Goal: Task Accomplishment & Management: Complete application form

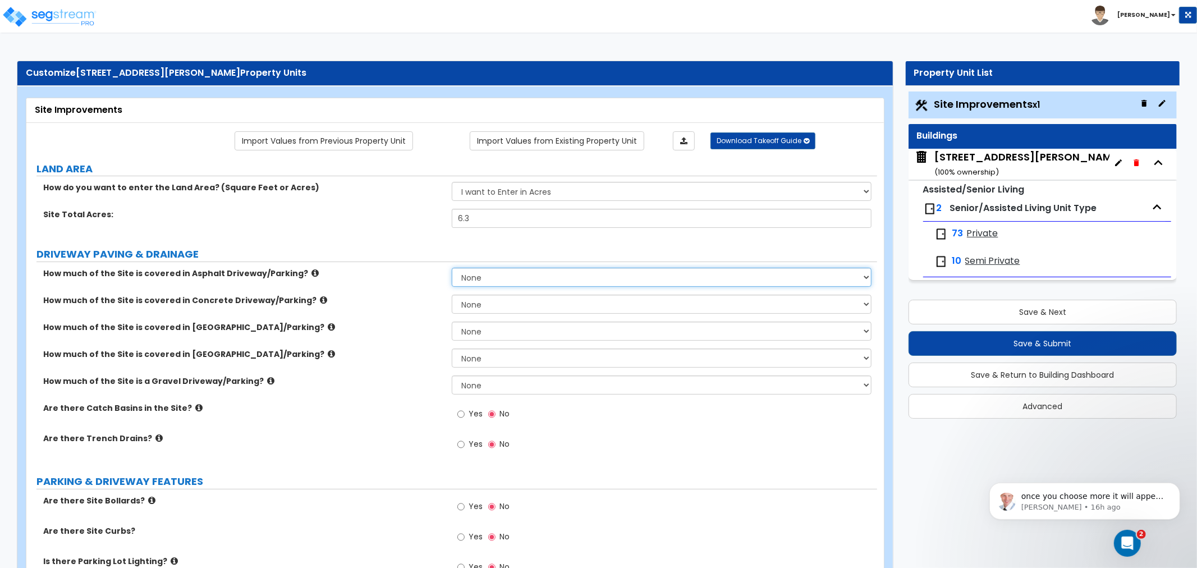
click at [519, 281] on select "None I want to Enter an Approximate Percentage I want to Enter the Square Foota…" at bounding box center [662, 277] width 420 height 19
select select "2"
click at [452, 268] on select "None I want to Enter an Approximate Percentage I want to Enter the Square Foota…" at bounding box center [662, 277] width 420 height 19
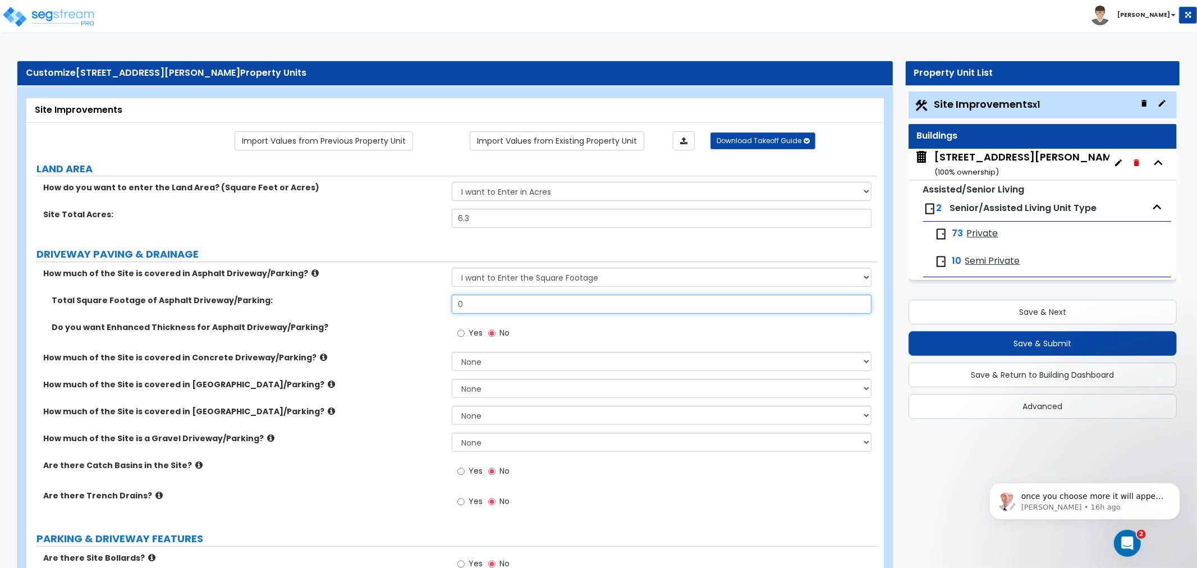
drag, startPoint x: 484, startPoint y: 305, endPoint x: 410, endPoint y: 305, distance: 74.6
click at [410, 305] on div "Total Square Footage of Asphalt Driveway/Parking: 0" at bounding box center [451, 308] width 851 height 27
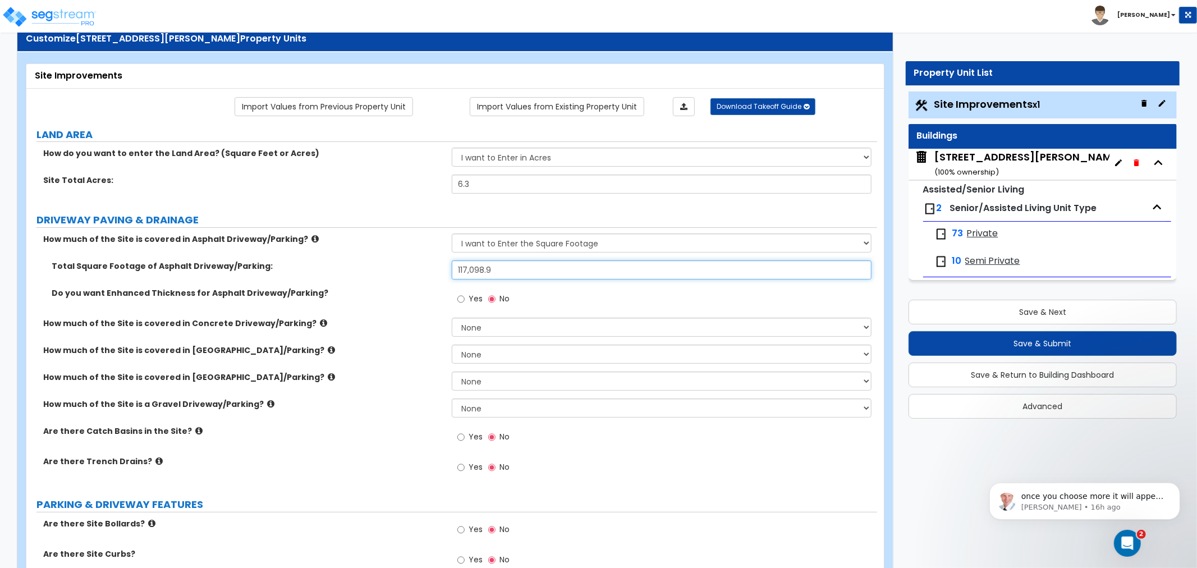
scroll to position [62, 0]
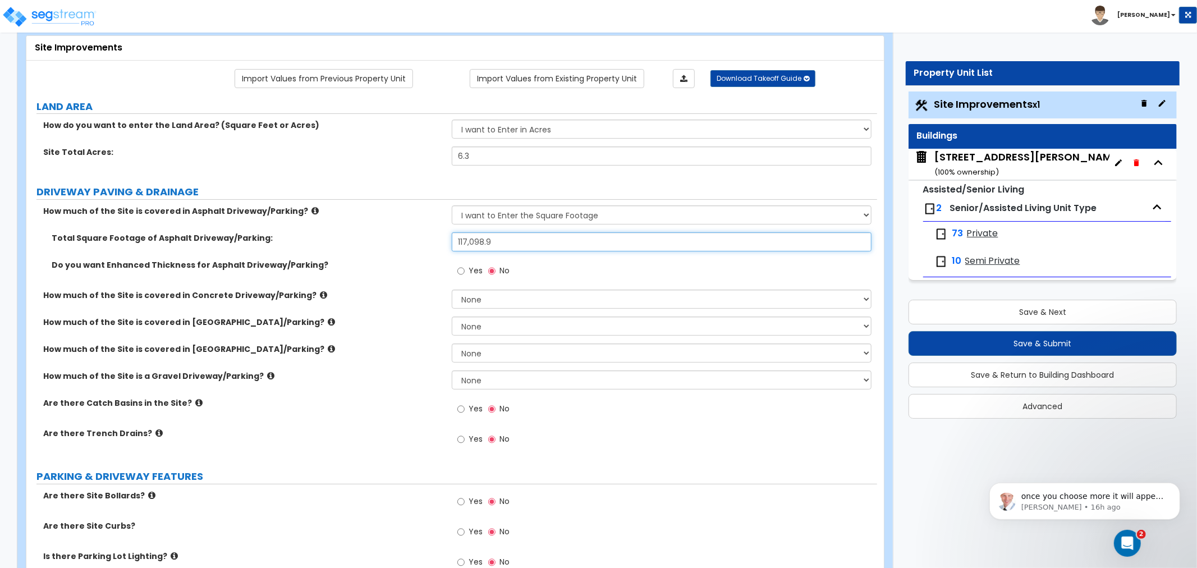
type input "117,098.9"
click at [487, 301] on select "None I want to Enter an Approximate Percentage I want to Enter the Square Foota…" at bounding box center [662, 299] width 420 height 19
select select "2"
click at [452, 290] on select "None I want to Enter an Approximate Percentage I want to Enter the Square Foota…" at bounding box center [662, 299] width 420 height 19
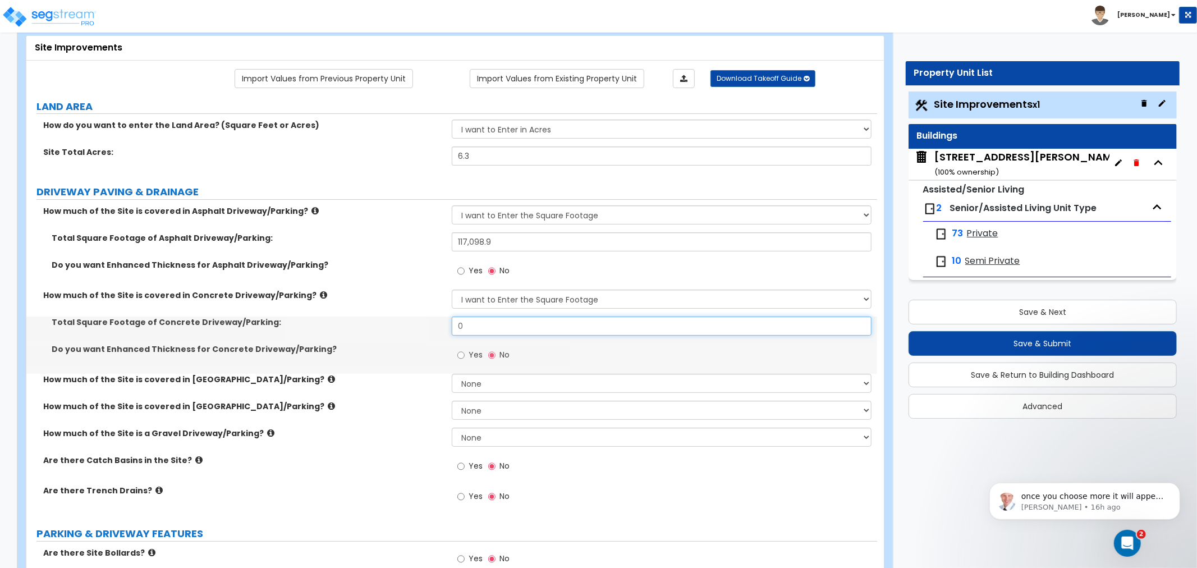
drag, startPoint x: 491, startPoint y: 323, endPoint x: 380, endPoint y: 323, distance: 111.1
click at [380, 323] on div "Total Square Footage of Concrete Driveway/Parking: 0" at bounding box center [451, 330] width 851 height 27
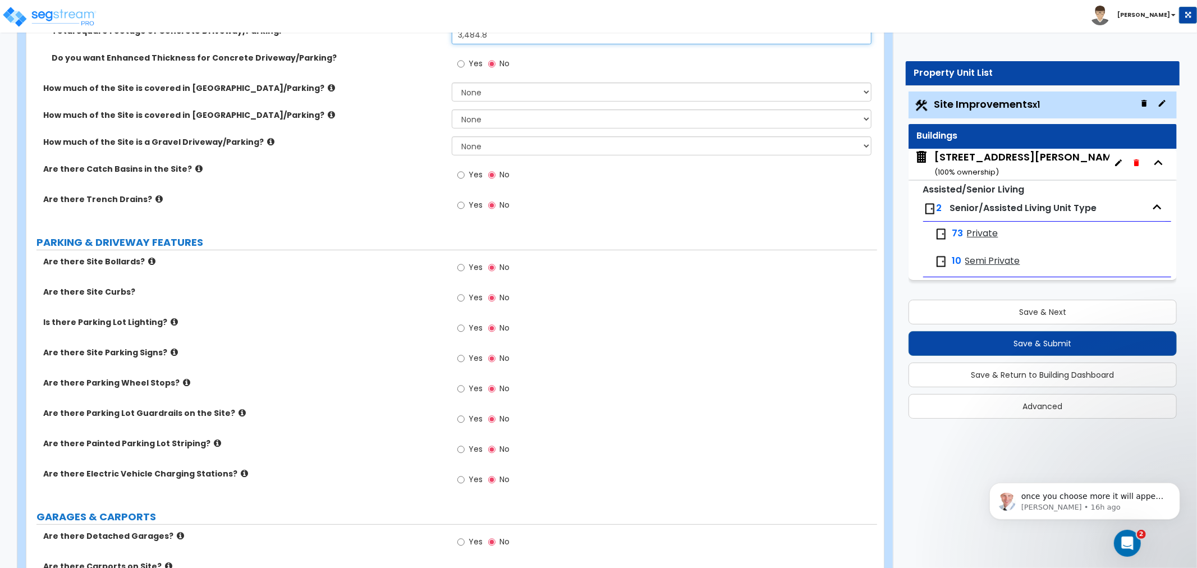
scroll to position [374, 0]
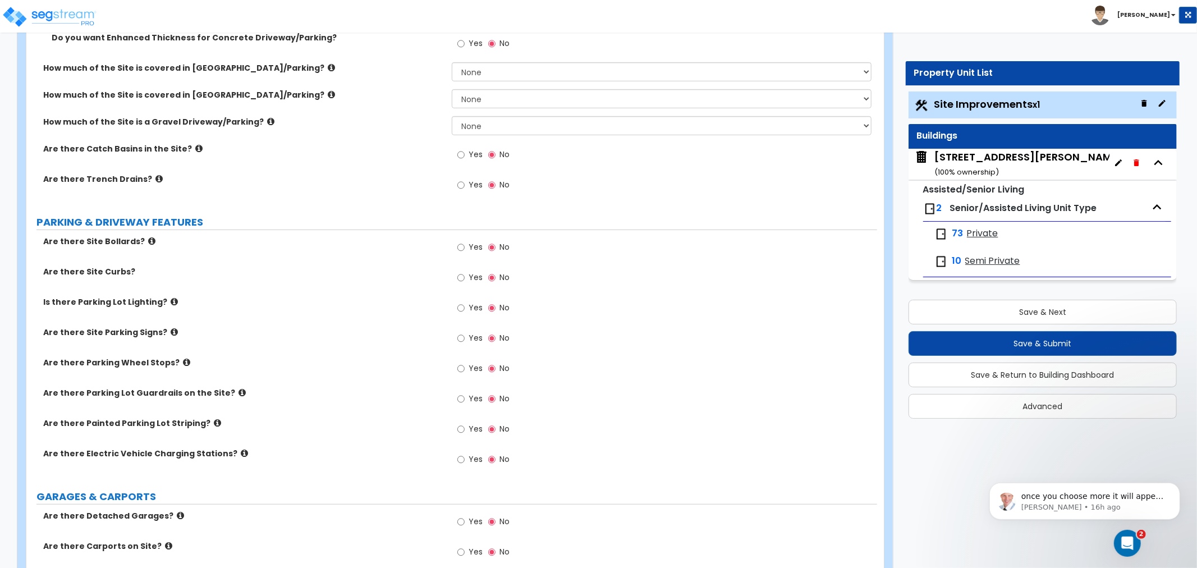
type input "3,484.8"
click at [458, 278] on input "Yes" at bounding box center [460, 278] width 7 height 12
radio input "true"
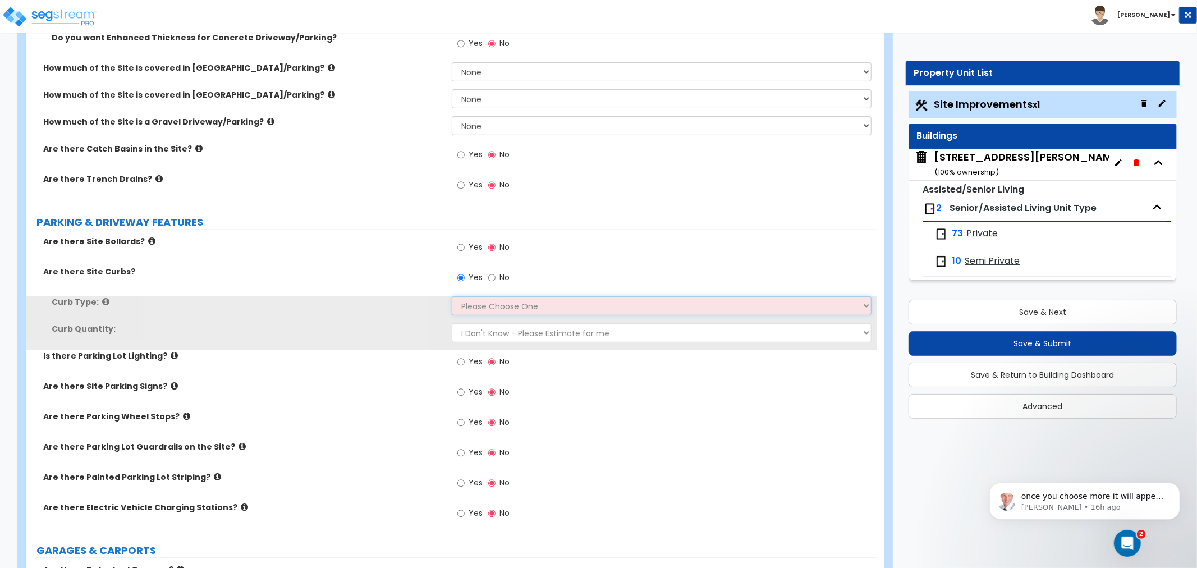
click at [480, 306] on select "Please Choose One Curb (Only) Curb & Gutter Asphalt Berm" at bounding box center [662, 305] width 420 height 19
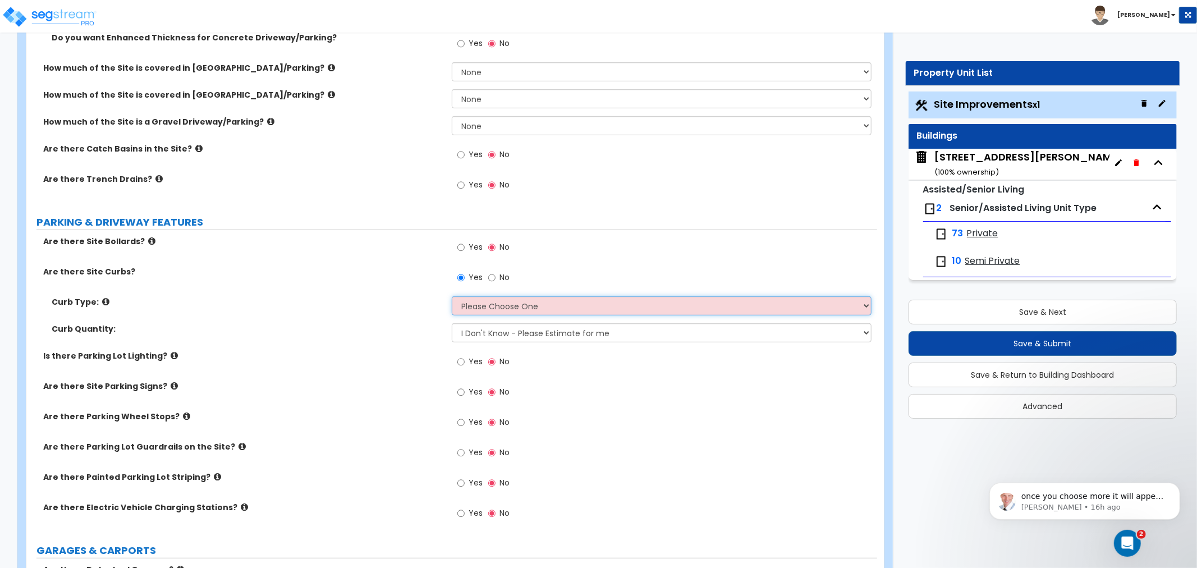
select select "1"
click at [452, 296] on select "Please Choose One Curb (Only) Curb & Gutter Asphalt Berm" at bounding box center [662, 305] width 420 height 19
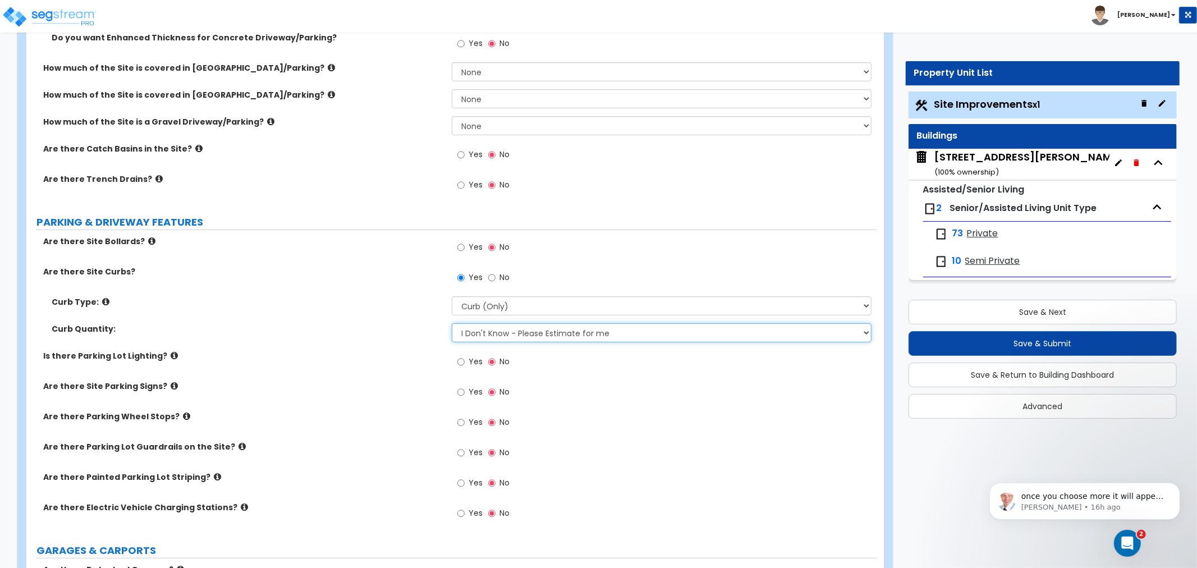
click at [491, 333] on select "I Don't Know - Please Estimate for me I want to Enter the LF" at bounding box center [662, 332] width 420 height 19
select select "1"
click at [452, 323] on select "I Don't Know - Please Estimate for me I want to Enter the LF" at bounding box center [662, 332] width 420 height 19
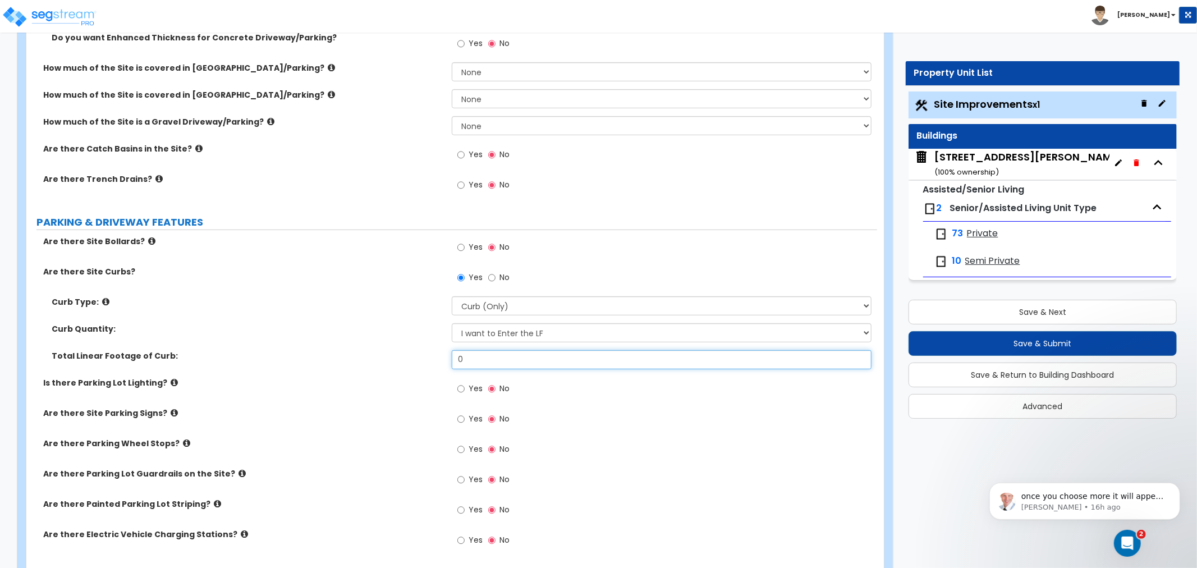
drag, startPoint x: 502, startPoint y: 354, endPoint x: 408, endPoint y: 366, distance: 94.5
click at [408, 366] on div "Total Linear Footage of Curb: 0" at bounding box center [451, 363] width 851 height 27
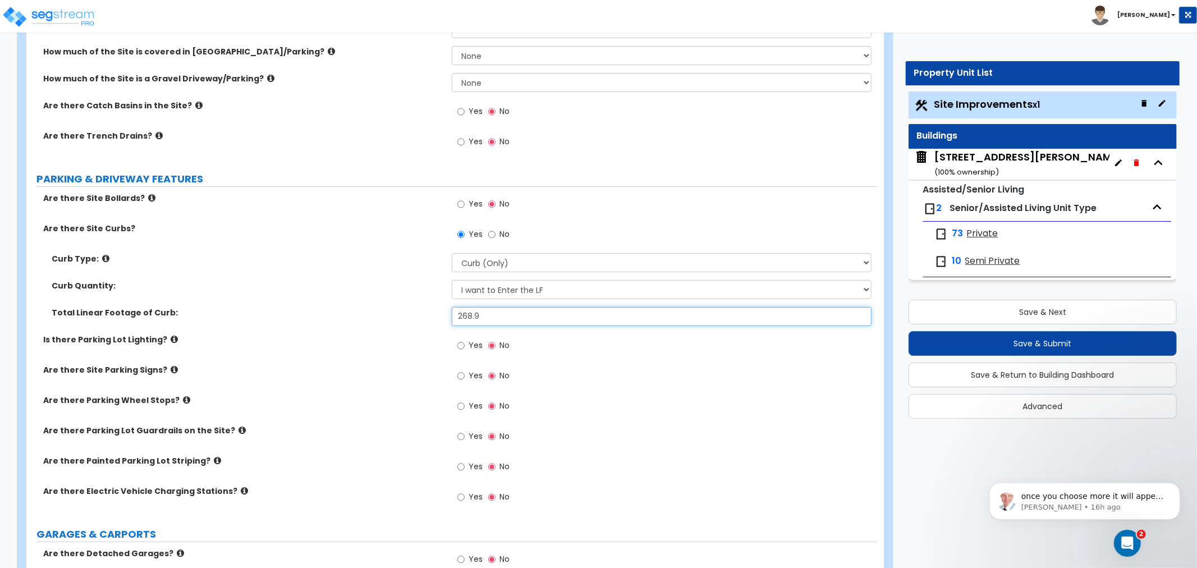
scroll to position [436, 0]
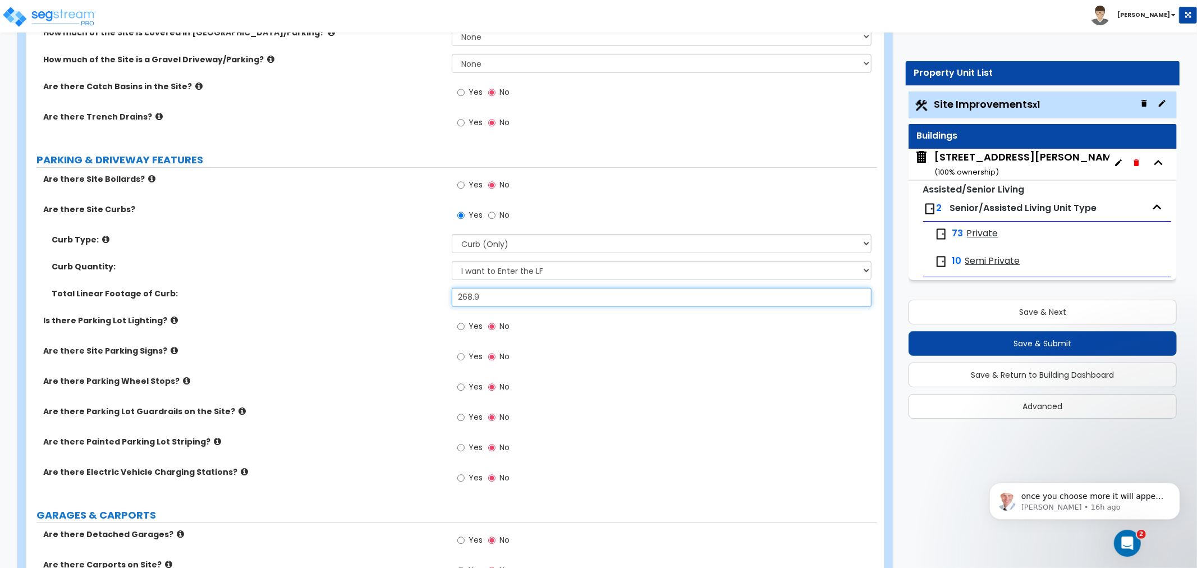
type input "268.9"
click at [461, 327] on input "Yes" at bounding box center [460, 326] width 7 height 12
radio input "true"
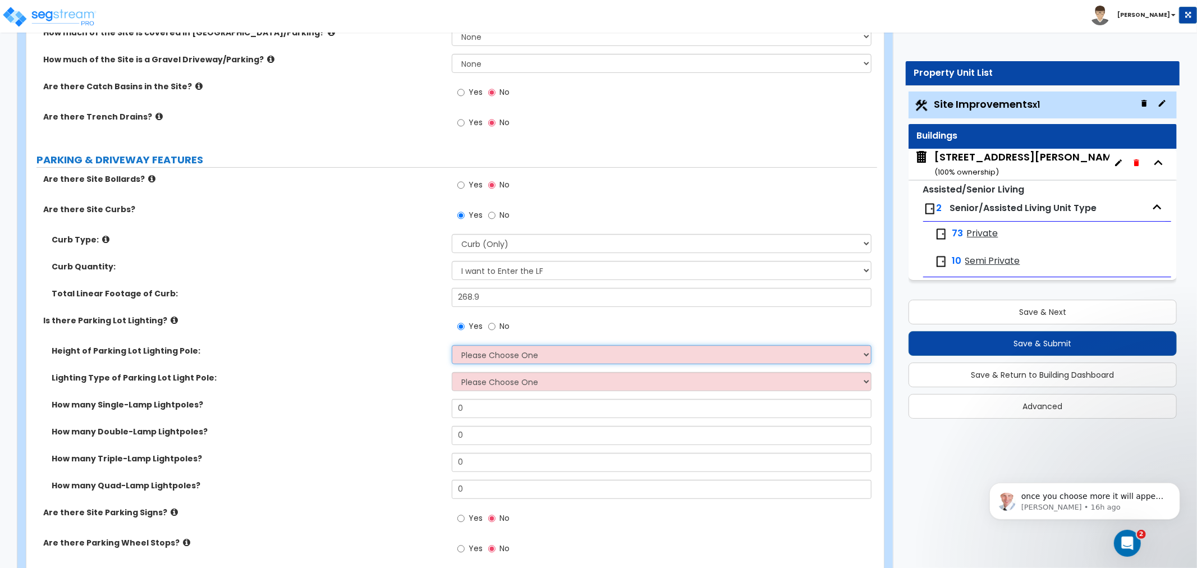
click at [490, 356] on select "Please Choose One 20' high 30' high 40' high" at bounding box center [662, 354] width 420 height 19
select select "1"
click at [452, 345] on select "Please Choose One 20' high 30' high 40' high" at bounding box center [662, 354] width 420 height 19
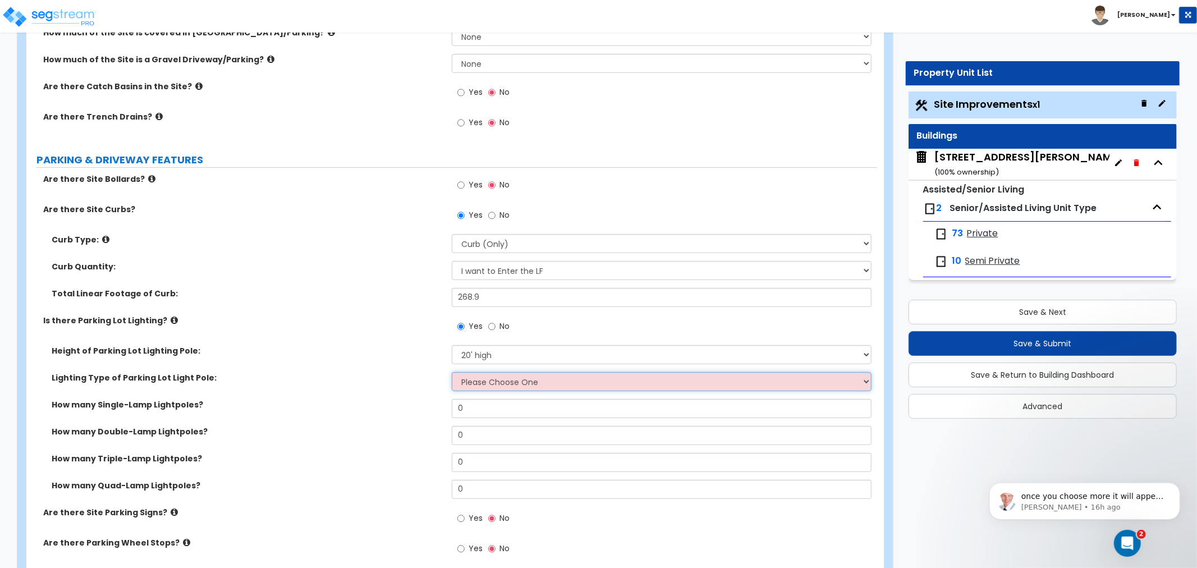
click at [494, 383] on select "Please Choose One LED Metal Halide High Pressure Sodium Please Choose for me" at bounding box center [662, 381] width 420 height 19
select select "1"
click at [452, 372] on select "Please Choose One LED Metal Halide High Pressure Sodium Please Choose for me" at bounding box center [662, 381] width 420 height 19
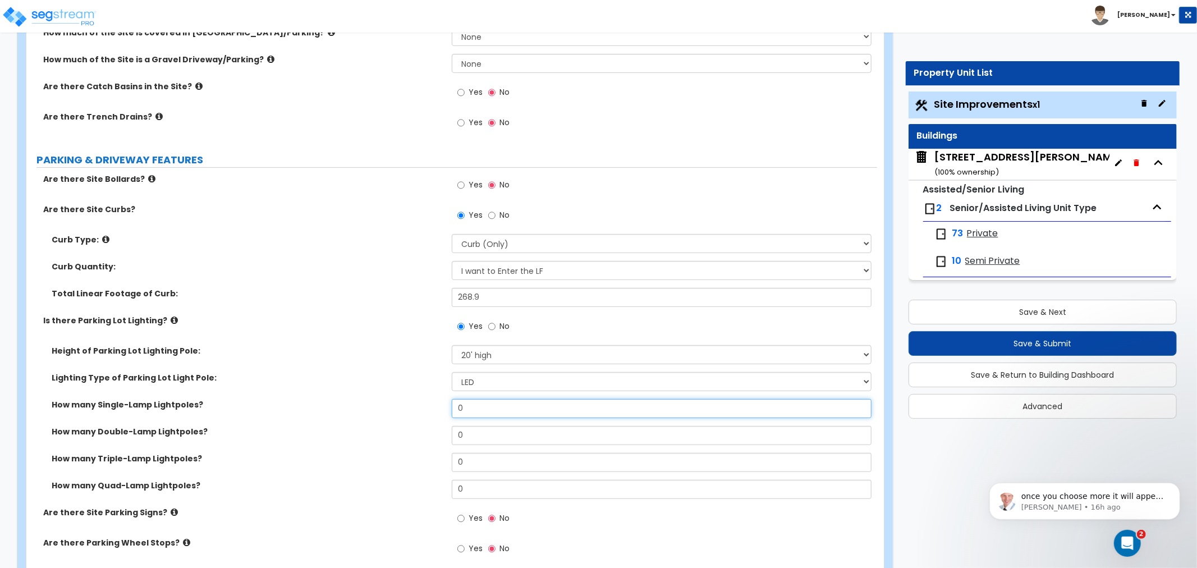
drag, startPoint x: 486, startPoint y: 409, endPoint x: 446, endPoint y: 410, distance: 40.4
click at [446, 410] on div "How many Single-Lamp Lightpoles? 0" at bounding box center [451, 412] width 851 height 27
type input "8"
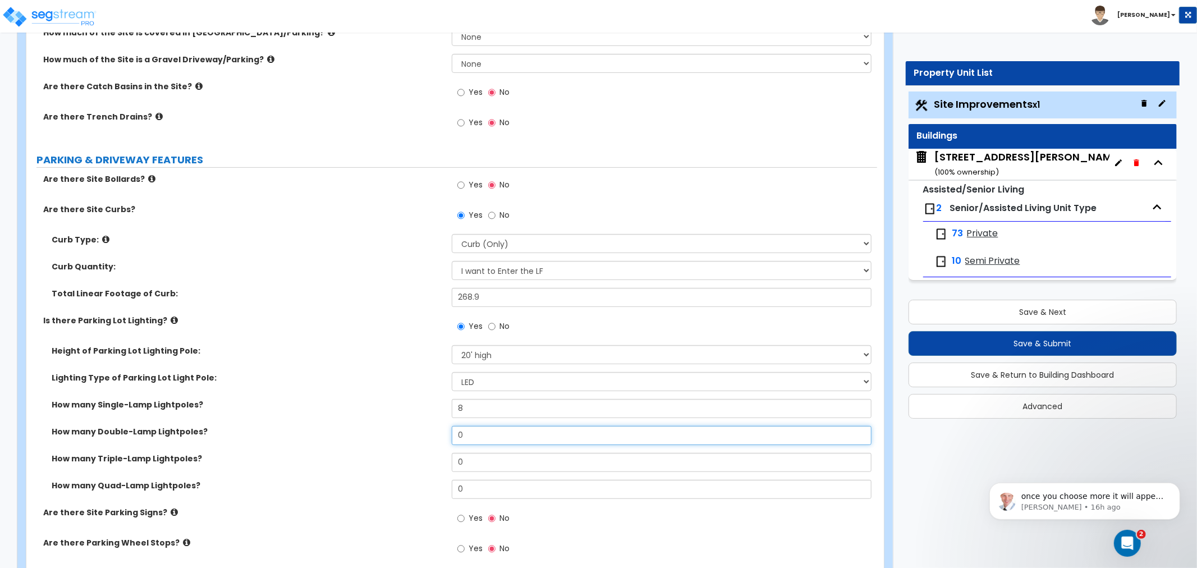
drag, startPoint x: 466, startPoint y: 437, endPoint x: 443, endPoint y: 439, distance: 23.1
click at [443, 439] on div "How many Double-Lamp Lightpoles? 0" at bounding box center [451, 439] width 851 height 27
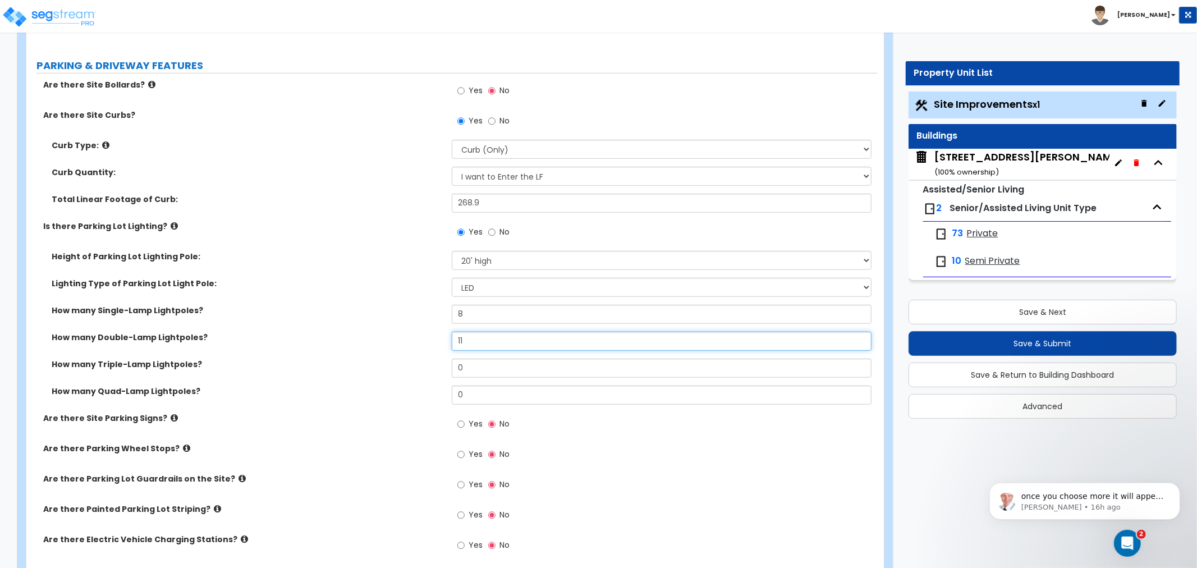
scroll to position [624, 0]
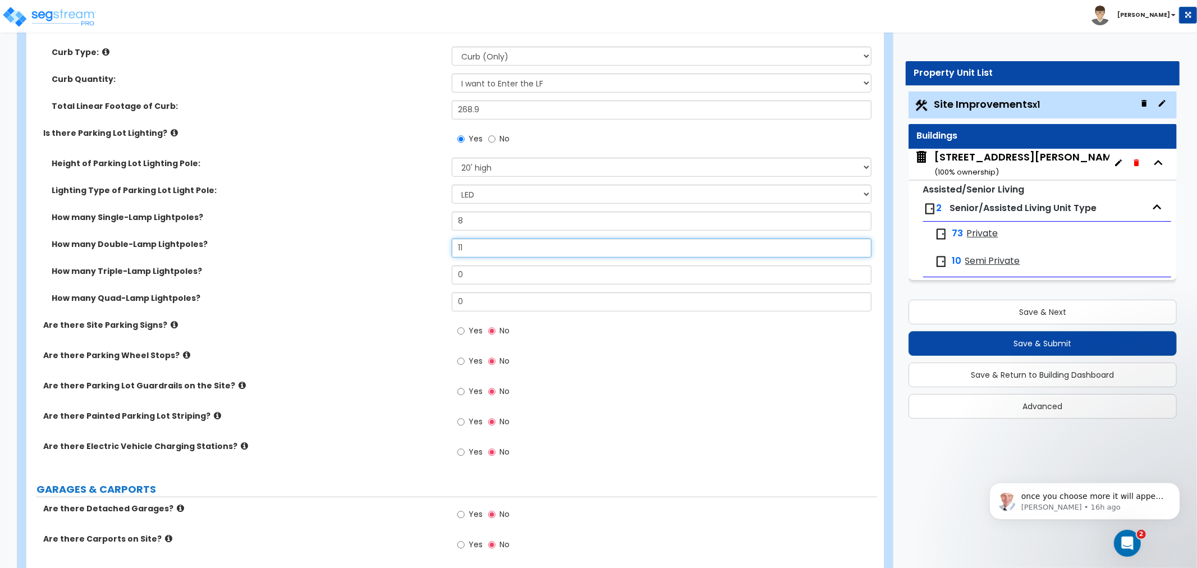
type input "11"
click at [460, 331] on input "Yes" at bounding box center [460, 331] width 7 height 12
radio input "true"
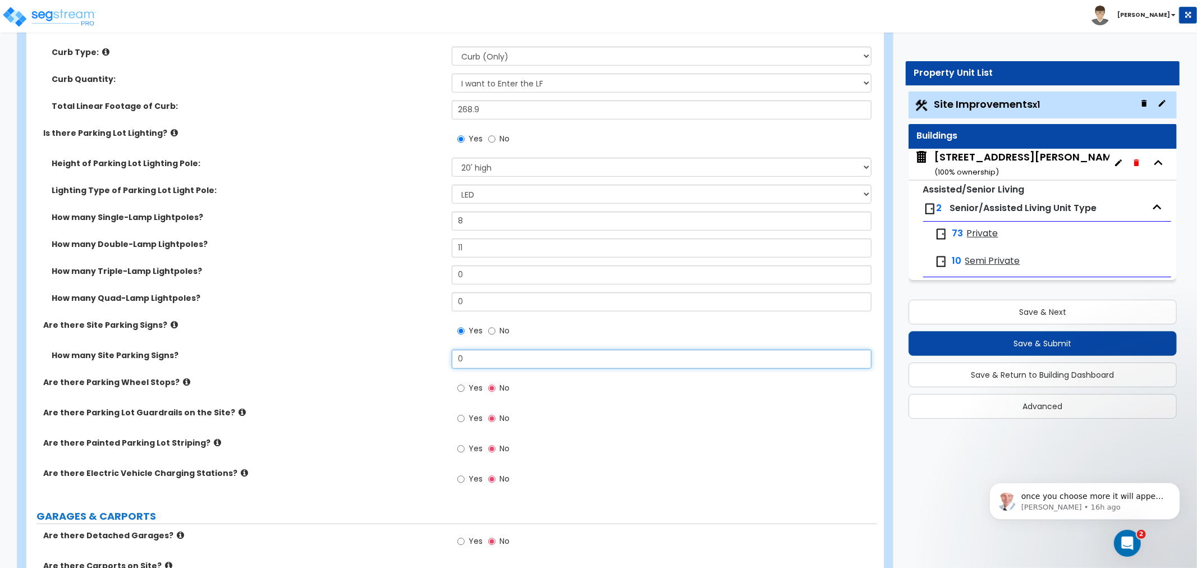
drag, startPoint x: 480, startPoint y: 357, endPoint x: 449, endPoint y: 357, distance: 31.4
click at [449, 357] on div "How many Site Parking Signs? 0" at bounding box center [451, 363] width 851 height 27
drag, startPoint x: 467, startPoint y: 354, endPoint x: 447, endPoint y: 359, distance: 21.0
click at [447, 359] on div "How many Site Parking Signs? 2" at bounding box center [451, 363] width 851 height 27
type input "3"
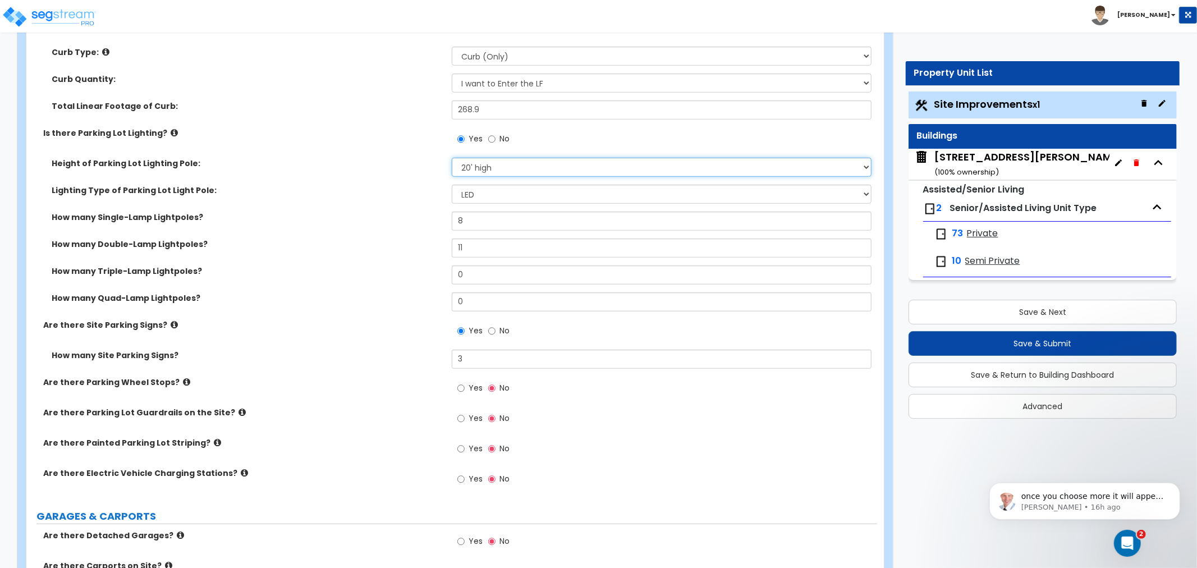
click at [497, 165] on select "Please Choose One 20' high 30' high 40' high" at bounding box center [662, 167] width 420 height 19
select select "2"
click at [452, 158] on select "Please Choose One 20' high 30' high 40' high" at bounding box center [662, 167] width 420 height 19
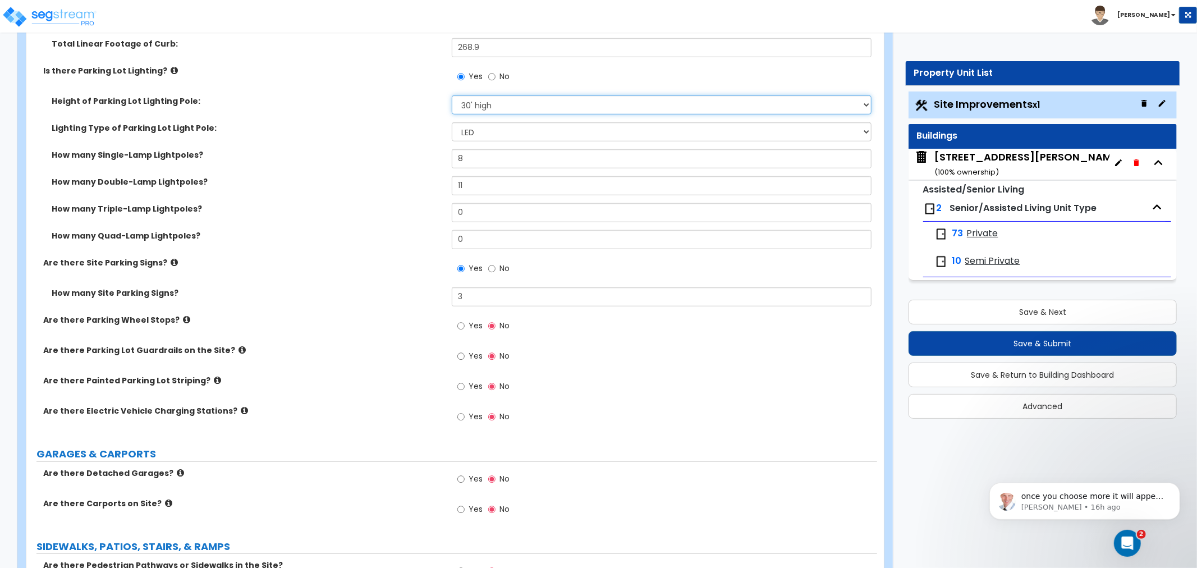
scroll to position [748, 0]
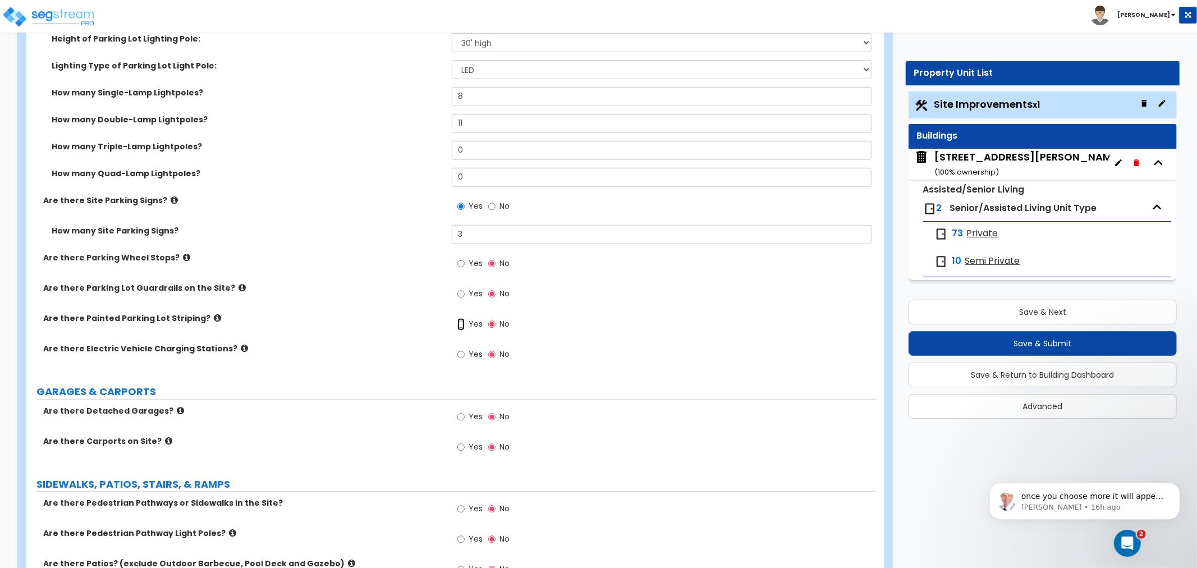
click at [461, 326] on input "Yes" at bounding box center [460, 324] width 7 height 12
radio input "true"
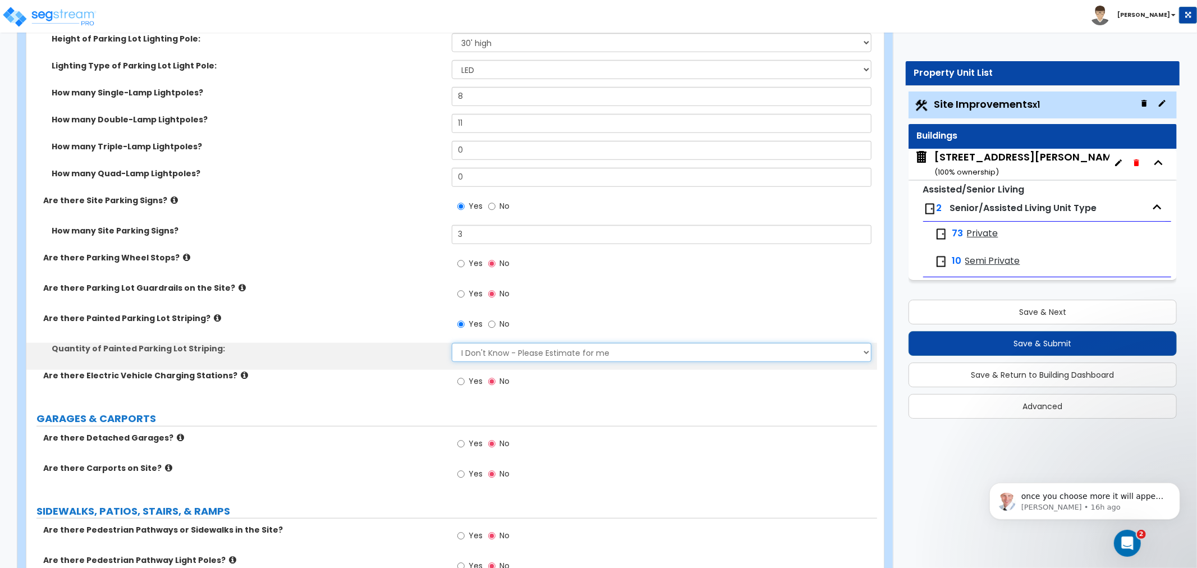
drag, startPoint x: 469, startPoint y: 350, endPoint x: 469, endPoint y: 357, distance: 7.9
click at [469, 350] on select "I Don't Know - Please Estimate for me I Want to Enter the Number of Parking Spa…" at bounding box center [662, 352] width 420 height 19
select select "1"
click at [452, 343] on select "I Don't Know - Please Estimate for me I Want to Enter the Number of Parking Spa…" at bounding box center [662, 352] width 420 height 19
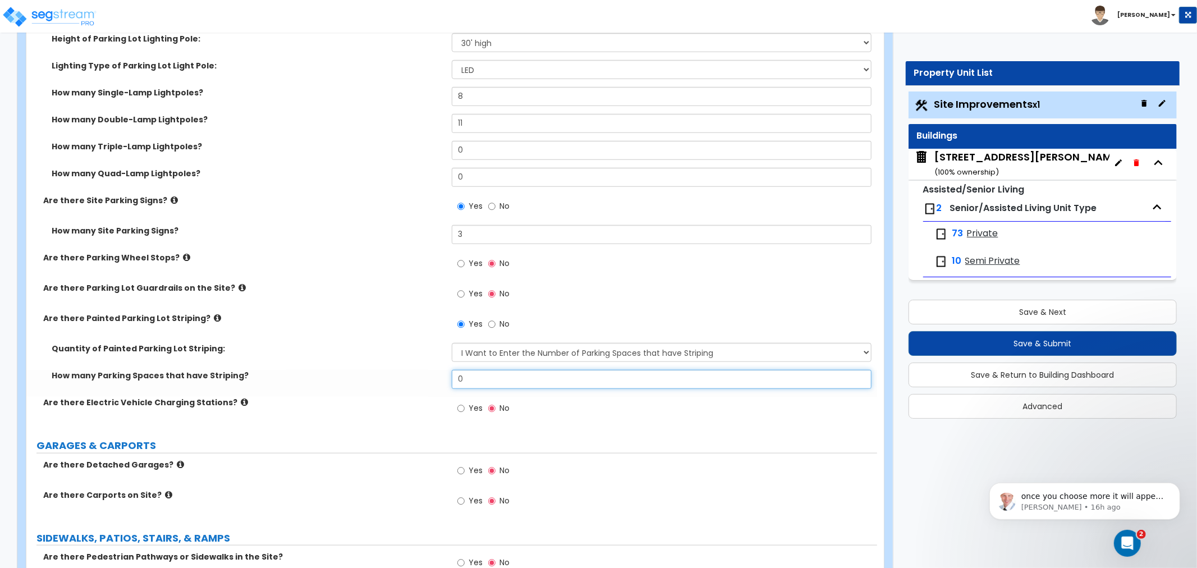
drag, startPoint x: 484, startPoint y: 377, endPoint x: 419, endPoint y: 377, distance: 65.1
click at [419, 377] on div "How many Parking Spaces that have Striping? 0" at bounding box center [451, 383] width 851 height 27
type input "4"
type input "242"
click at [381, 405] on label "Are there Electric Vehicle Charging Stations?" at bounding box center [243, 402] width 400 height 11
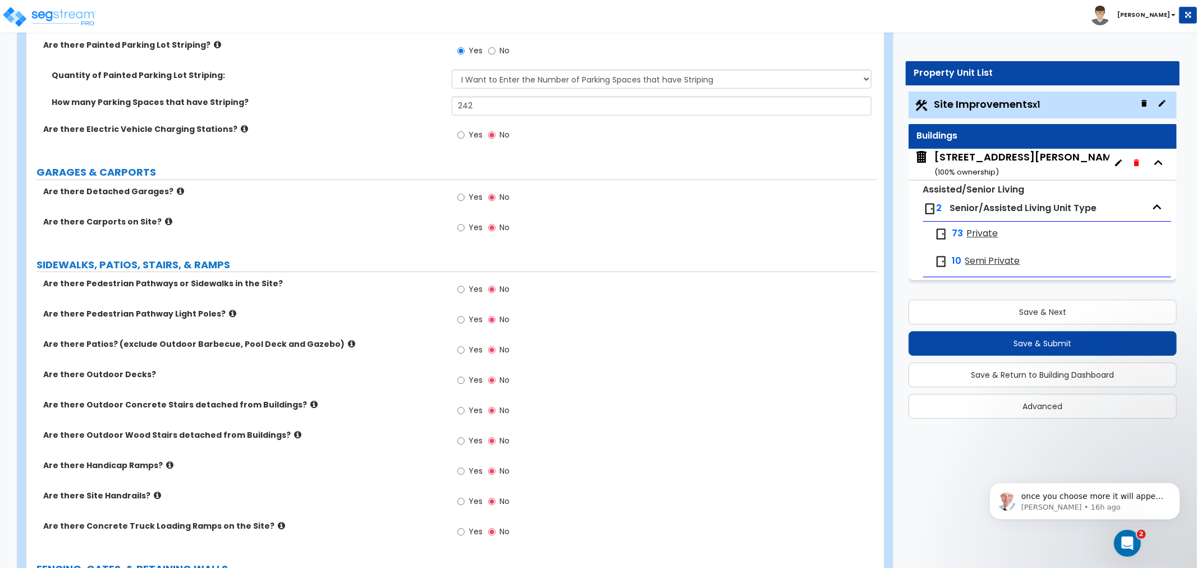
scroll to position [1060, 0]
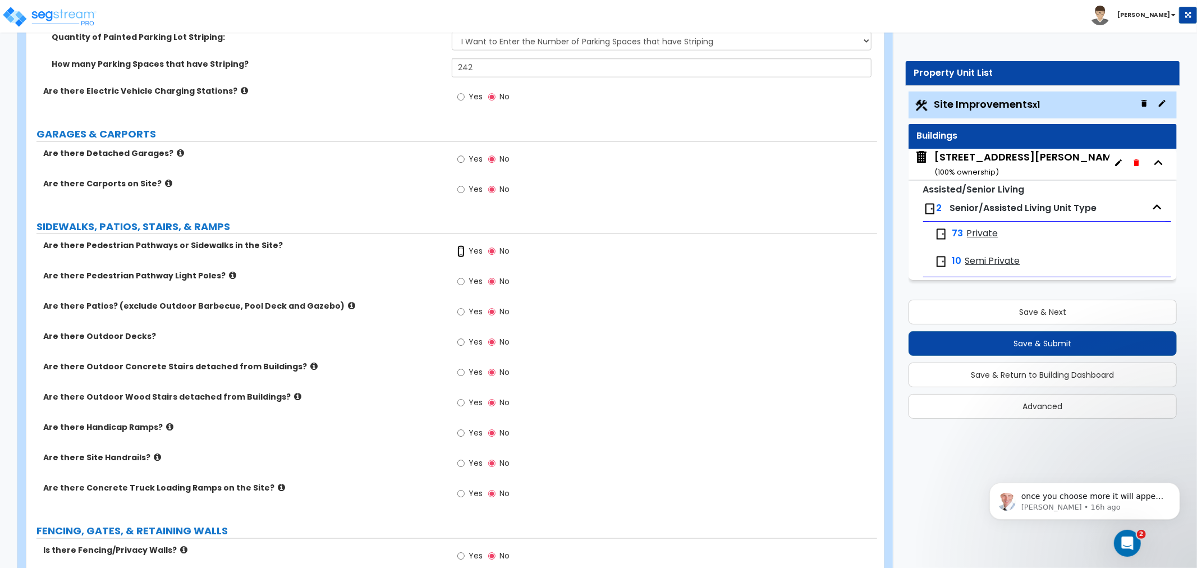
click at [464, 250] on input "Yes" at bounding box center [460, 251] width 7 height 12
radio input "true"
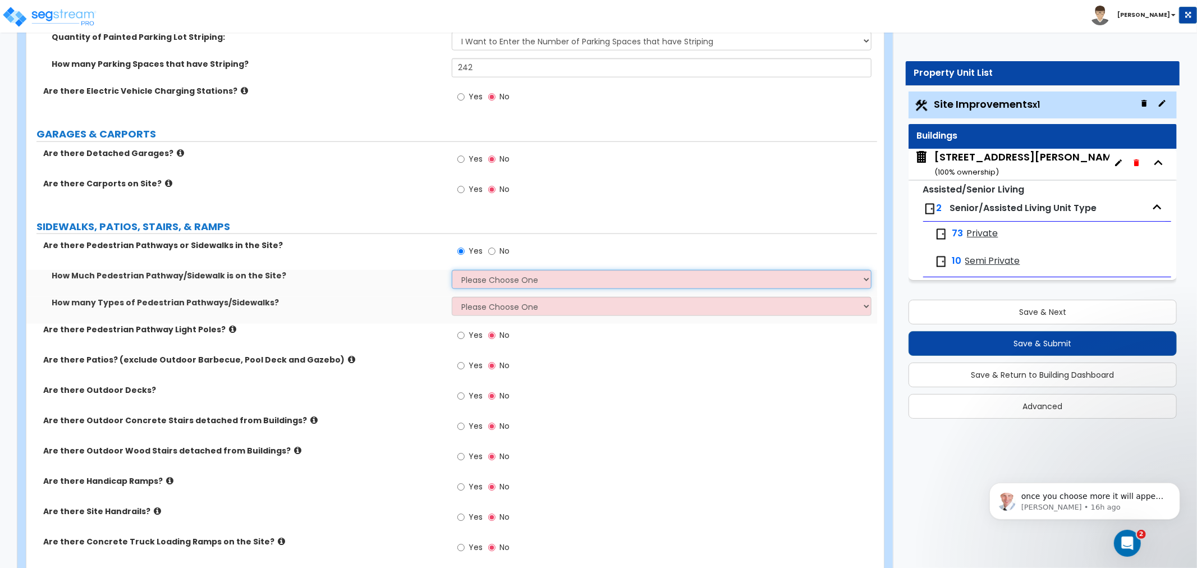
click at [478, 276] on select "Please Choose One I Don't Know, Please Estimate For Me Enter Linear Footage" at bounding box center [662, 279] width 420 height 19
select select "2"
click at [452, 270] on select "Please Choose One I Don't Know, Please Estimate For Me Enter Linear Footage" at bounding box center [662, 279] width 420 height 19
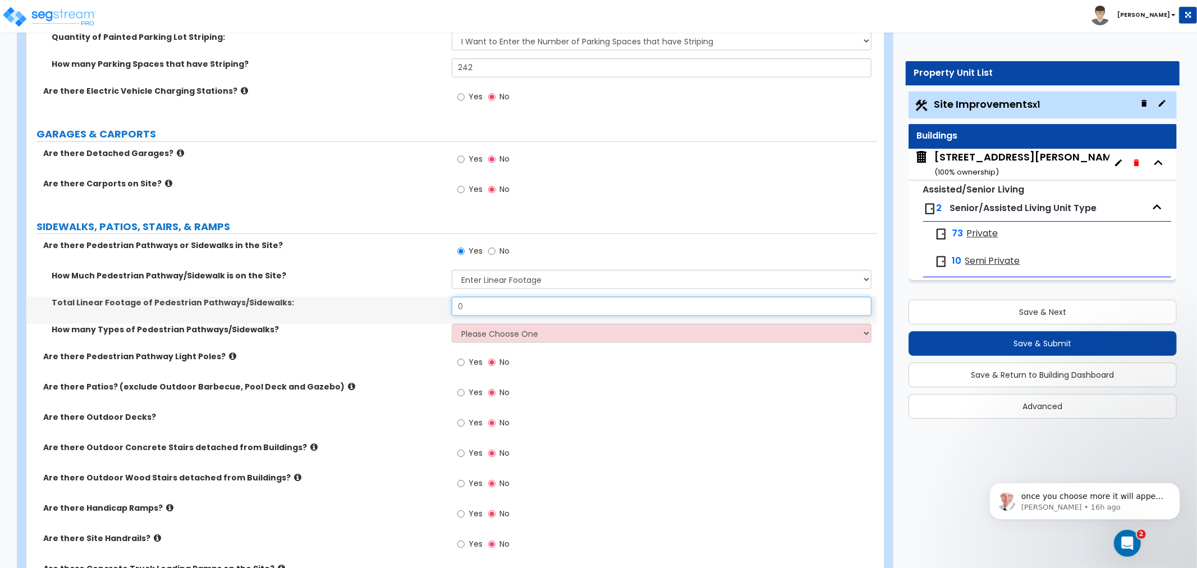
drag, startPoint x: 476, startPoint y: 306, endPoint x: 373, endPoint y: 310, distance: 102.8
click at [373, 310] on div "Total Linear Footage of Pedestrian Pathways/Sidewalks: 0" at bounding box center [451, 310] width 851 height 27
type input "1,249.9"
click at [462, 361] on input "Yes" at bounding box center [460, 362] width 7 height 12
radio input "true"
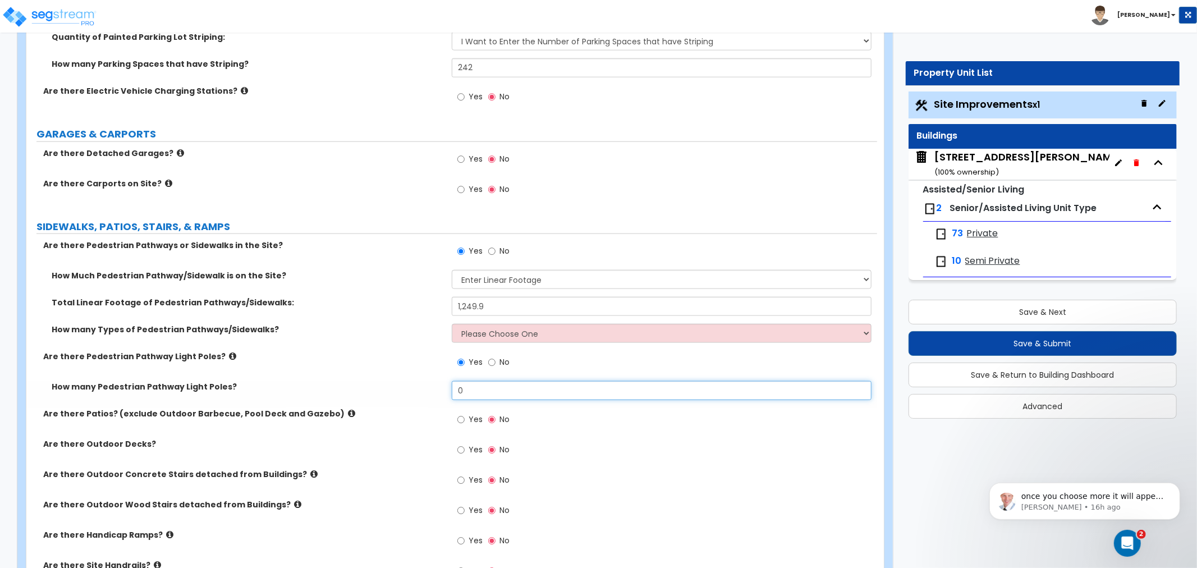
drag, startPoint x: 473, startPoint y: 391, endPoint x: 423, endPoint y: 389, distance: 50.0
click at [424, 389] on div "How many Pedestrian Pathway Light Poles? 0" at bounding box center [451, 394] width 851 height 27
type input "2"
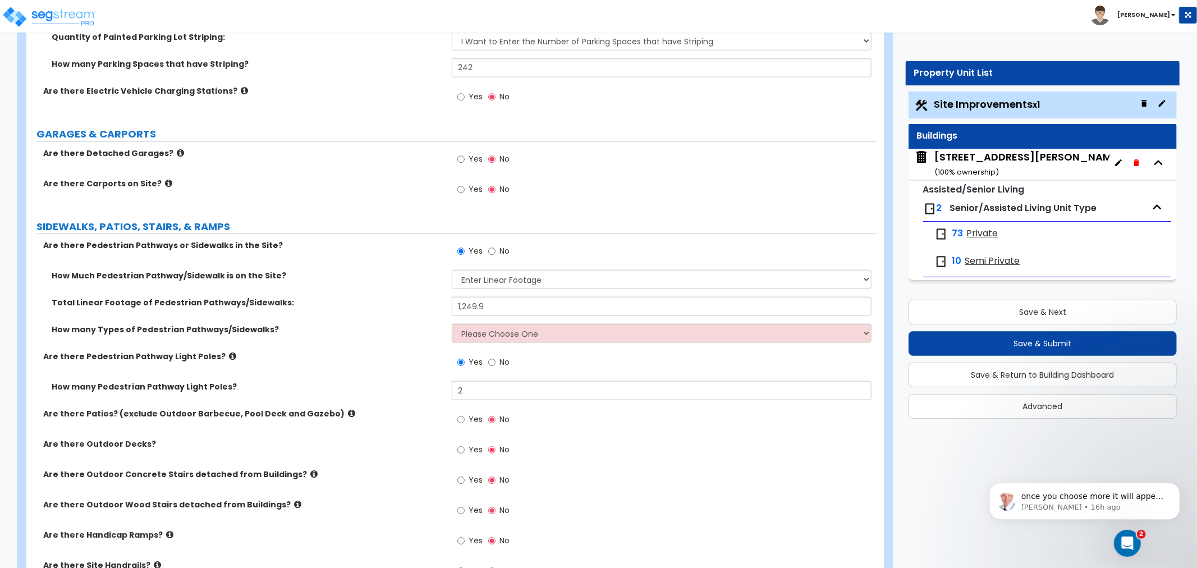
click at [390, 429] on div "Are there Patios? (exclude Outdoor Barbecue, Pool Deck and Gazebo) Yes No" at bounding box center [451, 423] width 851 height 30
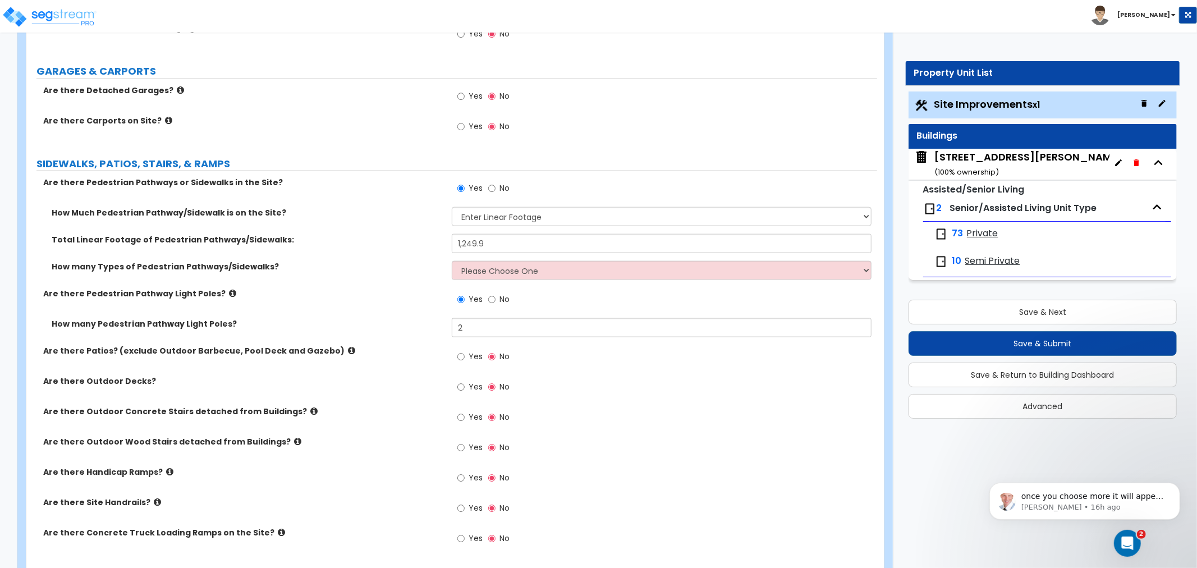
scroll to position [1185, 0]
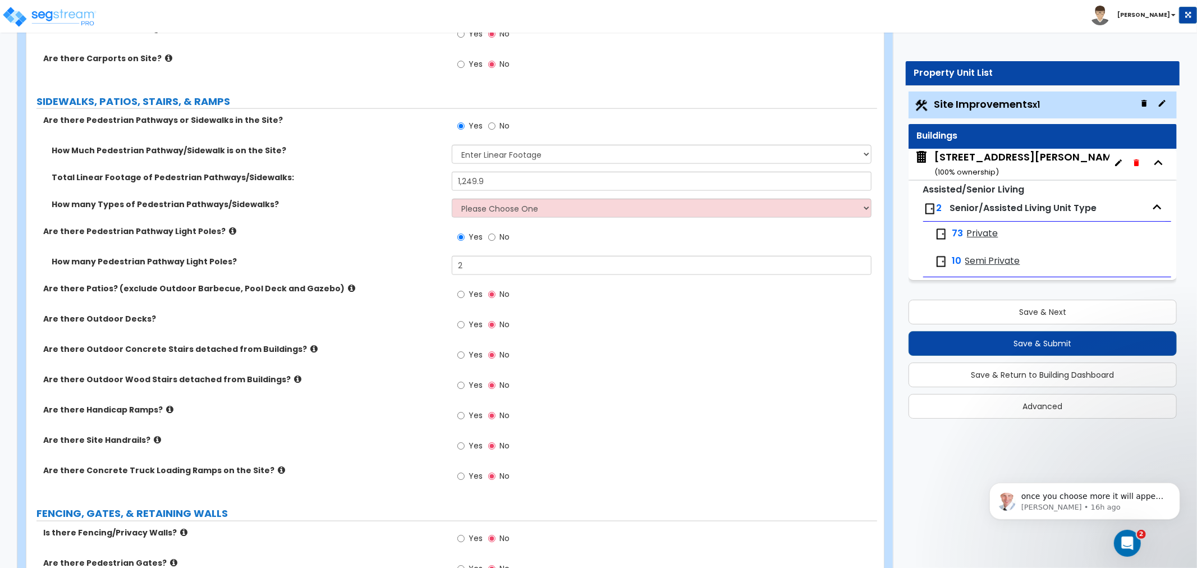
click at [348, 288] on icon at bounding box center [351, 288] width 7 height 8
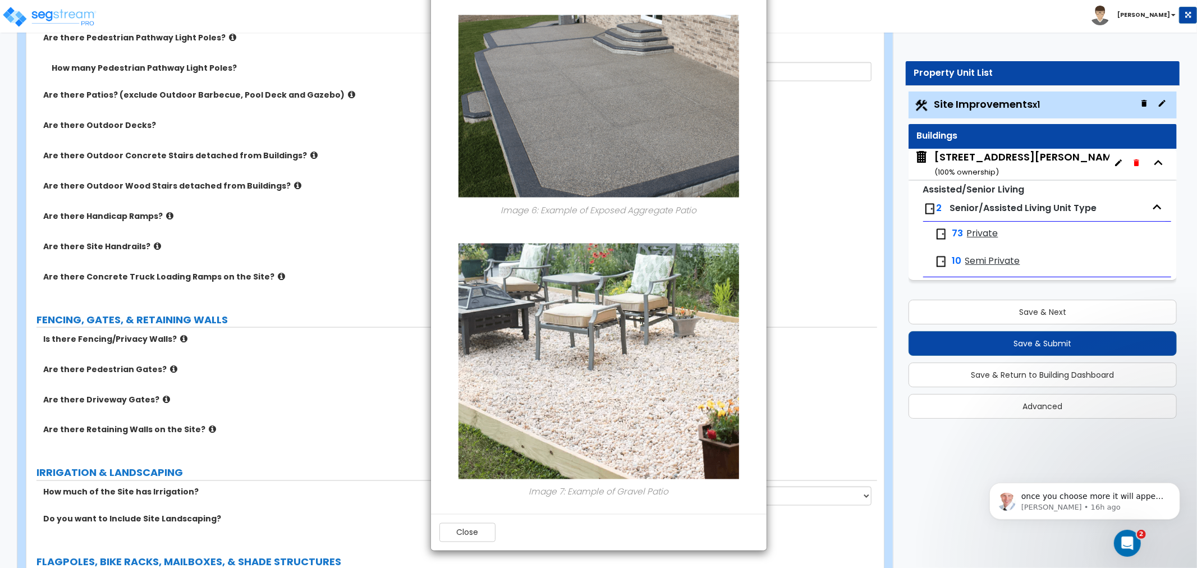
scroll to position [1559, 0]
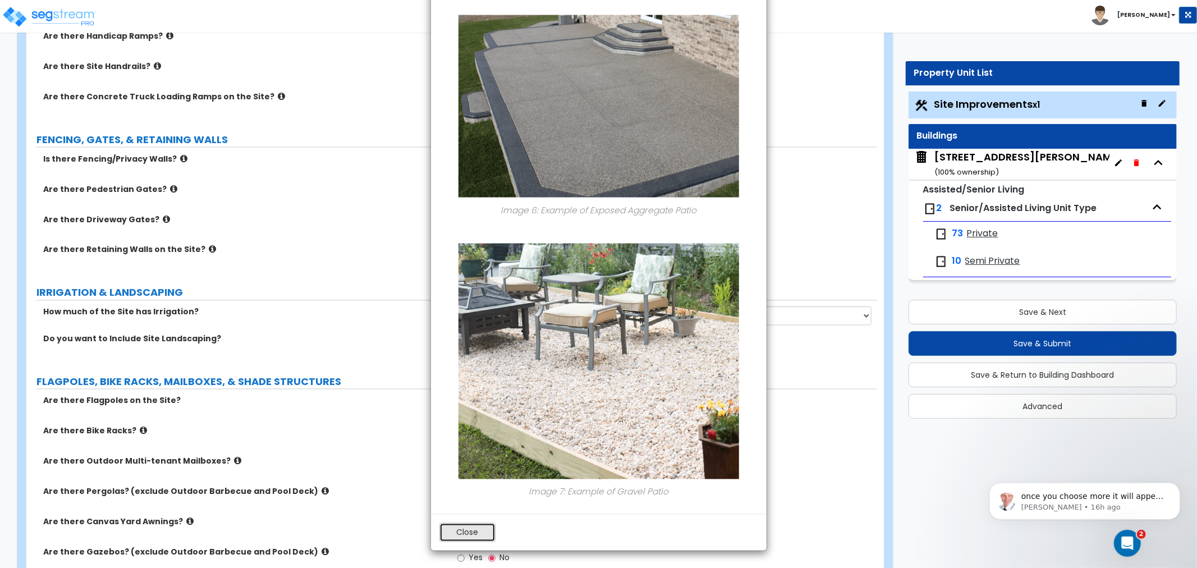
click at [459, 540] on button "Close" at bounding box center [467, 532] width 56 height 19
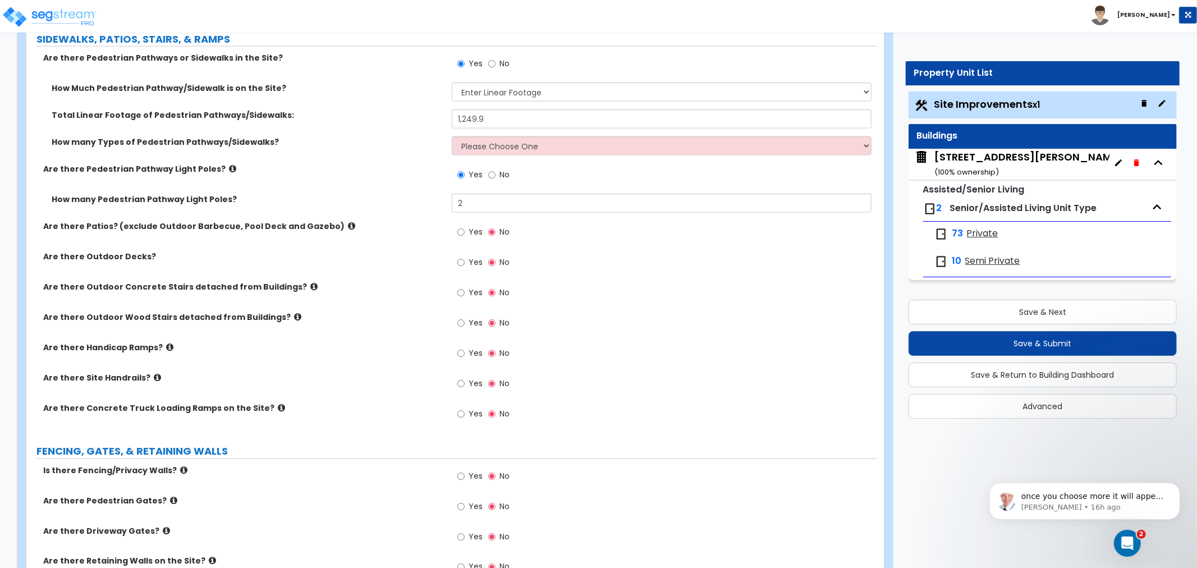
scroll to position [1309, 0]
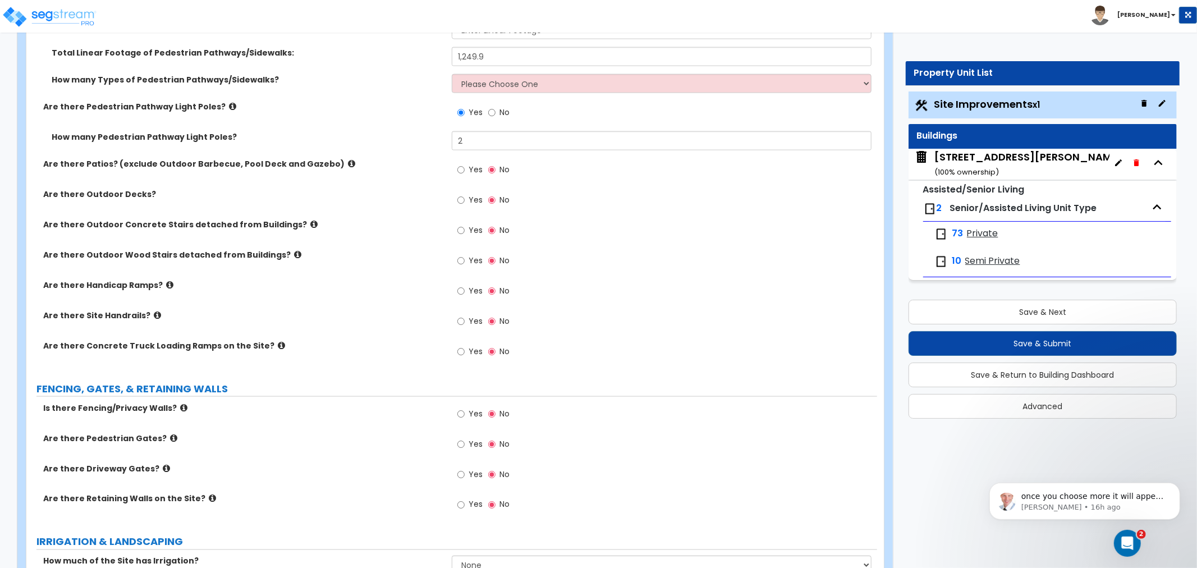
click at [166, 282] on icon at bounding box center [169, 285] width 7 height 8
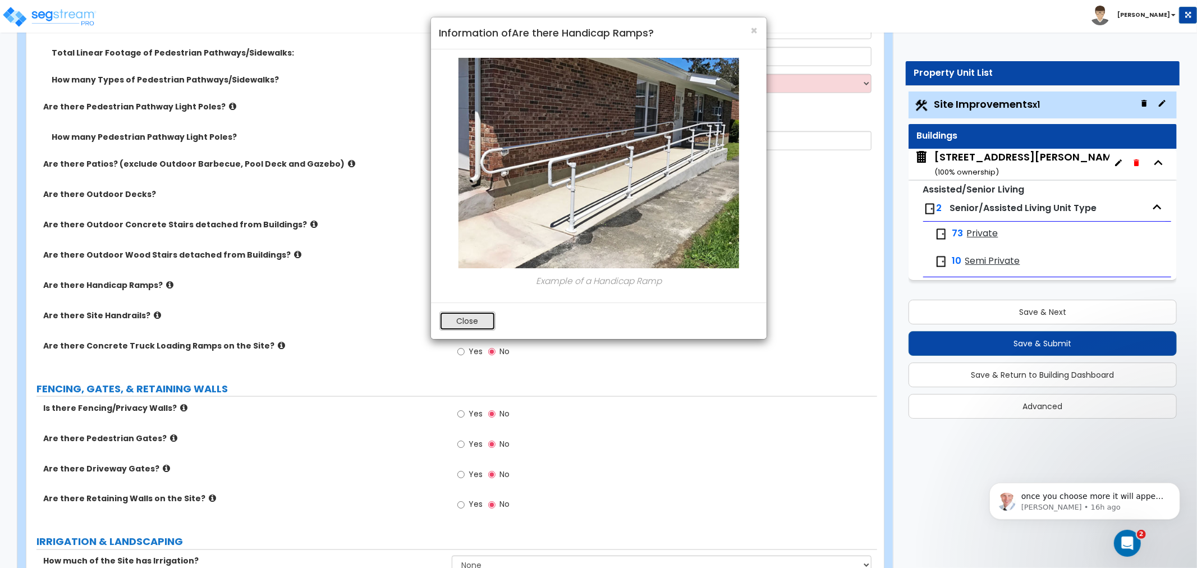
click at [456, 324] on button "Close" at bounding box center [467, 320] width 56 height 19
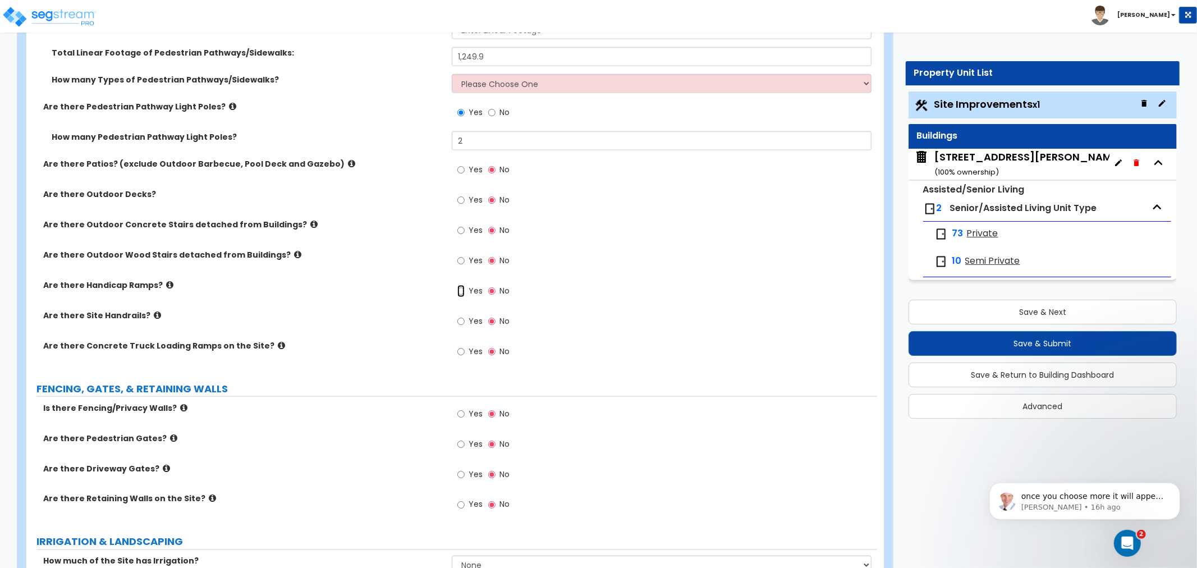
click at [461, 289] on input "Yes" at bounding box center [460, 291] width 7 height 12
radio input "true"
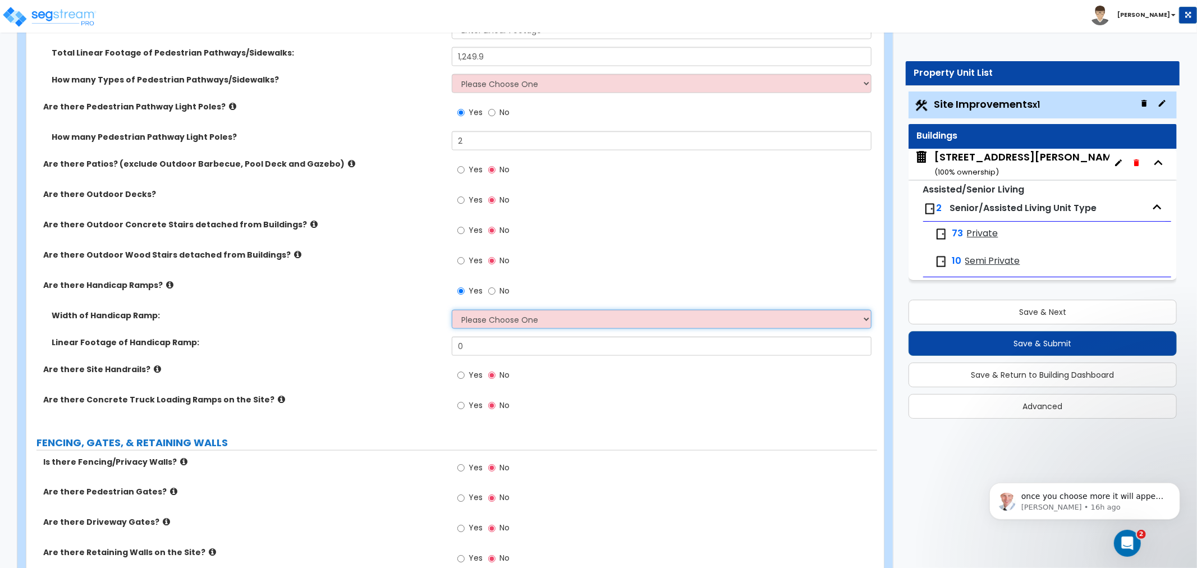
click at [476, 316] on select "Please Choose One 3' width 5' width" at bounding box center [662, 319] width 420 height 19
select select "2"
click at [452, 310] on select "Please Choose One 3' width 5' width" at bounding box center [662, 319] width 420 height 19
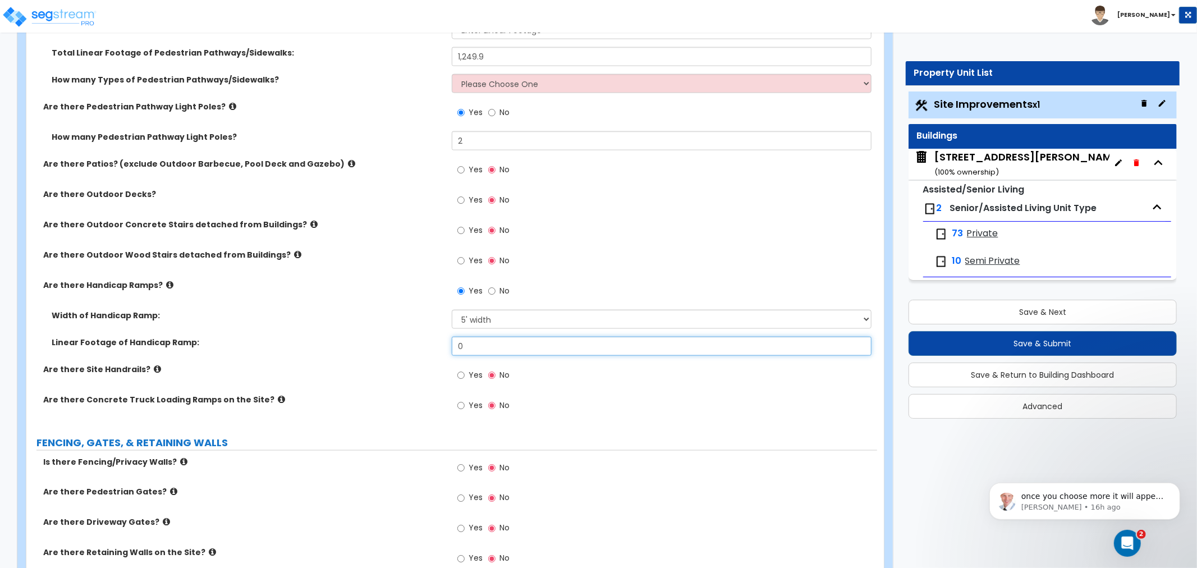
drag, startPoint x: 479, startPoint y: 346, endPoint x: 427, endPoint y: 341, distance: 52.4
click at [427, 341] on div "Linear Footage of Handicap Ramp: 0" at bounding box center [451, 350] width 851 height 27
click at [357, 338] on label "Linear Footage of Handicap Ramp:" at bounding box center [248, 342] width 392 height 11
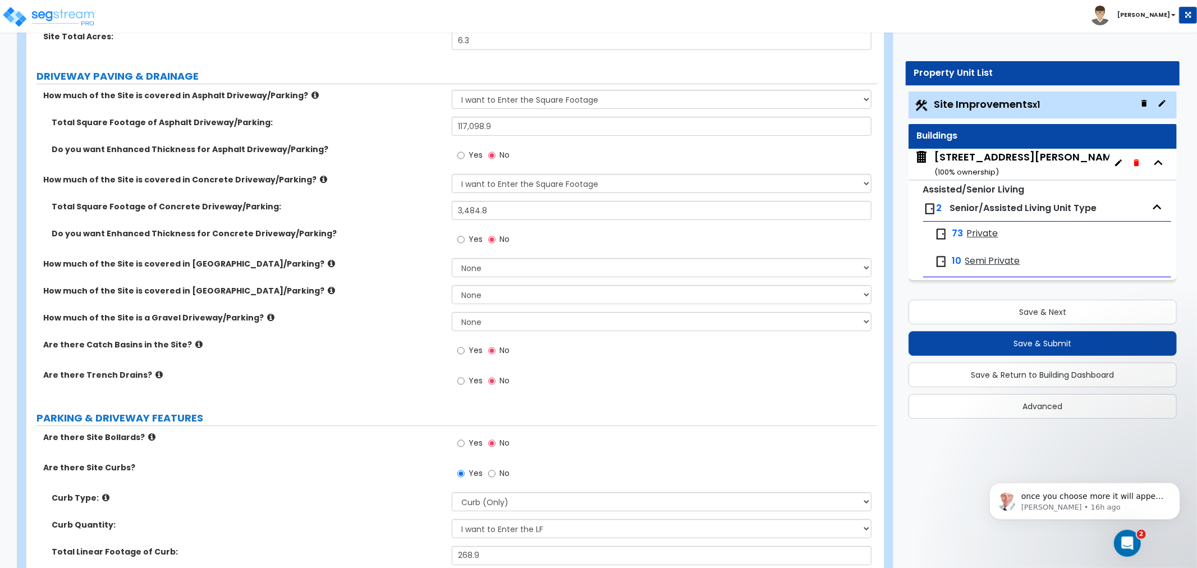
scroll to position [249, 0]
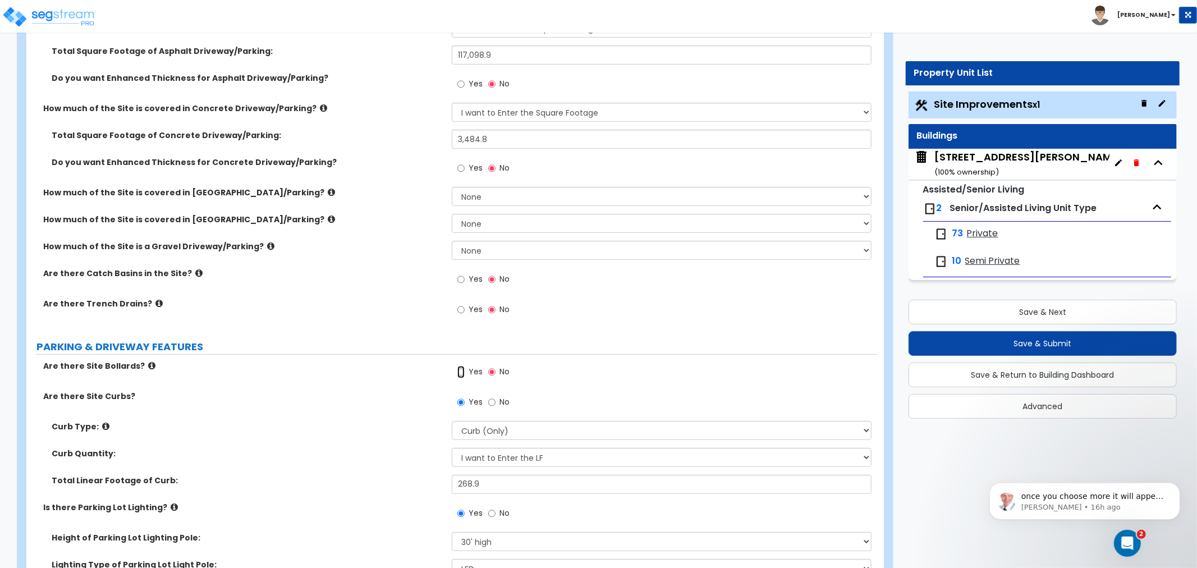
click at [462, 373] on input "Yes" at bounding box center [460, 372] width 7 height 12
radio input "true"
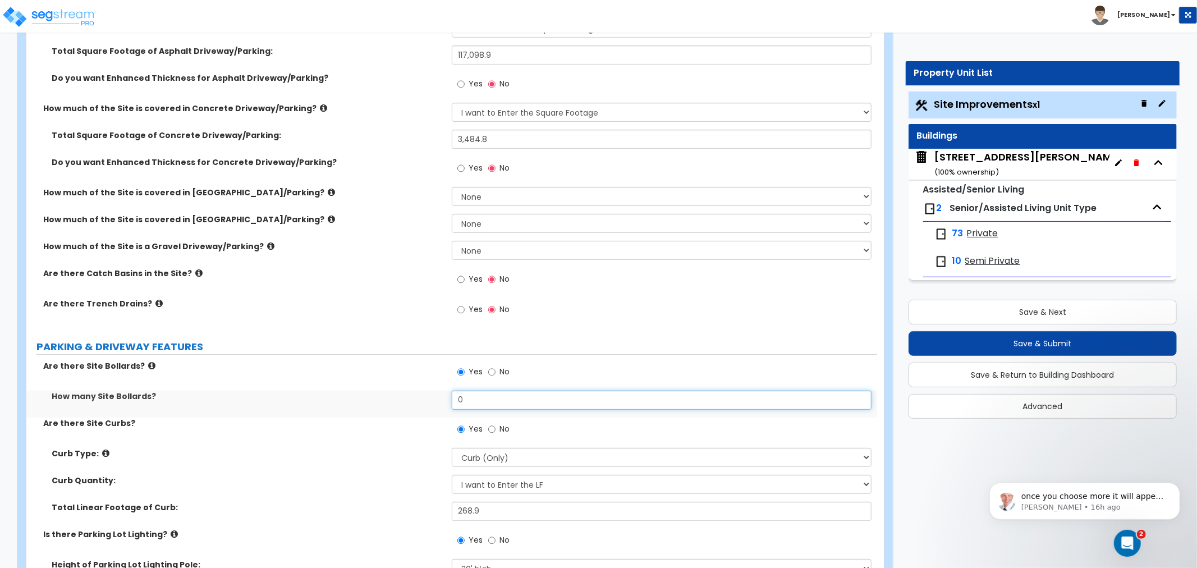
drag, startPoint x: 485, startPoint y: 401, endPoint x: 409, endPoint y: 407, distance: 76.6
click at [409, 407] on div "How many Site Bollards? 0" at bounding box center [451, 404] width 851 height 27
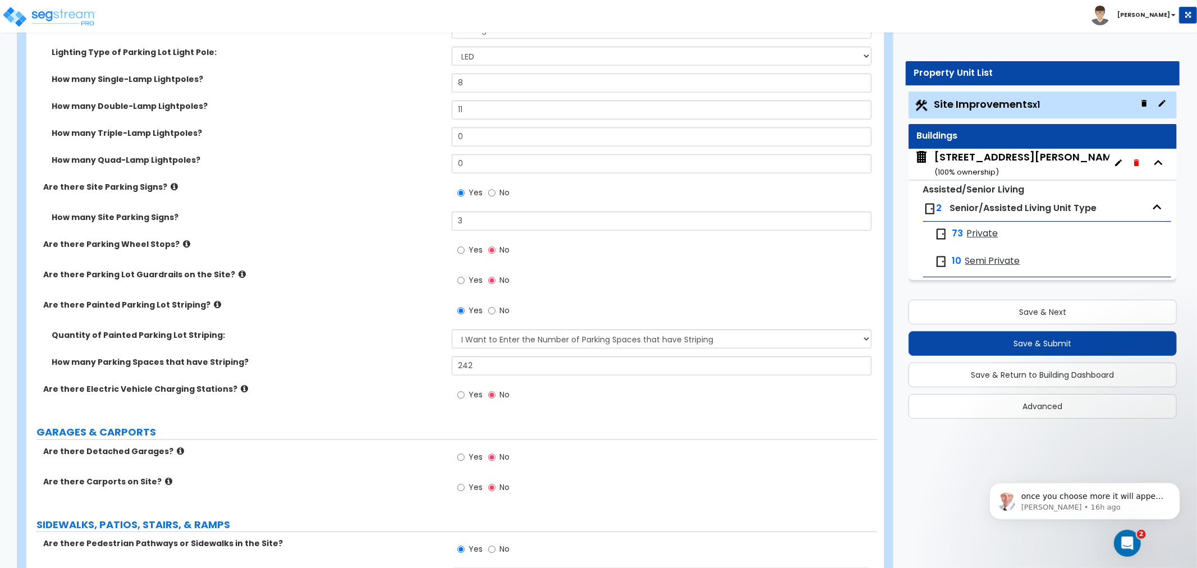
scroll to position [810, 0]
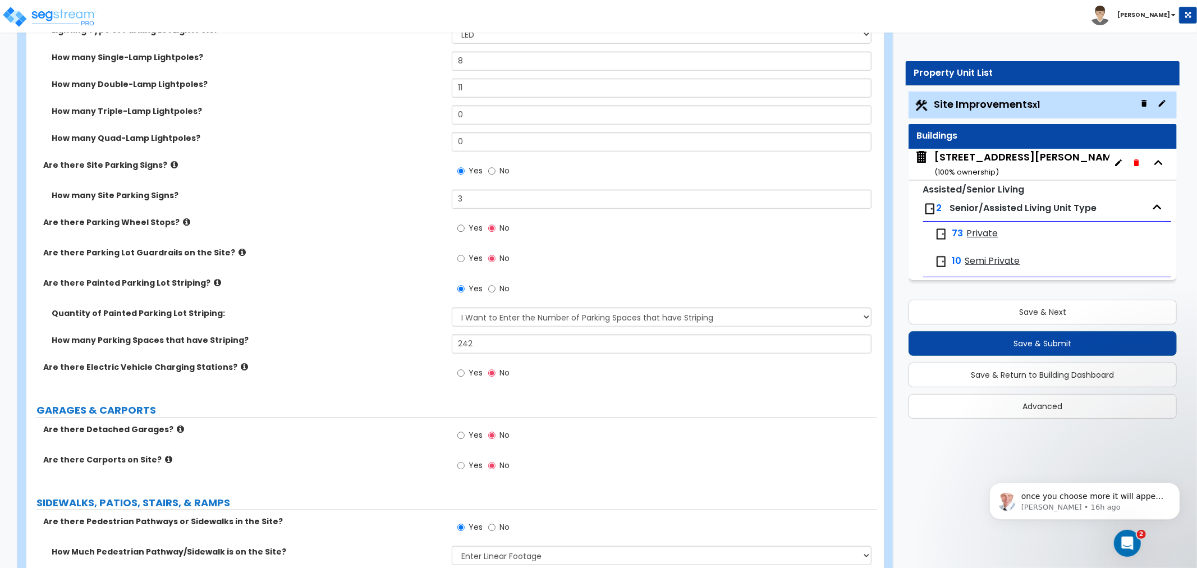
type input "9"
click at [177, 430] on icon at bounding box center [180, 429] width 7 height 8
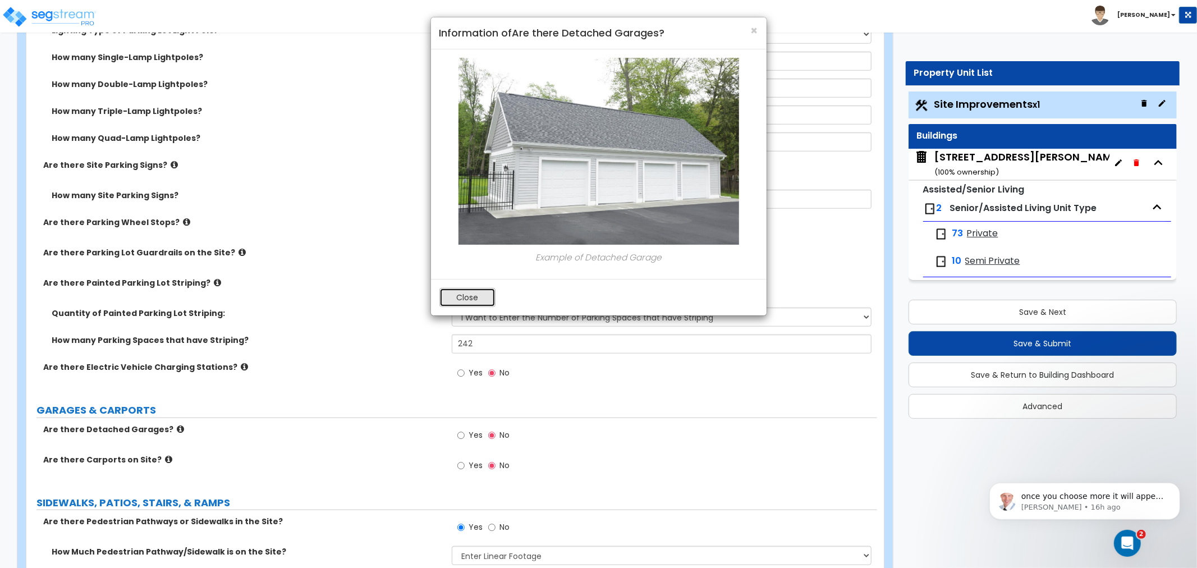
click at [464, 295] on button "Close" at bounding box center [467, 297] width 56 height 19
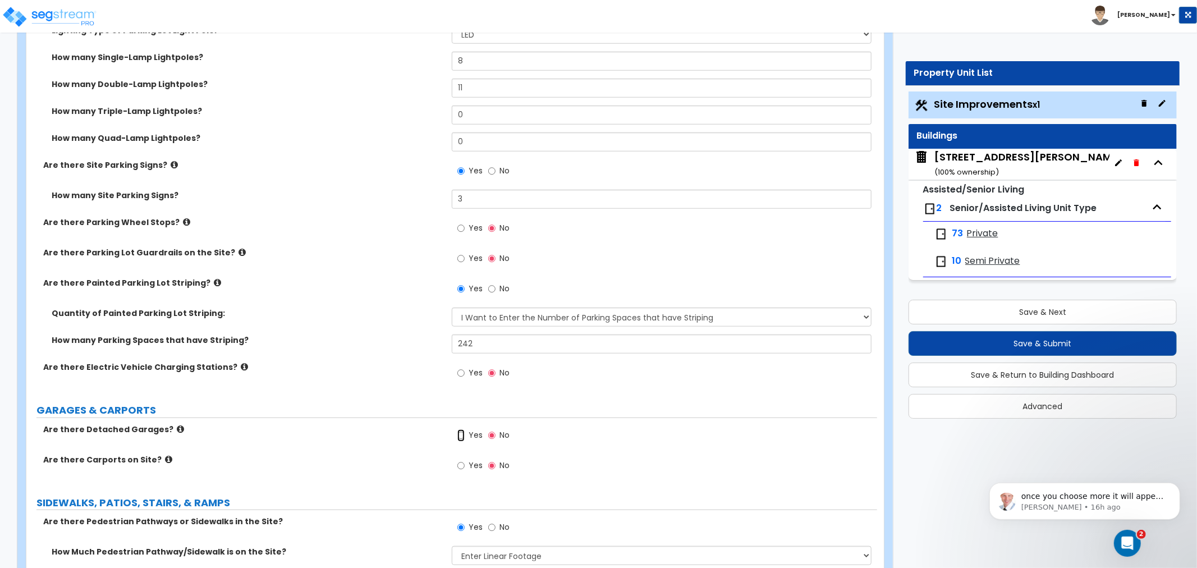
click at [459, 434] on input "Yes" at bounding box center [460, 435] width 7 height 12
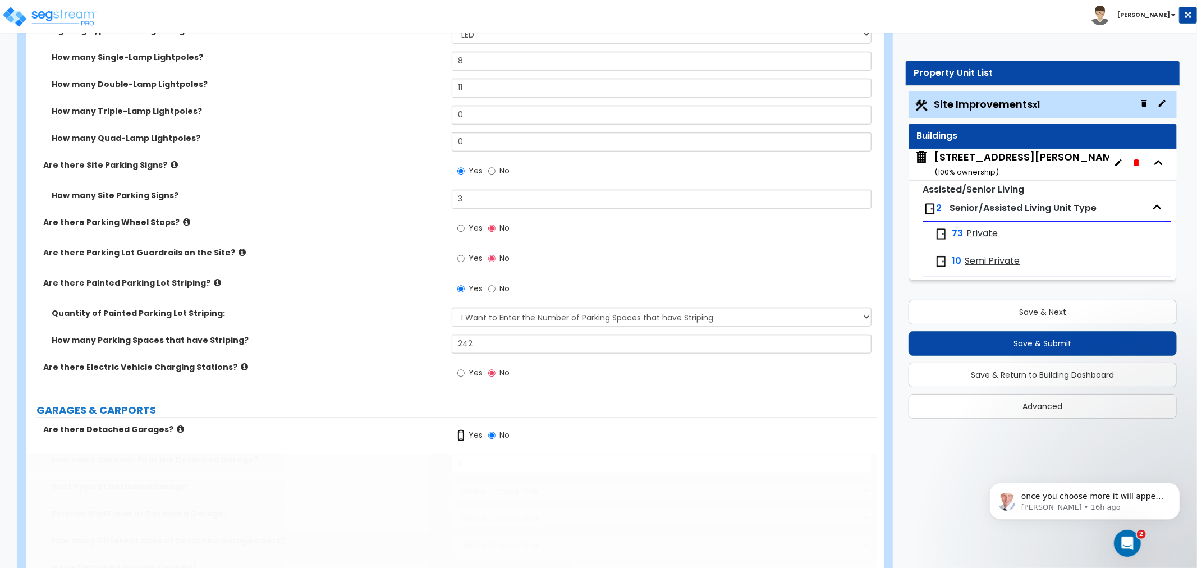
radio input "true"
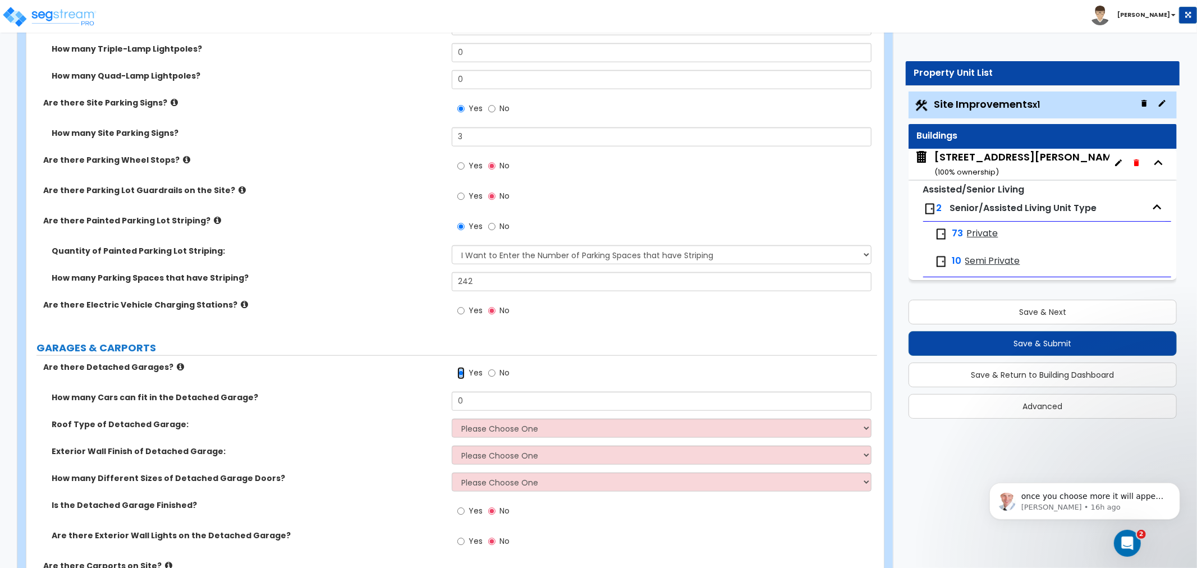
scroll to position [935, 0]
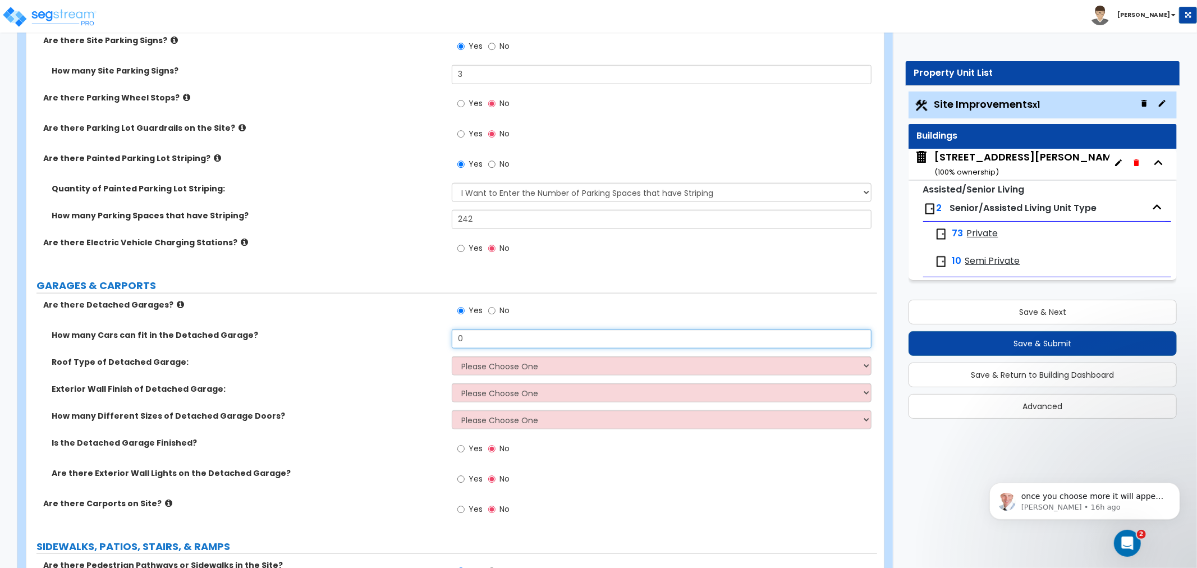
drag, startPoint x: 488, startPoint y: 334, endPoint x: 393, endPoint y: 337, distance: 94.9
click at [395, 337] on div "How many Cars can fit in the Detached Garage? 0" at bounding box center [451, 342] width 851 height 27
type input "7"
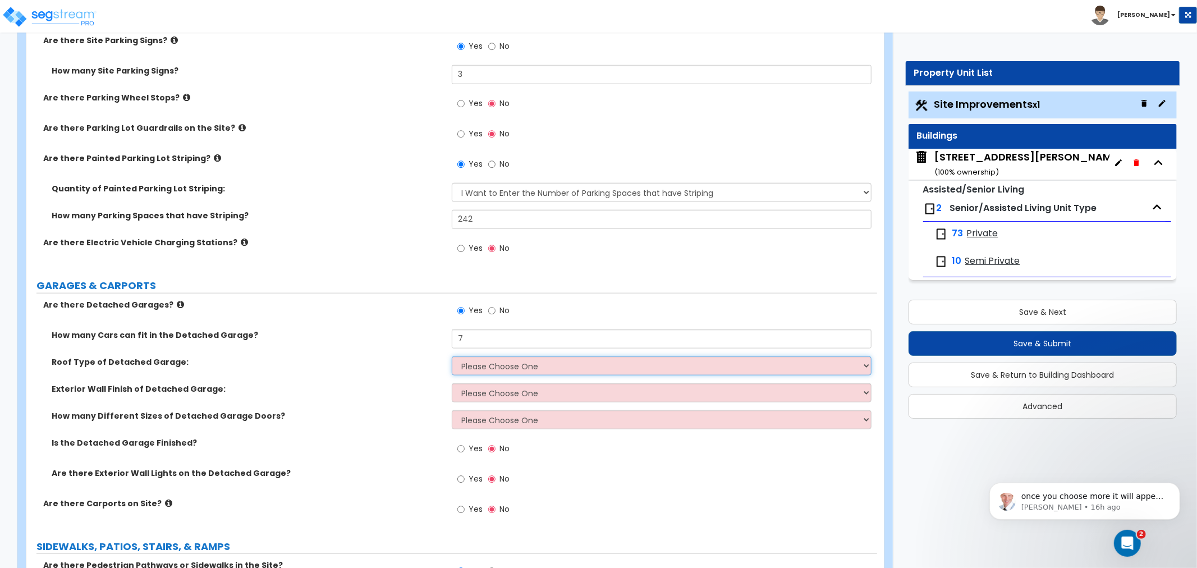
click at [487, 365] on select "Please Choose One Gabled Roof Flat Roof" at bounding box center [662, 365] width 420 height 19
select select "1"
click at [452, 356] on select "Please Choose One Gabled Roof Flat Roof" at bounding box center [662, 365] width 420 height 19
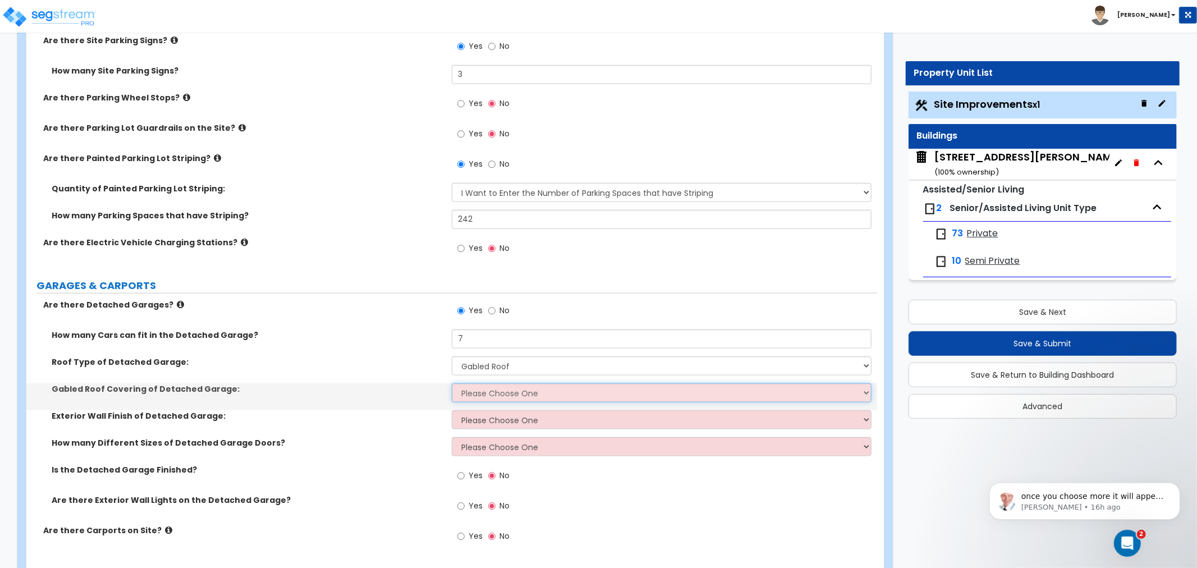
click at [489, 392] on select "Please Choose One Asphalt Shingle Clay Tile Wood Shingle Metal Shingle Standing…" at bounding box center [662, 392] width 420 height 19
select select "1"
click at [452, 383] on select "Please Choose One Asphalt Shingle Clay Tile Wood Shingle Metal Shingle Standing…" at bounding box center [662, 392] width 420 height 19
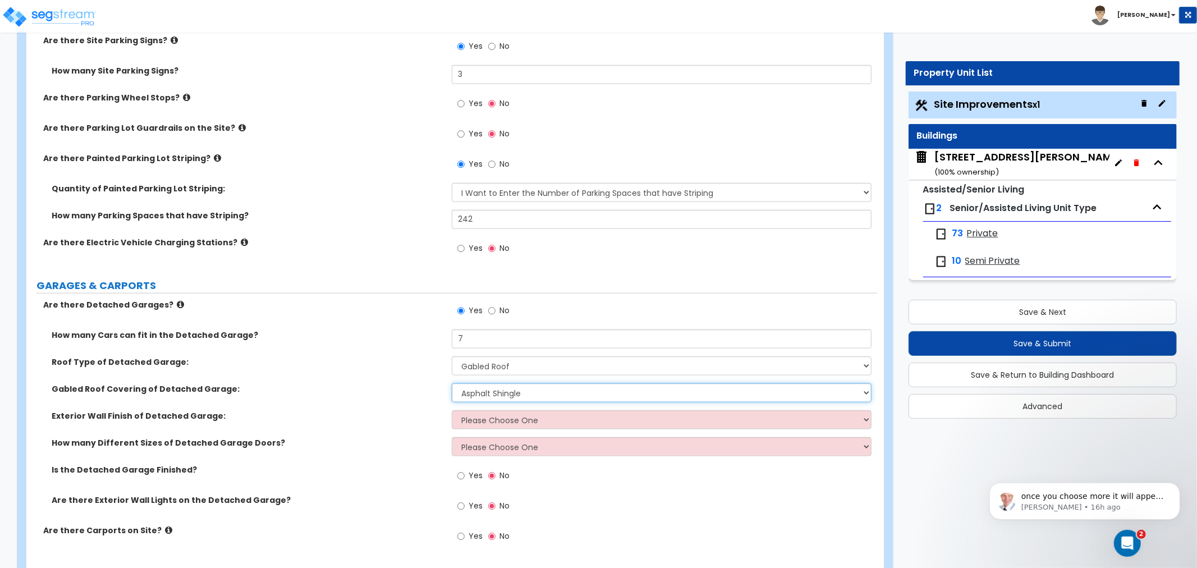
scroll to position [997, 0]
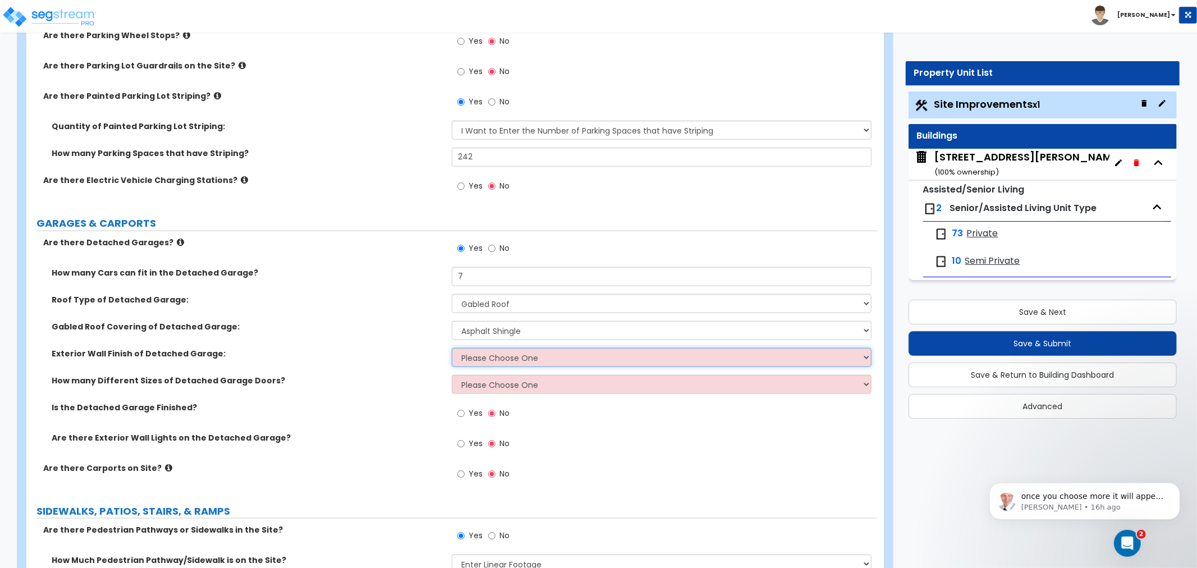
click at [508, 349] on select "Please Choose One Brick Veneer Stone Veneer Wood Siding Vinyl Siding Standing S…" at bounding box center [662, 357] width 420 height 19
select select "1"
click at [452, 348] on select "Please Choose One Brick Veneer Stone Veneer Wood Siding Vinyl Siding Standing S…" at bounding box center [662, 357] width 420 height 19
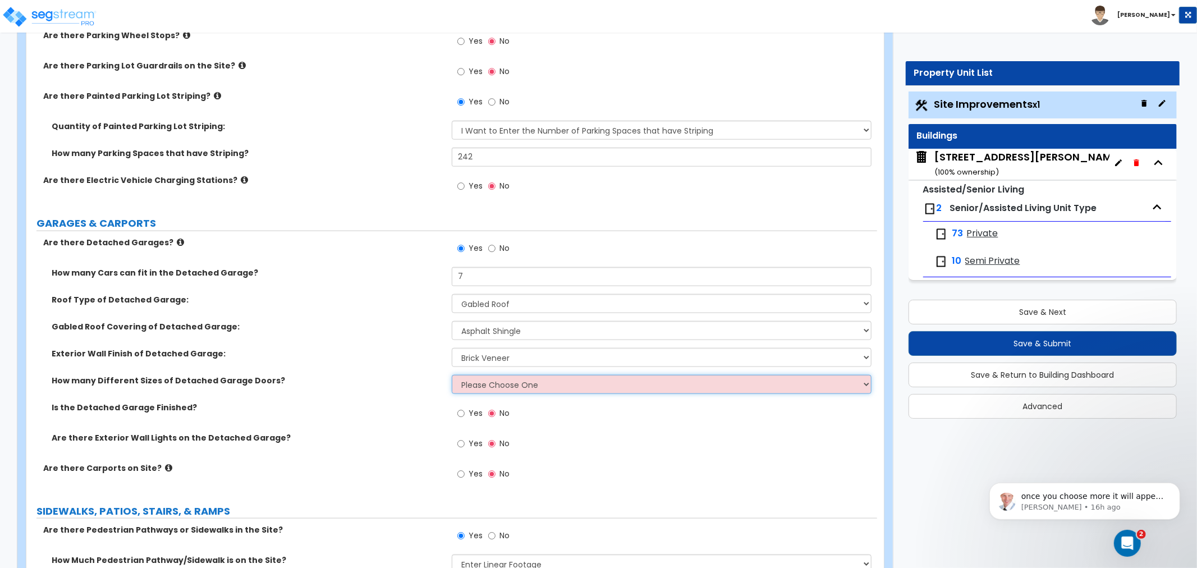
click at [507, 382] on select "Please Choose One 1 2" at bounding box center [662, 384] width 420 height 19
select select "2"
click at [452, 375] on select "Please Choose One 1 2" at bounding box center [662, 384] width 420 height 19
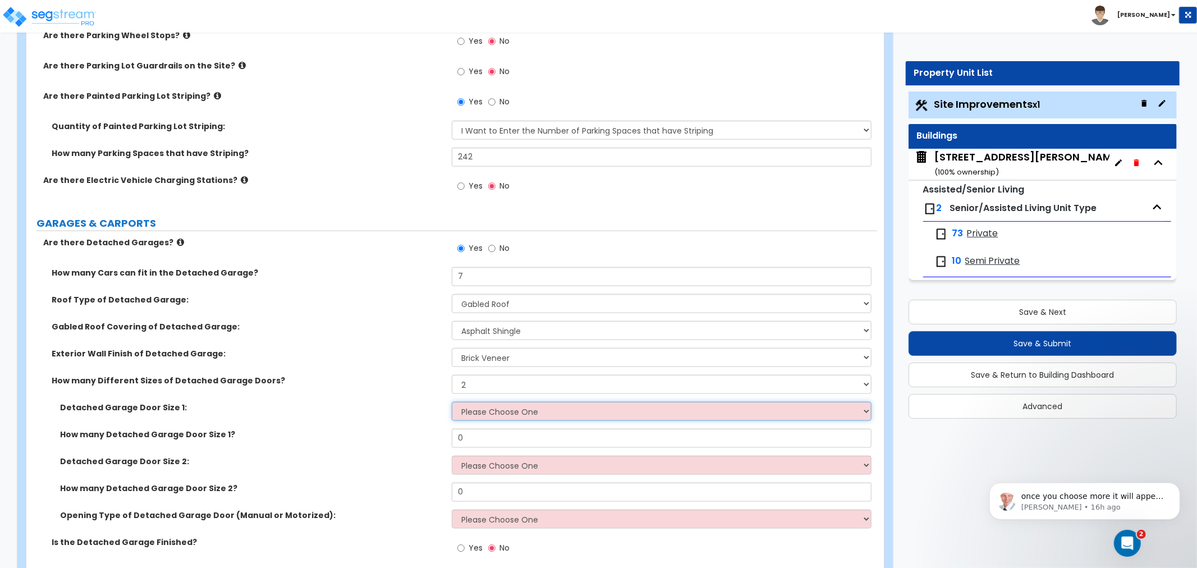
click at [477, 411] on select "Please Choose One 9' x 7' 16' x 7'" at bounding box center [662, 411] width 420 height 19
click at [452, 402] on select "Please Choose One 9' x 7' 16' x 7'" at bounding box center [662, 411] width 420 height 19
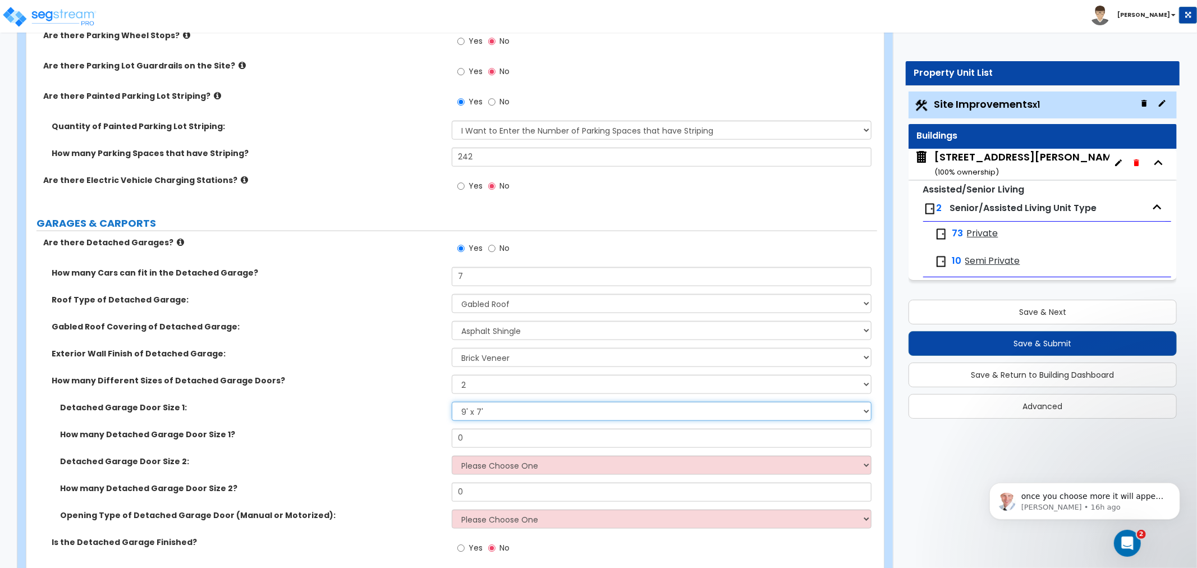
click at [486, 416] on select "Please Choose One 9' x 7' 16' x 7'" at bounding box center [662, 411] width 420 height 19
select select "2"
click at [452, 402] on select "Please Choose One 9' x 7' 16' x 7'" at bounding box center [662, 411] width 420 height 19
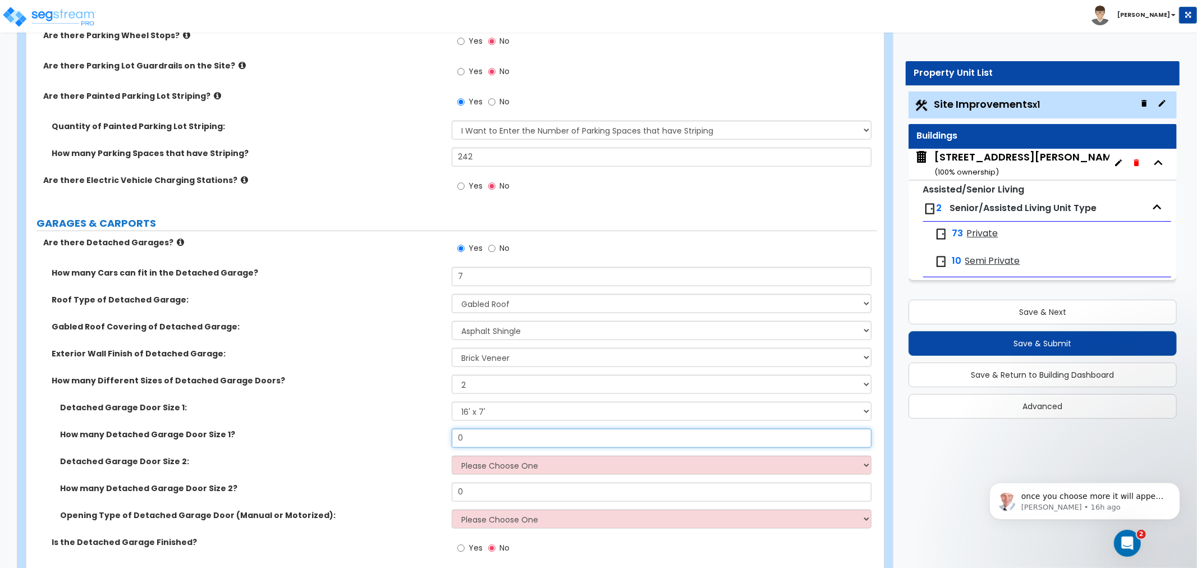
drag, startPoint x: 484, startPoint y: 437, endPoint x: 397, endPoint y: 433, distance: 86.5
click at [397, 433] on div "How many Detached Garage Door Size 1? 0" at bounding box center [451, 442] width 851 height 27
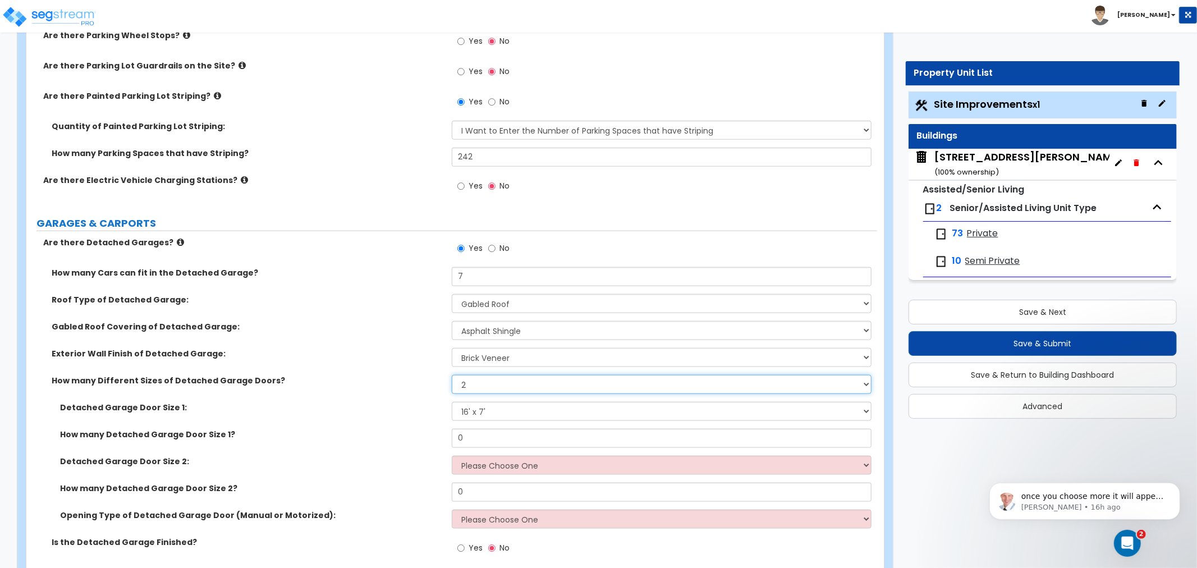
click at [466, 385] on select "Please Choose One 1 2" at bounding box center [662, 384] width 420 height 19
select select "1"
click at [452, 375] on select "Please Choose One 1 2" at bounding box center [662, 384] width 420 height 19
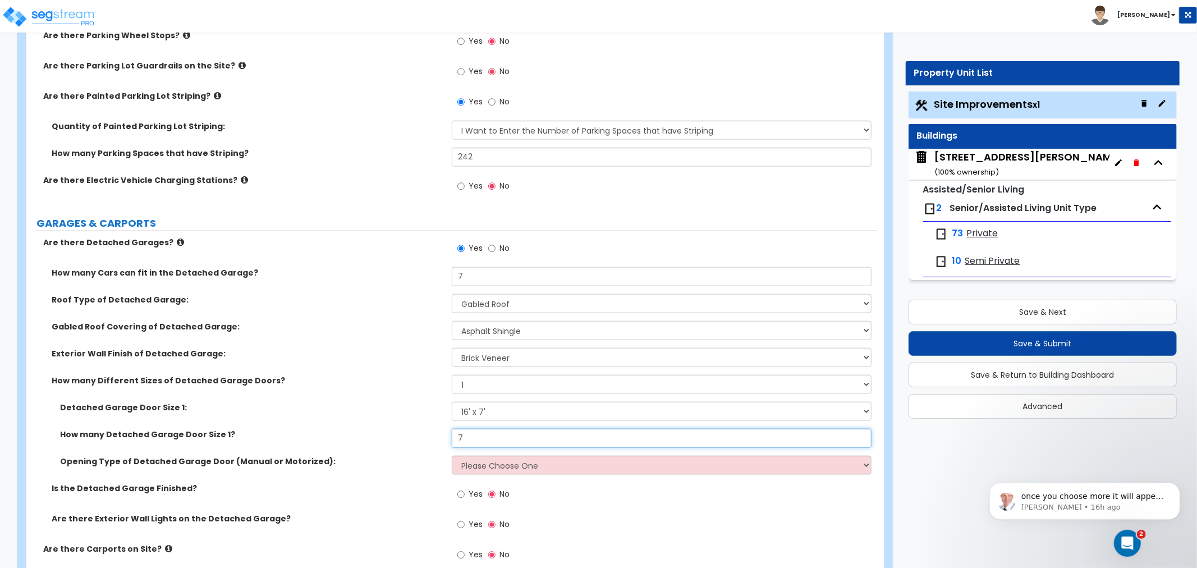
type input "7"
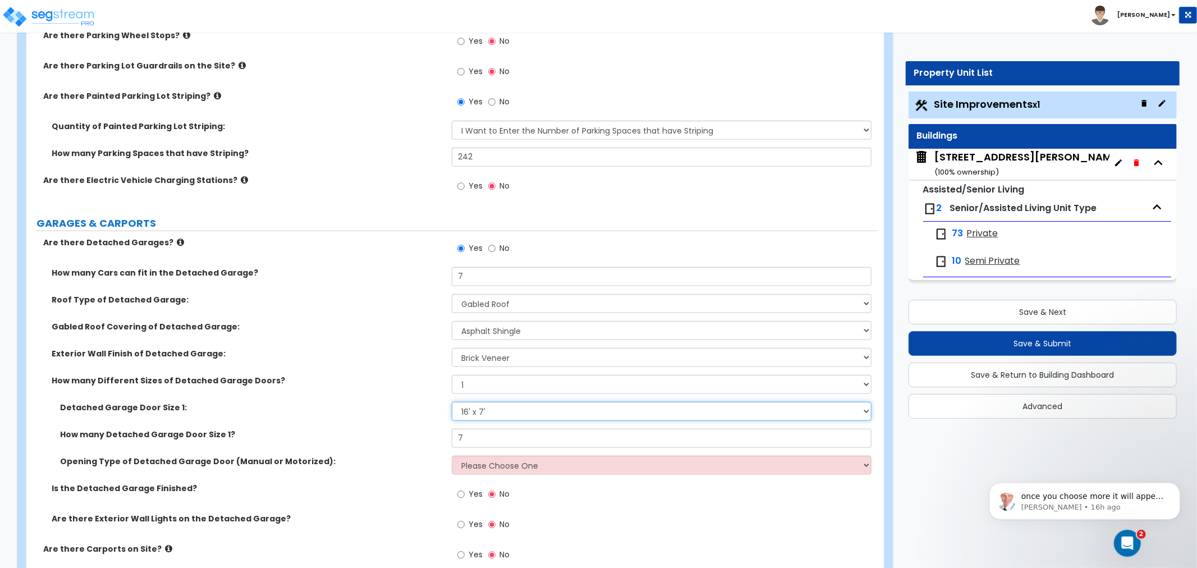
click at [490, 407] on select "Please Choose One 9' x 7' 16' x 7'" at bounding box center [662, 411] width 420 height 19
select select "1"
click at [452, 402] on select "Please Choose One 9' x 7' 16' x 7'" at bounding box center [662, 411] width 420 height 19
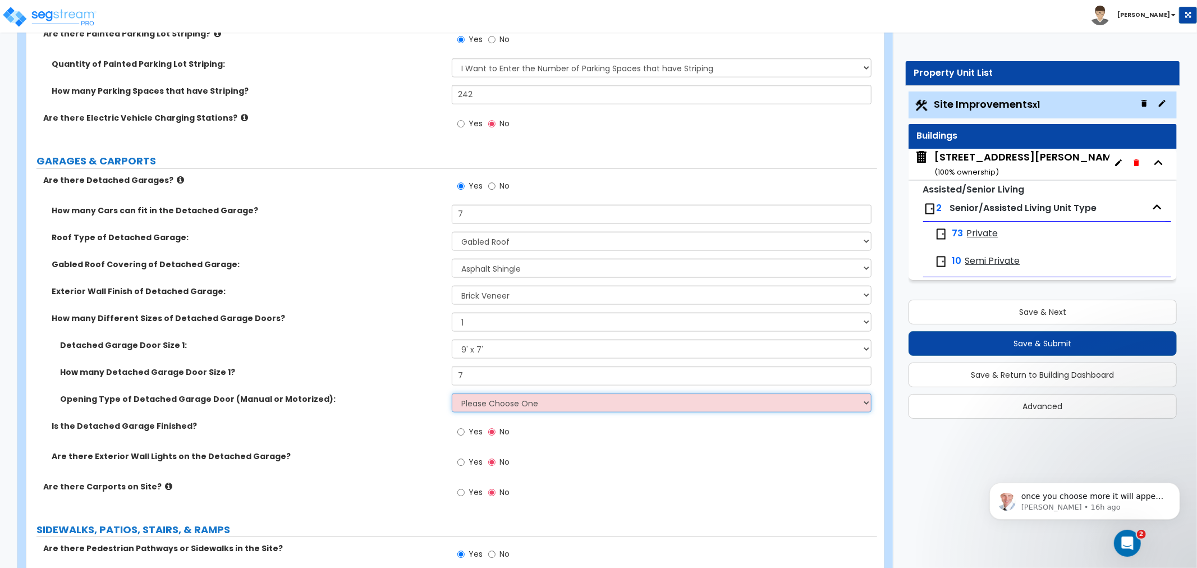
click at [474, 398] on select "Please Choose One All Manual All Motorized Some are Motorized" at bounding box center [662, 402] width 420 height 19
select select "1"
click at [452, 393] on select "Please Choose One All Manual All Motorized Some are Motorized" at bounding box center [662, 402] width 420 height 19
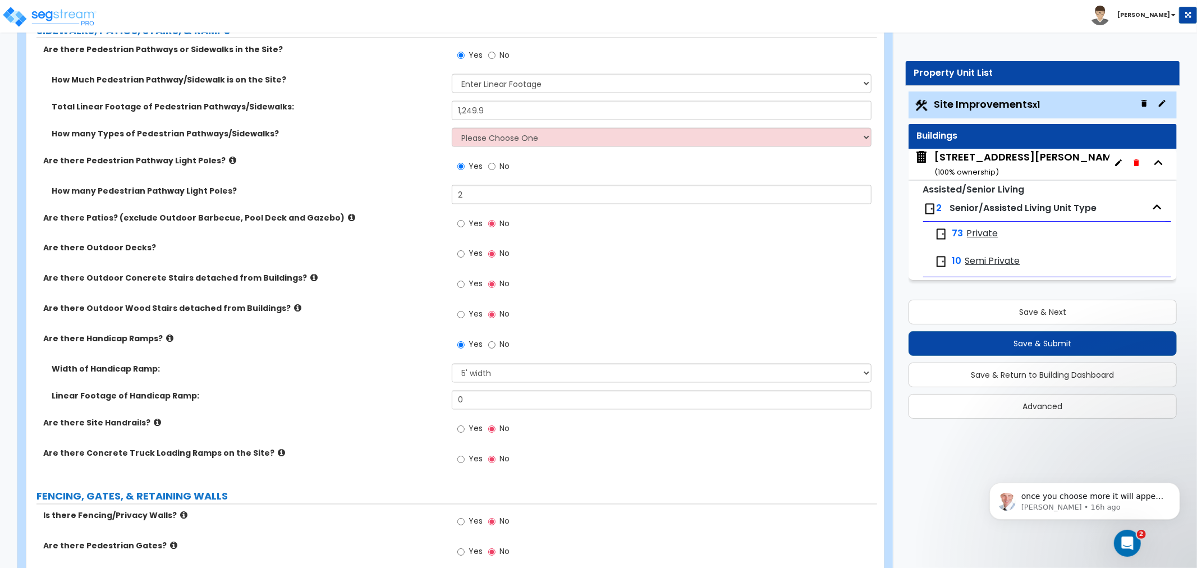
scroll to position [1621, 0]
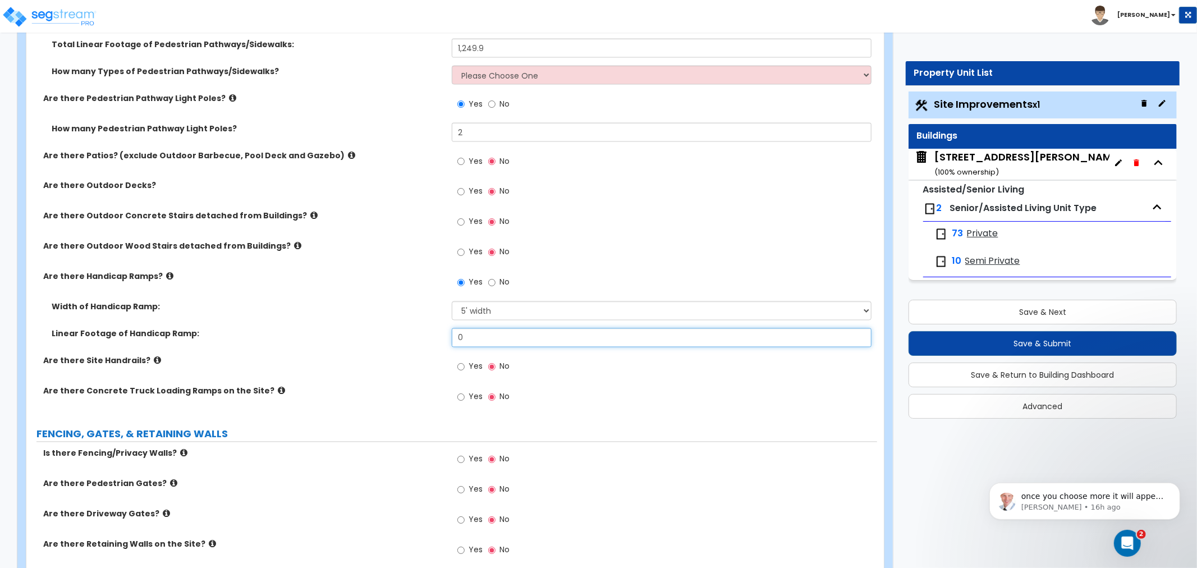
drag, startPoint x: 487, startPoint y: 335, endPoint x: 384, endPoint y: 339, distance: 103.3
click at [384, 339] on div "Linear Footage of Handicap Ramp: 0" at bounding box center [451, 341] width 851 height 27
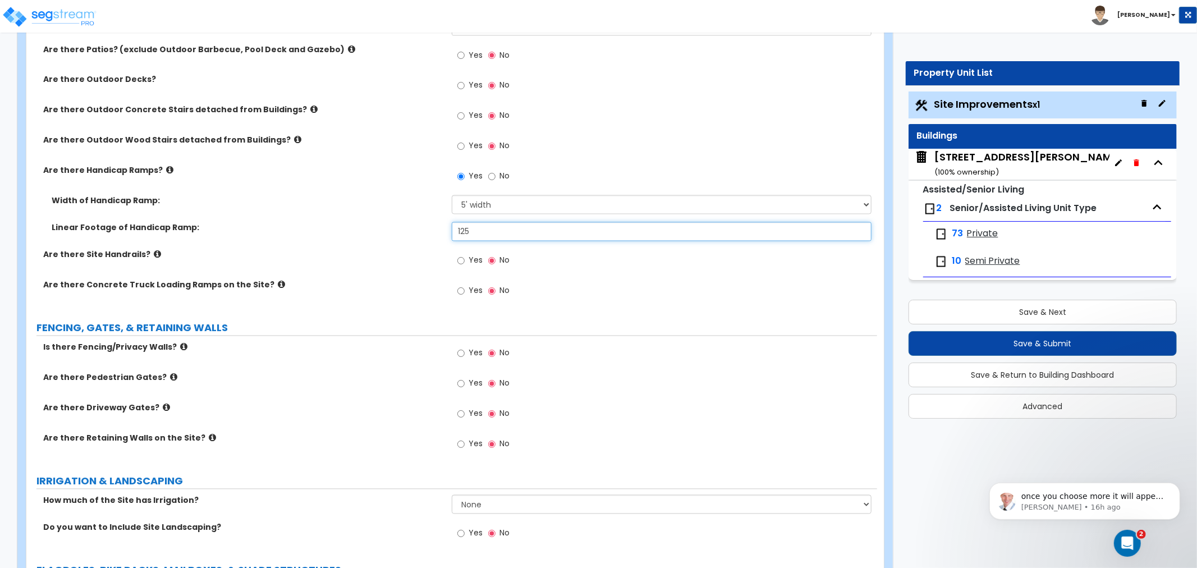
scroll to position [1746, 0]
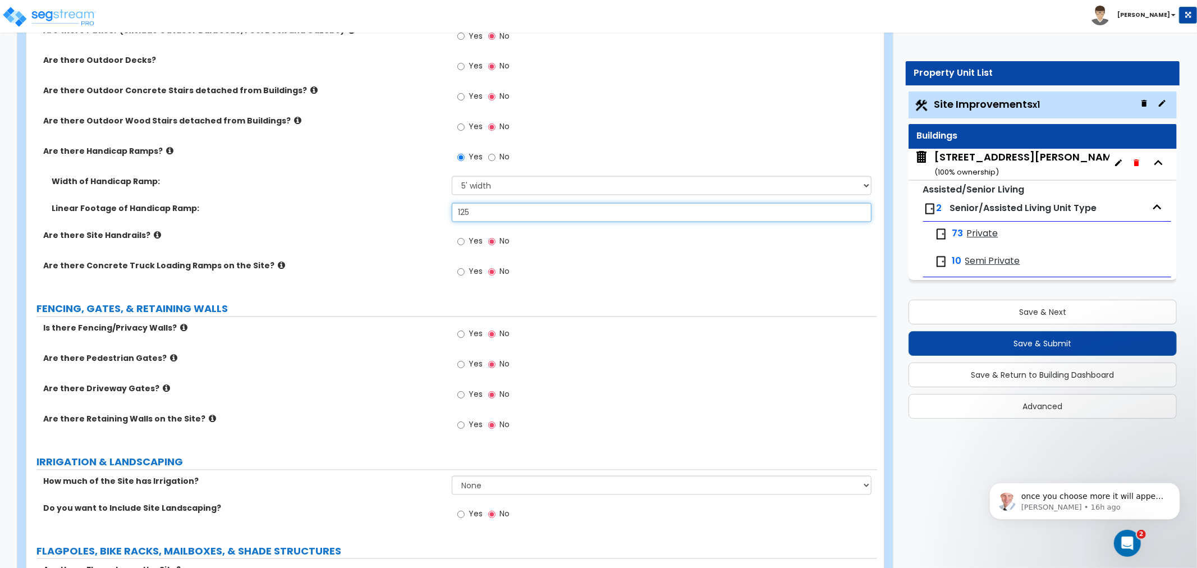
type input "125"
click at [154, 235] on icon at bounding box center [157, 235] width 7 height 8
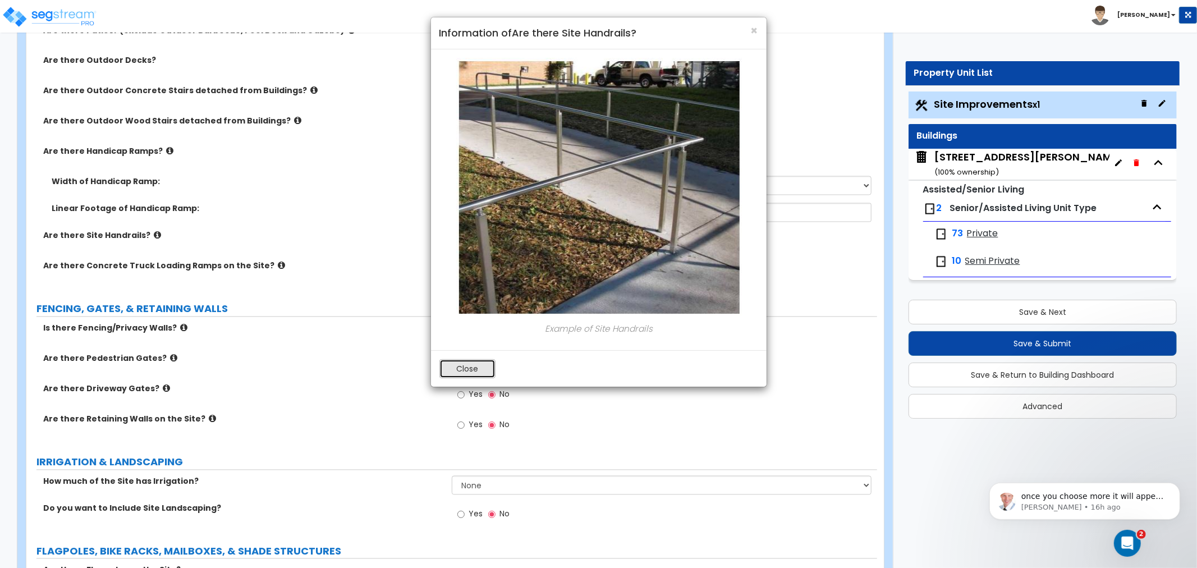
click at [480, 369] on button "Close" at bounding box center [467, 368] width 56 height 19
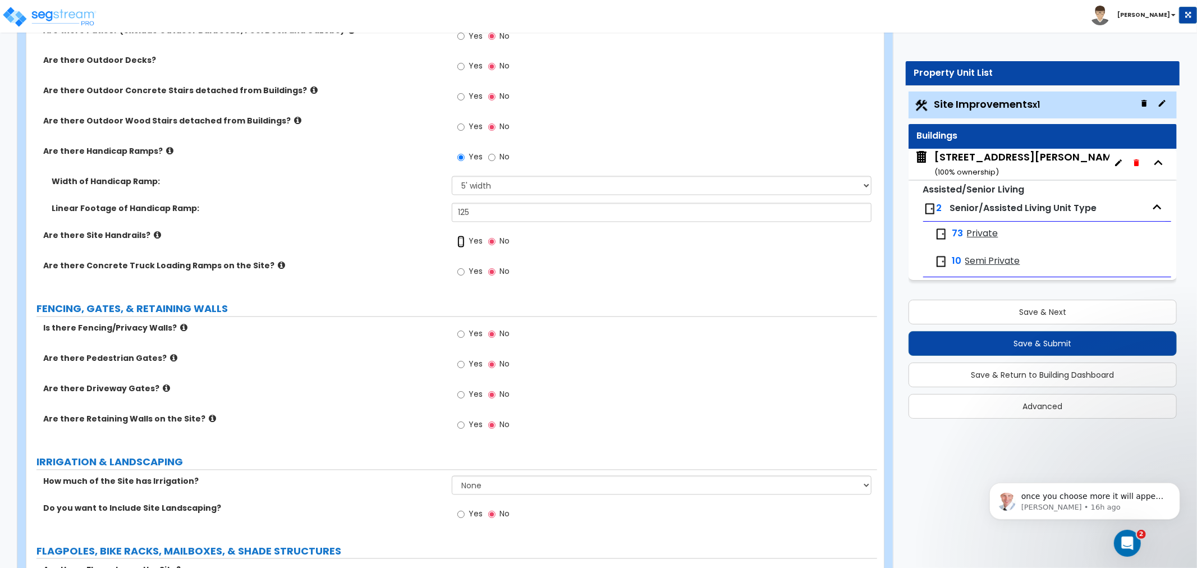
click at [460, 240] on input "Yes" at bounding box center [460, 242] width 7 height 12
radio input "true"
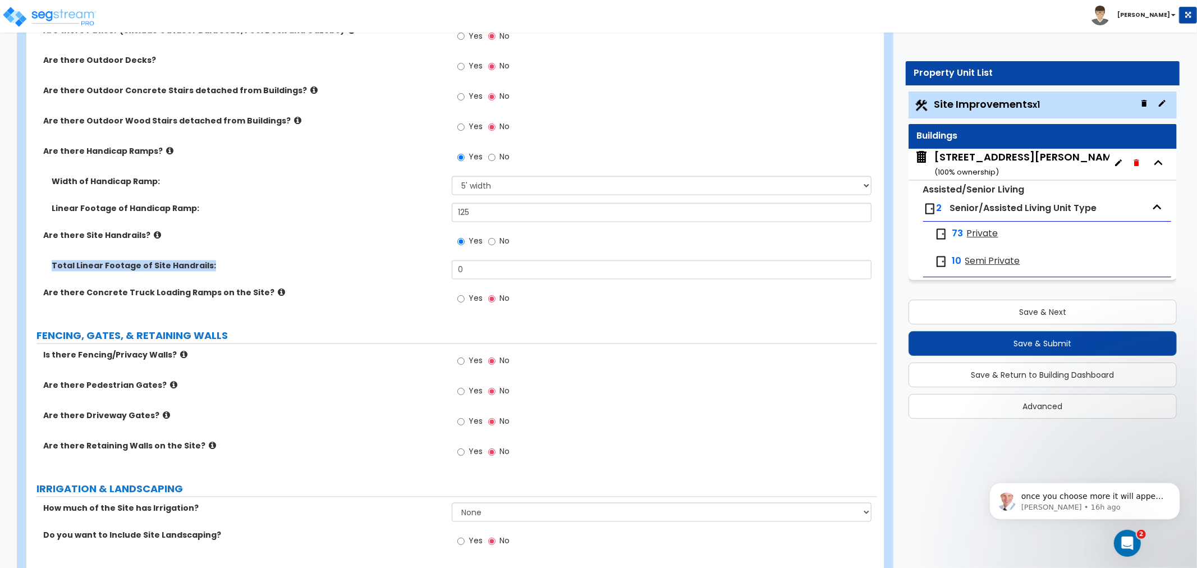
drag, startPoint x: 491, startPoint y: 259, endPoint x: 417, endPoint y: 272, distance: 74.6
click at [417, 272] on div "Are there Pedestrian Pathways or Sidewalks in the Site? Yes No How Much Pedestr…" at bounding box center [452, 86] width 834 height 461
drag, startPoint x: 456, startPoint y: 267, endPoint x: 466, endPoint y: 272, distance: 11.8
click at [462, 271] on input "0" at bounding box center [662, 269] width 420 height 19
click at [469, 272] on input "0" at bounding box center [662, 269] width 420 height 19
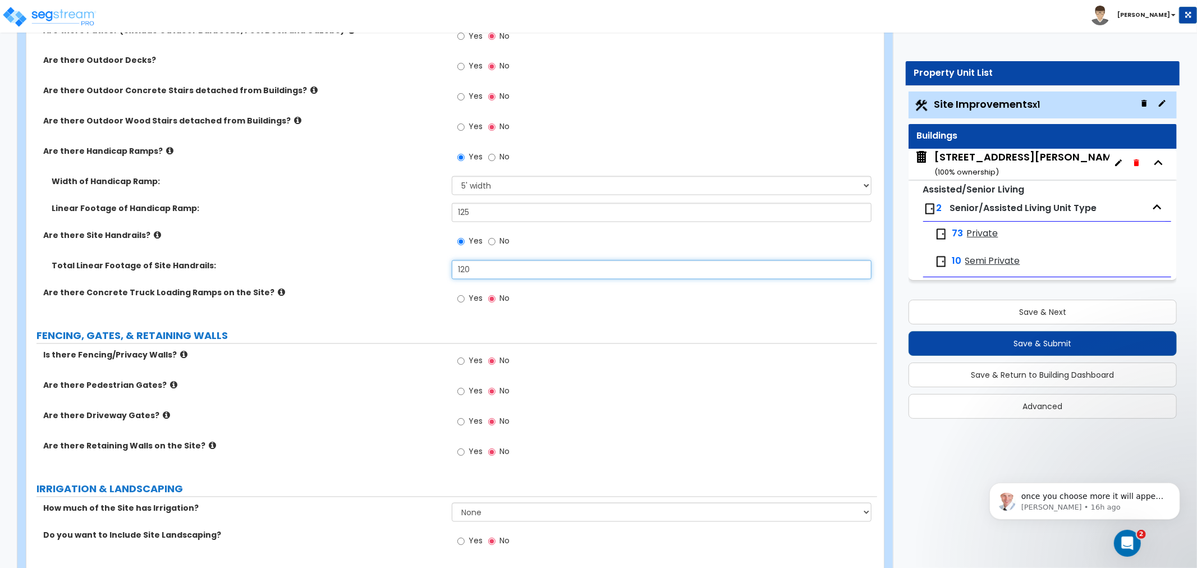
type input "120"
click at [343, 289] on label "Are there Concrete Truck Loading Ramps on the Site?" at bounding box center [243, 292] width 400 height 11
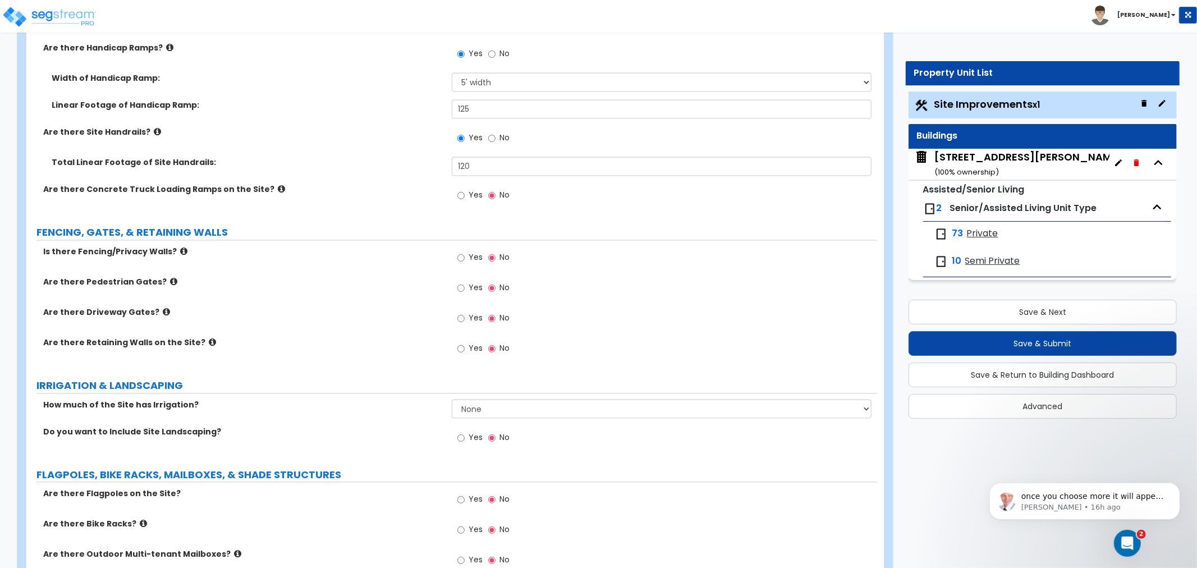
scroll to position [1871, 0]
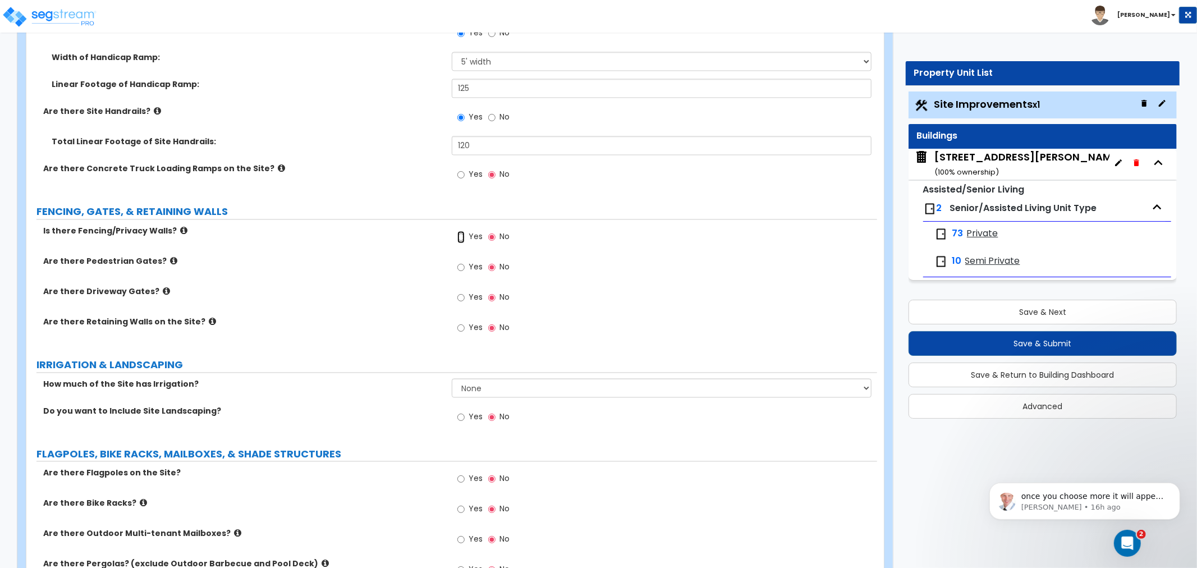
click at [459, 232] on input "Yes" at bounding box center [460, 237] width 7 height 12
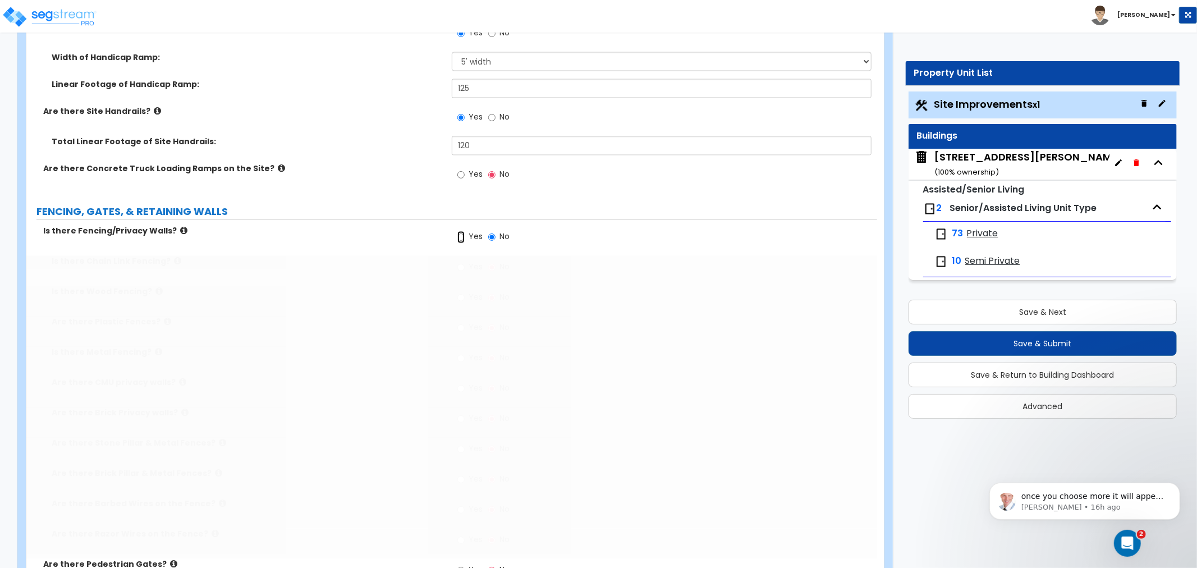
radio input "true"
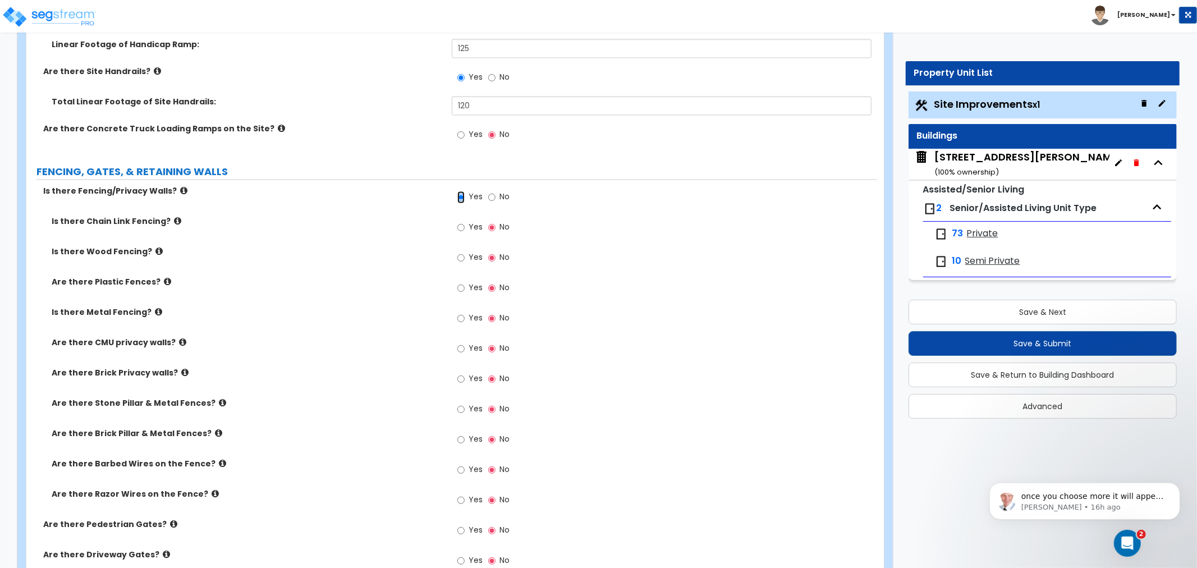
scroll to position [1933, 0]
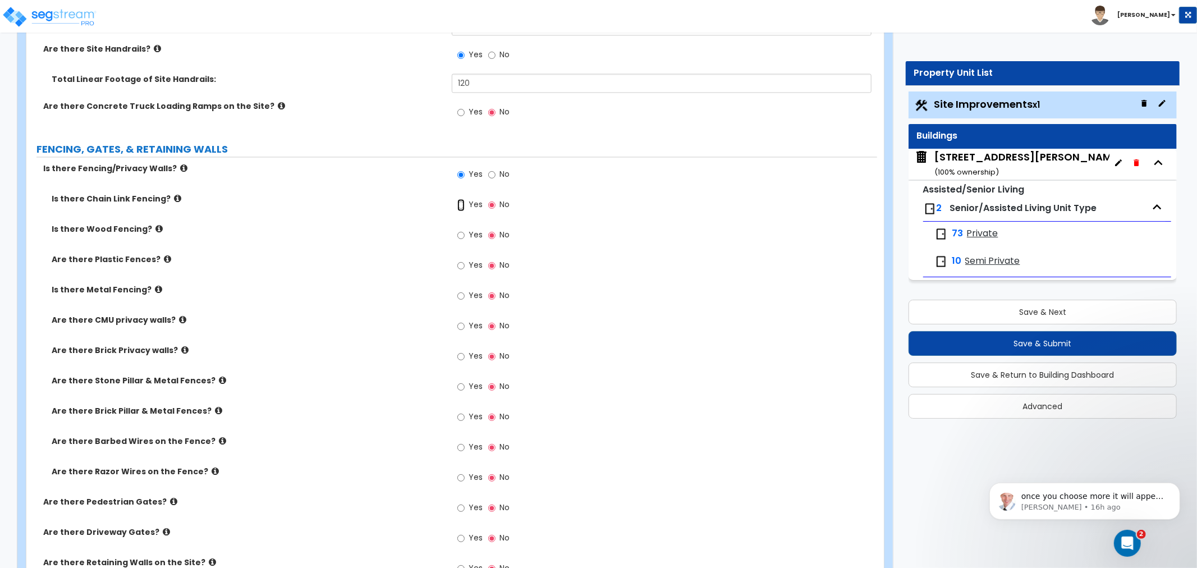
click at [459, 200] on input "Yes" at bounding box center [460, 205] width 7 height 12
radio input "true"
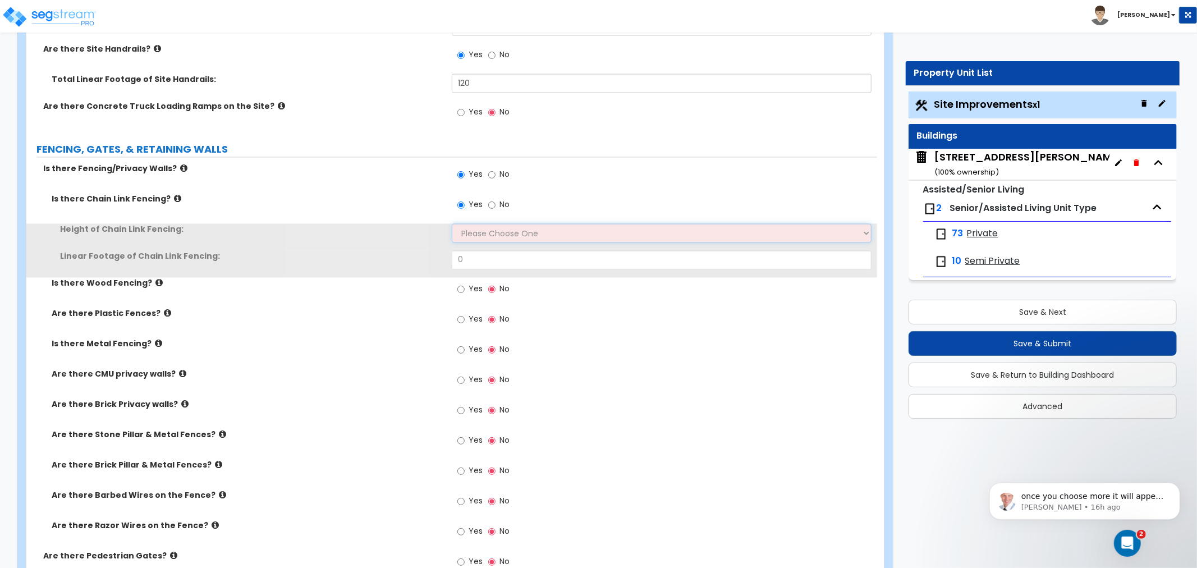
click at [466, 230] on select "Please Choose One 3 feet 4 feet 5 feet 6 feet 10 feet 12 feet" at bounding box center [662, 232] width 420 height 19
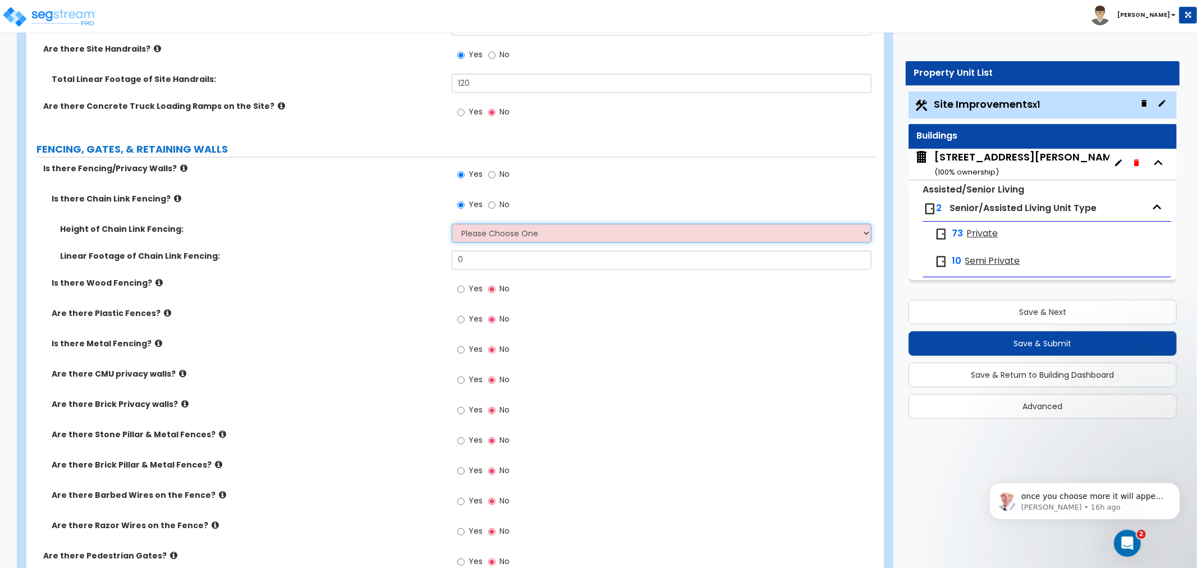
select select "4"
click at [452, 223] on select "Please Choose One 3 feet 4 feet 5 feet 6 feet 10 feet 12 feet" at bounding box center [662, 232] width 420 height 19
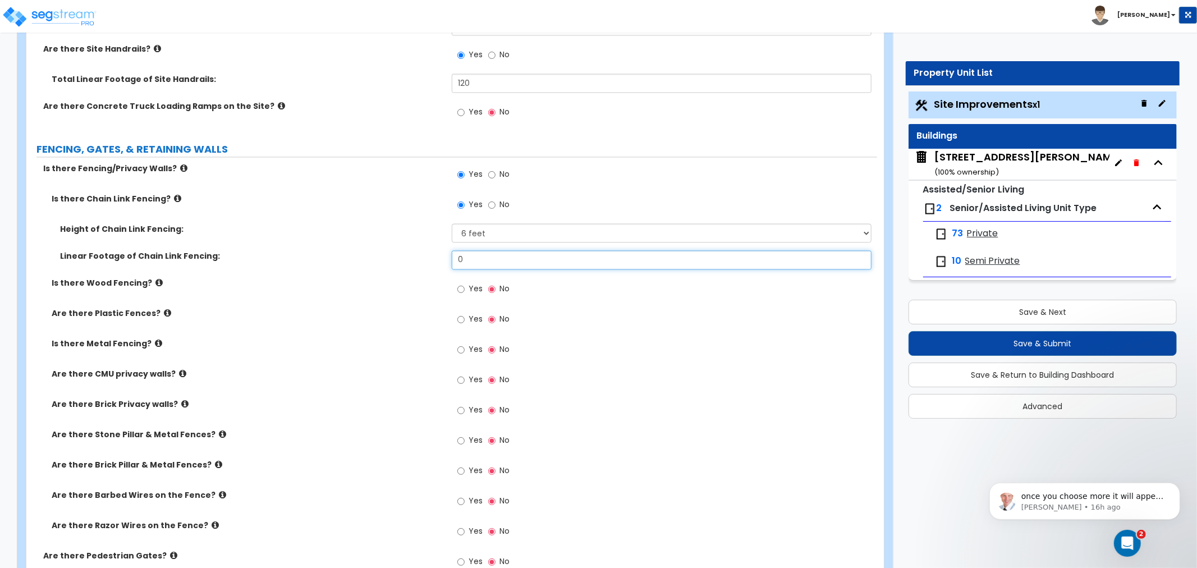
drag, startPoint x: 480, startPoint y: 255, endPoint x: 425, endPoint y: 242, distance: 57.2
click at [425, 242] on div "Height of Chain Link Fencing: Please Choose One 3 feet 4 feet 5 feet 6 feet 10 …" at bounding box center [452, 250] width 834 height 54
type input "133.7"
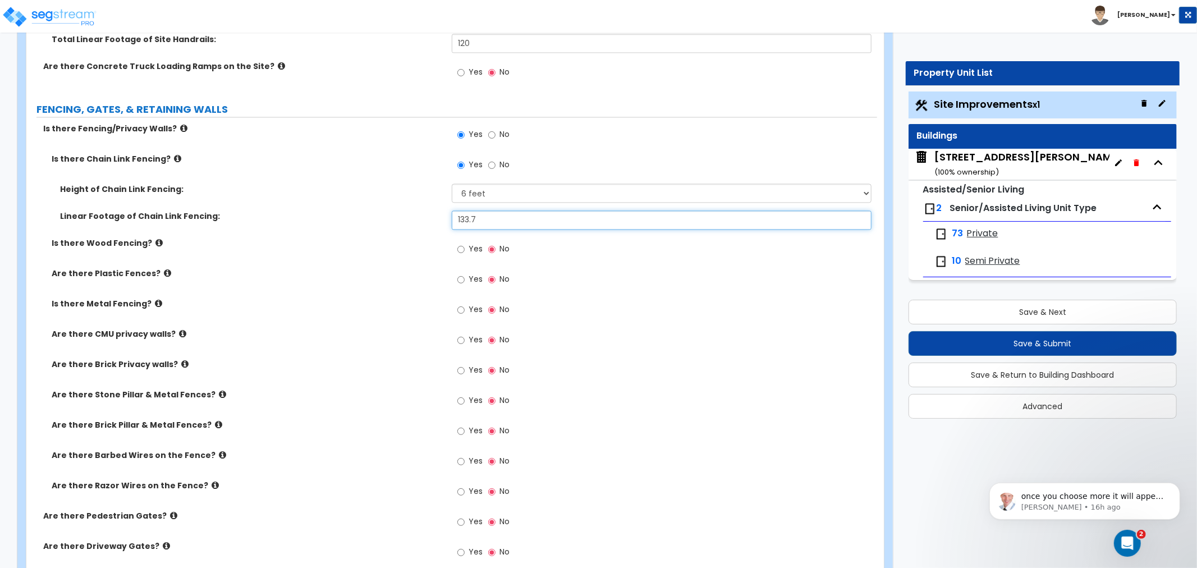
scroll to position [1995, 0]
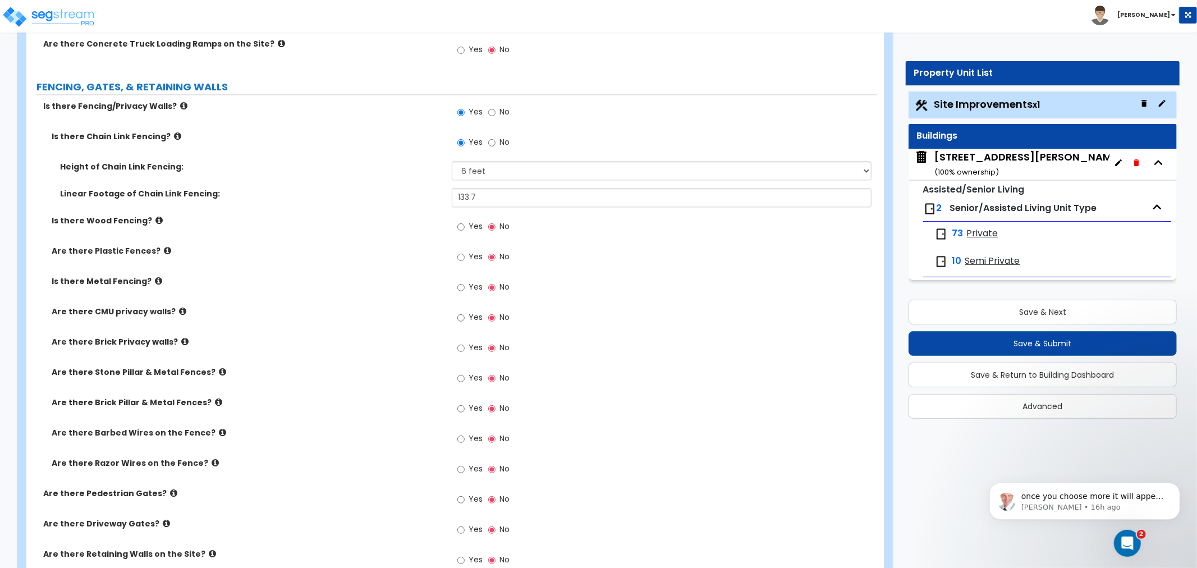
click at [465, 287] on label "Yes" at bounding box center [469, 288] width 25 height 19
click at [465, 287] on input "Yes" at bounding box center [460, 287] width 7 height 12
radio input "true"
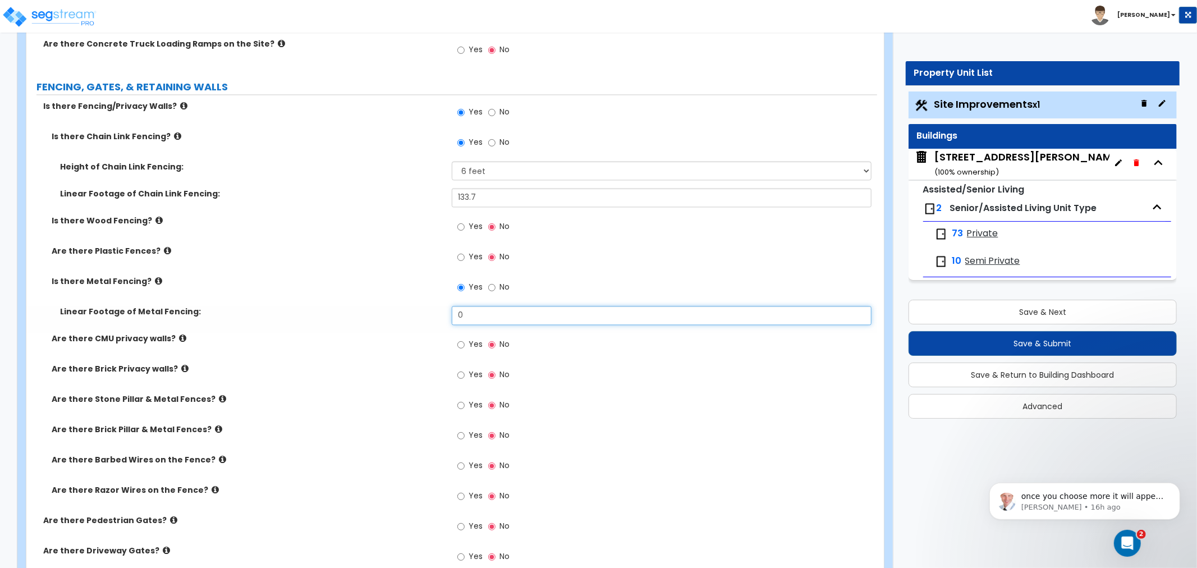
drag, startPoint x: 476, startPoint y: 317, endPoint x: 400, endPoint y: 318, distance: 76.3
click at [400, 318] on div "Linear Footage of Metal Fencing: 0" at bounding box center [451, 319] width 851 height 27
type input "272"
click at [369, 349] on div "Are there CMU privacy walls? Yes No" at bounding box center [451, 348] width 851 height 30
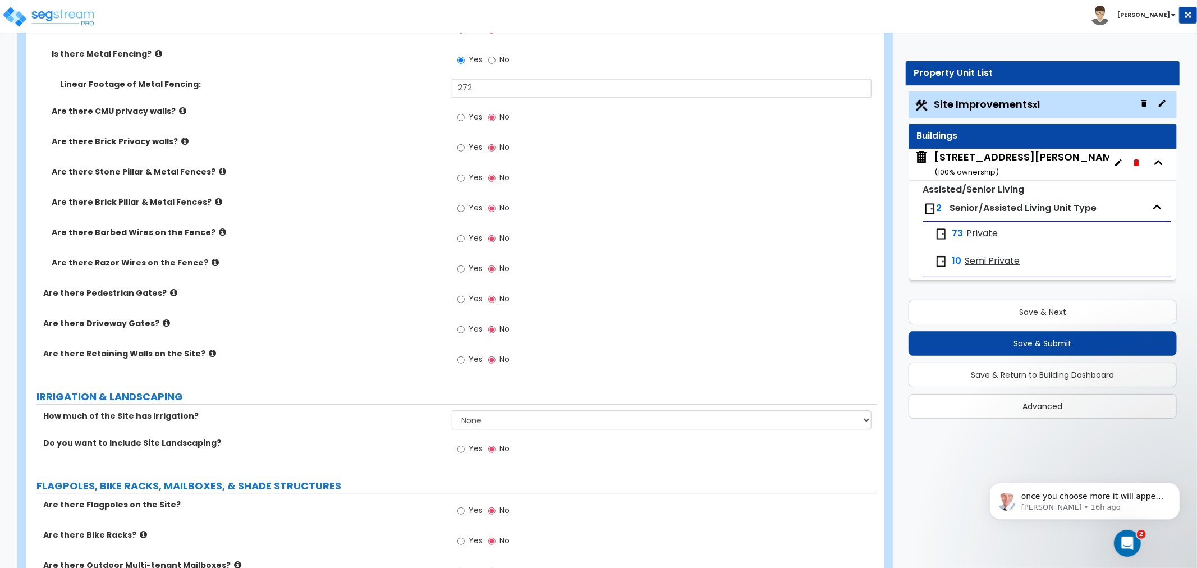
scroll to position [2245, 0]
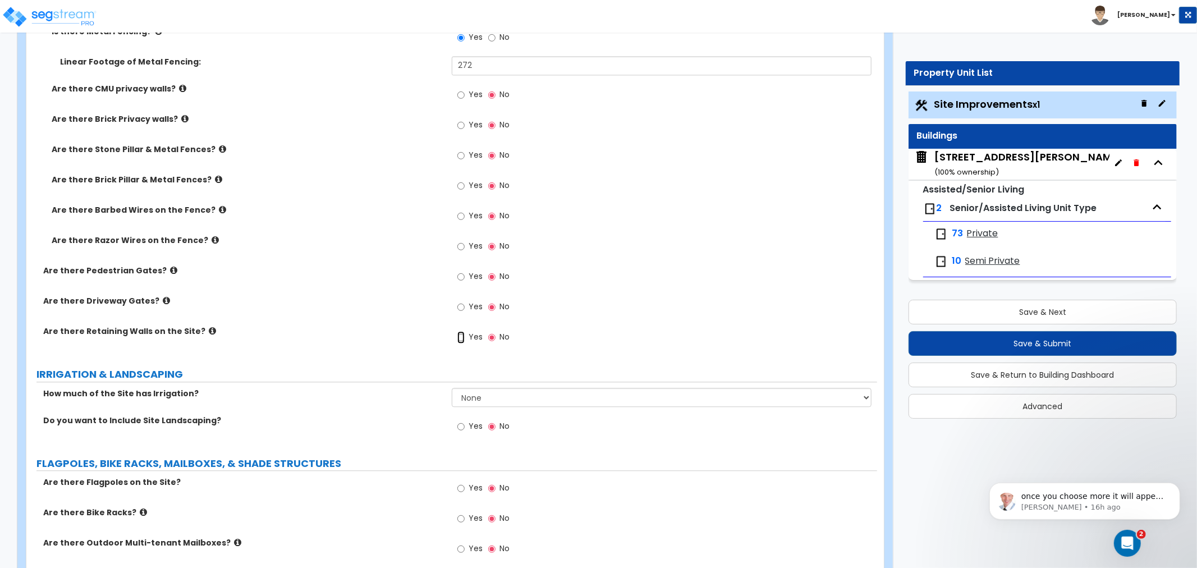
click at [458, 337] on input "Yes" at bounding box center [460, 337] width 7 height 12
radio input "true"
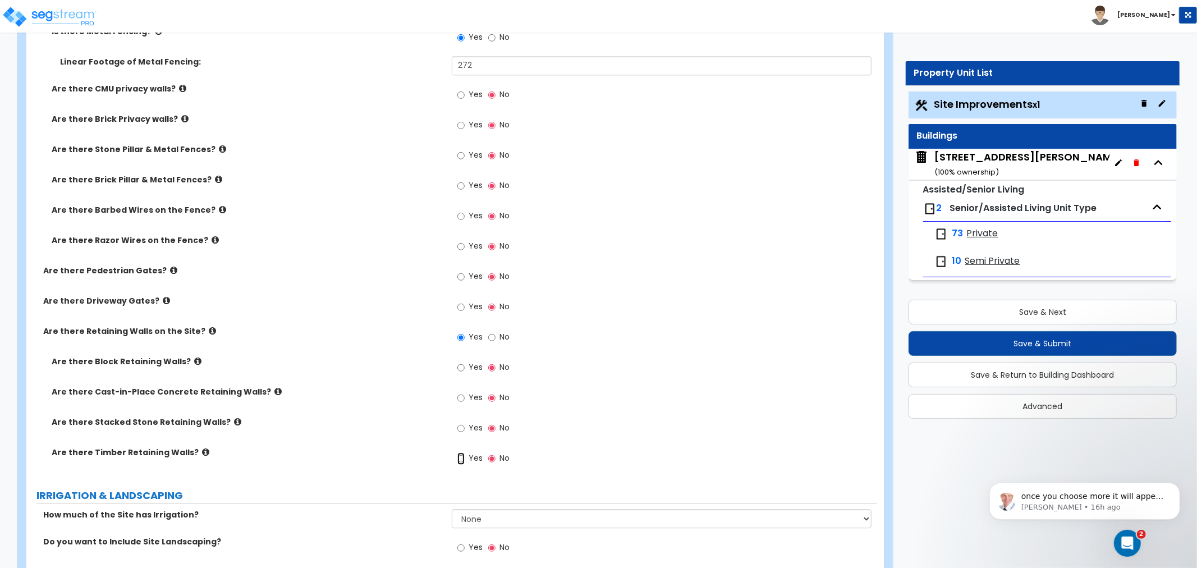
click at [460, 457] on input "Yes" at bounding box center [460, 458] width 7 height 12
radio input "true"
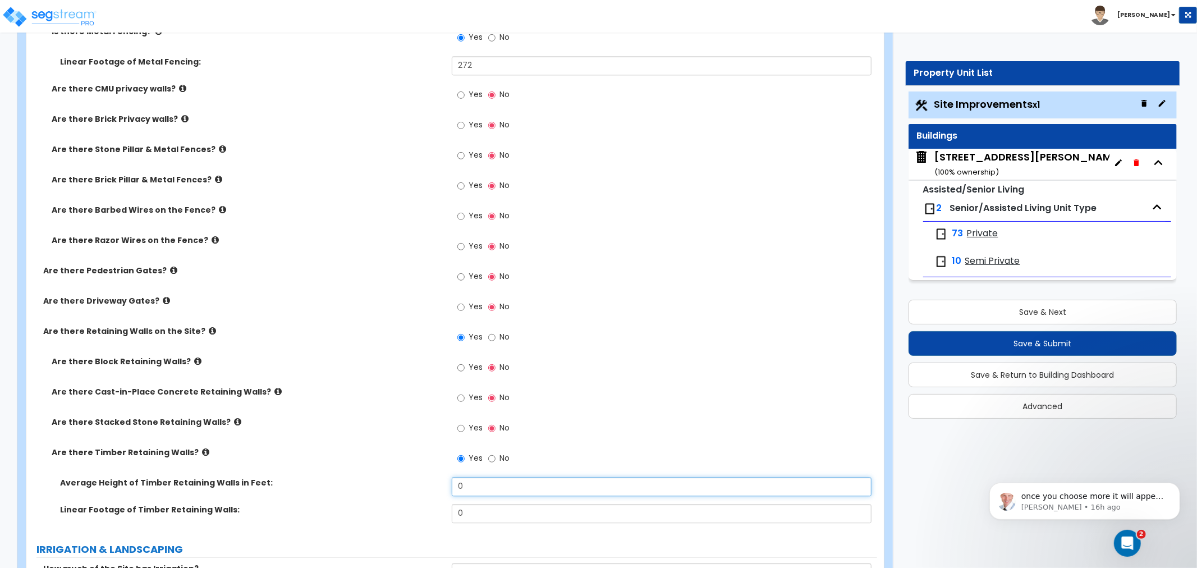
drag, startPoint x: 484, startPoint y: 487, endPoint x: 425, endPoint y: 487, distance: 59.5
click at [425, 487] on div "Average Height of Timber Retaining Walls in Feet: 0" at bounding box center [451, 490] width 851 height 27
type input "3"
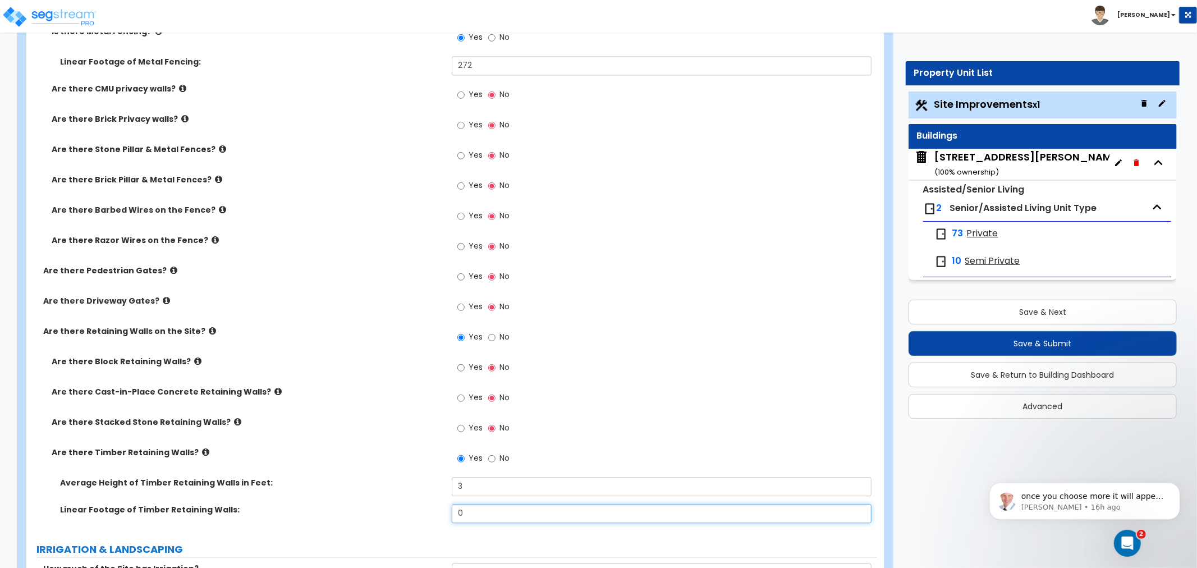
drag, startPoint x: 472, startPoint y: 512, endPoint x: 431, endPoint y: 511, distance: 41.0
click at [431, 511] on div "Linear Footage of Timber Retaining Walls: 0" at bounding box center [451, 517] width 851 height 27
type input "36"
click at [459, 424] on input "Yes" at bounding box center [460, 428] width 7 height 12
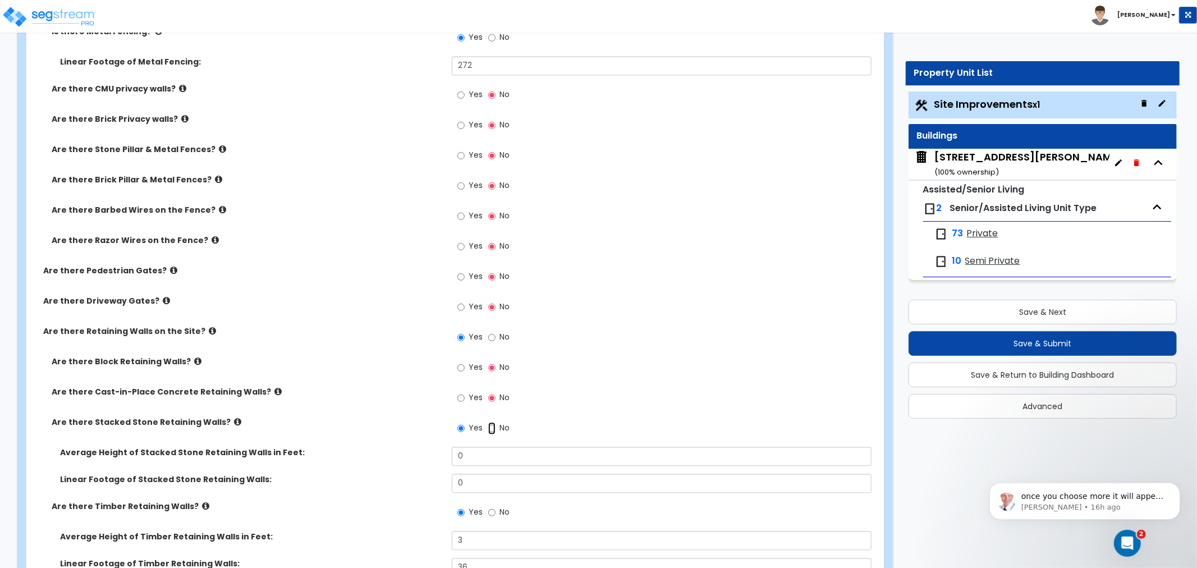
click at [492, 427] on input "No" at bounding box center [491, 428] width 7 height 12
radio input "false"
radio input "true"
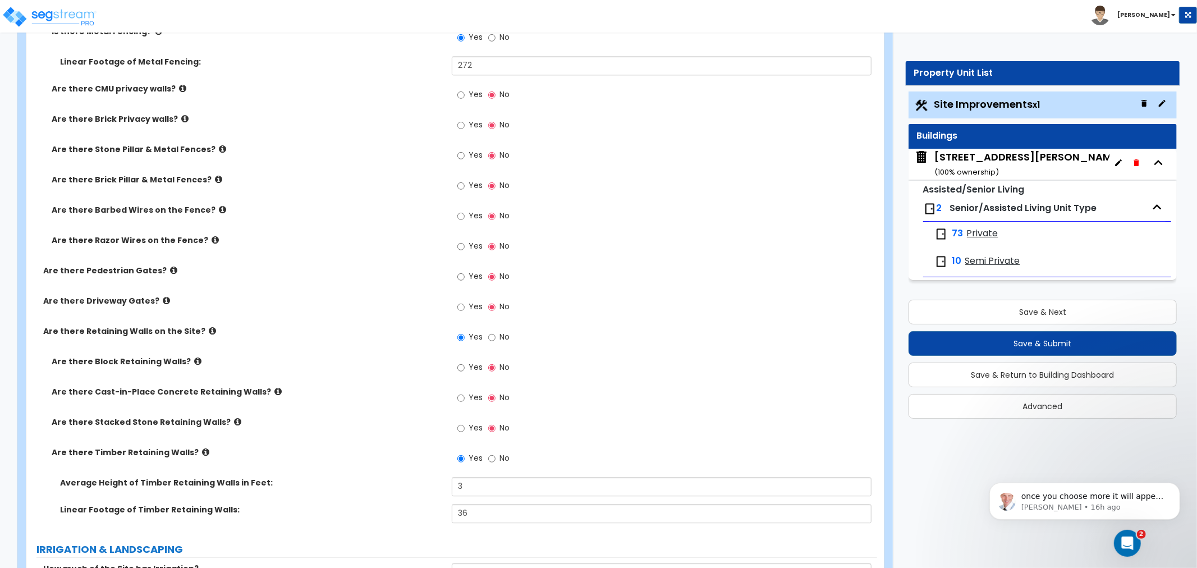
click at [258, 388] on label "Are there Cast-in-Place Concrete Retaining Walls?" at bounding box center [248, 391] width 392 height 11
click at [184, 360] on label "Are there Block Retaining Walls?" at bounding box center [248, 361] width 392 height 11
click at [194, 359] on icon at bounding box center [197, 361] width 7 height 8
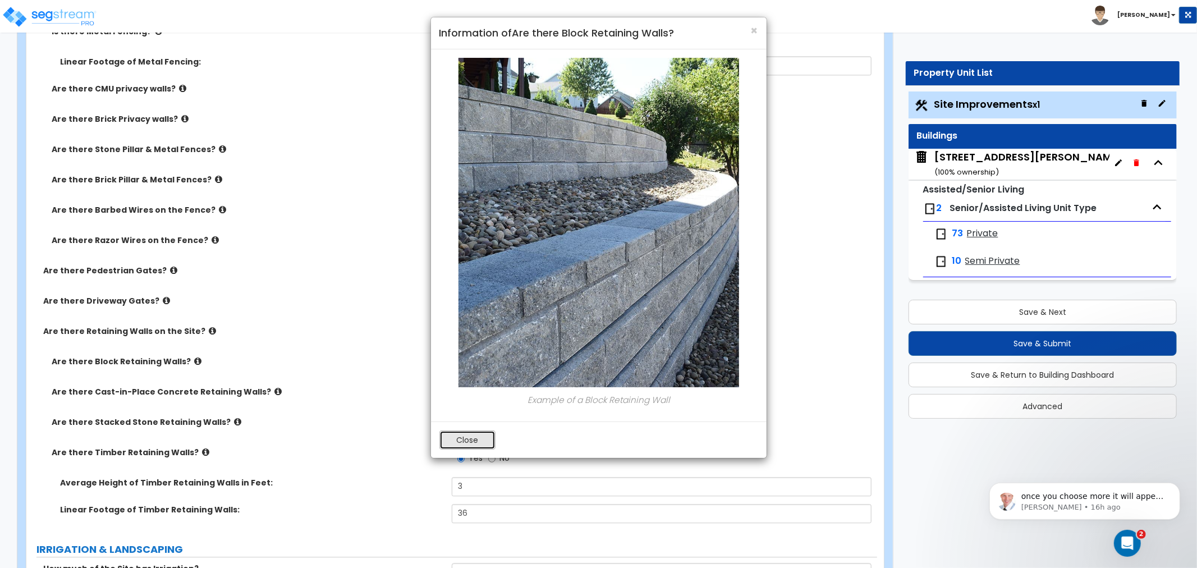
click at [477, 435] on button "Close" at bounding box center [467, 439] width 56 height 19
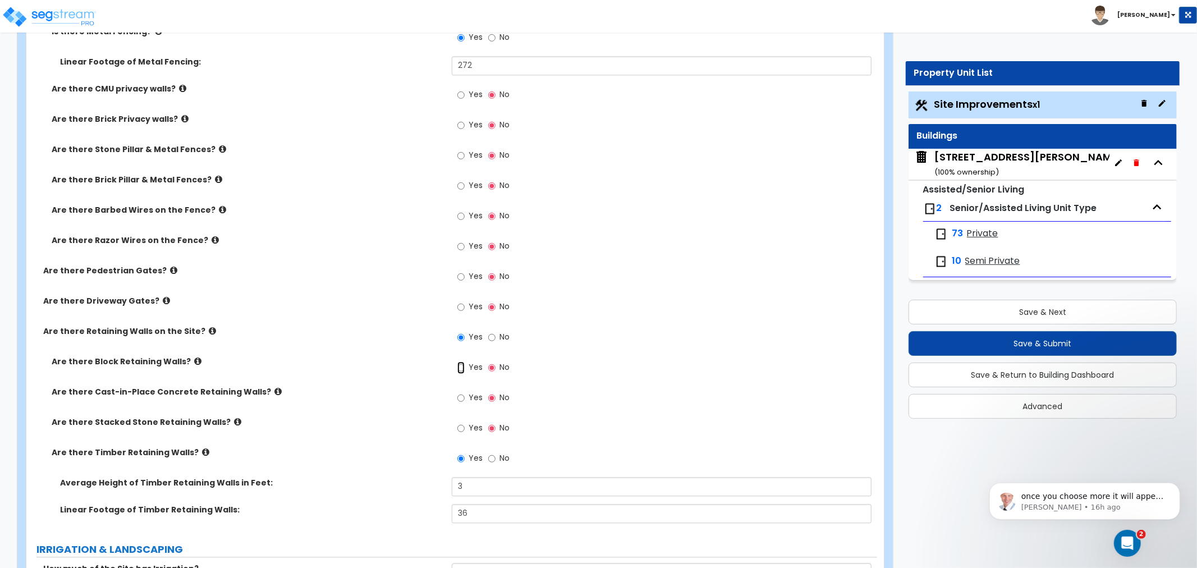
click at [460, 365] on input "Yes" at bounding box center [460, 367] width 7 height 12
radio input "true"
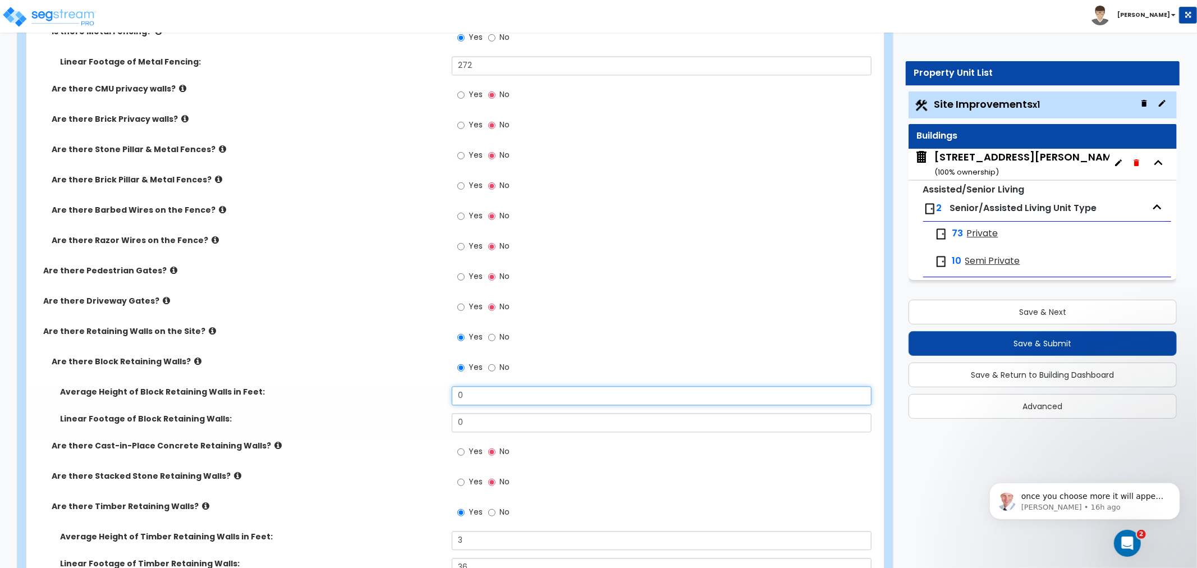
drag, startPoint x: 470, startPoint y: 393, endPoint x: 423, endPoint y: 395, distance: 47.7
click at [423, 395] on div "Average Height of Block Retaining Walls in Feet: 0" at bounding box center [451, 399] width 851 height 27
type input "5"
drag, startPoint x: 478, startPoint y: 421, endPoint x: 416, endPoint y: 422, distance: 61.2
click at [416, 422] on div "Linear Footage of Block Retaining Walls: 0" at bounding box center [451, 426] width 851 height 27
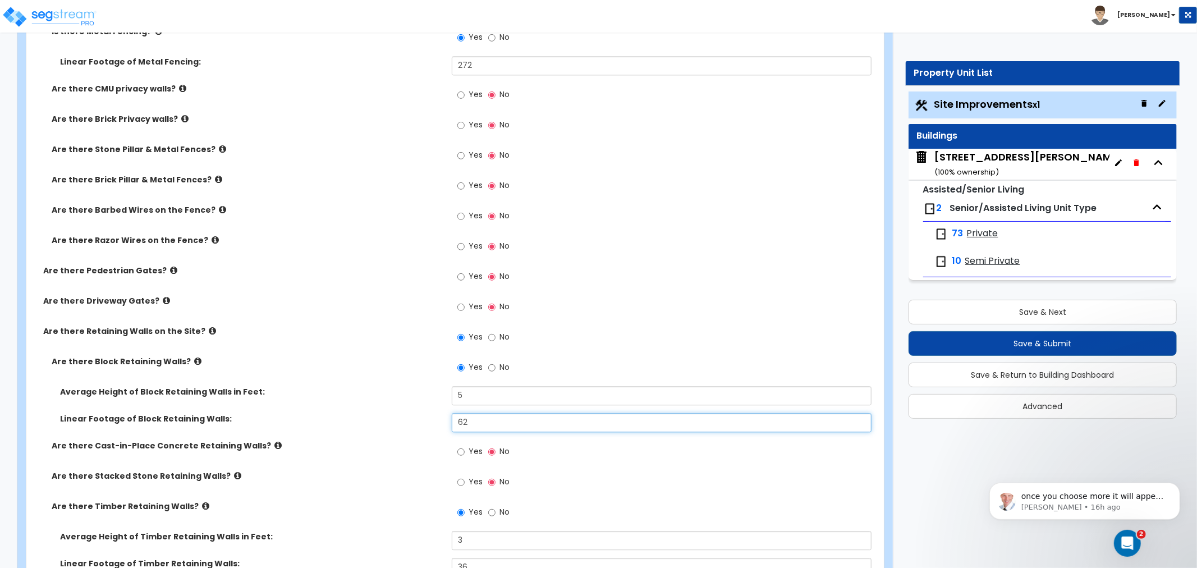
type input "62"
click at [410, 429] on div "Linear Footage of Block Retaining Walls: 62" at bounding box center [451, 426] width 851 height 27
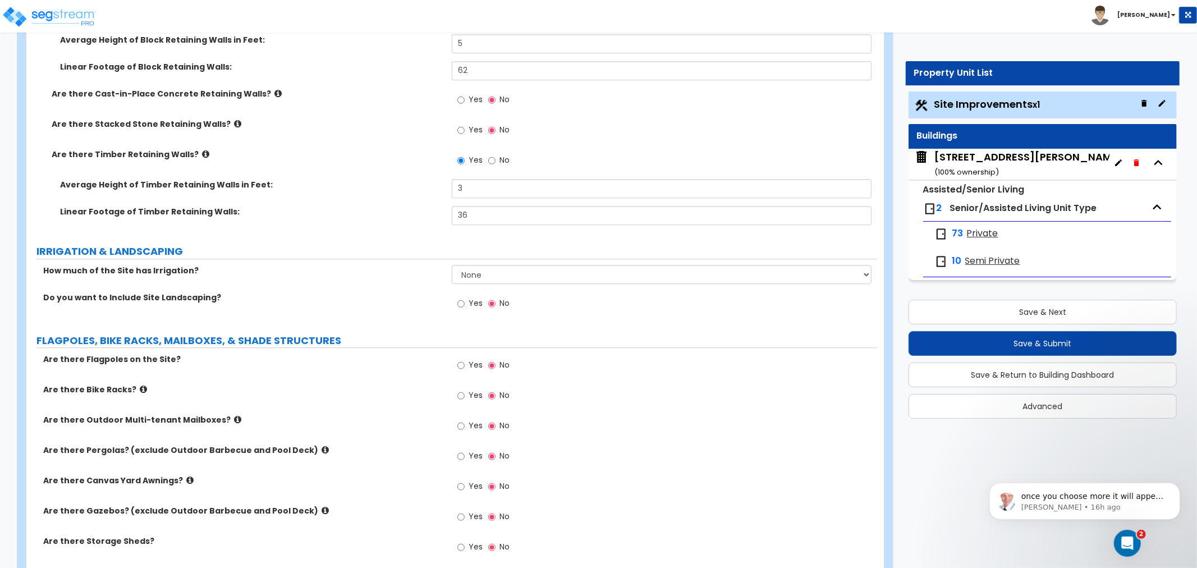
scroll to position [2619, 0]
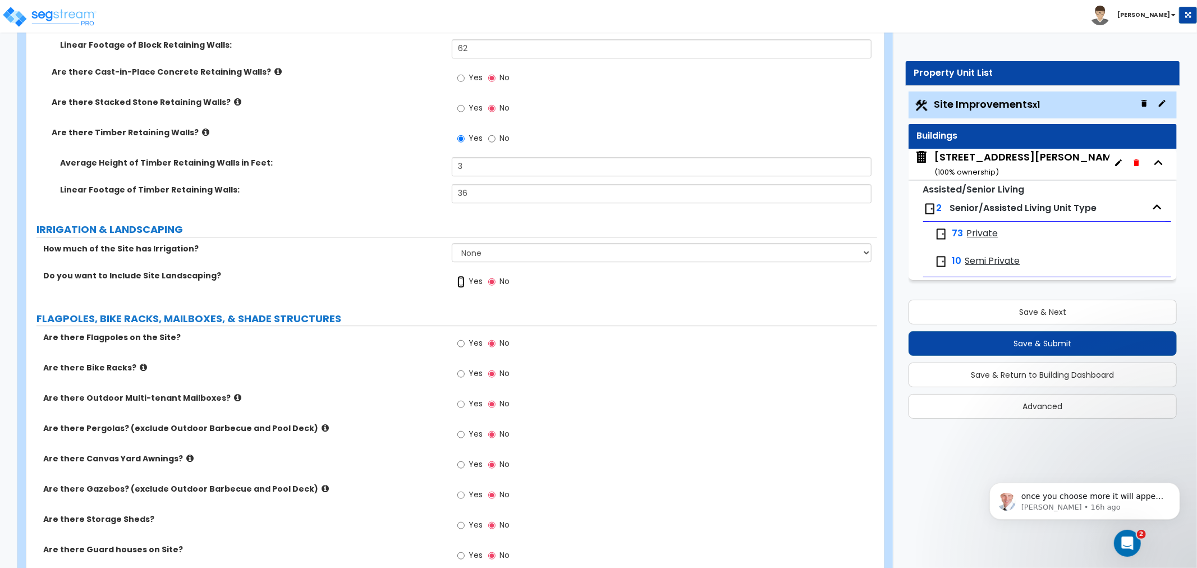
click at [460, 277] on input "Yes" at bounding box center [460, 282] width 7 height 12
radio input "true"
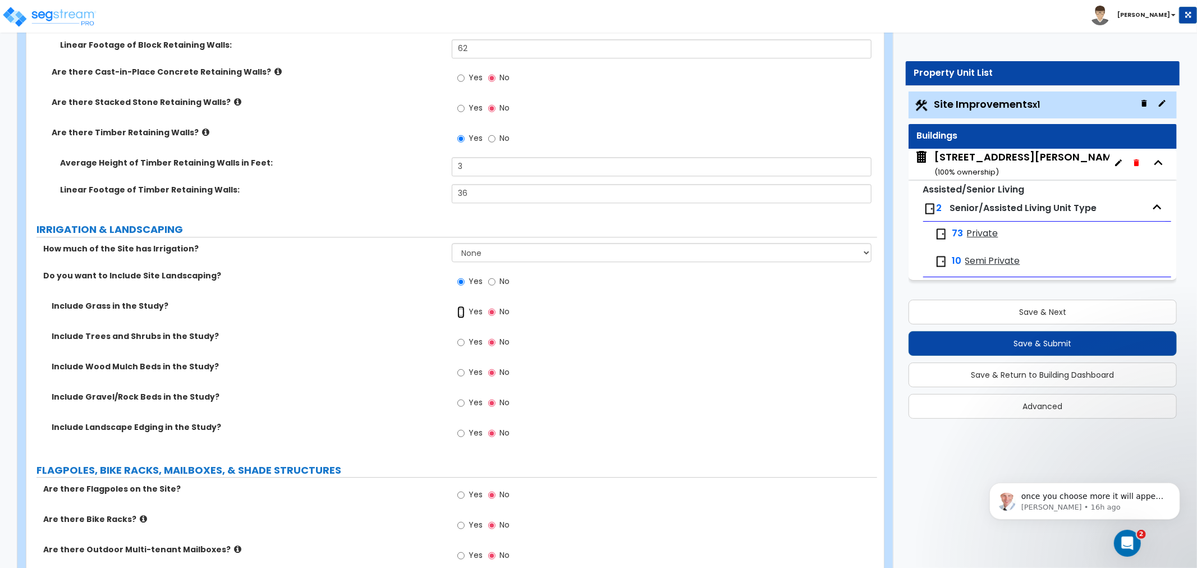
click at [461, 309] on input "Yes" at bounding box center [460, 312] width 7 height 12
radio input "true"
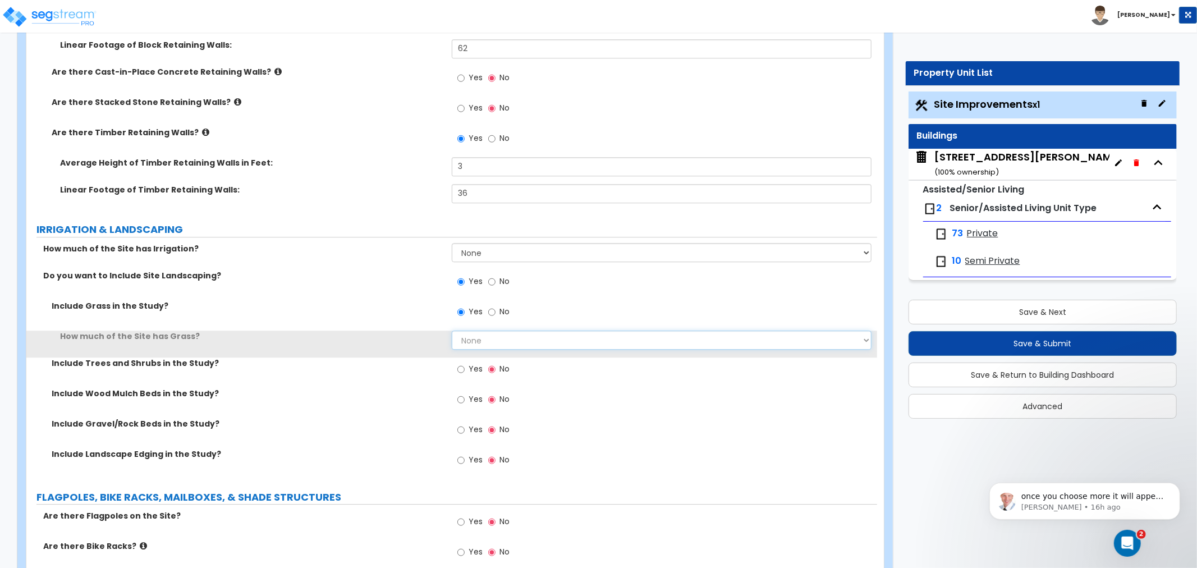
click at [477, 339] on select "None I want to Enter an Approximate Percentage I want to Enter the Square Foota…" at bounding box center [662, 340] width 420 height 19
select select "1"
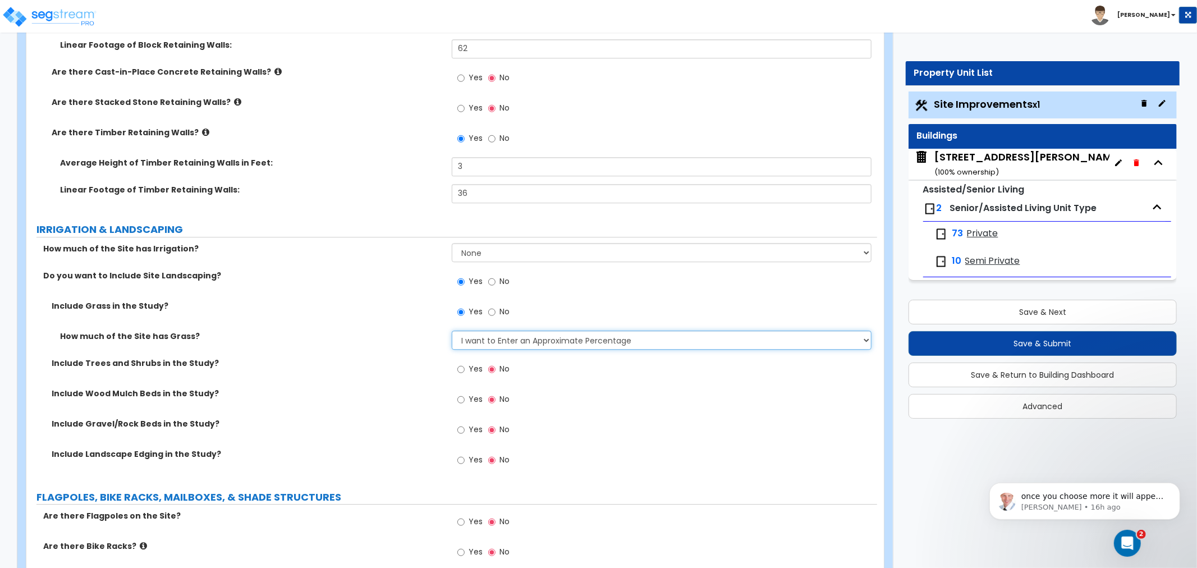
click at [452, 331] on select "None I want to Enter an Approximate Percentage I want to Enter the Square Foota…" at bounding box center [662, 340] width 420 height 19
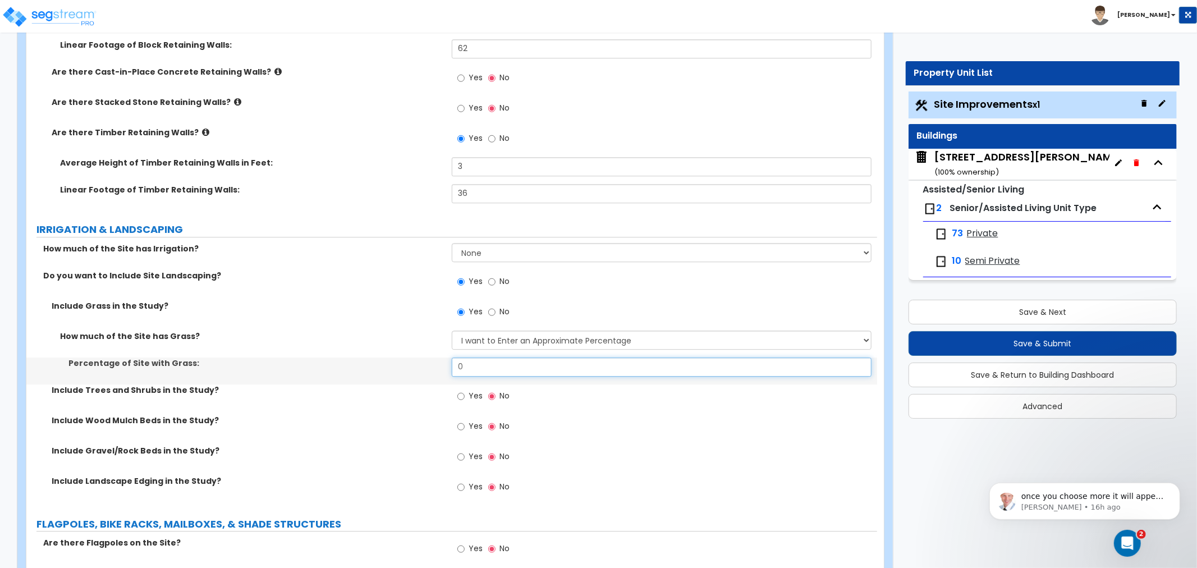
drag, startPoint x: 480, startPoint y: 364, endPoint x: 402, endPoint y: 358, distance: 78.8
click at [402, 358] on div "Percentage of Site with Grass: 0" at bounding box center [451, 370] width 851 height 27
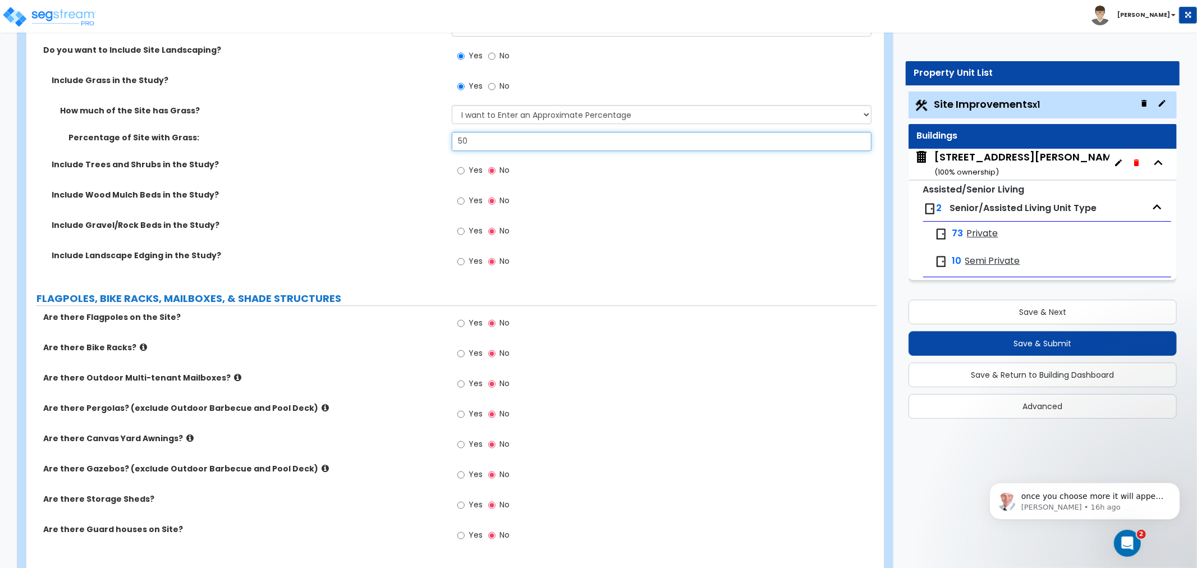
scroll to position [2868, 0]
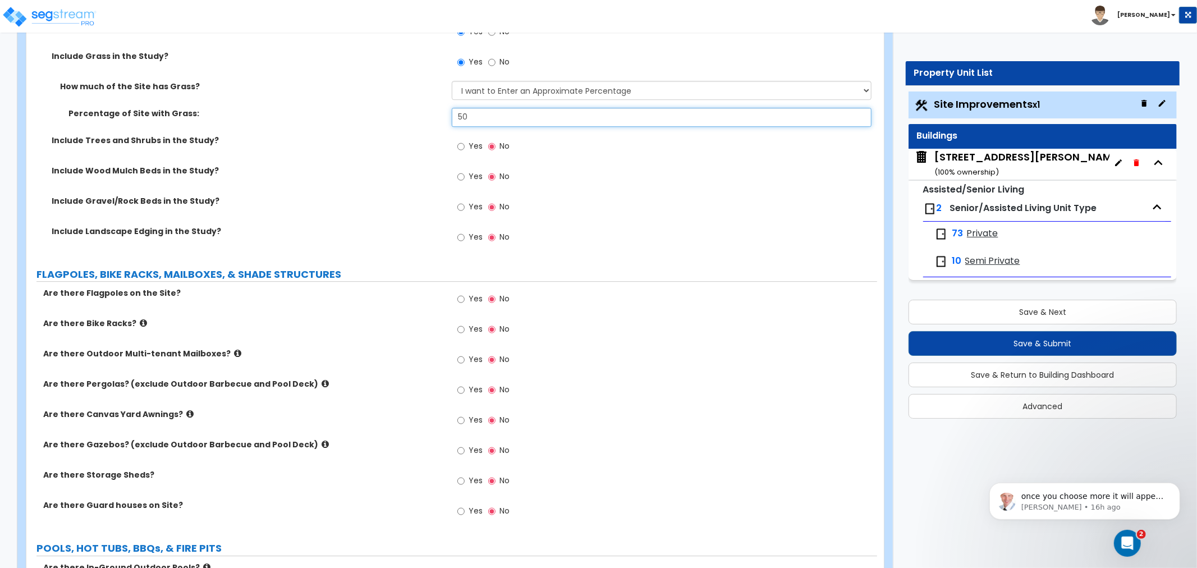
type input "50"
click at [457, 296] on input "Yes" at bounding box center [460, 299] width 7 height 12
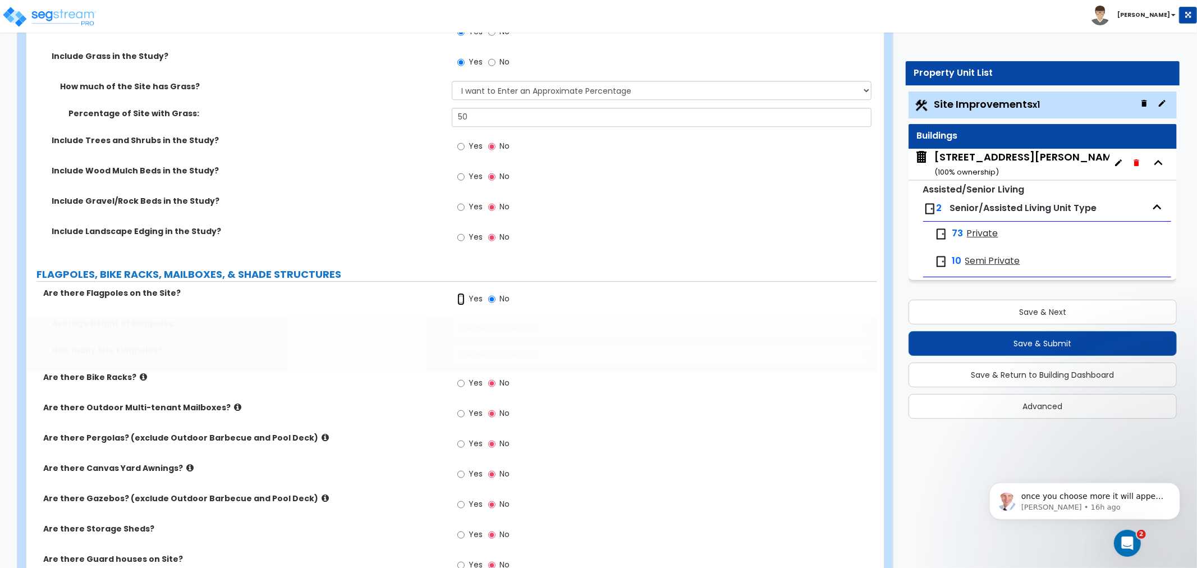
radio input "true"
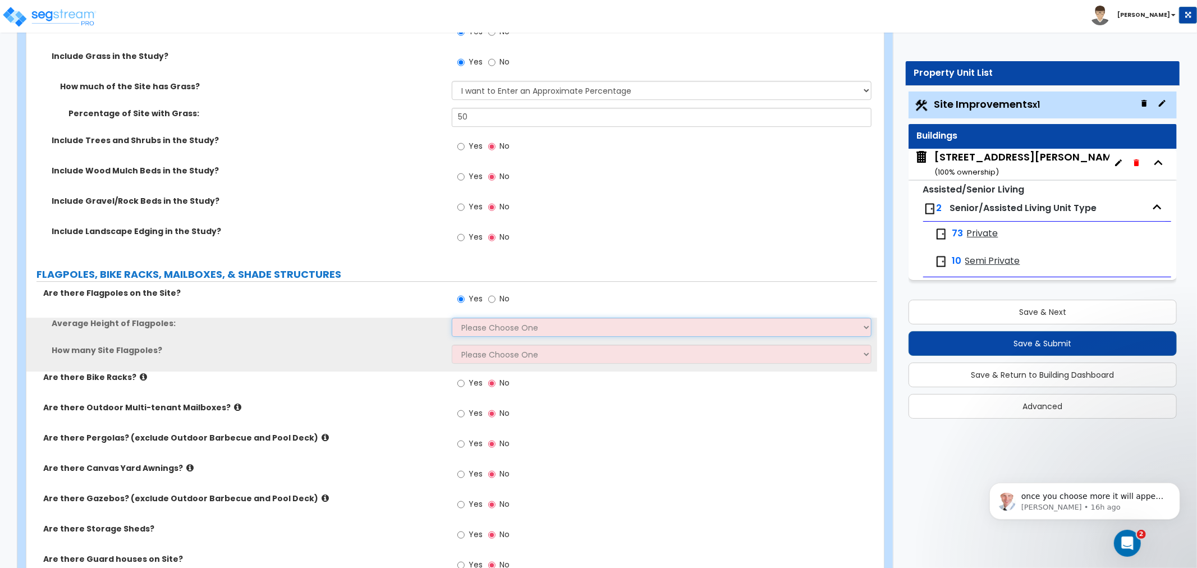
click at [465, 328] on select "Please Choose One 20 ft 59 ft 70 ft 100 ft" at bounding box center [662, 327] width 420 height 19
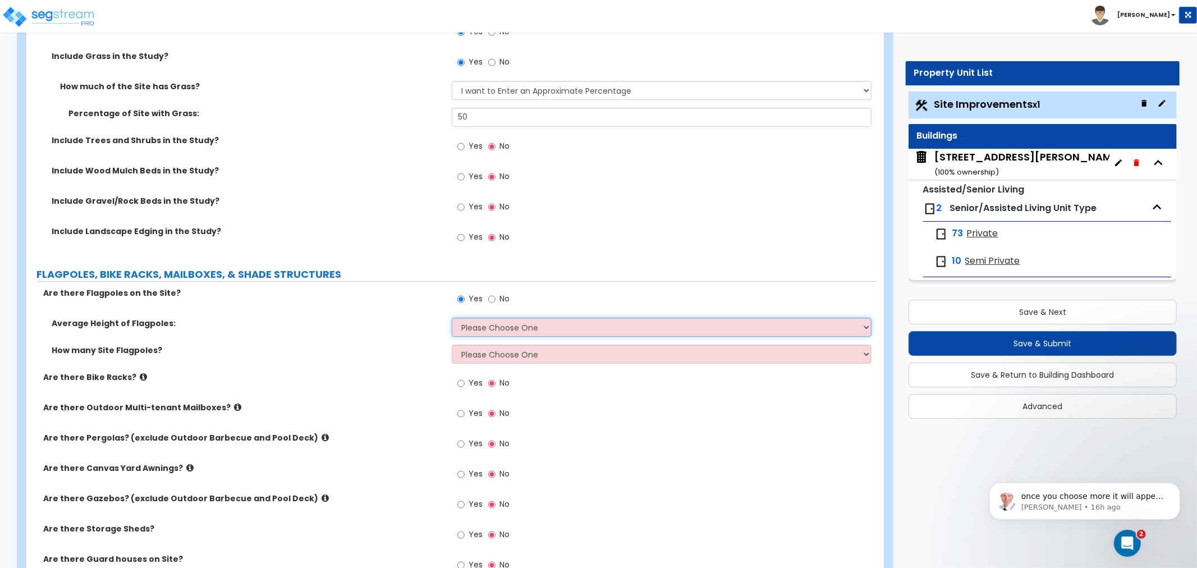
select select "1"
click at [452, 318] on select "Please Choose One 20 ft 59 ft 70 ft 100 ft" at bounding box center [662, 327] width 420 height 19
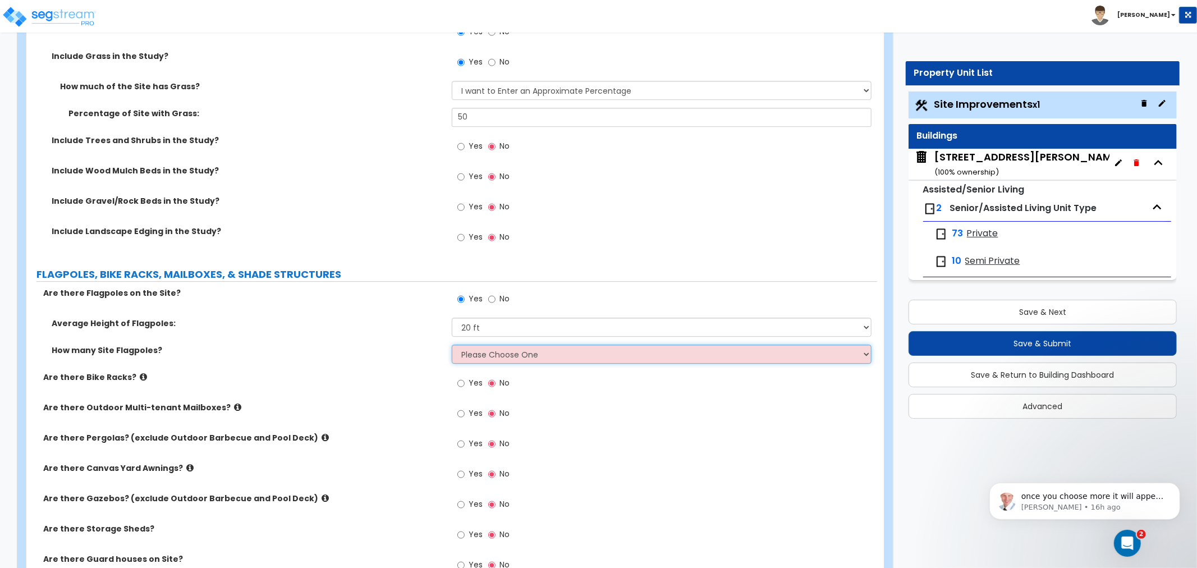
click at [476, 356] on select "Please Choose One 1 2 3 4 5" at bounding box center [662, 354] width 420 height 19
select select "1"
click at [452, 345] on select "Please Choose One 1 2 3 4 5" at bounding box center [662, 354] width 420 height 19
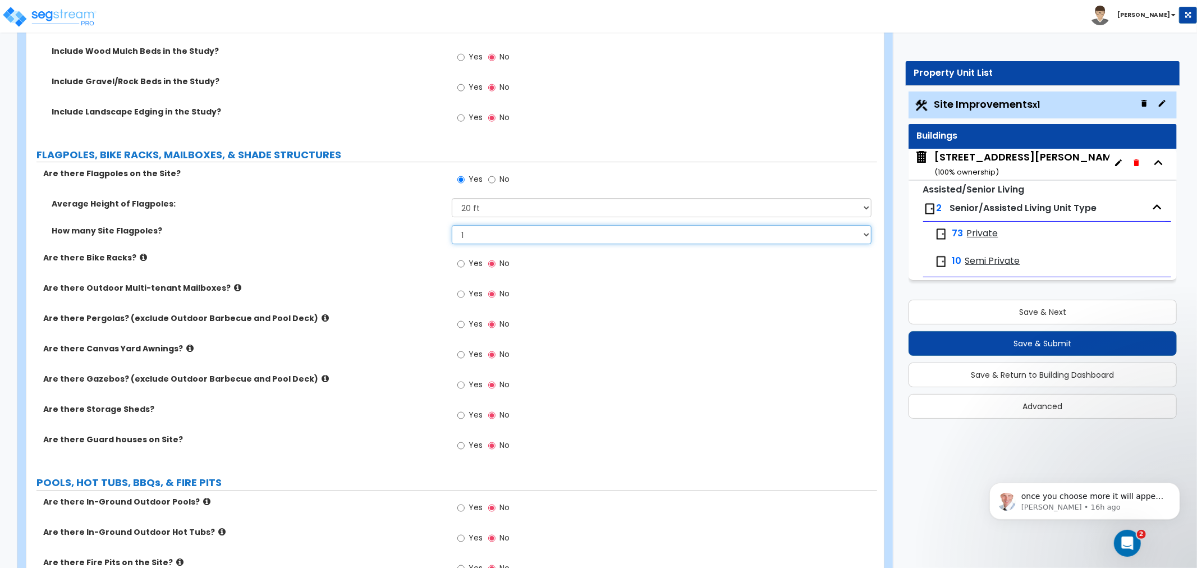
scroll to position [2993, 0]
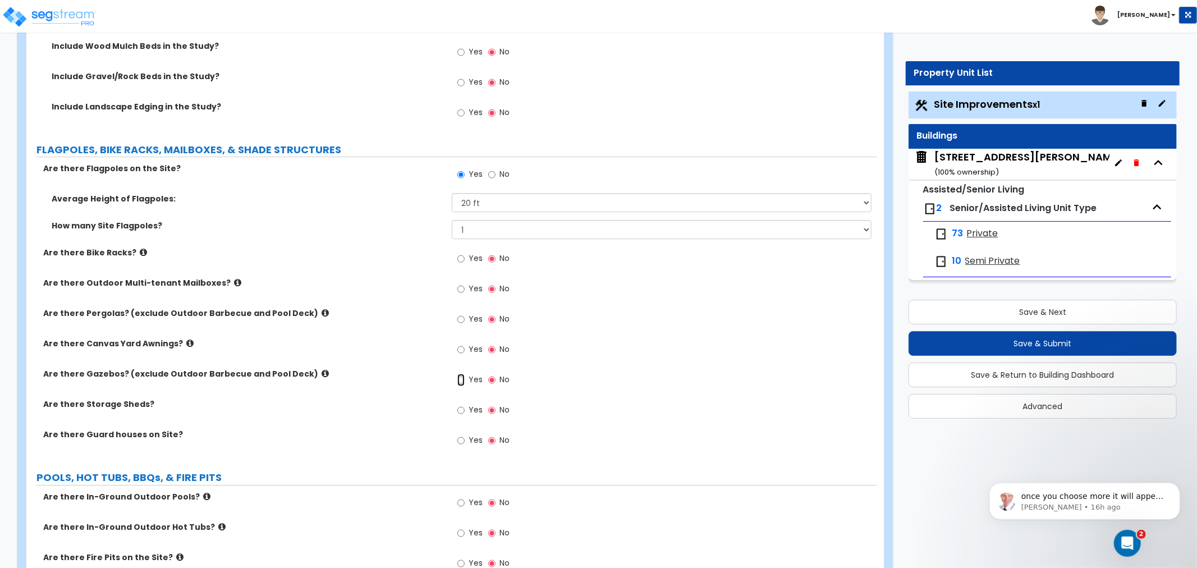
click at [461, 378] on input "Yes" at bounding box center [460, 380] width 7 height 12
radio input "true"
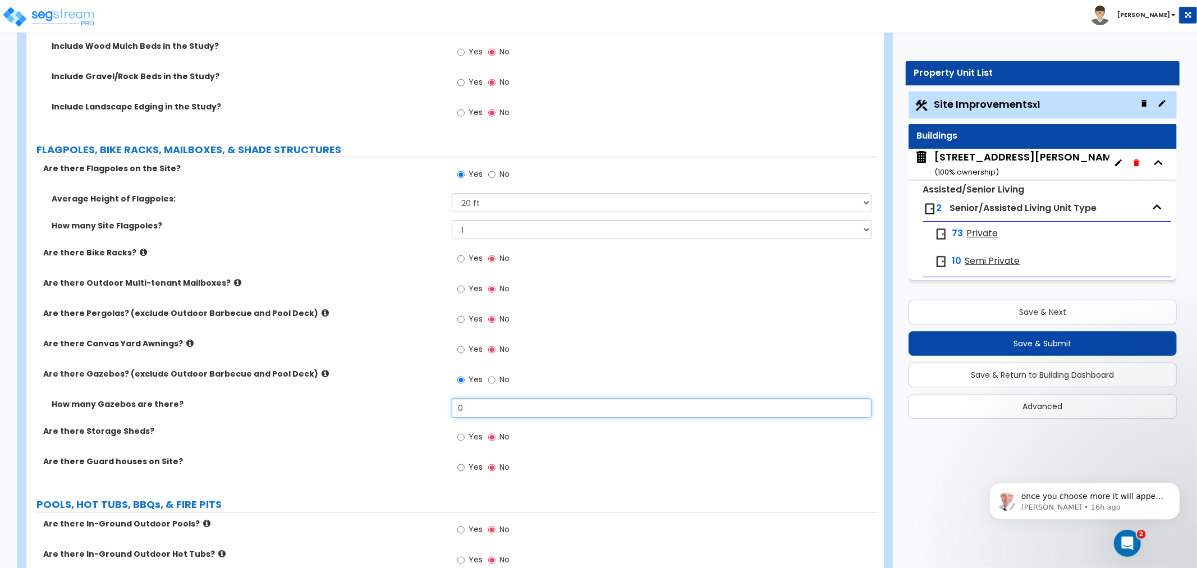
drag, startPoint x: 487, startPoint y: 404, endPoint x: 412, endPoint y: 401, distance: 74.7
click at [412, 401] on div "How many Gazebos are there? 0" at bounding box center [451, 411] width 851 height 27
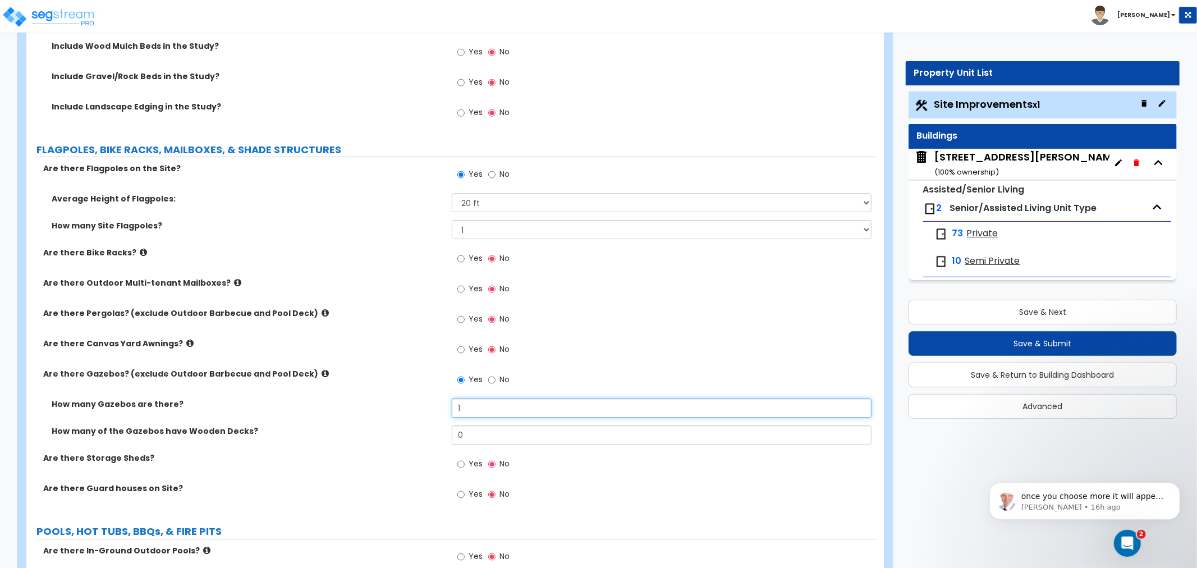
type input "1"
drag, startPoint x: 475, startPoint y: 441, endPoint x: 405, endPoint y: 441, distance: 70.7
click at [406, 441] on div "How many of the Gazebos have Wooden Decks? 0" at bounding box center [451, 438] width 851 height 27
type input "1"
click at [405, 453] on label "Are there Storage Sheds?" at bounding box center [243, 457] width 400 height 11
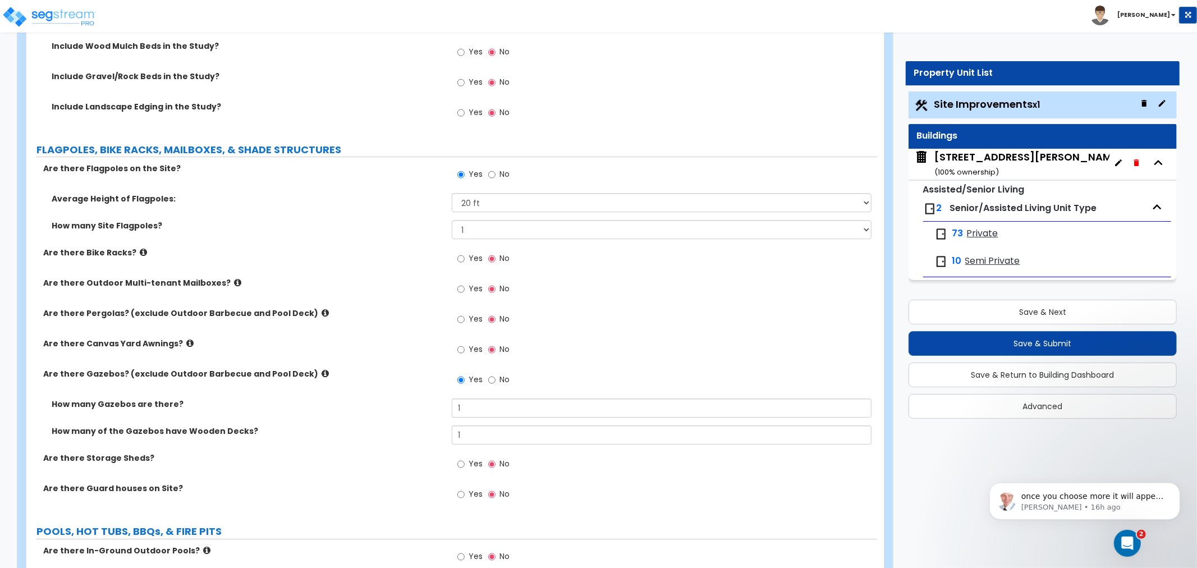
scroll to position [3055, 0]
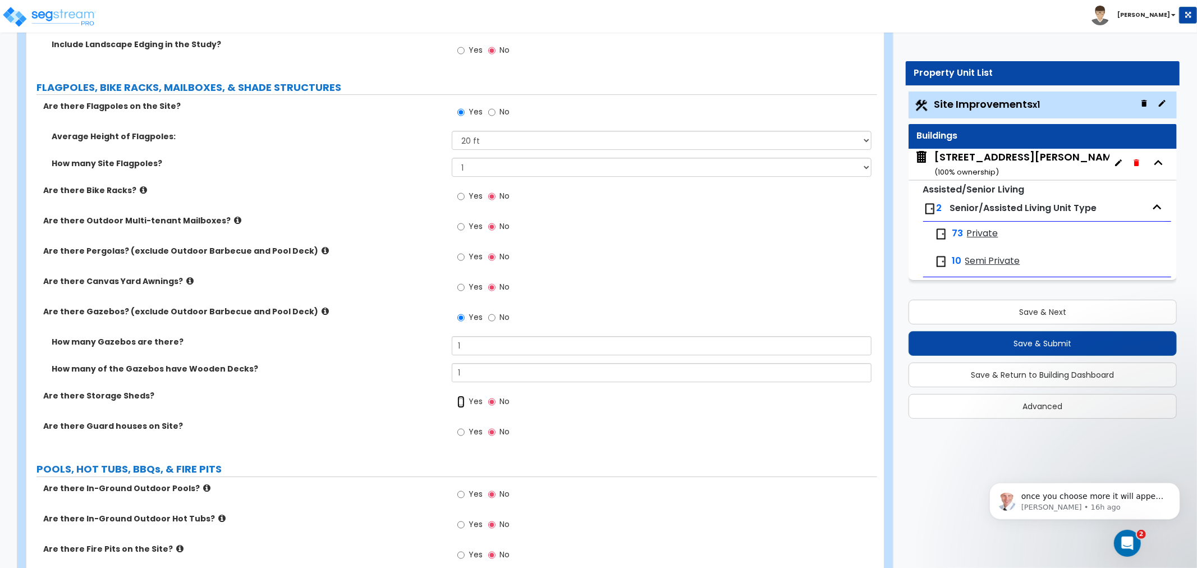
click at [460, 398] on input "Yes" at bounding box center [460, 402] width 7 height 12
radio input "true"
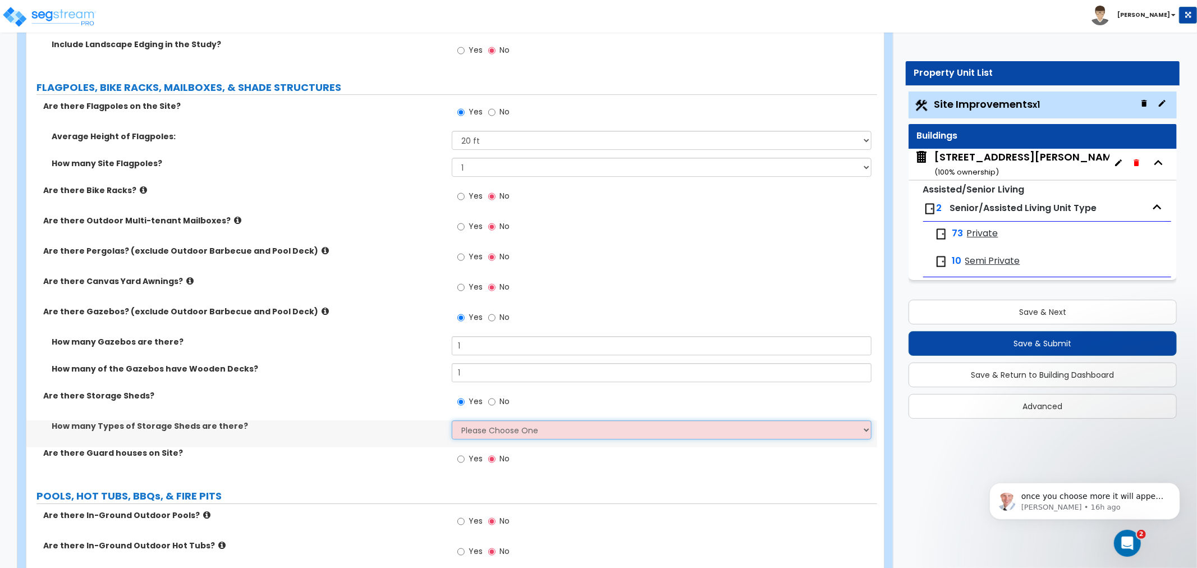
click at [468, 428] on select "Please Choose One 1 2" at bounding box center [662, 429] width 420 height 19
select select "1"
click at [452, 420] on select "Please Choose One 1 2" at bounding box center [662, 429] width 420 height 19
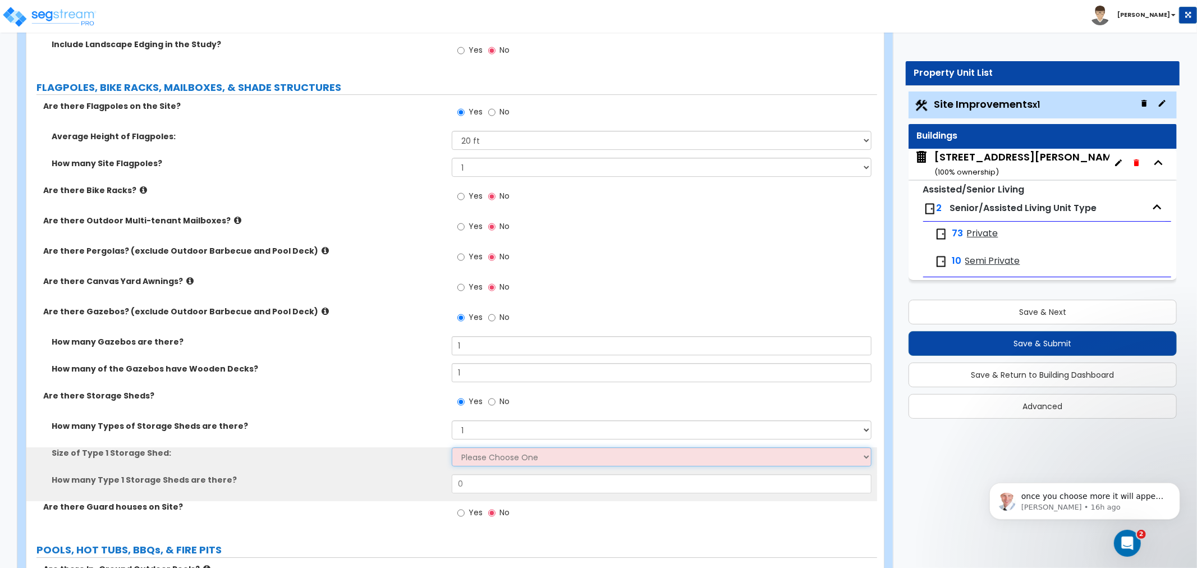
click at [469, 453] on select "Please Choose One 16' x 32' 30' x 64'" at bounding box center [662, 456] width 420 height 19
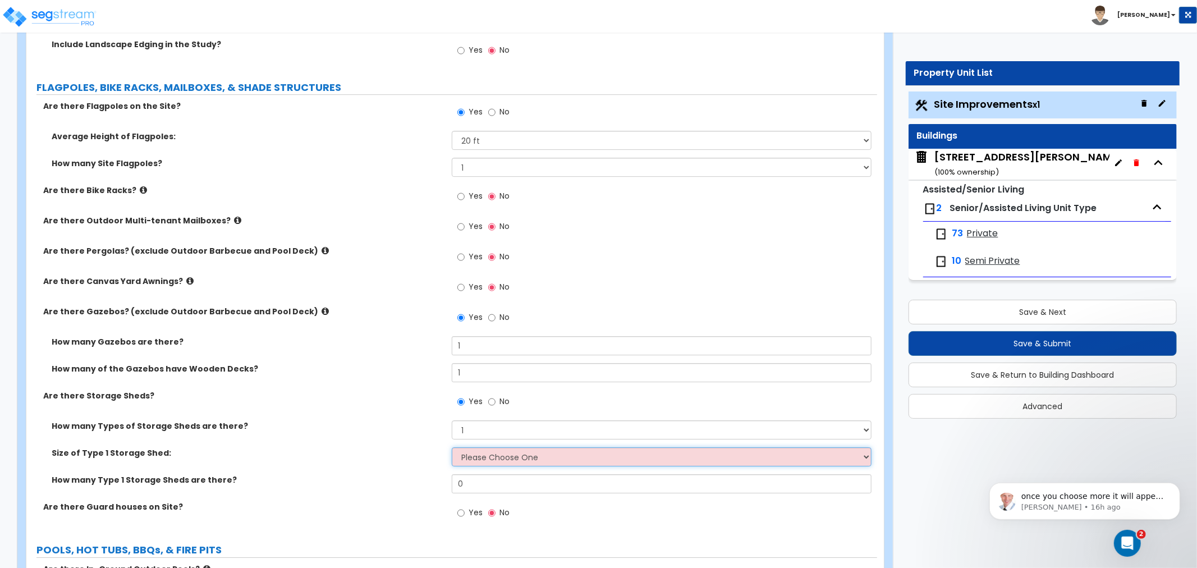
select select "2"
click at [452, 447] on select "Please Choose One 16' x 32' 30' x 64'" at bounding box center [662, 456] width 420 height 19
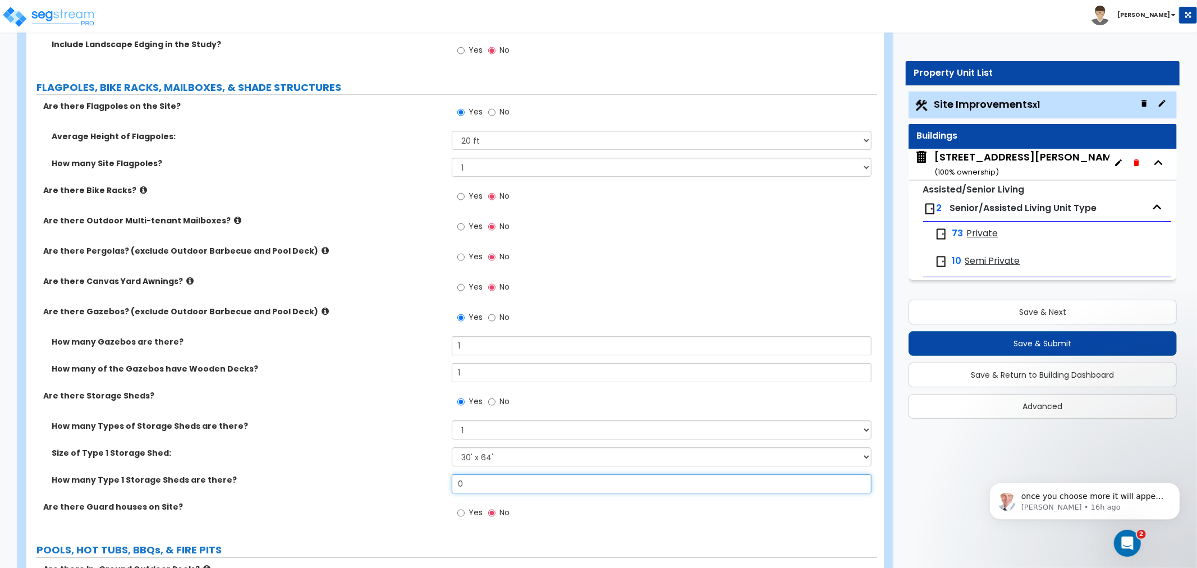
drag, startPoint x: 470, startPoint y: 484, endPoint x: 411, endPoint y: 484, distance: 58.9
click at [411, 484] on div "How many Type 1 Storage Sheds are there? 0" at bounding box center [451, 487] width 851 height 27
type input "1"
click at [464, 256] on input "Yes" at bounding box center [460, 257] width 7 height 12
radio input "true"
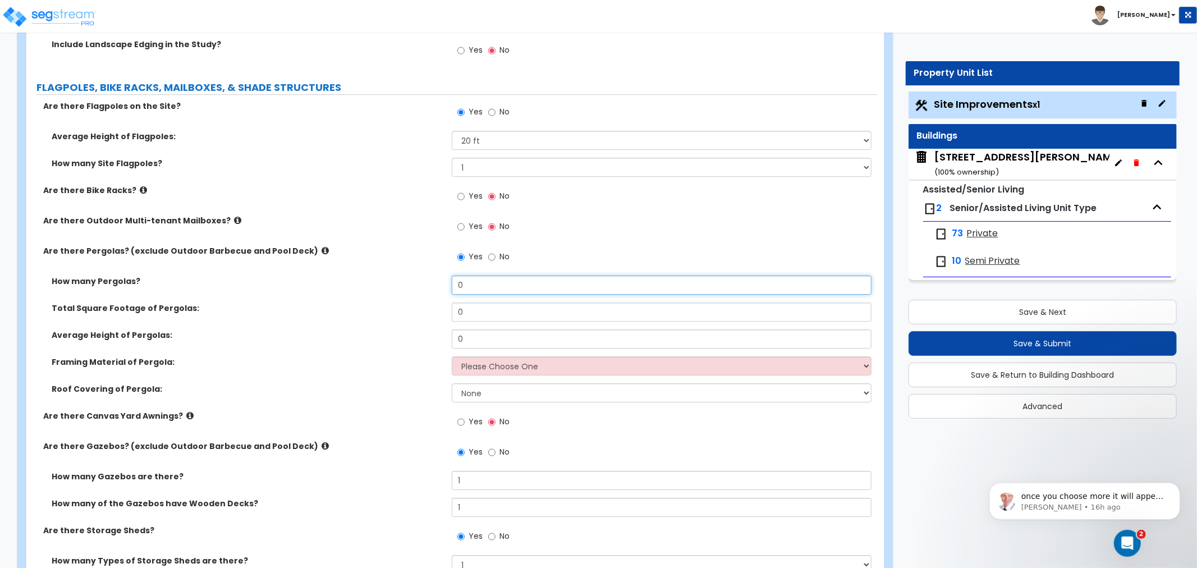
drag, startPoint x: 473, startPoint y: 285, endPoint x: 447, endPoint y: 285, distance: 25.8
click at [448, 285] on div "How many Pergolas? 0" at bounding box center [451, 289] width 851 height 27
type input "1"
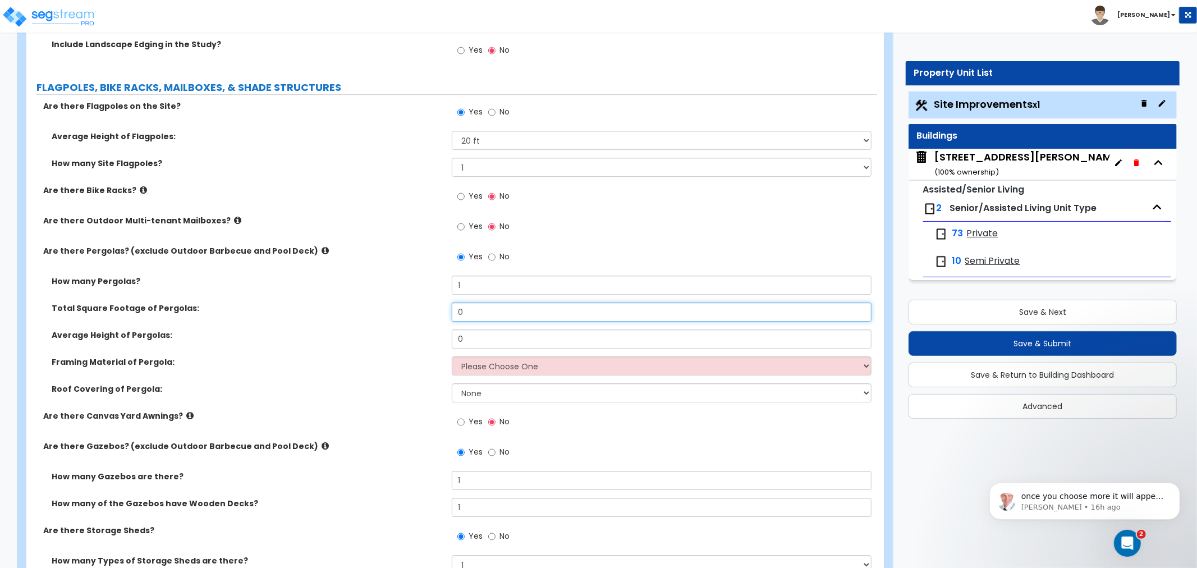
drag, startPoint x: 492, startPoint y: 312, endPoint x: 446, endPoint y: 310, distance: 45.5
click at [446, 310] on div "Total Square Footage of Pergolas: 0" at bounding box center [451, 315] width 851 height 27
type input "1,442"
drag, startPoint x: 484, startPoint y: 333, endPoint x: 424, endPoint y: 341, distance: 61.0
click at [425, 341] on div "Average Height of Pergolas: 0" at bounding box center [451, 342] width 851 height 27
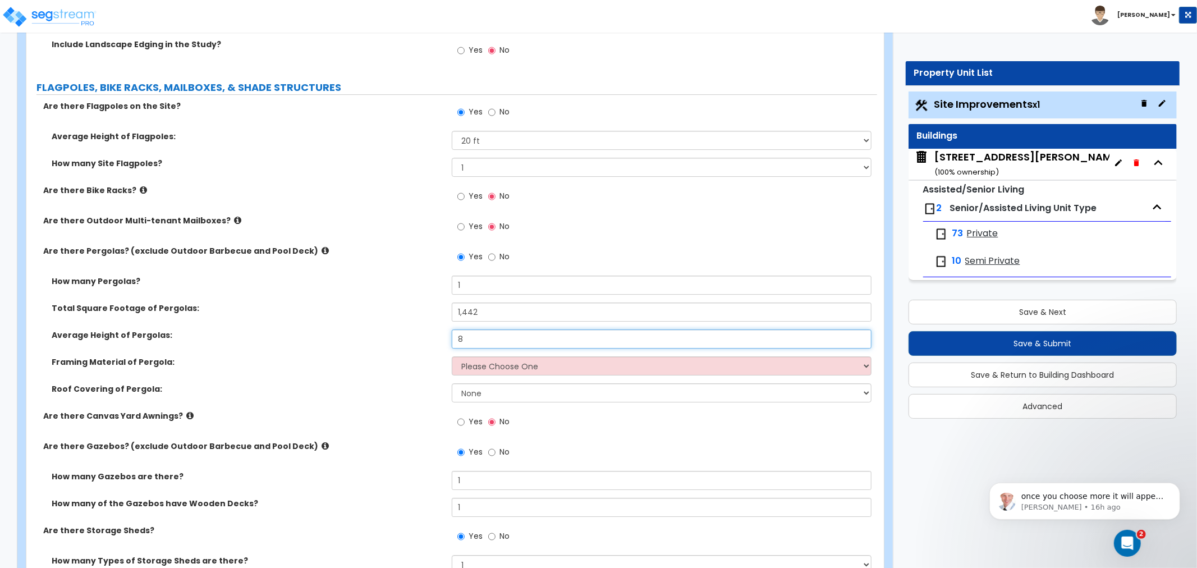
type input "8"
click at [486, 366] on select "Please Choose One Wood Metal" at bounding box center [662, 365] width 420 height 19
select select "1"
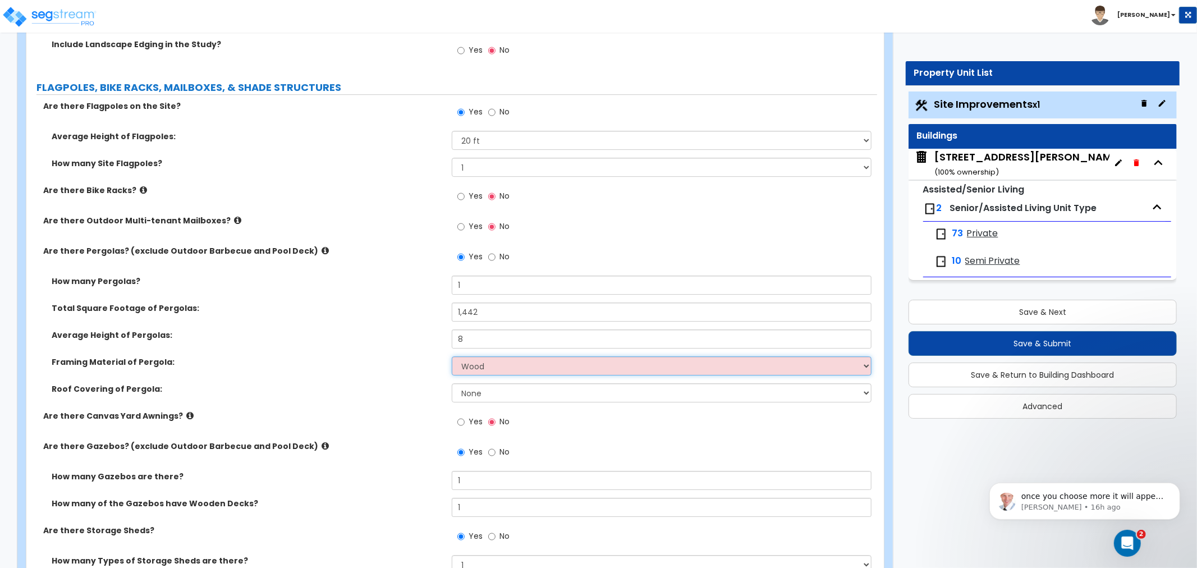
click at [452, 356] on select "Please Choose One Wood Metal" at bounding box center [662, 365] width 420 height 19
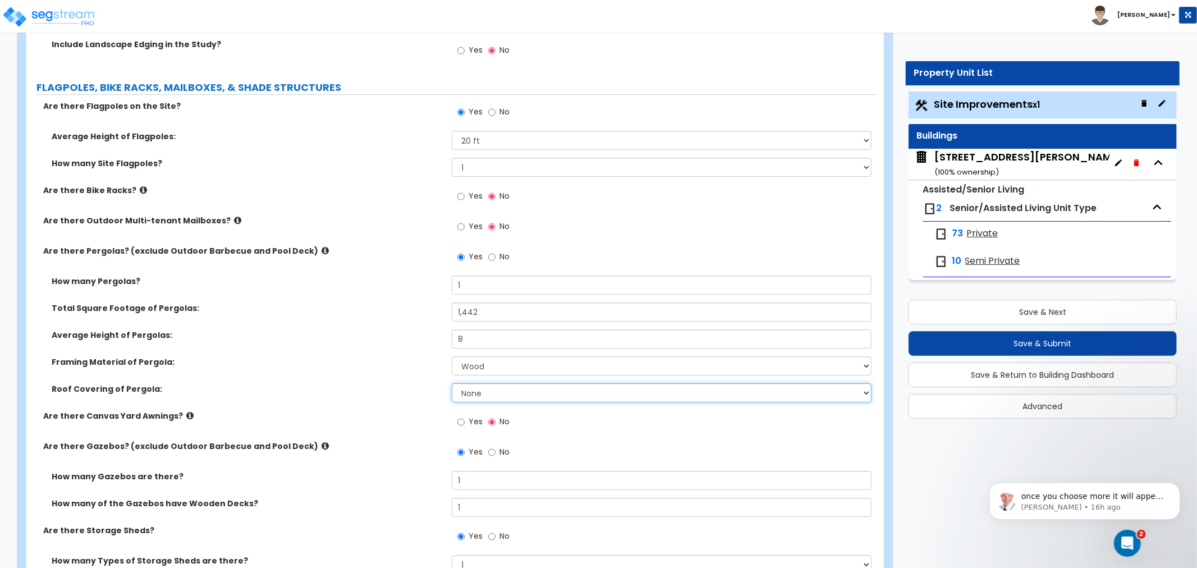
click at [492, 394] on select "None Plastic Fiberglass Metal" at bounding box center [662, 392] width 420 height 19
select select "3"
click at [452, 383] on select "None Plastic Fiberglass Metal" at bounding box center [662, 392] width 420 height 19
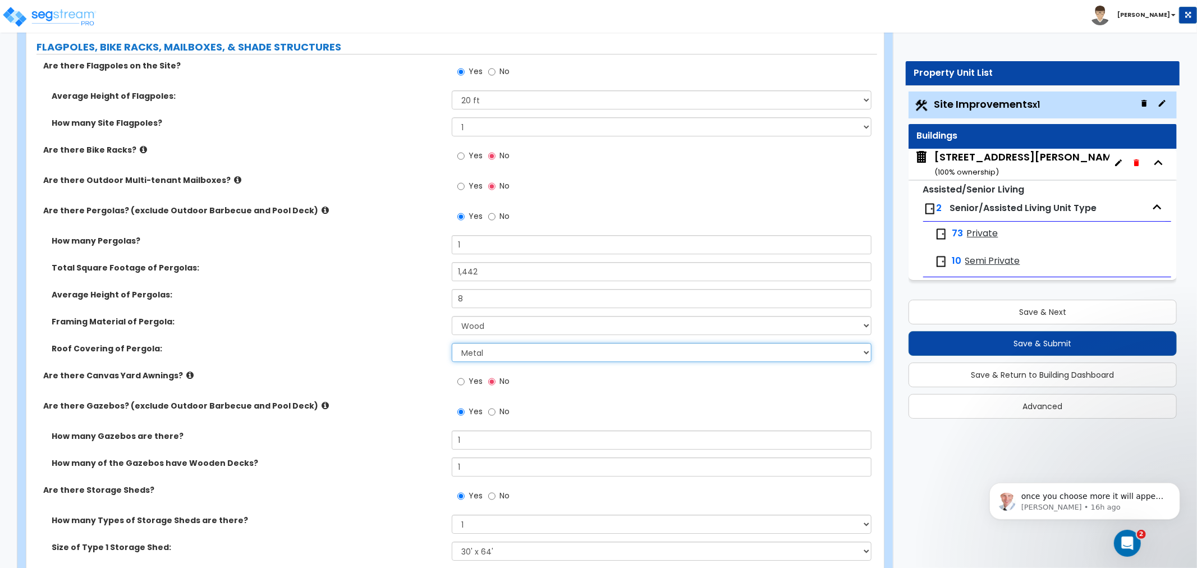
scroll to position [3118, 0]
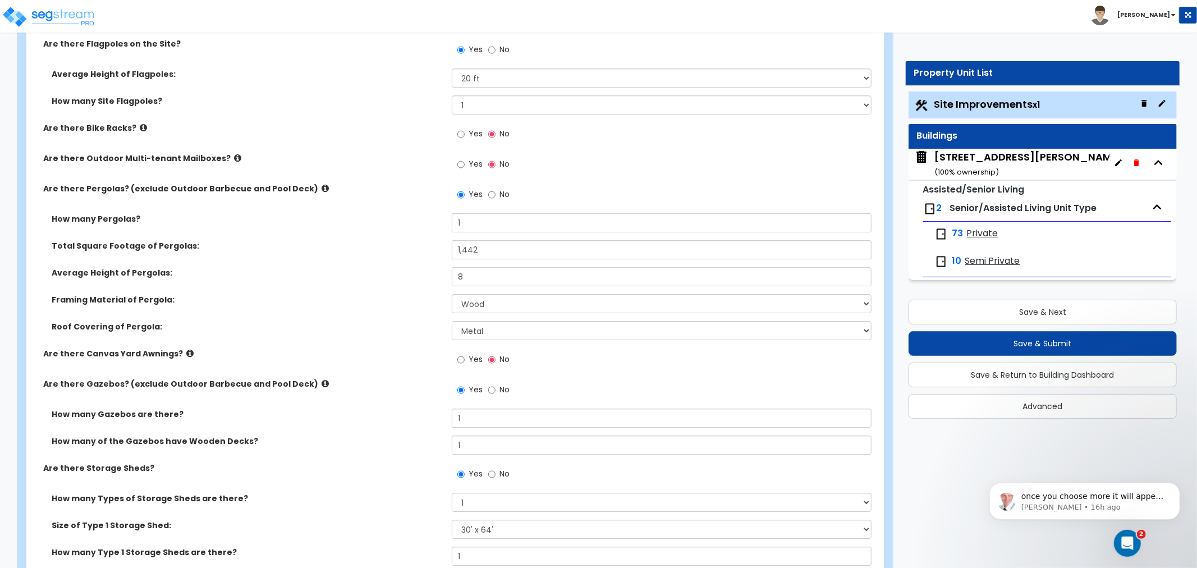
click at [186, 349] on icon at bounding box center [189, 353] width 7 height 8
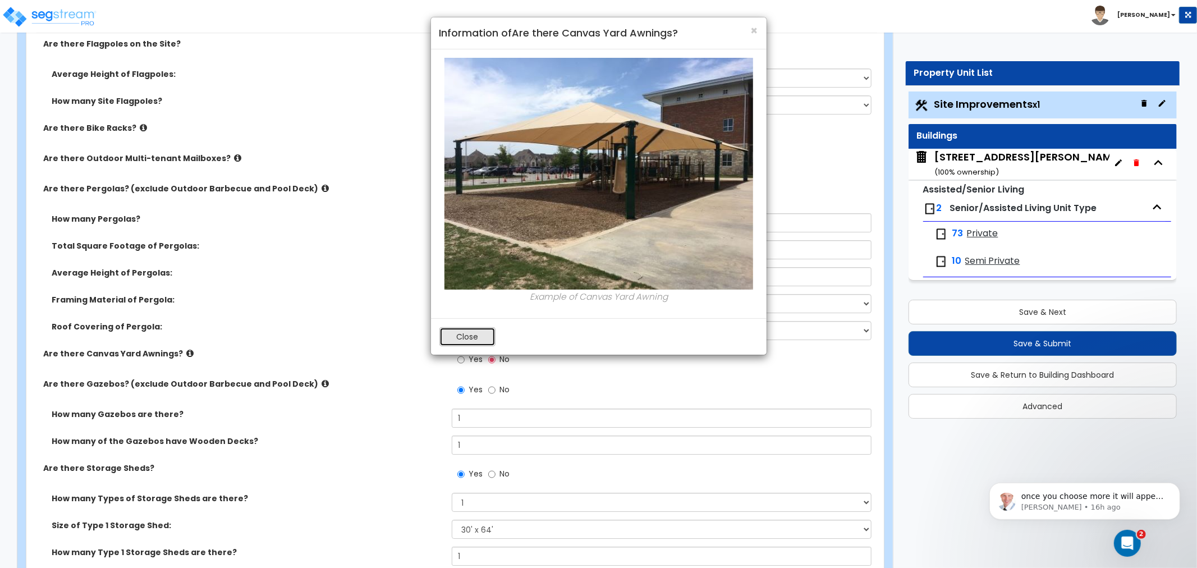
click at [467, 337] on button "Close" at bounding box center [467, 336] width 56 height 19
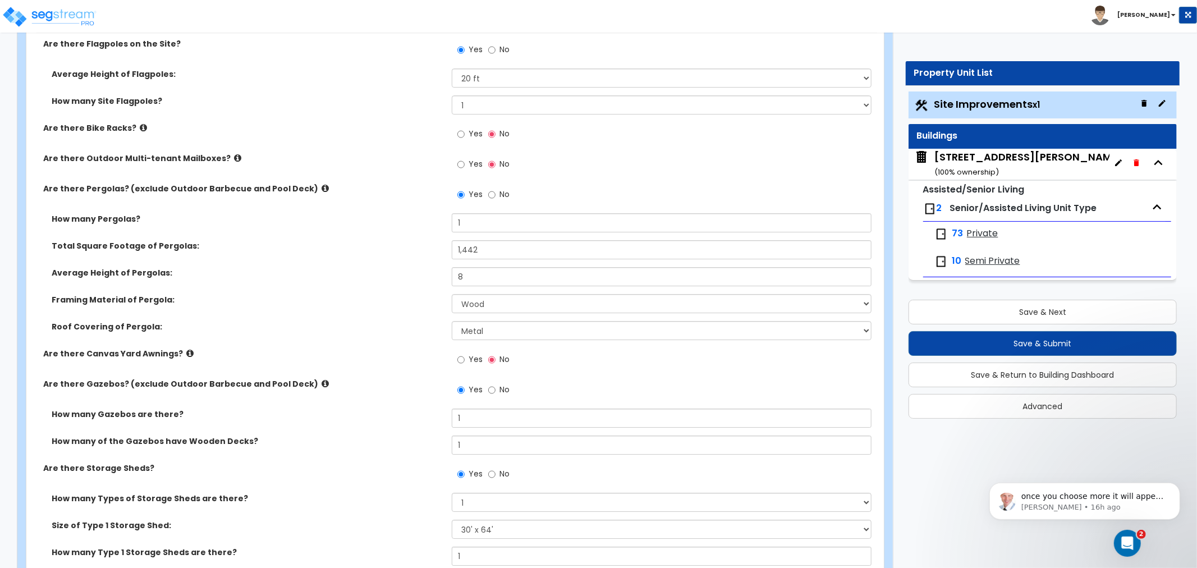
scroll to position [3180, 0]
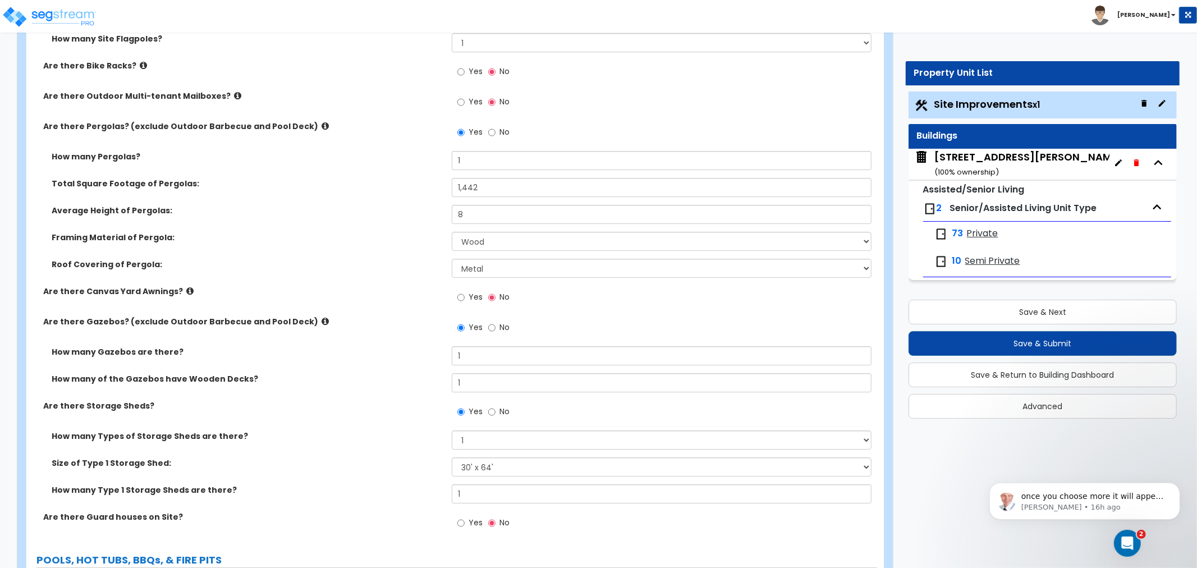
click at [322, 318] on icon at bounding box center [325, 321] width 7 height 8
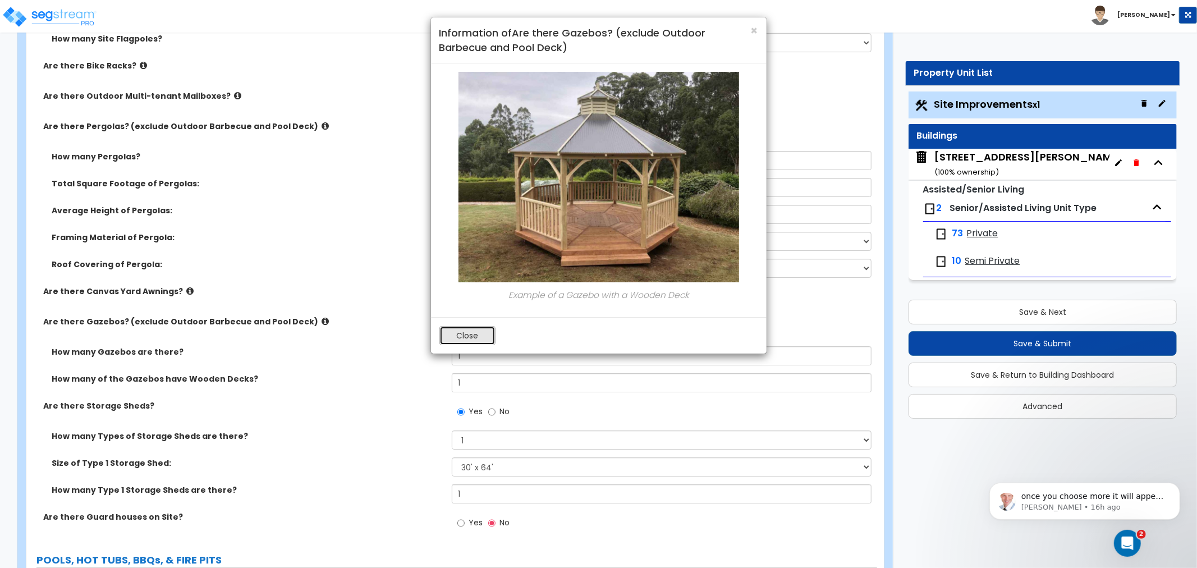
click at [483, 333] on button "Close" at bounding box center [467, 335] width 56 height 19
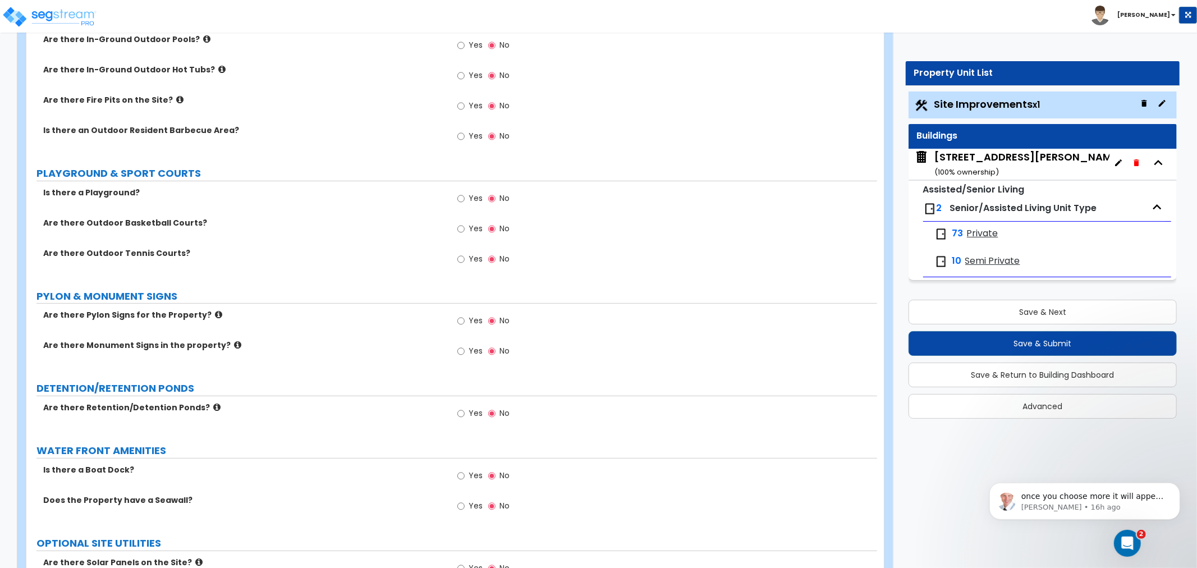
scroll to position [3741, 0]
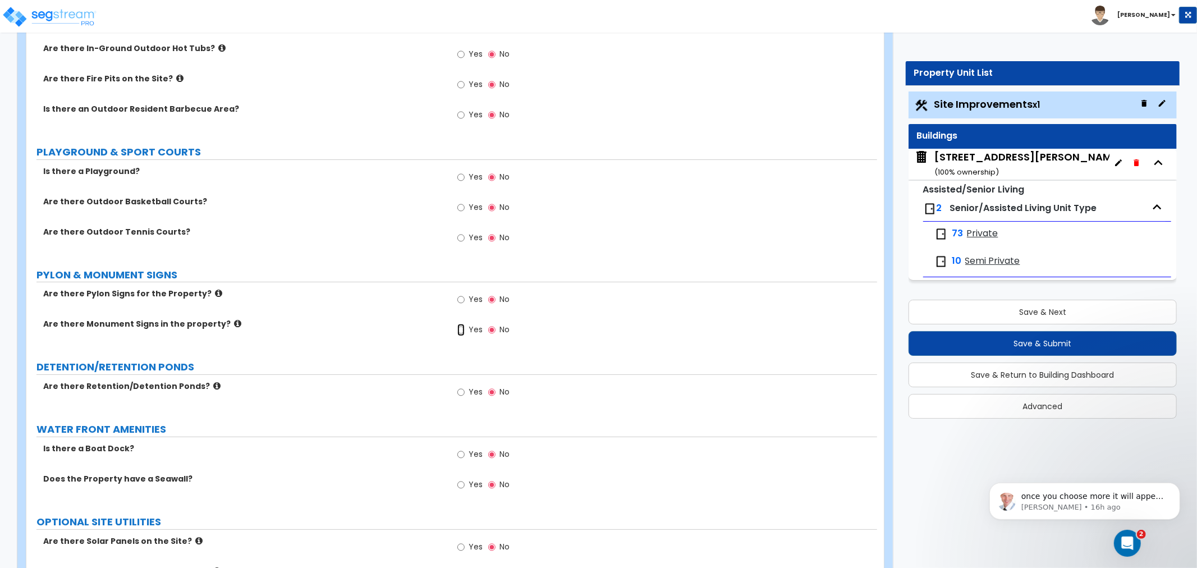
click at [461, 328] on input "Yes" at bounding box center [460, 330] width 7 height 12
radio input "true"
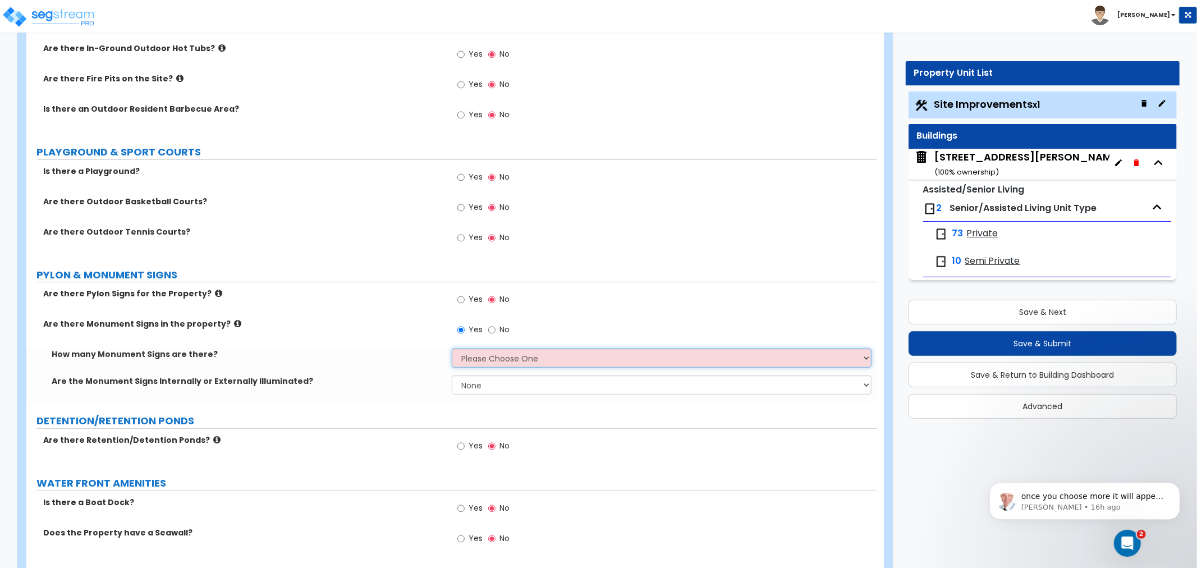
click at [473, 355] on select "Please Choose One 1 2 3" at bounding box center [662, 358] width 420 height 19
select select "2"
click at [452, 349] on select "Please Choose One 1 2 3" at bounding box center [662, 358] width 420 height 19
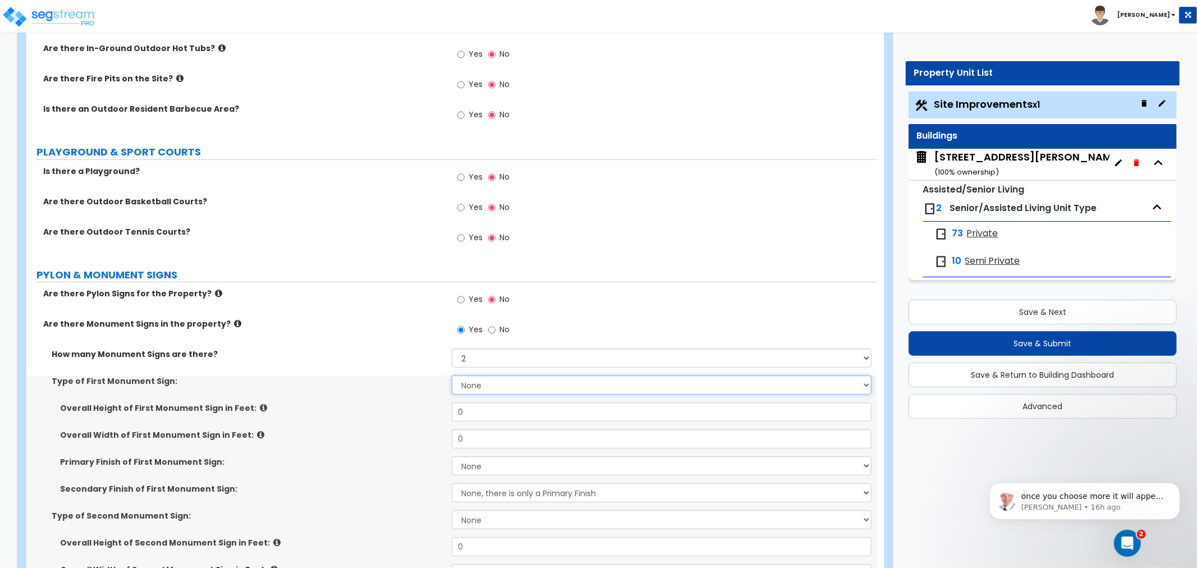
click at [473, 382] on select "None Flat Signboard on top of a Base Flat Signboard attached to a Back Board/Wa…" at bounding box center [662, 384] width 420 height 19
select select "1"
click at [452, 375] on select "None Flat Signboard on top of a Base Flat Signboard attached to a Back Board/Wa…" at bounding box center [662, 384] width 420 height 19
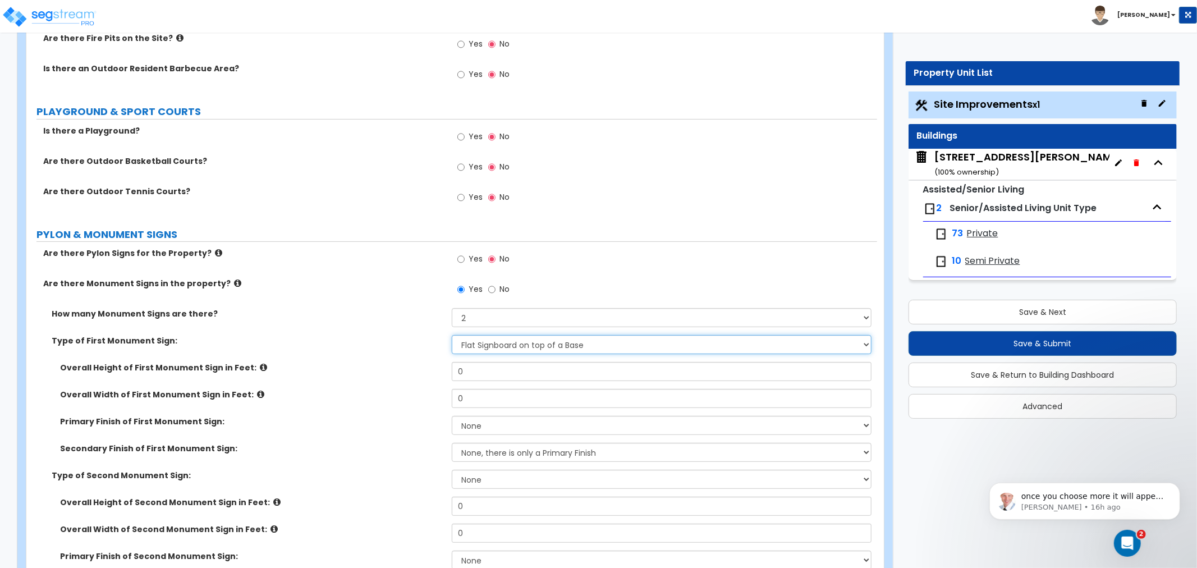
scroll to position [3803, 0]
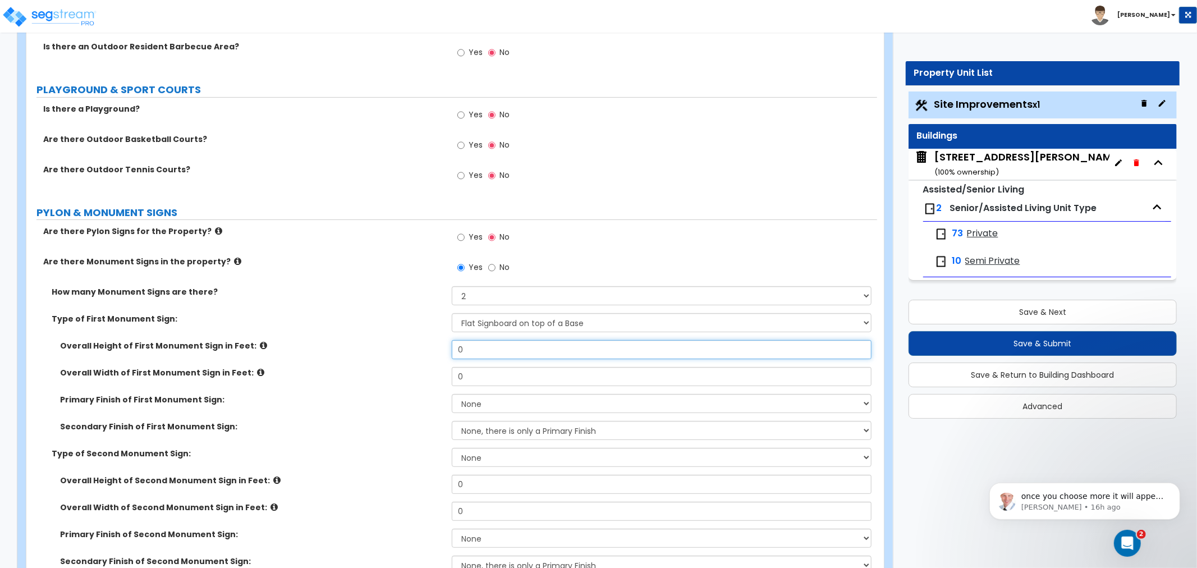
drag, startPoint x: 483, startPoint y: 346, endPoint x: 373, endPoint y: 341, distance: 110.1
click at [373, 341] on div "Overall Height of First Monument Sign in Feet: 0" at bounding box center [451, 353] width 851 height 27
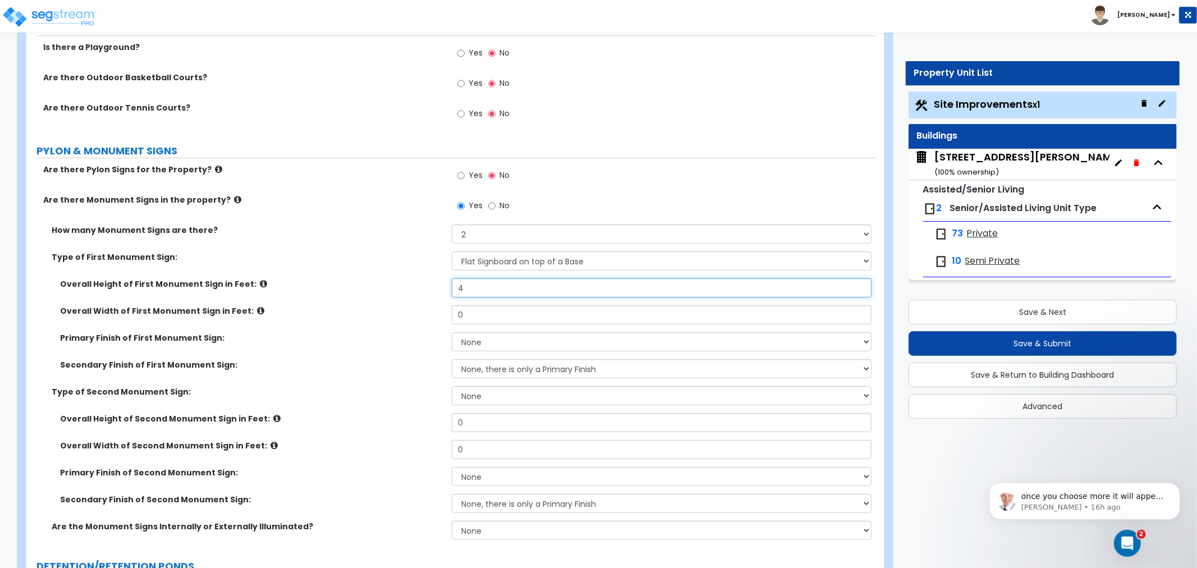
scroll to position [3866, 0]
type input "4"
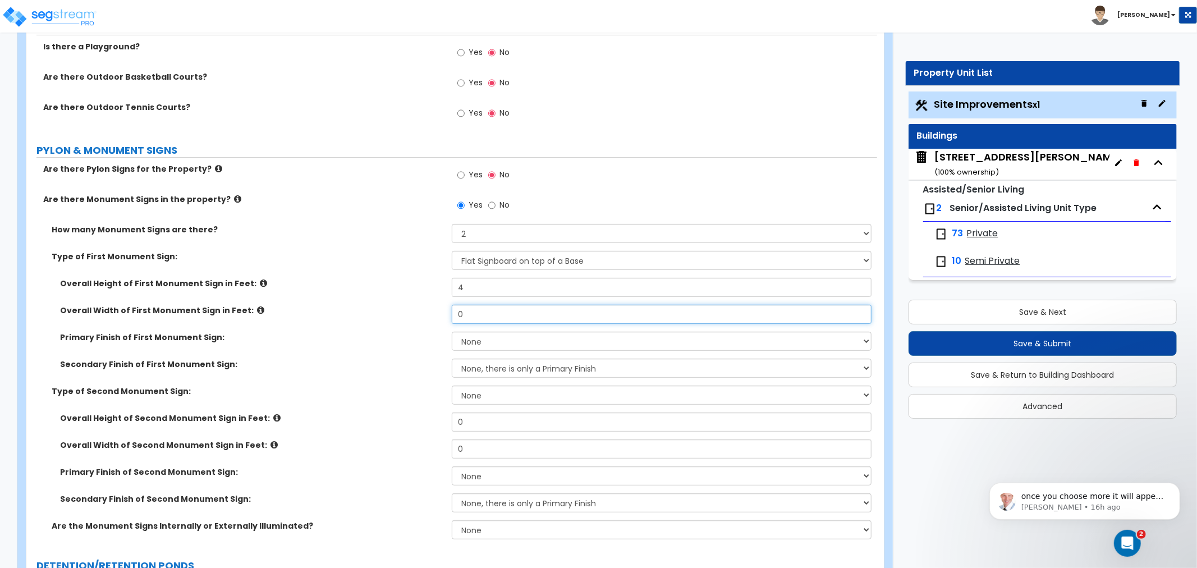
drag, startPoint x: 477, startPoint y: 310, endPoint x: 401, endPoint y: 309, distance: 75.8
click at [401, 308] on div "Overall Width of First Monument Sign in Feet: 0" at bounding box center [451, 318] width 851 height 27
type input "3"
click at [476, 338] on select "None Paint/Stucco Finish Brick Finish Stone Finish Metal Composite Finish Vinyl…" at bounding box center [662, 341] width 420 height 19
select select "2"
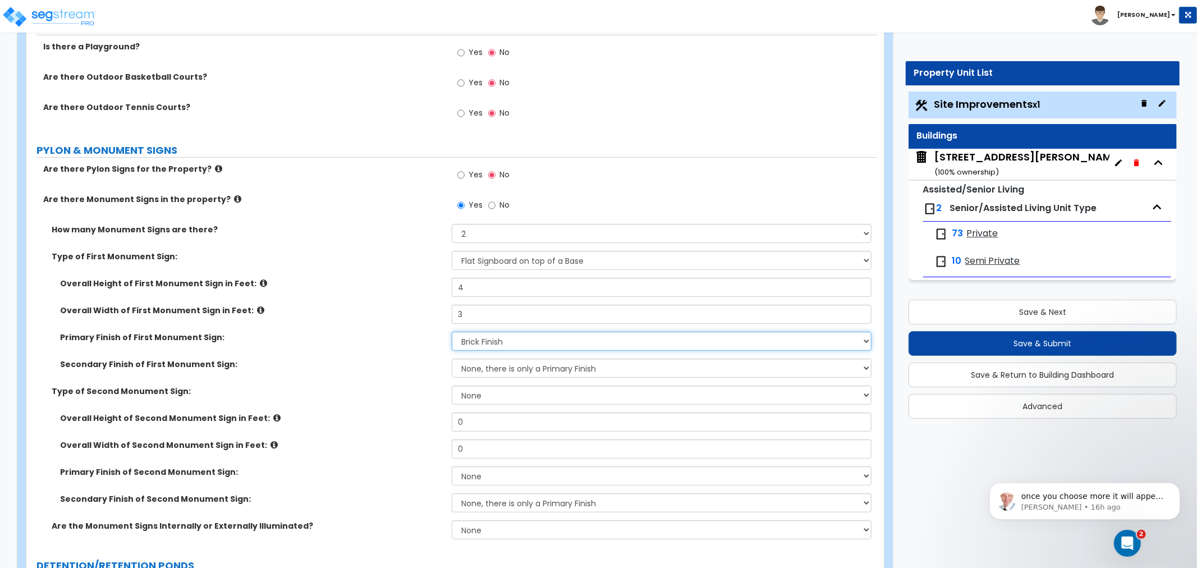
click at [452, 332] on select "None Paint/Stucco Finish Brick Finish Stone Finish Metal Composite Finish Vinyl…" at bounding box center [662, 341] width 420 height 19
click at [475, 365] on select "None, there is only a Primary Finish Paint/Stucco Finish Brick Finish Stone Fin…" at bounding box center [662, 368] width 420 height 19
select select "1"
click at [452, 359] on select "None, there is only a Primary Finish Paint/Stucco Finish Brick Finish Stone Fin…" at bounding box center [662, 368] width 420 height 19
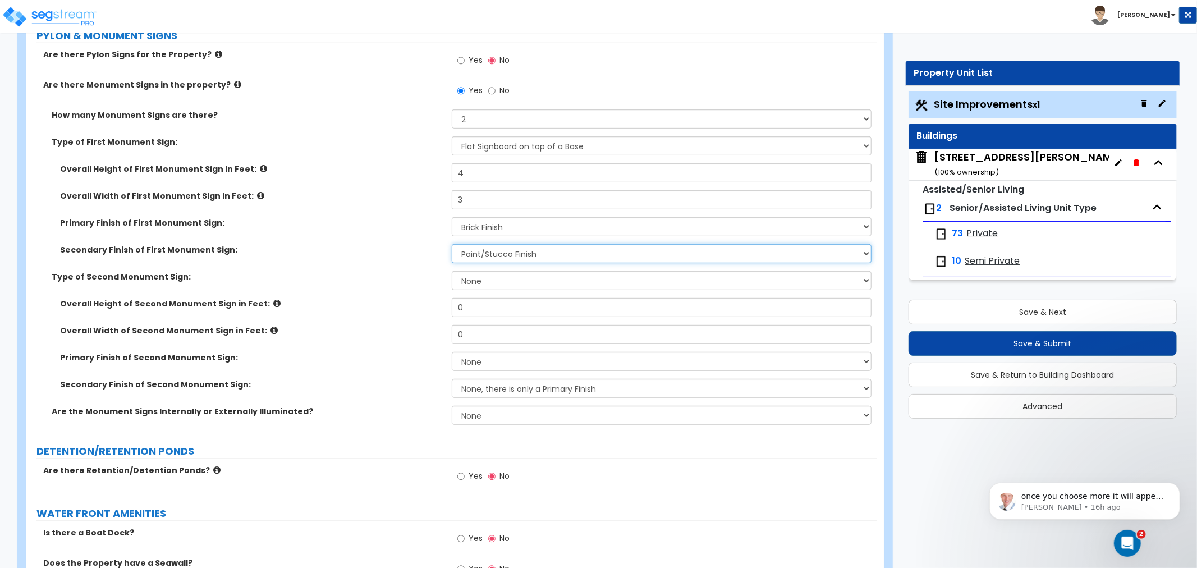
scroll to position [3991, 0]
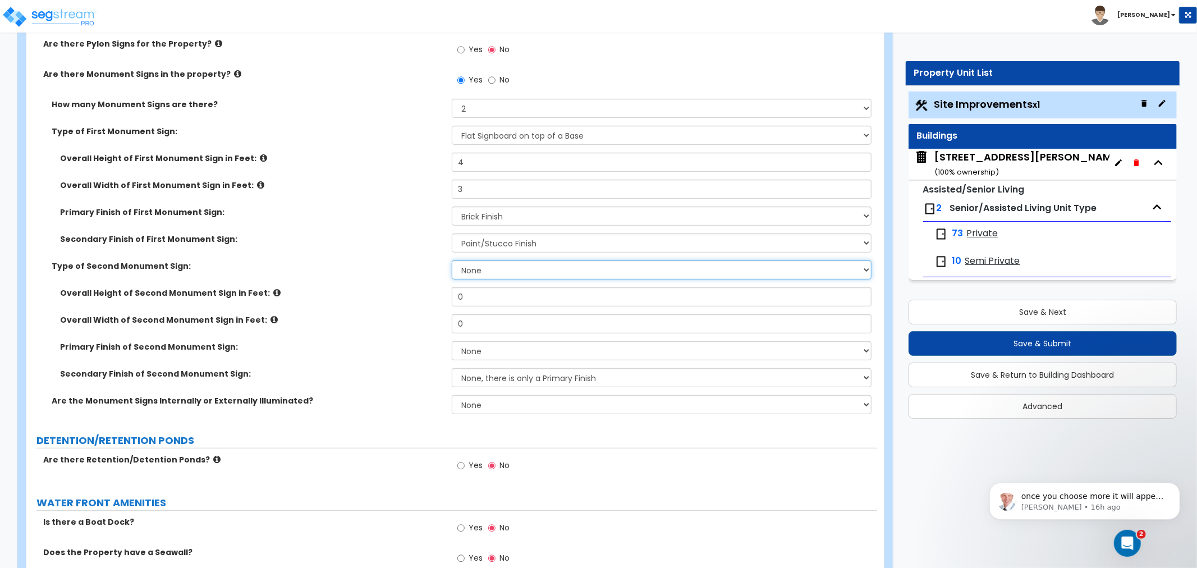
click at [468, 266] on select "None Flat Signboard on top of a Base Flat Signboard attached to a Back Board/Wa…" at bounding box center [662, 269] width 420 height 19
click at [485, 270] on select "None Flat Signboard on top of a Base Flat Signboard attached to a Back Board/Wa…" at bounding box center [662, 269] width 420 height 19
select select "1"
click at [452, 260] on select "None Flat Signboard on top of a Base Flat Signboard attached to a Back Board/Wa…" at bounding box center [662, 269] width 420 height 19
drag, startPoint x: 488, startPoint y: 296, endPoint x: 411, endPoint y: 288, distance: 77.8
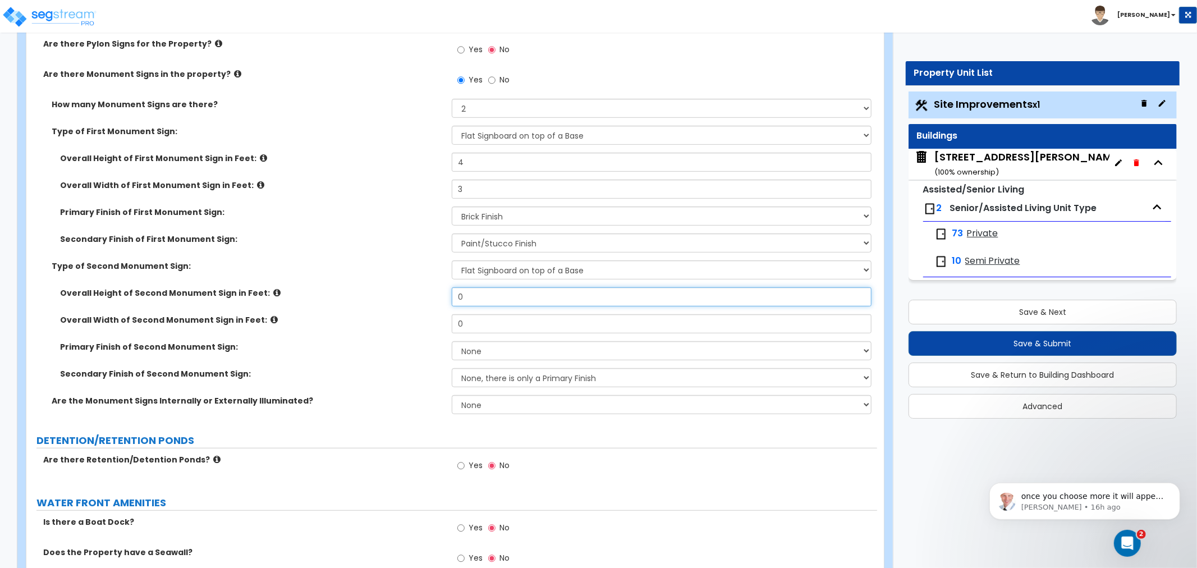
click at [411, 288] on div "Overall Height of Second Monument Sign in Feet: 0" at bounding box center [451, 300] width 851 height 27
type input "6"
drag, startPoint x: 487, startPoint y: 320, endPoint x: 357, endPoint y: 314, distance: 129.8
click at [357, 314] on div "Overall Width of Second Monument Sign in Feet: 0" at bounding box center [451, 327] width 851 height 27
type input "6"
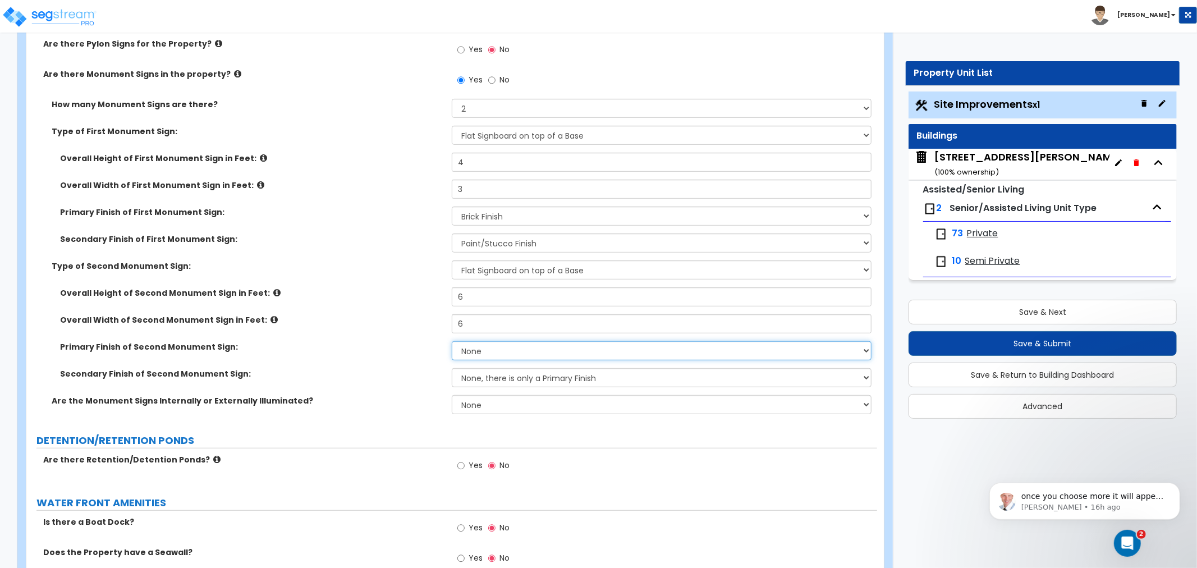
click at [475, 345] on select "None Paint/Stucco Finish Brick Finish Stone Finish Metal Composite Finish Vinyl…" at bounding box center [662, 350] width 420 height 19
select select "2"
click at [452, 341] on select "None Paint/Stucco Finish Brick Finish Stone Finish Metal Composite Finish Vinyl…" at bounding box center [662, 350] width 420 height 19
click at [477, 377] on select "None, there is only a Primary Finish Paint/Stucco Finish Brick Finish Stone Fin…" at bounding box center [662, 377] width 420 height 19
select select "1"
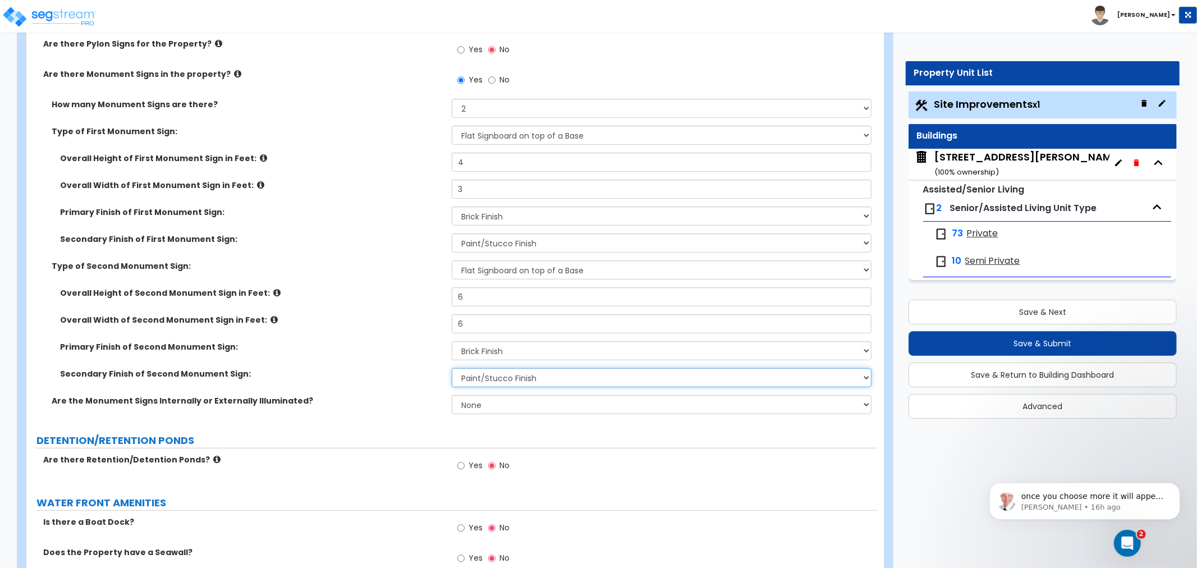
click at [452, 368] on select "None, there is only a Primary Finish Paint/Stucco Finish Brick Finish Stone Fin…" at bounding box center [662, 377] width 420 height 19
click at [475, 404] on select "None Internally Illuminated Externally Illuminated" at bounding box center [662, 404] width 420 height 19
click at [400, 398] on label "Are the Monument Signs Internally or Externally Illuminated?" at bounding box center [248, 400] width 392 height 11
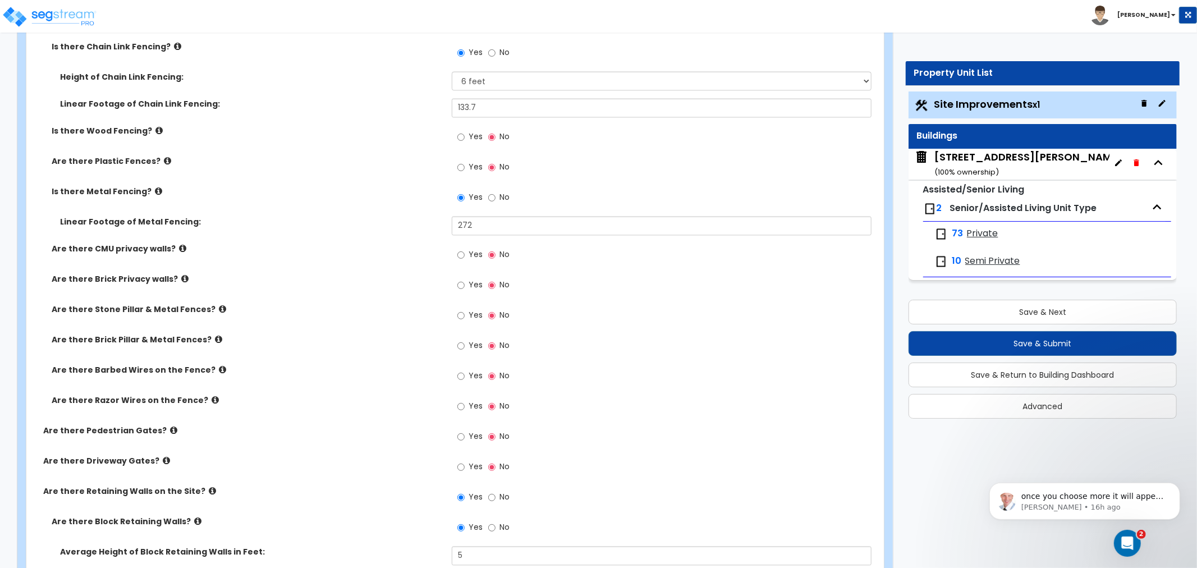
scroll to position [2083, 0]
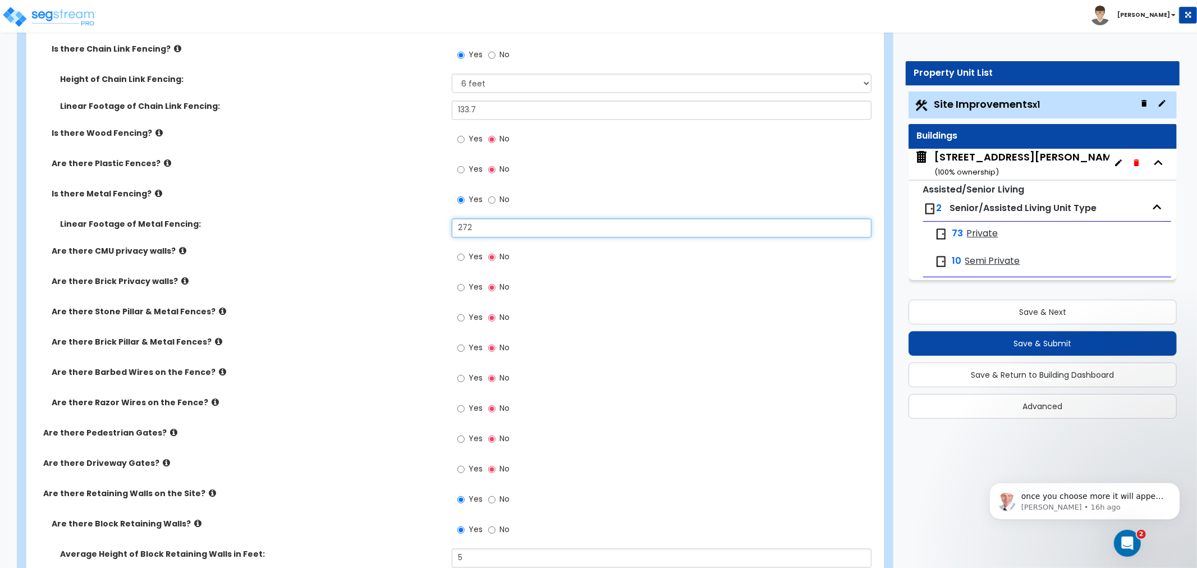
drag, startPoint x: 487, startPoint y: 222, endPoint x: 409, endPoint y: 222, distance: 78.6
click at [409, 222] on div "Linear Footage of Metal Fencing: 272" at bounding box center [451, 231] width 851 height 27
type input "479.9"
click at [364, 267] on div "Are there CMU privacy walls? Yes No" at bounding box center [451, 260] width 851 height 30
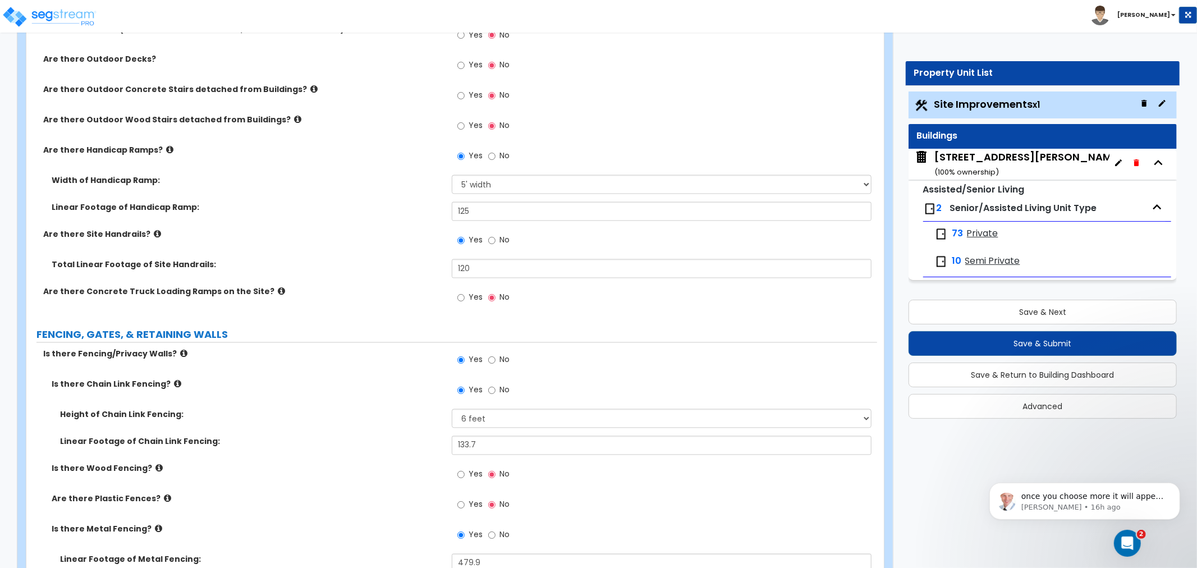
scroll to position [1708, 0]
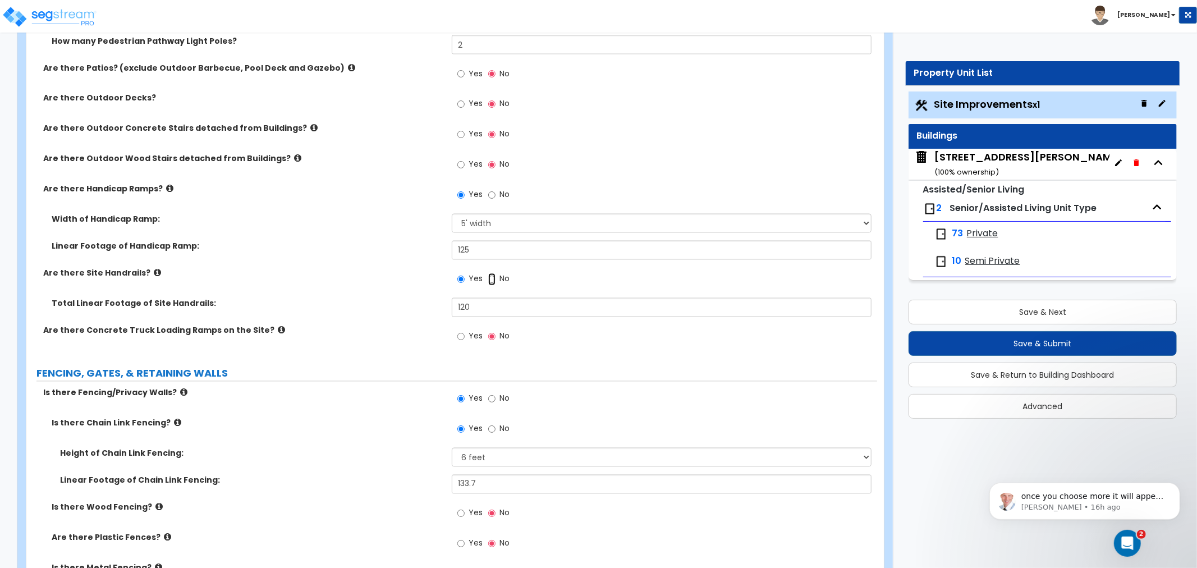
click at [490, 278] on input "No" at bounding box center [491, 279] width 7 height 12
radio input "false"
radio input "true"
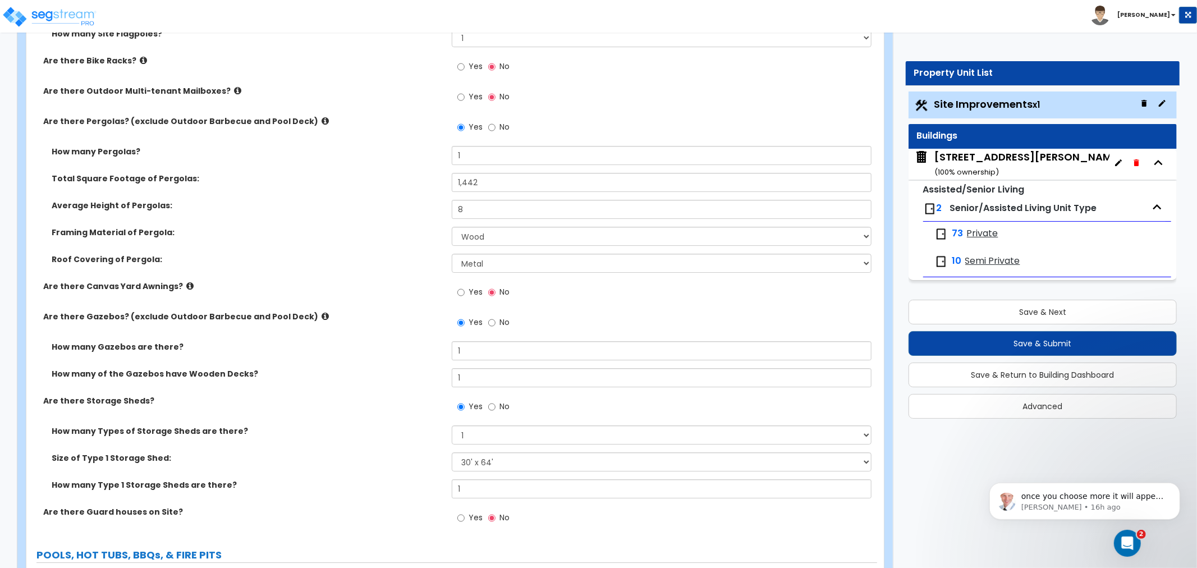
scroll to position [3579, 0]
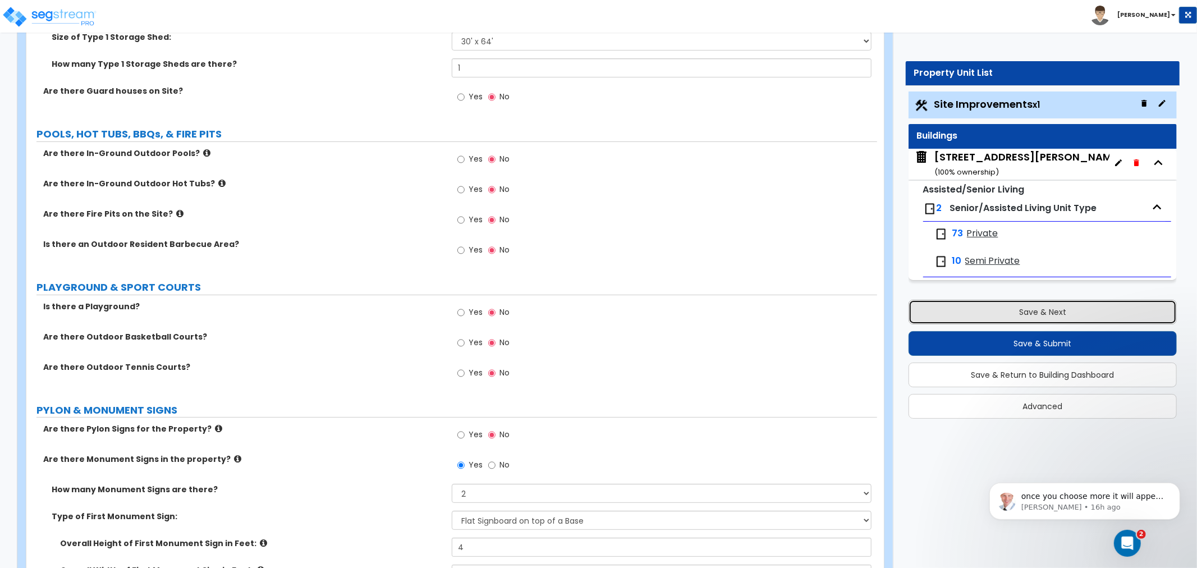
click at [1023, 312] on button "Save & Next" at bounding box center [1043, 312] width 268 height 25
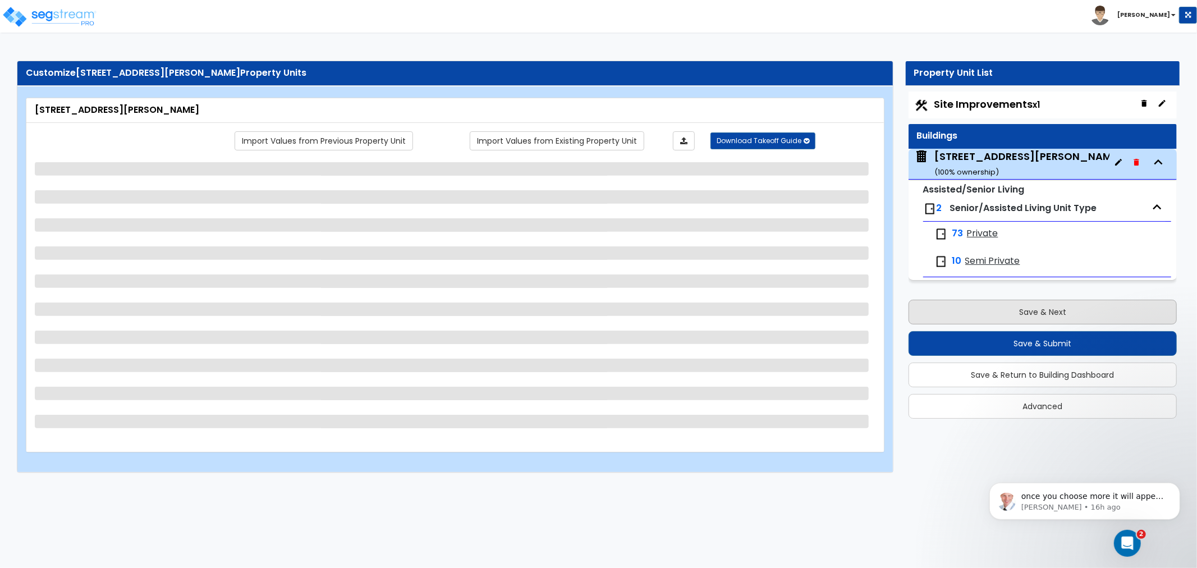
scroll to position [0, 0]
select select "3"
select select "4"
select select "2"
select select "1"
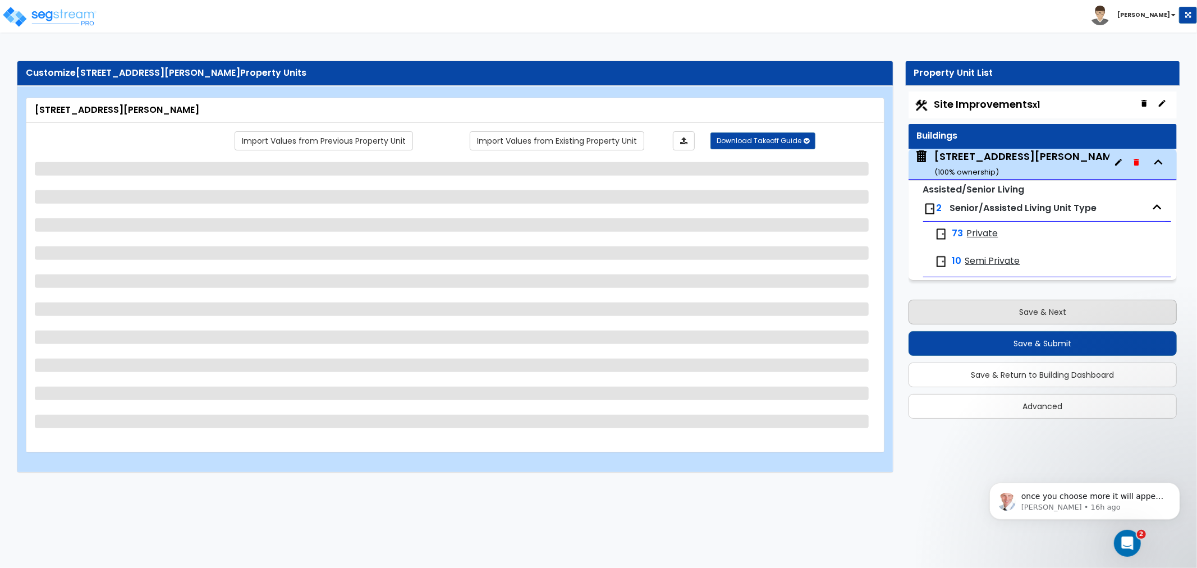
select select "1"
select select "3"
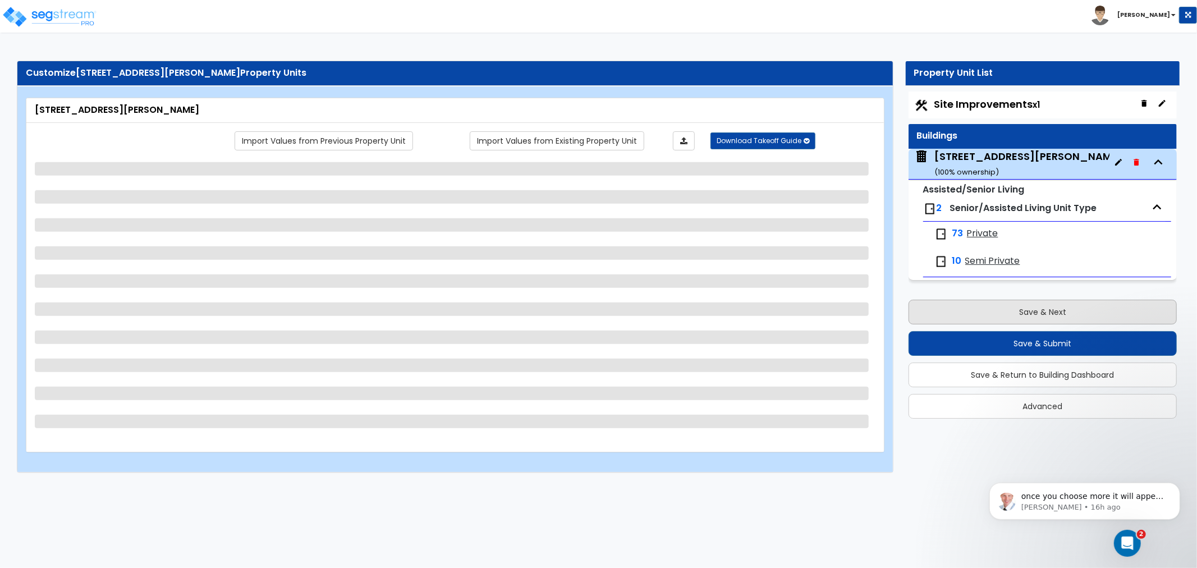
select select "6"
select select "1"
select select "2"
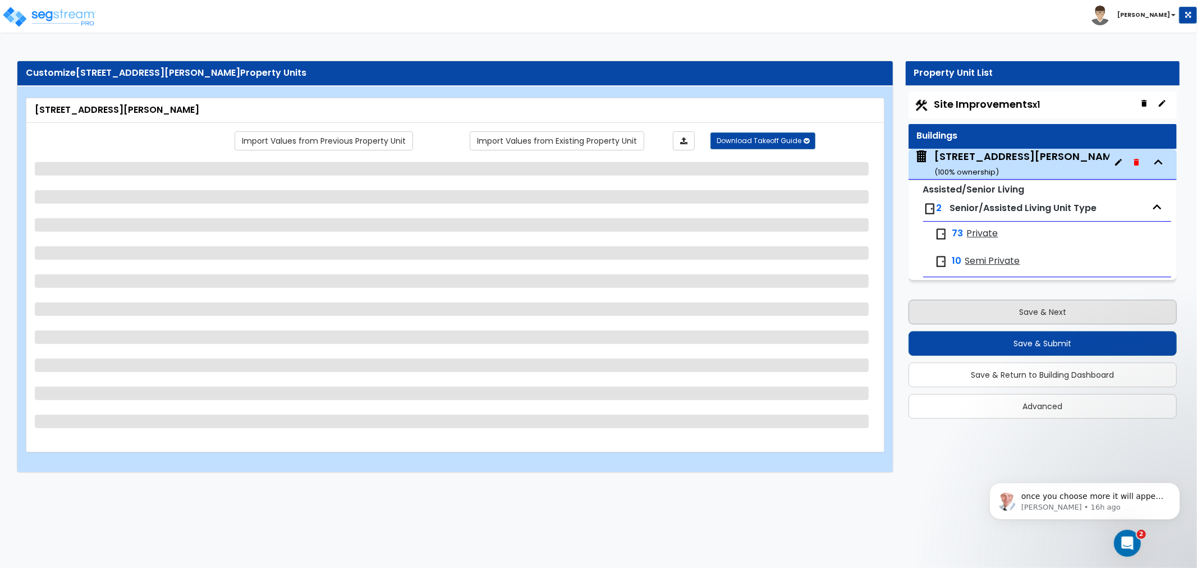
select select "2"
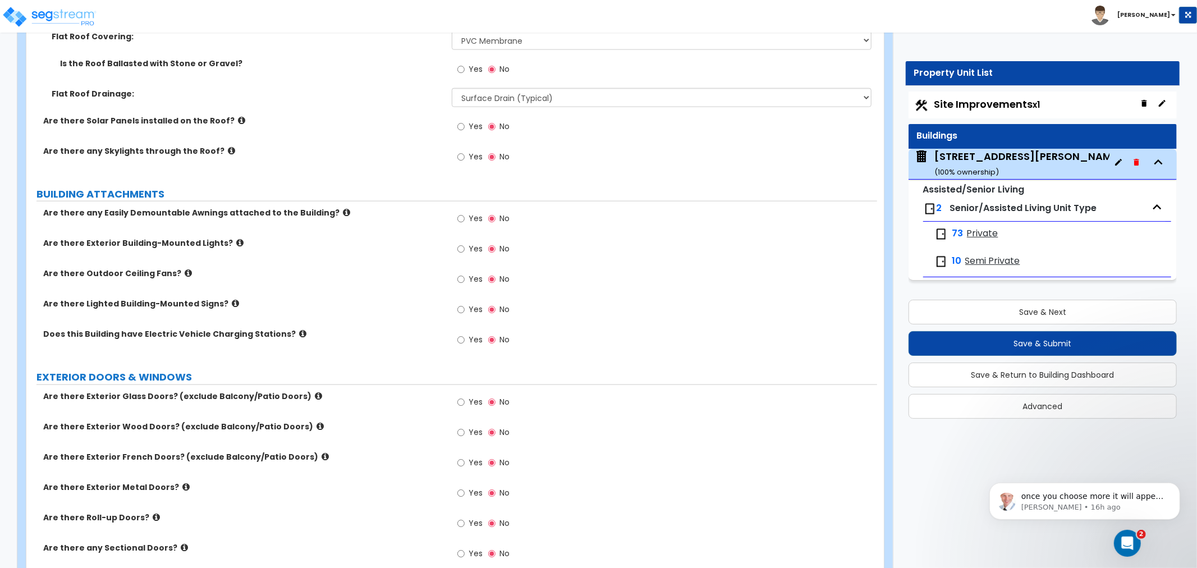
scroll to position [1185, 0]
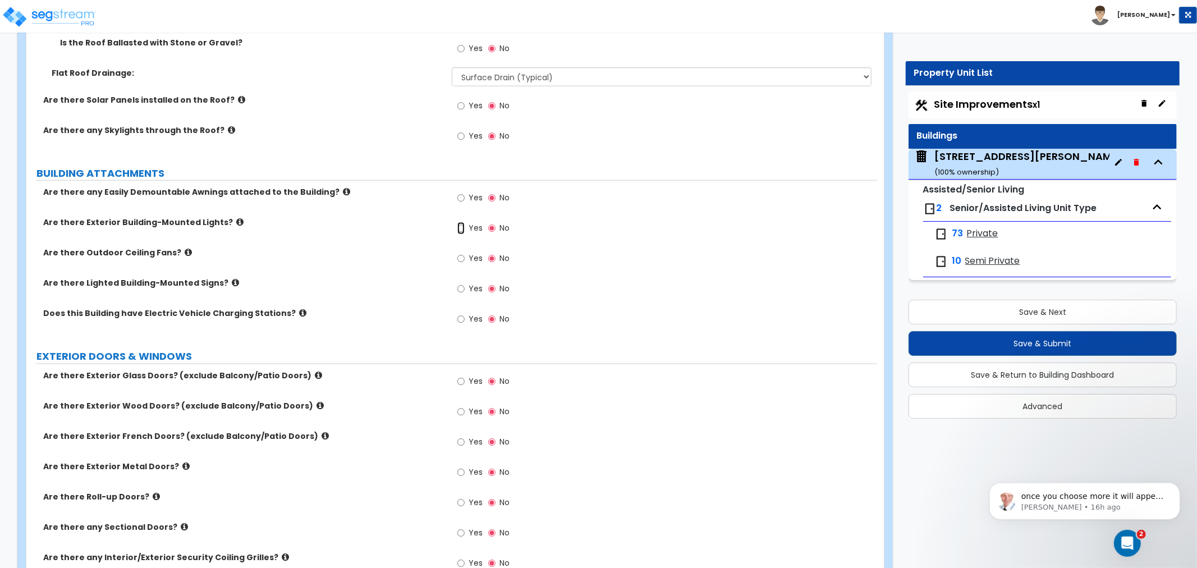
click at [457, 222] on input "Yes" at bounding box center [460, 228] width 7 height 12
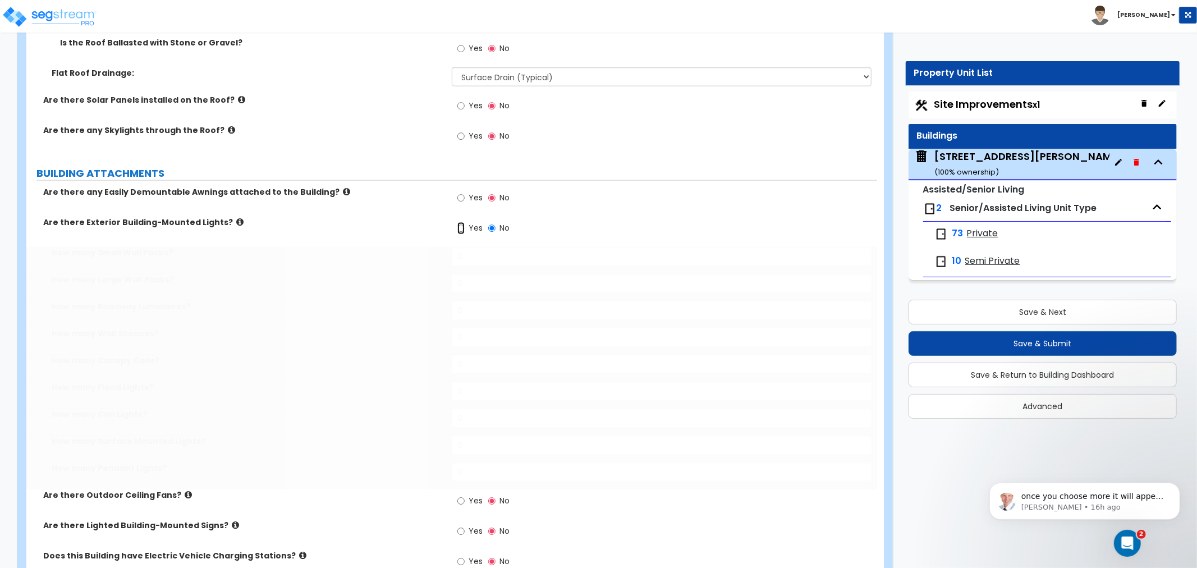
radio input "true"
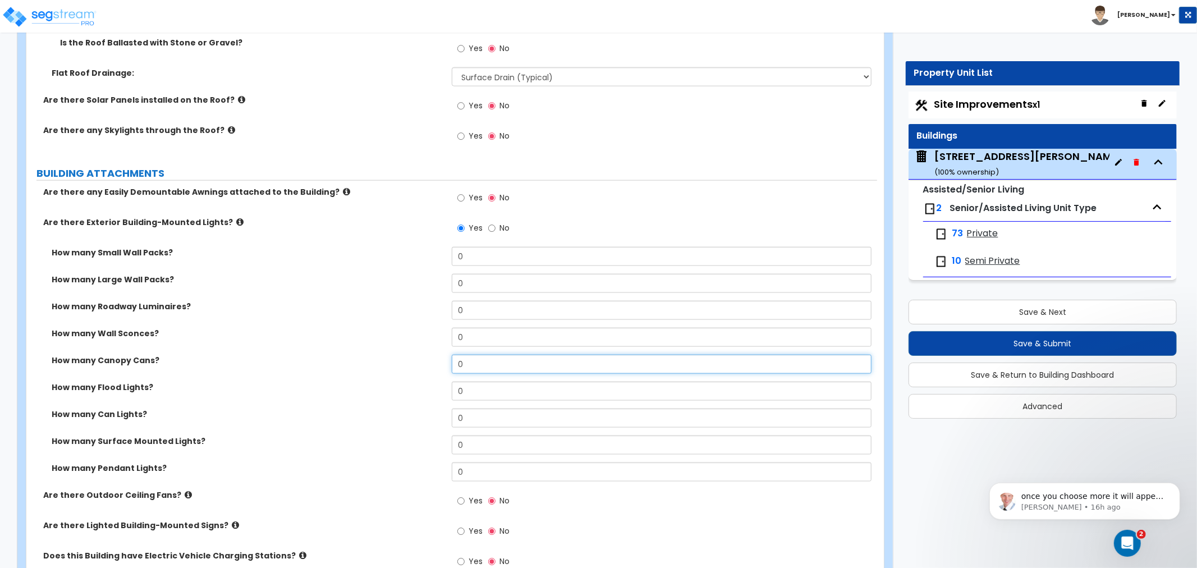
drag, startPoint x: 480, startPoint y: 352, endPoint x: 381, endPoint y: 354, distance: 99.9
click at [381, 355] on div "How many Canopy Cans? 0" at bounding box center [451, 368] width 851 height 27
type input "6"
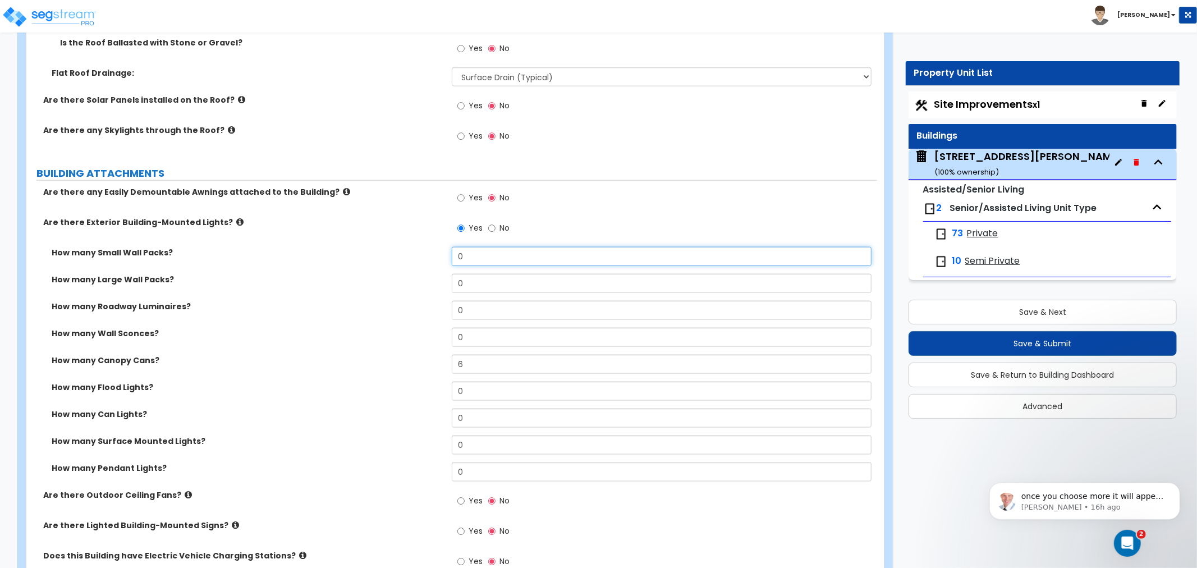
drag, startPoint x: 471, startPoint y: 247, endPoint x: 447, endPoint y: 246, distance: 24.2
click at [447, 247] on div "How many Small Wall Packs? 0" at bounding box center [451, 260] width 851 height 27
type input "19"
click at [387, 301] on div "How many Roadway Luminaires? 0" at bounding box center [451, 314] width 851 height 27
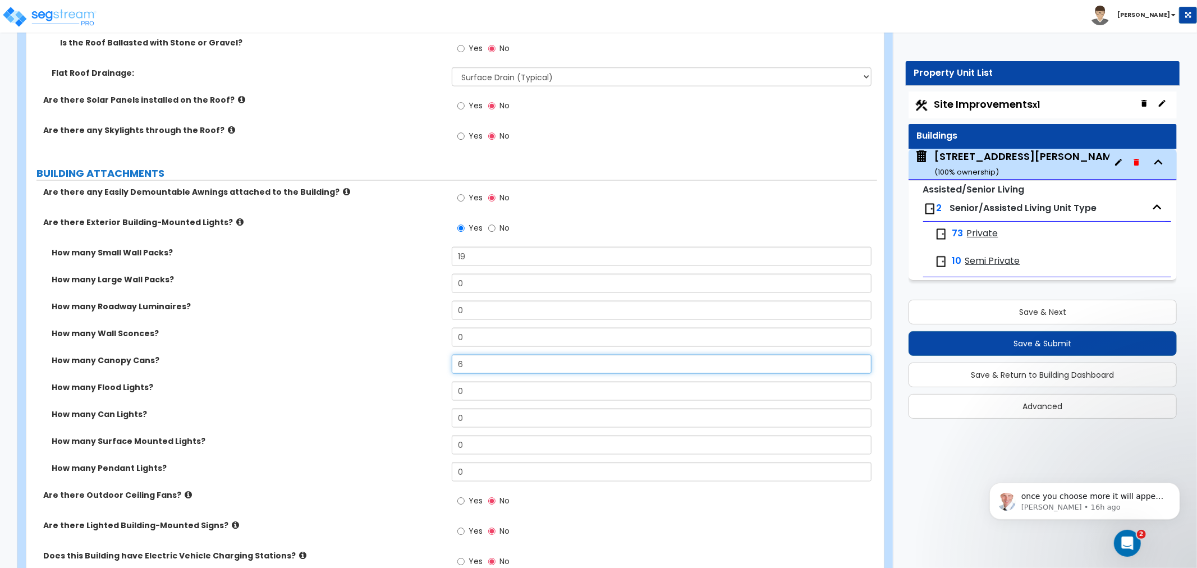
drag, startPoint x: 475, startPoint y: 352, endPoint x: 422, endPoint y: 355, distance: 52.9
click at [422, 355] on div "How many Canopy Cans? 6" at bounding box center [451, 368] width 851 height 27
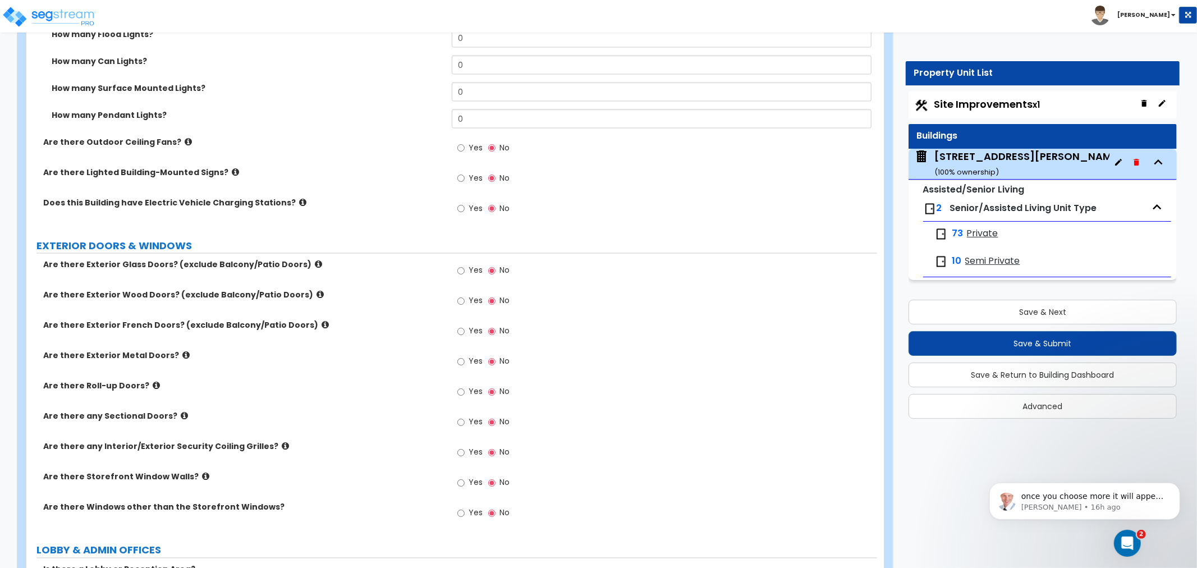
scroll to position [1559, 0]
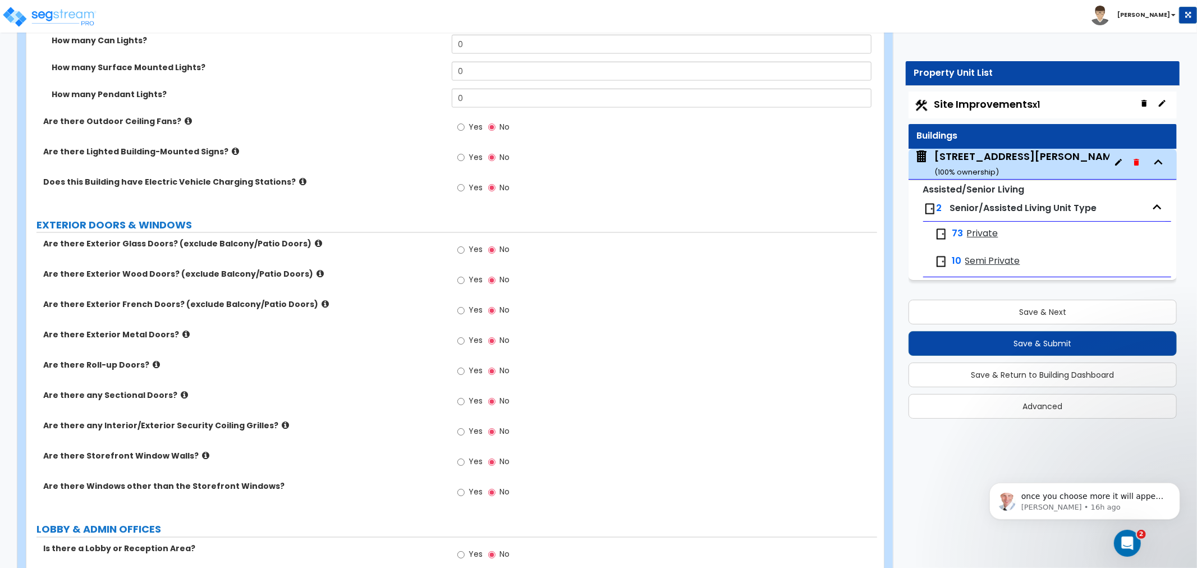
type input "10"
click at [457, 244] on input "Yes" at bounding box center [460, 250] width 7 height 12
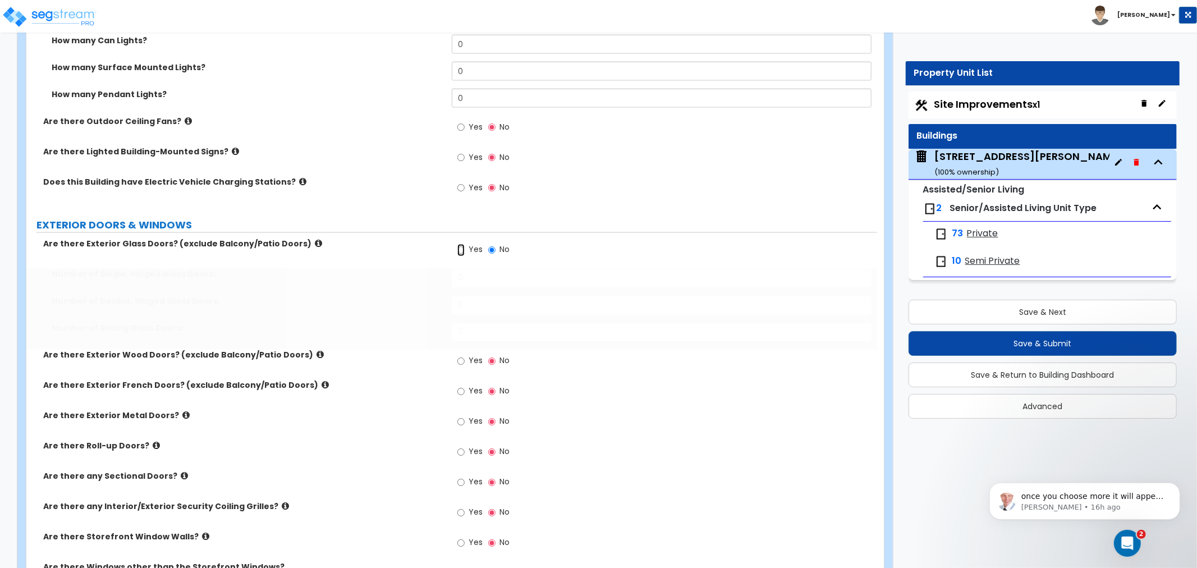
radio input "true"
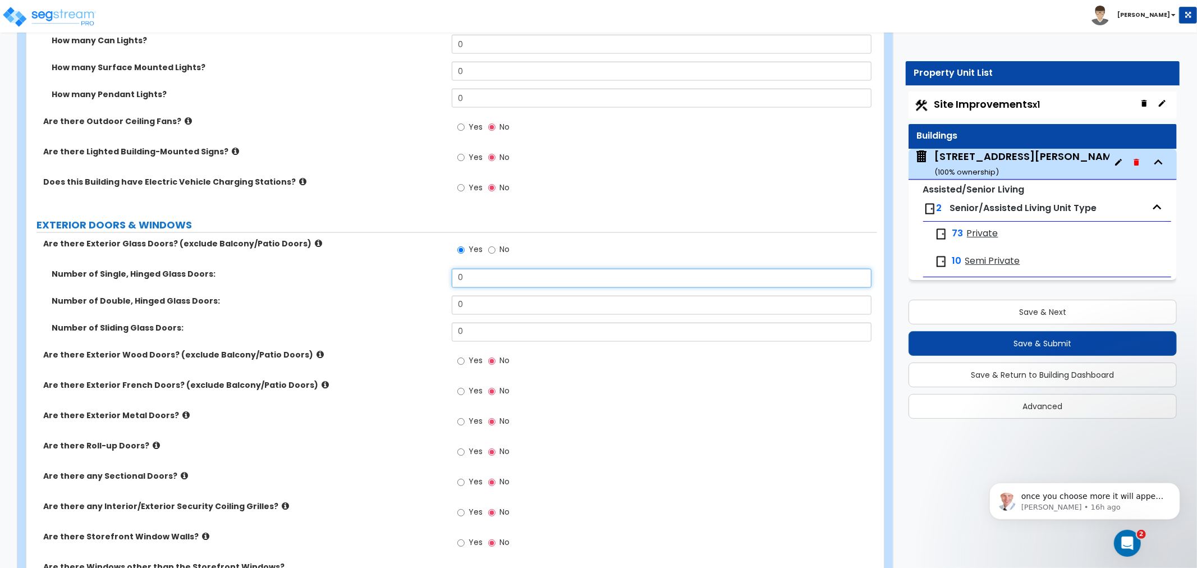
drag, startPoint x: 474, startPoint y: 269, endPoint x: 408, endPoint y: 267, distance: 66.3
click at [408, 269] on div "Number of Single, Hinged Glass Doors: 0" at bounding box center [451, 282] width 851 height 27
type input "6"
type input "4"
drag, startPoint x: 484, startPoint y: 297, endPoint x: 414, endPoint y: 304, distance: 70.4
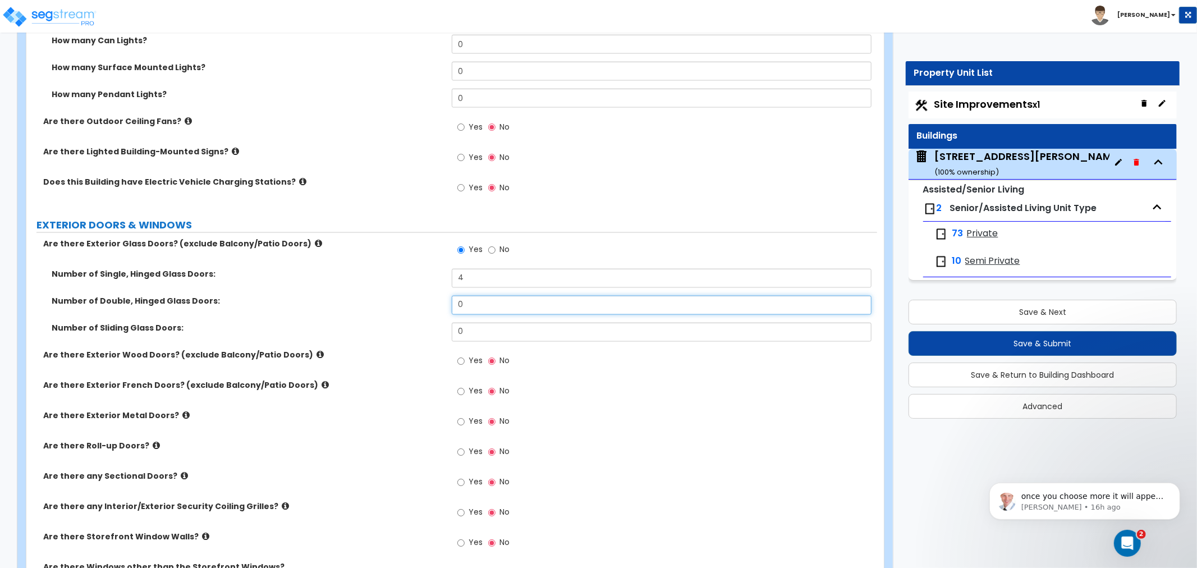
click at [414, 304] on div "Number of Double, Hinged Glass Doors: 0" at bounding box center [451, 309] width 851 height 27
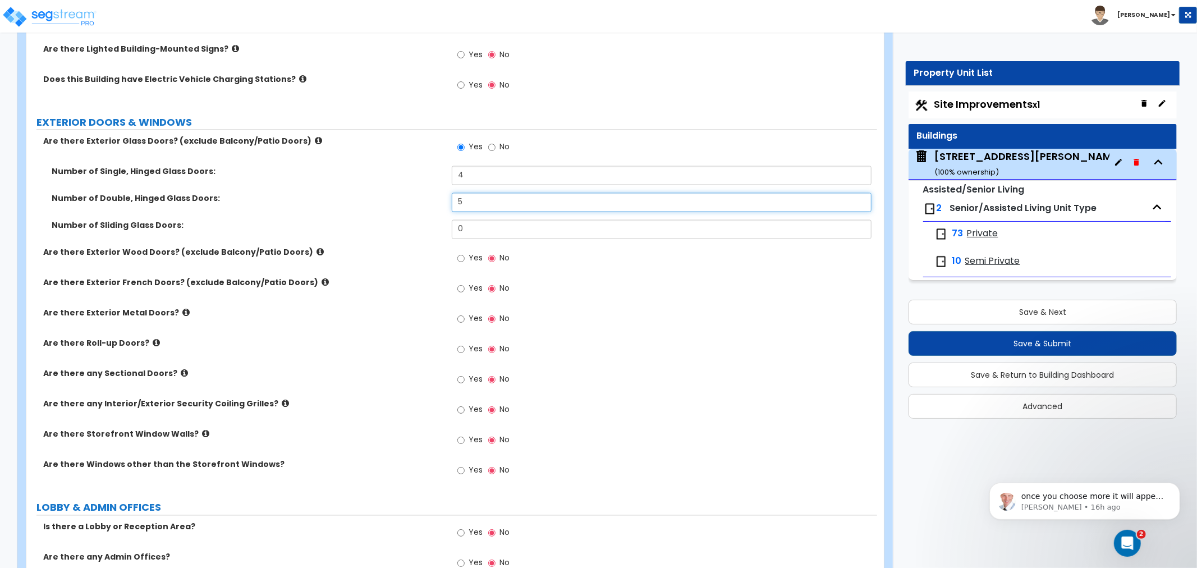
scroll to position [1684, 0]
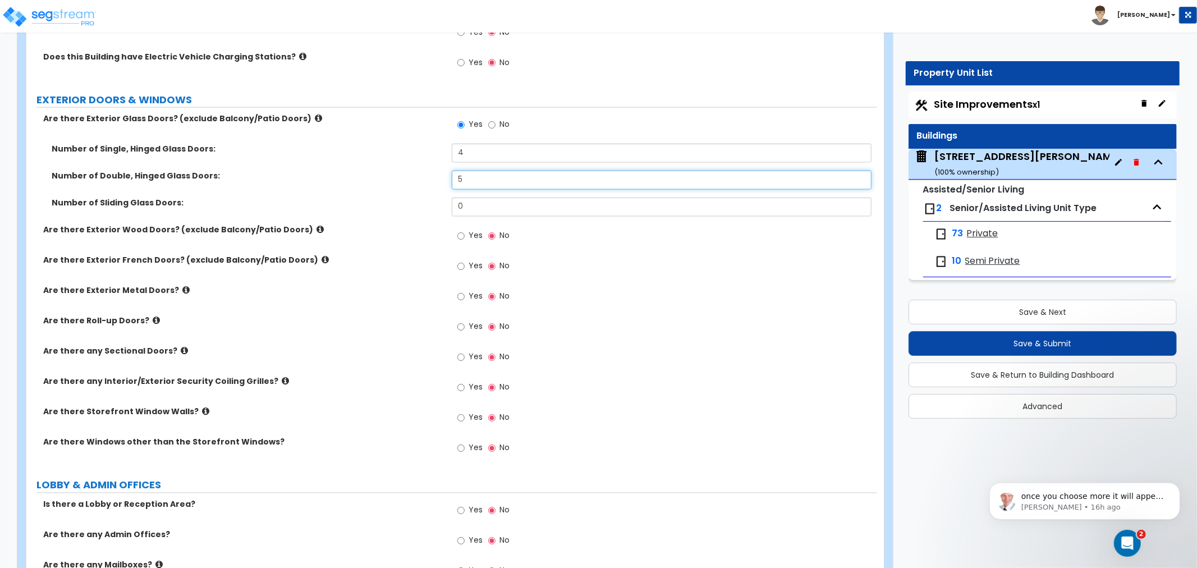
type input "5"
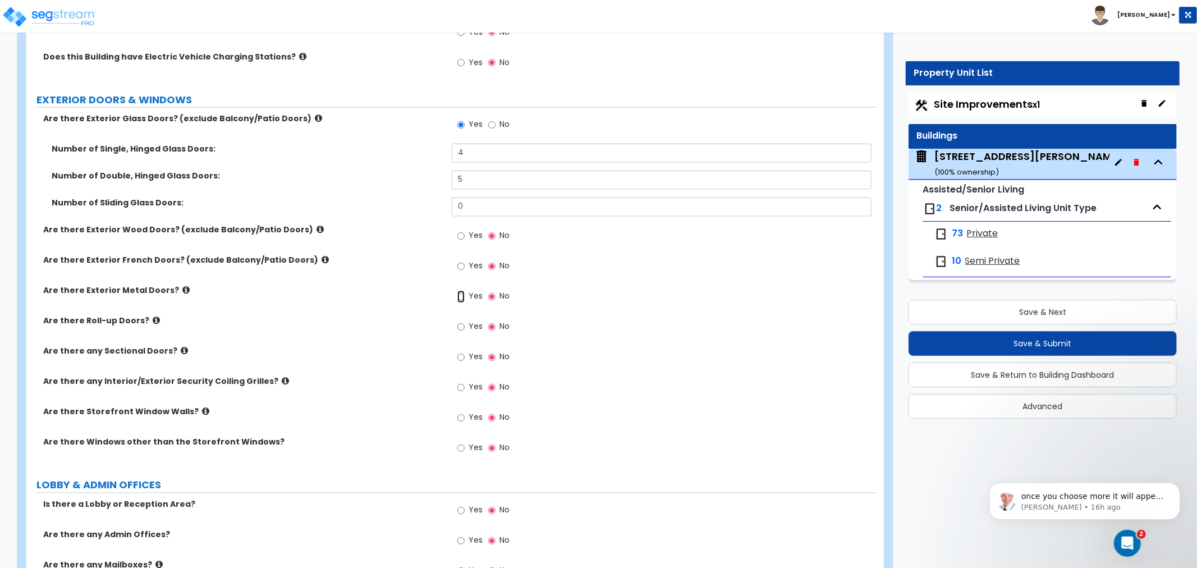
click at [460, 291] on input "Yes" at bounding box center [460, 297] width 7 height 12
radio input "true"
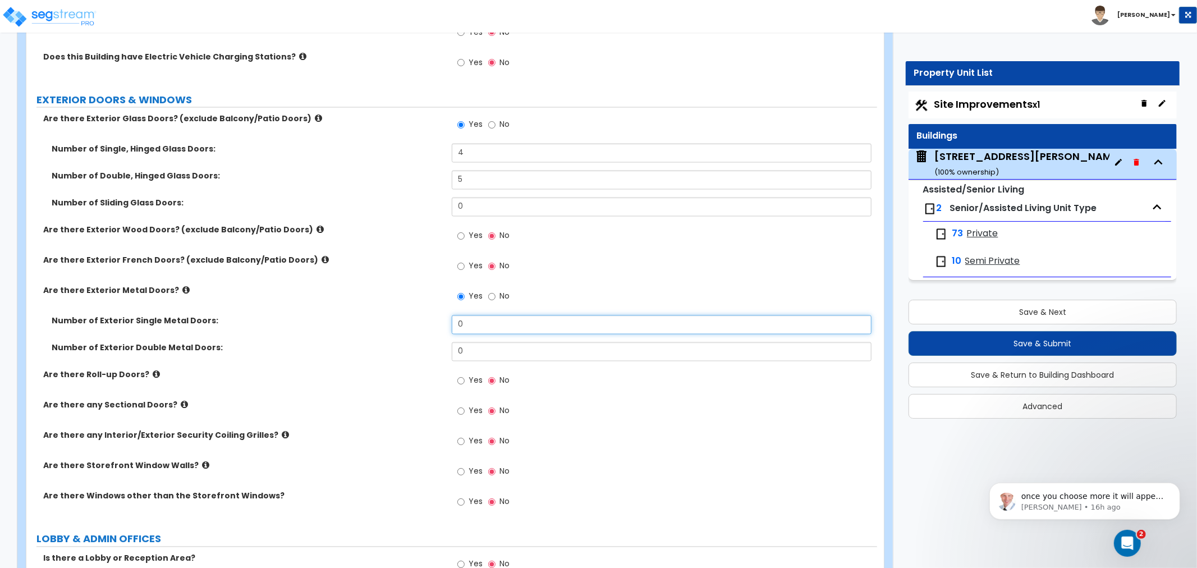
drag, startPoint x: 475, startPoint y: 314, endPoint x: 450, endPoint y: 313, distance: 25.3
click at [450, 315] on div "Number of Exterior Single Metal Doors: 0" at bounding box center [451, 328] width 851 height 27
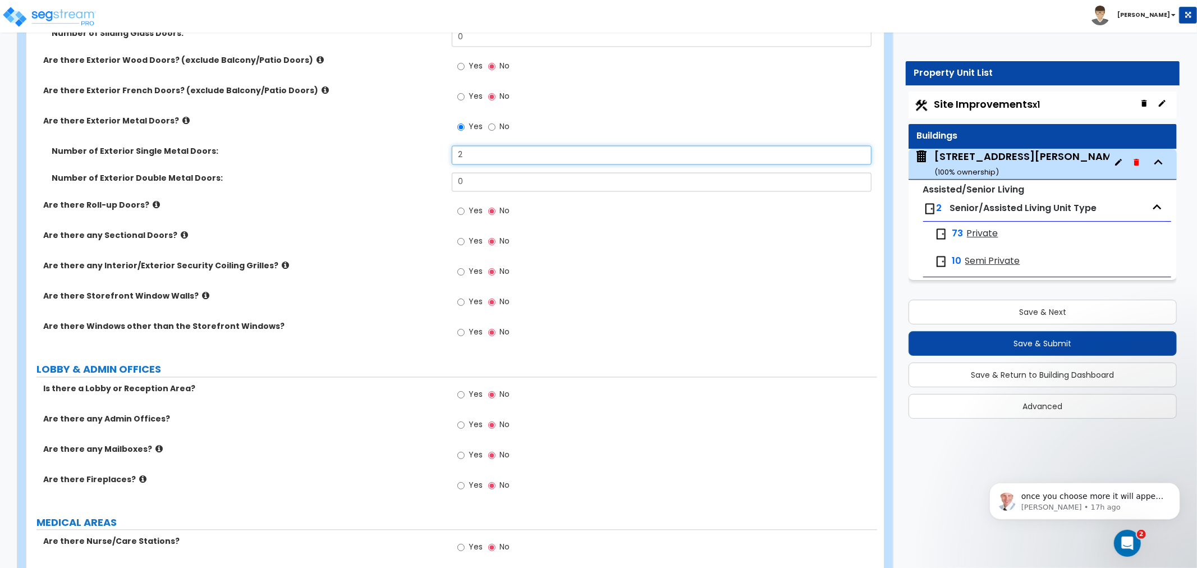
scroll to position [1871, 0]
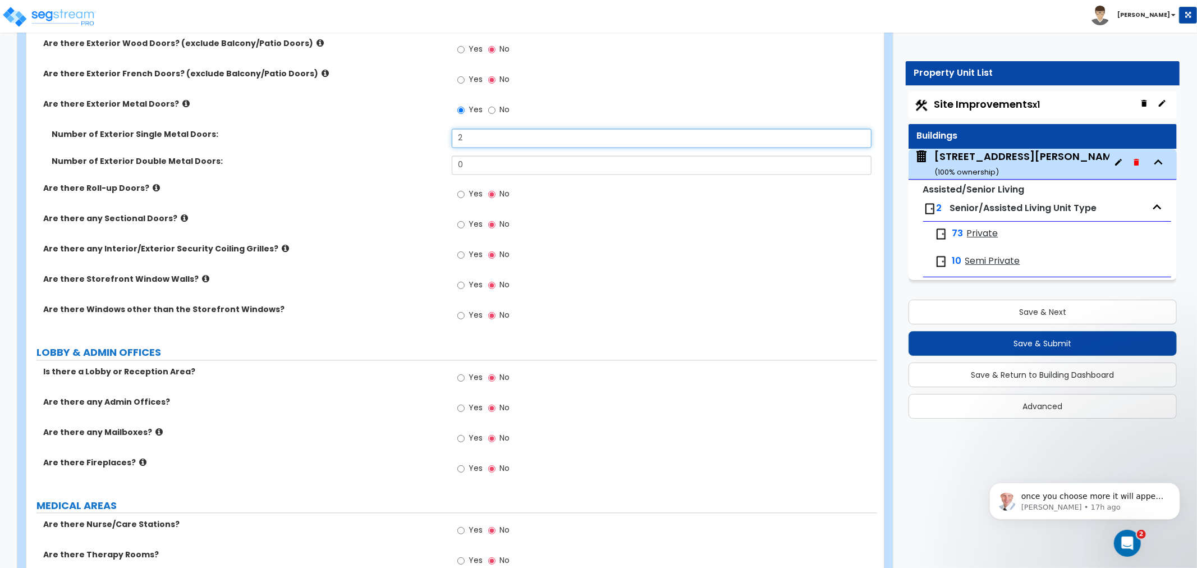
type input "2"
click at [460, 309] on input "Yes" at bounding box center [460, 315] width 7 height 12
radio input "true"
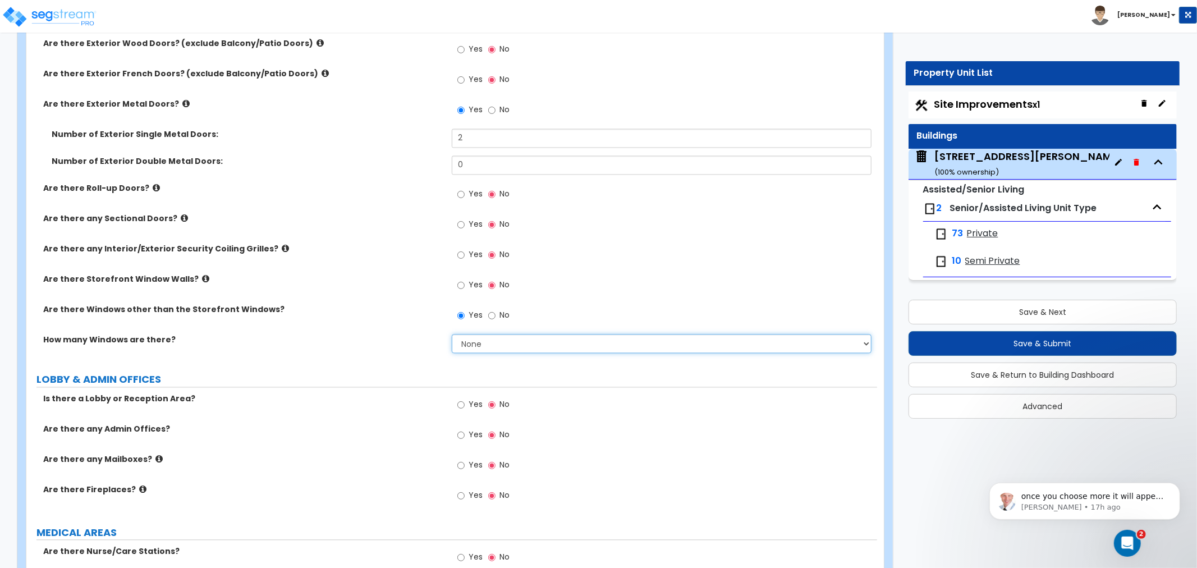
click at [485, 334] on select "None I want to enter a Percentage of the Exterior Windows I want to enter the N…" at bounding box center [662, 343] width 420 height 19
select select "2"
click at [452, 334] on select "None I want to enter a Percentage of the Exterior Windows I want to enter the N…" at bounding box center [662, 343] width 420 height 19
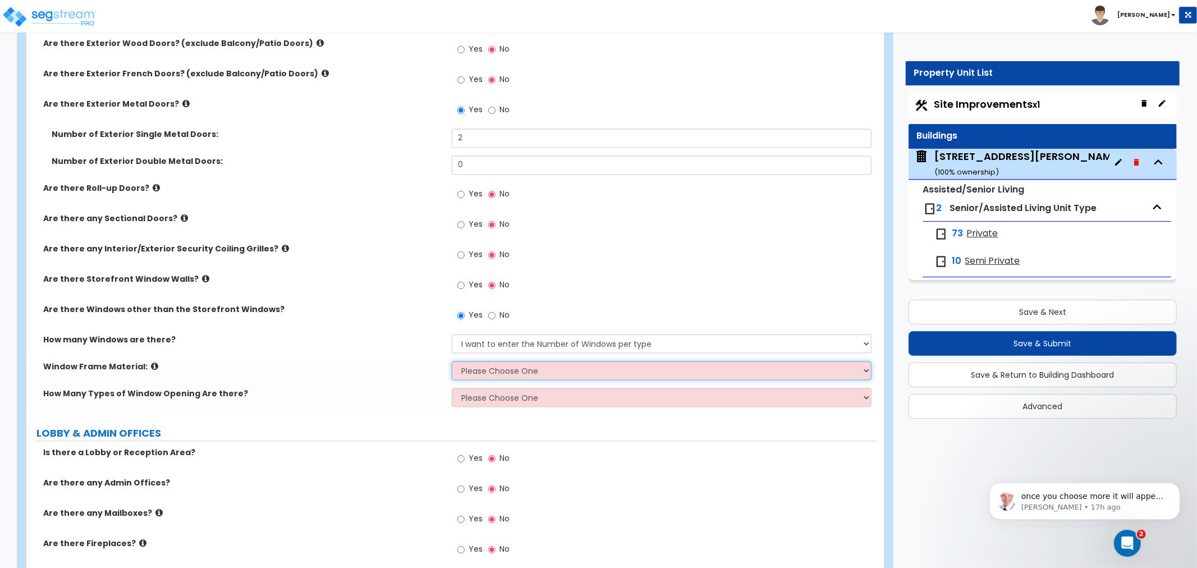
click at [476, 361] on select "Please Choose One Vinyl Aluminum Wood" at bounding box center [662, 370] width 420 height 19
select select "1"
click at [452, 361] on select "Please Choose One Vinyl Aluminum Wood" at bounding box center [662, 370] width 420 height 19
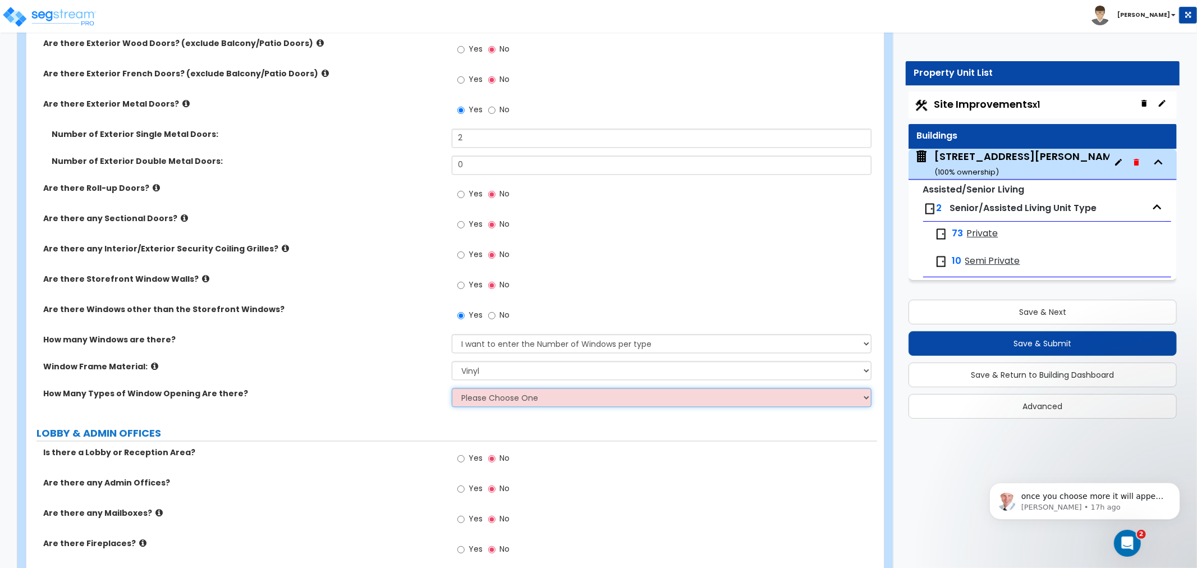
click at [482, 388] on select "Please Choose One 1 2 3 4" at bounding box center [662, 397] width 420 height 19
select select "1"
click at [452, 388] on select "Please Choose One 1 2 3 4" at bounding box center [662, 397] width 420 height 19
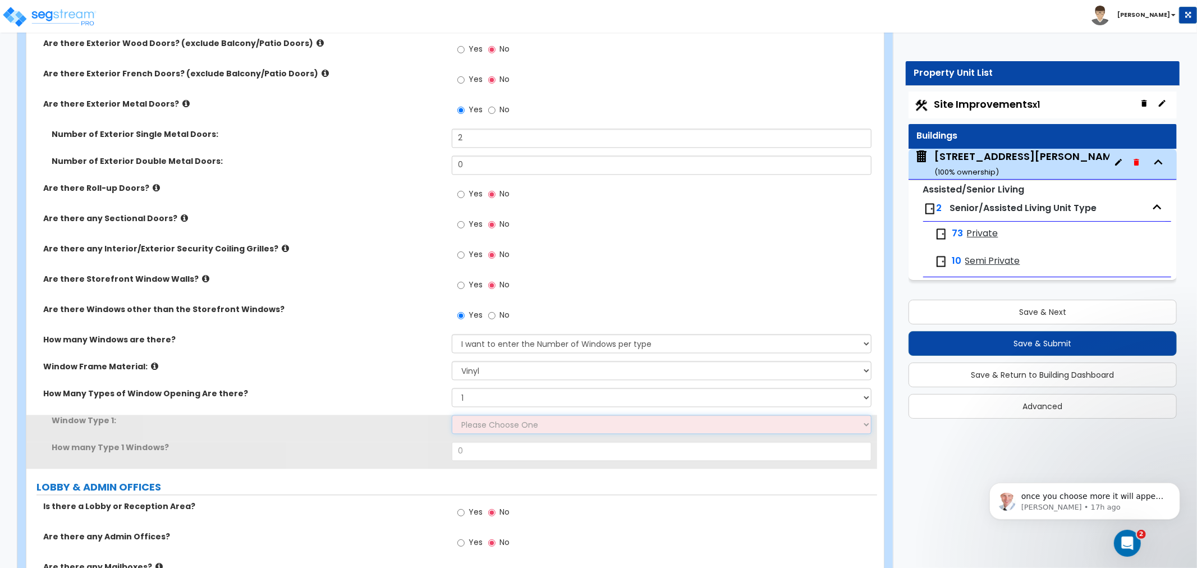
click at [478, 415] on select "Please Choose One Sliding Picture/Fixed Double/Single Hung Awning Swing" at bounding box center [662, 424] width 420 height 19
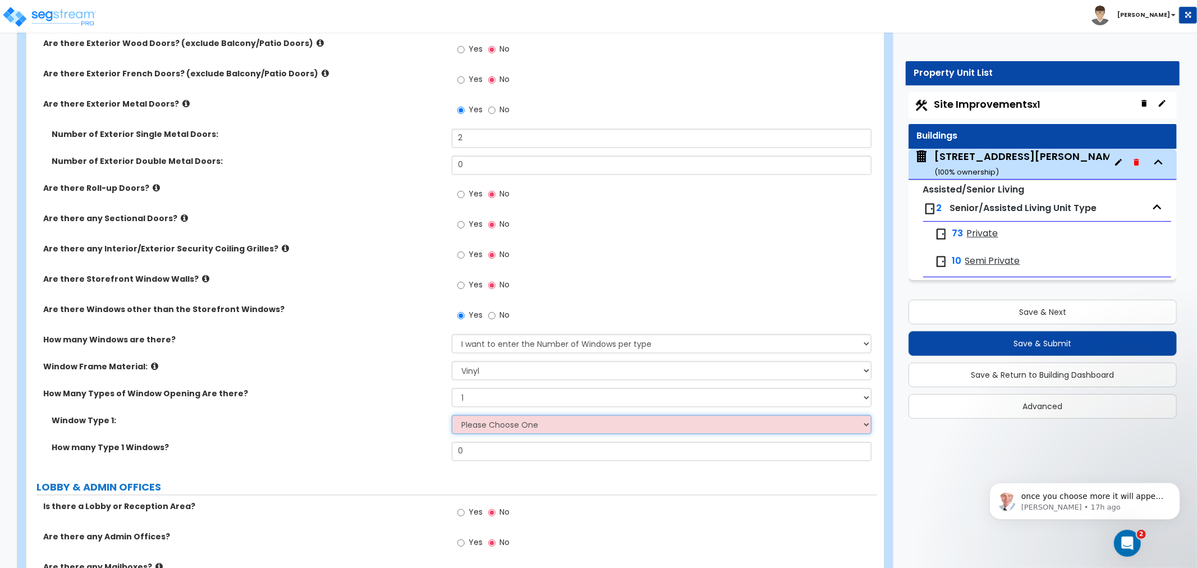
select select "2"
click at [452, 415] on select "Please Choose One Sliding Picture/Fixed Double/Single Hung Awning Swing" at bounding box center [662, 424] width 420 height 19
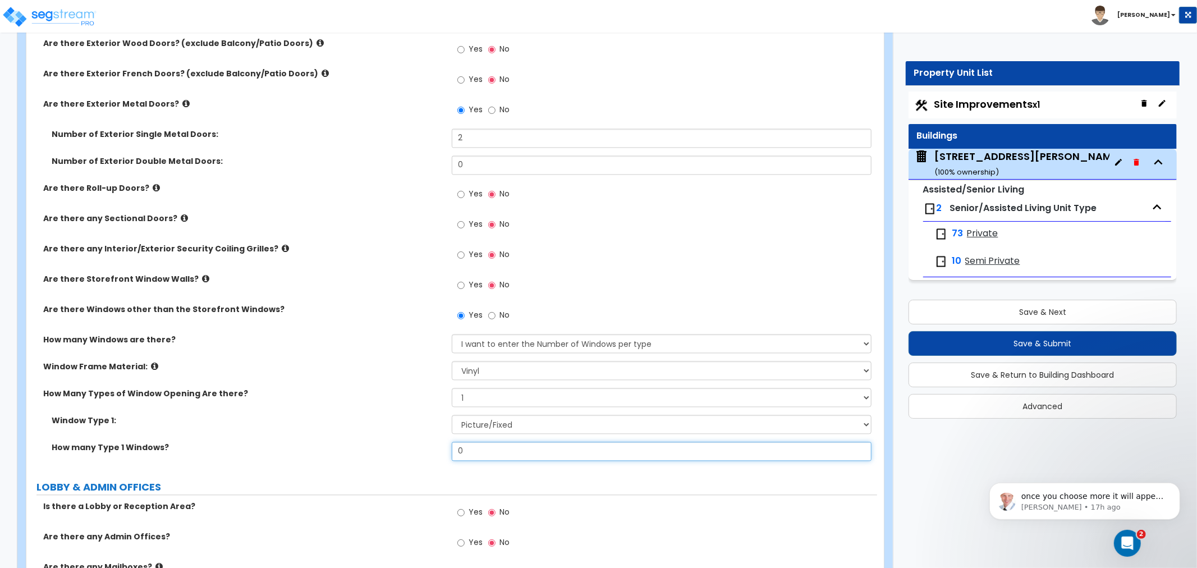
drag, startPoint x: 476, startPoint y: 441, endPoint x: 384, endPoint y: 442, distance: 92.1
click at [384, 442] on div "How many Type 1 Windows? 0" at bounding box center [451, 455] width 851 height 27
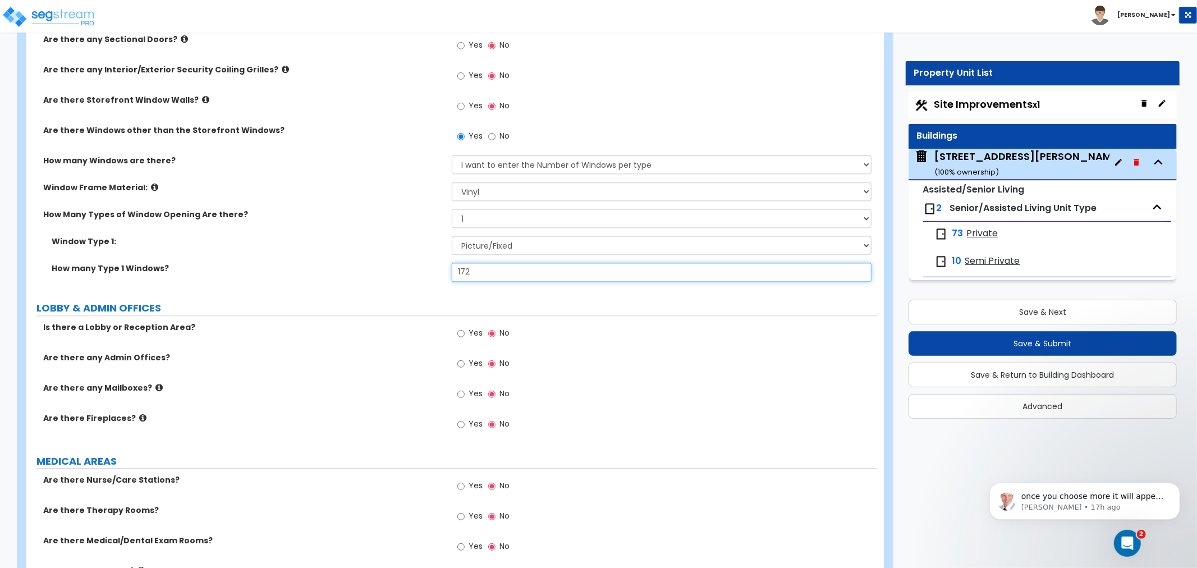
scroll to position [2057, 0]
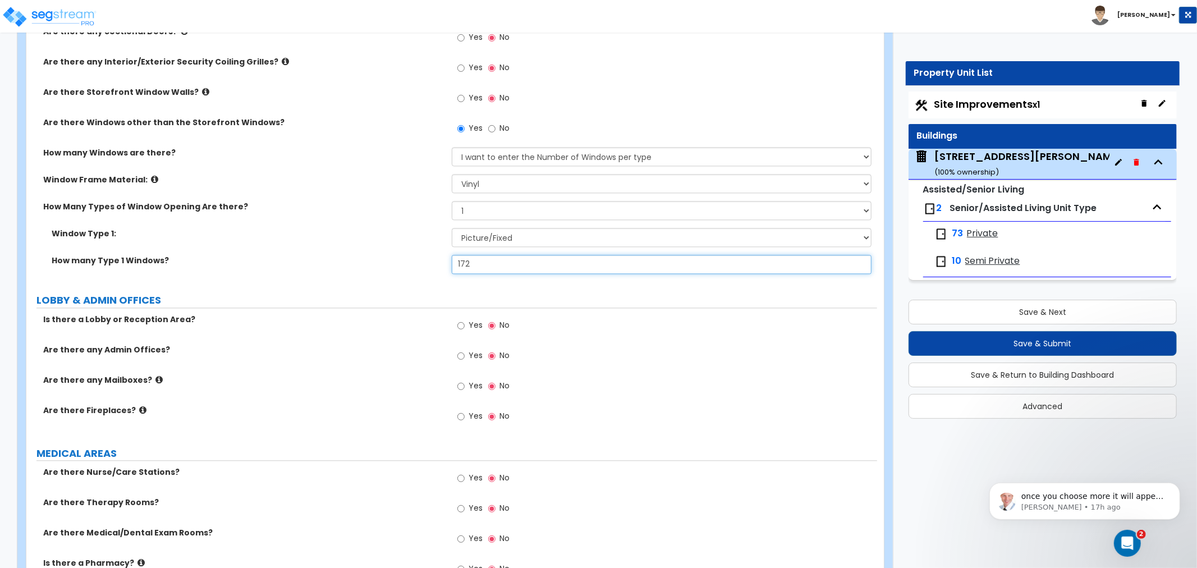
type input "172"
click at [316, 260] on div "How many Type 1 Windows? 172" at bounding box center [451, 268] width 851 height 27
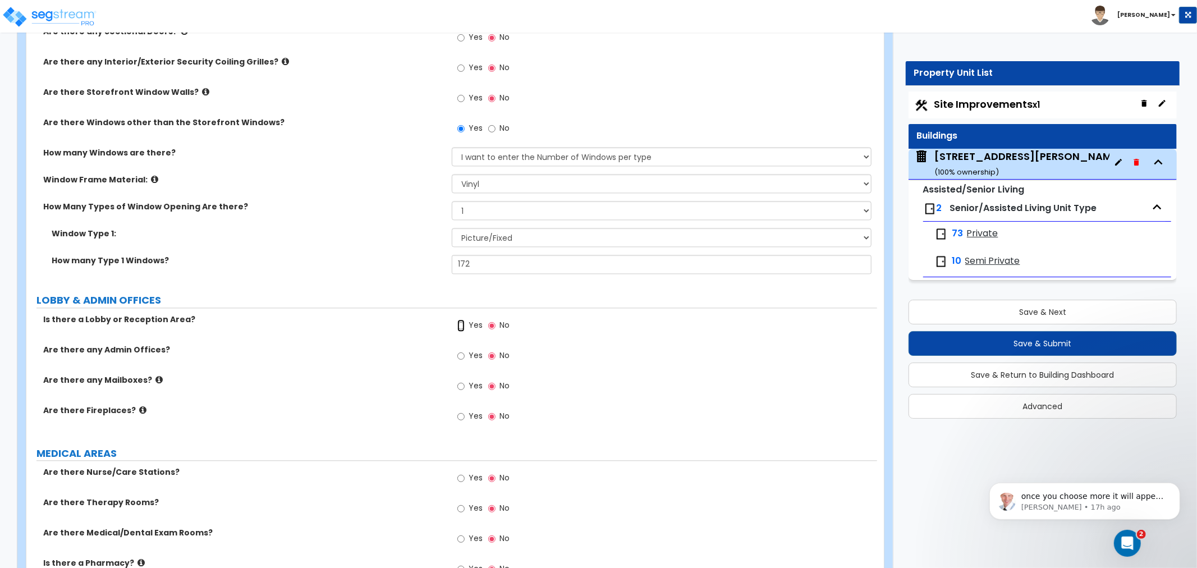
click at [459, 319] on input "Yes" at bounding box center [460, 325] width 7 height 12
radio input "true"
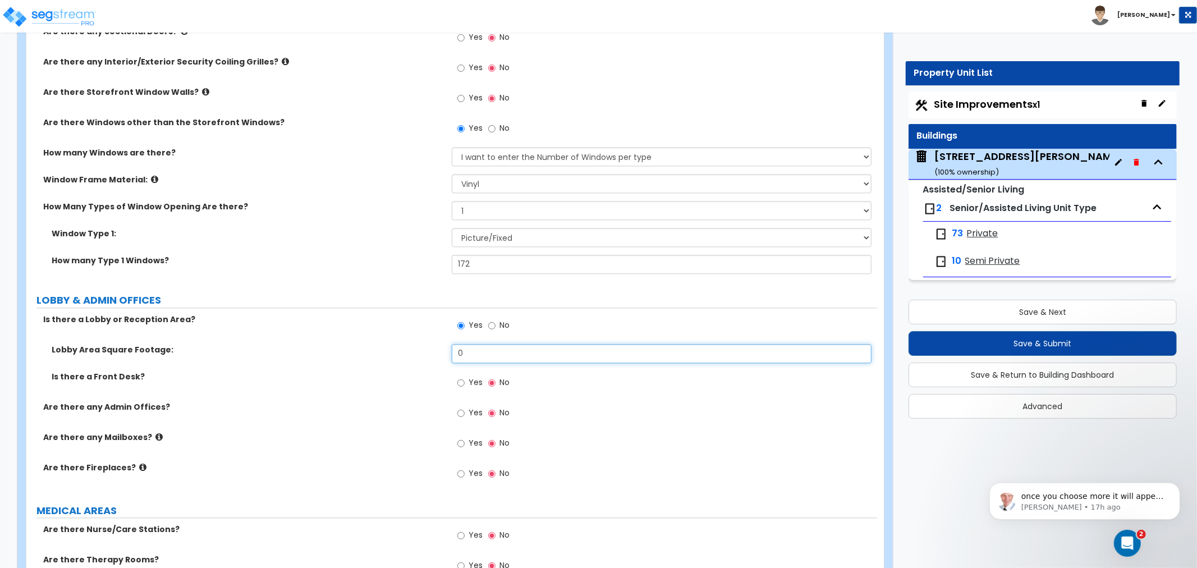
drag, startPoint x: 483, startPoint y: 341, endPoint x: 322, endPoint y: 346, distance: 161.7
click at [322, 346] on div "Lobby Area Square Footage: 0" at bounding box center [451, 357] width 851 height 27
type input "1"
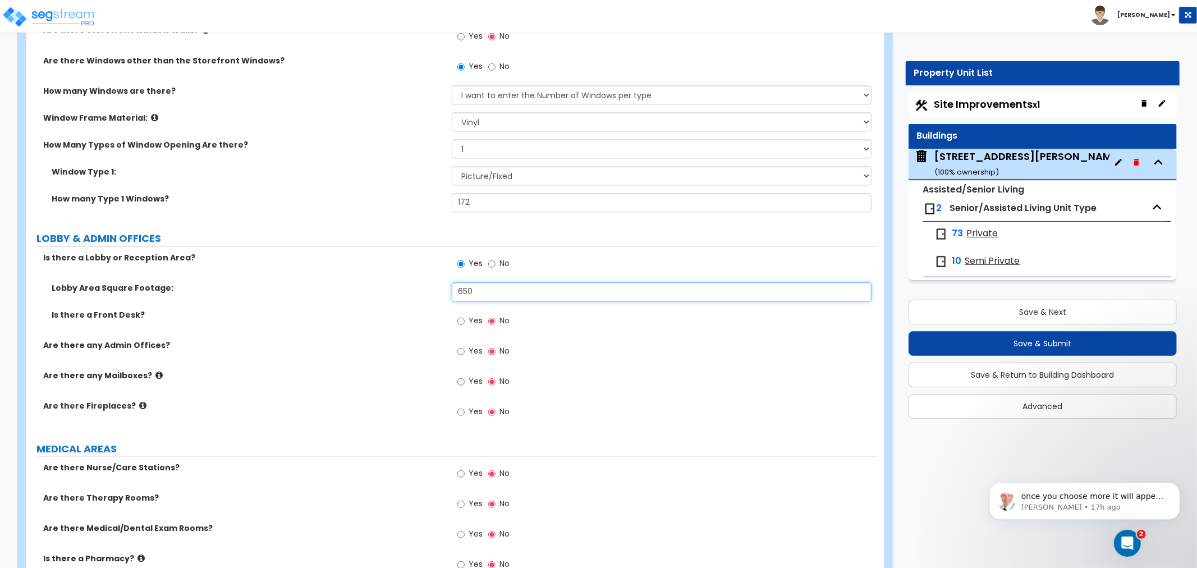
scroll to position [2120, 0]
type input "650"
click at [461, 314] on input "Yes" at bounding box center [460, 320] width 7 height 12
radio input "true"
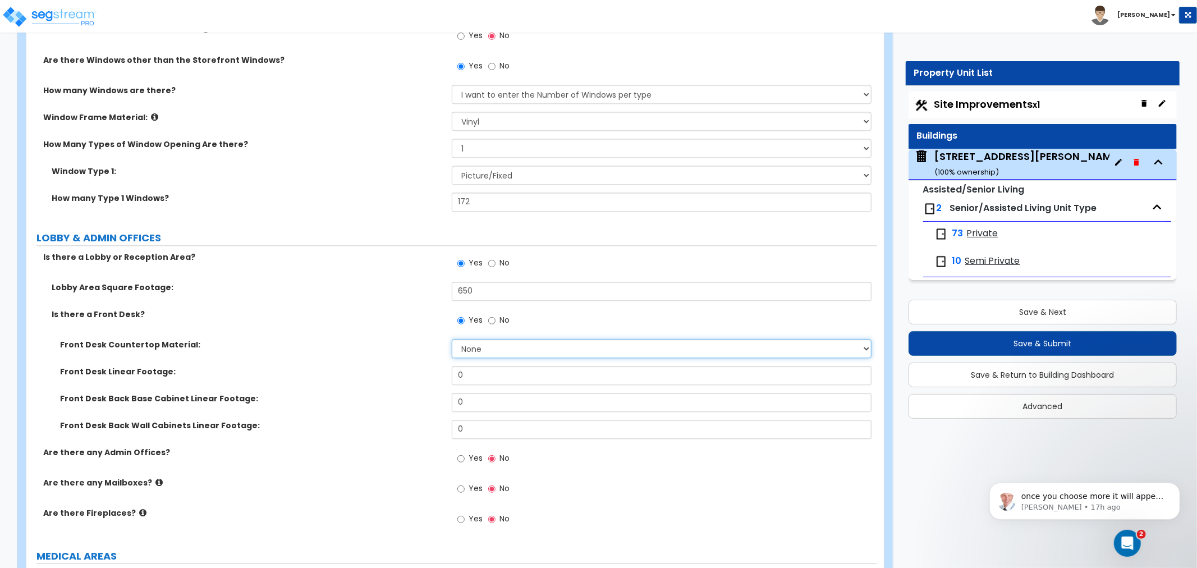
click at [467, 339] on select "None Plastic Laminate Solid Surface Stone Quartz Marble Tile Wood Stainless Ste…" at bounding box center [662, 348] width 420 height 19
click at [452, 339] on select "None Plastic Laminate Solid Surface Stone Quartz Marble Tile Wood Stainless Ste…" at bounding box center [662, 348] width 420 height 19
click at [492, 339] on select "None Plastic Laminate Solid Surface Stone Quartz Marble Tile Wood Stainless Ste…" at bounding box center [662, 348] width 420 height 19
select select "1"
click at [452, 339] on select "None Plastic Laminate Solid Surface Stone Quartz Marble Tile Wood Stainless Ste…" at bounding box center [662, 348] width 420 height 19
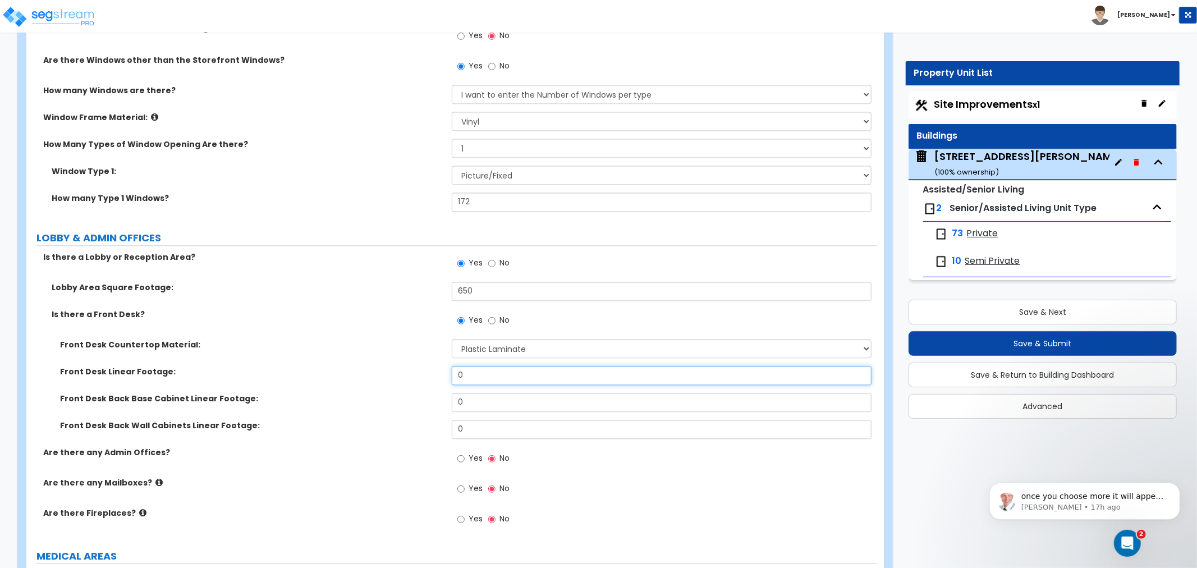
drag, startPoint x: 487, startPoint y: 360, endPoint x: 434, endPoint y: 362, distance: 52.8
click at [434, 366] on div "Front Desk Linear Footage: 0" at bounding box center [451, 379] width 851 height 27
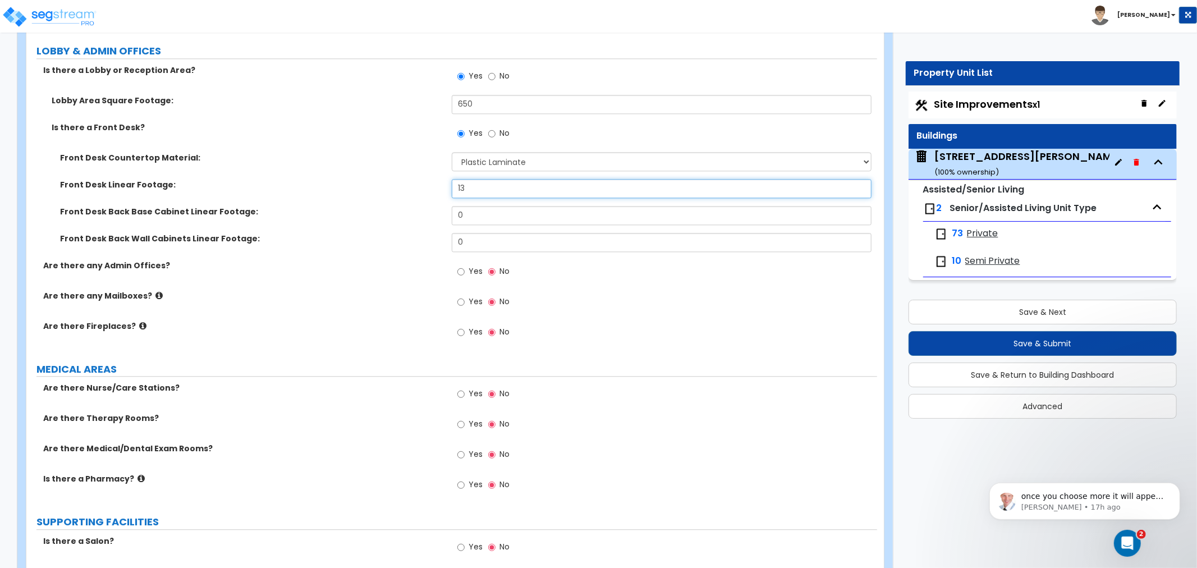
scroll to position [2307, 0]
type input "13"
click at [463, 265] on input "Yes" at bounding box center [460, 271] width 7 height 12
radio input "true"
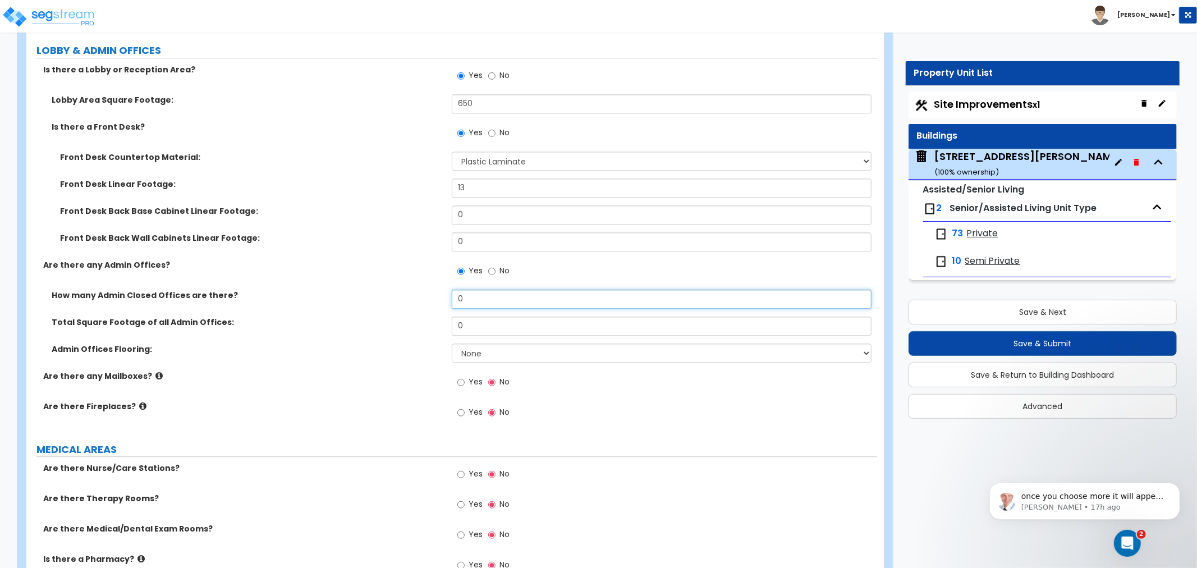
drag, startPoint x: 475, startPoint y: 294, endPoint x: 374, endPoint y: 294, distance: 101.6
click at [374, 294] on div "How many Admin Closed Offices are there? 0" at bounding box center [451, 303] width 851 height 27
type input "5"
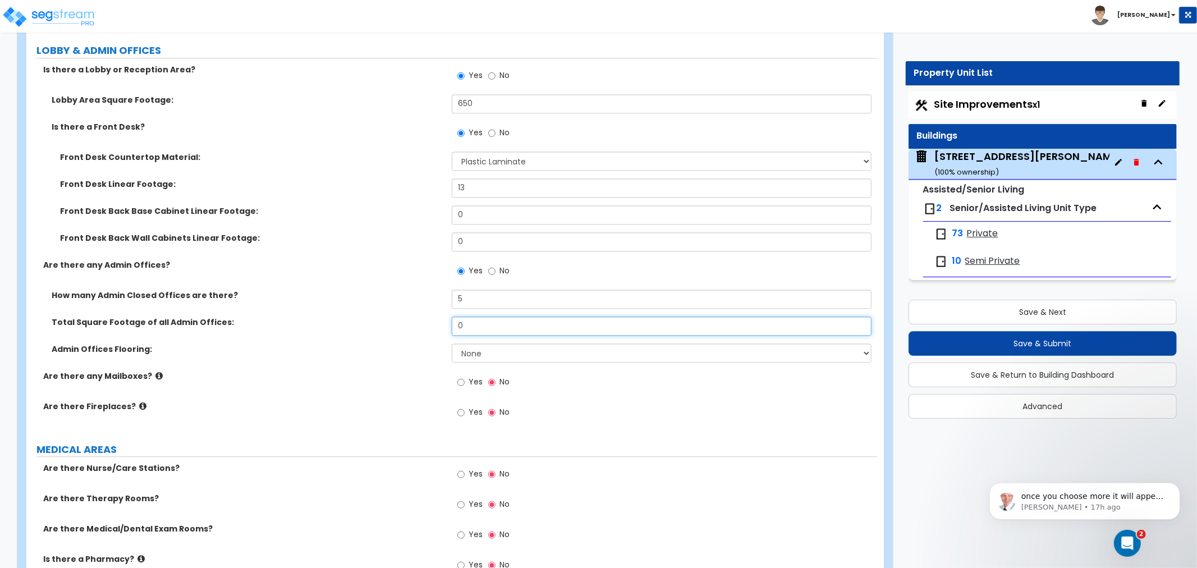
drag, startPoint x: 484, startPoint y: 319, endPoint x: 412, endPoint y: 324, distance: 72.6
click at [412, 324] on div "Total Square Footage of all Admin Offices: 0" at bounding box center [451, 330] width 851 height 27
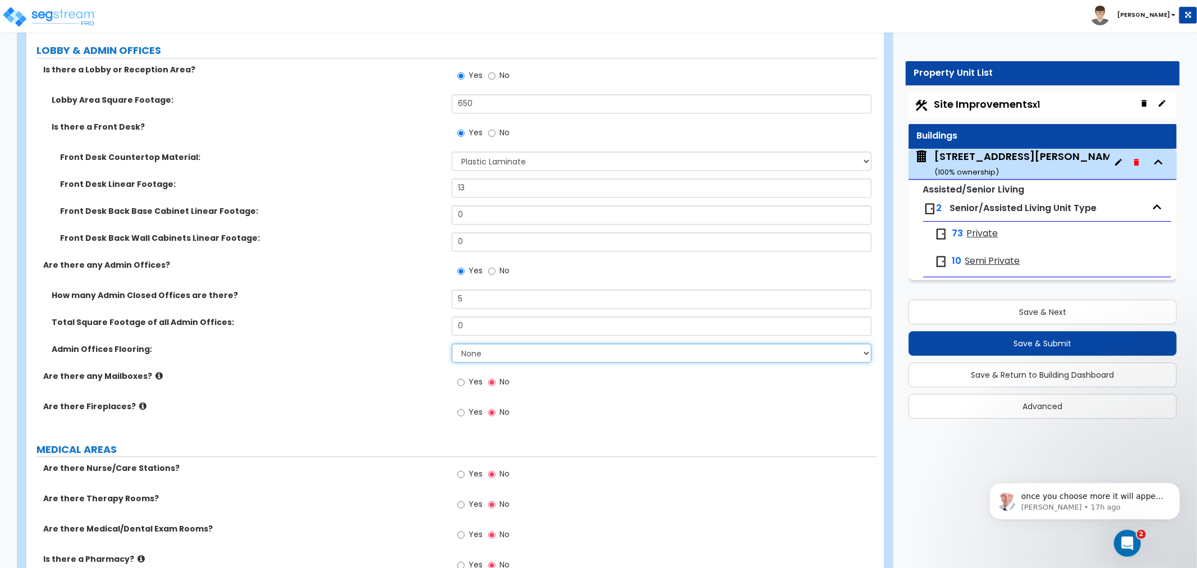
click at [493, 343] on select "None Tile Flooring Hardwood Flooring Resilient Laminate Flooring VCT Flooring S…" at bounding box center [662, 352] width 420 height 19
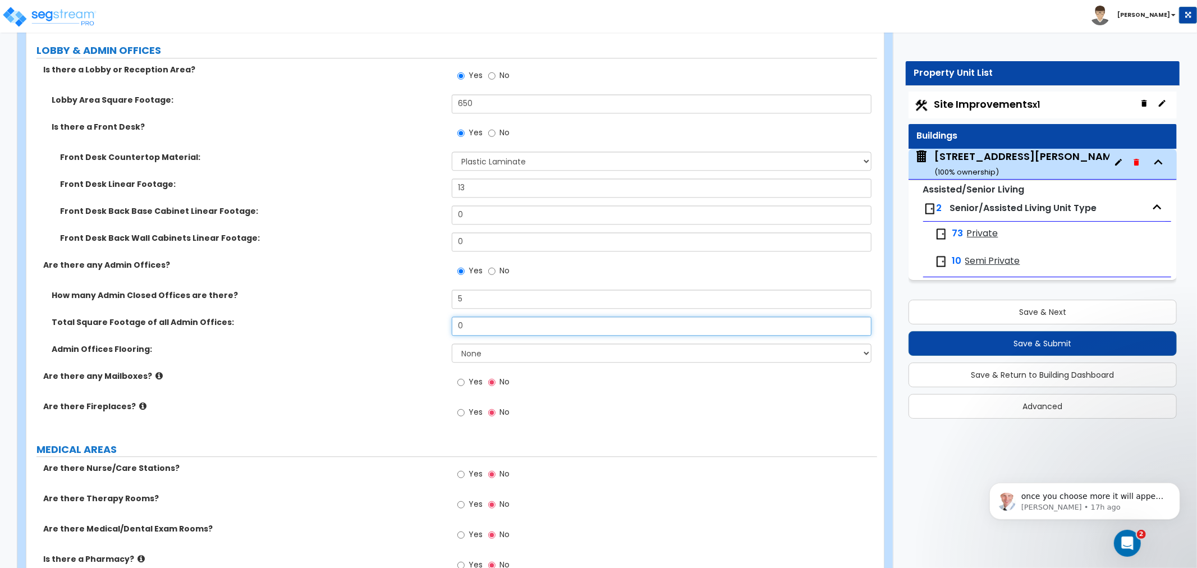
click at [480, 317] on input "0" at bounding box center [662, 326] width 420 height 19
drag, startPoint x: 497, startPoint y: 319, endPoint x: 415, endPoint y: 314, distance: 82.1
click at [415, 317] on div "Total Square Footage of all Admin Offices: 0" at bounding box center [451, 330] width 851 height 27
type input "900"
click at [502, 343] on select "None Tile Flooring Hardwood Flooring Resilient Laminate Flooring VCT Flooring S…" at bounding box center [662, 352] width 420 height 19
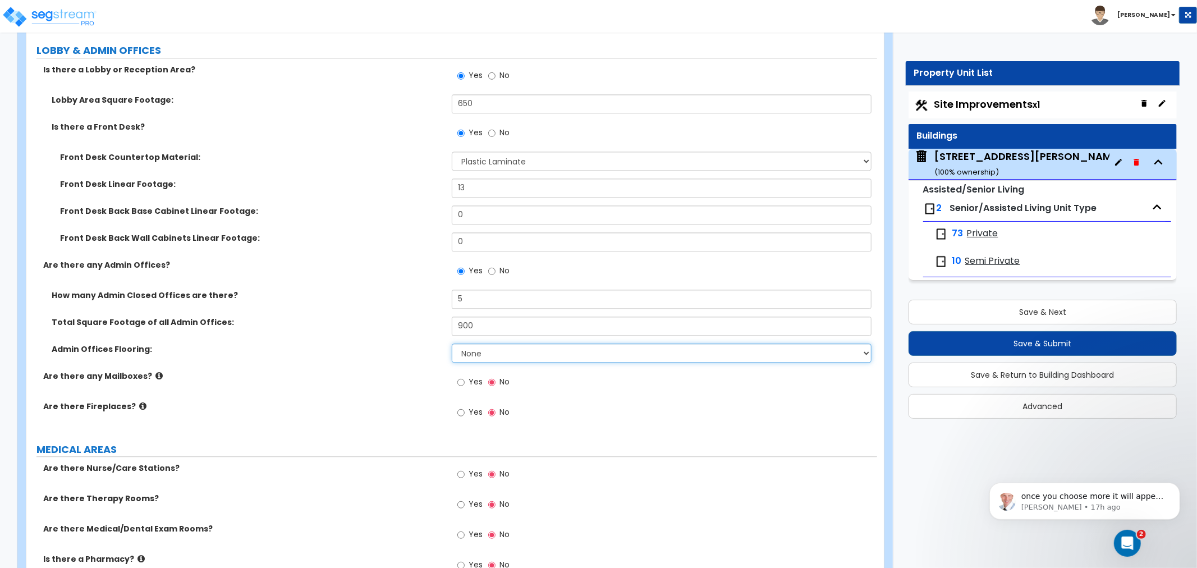
select select "5"
click at [452, 343] on select "None Tile Flooring Hardwood Flooring Resilient Laminate Flooring VCT Flooring S…" at bounding box center [662, 352] width 420 height 19
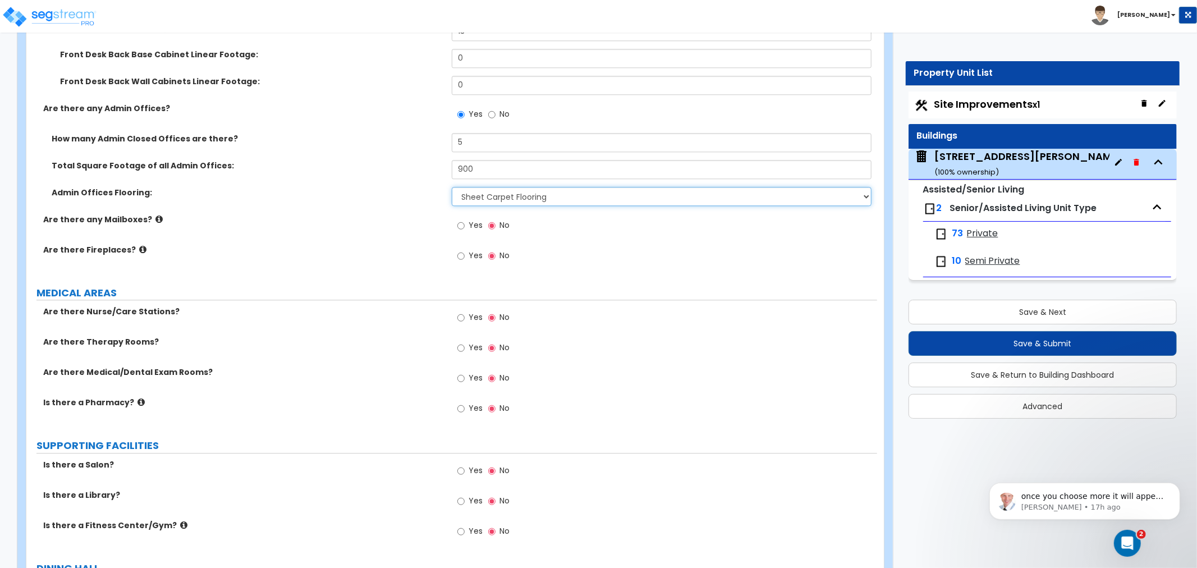
scroll to position [2494, 0]
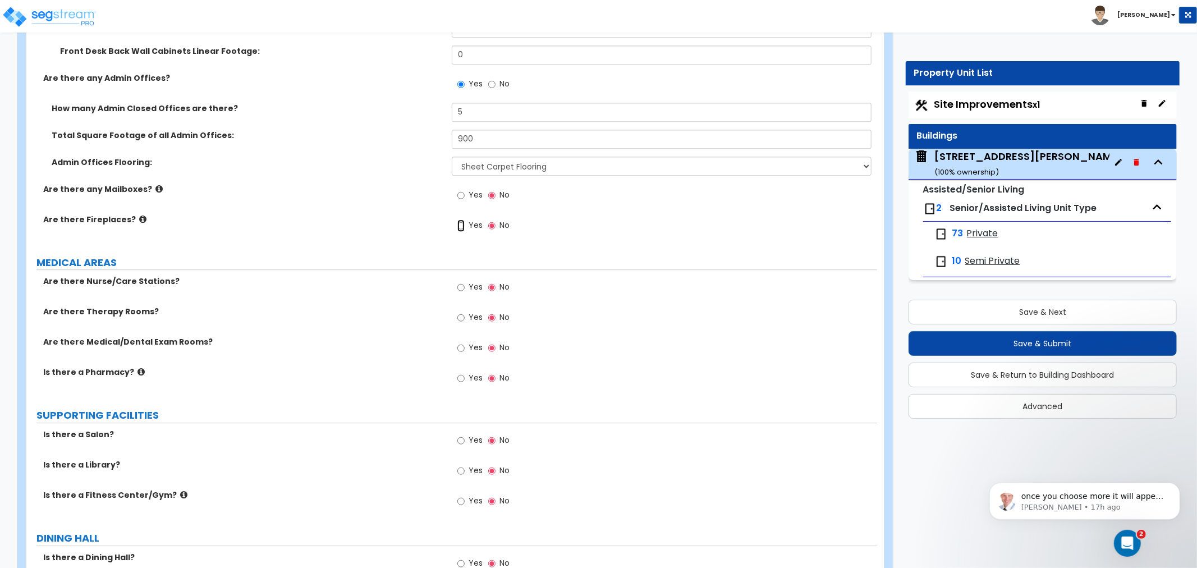
click at [462, 219] on input "Yes" at bounding box center [460, 225] width 7 height 12
radio input "true"
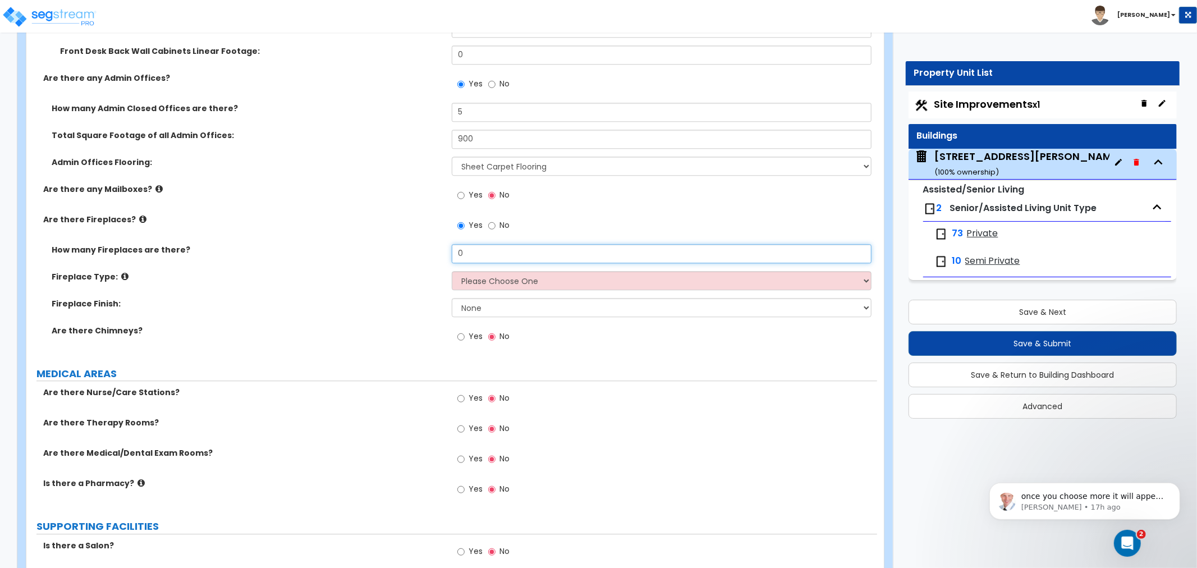
drag, startPoint x: 474, startPoint y: 241, endPoint x: 395, endPoint y: 235, distance: 79.4
click at [395, 244] on div "How many Fireplaces are there? 0" at bounding box center [451, 257] width 851 height 27
type input "2"
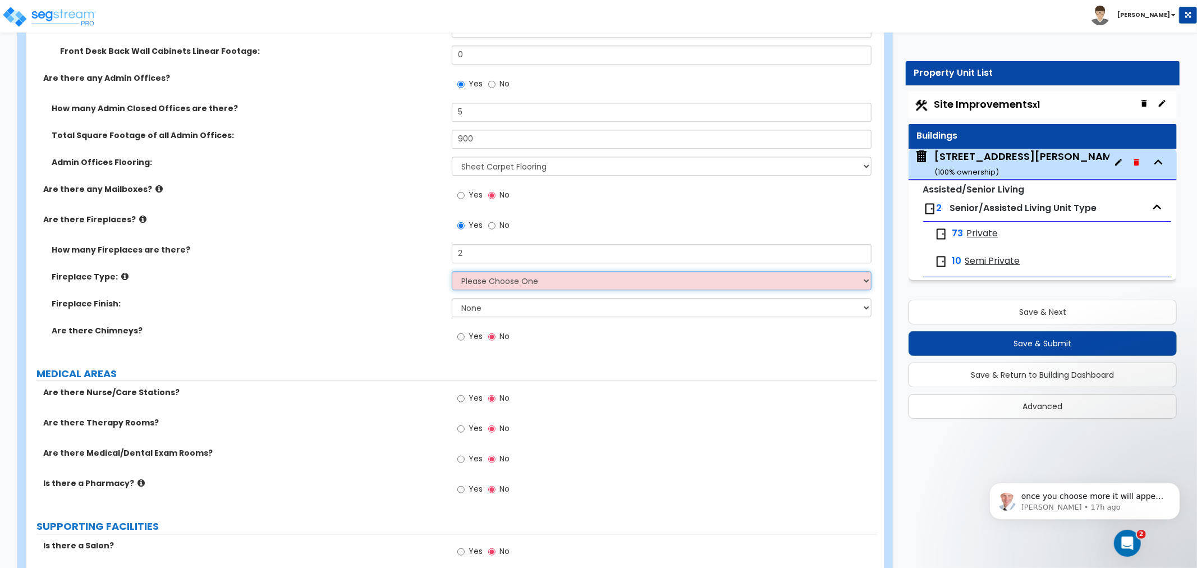
click at [478, 271] on select "Please Choose One Built-in Electric Fireplace Built-in Gas Fireplace Built-in W…" at bounding box center [662, 280] width 420 height 19
select select "1"
click at [452, 271] on select "Please Choose One Built-in Electric Fireplace Built-in Gas Fireplace Built-in W…" at bounding box center [662, 280] width 420 height 19
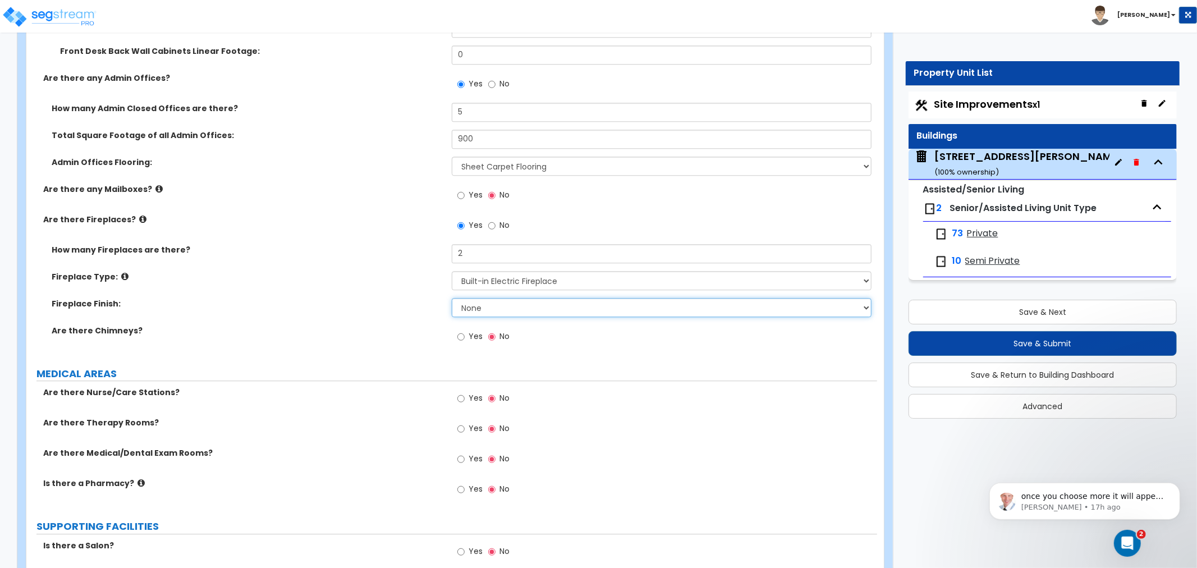
click at [488, 298] on select "None Brick Stone Tile Painted Molding" at bounding box center [662, 307] width 420 height 19
select select "4"
click at [452, 298] on select "None Brick Stone Tile Painted Molding" at bounding box center [662, 307] width 420 height 19
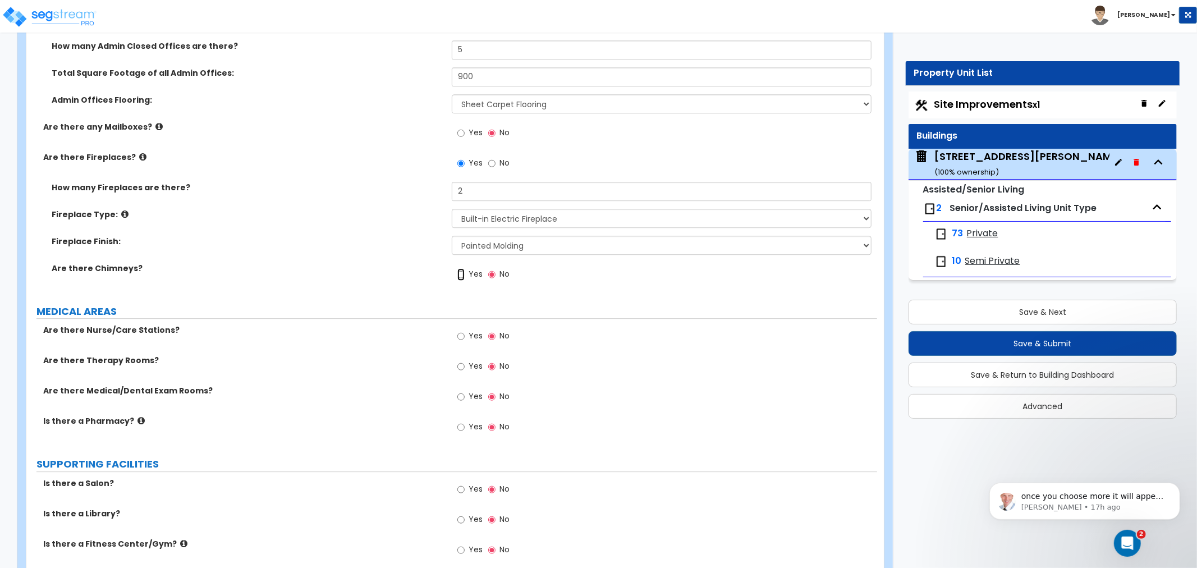
click at [460, 268] on input "Yes" at bounding box center [460, 274] width 7 height 12
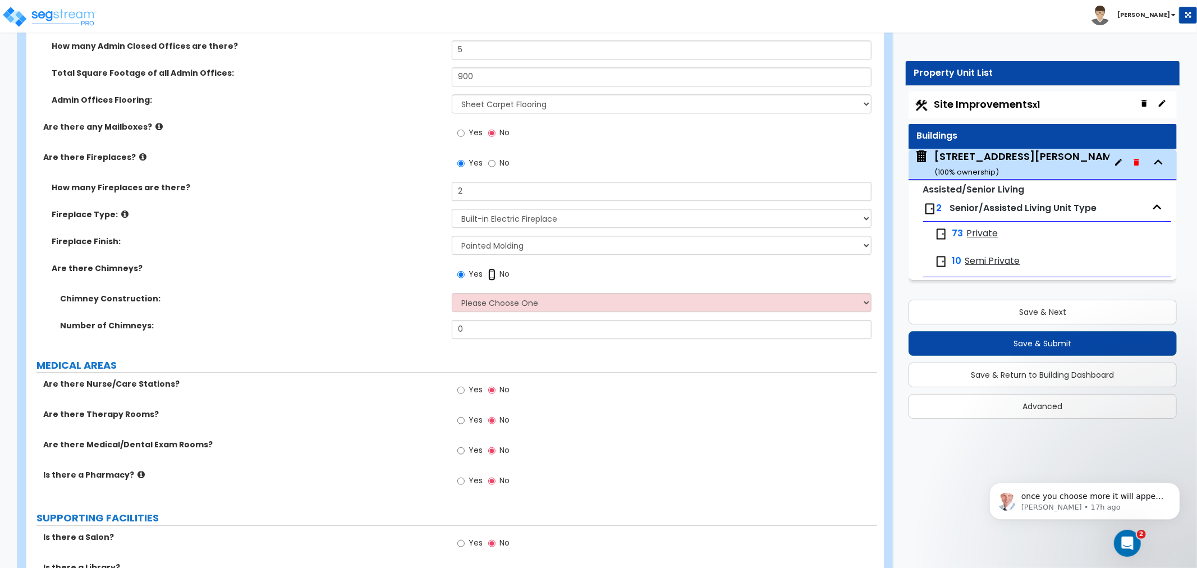
click at [492, 268] on input "No" at bounding box center [491, 274] width 7 height 12
radio input "false"
radio input "true"
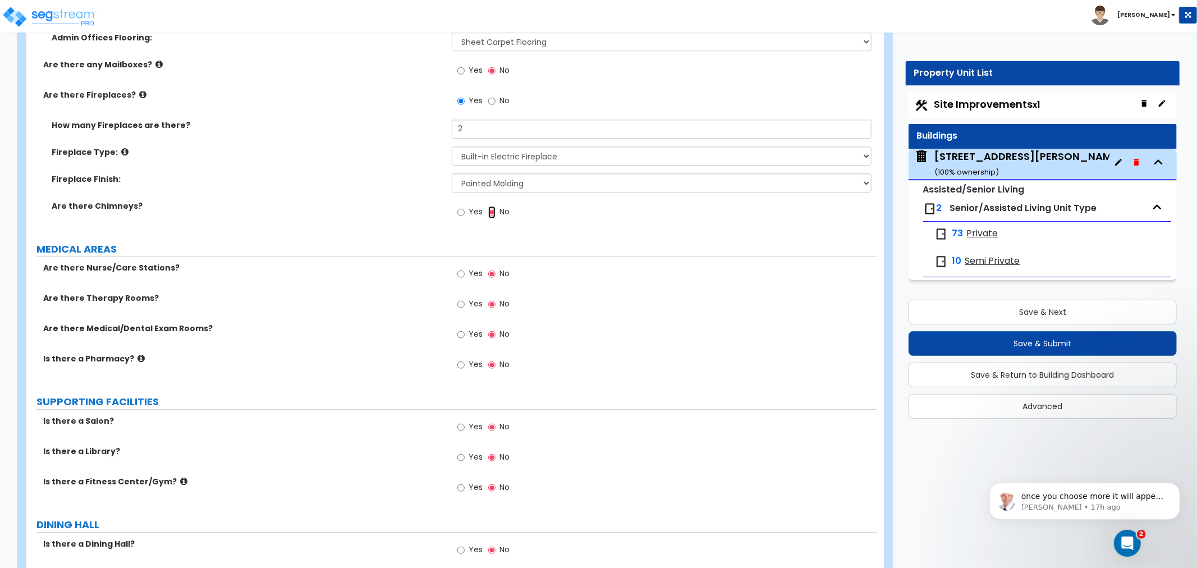
scroll to position [2681, 0]
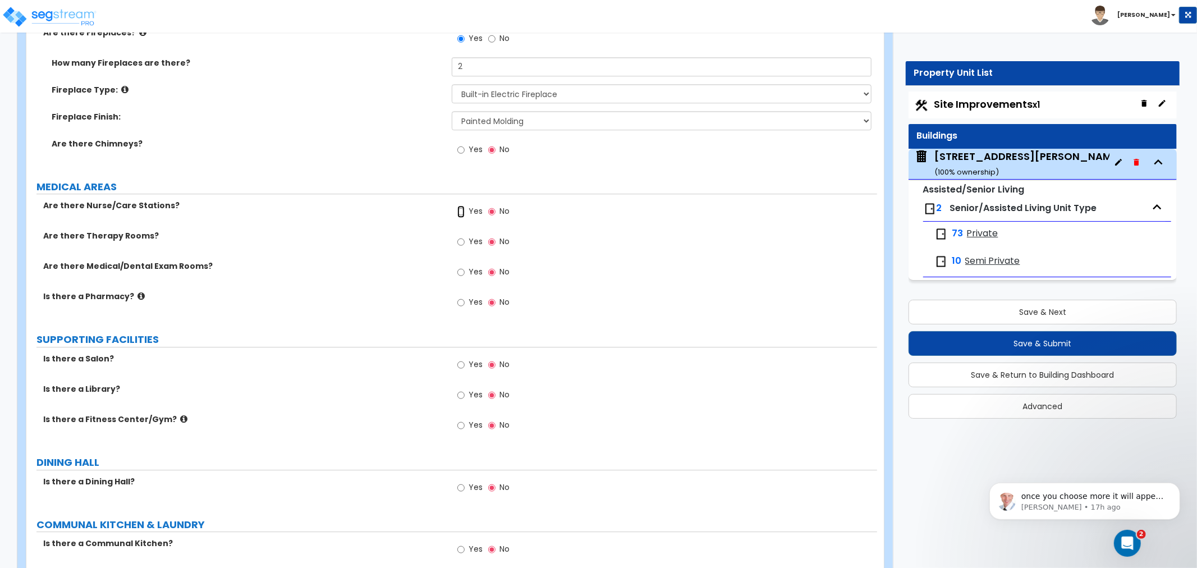
click at [459, 205] on input "Yes" at bounding box center [460, 211] width 7 height 12
radio input "true"
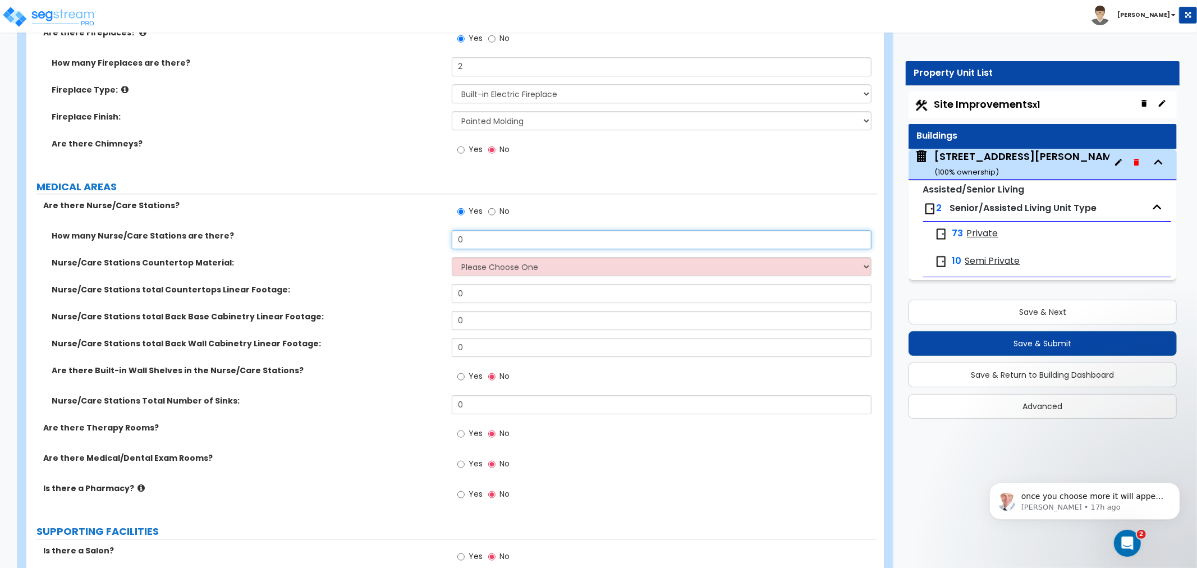
drag, startPoint x: 484, startPoint y: 223, endPoint x: 368, endPoint y: 226, distance: 116.8
click at [368, 230] on div "How many Nurse/Care Stations are there? 0" at bounding box center [451, 243] width 851 height 27
type input "2"
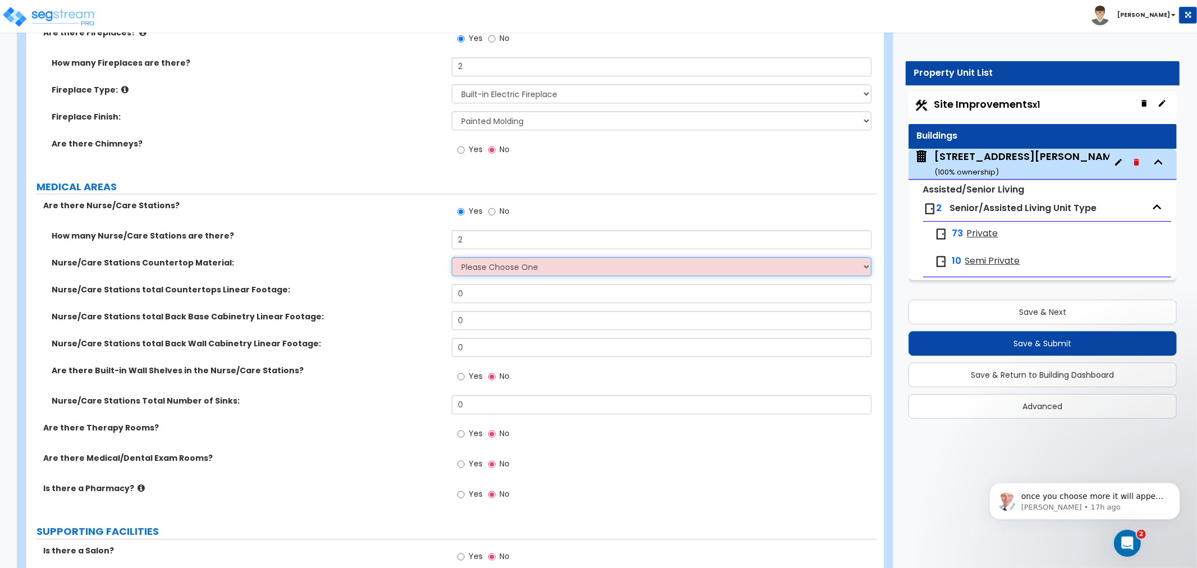
click at [461, 257] on select "Please Choose One Plastic Laminate Solid Surface Stone Quartz Marble Tile Wood …" at bounding box center [662, 266] width 420 height 19
select select "1"
click at [452, 257] on select "Please Choose One Plastic Laminate Solid Surface Stone Quartz Marble Tile Wood …" at bounding box center [662, 266] width 420 height 19
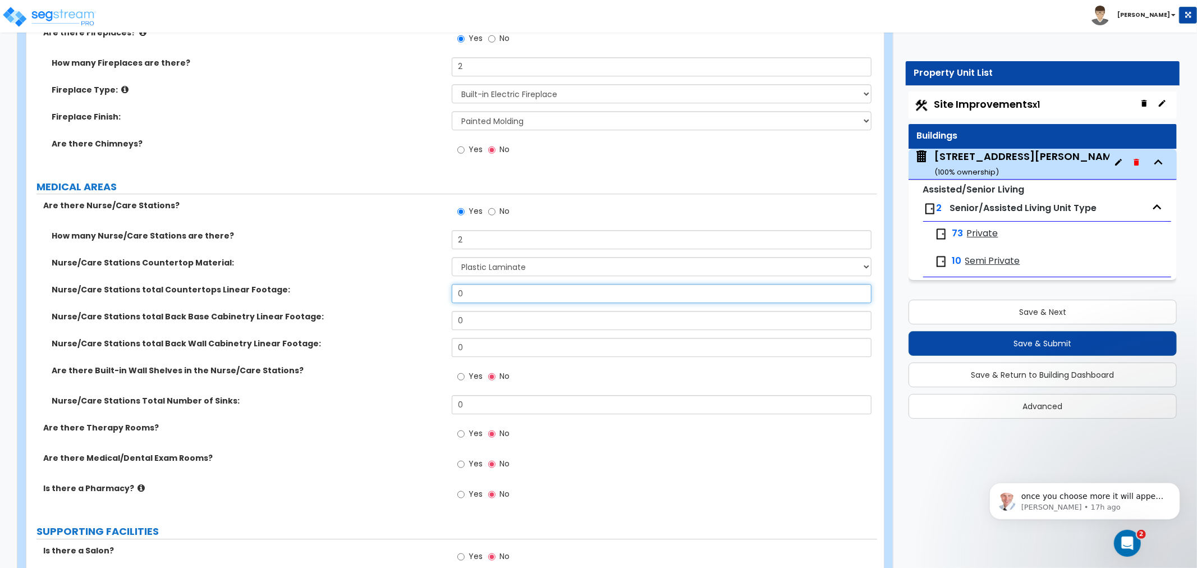
drag, startPoint x: 477, startPoint y: 281, endPoint x: 423, endPoint y: 279, distance: 54.5
click at [423, 284] on div "Nurse/Care Stations total Countertops Linear Footage: 0" at bounding box center [451, 297] width 851 height 27
type input "1"
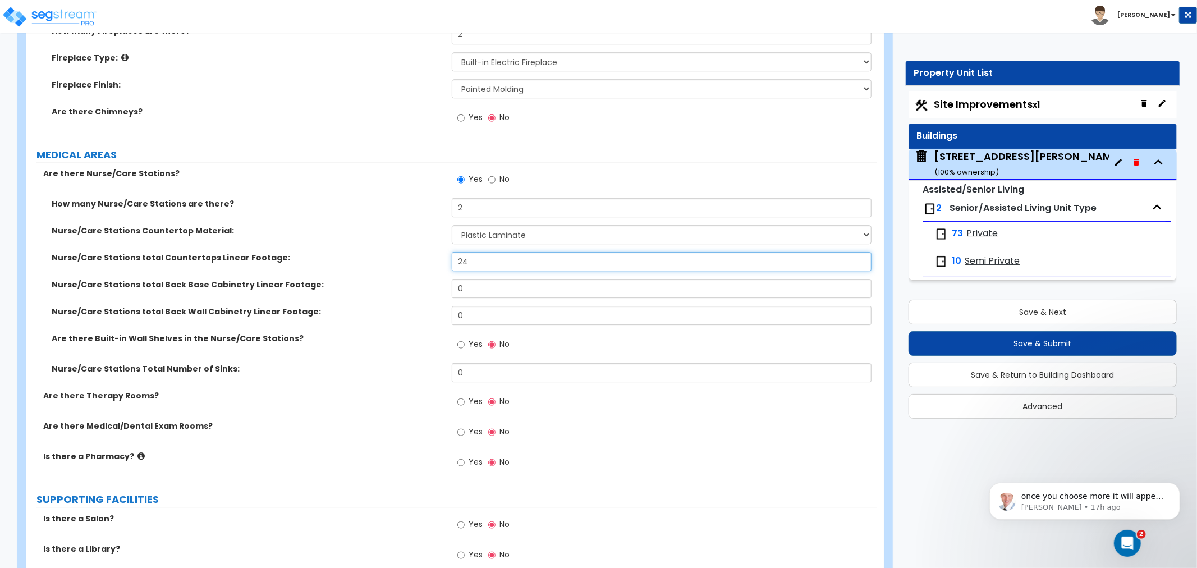
scroll to position [2743, 0]
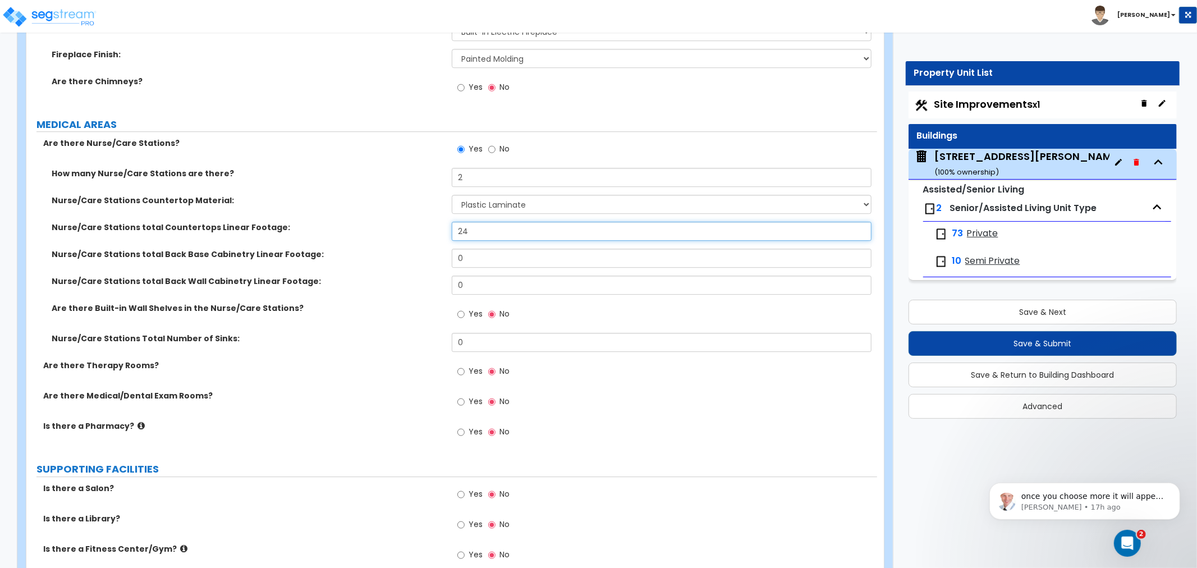
type input "24"
drag, startPoint x: 475, startPoint y: 243, endPoint x: 405, endPoint y: 243, distance: 70.7
click at [405, 249] on div "Nurse/Care Stations total Back Base Cabinetry Linear Footage: 0" at bounding box center [451, 262] width 851 height 27
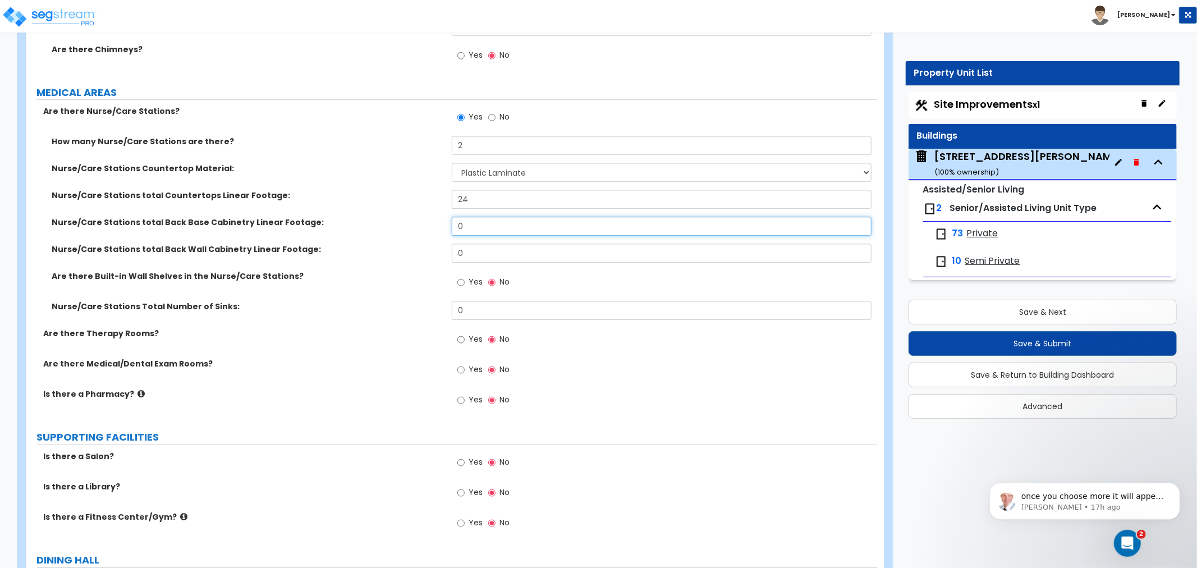
scroll to position [2806, 0]
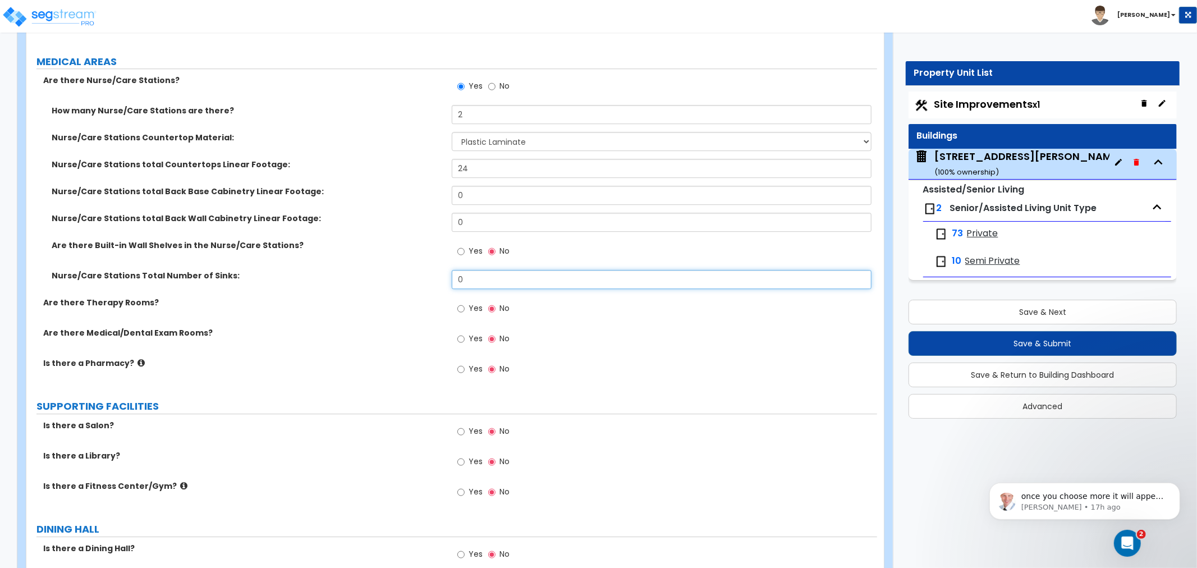
drag, startPoint x: 487, startPoint y: 270, endPoint x: 412, endPoint y: 271, distance: 74.6
click at [412, 271] on div "Nurse/Care Stations Total Number of Sinks: 0" at bounding box center [451, 283] width 851 height 27
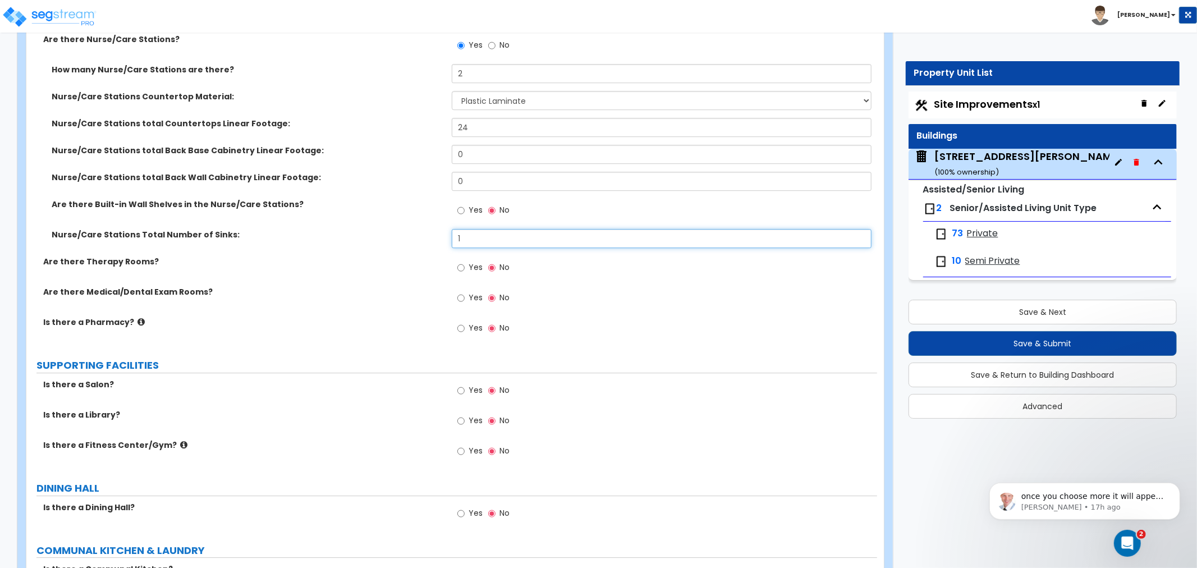
scroll to position [2868, 0]
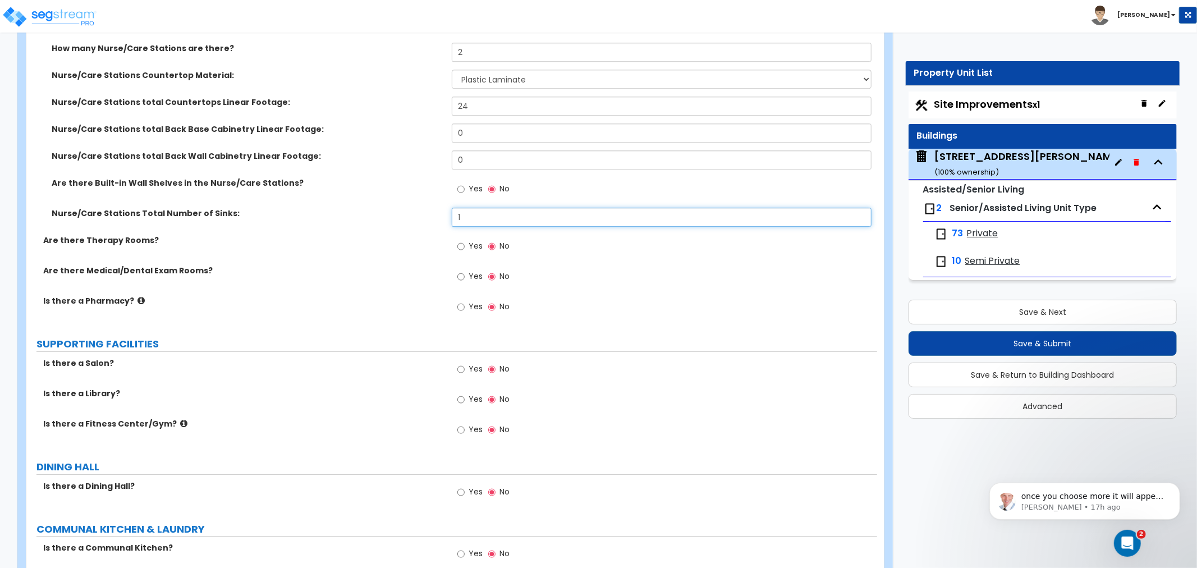
type input "1"
click at [458, 240] on input "Yes" at bounding box center [460, 246] width 7 height 12
radio input "true"
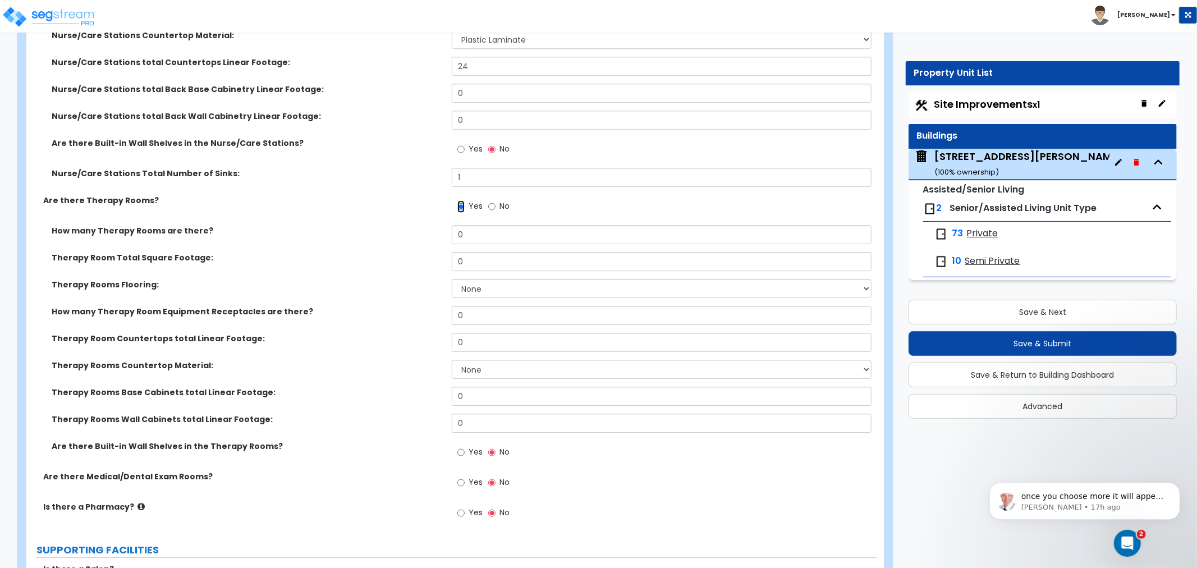
scroll to position [2931, 0]
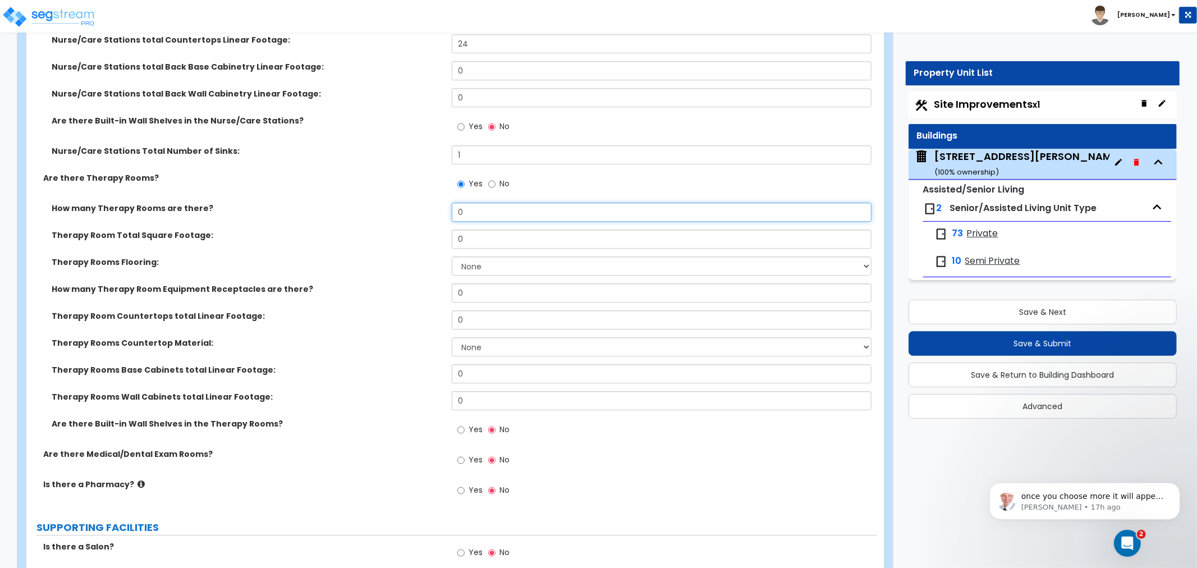
drag, startPoint x: 483, startPoint y: 198, endPoint x: 374, endPoint y: 192, distance: 109.0
click at [374, 203] on div "How many Therapy Rooms are there? 0" at bounding box center [451, 216] width 851 height 27
type input "1"
drag, startPoint x: 490, startPoint y: 226, endPoint x: 377, endPoint y: 235, distance: 113.7
click at [377, 235] on div "Therapy Room Total Square Footage: 0" at bounding box center [451, 243] width 851 height 27
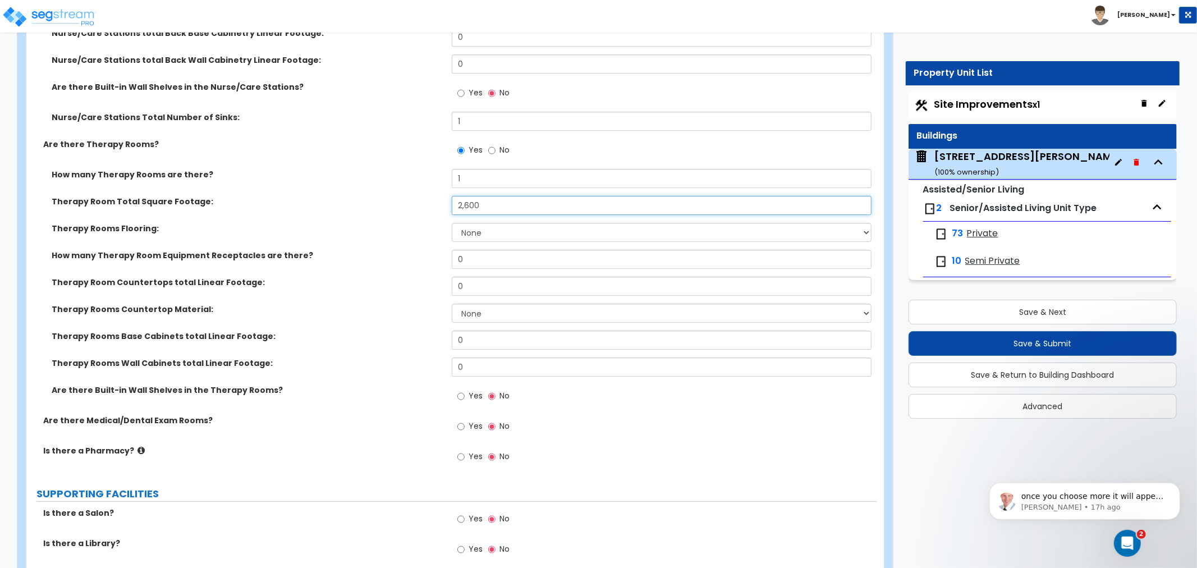
scroll to position [2993, 0]
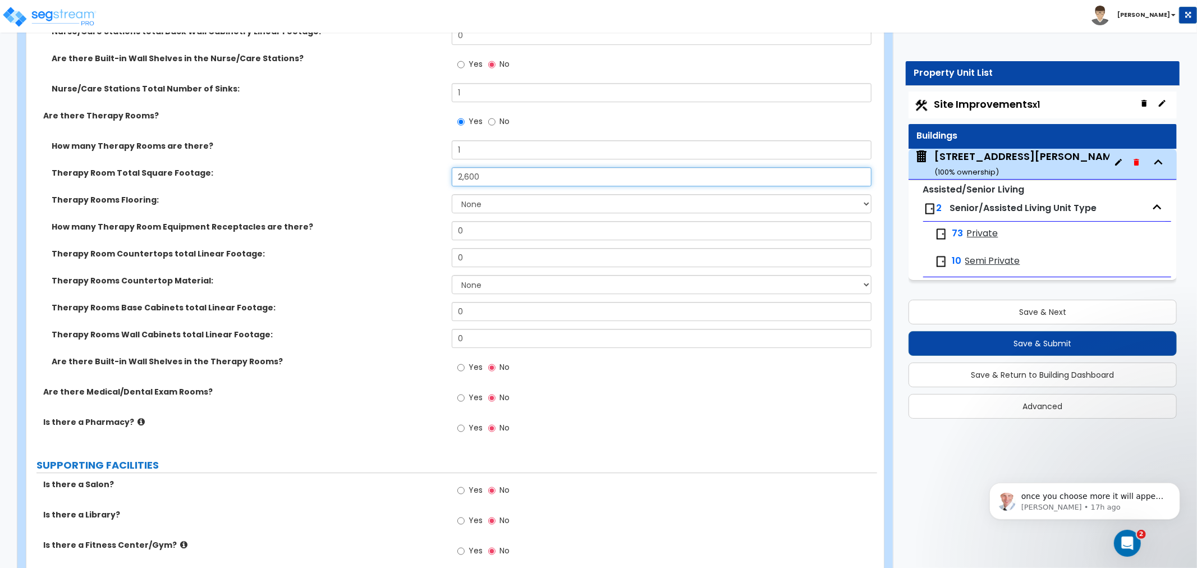
type input "2,600"
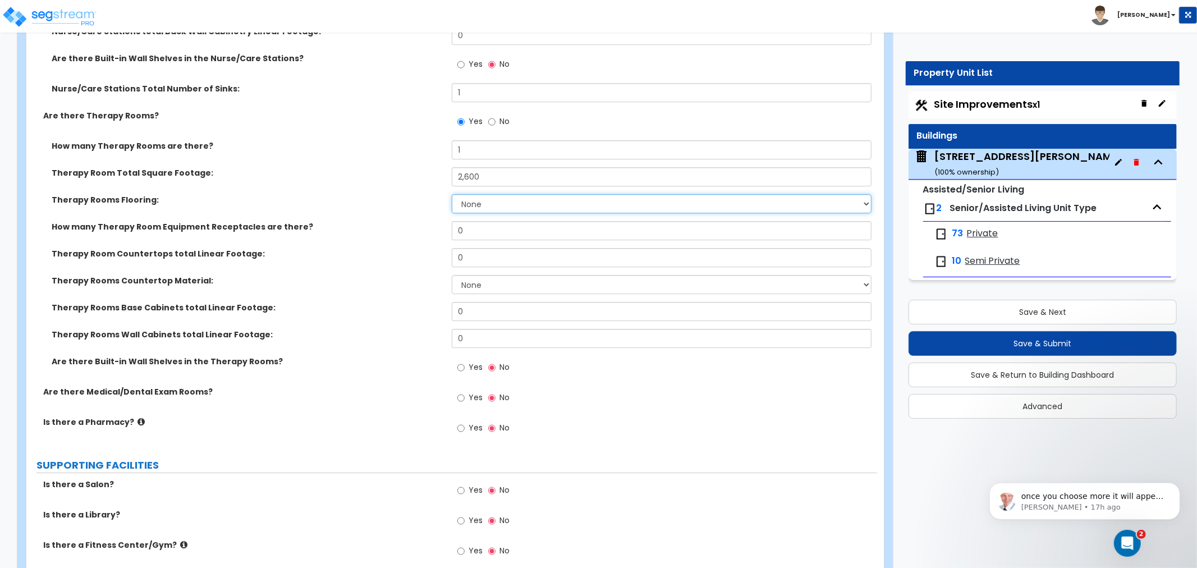
click at [493, 194] on select "None Tile Flooring Hardwood Flooring Resilient Laminate Flooring VCT Flooring S…" at bounding box center [662, 203] width 420 height 19
select select "5"
click at [452, 194] on select "None Tile Flooring Hardwood Flooring Resilient Laminate Flooring VCT Flooring S…" at bounding box center [662, 203] width 420 height 19
drag, startPoint x: 487, startPoint y: 220, endPoint x: 369, endPoint y: 220, distance: 117.9
click at [369, 221] on div "How many Therapy Room Equipment Receptacles are there? 0" at bounding box center [451, 234] width 851 height 27
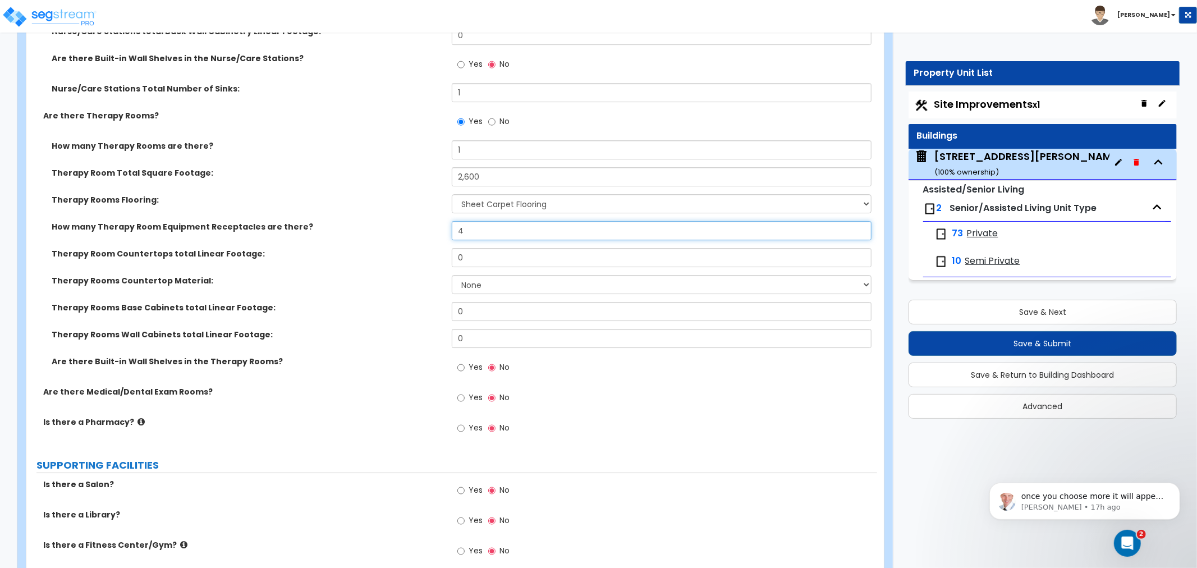
type input "4"
drag, startPoint x: 461, startPoint y: 243, endPoint x: 384, endPoint y: 236, distance: 77.7
click at [384, 248] on div "Therapy Room Countertops total Linear Footage: 0" at bounding box center [451, 261] width 851 height 27
click at [497, 248] on input "0" at bounding box center [662, 257] width 420 height 19
drag, startPoint x: 490, startPoint y: 248, endPoint x: 414, endPoint y: 248, distance: 76.3
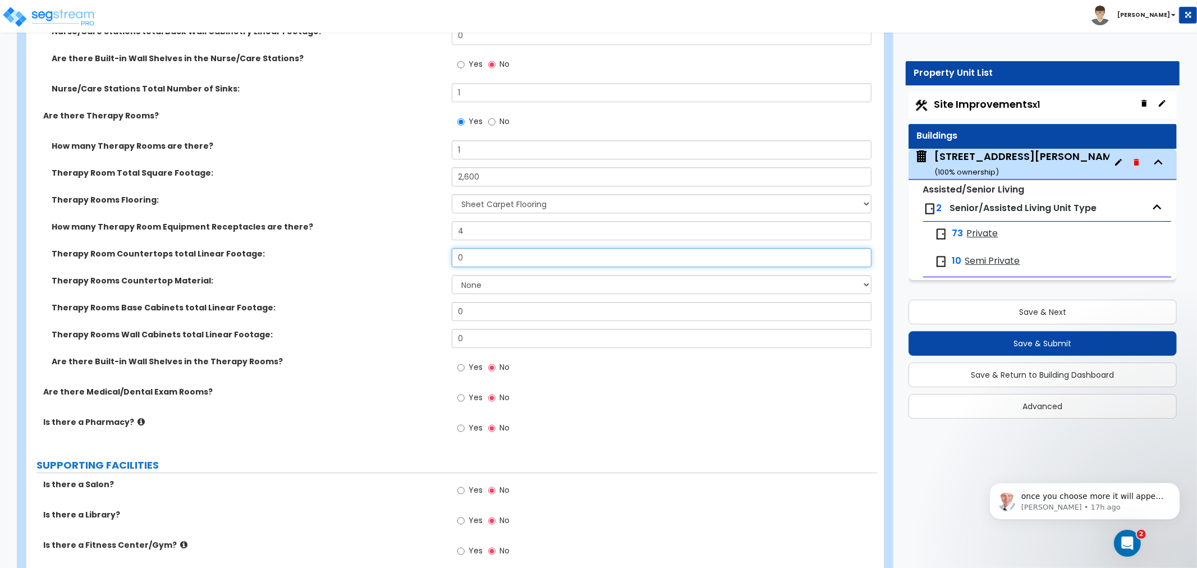
click at [414, 248] on div "Therapy Room Countertops total Linear Footage: 0" at bounding box center [451, 261] width 851 height 27
type input "6"
click at [488, 276] on select "None Plastic Laminate Solid Surface Stone Quartz Marble Tile Wood Stainless Ste…" at bounding box center [662, 284] width 420 height 19
select select "1"
click at [452, 275] on select "None Plastic Laminate Solid Surface Stone Quartz Marble Tile Wood Stainless Ste…" at bounding box center [662, 284] width 420 height 19
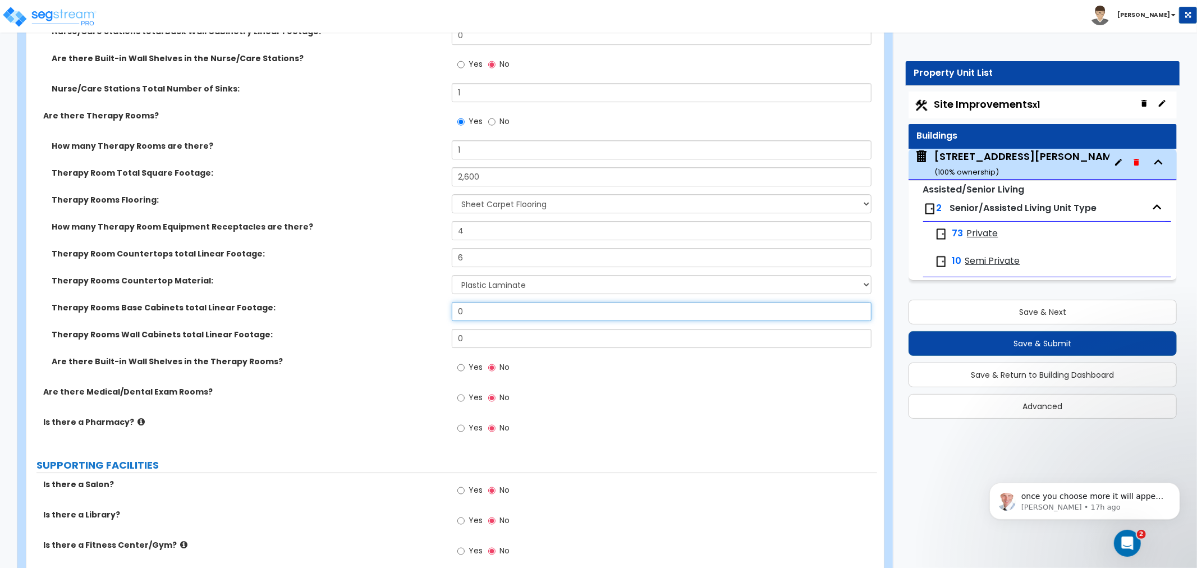
drag, startPoint x: 481, startPoint y: 303, endPoint x: 371, endPoint y: 301, distance: 110.0
click at [371, 302] on div "Therapy Rooms Base Cabinets total Linear Footage: 0" at bounding box center [451, 315] width 851 height 27
type input "6"
drag, startPoint x: 484, startPoint y: 326, endPoint x: 396, endPoint y: 337, distance: 89.4
click at [396, 337] on div "Therapy Rooms Wall Cabinets total Linear Footage: 0" at bounding box center [451, 342] width 851 height 27
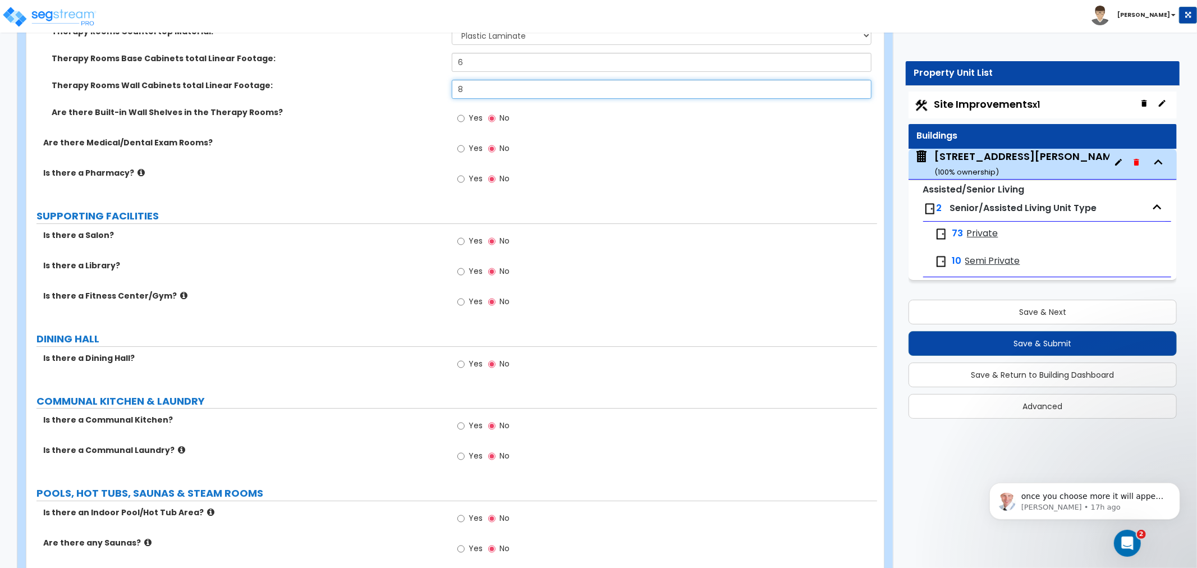
scroll to position [3304, 0]
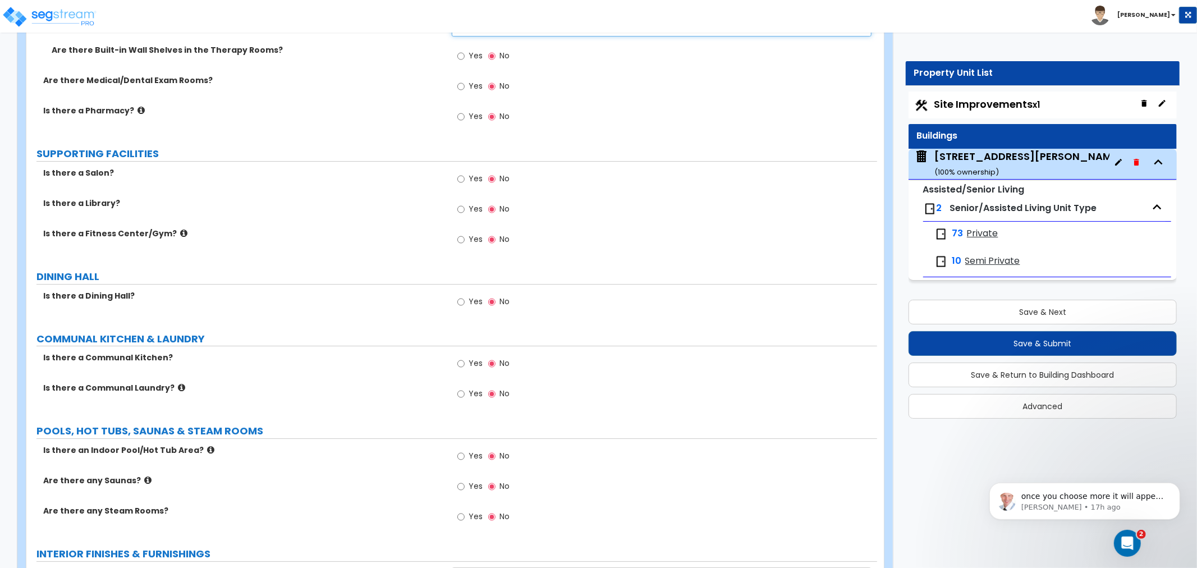
type input "8"
click at [462, 173] on input "Yes" at bounding box center [460, 179] width 7 height 12
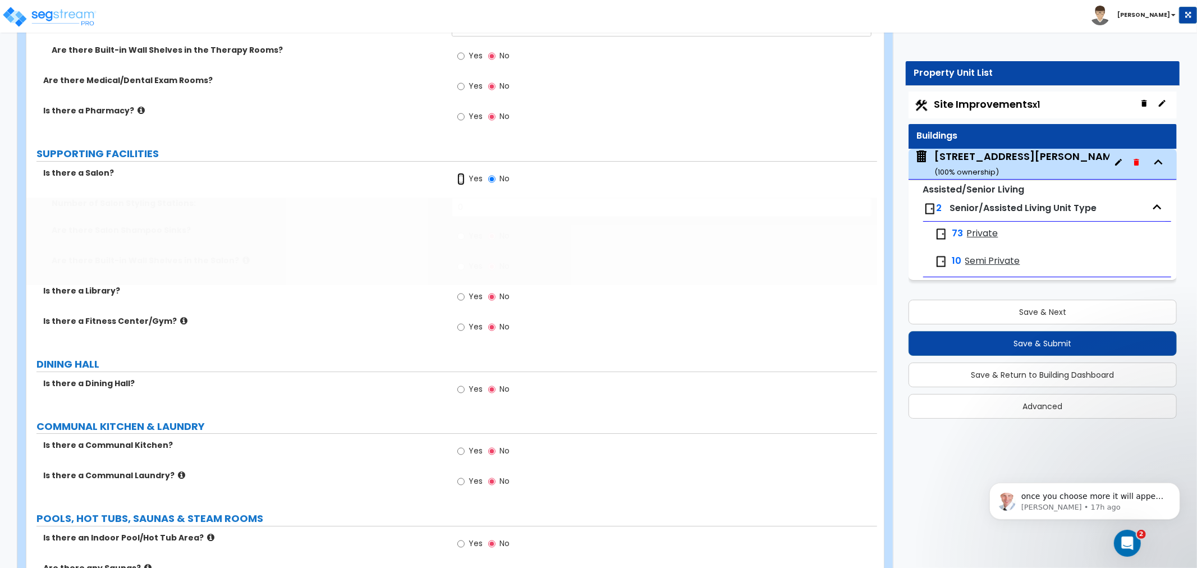
radio input "true"
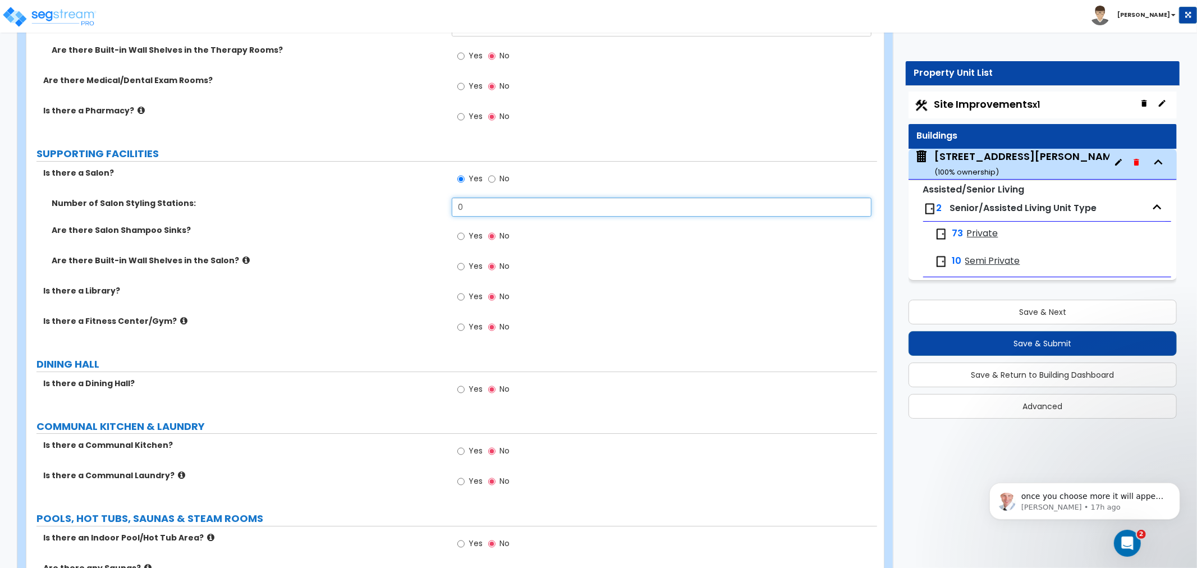
drag, startPoint x: 479, startPoint y: 189, endPoint x: 394, endPoint y: 190, distance: 85.3
click at [394, 198] on div "Number of Salon Styling Stations: 0" at bounding box center [451, 211] width 851 height 27
type input "1"
click at [459, 230] on input "Yes" at bounding box center [460, 236] width 7 height 12
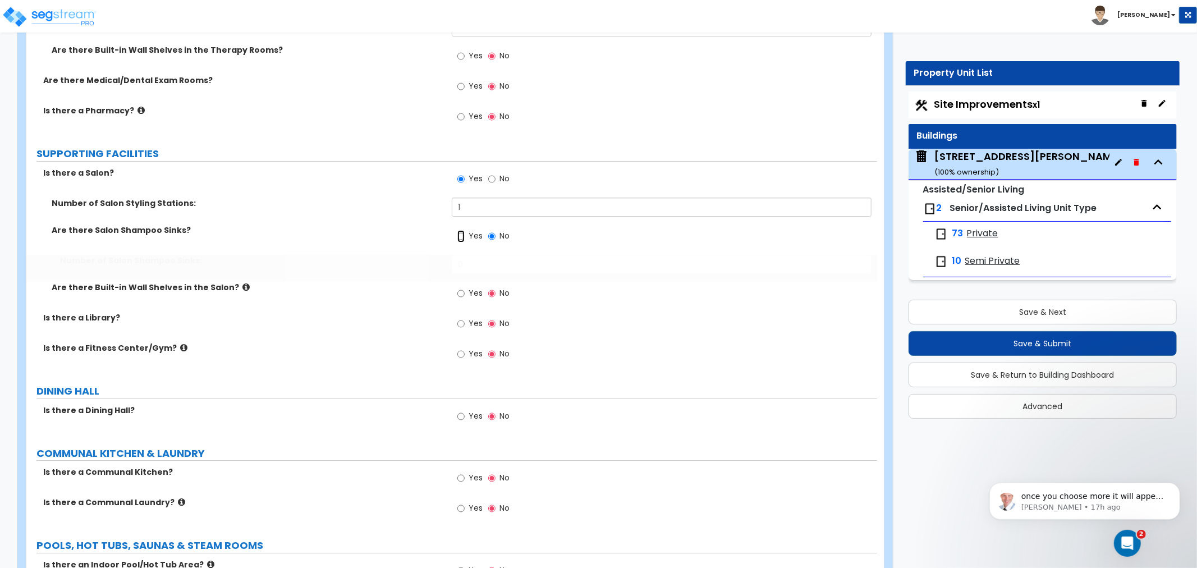
radio input "true"
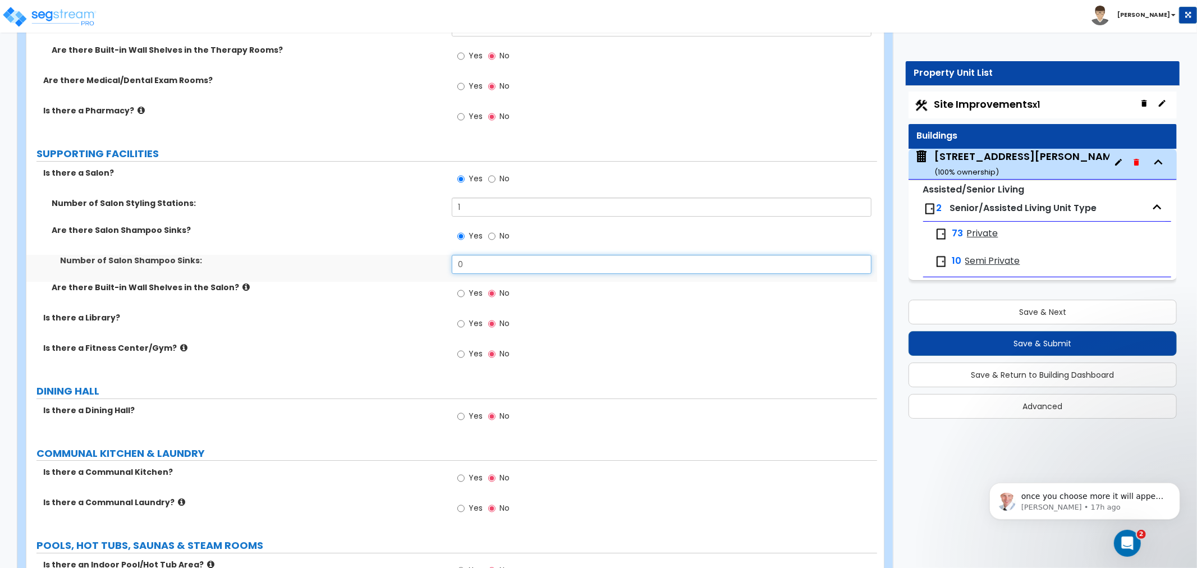
drag, startPoint x: 474, startPoint y: 253, endPoint x: 423, endPoint y: 258, distance: 51.4
click at [423, 258] on div "Number of Salon Shampoo Sinks: 0" at bounding box center [451, 268] width 851 height 27
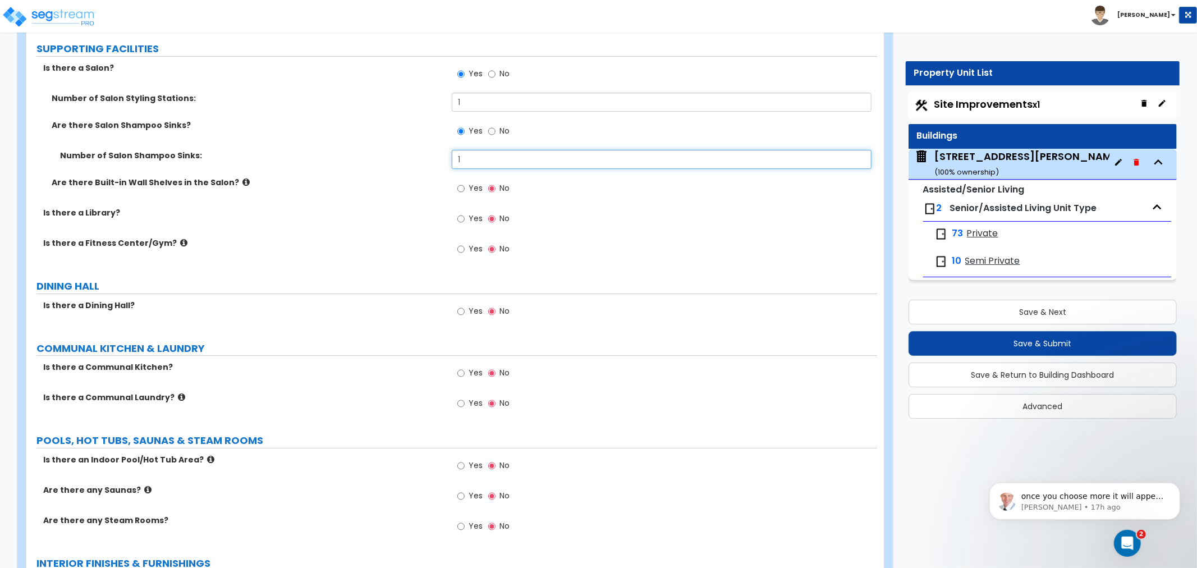
scroll to position [3430, 0]
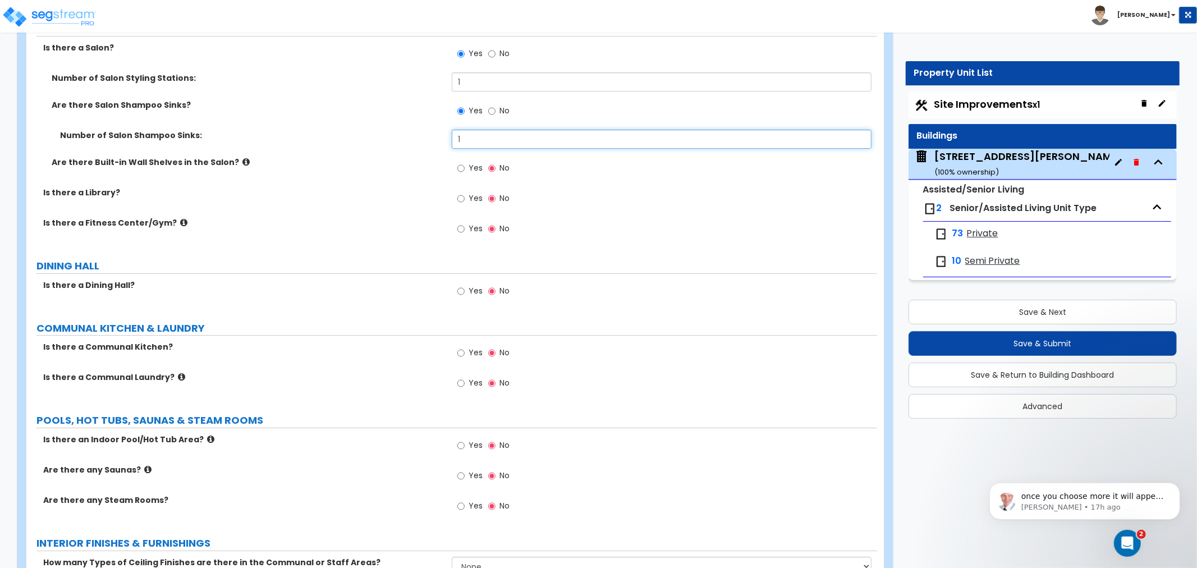
type input "1"
click at [461, 285] on input "Yes" at bounding box center [460, 291] width 7 height 12
radio input "true"
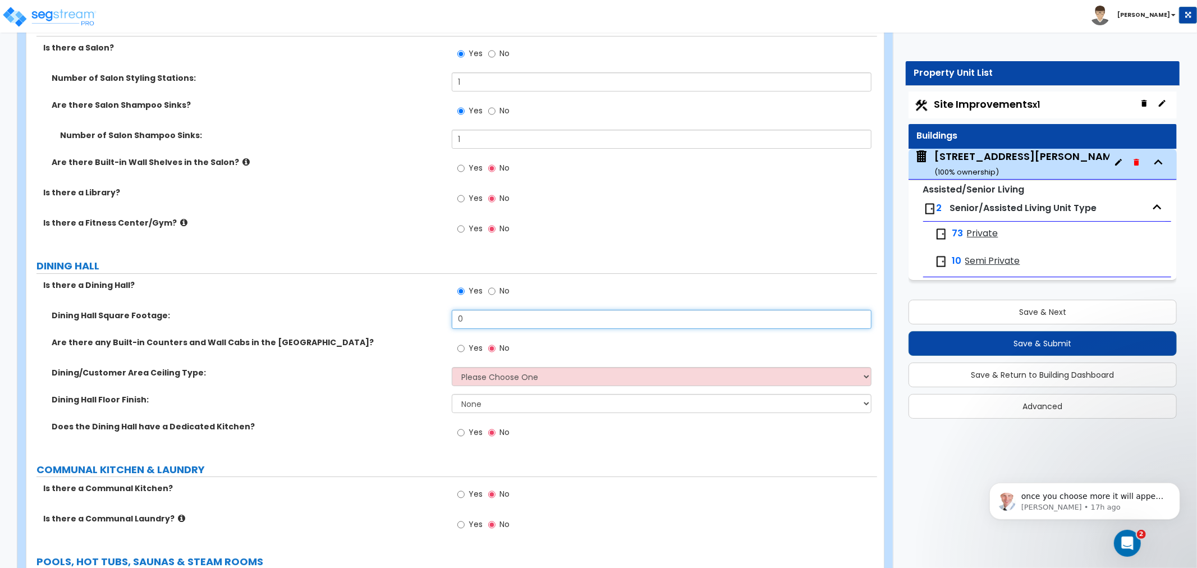
drag, startPoint x: 483, startPoint y: 305, endPoint x: 433, endPoint y: 308, distance: 50.6
click at [433, 310] on div "Dining Hall Square Footage: 0" at bounding box center [451, 323] width 851 height 27
type input "2"
drag, startPoint x: 480, startPoint y: 308, endPoint x: 423, endPoint y: 308, distance: 56.7
click at [423, 310] on div "Dining Hall Square Footage: 1,400" at bounding box center [451, 323] width 851 height 27
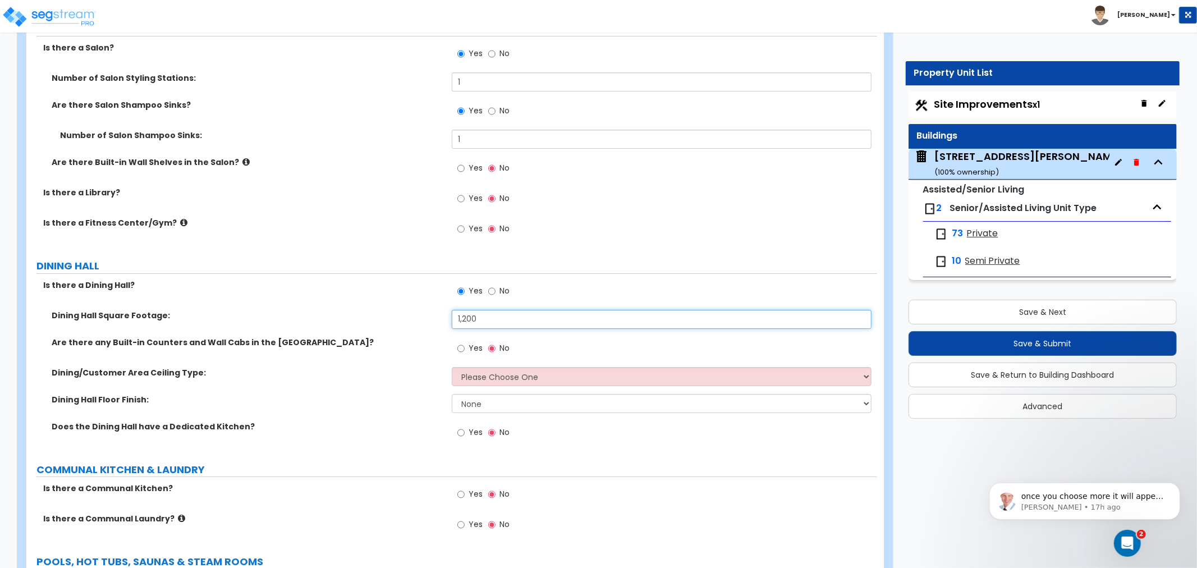
scroll to position [3492, 0]
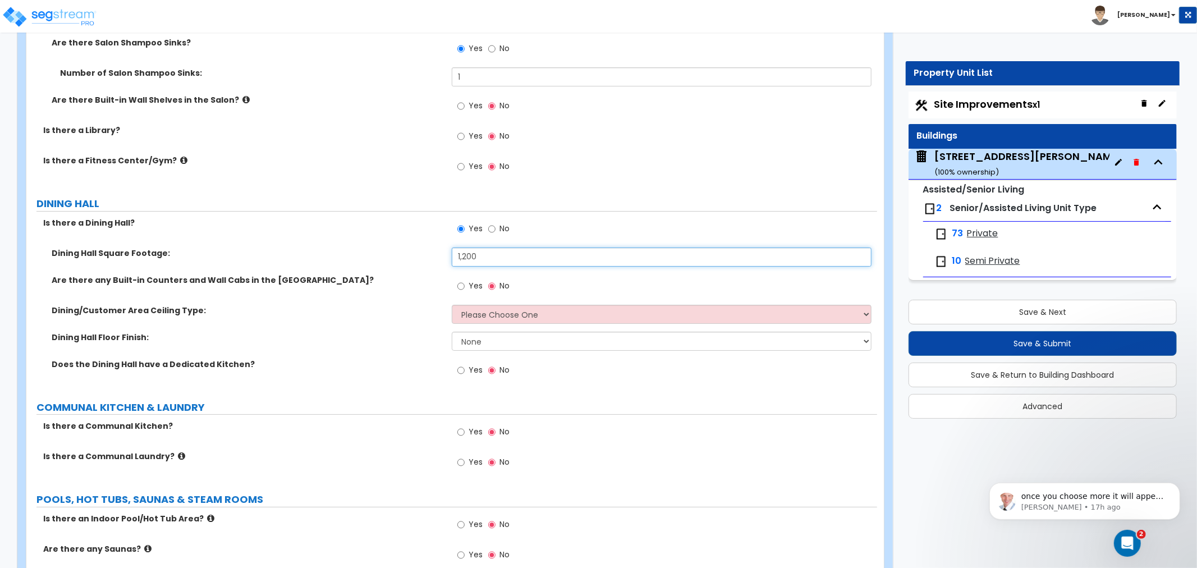
type input "1,200"
click at [460, 280] on input "Yes" at bounding box center [460, 286] width 7 height 12
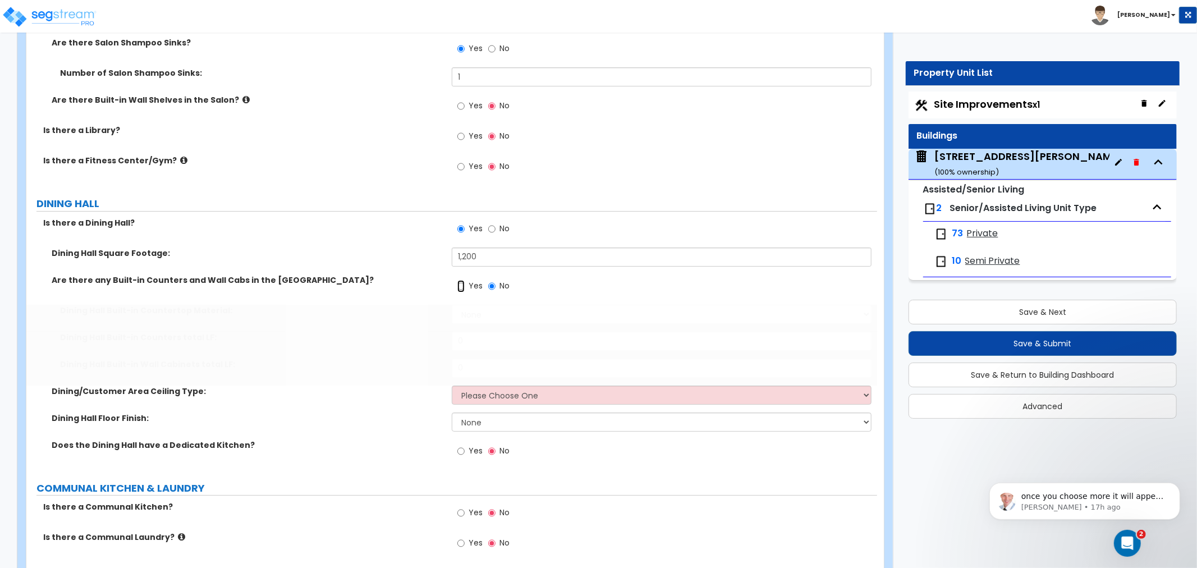
radio input "true"
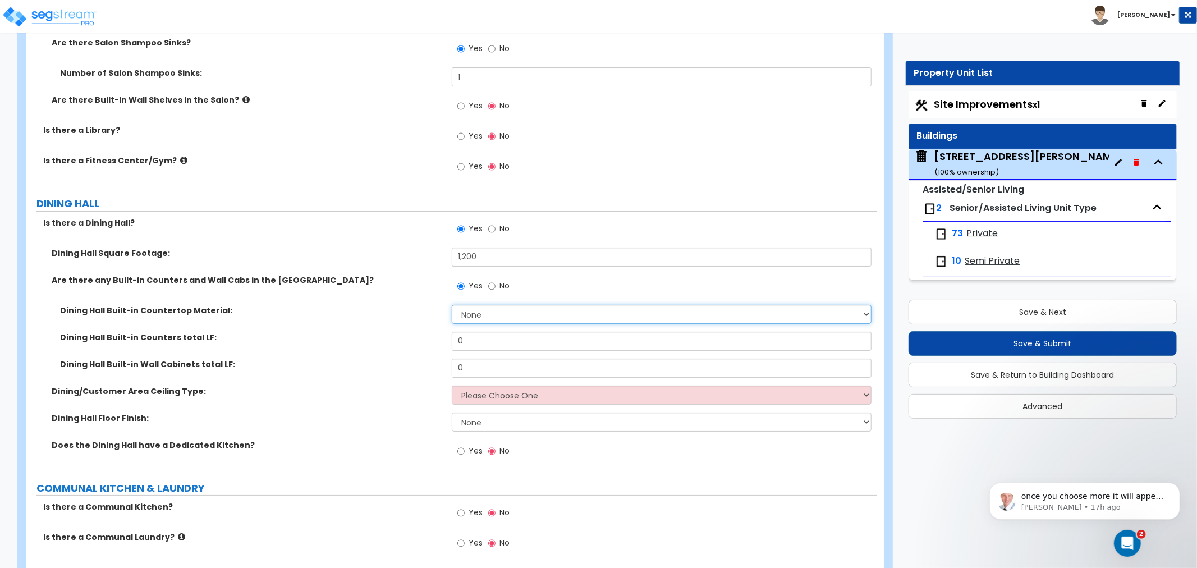
click at [457, 305] on select "None Plastic Laminate Solid Surface Stone Quartz Marble Tile Wood Stainless Ste…" at bounding box center [662, 314] width 420 height 19
select select "1"
click at [452, 305] on select "None Plastic Laminate Solid Surface Stone Quartz Marble Tile Wood Stainless Ste…" at bounding box center [662, 314] width 420 height 19
drag, startPoint x: 480, startPoint y: 327, endPoint x: 431, endPoint y: 329, distance: 49.4
click at [431, 332] on div "Dining Hall Built-in Counters total LF: 0" at bounding box center [451, 345] width 851 height 27
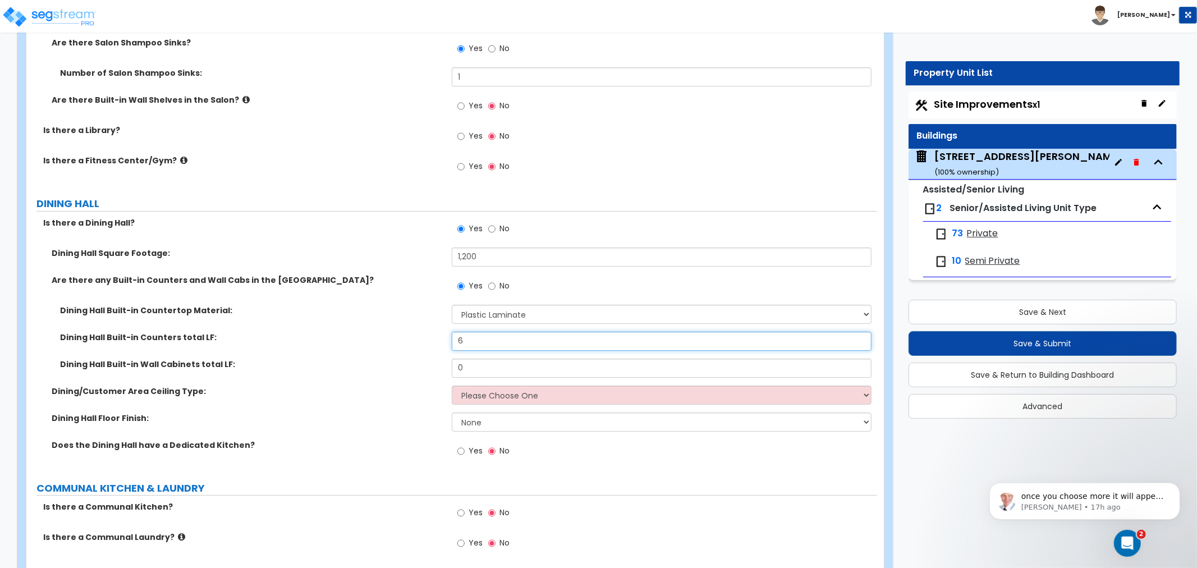
type input "6"
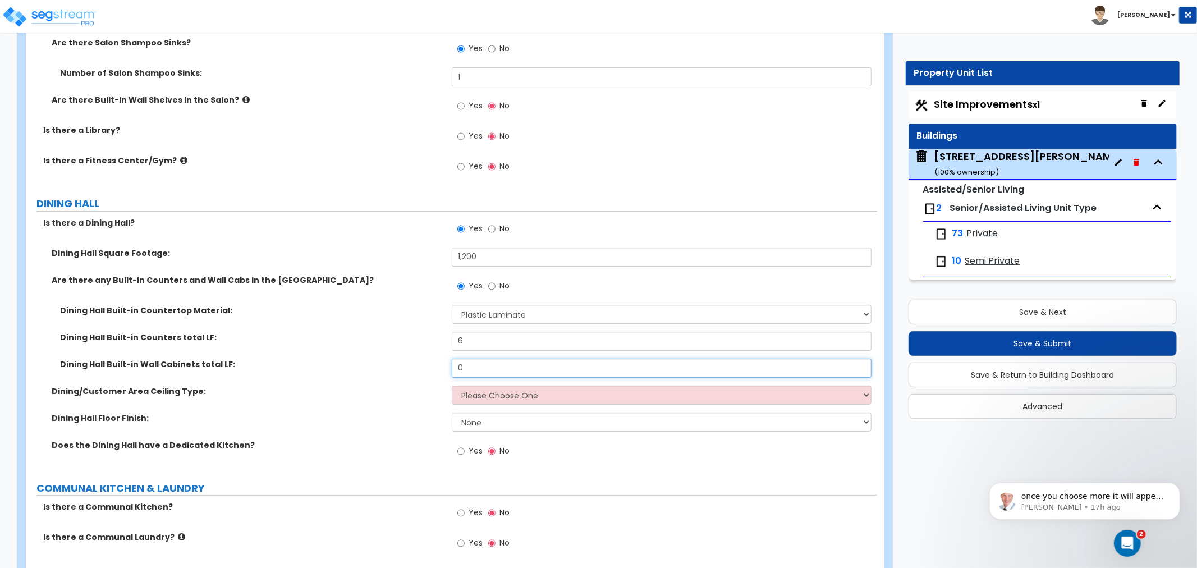
drag, startPoint x: 486, startPoint y: 354, endPoint x: 387, endPoint y: 355, distance: 98.8
click at [387, 359] on div "Dining Hall Built-in Wall Cabinets total LF: 0" at bounding box center [451, 372] width 851 height 27
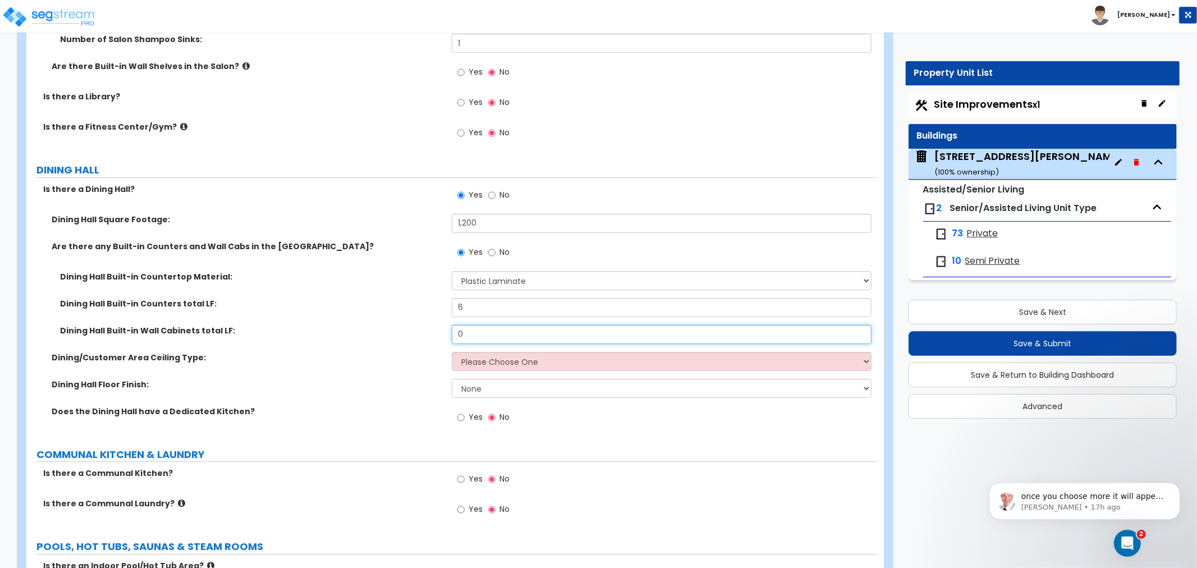
scroll to position [3554, 0]
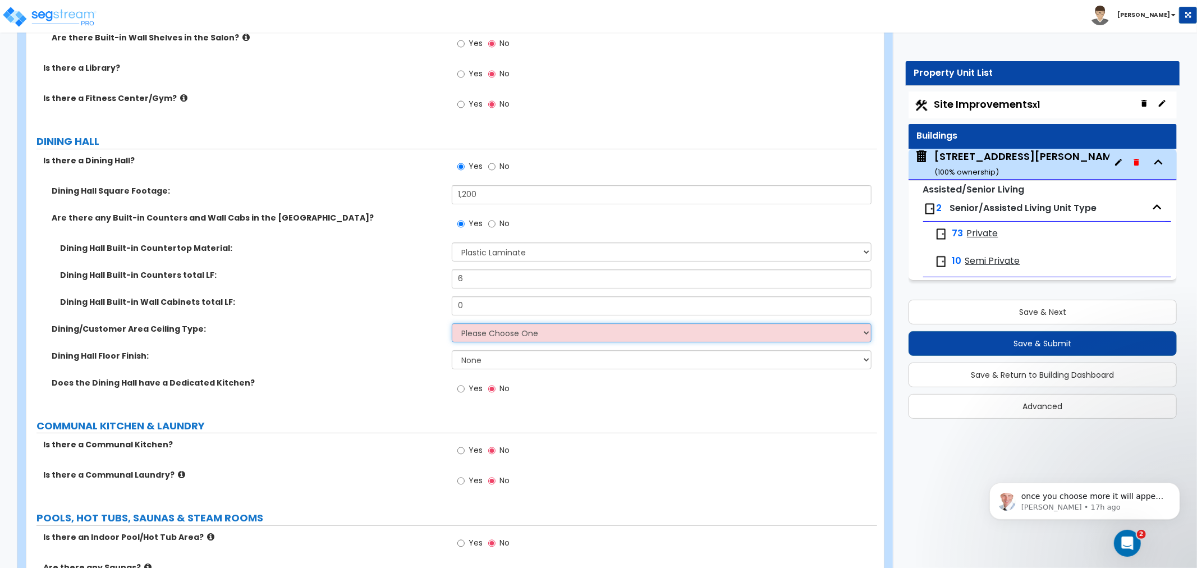
click at [456, 323] on select "Please Choose One Drop Ceiling Open Ceiling Drywall Ceiling" at bounding box center [662, 332] width 420 height 19
select select "1"
click at [452, 323] on select "Please Choose One Drop Ceiling Open Ceiling Drywall Ceiling" at bounding box center [662, 332] width 420 height 19
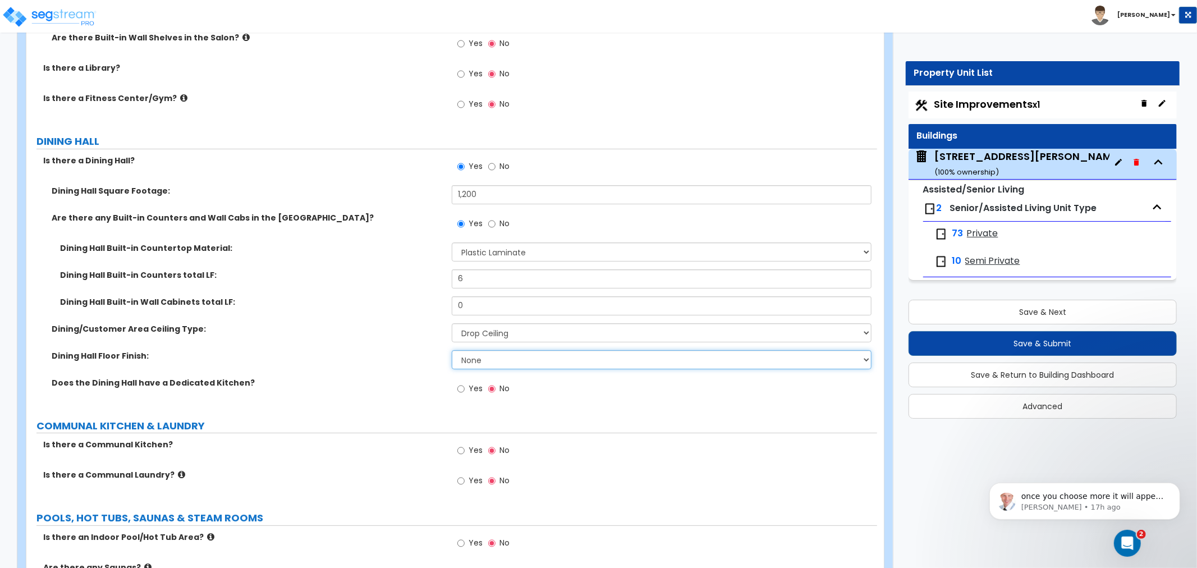
click at [464, 350] on select "None Tile Flooring Hardwood Flooring Resilient Laminate Flooring VCT Flooring S…" at bounding box center [662, 359] width 420 height 19
select select "3"
click at [452, 350] on select "None Tile Flooring Hardwood Flooring Resilient Laminate Flooring VCT Flooring S…" at bounding box center [662, 359] width 420 height 19
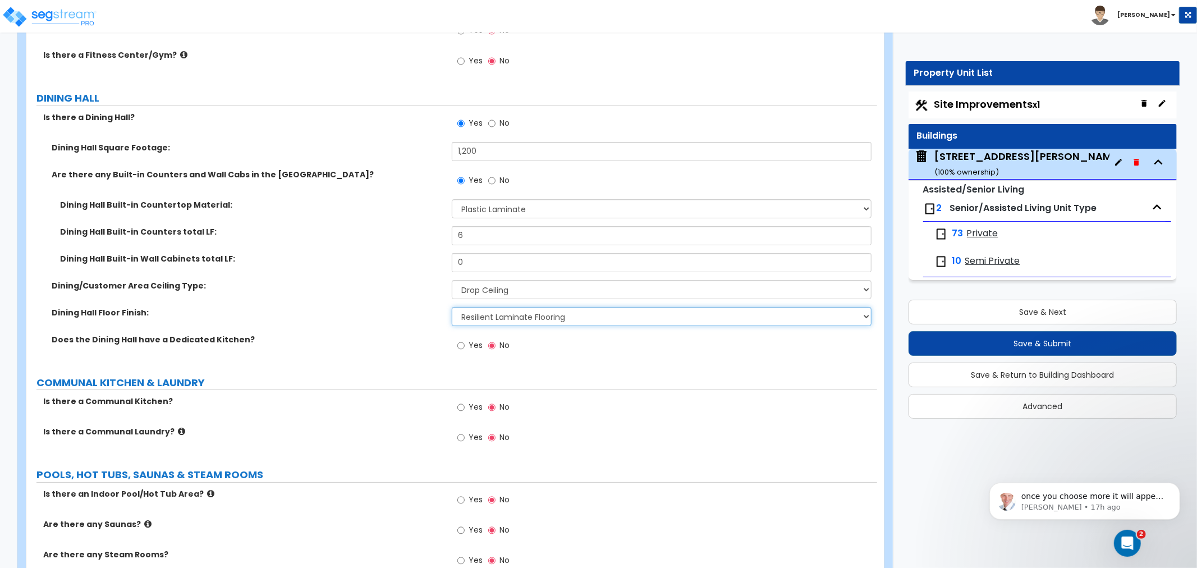
scroll to position [3616, 0]
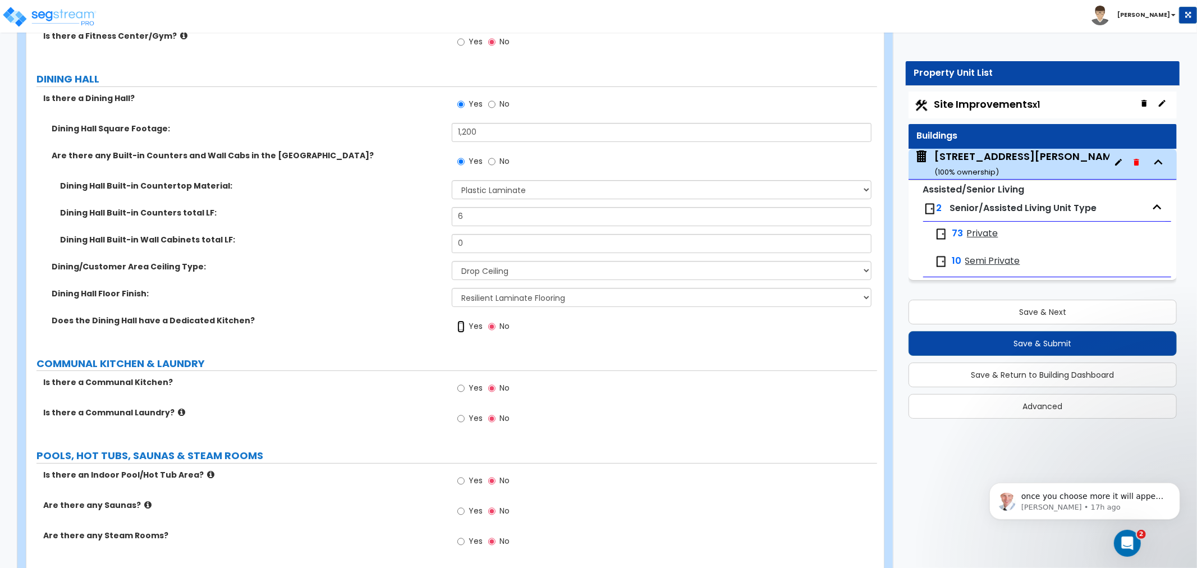
click at [460, 320] on input "Yes" at bounding box center [460, 326] width 7 height 12
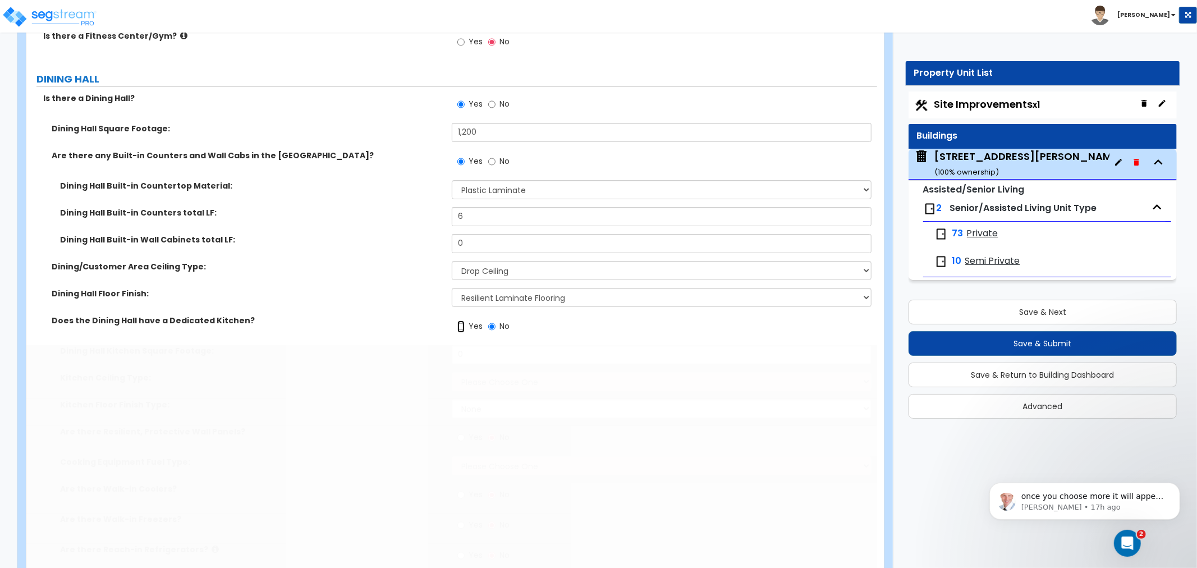
radio input "true"
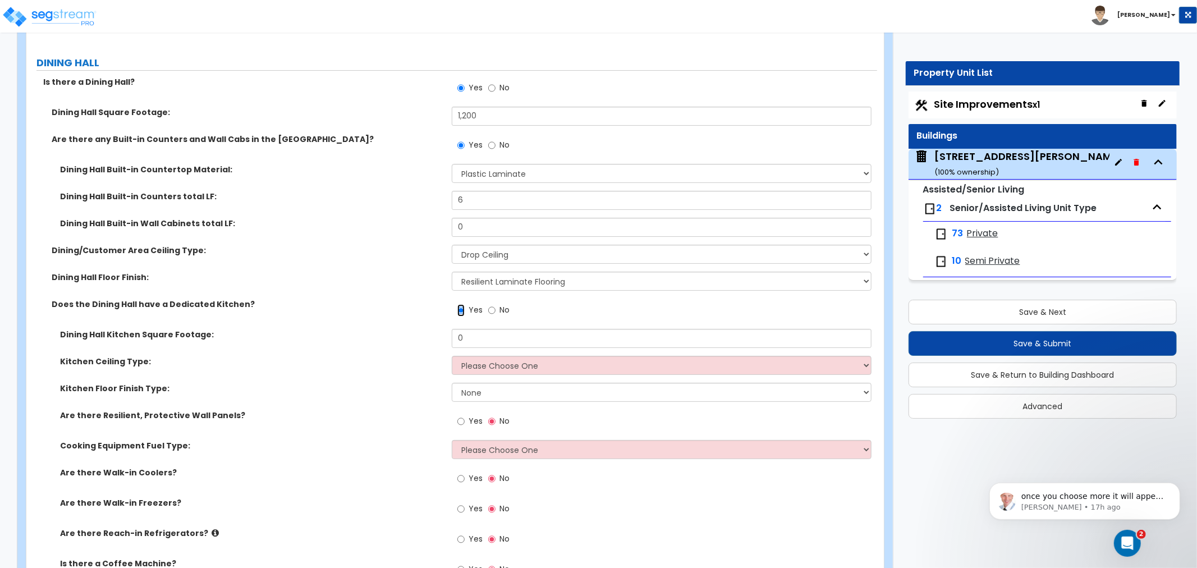
scroll to position [3679, 0]
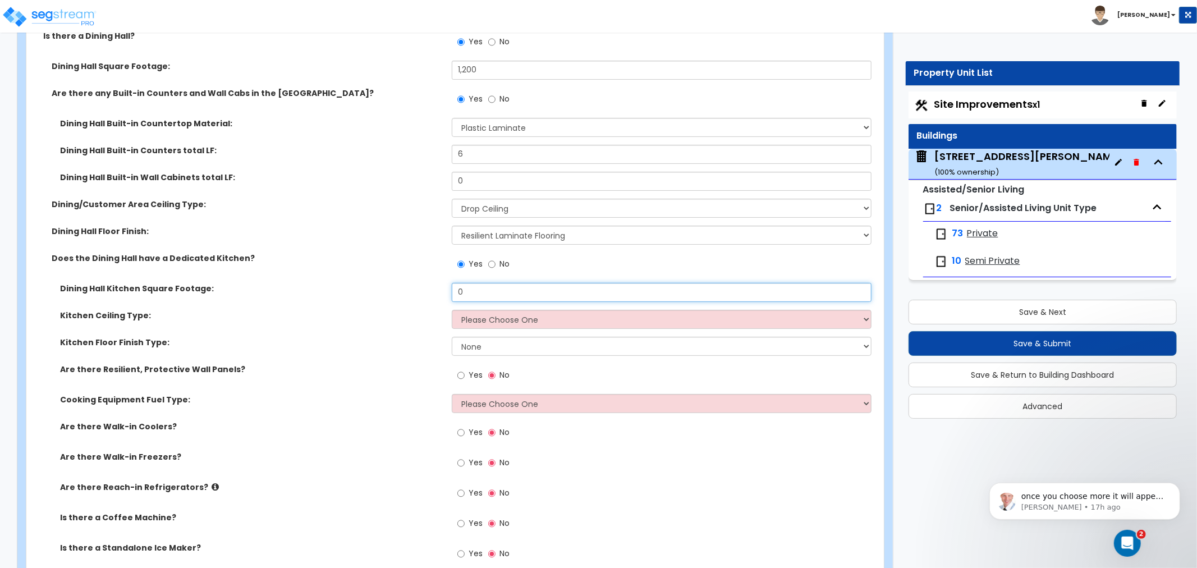
drag, startPoint x: 480, startPoint y: 281, endPoint x: 355, endPoint y: 285, distance: 125.2
click at [355, 285] on div "Dining Hall Kitchen Square Footage: 0" at bounding box center [451, 296] width 851 height 27
type input "3,200"
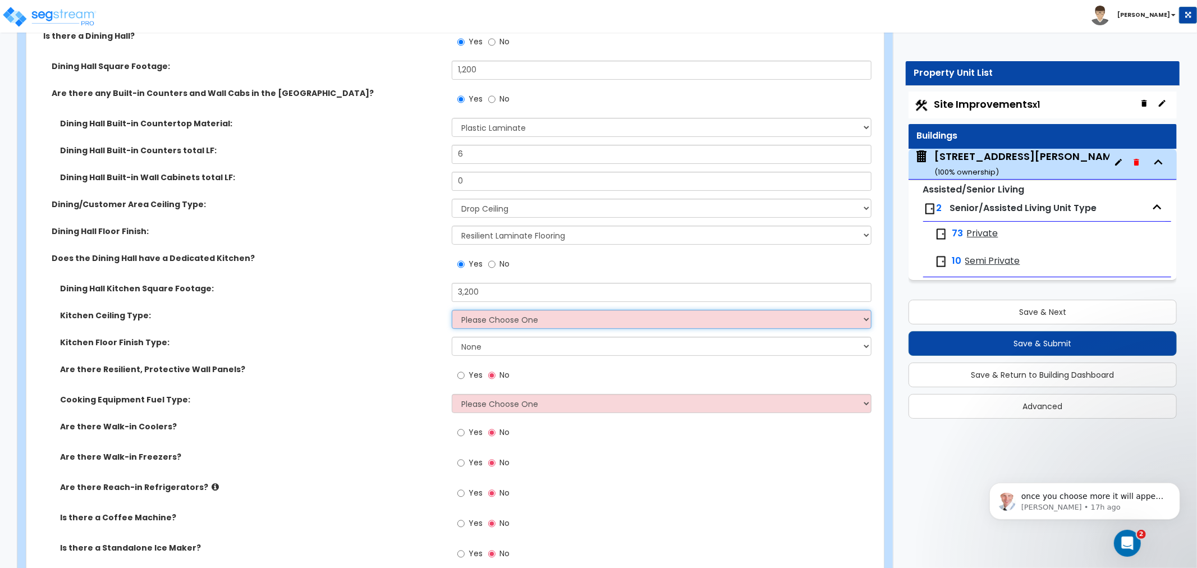
click at [485, 310] on select "Please Choose One Drop Ceiling Open Ceiling Drywall Ceiling" at bounding box center [662, 319] width 420 height 19
select select "3"
click at [452, 310] on select "Please Choose One Drop Ceiling Open Ceiling Drywall Ceiling" at bounding box center [662, 319] width 420 height 19
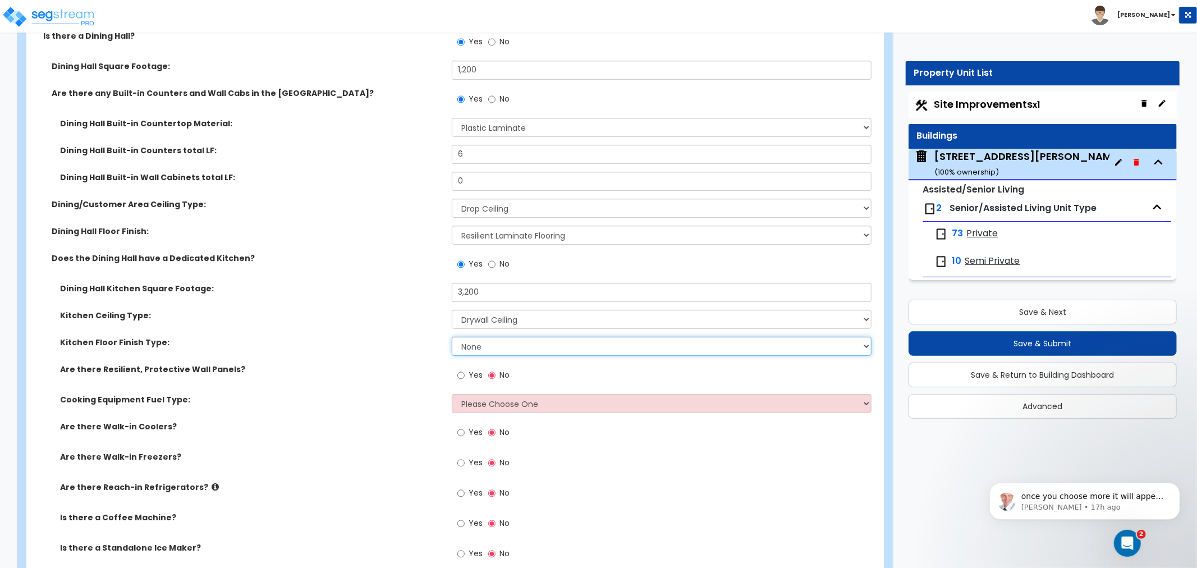
click at [480, 337] on select "None Tile Flooring VCT Flooring Sheet Vinyl Flooring" at bounding box center [662, 346] width 420 height 19
select select "1"
click at [452, 337] on select "None Tile Flooring VCT Flooring Sheet Vinyl Flooring" at bounding box center [662, 346] width 420 height 19
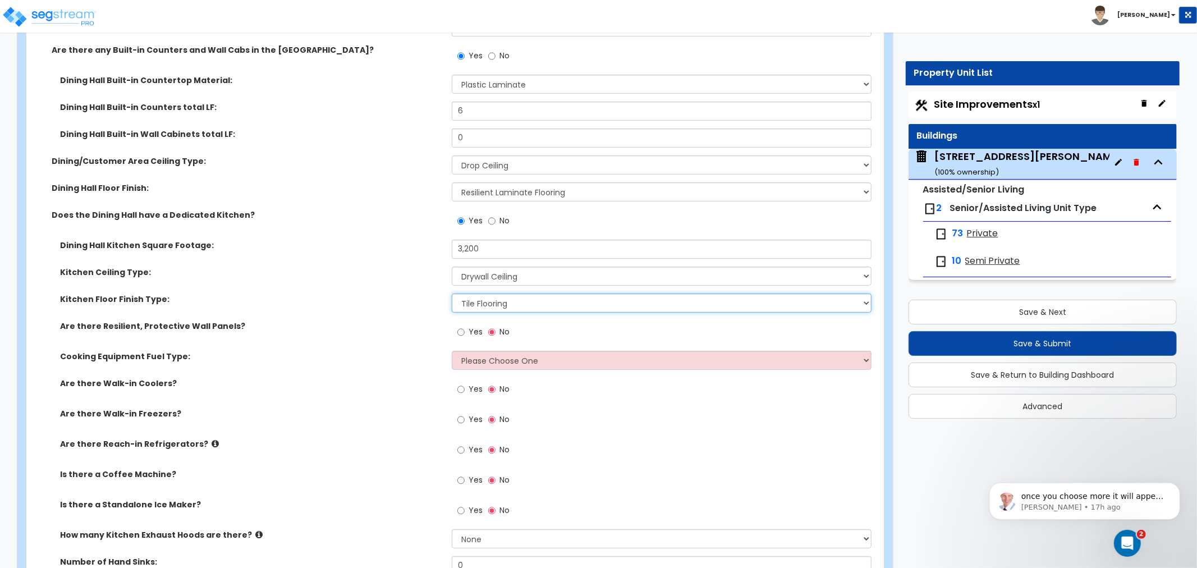
scroll to position [3741, 0]
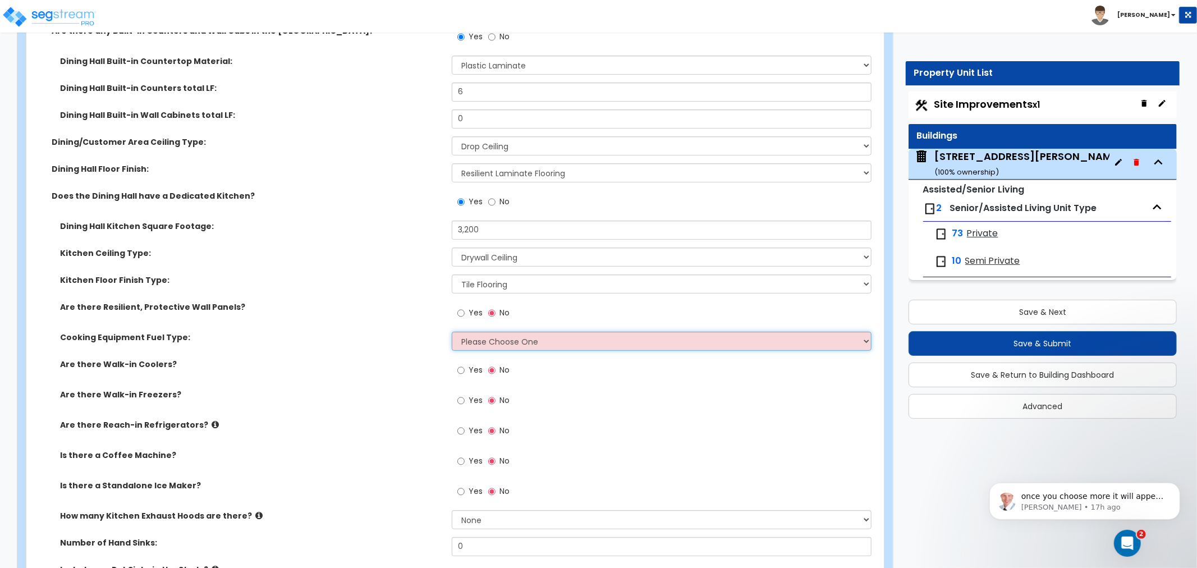
click at [464, 332] on select "Please Choose One Gas Electric" at bounding box center [662, 341] width 420 height 19
select select "1"
click at [452, 332] on select "Please Choose One Gas Electric" at bounding box center [662, 341] width 420 height 19
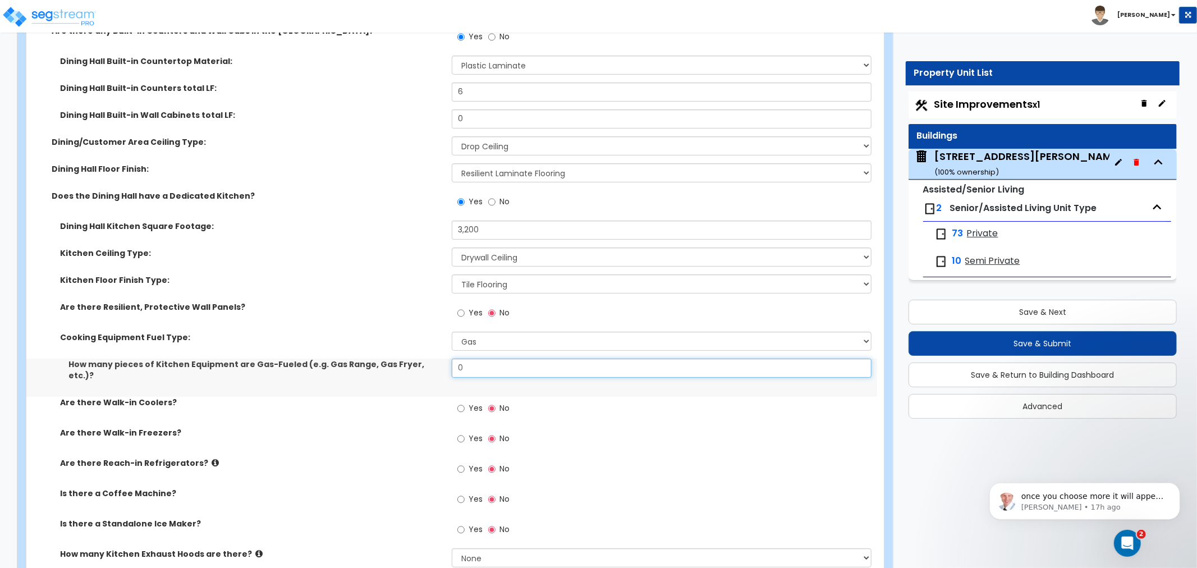
drag, startPoint x: 486, startPoint y: 350, endPoint x: 421, endPoint y: 345, distance: 65.3
click at [421, 359] on div "How many pieces of Kitchen Equipment are Gas-Fueled (e.g. Gas Range, Gas Fryer,…" at bounding box center [451, 378] width 851 height 38
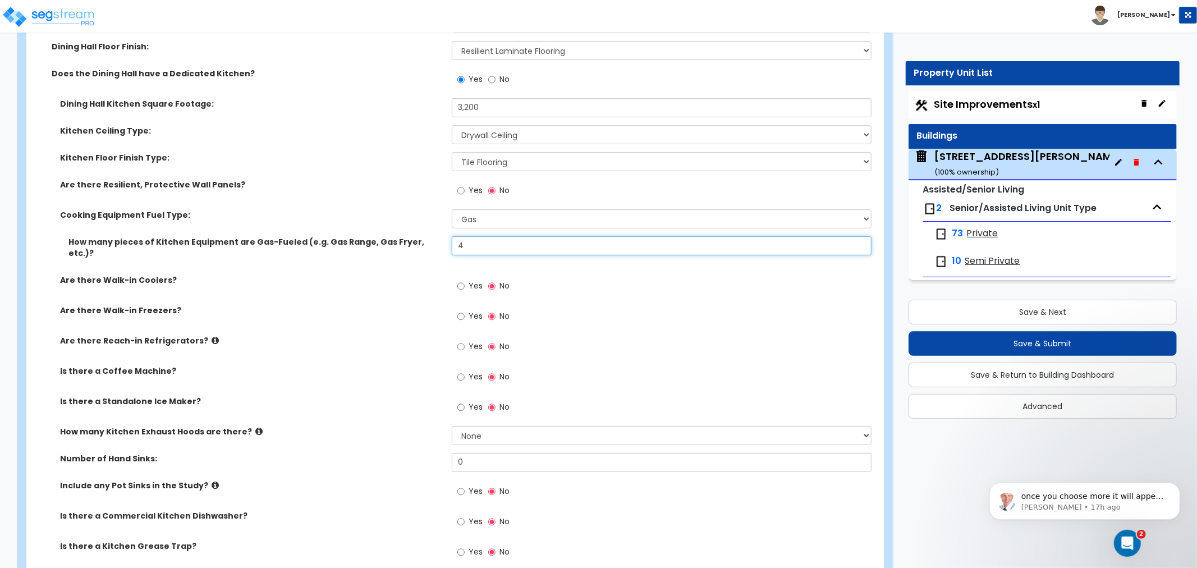
scroll to position [3866, 0]
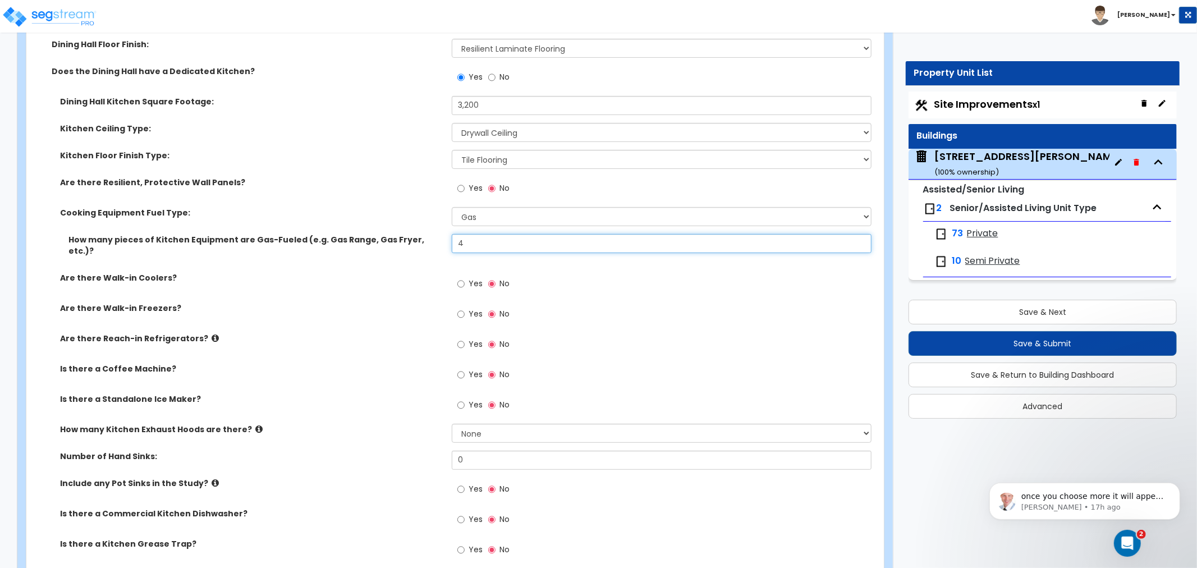
type input "4"
click at [460, 308] on input "Yes" at bounding box center [460, 314] width 7 height 12
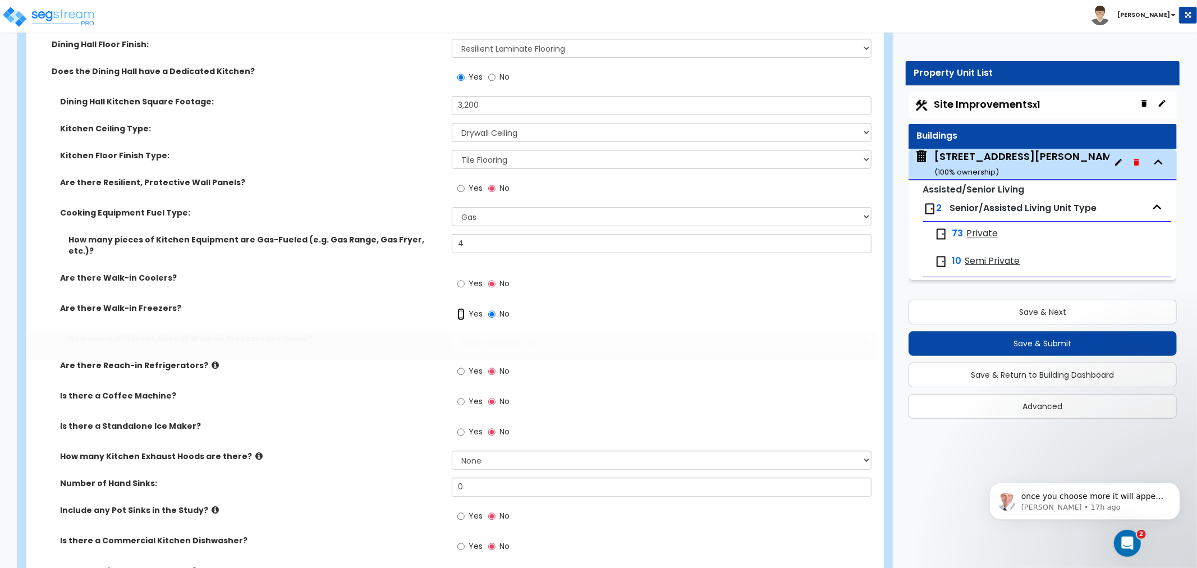
radio input "true"
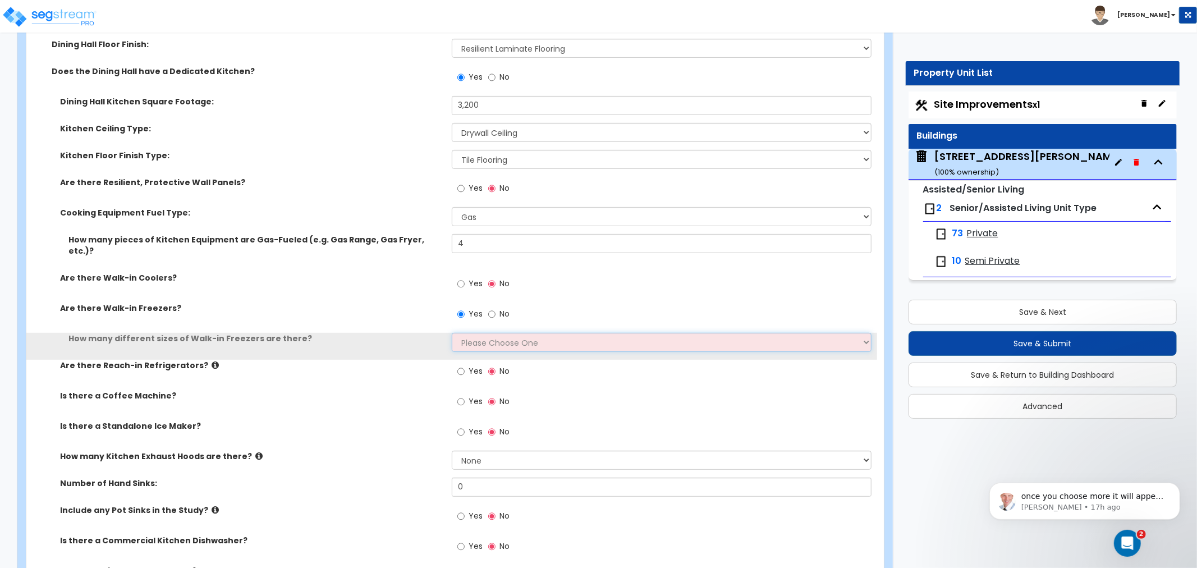
click at [466, 333] on select "Please Choose One 1 2 3 4" at bounding box center [662, 342] width 420 height 19
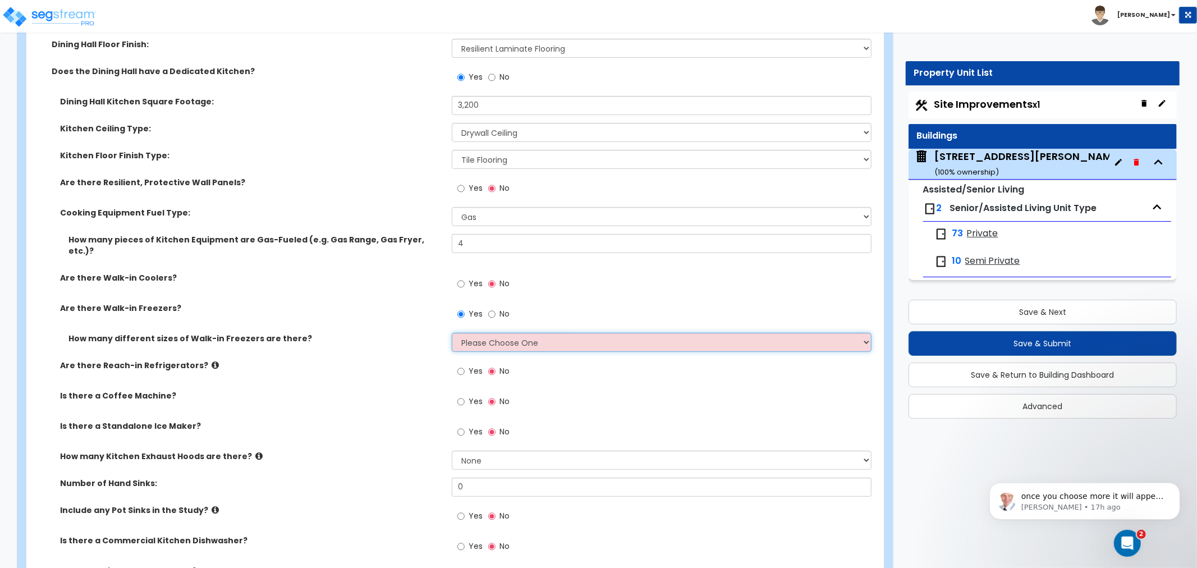
select select "1"
click at [452, 333] on select "Please Choose One 1 2 3 4" at bounding box center [662, 342] width 420 height 19
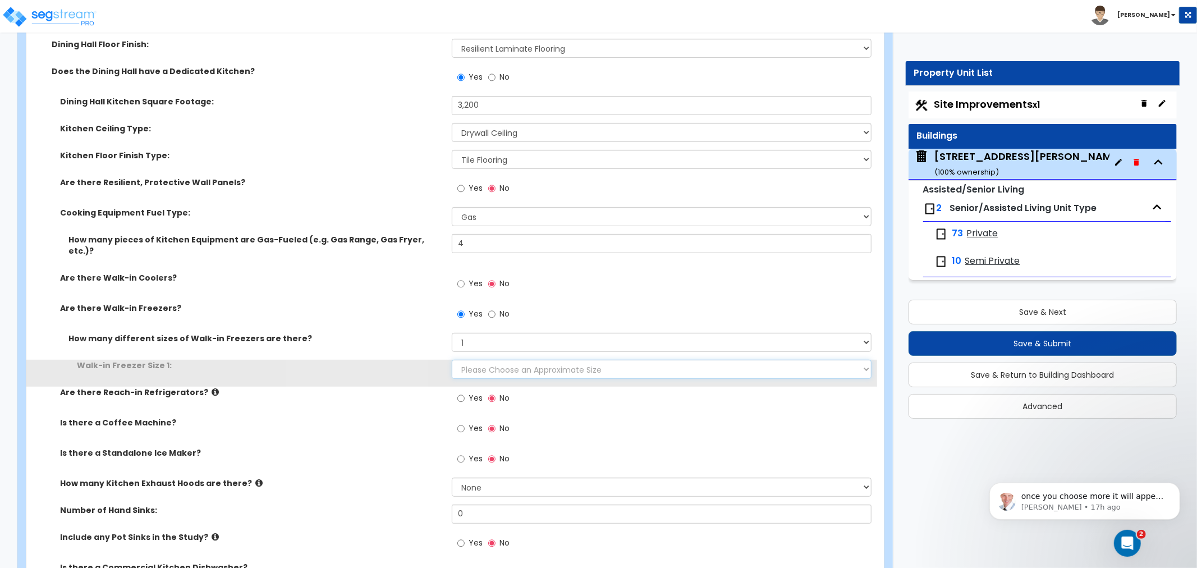
click at [469, 360] on select "Please Choose an Approximate Size 8' x 8' 8' x 12' 8' x 16' 8' x 20' I want to …" at bounding box center [662, 369] width 420 height 19
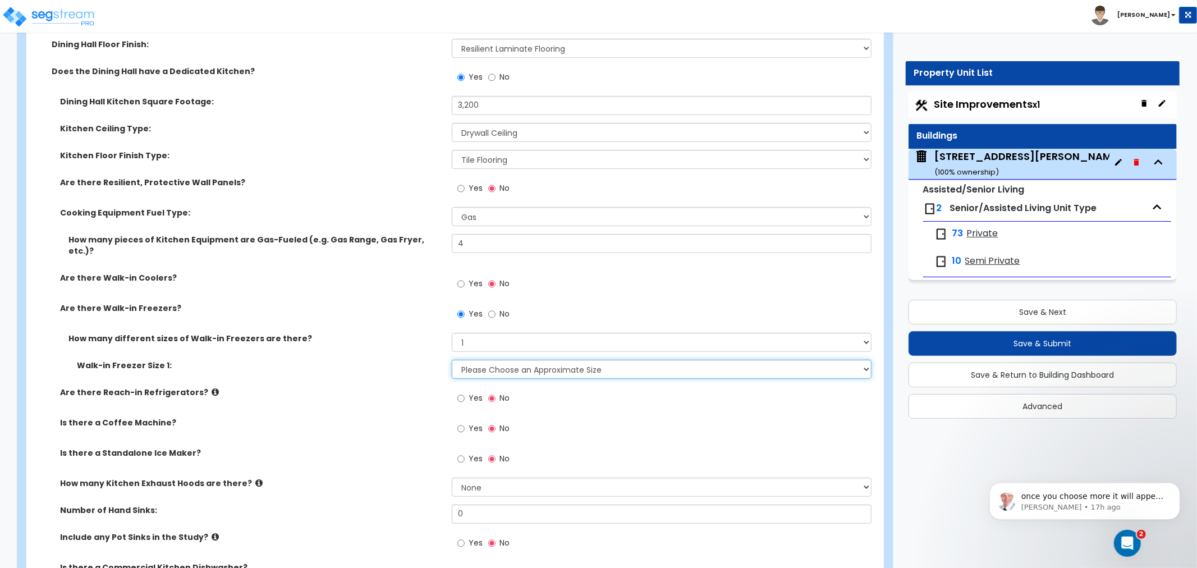
select select "1"
click at [452, 360] on select "Please Choose an Approximate Size 8' x 8' 8' x 12' 8' x 16' 8' x 20' I want to …" at bounding box center [662, 369] width 420 height 19
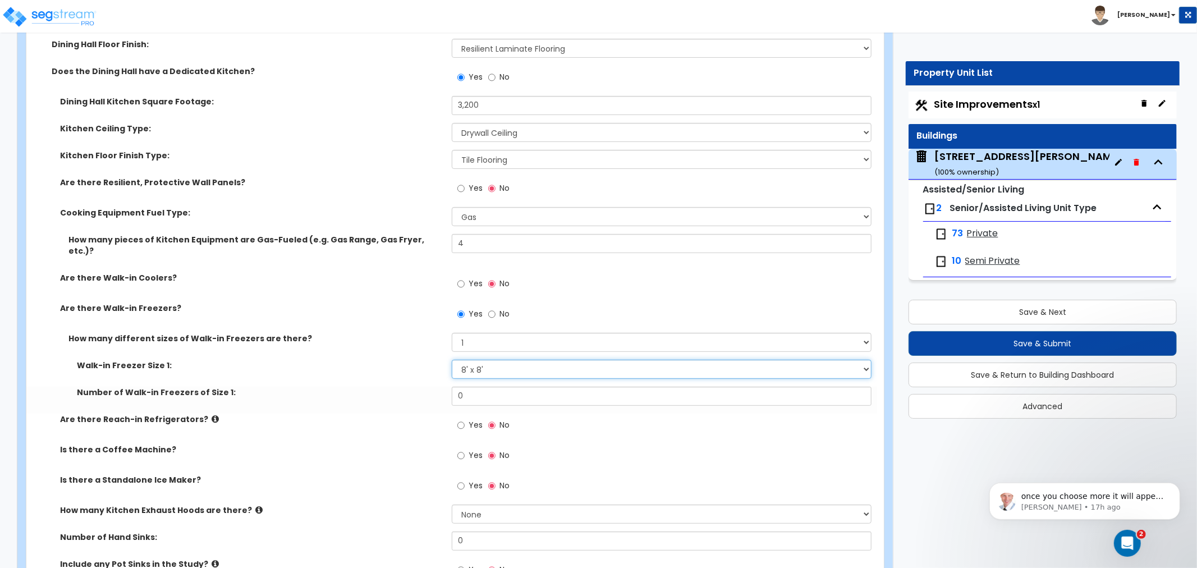
scroll to position [3929, 0]
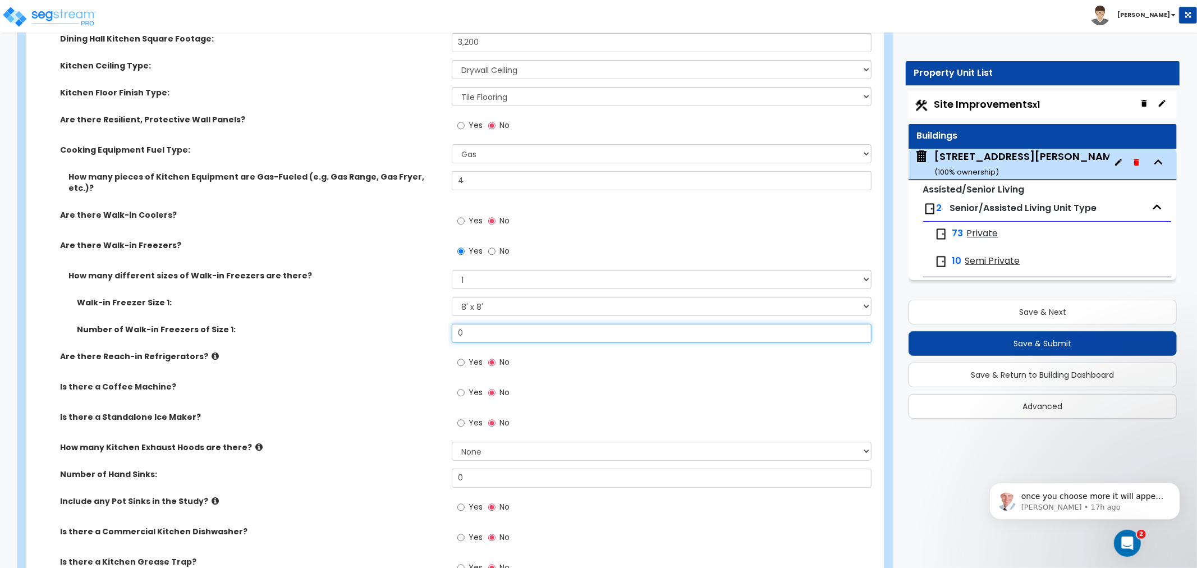
drag, startPoint x: 396, startPoint y: 315, endPoint x: 355, endPoint y: 320, distance: 41.4
click at [355, 324] on div "Number of Walk-in Freezers of Size 1: 0" at bounding box center [451, 337] width 851 height 27
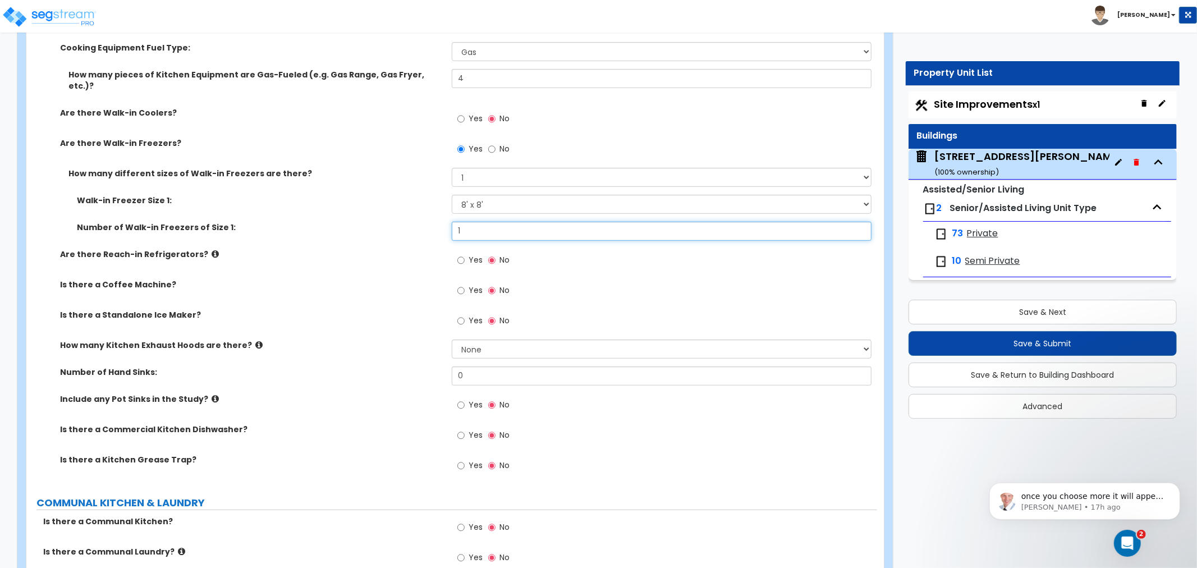
scroll to position [4053, 0]
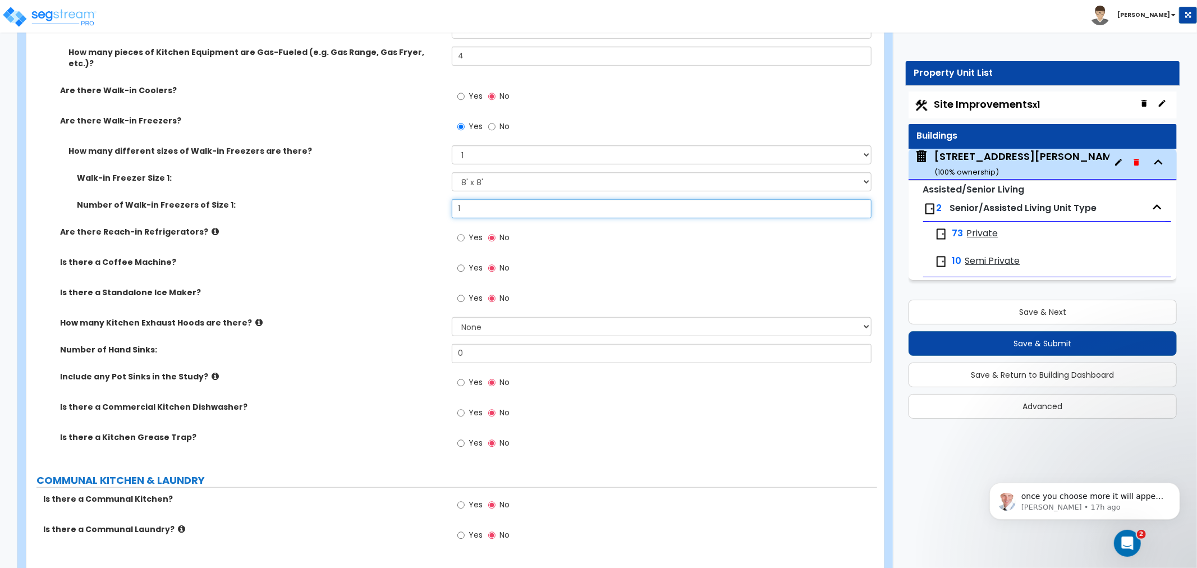
type input "1"
click at [462, 262] on input "Yes" at bounding box center [460, 268] width 7 height 12
radio input "true"
click at [461, 292] on input "Yes" at bounding box center [460, 298] width 7 height 12
radio input "true"
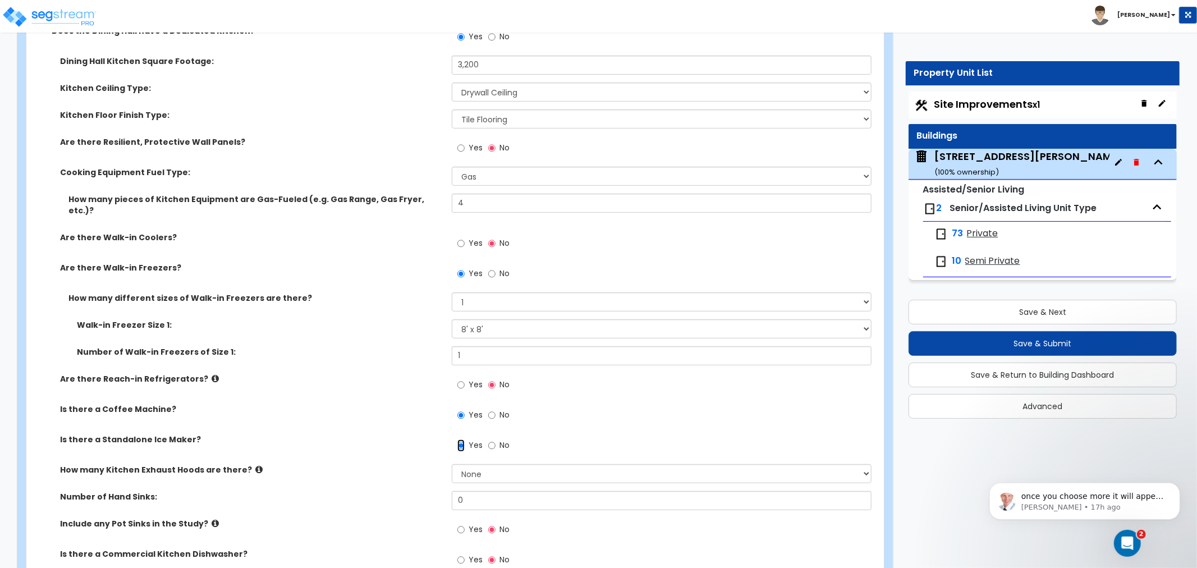
scroll to position [3991, 0]
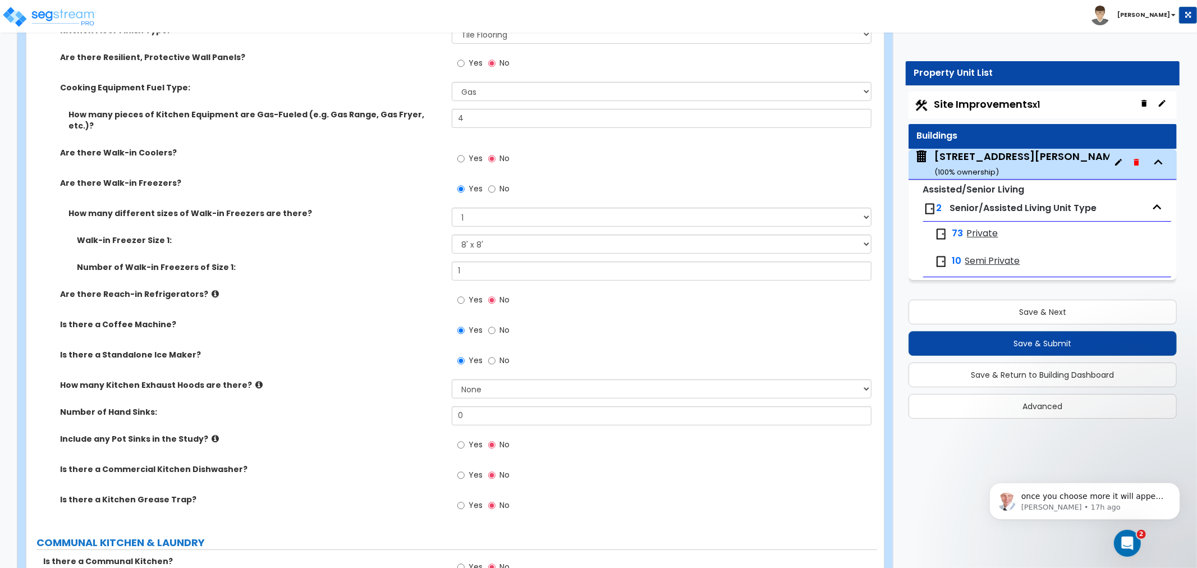
click at [467, 292] on label "Yes" at bounding box center [469, 301] width 25 height 19
click at [465, 294] on input "Yes" at bounding box center [460, 300] width 7 height 12
radio input "true"
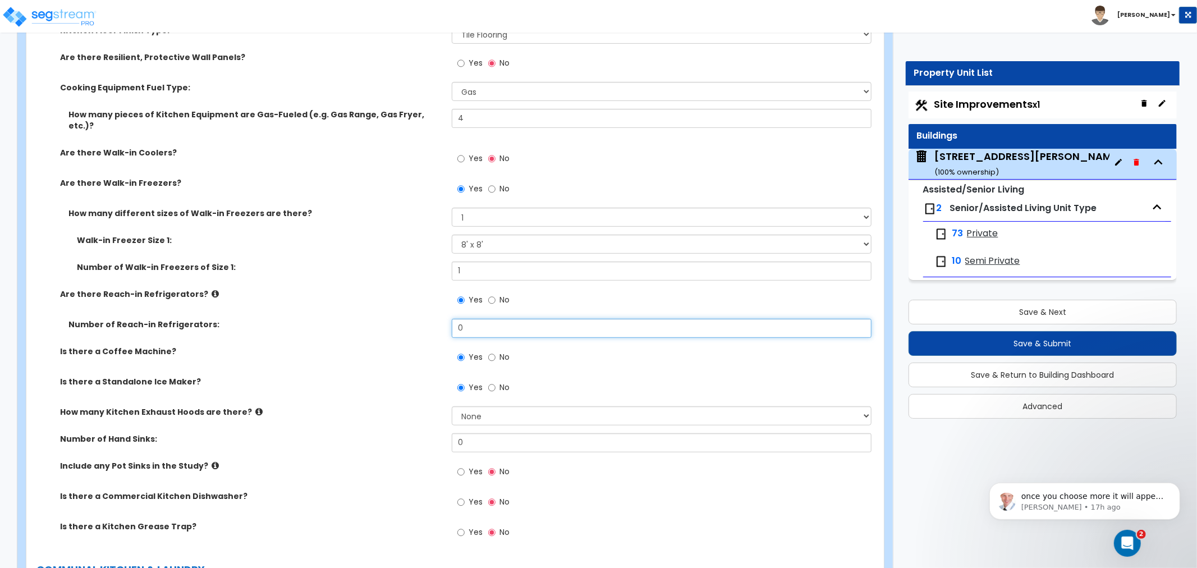
drag, startPoint x: 483, startPoint y: 301, endPoint x: 425, endPoint y: 297, distance: 57.4
click at [425, 319] on div "Number of Reach-in Refrigerators: 0" at bounding box center [451, 332] width 851 height 27
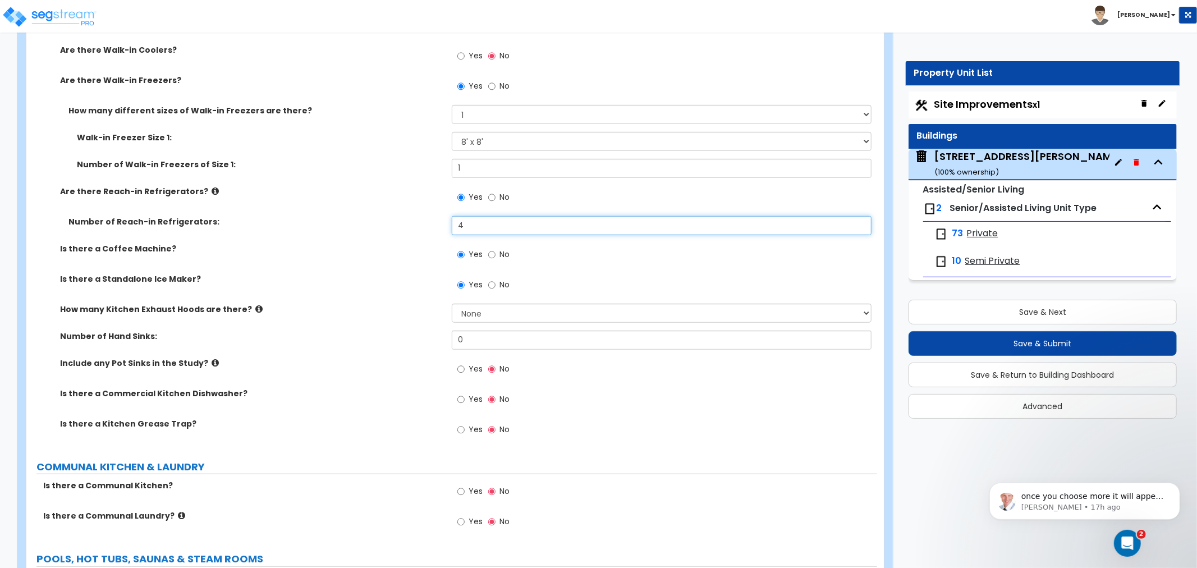
scroll to position [4115, 0]
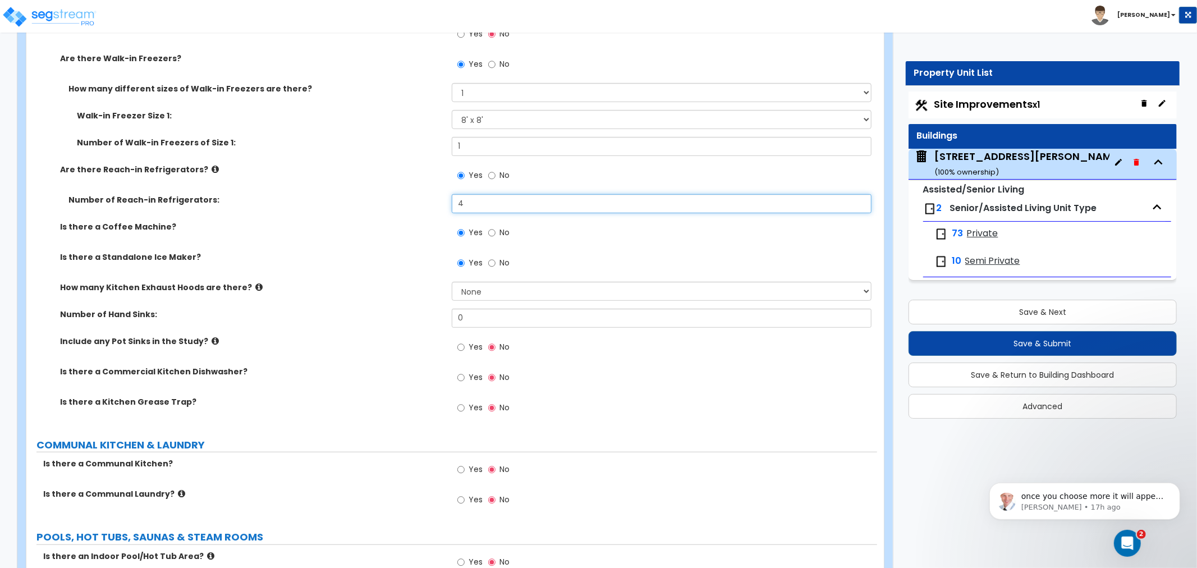
type input "4"
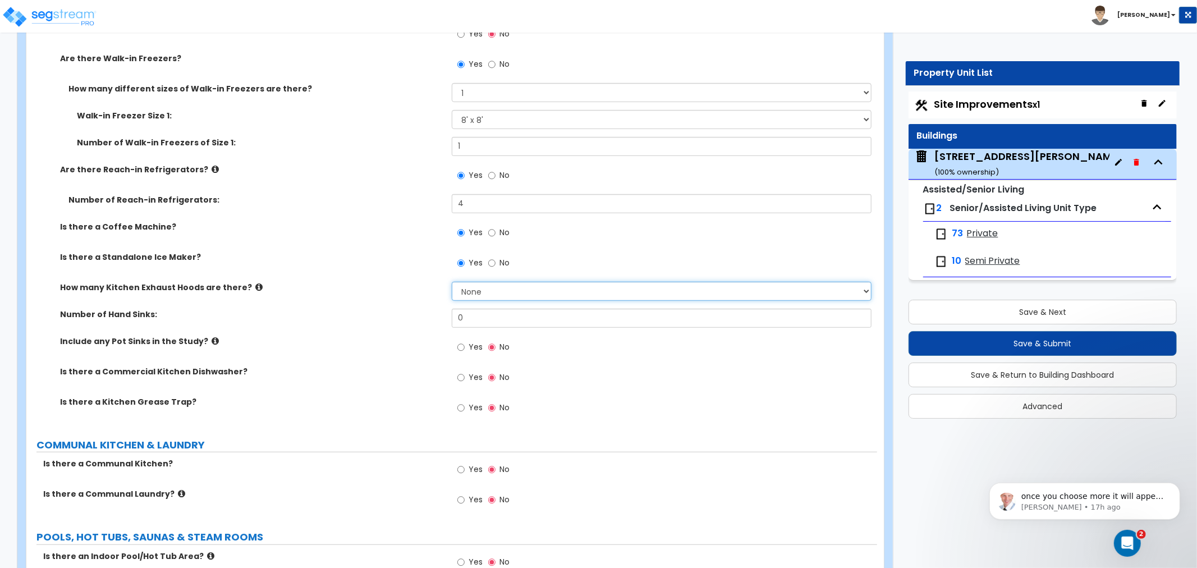
click at [485, 282] on select "None 1 2 3" at bounding box center [662, 291] width 420 height 19
select select "1"
click at [452, 282] on select "None 1 2 3" at bounding box center [662, 291] width 420 height 19
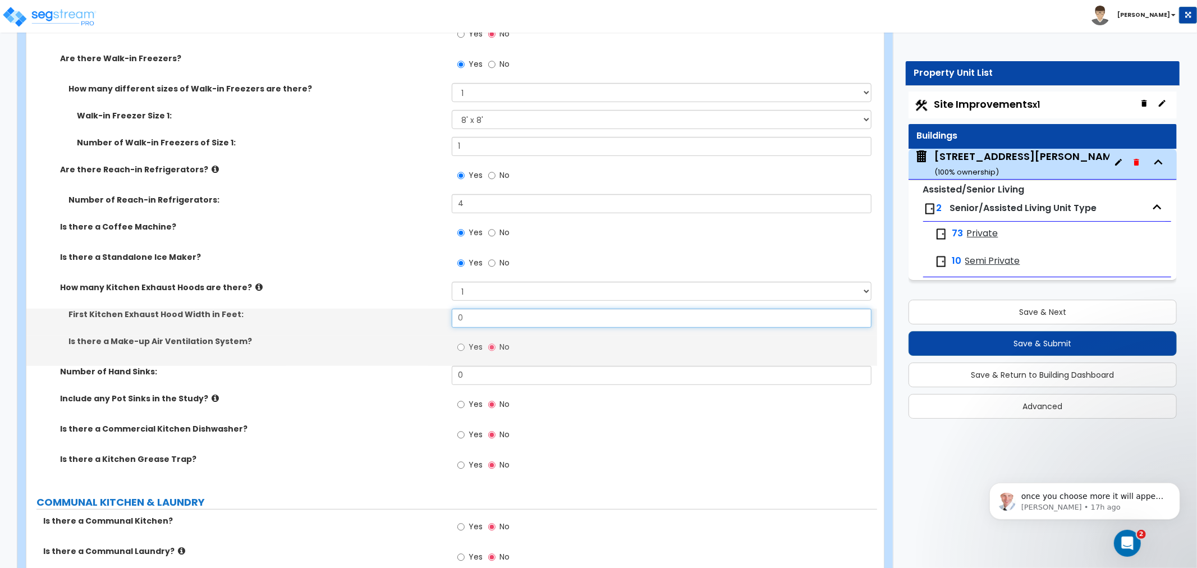
drag, startPoint x: 473, startPoint y: 293, endPoint x: 436, endPoint y: 295, distance: 36.5
click at [436, 309] on div "First Kitchen Exhaust Hood Width in Feet: 0" at bounding box center [451, 322] width 851 height 27
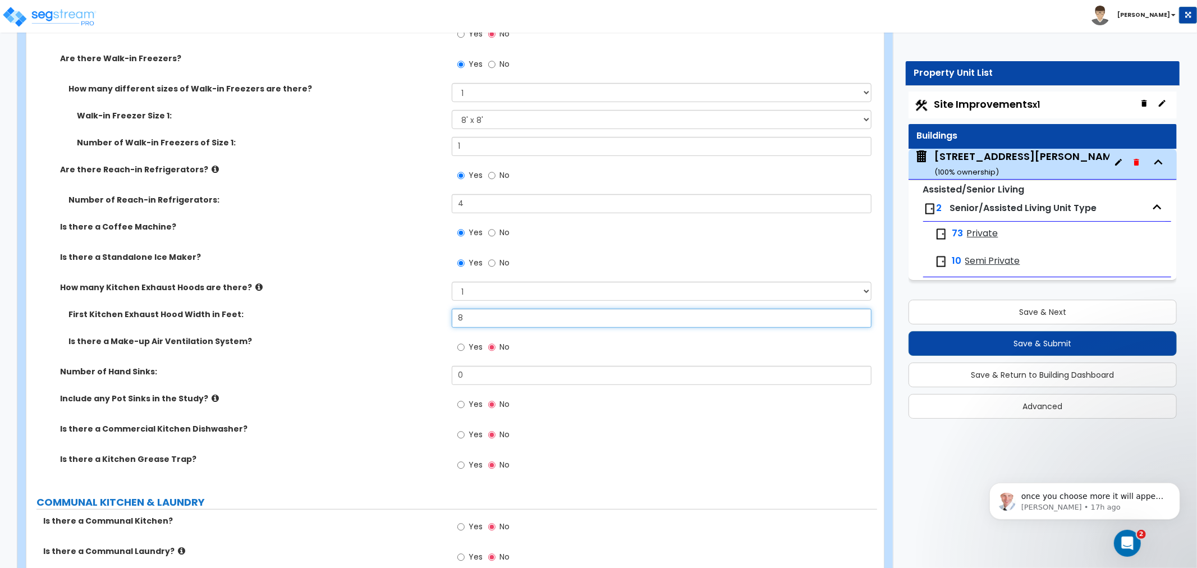
scroll to position [4178, 0]
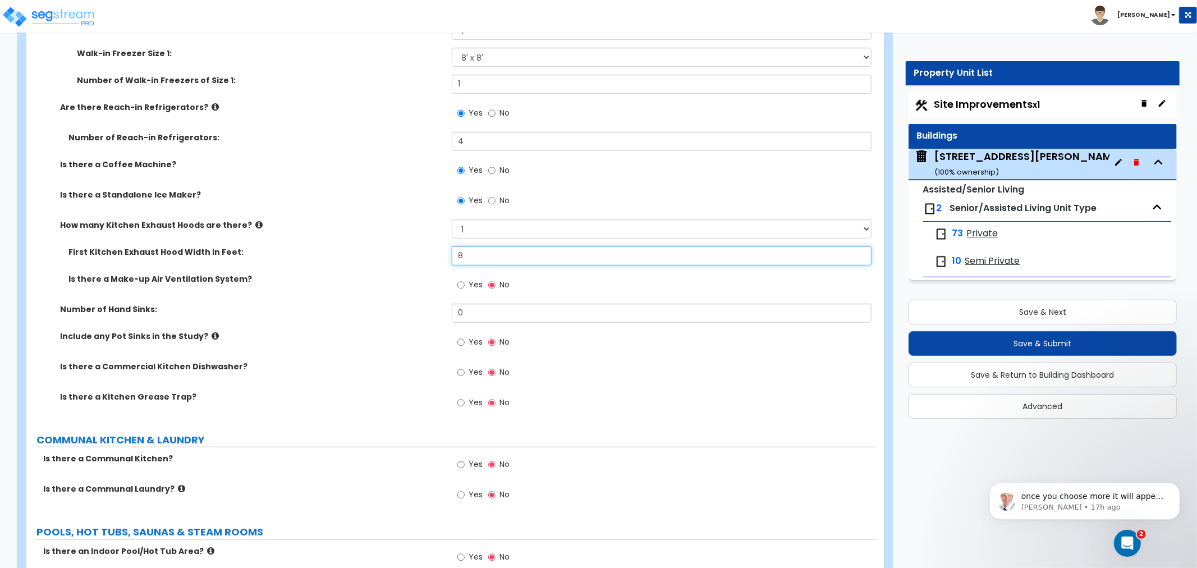
type input "8"
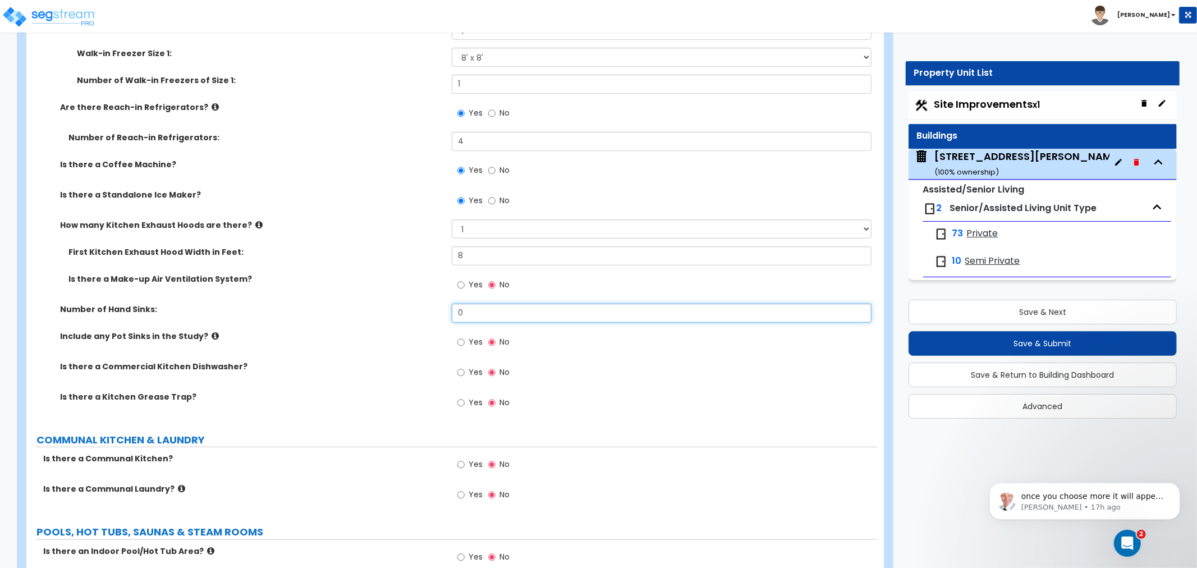
drag, startPoint x: 474, startPoint y: 288, endPoint x: 408, endPoint y: 285, distance: 66.3
click at [408, 304] on div "Number of Hand Sinks: 0" at bounding box center [451, 317] width 851 height 27
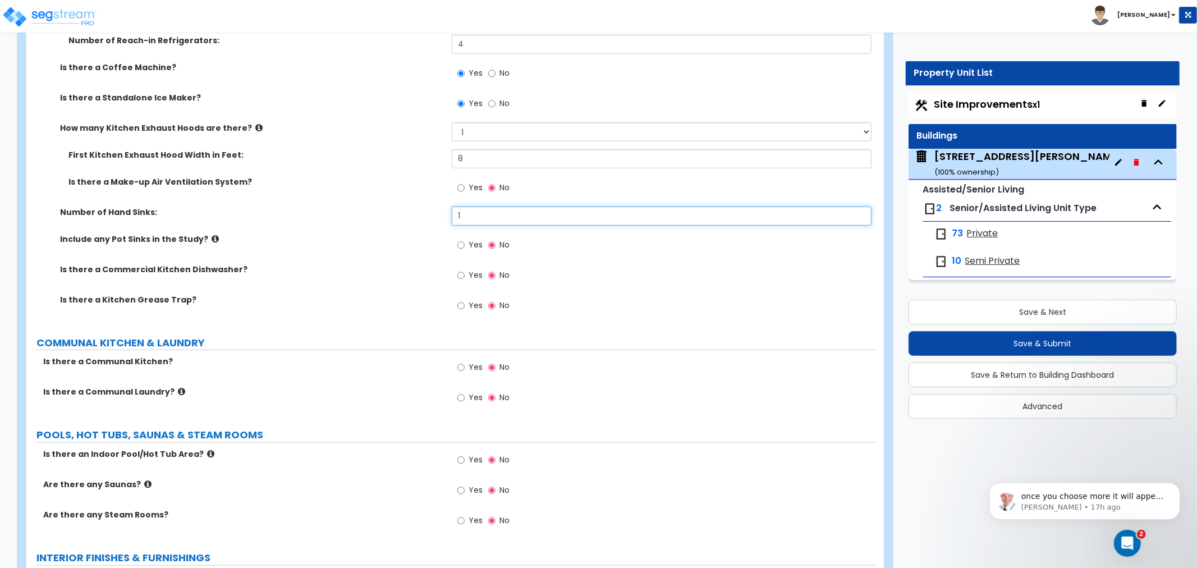
scroll to position [4302, 0]
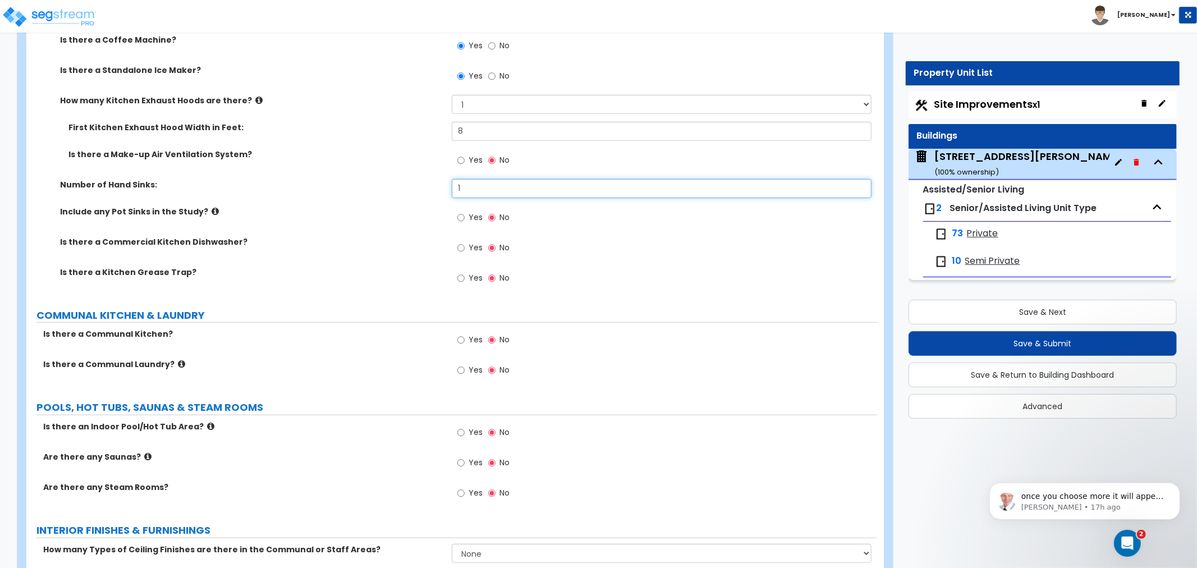
type input "1"
click at [461, 212] on input "Yes" at bounding box center [460, 218] width 7 height 12
radio input "true"
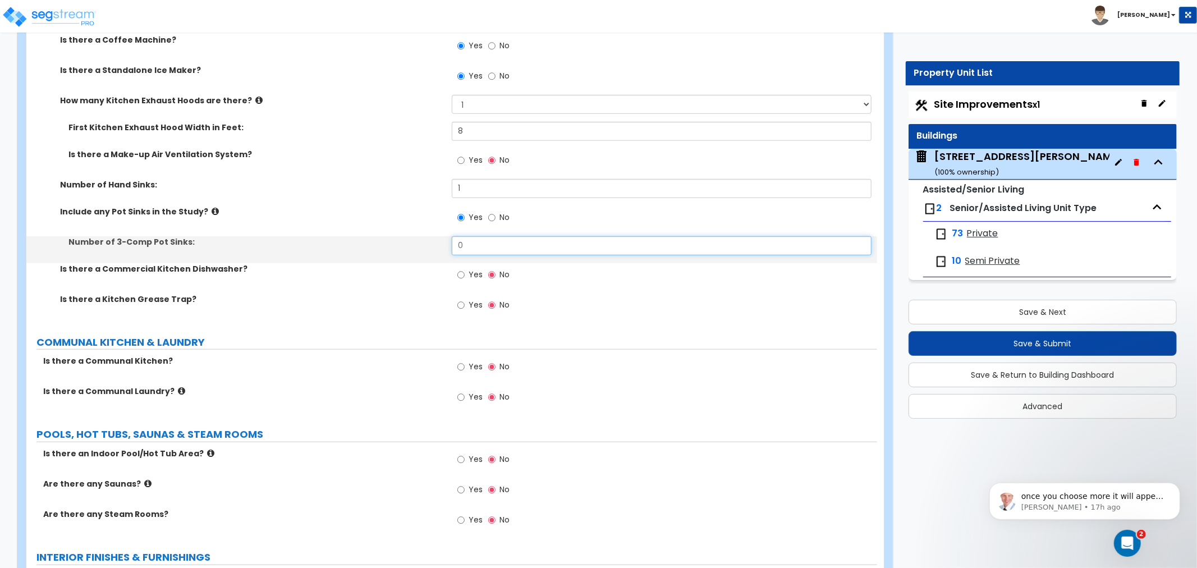
drag, startPoint x: 467, startPoint y: 223, endPoint x: 441, endPoint y: 226, distance: 26.6
click at [441, 236] on div "Number of 3-Comp Pot Sinks: 0" at bounding box center [451, 249] width 851 height 27
type input "3"
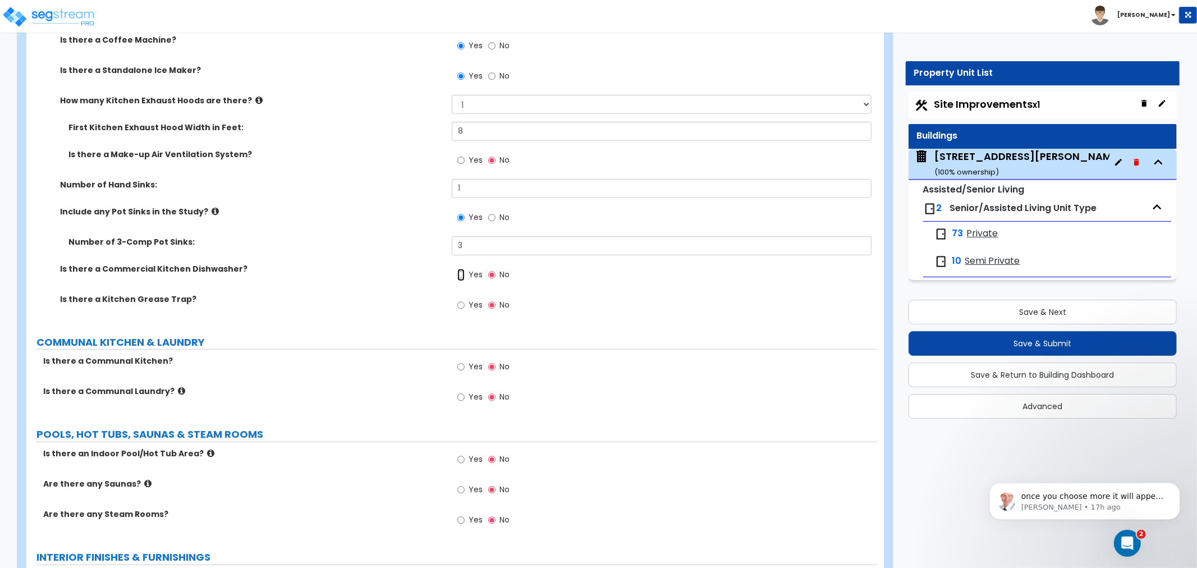
click at [460, 269] on input "Yes" at bounding box center [460, 275] width 7 height 12
radio input "true"
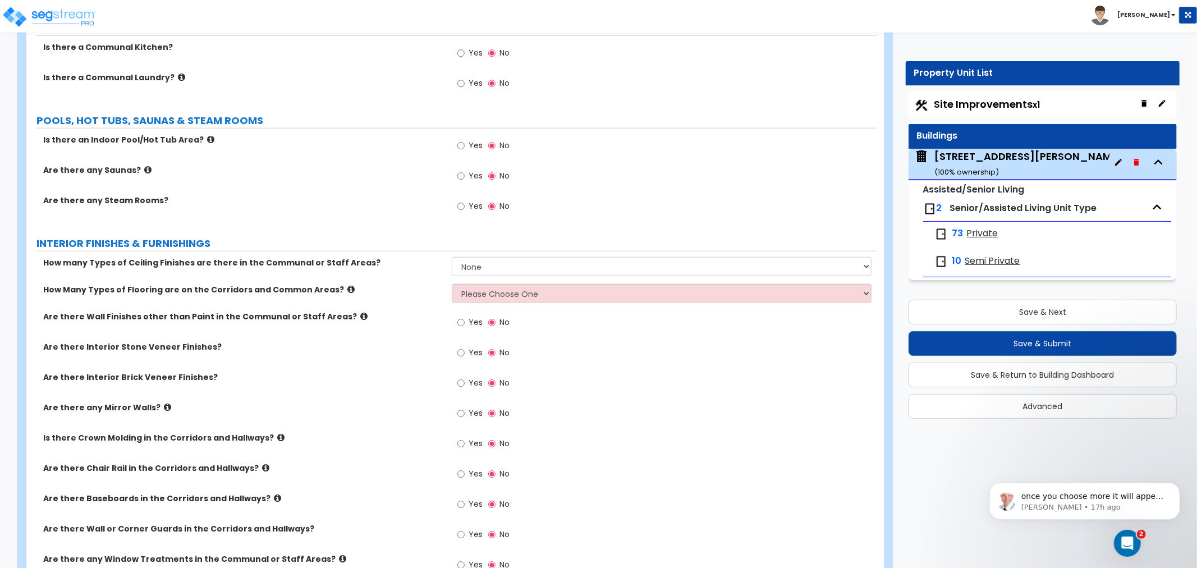
scroll to position [4739, 0]
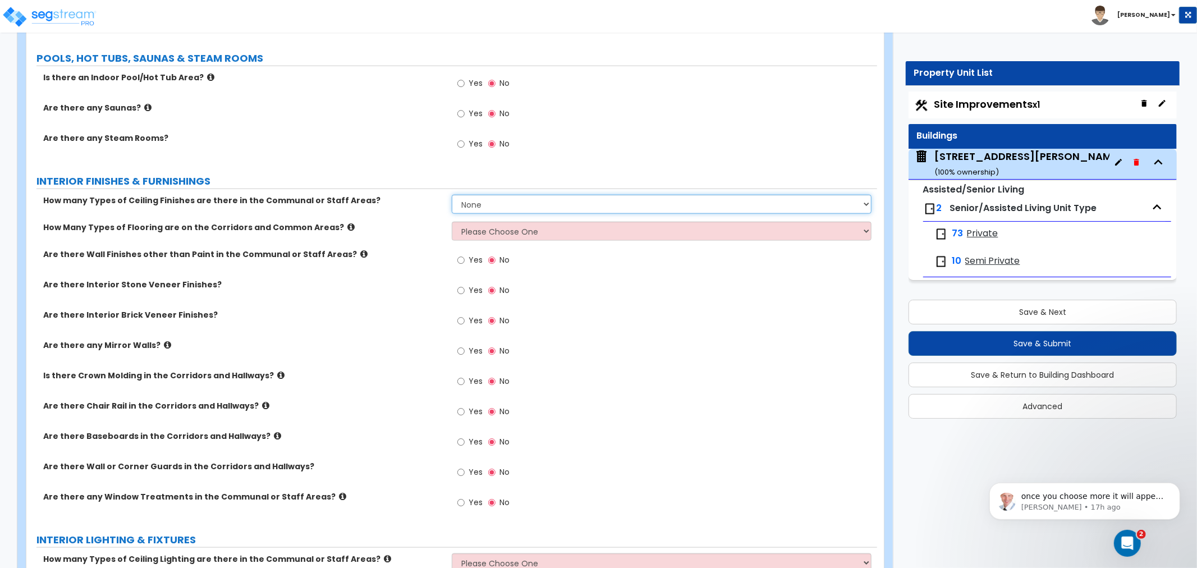
click at [494, 195] on select "None 1 2 3" at bounding box center [662, 204] width 420 height 19
select select "2"
click at [452, 195] on select "None 1 2 3" at bounding box center [662, 204] width 420 height 19
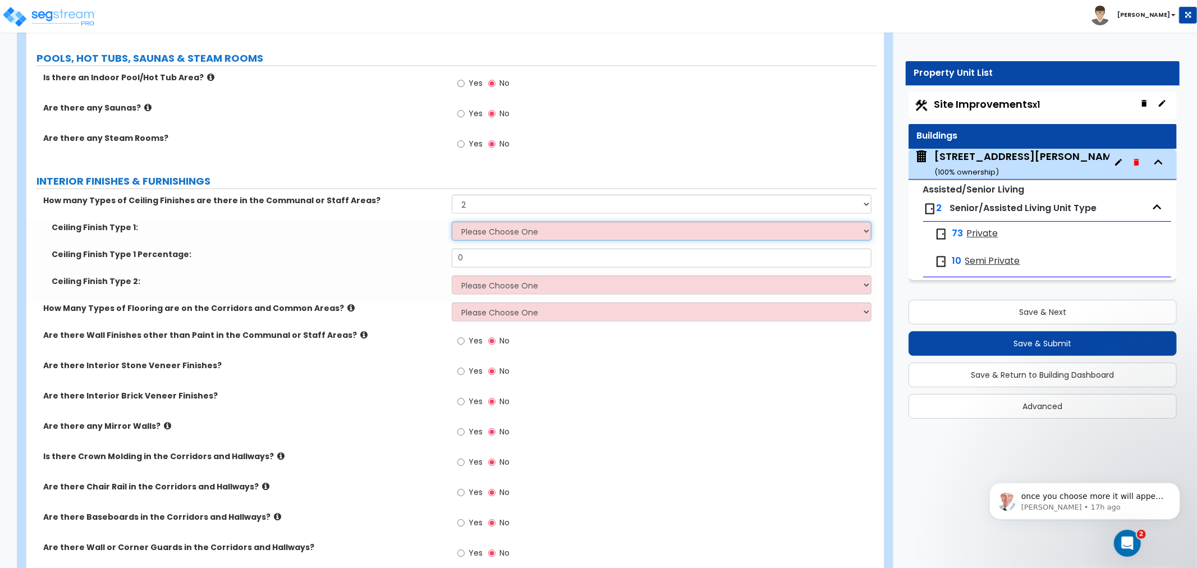
click at [483, 222] on select "Please Choose One Drop Ceiling Drywall Ceiling Open Ceiling" at bounding box center [662, 231] width 420 height 19
select select "1"
click at [452, 222] on select "Please Choose One Drop Ceiling Drywall Ceiling Open Ceiling" at bounding box center [662, 231] width 420 height 19
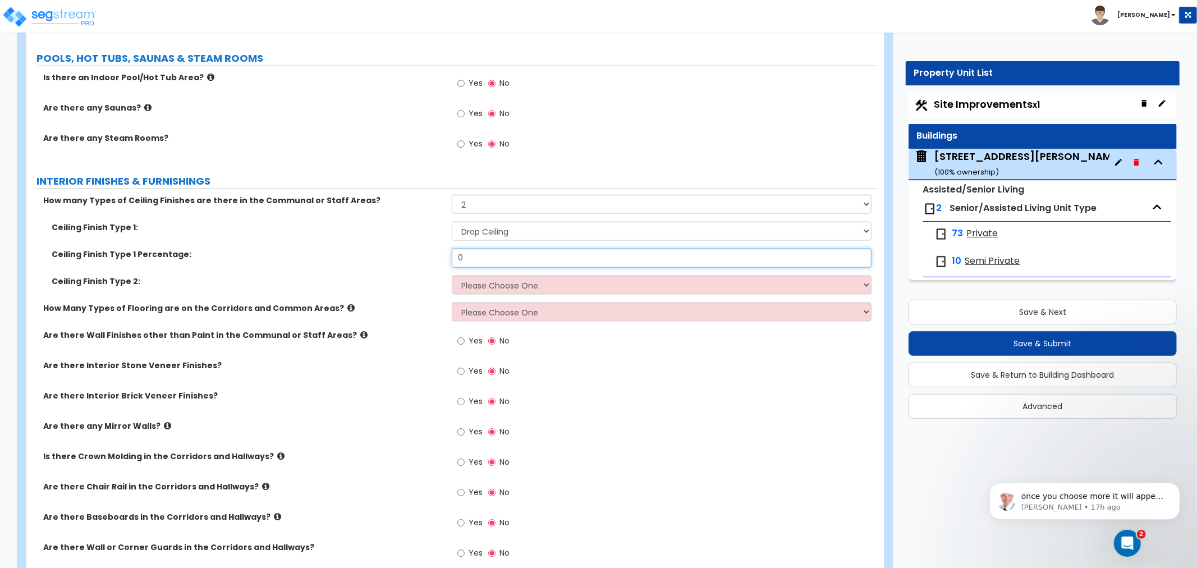
drag, startPoint x: 485, startPoint y: 233, endPoint x: 362, endPoint y: 231, distance: 122.9
click at [362, 249] on div "Ceiling Finish Type 1 Percentage: 0" at bounding box center [451, 262] width 851 height 27
type input "85"
click at [500, 276] on select "Please Choose One Drop Ceiling Drywall Ceiling Open Ceiling" at bounding box center [662, 285] width 420 height 19
select select "2"
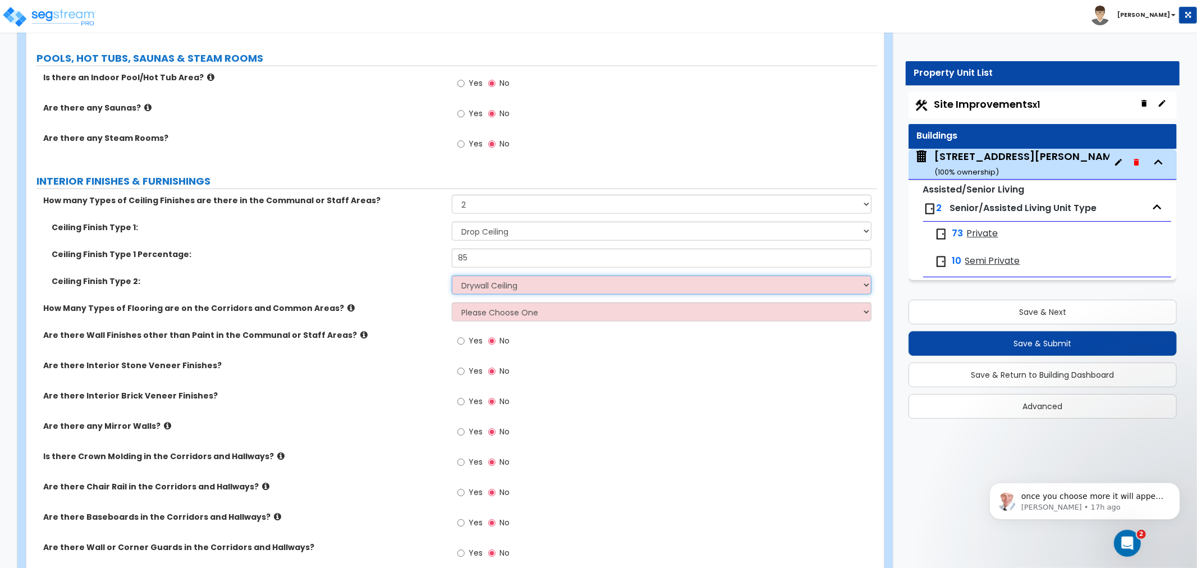
click at [452, 276] on select "Please Choose One Drop Ceiling Drywall Ceiling Open Ceiling" at bounding box center [662, 285] width 420 height 19
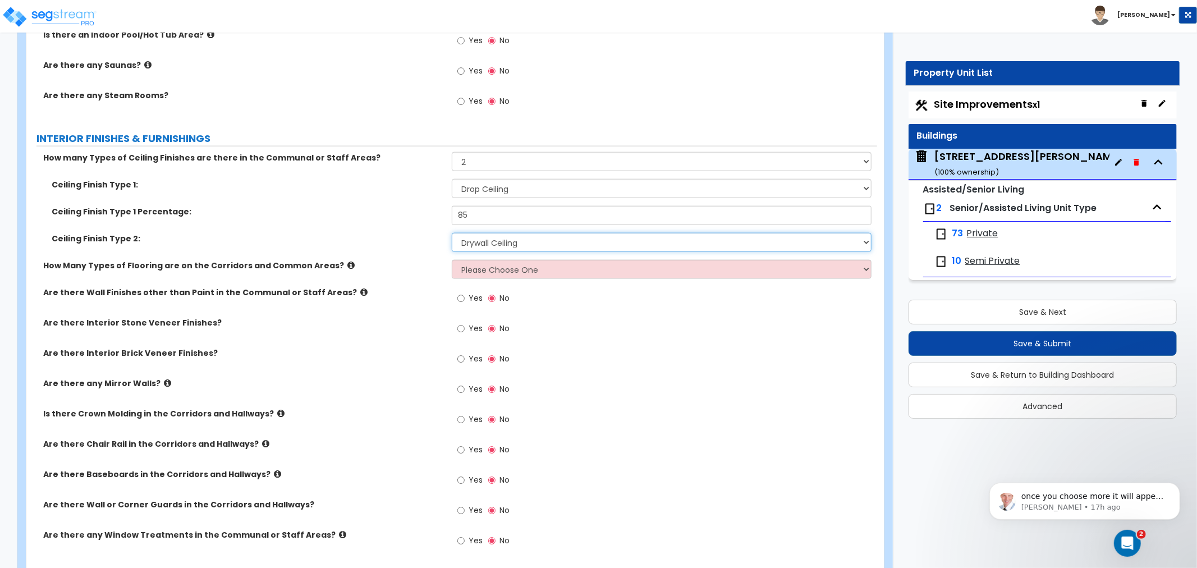
scroll to position [4801, 0]
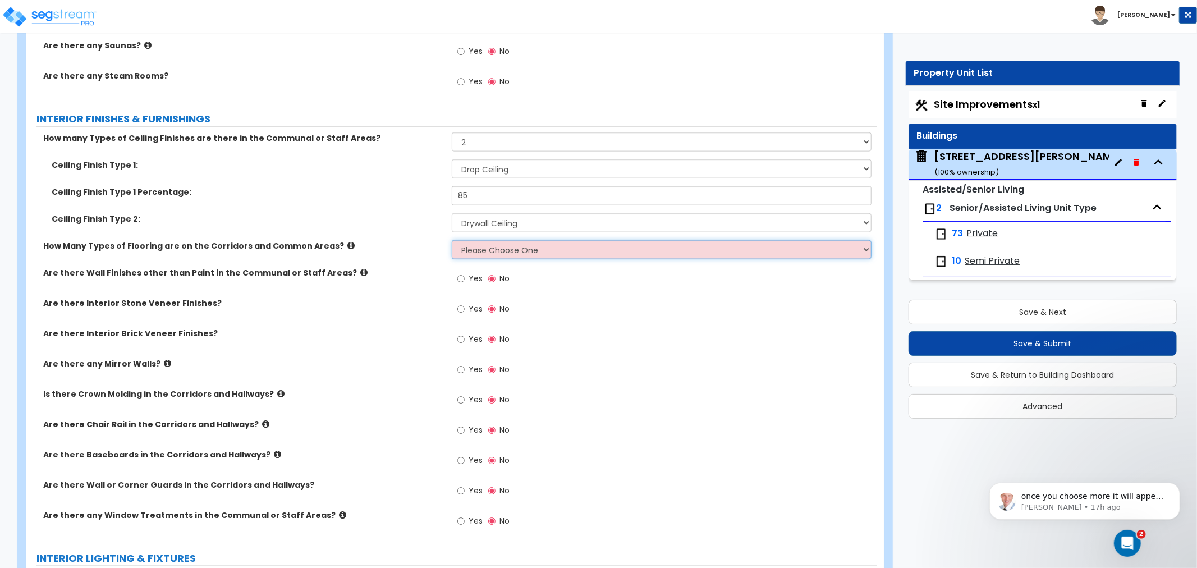
click at [478, 240] on select "Please Choose One 1 2 3" at bounding box center [662, 249] width 420 height 19
select select "2"
click at [452, 240] on select "Please Choose One 1 2 3" at bounding box center [662, 249] width 420 height 19
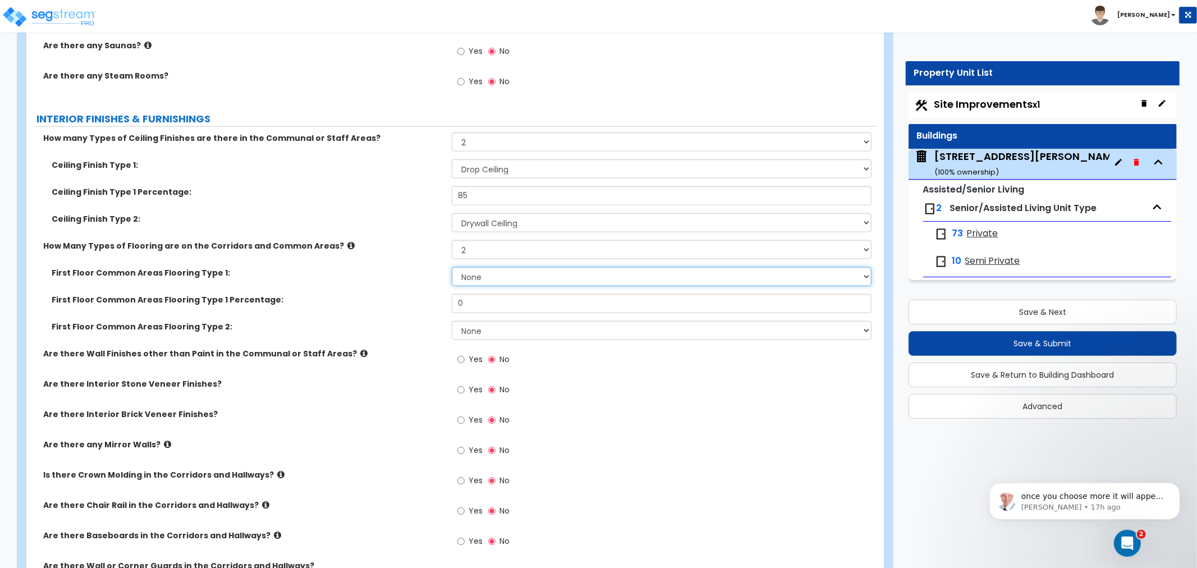
click at [468, 267] on select "None Tile Flooring Hardwood Flooring Resilient Laminate Flooring VCT Flooring S…" at bounding box center [662, 276] width 420 height 19
select select "5"
click at [452, 267] on select "None Tile Flooring Hardwood Flooring Resilient Laminate Flooring VCT Flooring S…" at bounding box center [662, 276] width 420 height 19
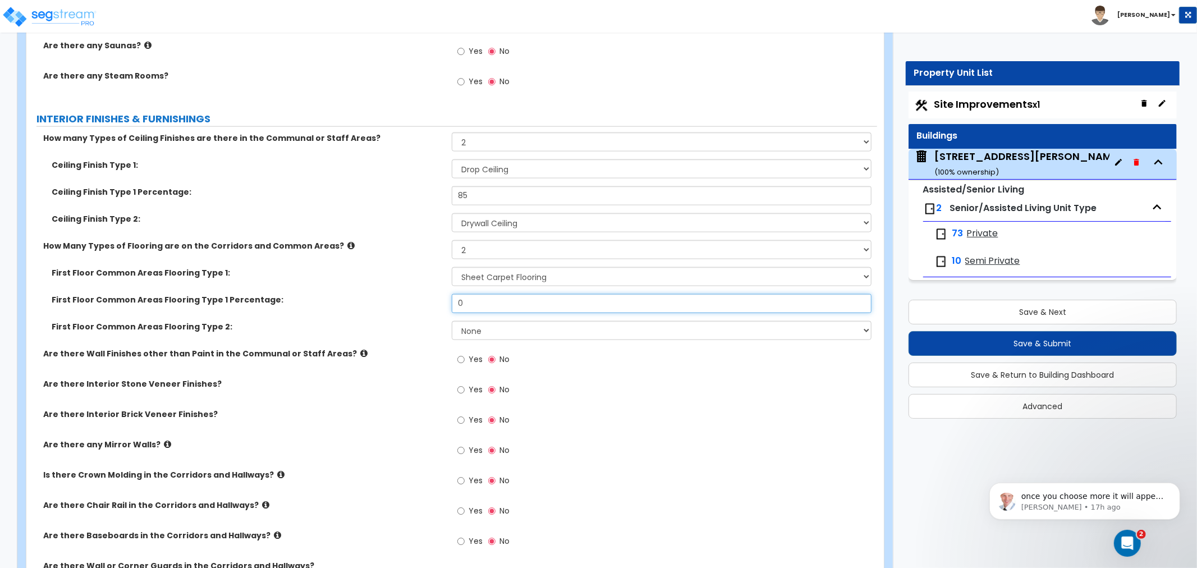
drag, startPoint x: 479, startPoint y: 279, endPoint x: 405, endPoint y: 278, distance: 74.1
click at [405, 294] on div "First Floor Common Areas Flooring Type 1 Percentage: 0" at bounding box center [451, 307] width 851 height 27
type input "60"
click at [474, 321] on select "None Tile Flooring Hardwood Flooring Resilient Laminate Flooring VCT Flooring S…" at bounding box center [662, 330] width 420 height 19
select select "3"
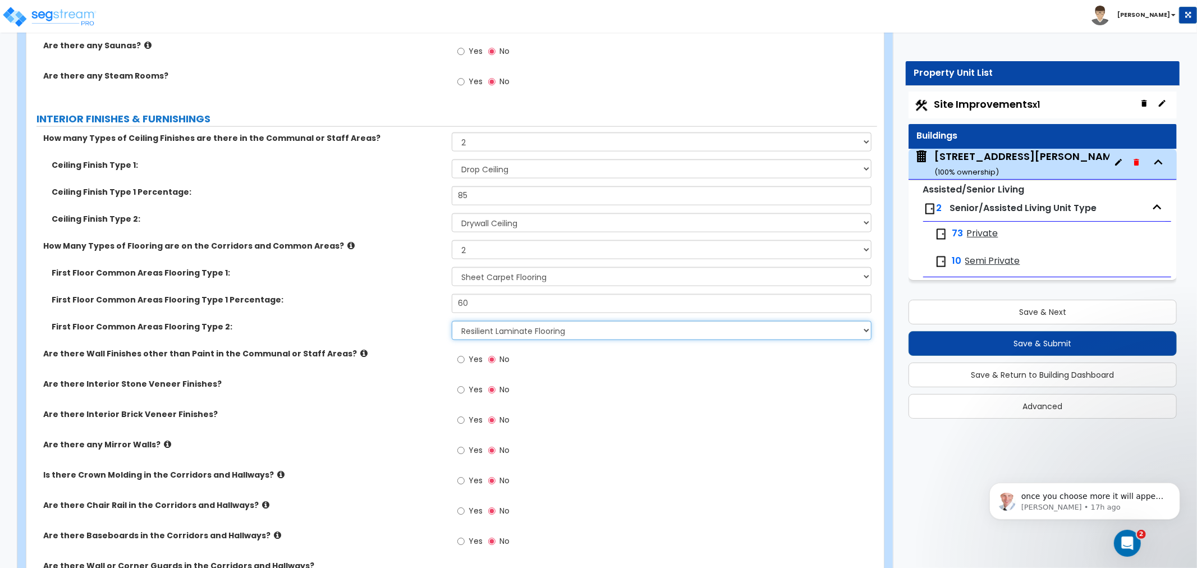
click at [452, 321] on select "None Tile Flooring Hardwood Flooring Resilient Laminate Flooring VCT Flooring S…" at bounding box center [662, 330] width 420 height 19
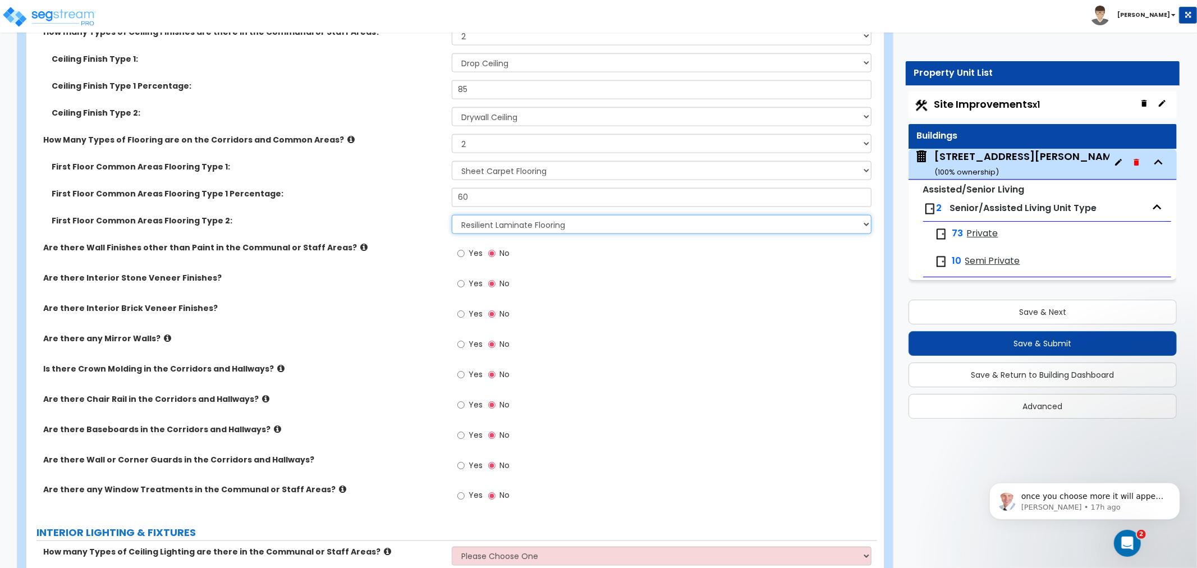
scroll to position [4926, 0]
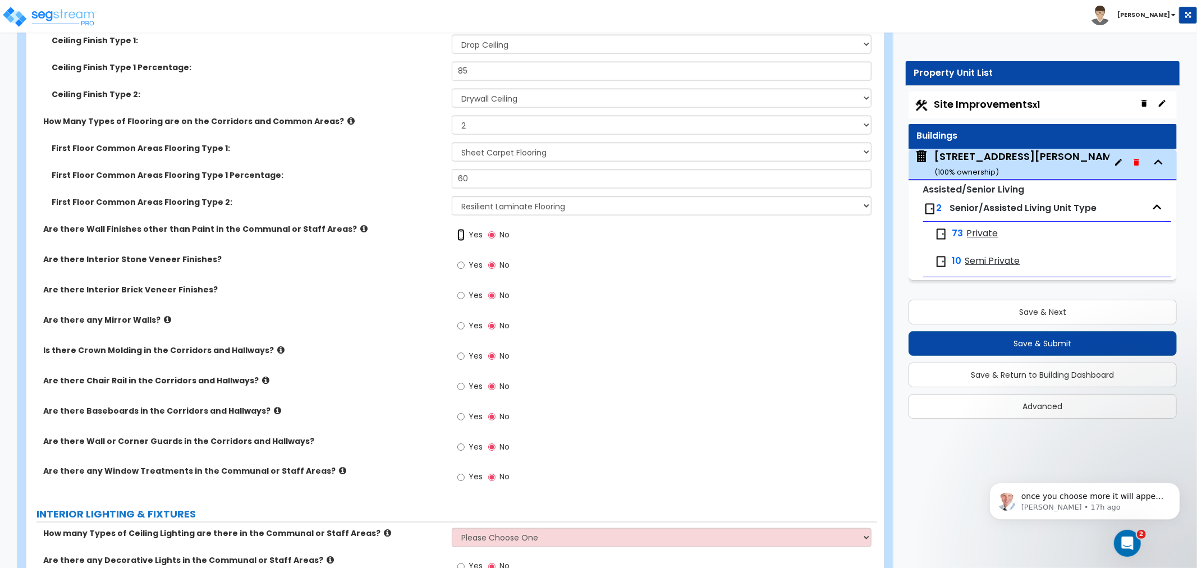
click at [459, 229] on input "Yes" at bounding box center [460, 235] width 7 height 12
radio input "true"
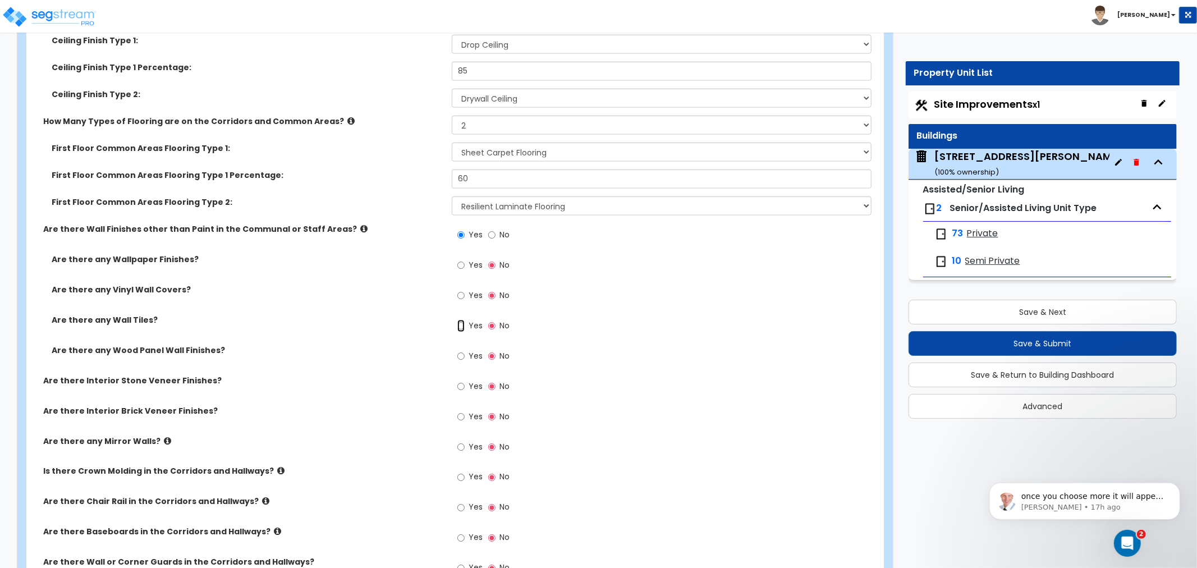
click at [463, 320] on input "Yes" at bounding box center [460, 326] width 7 height 12
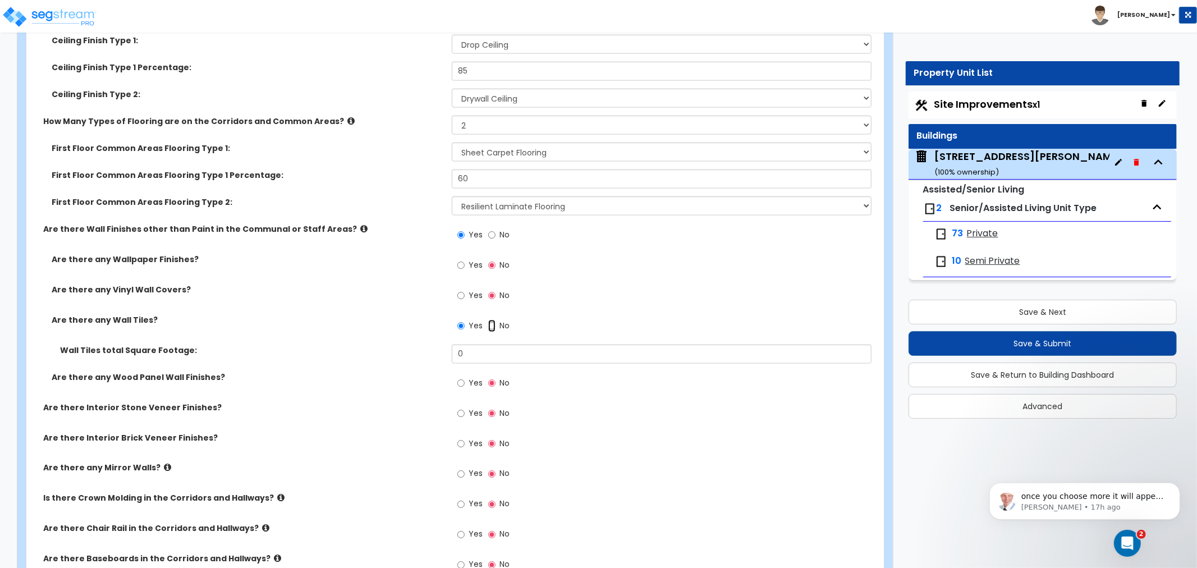
click at [492, 320] on input "No" at bounding box center [491, 326] width 7 height 12
radio input "false"
radio input "true"
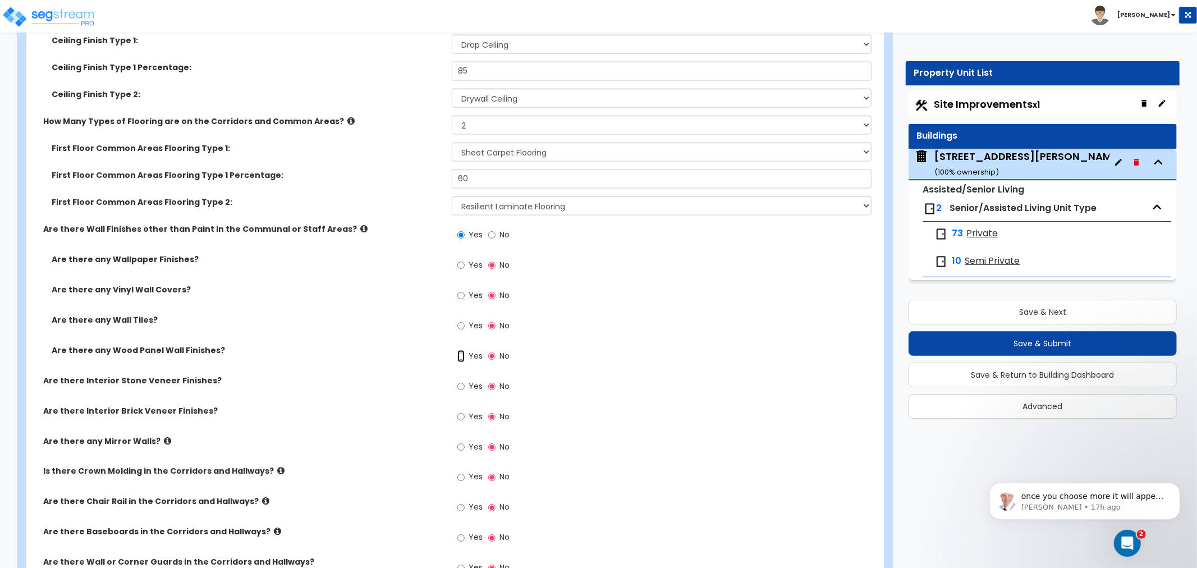
click at [463, 350] on input "Yes" at bounding box center [460, 356] width 7 height 12
radio input "true"
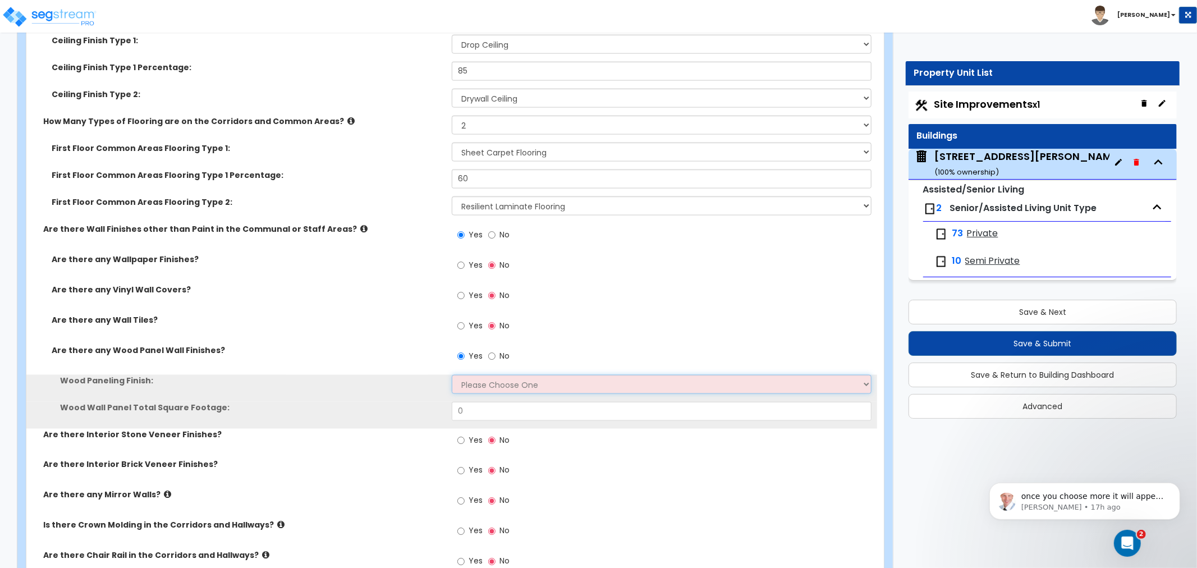
click at [476, 375] on select "Please Choose One Birch Mahogany Oak or Cherry Rosewood Teak I Don't Know, Plea…" at bounding box center [662, 384] width 420 height 19
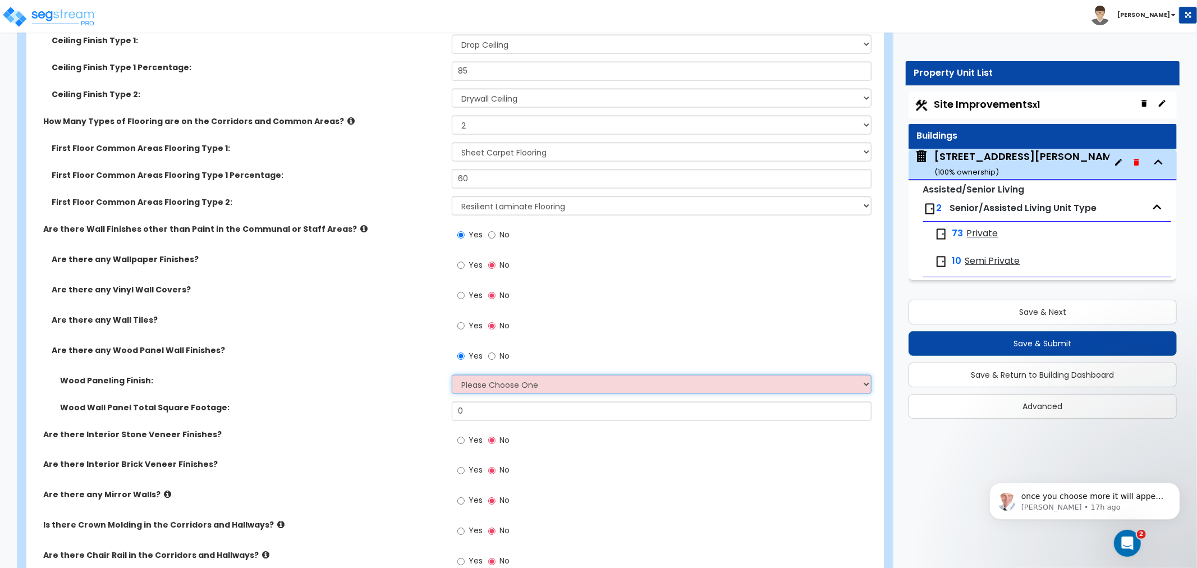
select select "6"
click at [452, 375] on select "Please Choose One Birch Mahogany Oak or Cherry Rosewood Teak I Don't Know, Plea…" at bounding box center [662, 384] width 420 height 19
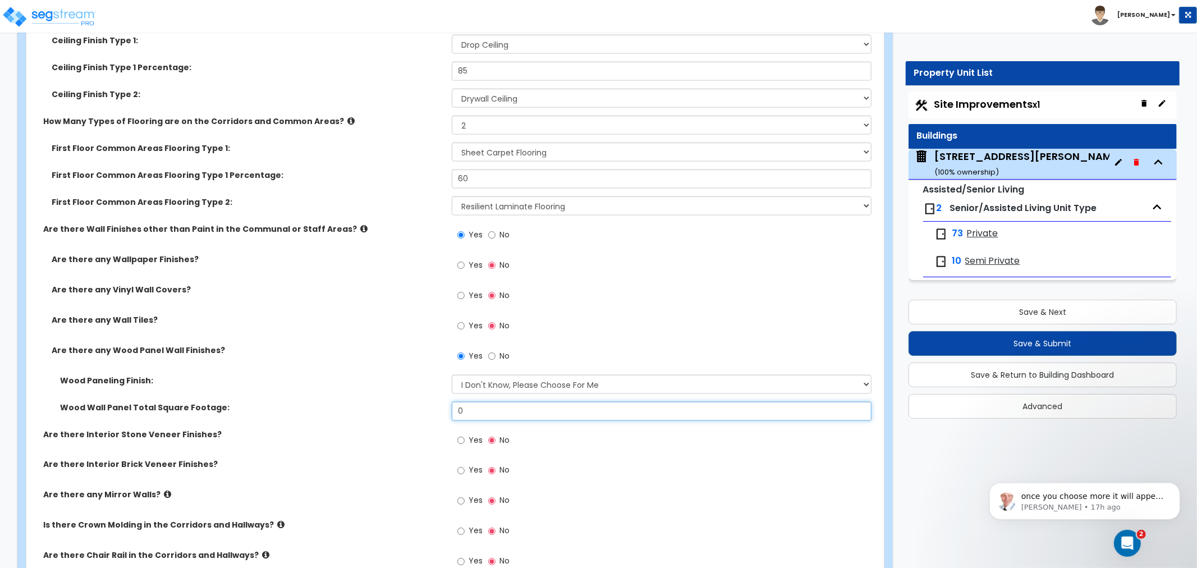
drag, startPoint x: 480, startPoint y: 390, endPoint x: 377, endPoint y: 389, distance: 103.3
click at [377, 402] on div "Wood Wall Panel Total Square Footage: 0" at bounding box center [451, 415] width 851 height 27
click at [312, 402] on label "Wood Wall Panel Total Square Footage:" at bounding box center [251, 407] width 383 height 11
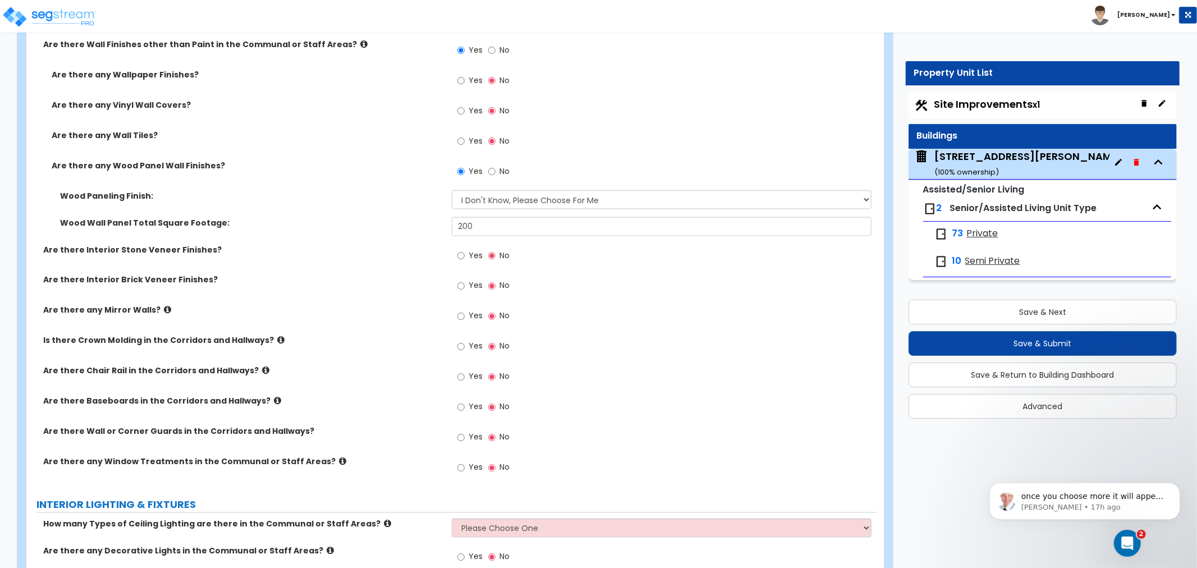
scroll to position [5113, 0]
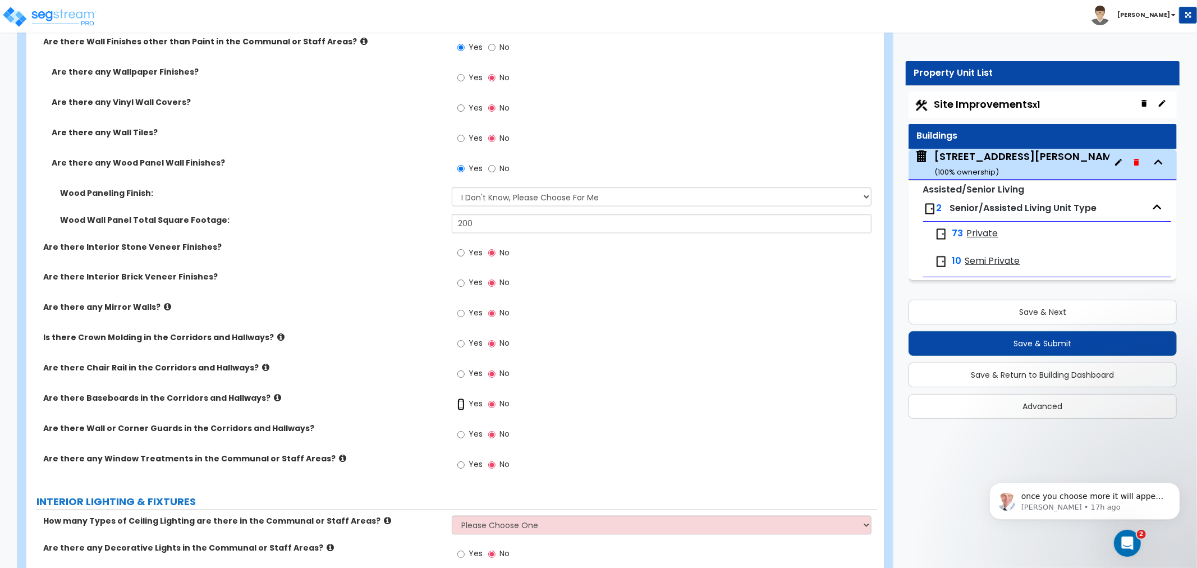
click at [464, 398] on input "Yes" at bounding box center [460, 404] width 7 height 12
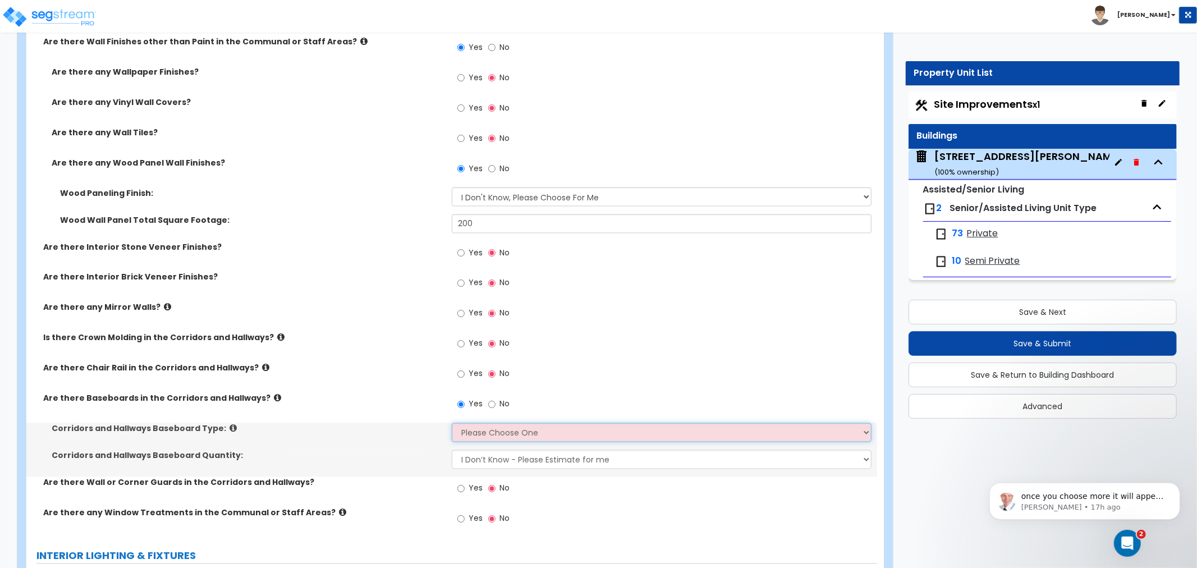
click at [476, 423] on select "Please Choose One Wood Vinyl Carpet Tile" at bounding box center [662, 432] width 420 height 19
click at [452, 423] on select "Please Choose One Wood Vinyl Carpet Tile" at bounding box center [662, 432] width 420 height 19
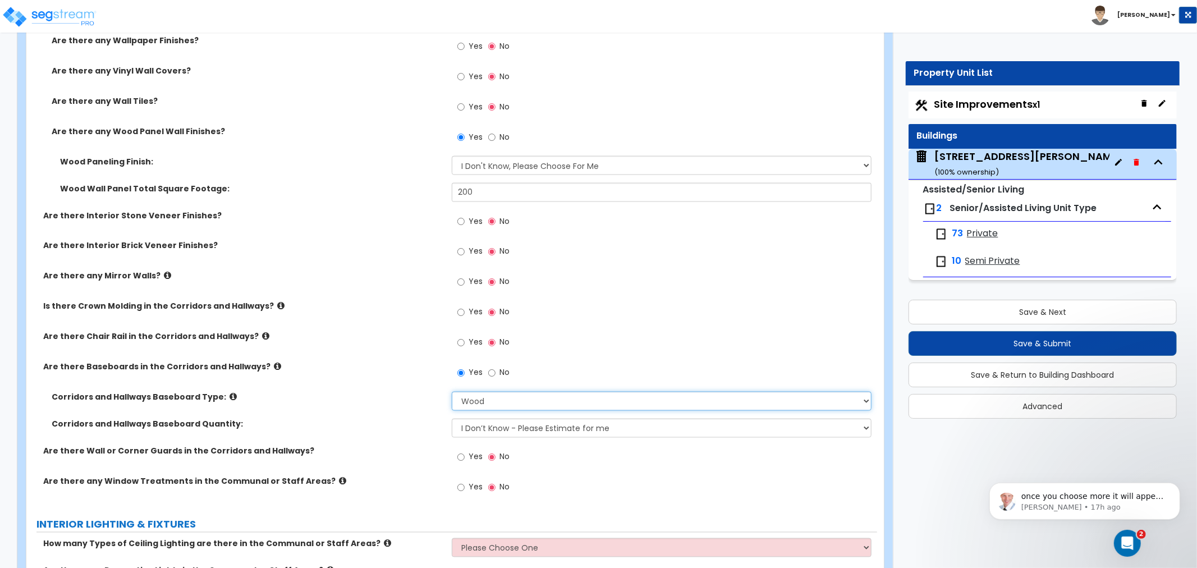
scroll to position [5176, 0]
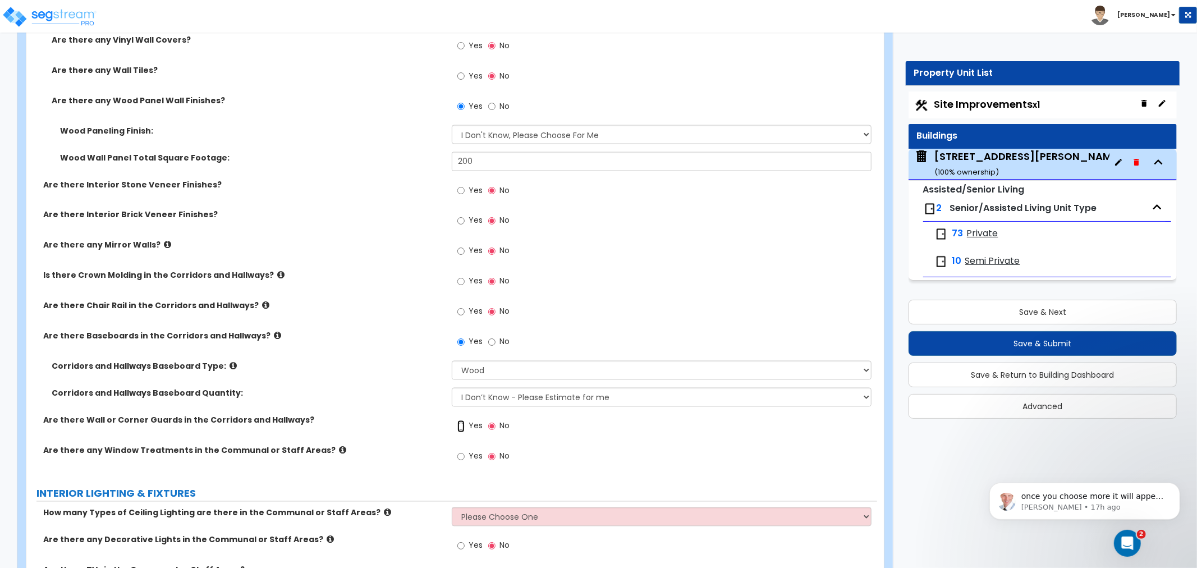
click at [458, 420] on input "Yes" at bounding box center [460, 426] width 7 height 12
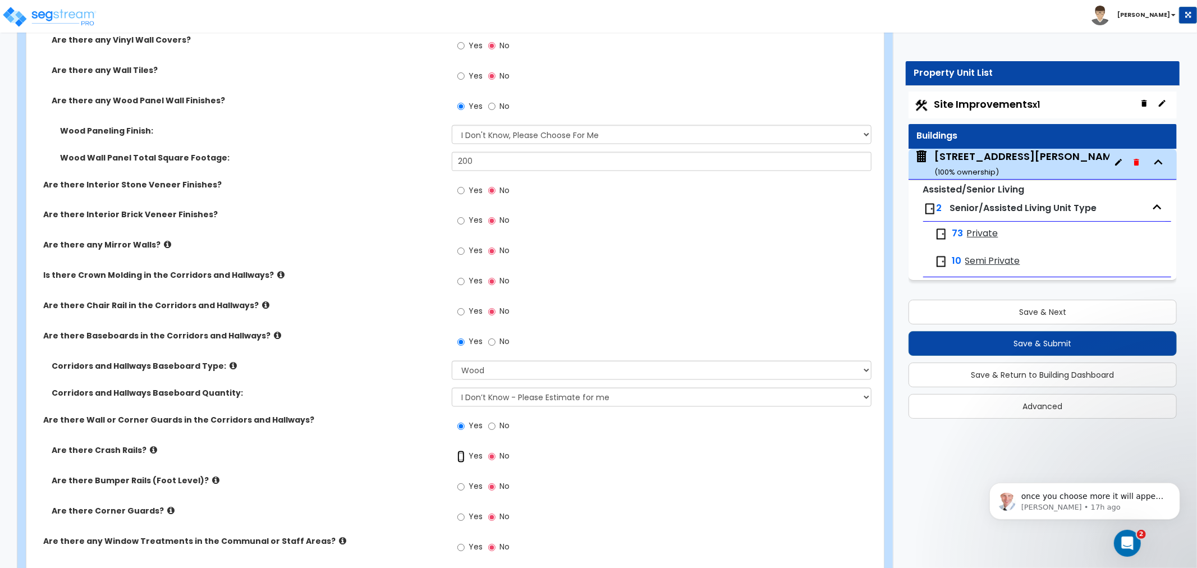
click at [457, 451] on input "Yes" at bounding box center [460, 457] width 7 height 12
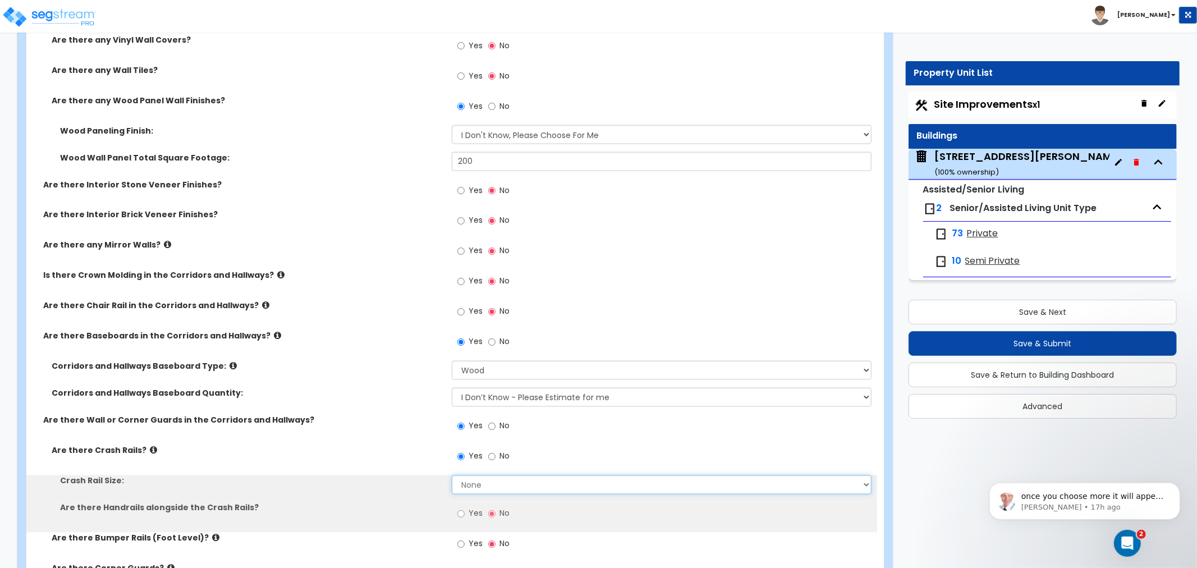
click at [465, 475] on select "None Small Large" at bounding box center [662, 484] width 420 height 19
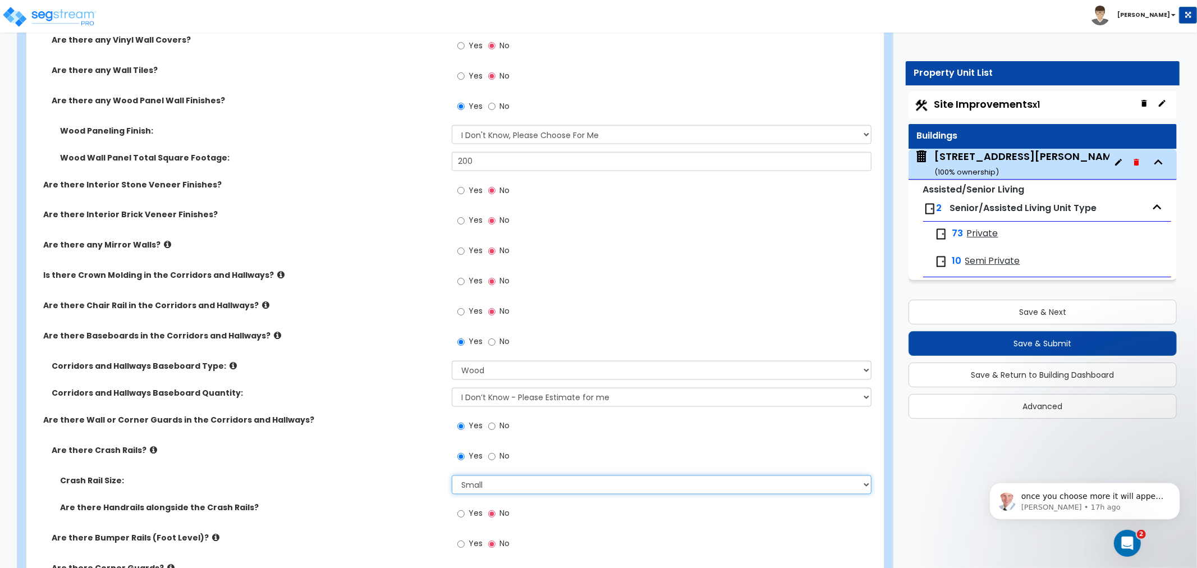
click at [452, 475] on select "None Small Large" at bounding box center [662, 484] width 420 height 19
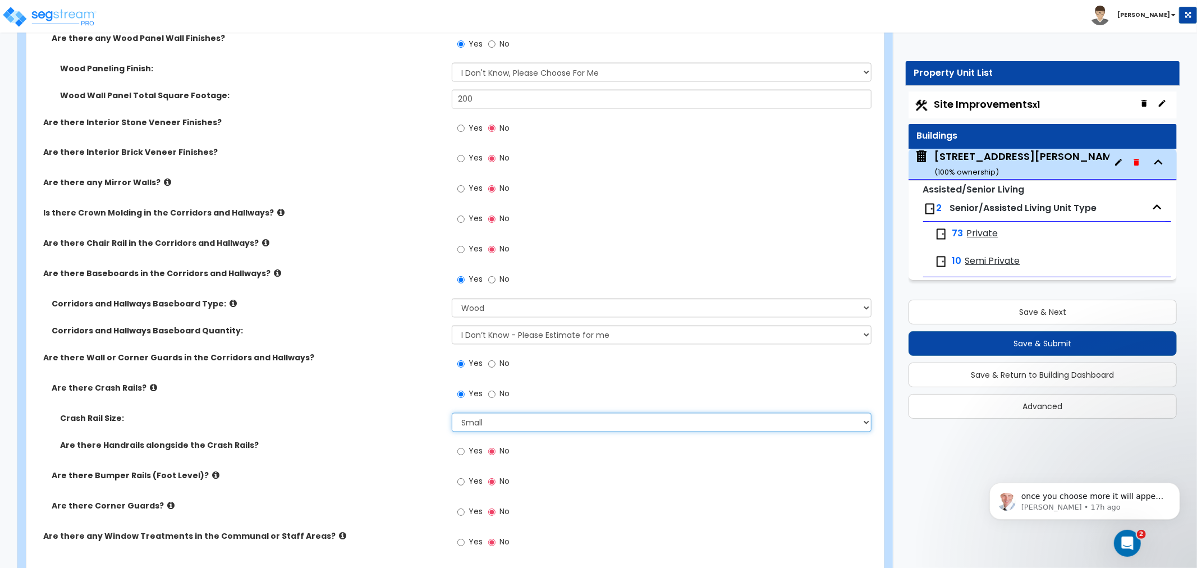
scroll to position [5300, 0]
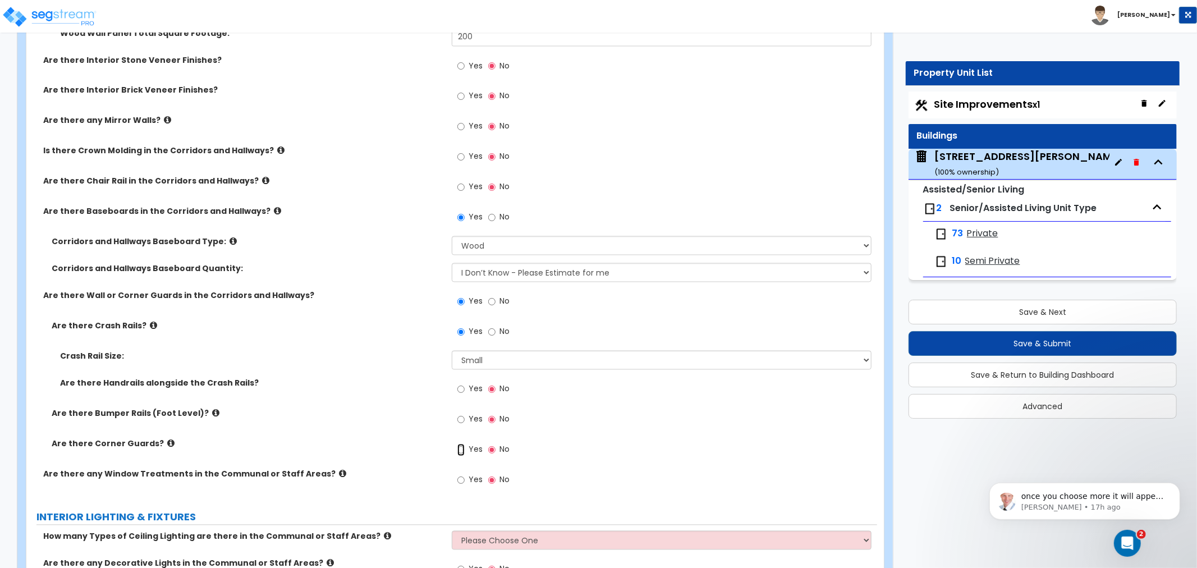
click at [462, 444] on input "Yes" at bounding box center [460, 450] width 7 height 12
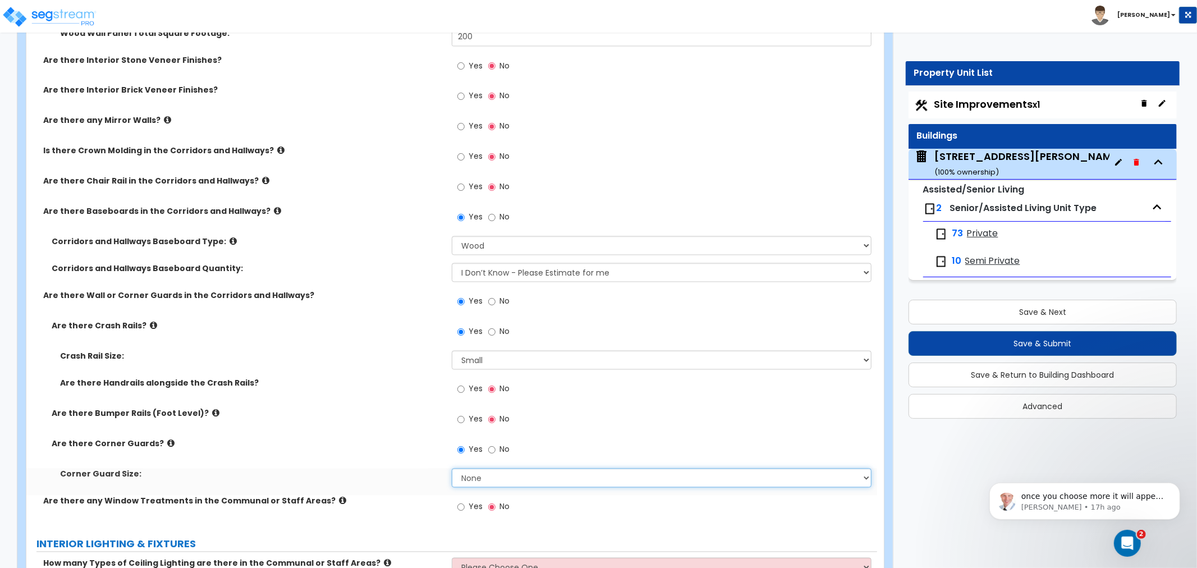
click at [459, 469] on select "None Small Large" at bounding box center [662, 478] width 420 height 19
click at [452, 469] on select "None Small Large" at bounding box center [662, 478] width 420 height 19
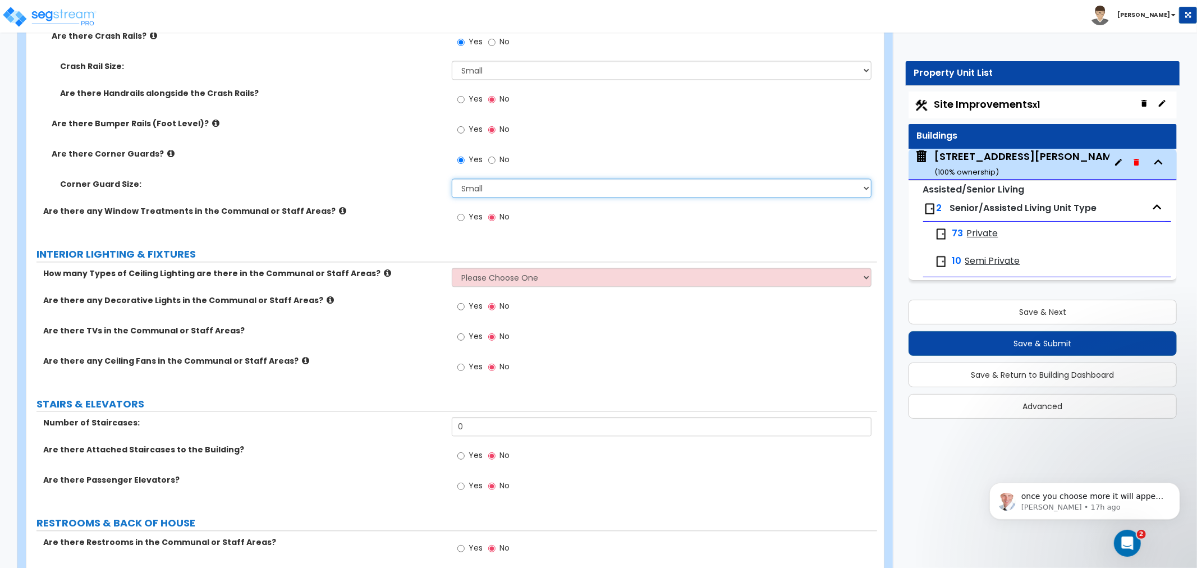
scroll to position [5612, 0]
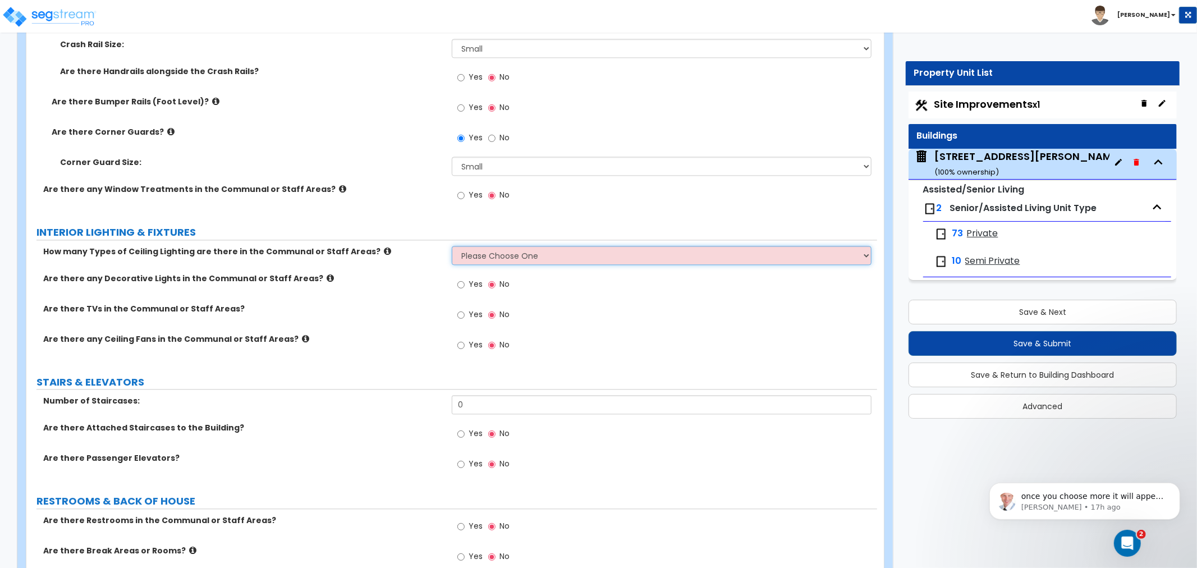
click at [503, 246] on select "Please Choose One 1 2 3" at bounding box center [662, 255] width 420 height 19
click at [452, 246] on select "Please Choose One 1 2 3" at bounding box center [662, 255] width 420 height 19
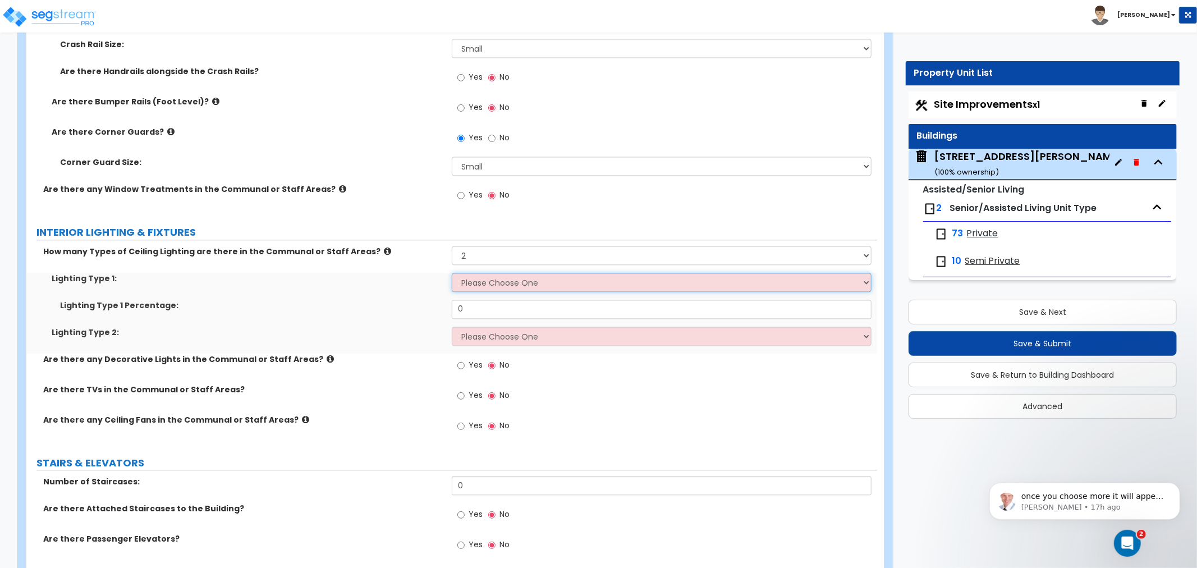
click at [486, 273] on select "Please Choose One LED Surface-Mounted LED Recessed Fluorescent Surface-Mounted …" at bounding box center [662, 282] width 420 height 19
click at [452, 273] on select "Please Choose One LED Surface-Mounted LED Recessed Fluorescent Surface-Mounted …" at bounding box center [662, 282] width 420 height 19
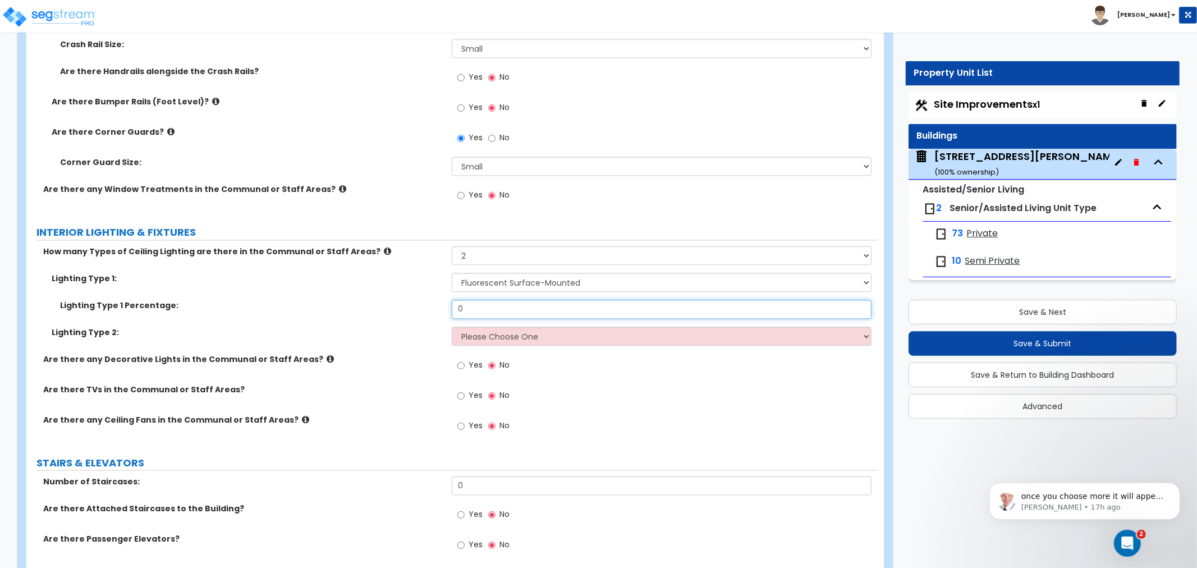
drag, startPoint x: 481, startPoint y: 282, endPoint x: 380, endPoint y: 278, distance: 101.1
click at [380, 300] on div "Lighting Type 1 Percentage: 0" at bounding box center [451, 313] width 851 height 27
click at [543, 327] on select "Please Choose One LED Surface-Mounted LED Recessed Fluorescent Surface-Mounted …" at bounding box center [662, 336] width 420 height 19
click at [452, 327] on select "Please Choose One LED Surface-Mounted LED Recessed Fluorescent Surface-Mounted …" at bounding box center [662, 336] width 420 height 19
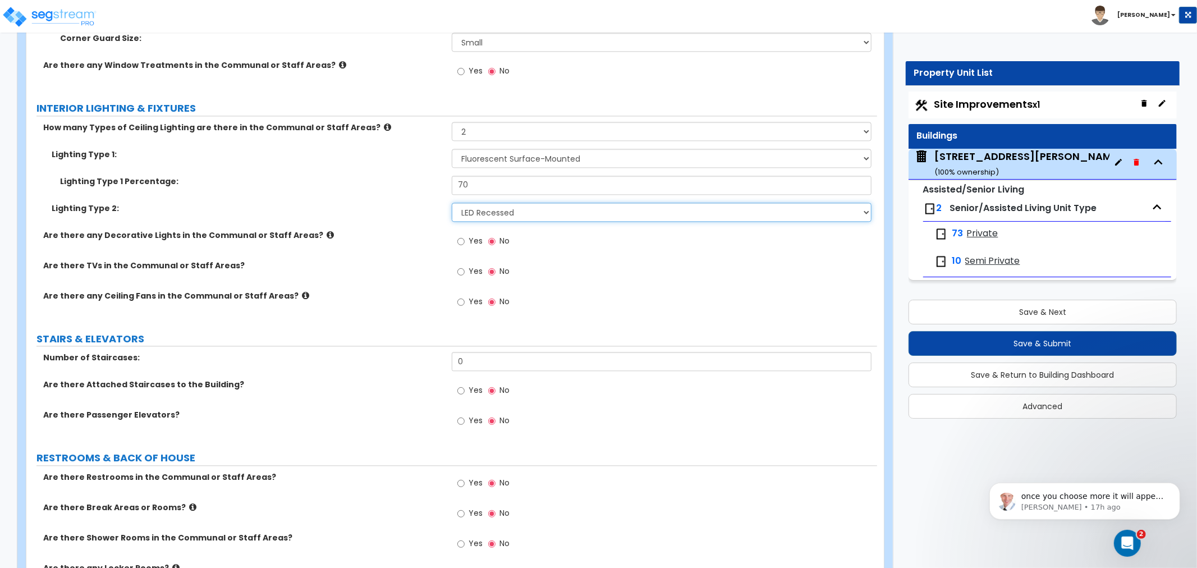
scroll to position [5737, 0]
click at [461, 235] on input "Yes" at bounding box center [460, 241] width 7 height 12
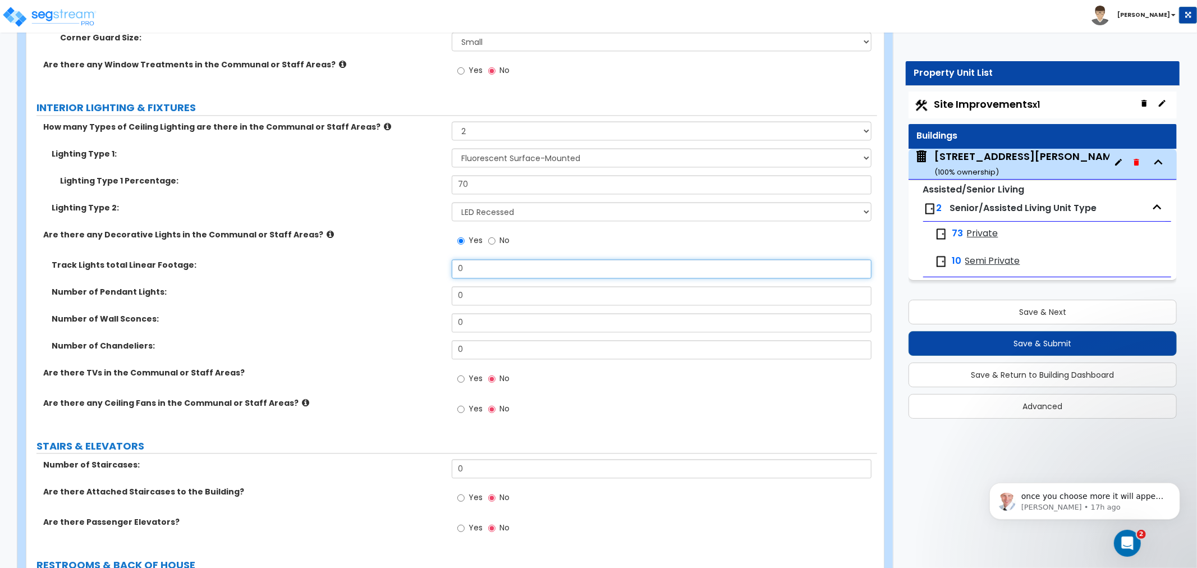
drag, startPoint x: 492, startPoint y: 241, endPoint x: 421, endPoint y: 237, distance: 71.4
click at [421, 259] on div "Track Lights total Linear Footage: 0" at bounding box center [451, 272] width 851 height 27
click at [472, 313] on input "0" at bounding box center [662, 322] width 420 height 19
click at [453, 286] on input "0" at bounding box center [662, 295] width 420 height 19
drag, startPoint x: 484, startPoint y: 267, endPoint x: 411, endPoint y: 273, distance: 73.2
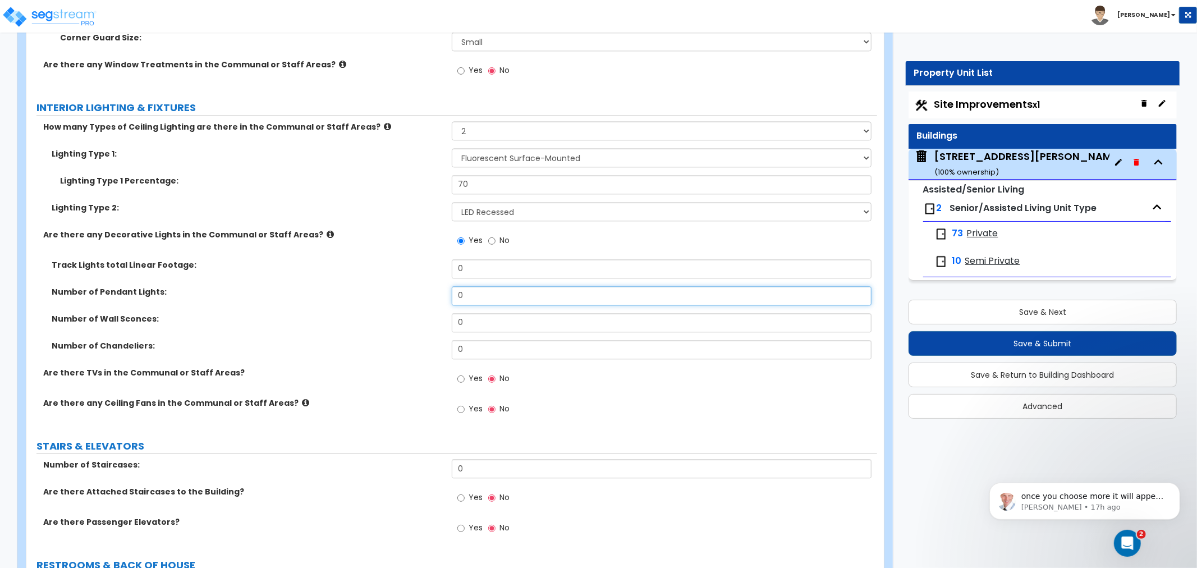
click at [411, 286] on div "Number of Pendant Lights: 0" at bounding box center [451, 299] width 851 height 27
drag, startPoint x: 486, startPoint y: 295, endPoint x: 384, endPoint y: 292, distance: 102.2
click at [384, 313] on div "Number of Wall Sconces: 0" at bounding box center [451, 326] width 851 height 27
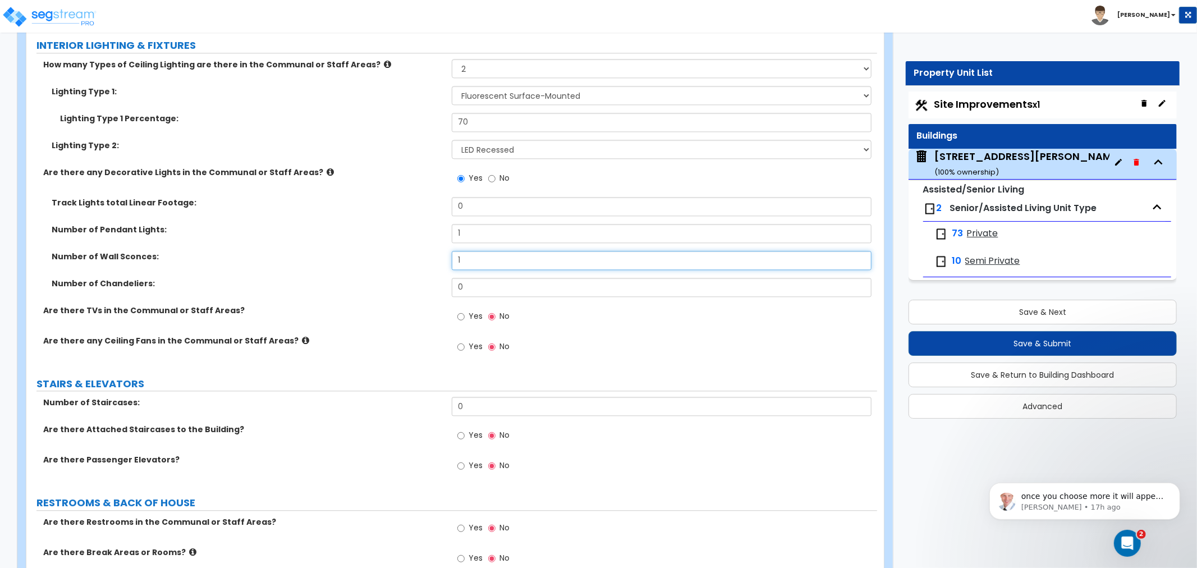
scroll to position [5861, 0]
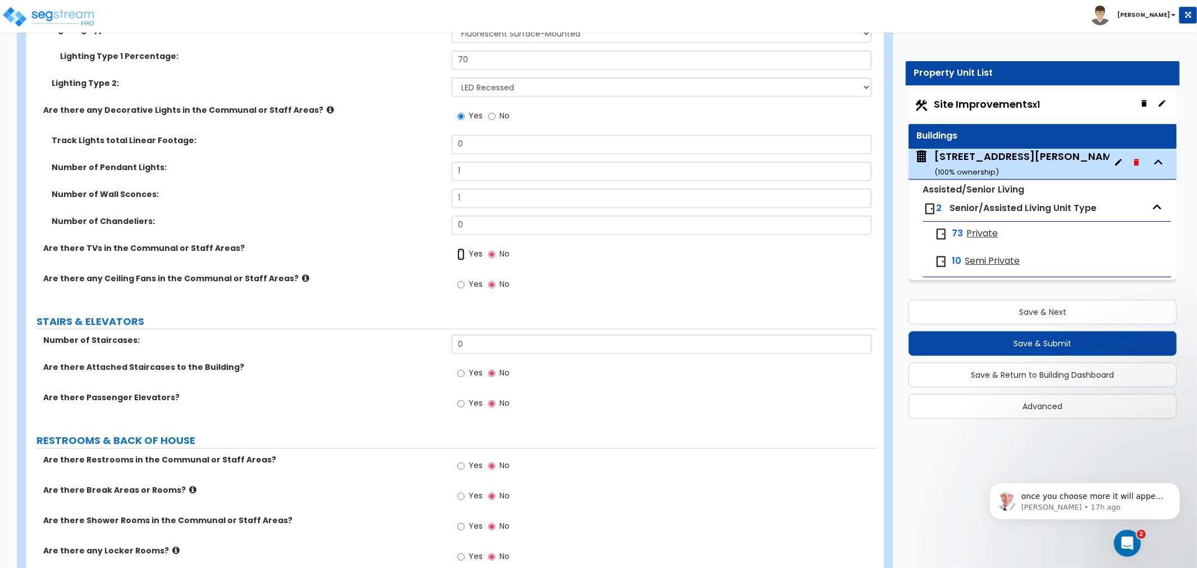
click at [460, 248] on input "Yes" at bounding box center [460, 254] width 7 height 12
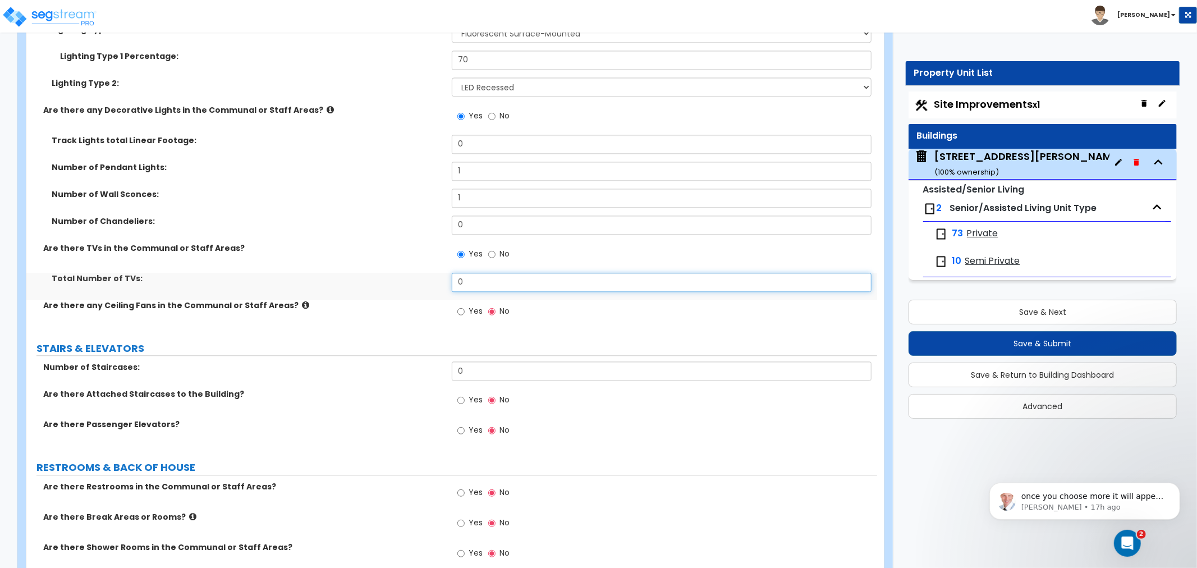
drag, startPoint x: 471, startPoint y: 254, endPoint x: 384, endPoint y: 257, distance: 87.6
click at [384, 273] on div "Total Number of TVs: 0" at bounding box center [451, 286] width 851 height 27
click at [483, 273] on input "0" at bounding box center [662, 282] width 420 height 19
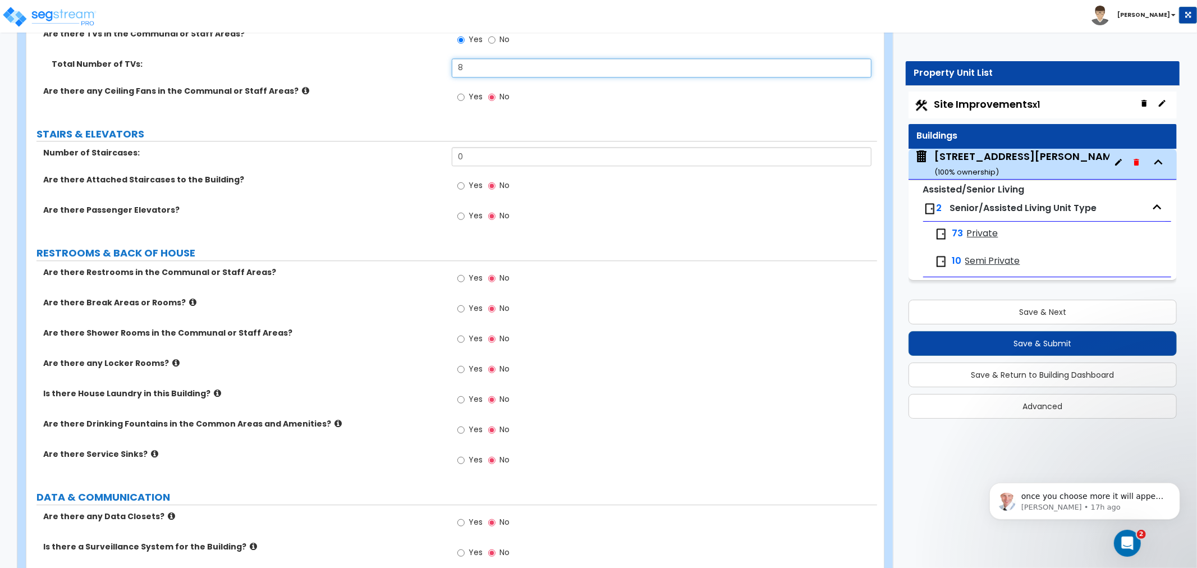
scroll to position [6111, 0]
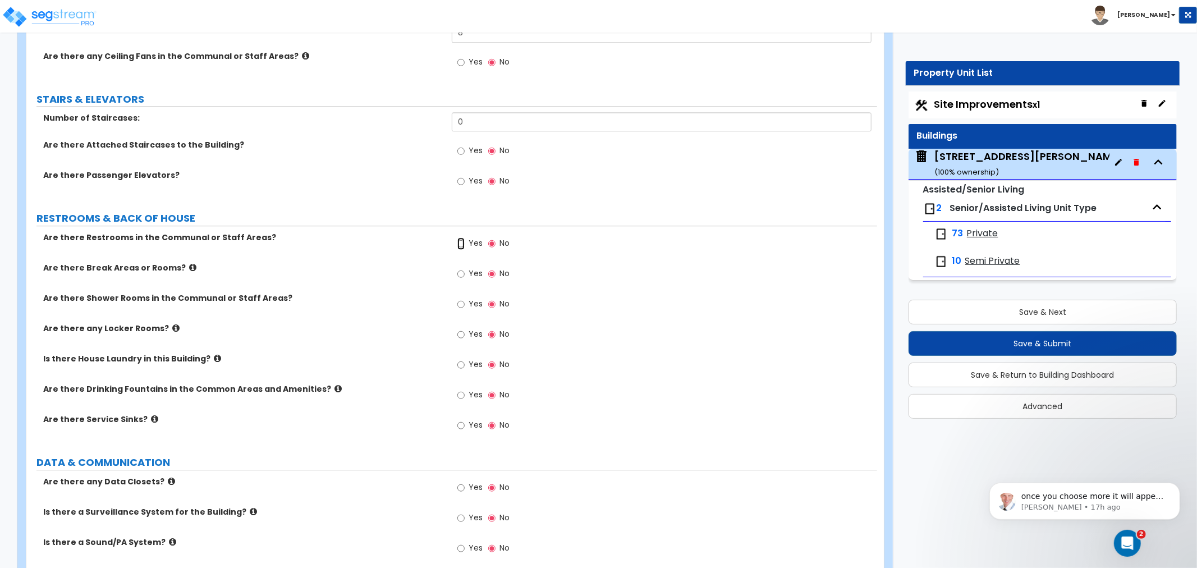
click at [464, 237] on input "Yes" at bounding box center [460, 243] width 7 height 12
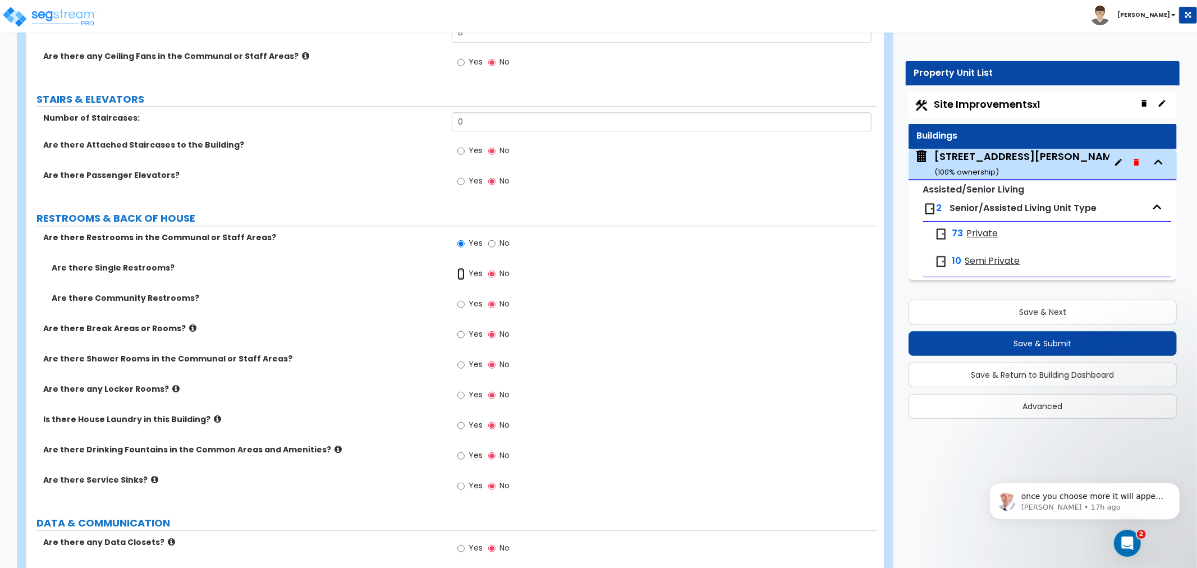
click at [461, 268] on input "Yes" at bounding box center [460, 274] width 7 height 12
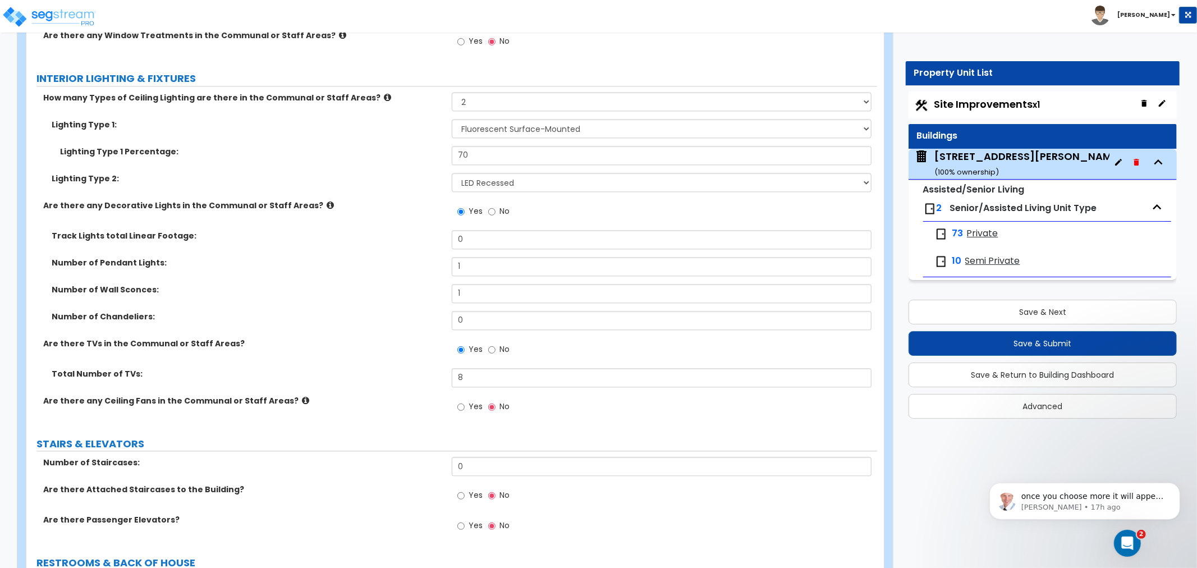
scroll to position [5737, 0]
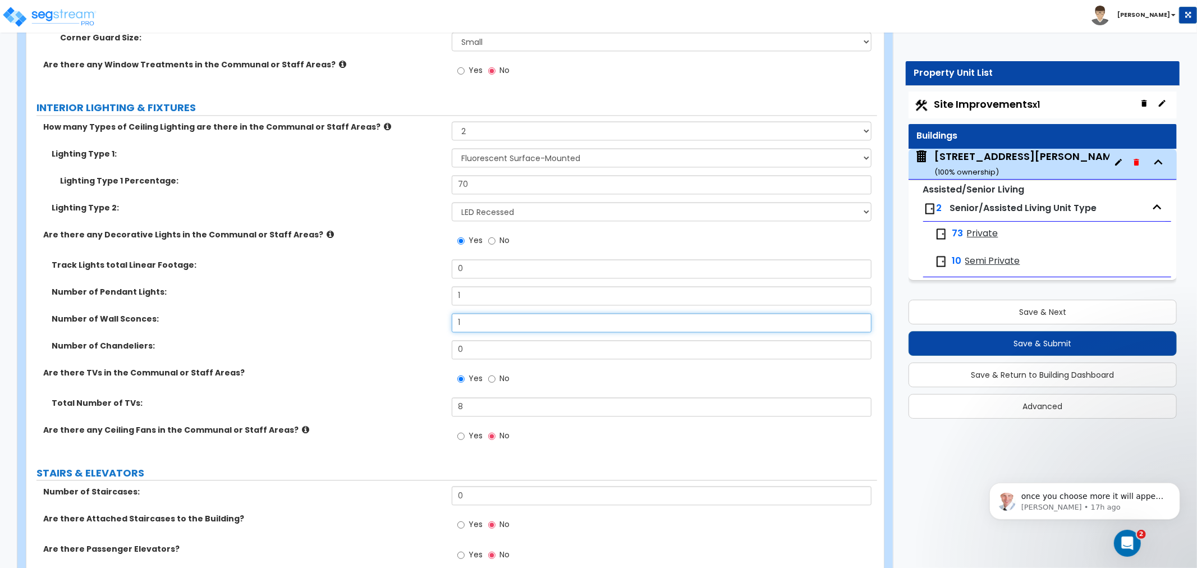
drag, startPoint x: 482, startPoint y: 295, endPoint x: 427, endPoint y: 298, distance: 55.1
click at [427, 313] on div "Number of Wall Sconces: 1" at bounding box center [451, 326] width 851 height 27
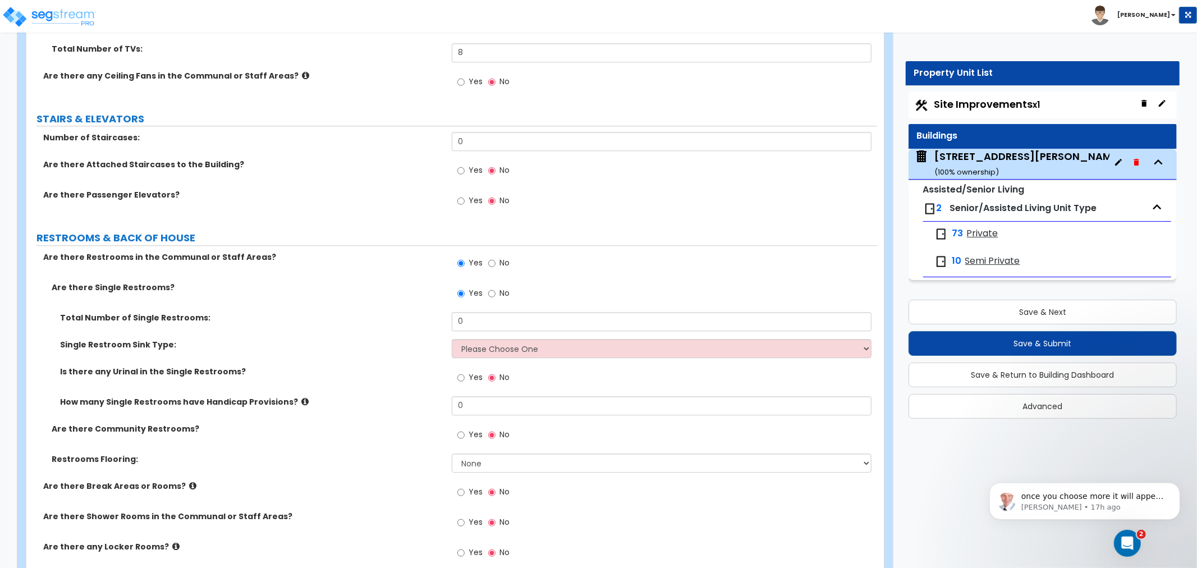
scroll to position [6111, 0]
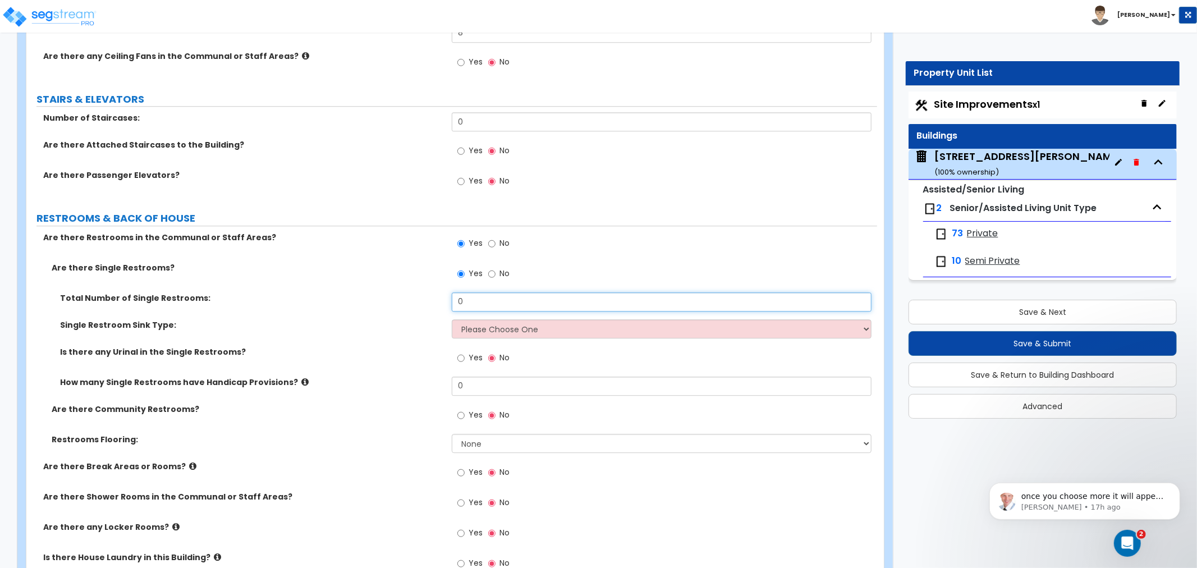
drag, startPoint x: 470, startPoint y: 276, endPoint x: 427, endPoint y: 281, distance: 44.1
click at [427, 292] on div "Total Number of Single Restrooms: 0" at bounding box center [451, 305] width 851 height 27
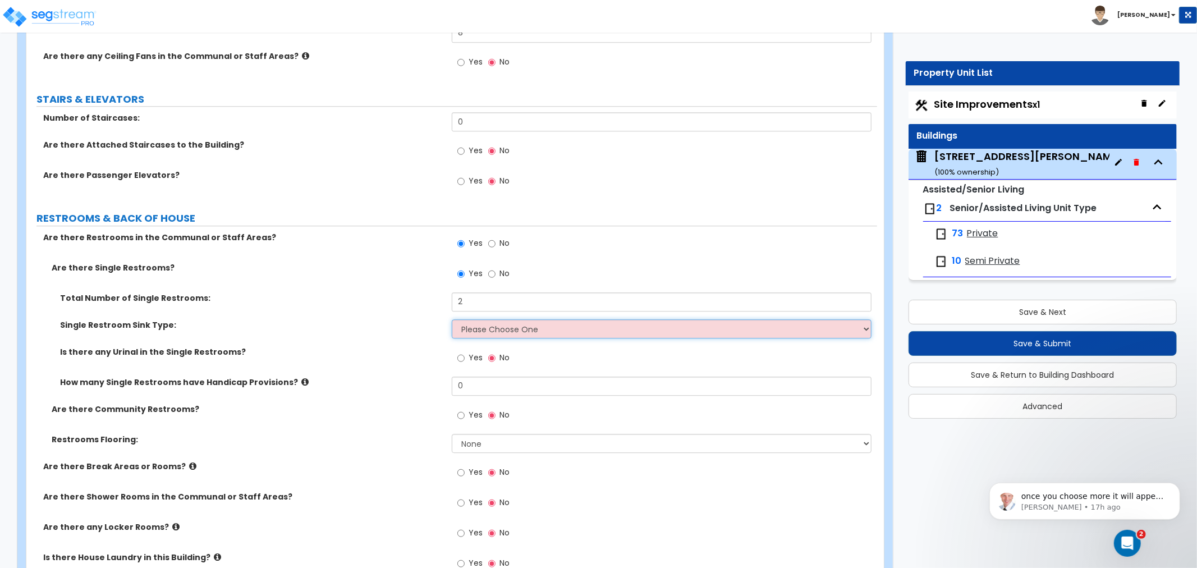
click at [471, 319] on select "Please Choose One Wall-mounted Vanity-mounted" at bounding box center [662, 328] width 420 height 19
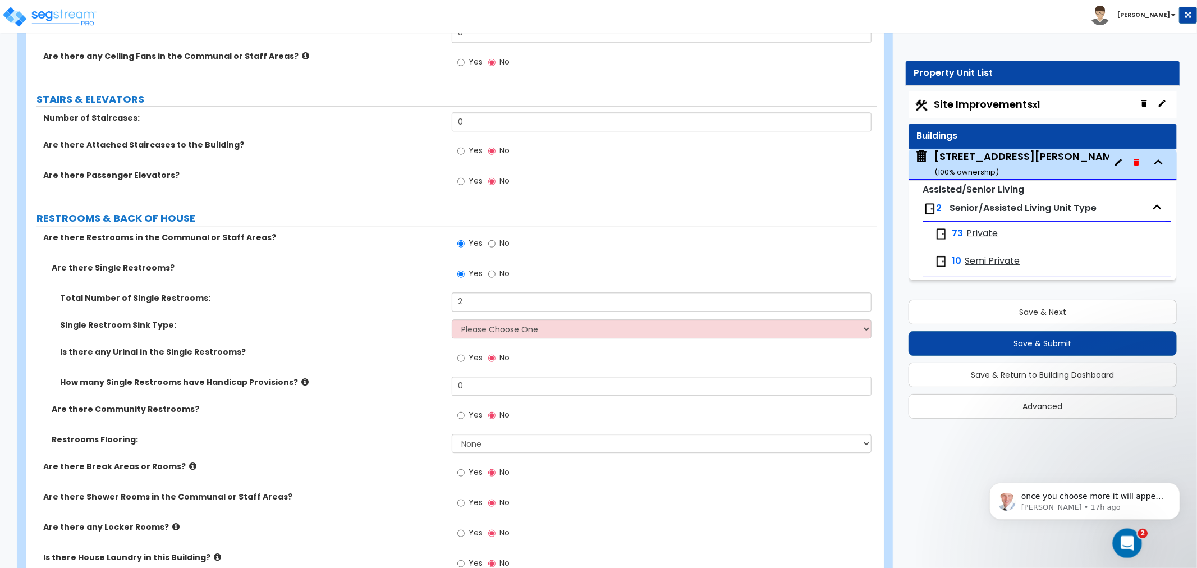
click at [1127, 543] on icon "Open Intercom Messenger" at bounding box center [1126, 541] width 8 height 9
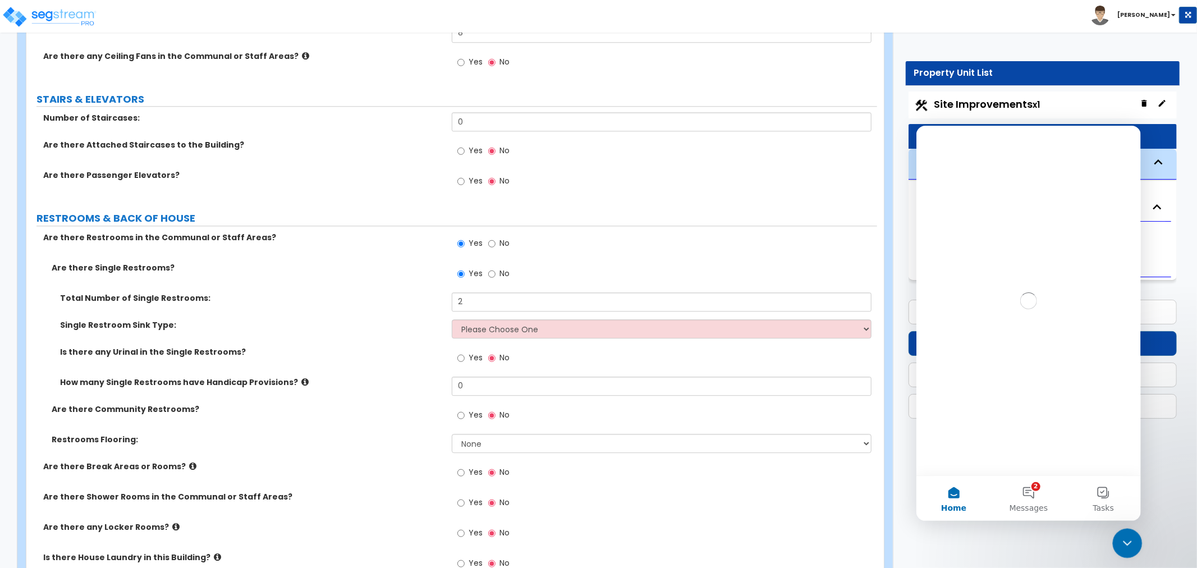
scroll to position [0, 0]
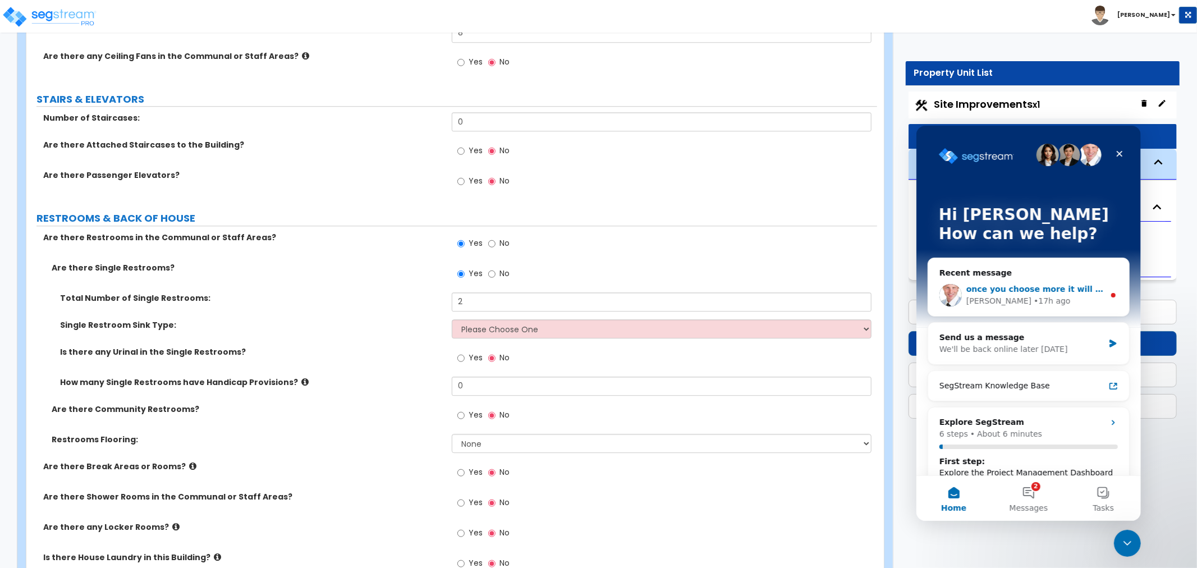
click at [1033, 296] on div "• 17h ago" at bounding box center [1051, 301] width 36 height 12
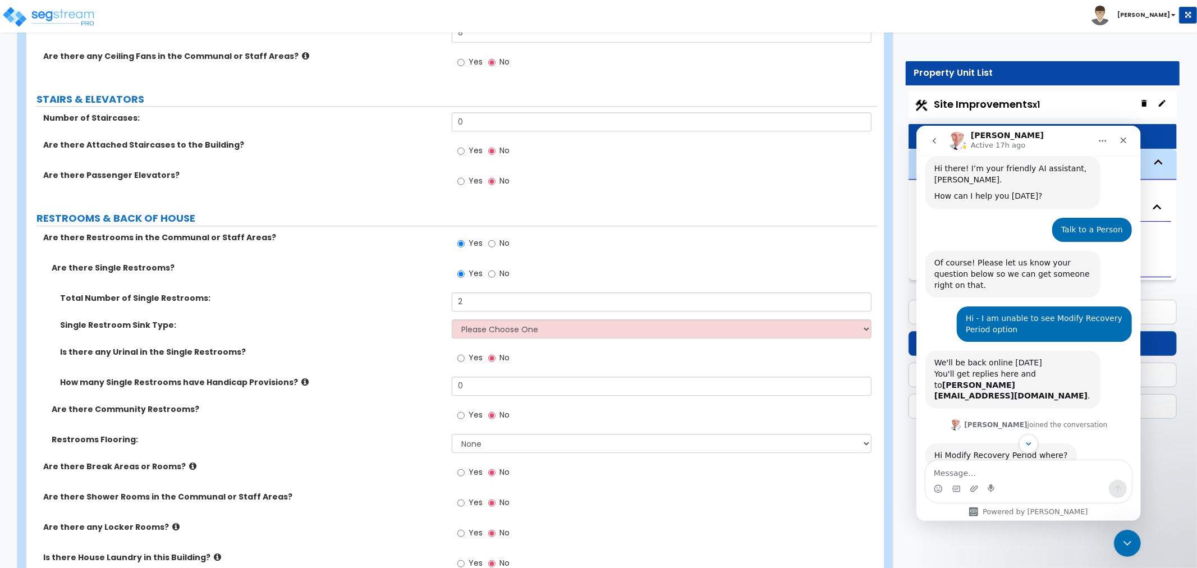
scroll to position [279, 0]
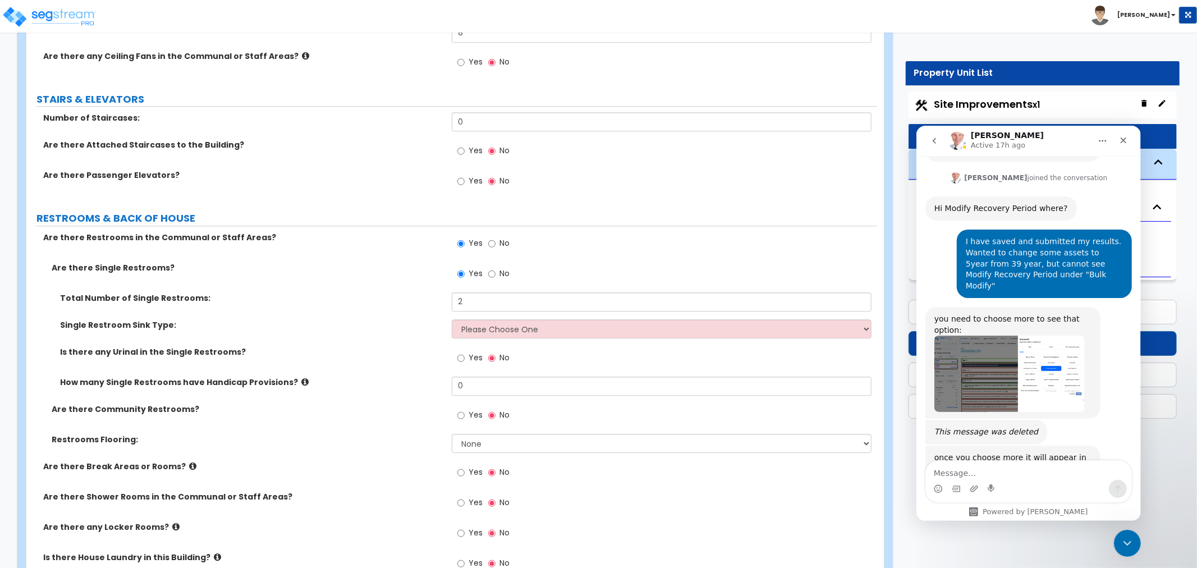
click at [980, 342] on img "Richard says…" at bounding box center [1009, 373] width 150 height 76
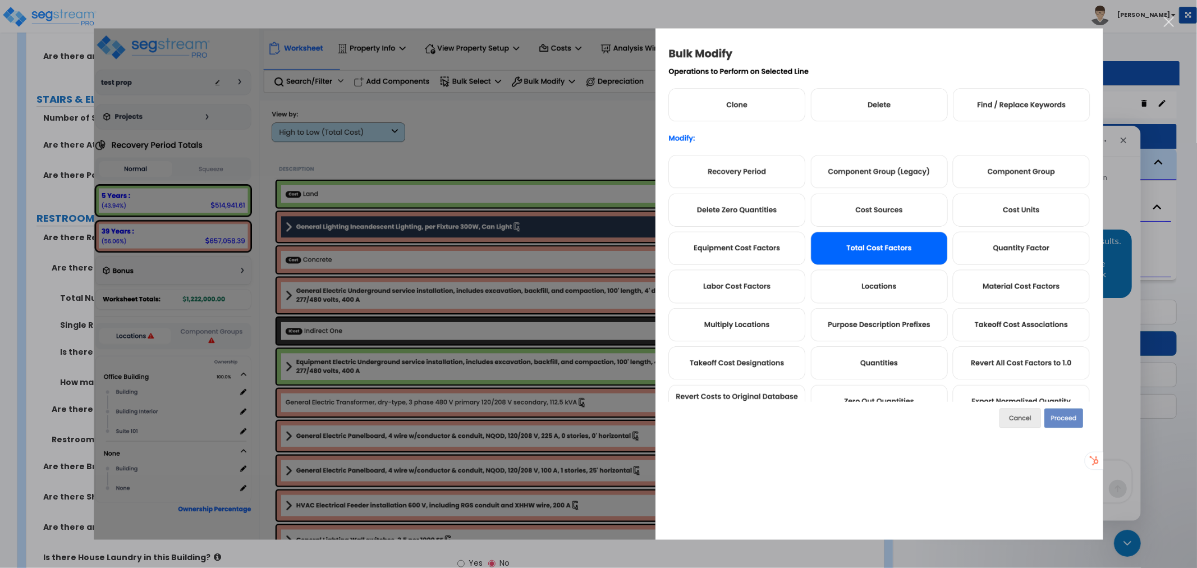
click at [517, 253] on img "Close" at bounding box center [599, 284] width 1010 height 511
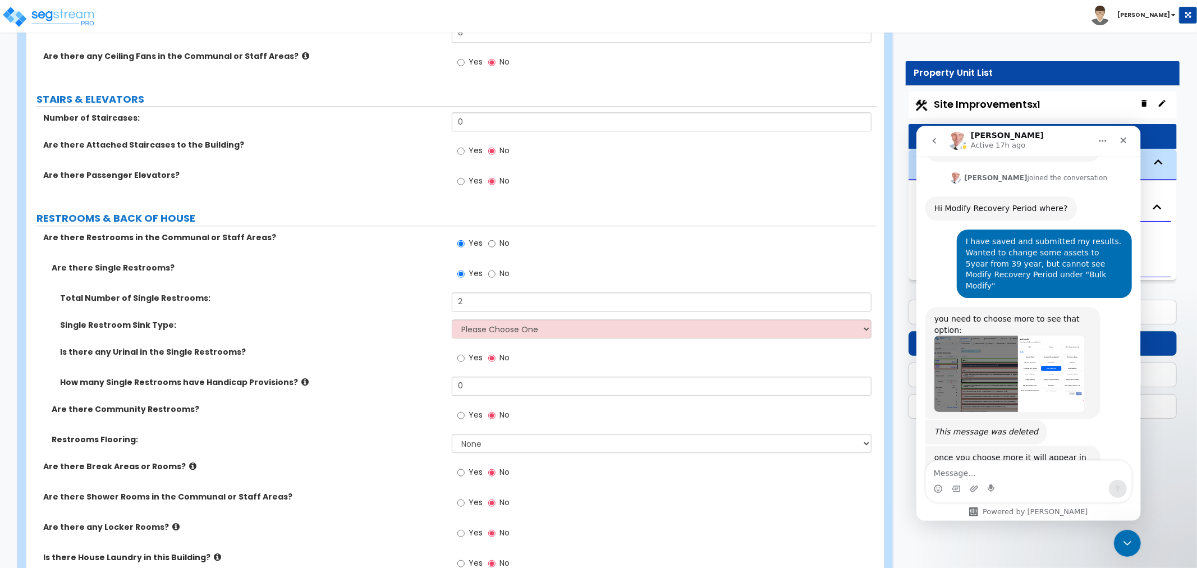
click at [989, 352] on img "Richard says…" at bounding box center [1009, 373] width 150 height 76
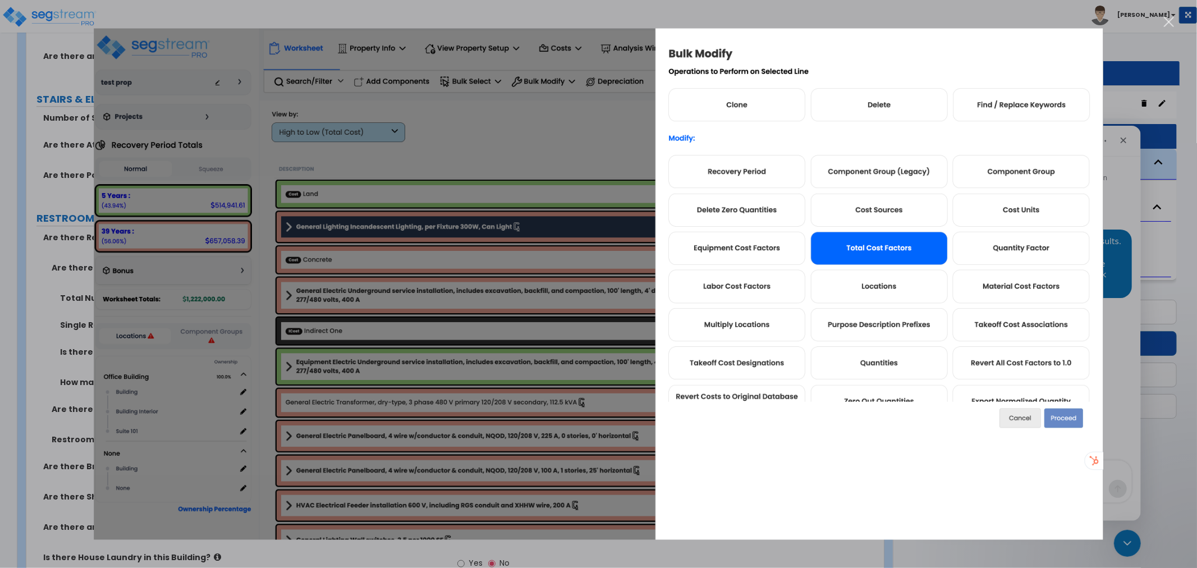
click at [462, 311] on img "Close" at bounding box center [599, 284] width 1010 height 511
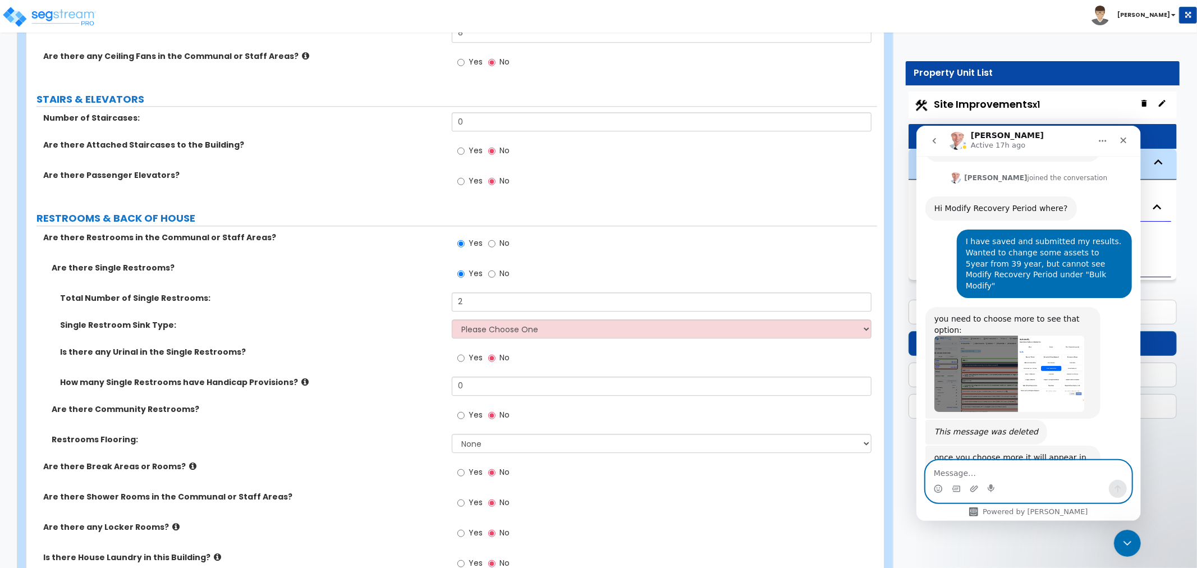
click at [988, 471] on textarea "Message…" at bounding box center [1027, 469] width 205 height 19
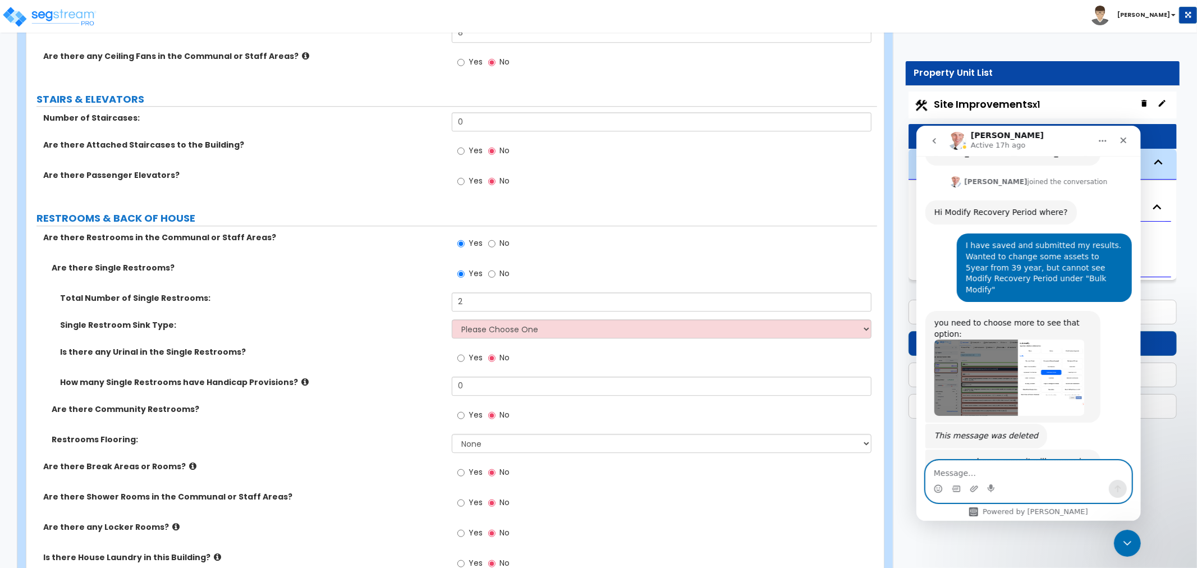
scroll to position [355, 0]
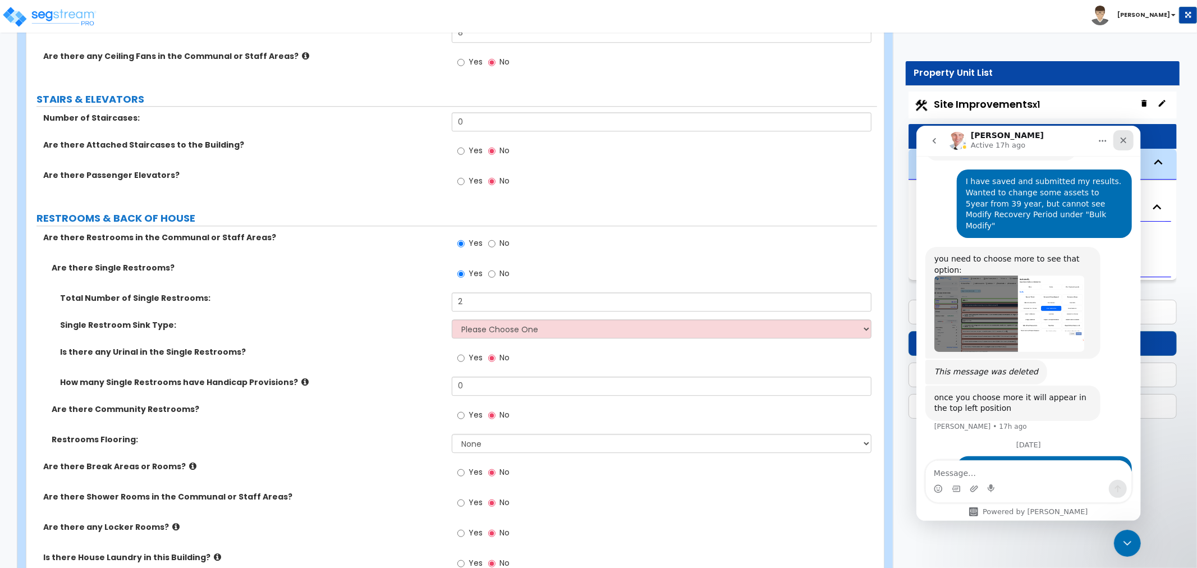
click at [1121, 144] on icon "Close" at bounding box center [1123, 139] width 9 height 9
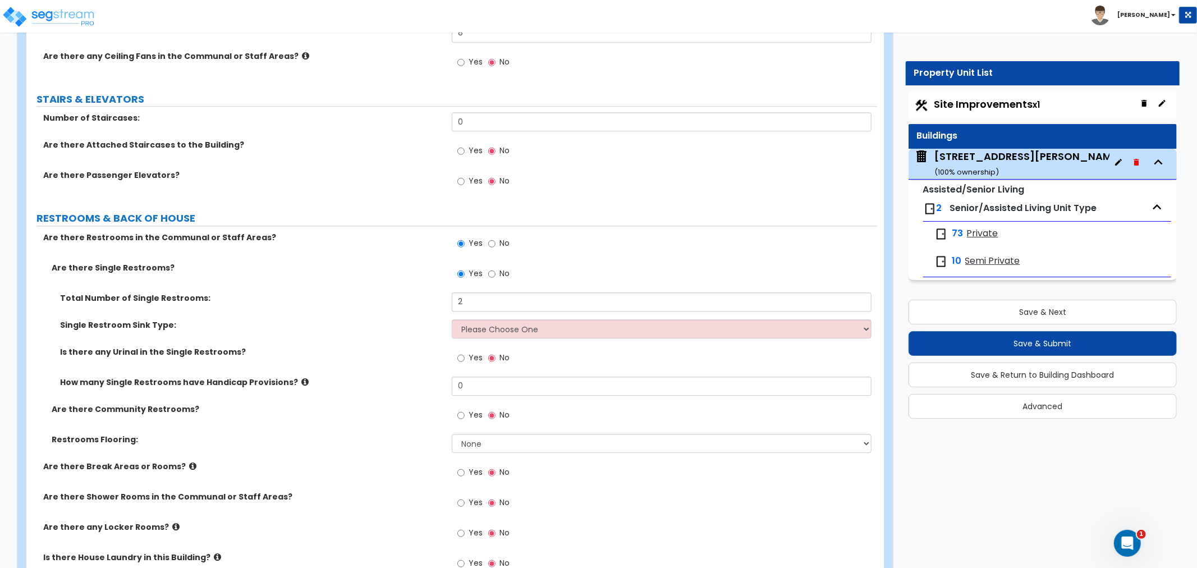
scroll to position [354, 0]
click at [467, 319] on select "Please Choose One Wall-mounted Vanity-mounted" at bounding box center [662, 328] width 420 height 19
click at [452, 319] on select "Please Choose One Wall-mounted Vanity-mounted" at bounding box center [662, 328] width 420 height 19
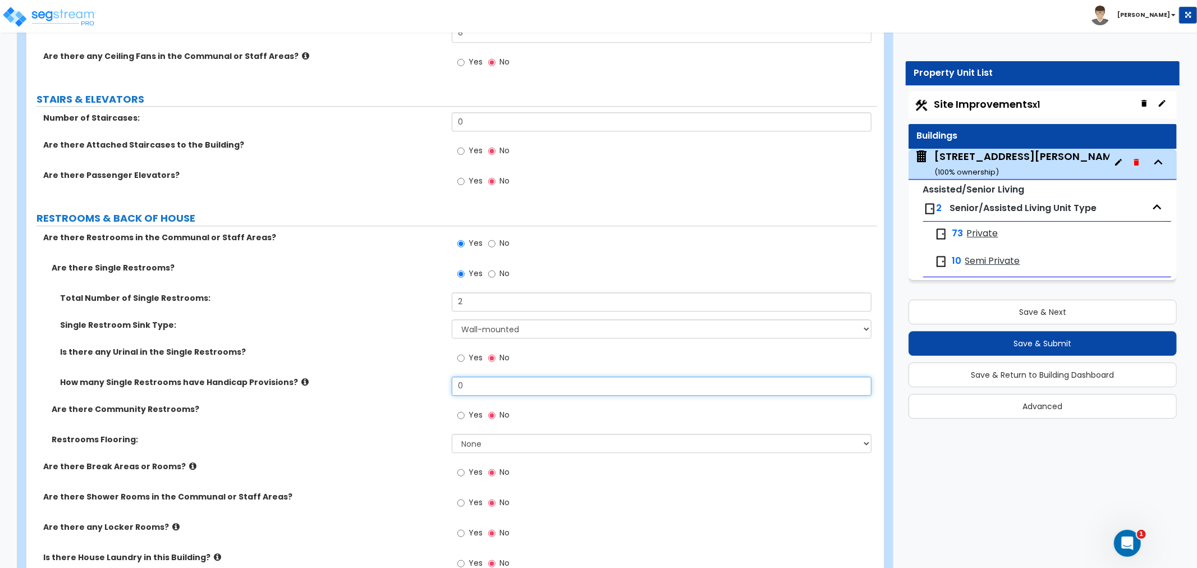
drag, startPoint x: 473, startPoint y: 359, endPoint x: 411, endPoint y: 363, distance: 61.9
click at [411, 377] on div "How many Single Restrooms have Handicap Provisions? 0" at bounding box center [451, 390] width 851 height 27
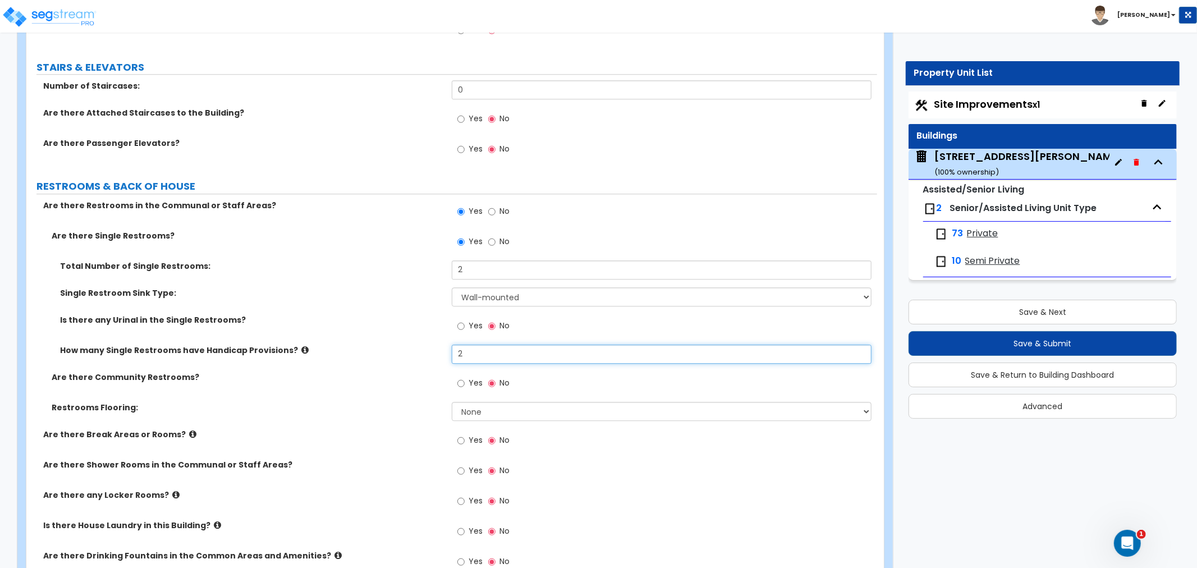
scroll to position [6173, 0]
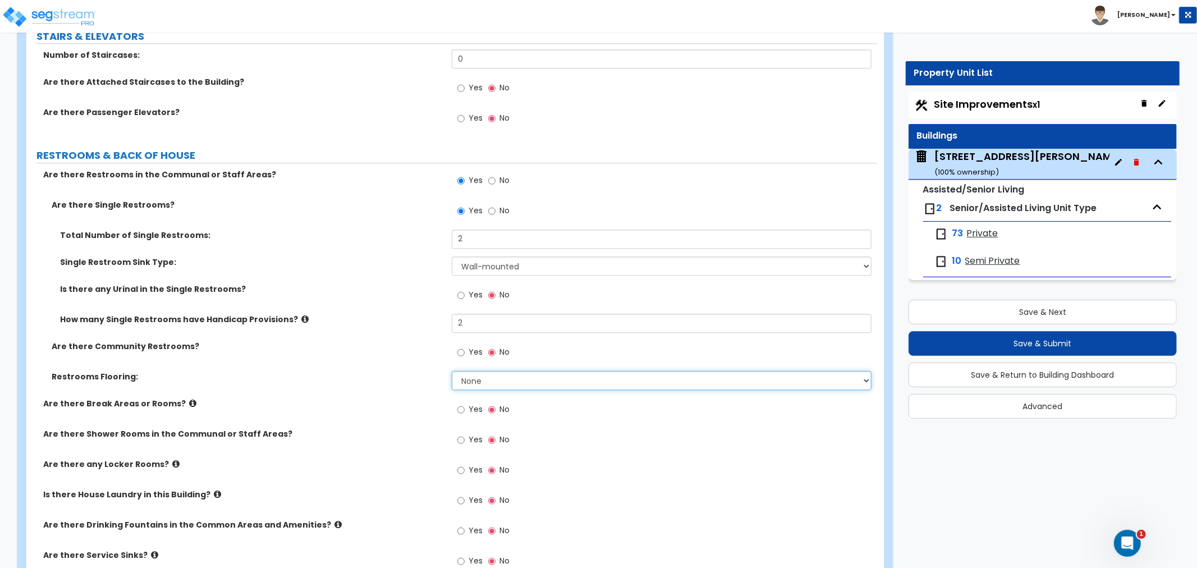
click at [466, 371] on select "None Tile Flooring Resilient Laminate Flooring VCT Flooring Sheet Vinyl Flooring" at bounding box center [662, 380] width 420 height 19
click at [452, 371] on select "None Tile Flooring Resilient Laminate Flooring VCT Flooring Sheet Vinyl Flooring" at bounding box center [662, 380] width 420 height 19
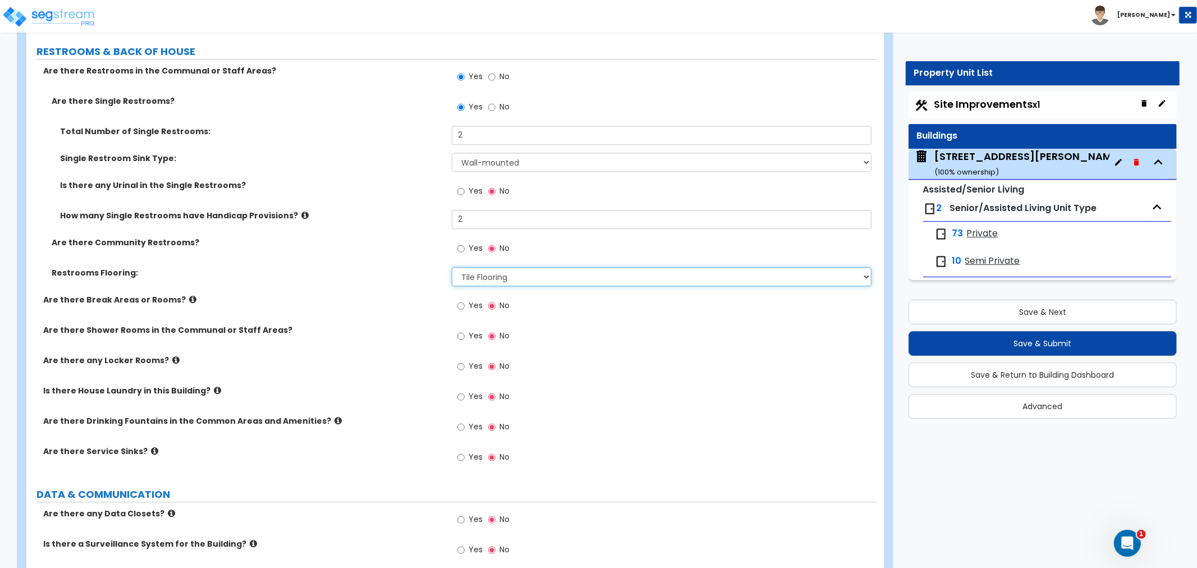
scroll to position [6298, 0]
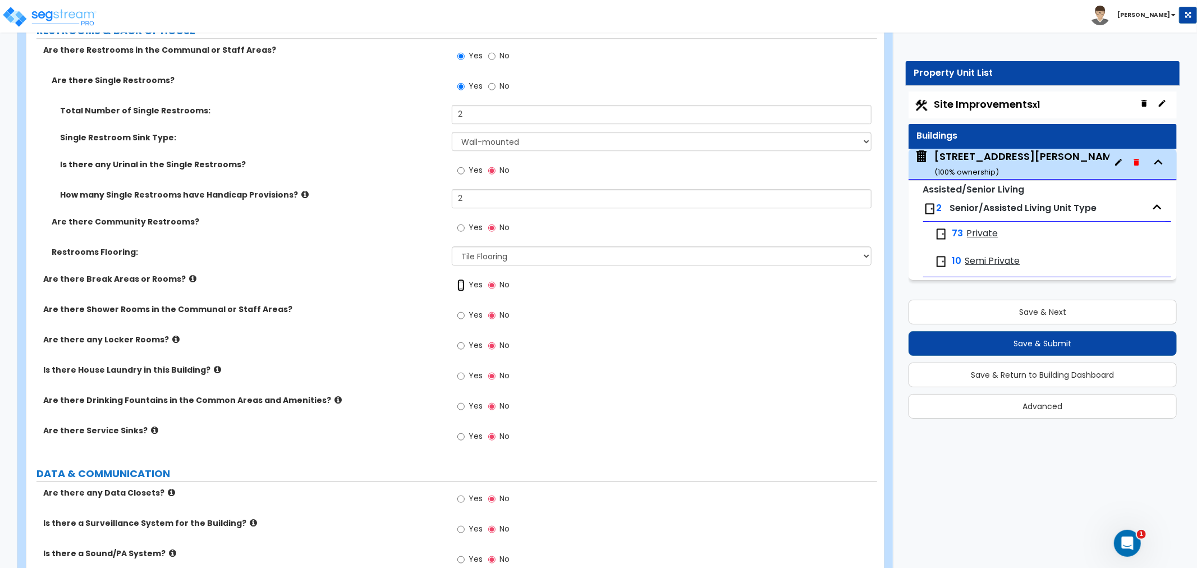
click at [460, 279] on input "Yes" at bounding box center [460, 285] width 7 height 12
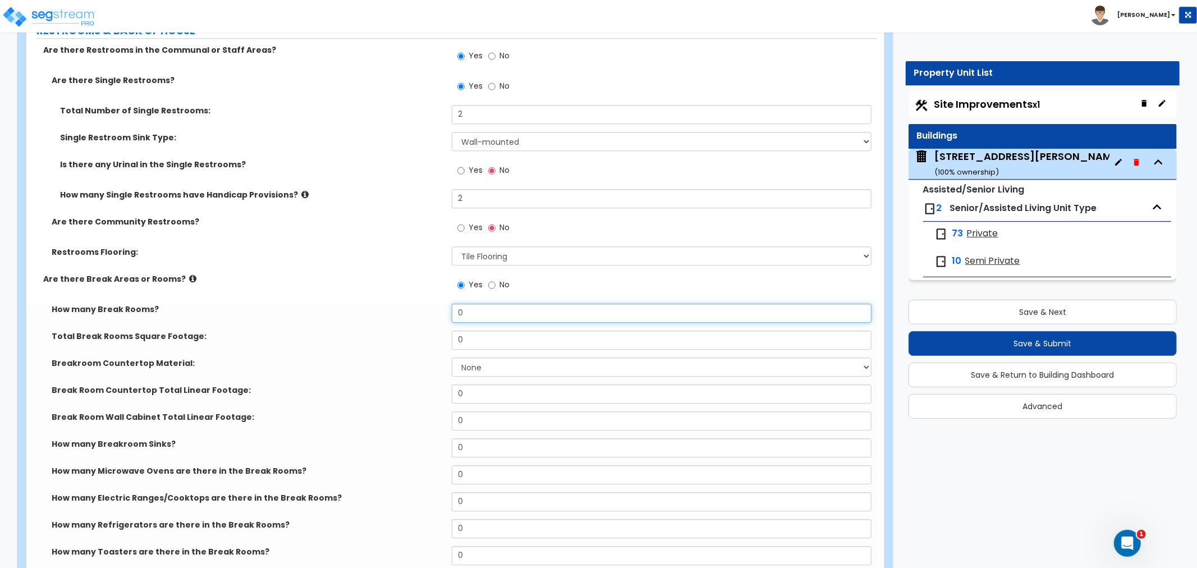
drag, startPoint x: 480, startPoint y: 283, endPoint x: 386, endPoint y: 293, distance: 94.2
click at [386, 304] on div "How many Break Rooms? 0" at bounding box center [451, 317] width 851 height 27
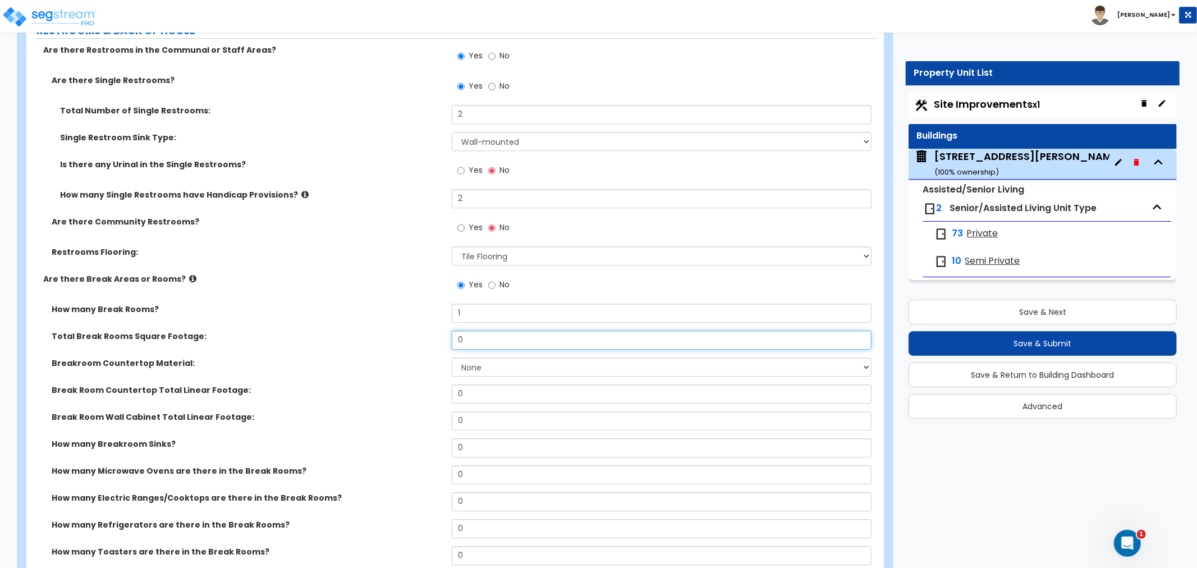
drag, startPoint x: 496, startPoint y: 310, endPoint x: 344, endPoint y: 323, distance: 152.7
click at [344, 331] on div "Total Break Rooms Square Footage: 0" at bounding box center [451, 344] width 851 height 27
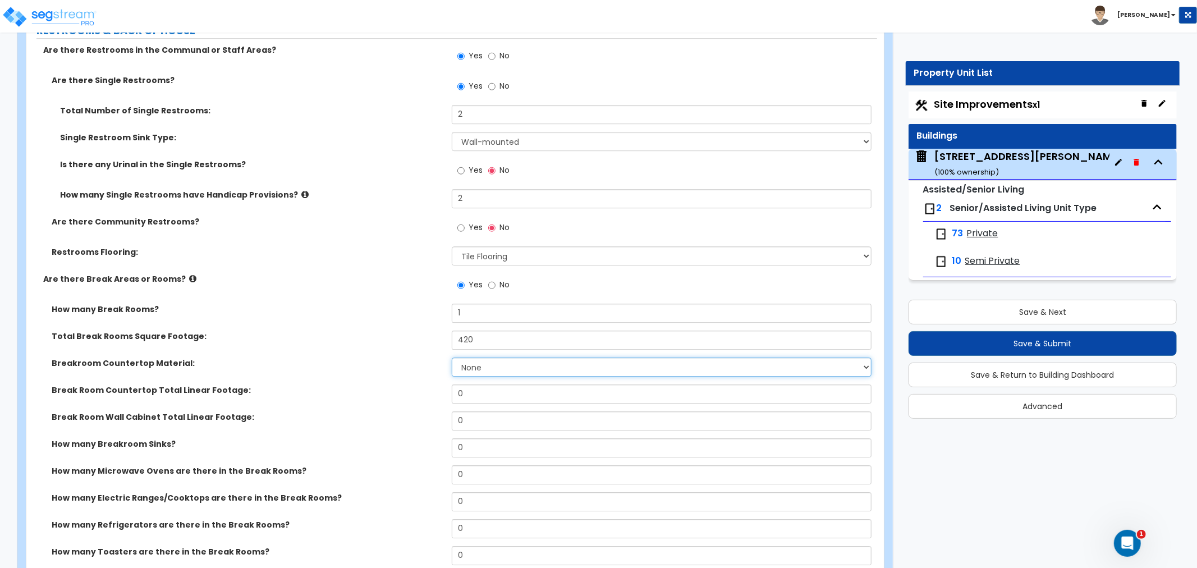
click at [480, 357] on select "None Plastic Laminate Solid Surface Stone Quartz Marble Tile Wood Stainless Ste…" at bounding box center [662, 366] width 420 height 19
click at [452, 357] on select "None Plastic Laminate Solid Surface Stone Quartz Marble Tile Wood Stainless Ste…" at bounding box center [662, 366] width 420 height 19
drag, startPoint x: 471, startPoint y: 369, endPoint x: 424, endPoint y: 372, distance: 47.3
click at [424, 384] on div "Break Room Countertop Total Linear Footage: 0" at bounding box center [451, 397] width 851 height 27
drag, startPoint x: 445, startPoint y: 395, endPoint x: 424, endPoint y: 398, distance: 21.1
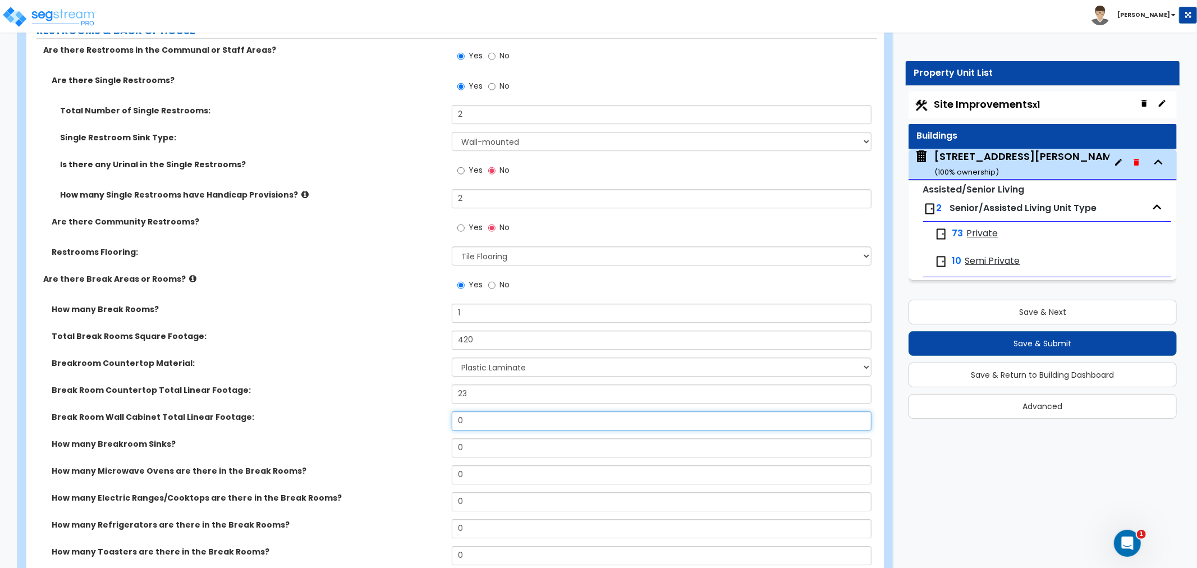
click at [424, 411] on div "Break Room Wall Cabinet Total Linear Footage: 0" at bounding box center [451, 424] width 851 height 27
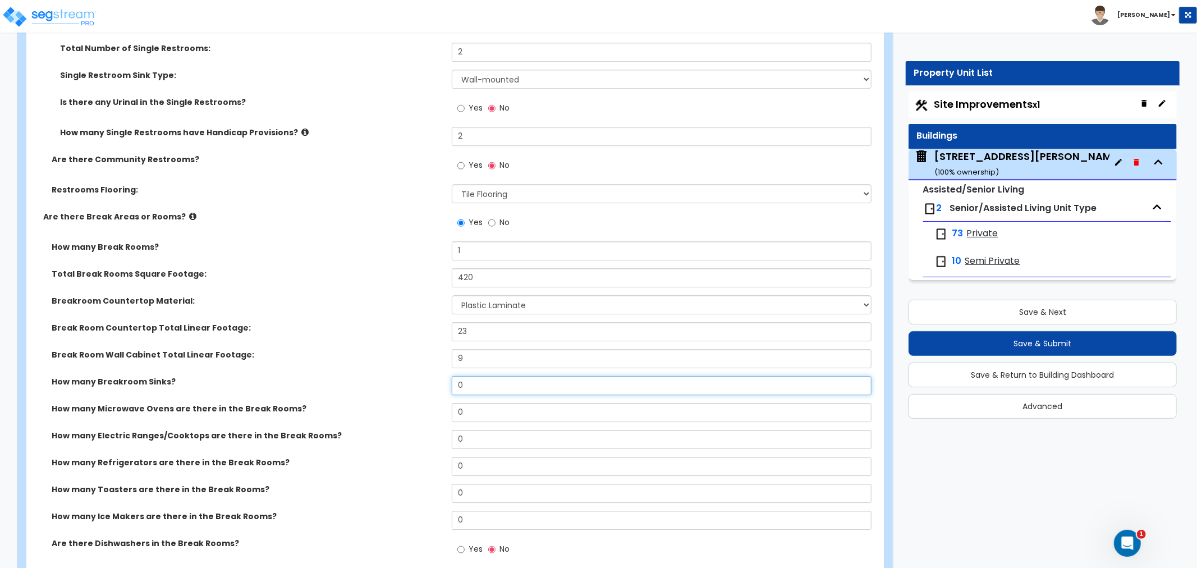
drag, startPoint x: 467, startPoint y: 361, endPoint x: 404, endPoint y: 354, distance: 63.9
click at [404, 376] on div "How many Breakroom Sinks? 0" at bounding box center [451, 389] width 851 height 27
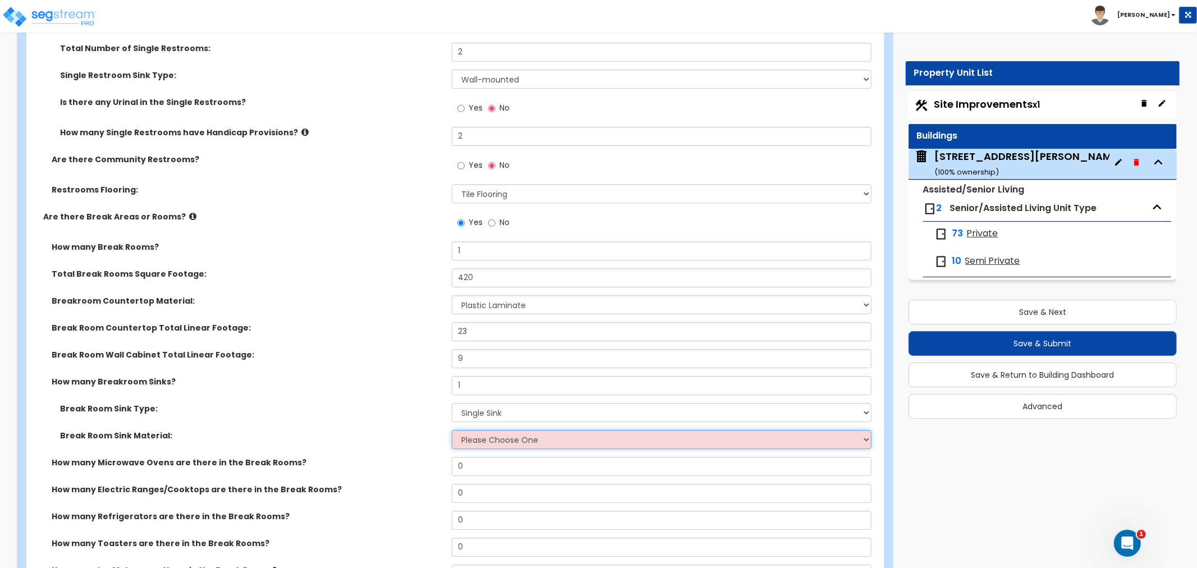
click at [469, 430] on select "Please Choose One Stainless Steel Porcelain Enamel Cast Iron" at bounding box center [662, 439] width 420 height 19
click at [452, 430] on select "Please Choose One Stainless Steel Porcelain Enamel Cast Iron" at bounding box center [662, 439] width 420 height 19
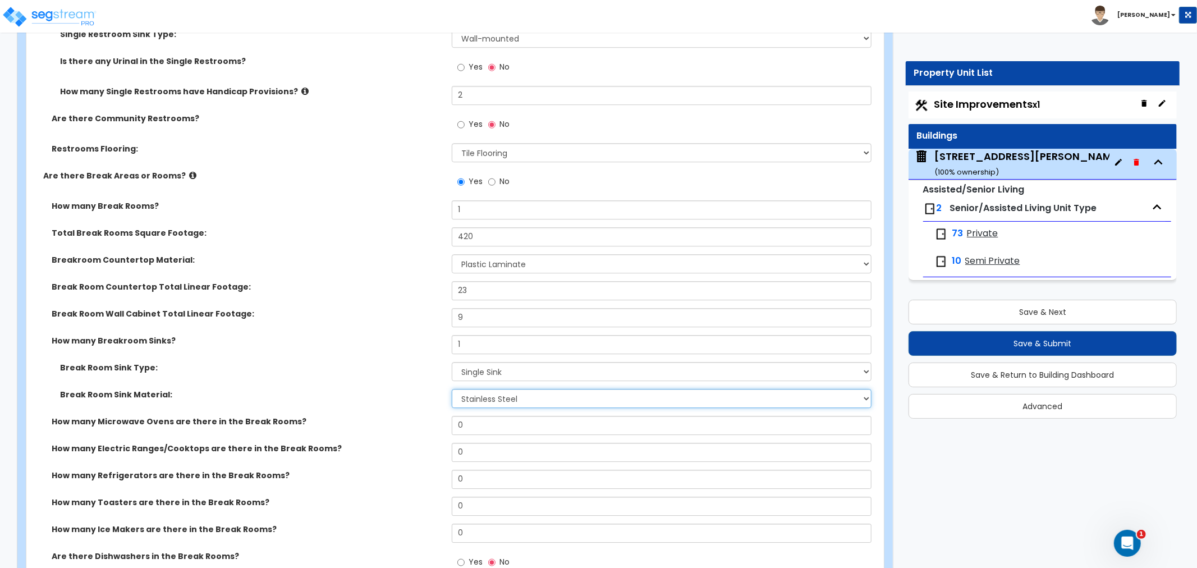
scroll to position [6423, 0]
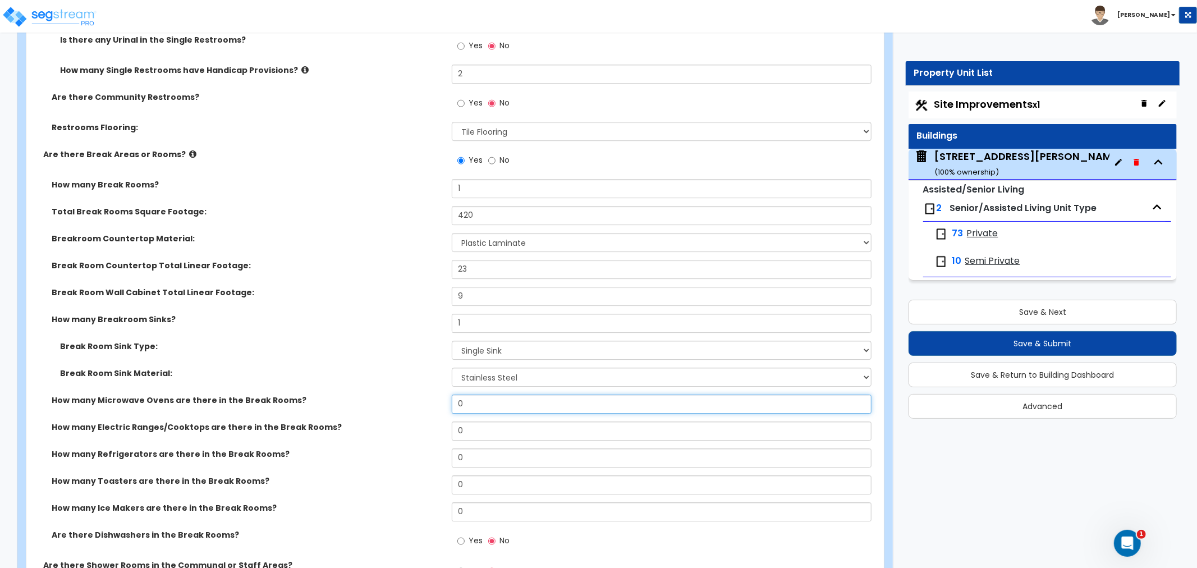
drag, startPoint x: 483, startPoint y: 383, endPoint x: 393, endPoint y: 379, distance: 89.9
click at [393, 395] on div "How many Microwave Ovens are there in the Break Rooms? 0" at bounding box center [451, 408] width 851 height 27
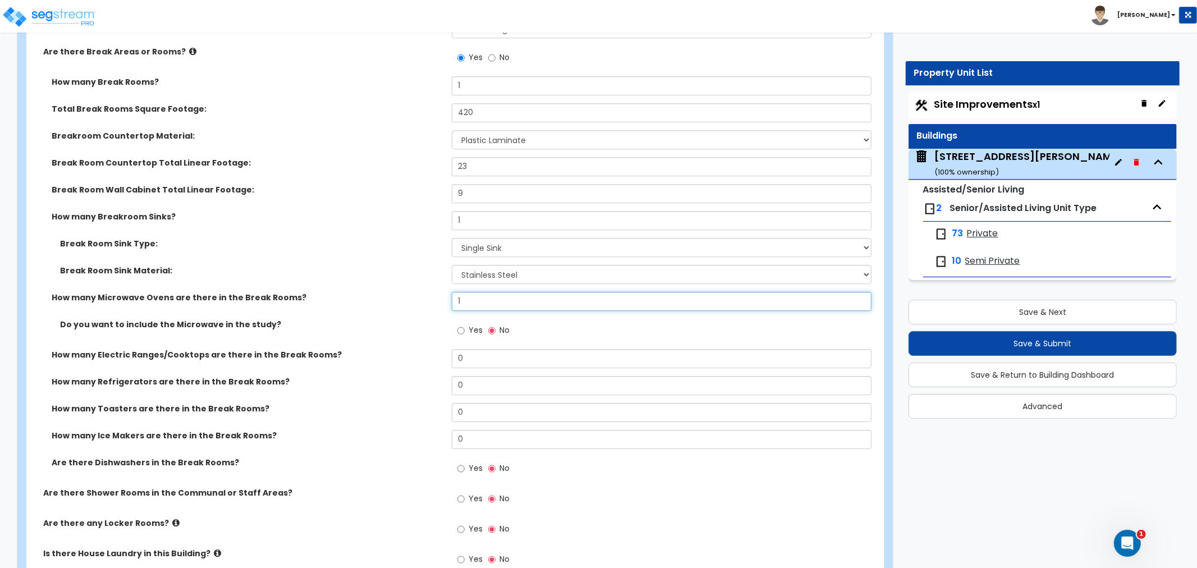
scroll to position [6547, 0]
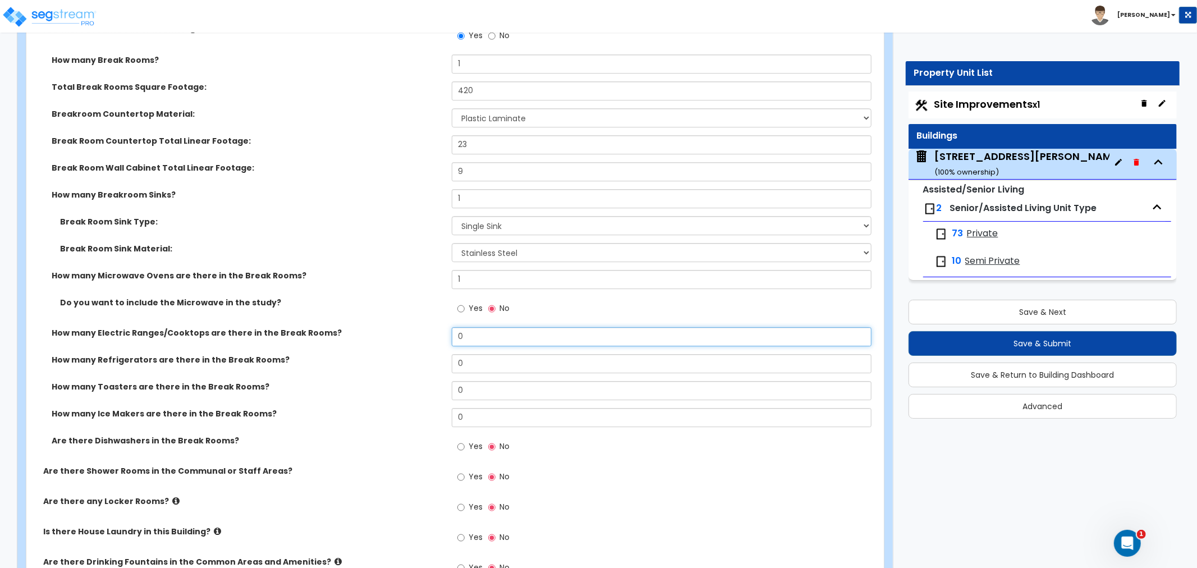
drag, startPoint x: 469, startPoint y: 309, endPoint x: 388, endPoint y: 309, distance: 81.4
click at [388, 327] on div "How many Electric Ranges/Cooktops are there in the Break Rooms? 0" at bounding box center [451, 340] width 851 height 27
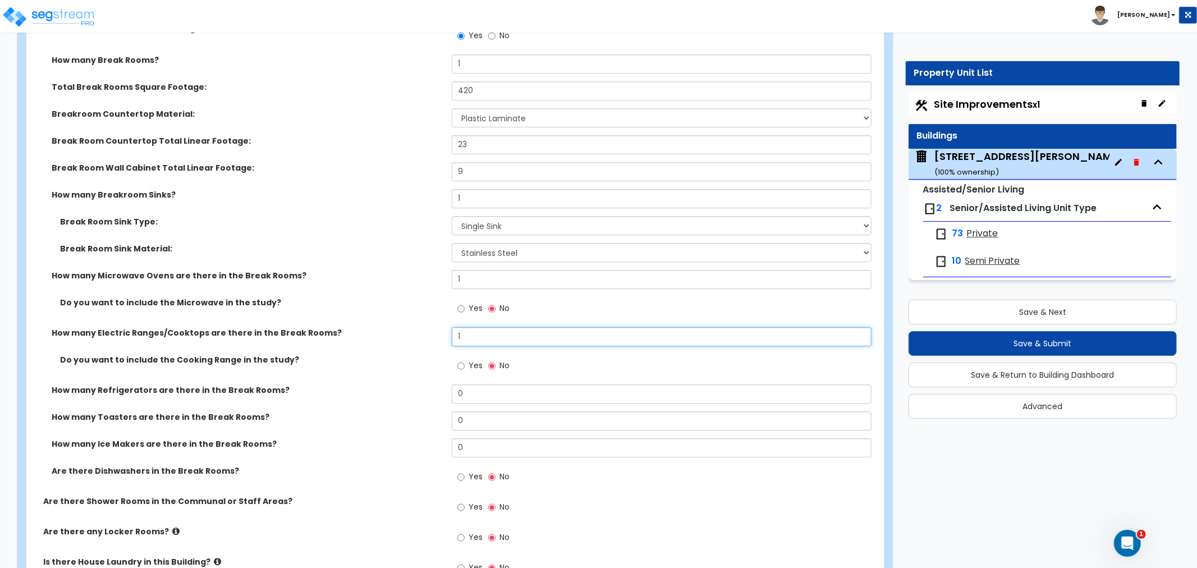
scroll to position [6609, 0]
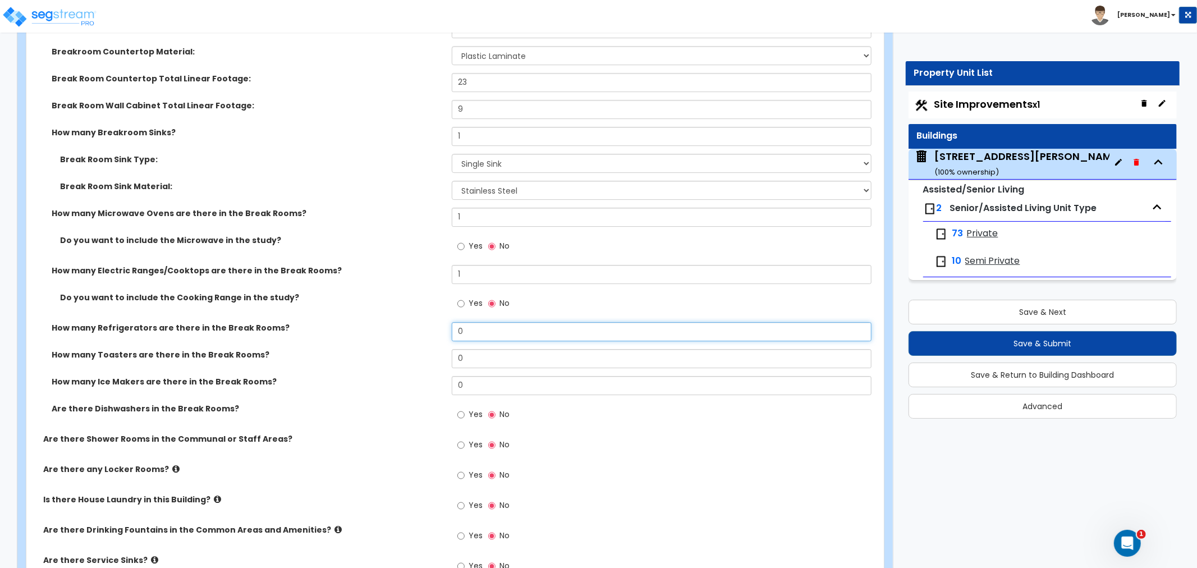
drag, startPoint x: 485, startPoint y: 302, endPoint x: 349, endPoint y: 303, distance: 136.4
click at [349, 322] on div "How many Refrigerators are there in the Break Rooms? 0" at bounding box center [451, 335] width 851 height 27
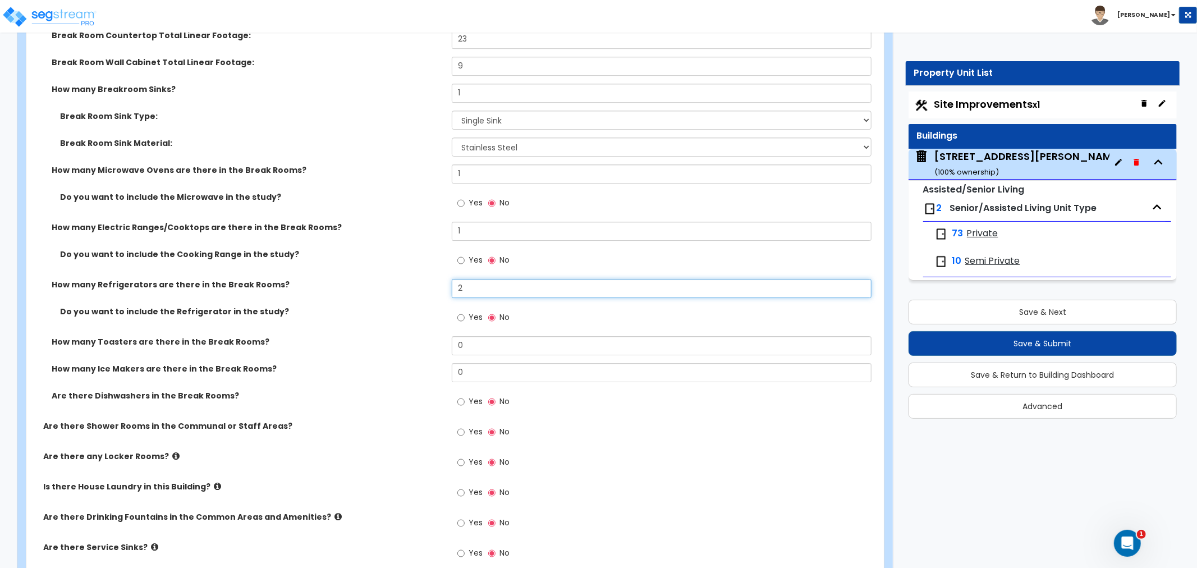
scroll to position [6672, 0]
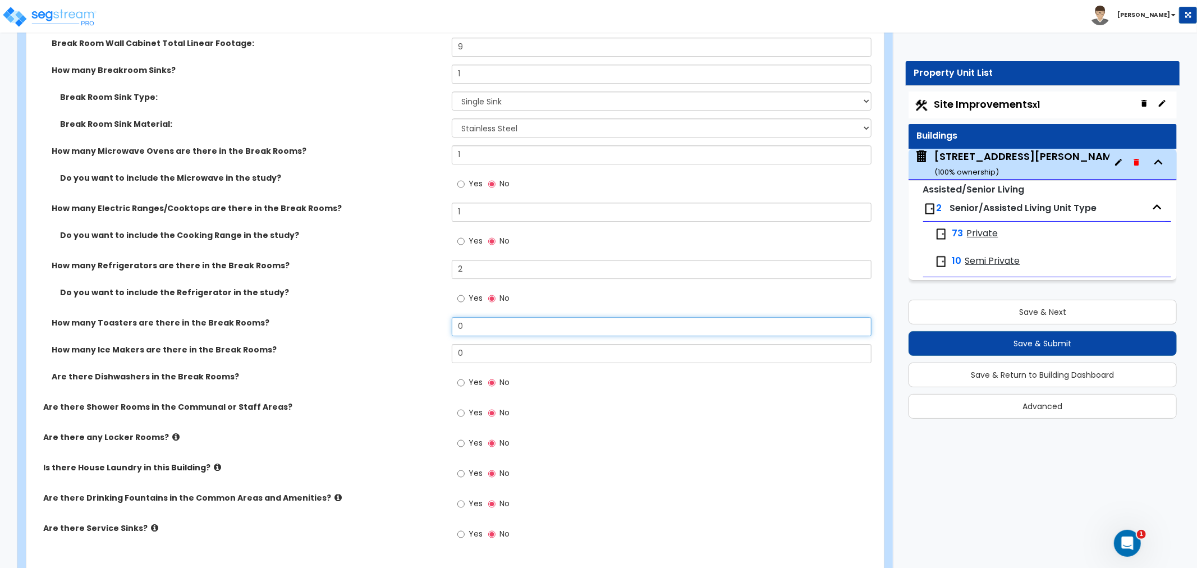
drag, startPoint x: 395, startPoint y: 301, endPoint x: 387, endPoint y: 301, distance: 7.3
click at [387, 317] on div "How many Toasters are there in the Break Rooms? 0" at bounding box center [451, 330] width 851 height 27
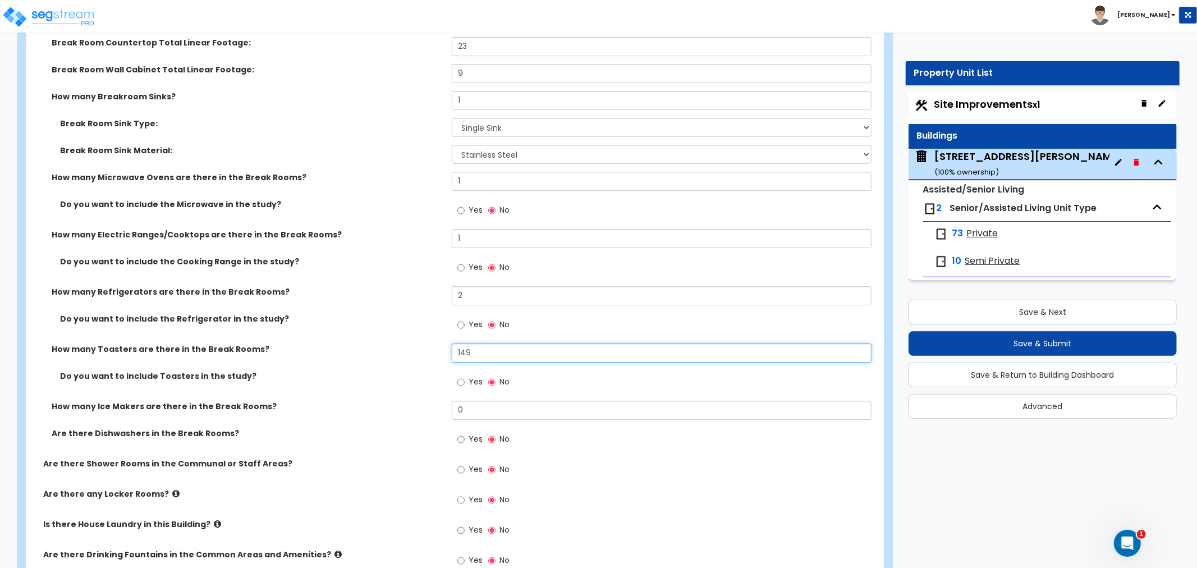
scroll to position [6659, 0]
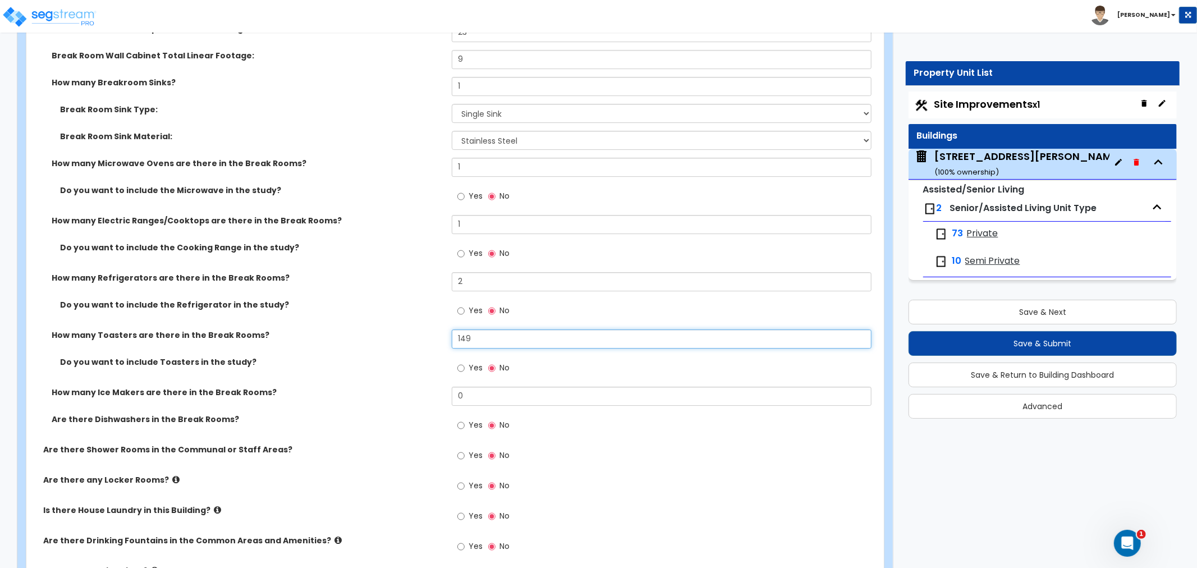
drag, startPoint x: 460, startPoint y: 310, endPoint x: 427, endPoint y: 317, distance: 34.3
click at [427, 329] on div "How many Toasters are there in the Break Rooms? 149" at bounding box center [451, 342] width 851 height 27
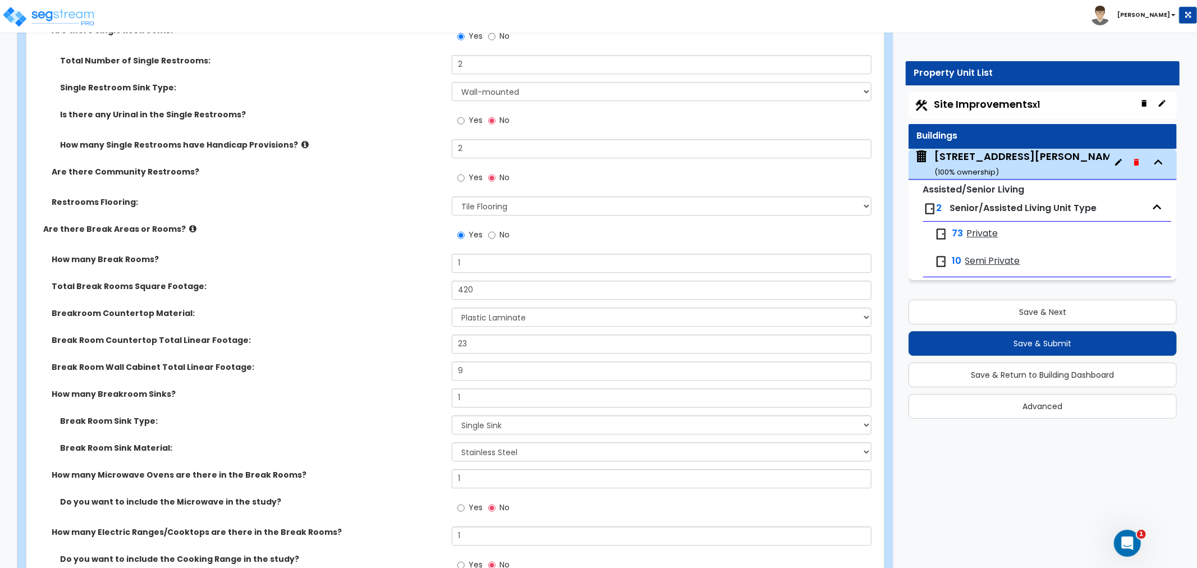
scroll to position [6286, 0]
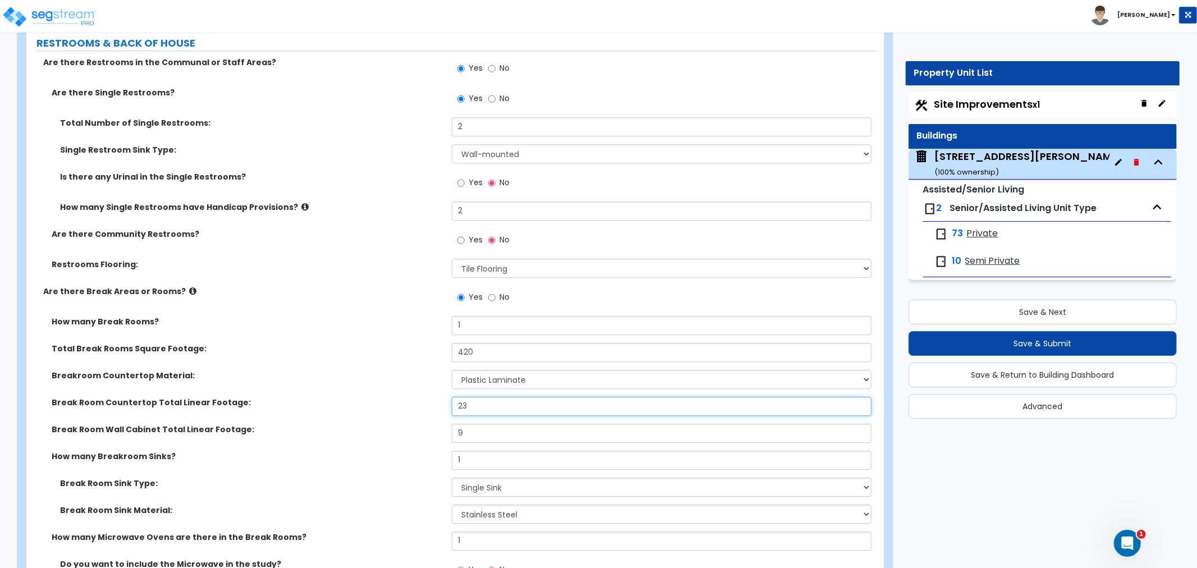
drag, startPoint x: 482, startPoint y: 386, endPoint x: 374, endPoint y: 390, distance: 107.3
click at [374, 397] on div "Break Room Countertop Total Linear Footage: 23" at bounding box center [451, 410] width 851 height 27
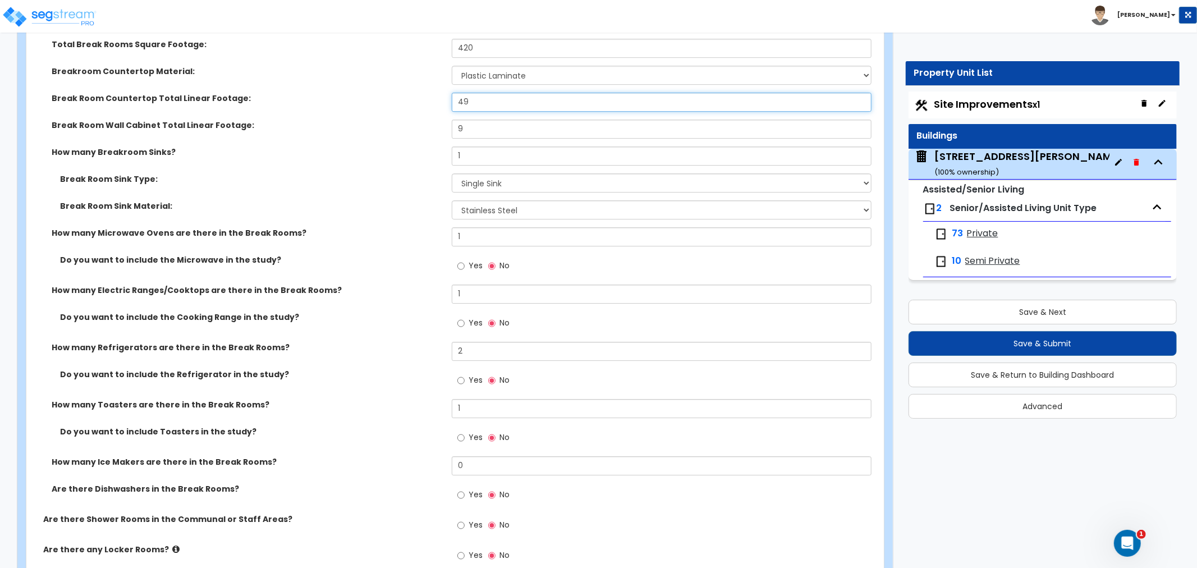
scroll to position [6597, 0]
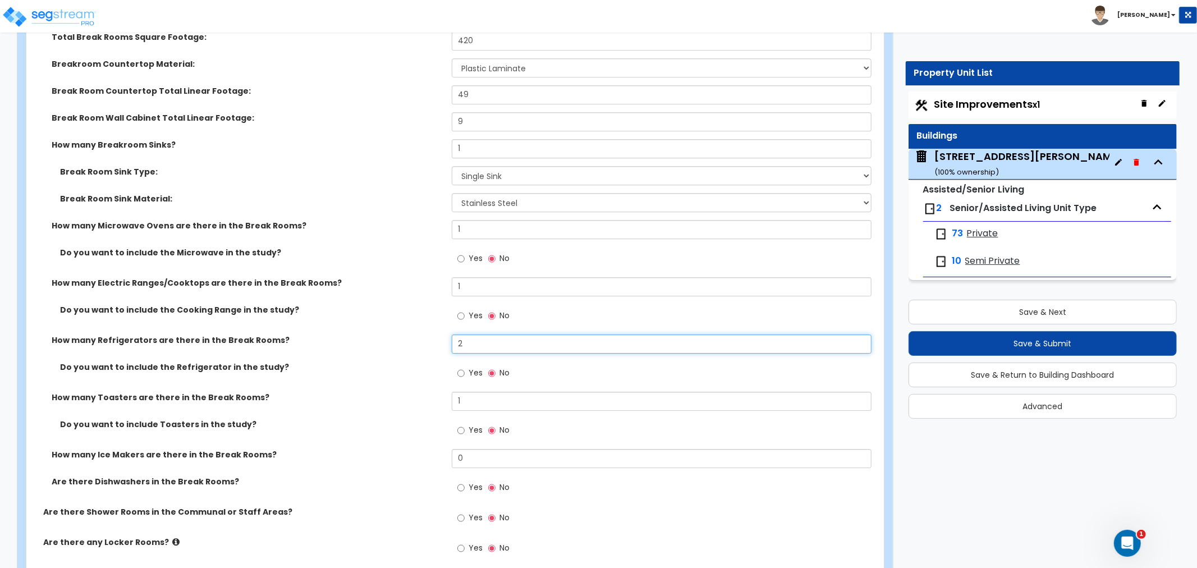
drag, startPoint x: 469, startPoint y: 318, endPoint x: 392, endPoint y: 318, distance: 76.9
click at [392, 334] on div "How many Refrigerators are there in the Break Rooms? 2" at bounding box center [451, 347] width 851 height 27
drag, startPoint x: 493, startPoint y: 205, endPoint x: 391, endPoint y: 208, distance: 102.2
click at [391, 220] on div "How many Microwave Ovens are there in the Break Rooms? 1" at bounding box center [451, 233] width 851 height 27
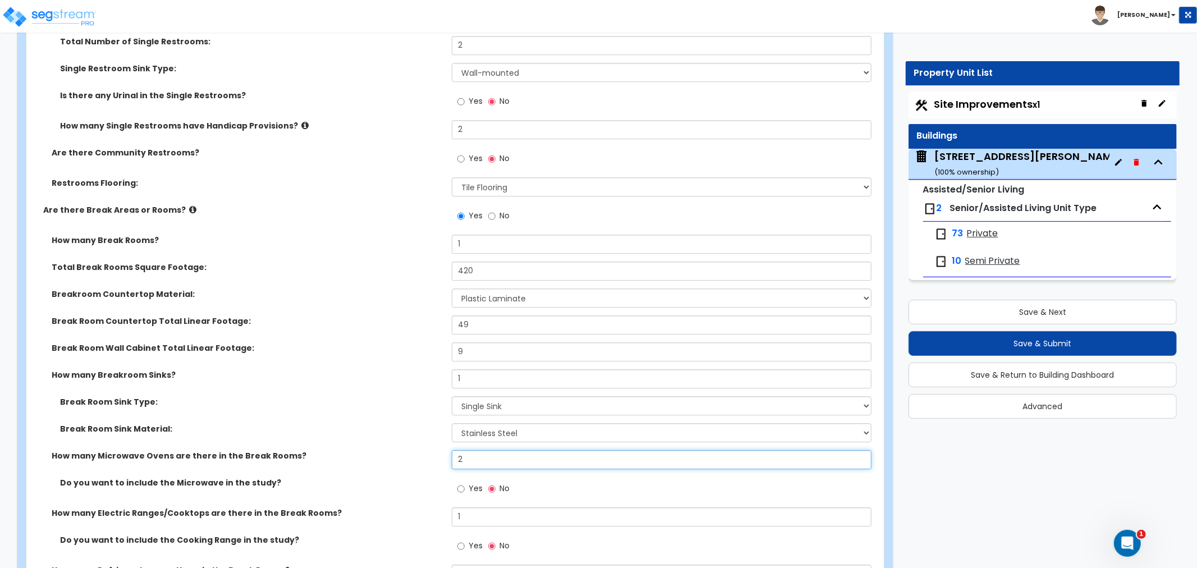
scroll to position [6348, 0]
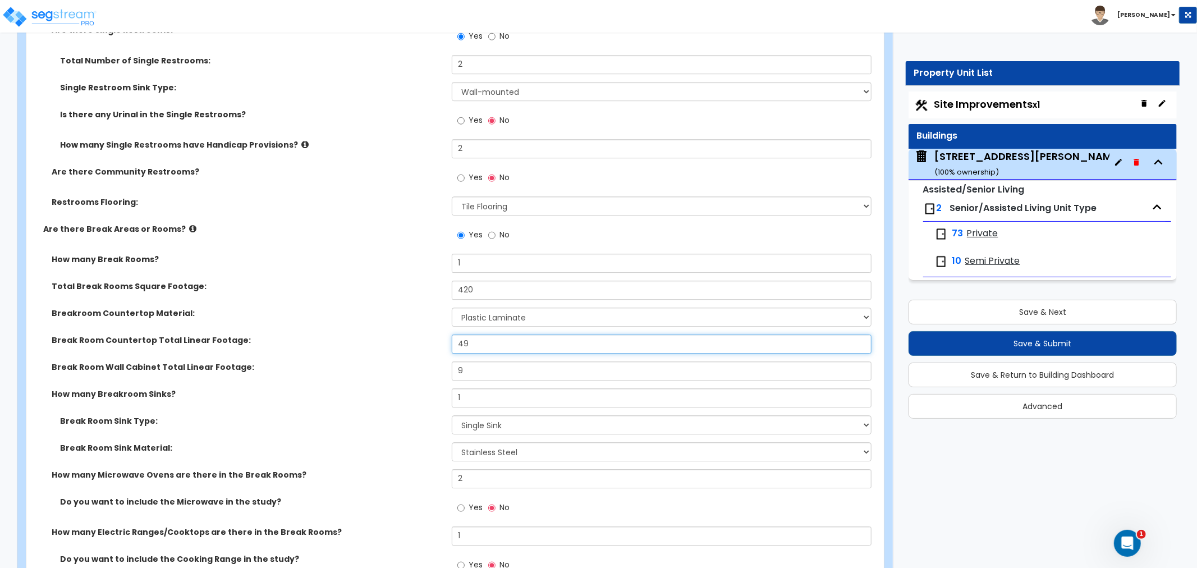
drag, startPoint x: 491, startPoint y: 322, endPoint x: 411, endPoint y: 326, distance: 79.8
click at [411, 334] on div "Break Room Countertop Total Linear Footage: 49" at bounding box center [451, 347] width 851 height 27
drag, startPoint x: 473, startPoint y: 338, endPoint x: 406, endPoint y: 350, distance: 68.5
click at [406, 361] on div "Break Room Wall Cabinet Total Linear Footage: 9" at bounding box center [451, 374] width 851 height 27
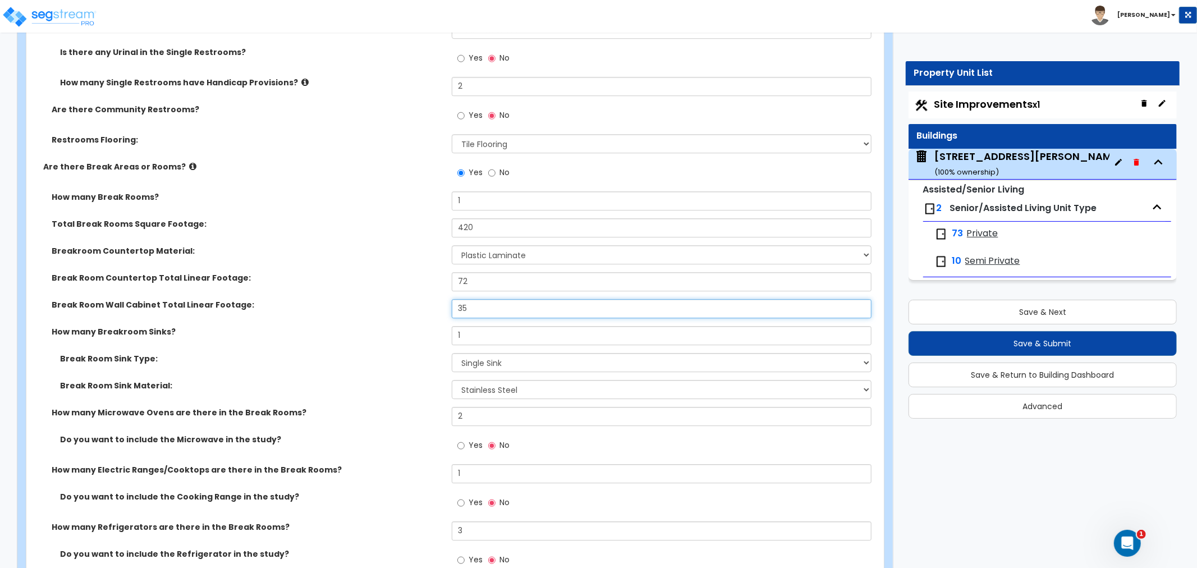
scroll to position [6473, 0]
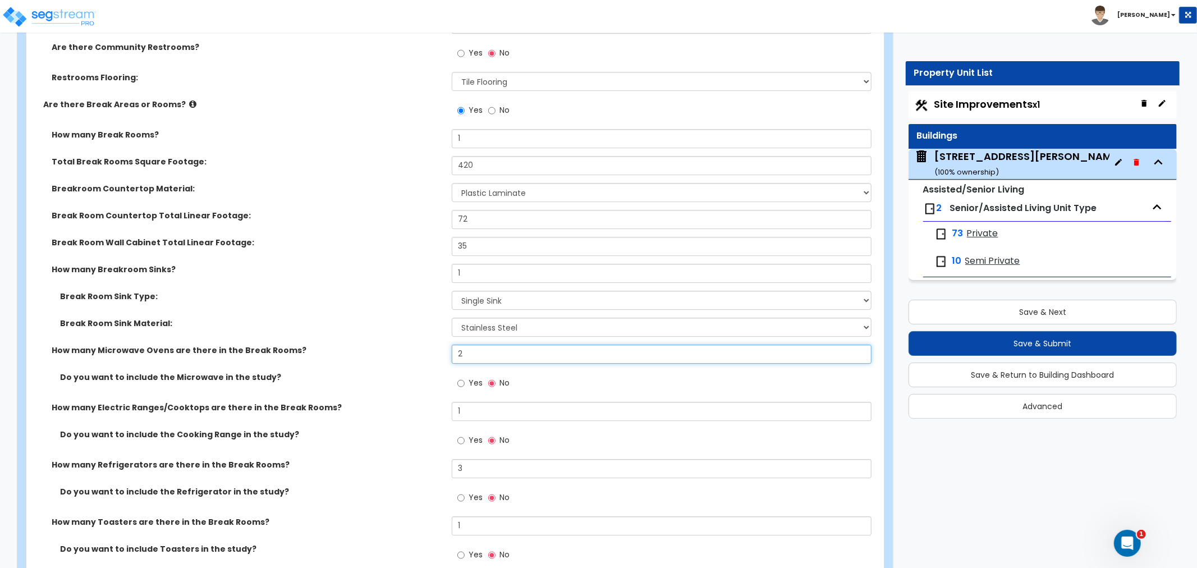
drag, startPoint x: 496, startPoint y: 327, endPoint x: 363, endPoint y: 337, distance: 132.8
click at [363, 345] on div "How many Microwave Ovens are there in the Break Rooms? 2" at bounding box center [451, 358] width 851 height 27
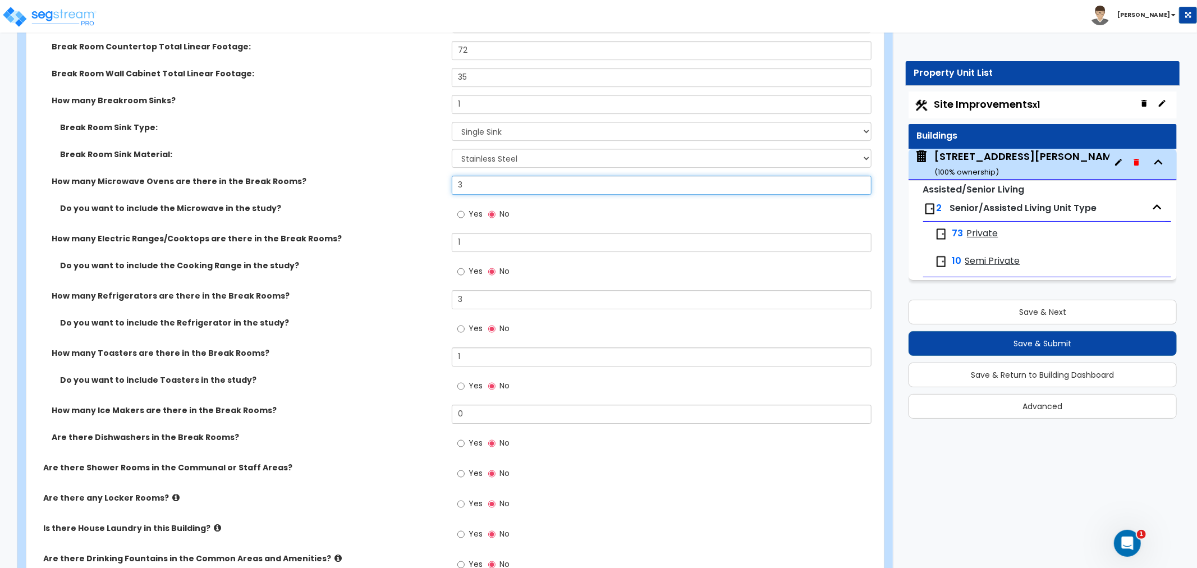
scroll to position [6659, 0]
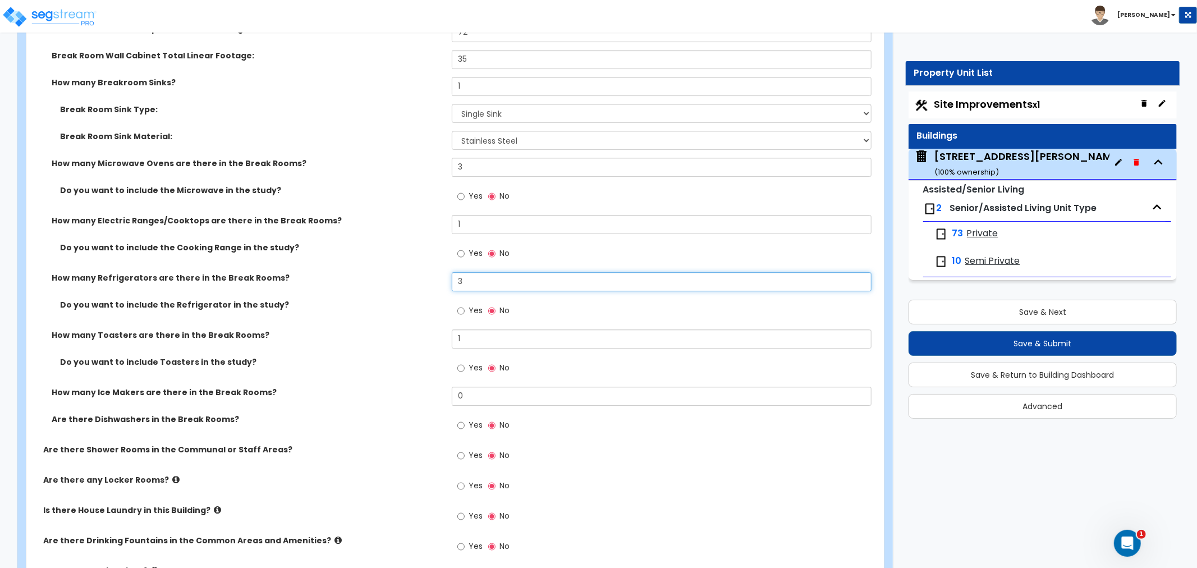
drag, startPoint x: 458, startPoint y: 255, endPoint x: 412, endPoint y: 256, distance: 46.0
click at [412, 272] on div "How many Refrigerators are there in the Break Rooms? 3" at bounding box center [451, 285] width 851 height 27
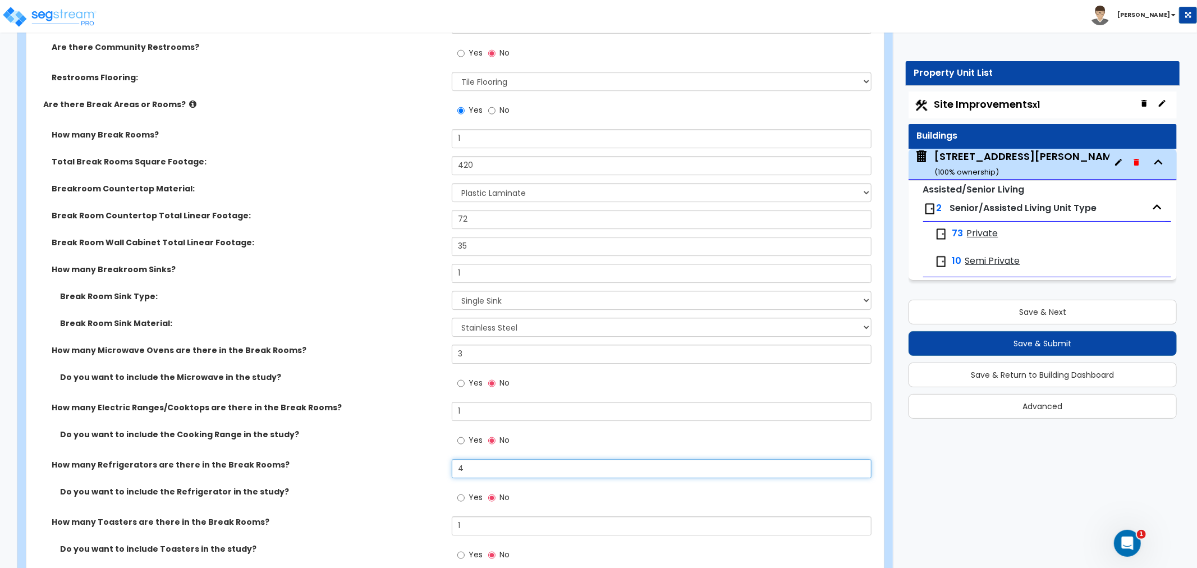
scroll to position [6410, 0]
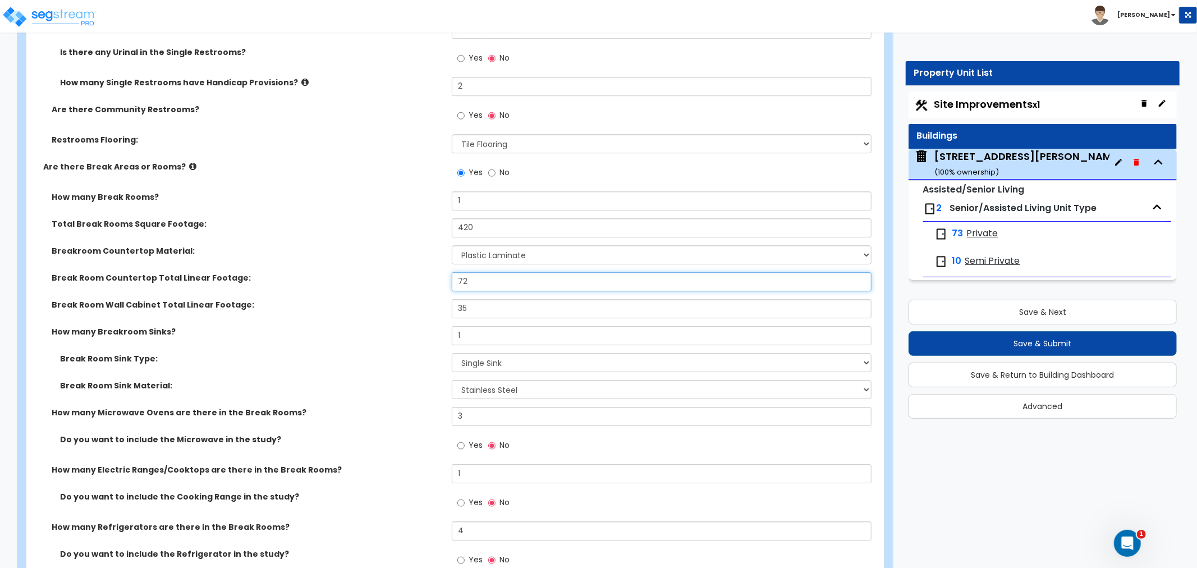
drag, startPoint x: 491, startPoint y: 254, endPoint x: 416, endPoint y: 254, distance: 74.1
click at [416, 272] on div "Break Room Countertop Total Linear Footage: 72" at bounding box center [451, 285] width 851 height 27
drag, startPoint x: 506, startPoint y: 282, endPoint x: 348, endPoint y: 290, distance: 158.5
click at [348, 299] on div "Break Room Wall Cabinet Total Linear Footage: 35" at bounding box center [451, 312] width 851 height 27
drag, startPoint x: 478, startPoint y: 253, endPoint x: 402, endPoint y: 254, distance: 75.8
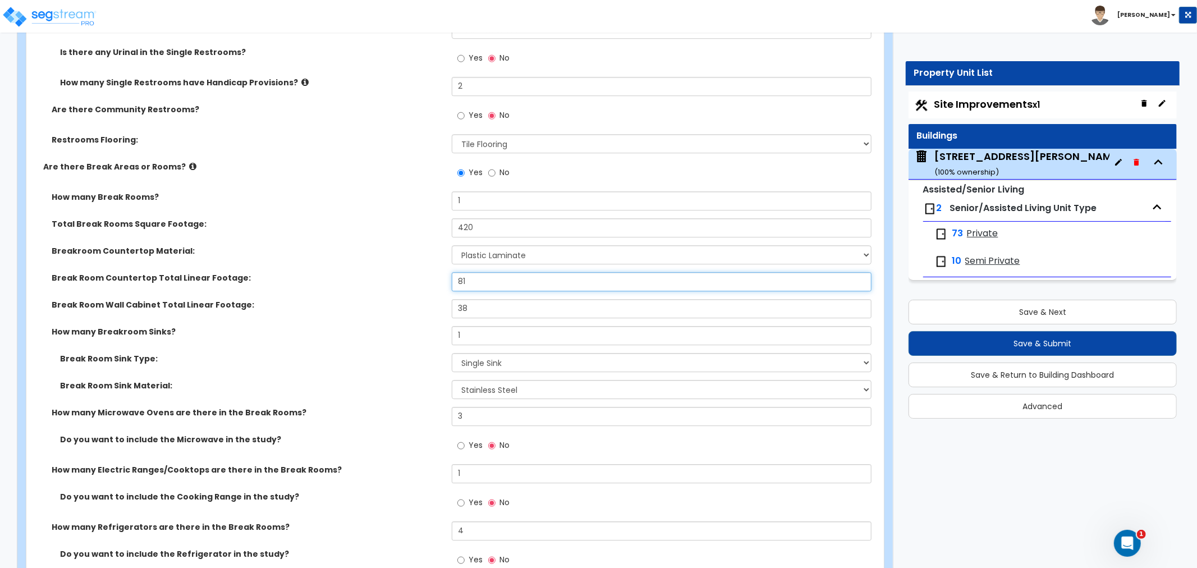
click at [402, 272] on div "Break Room Countertop Total Linear Footage: 81" at bounding box center [451, 285] width 851 height 27
click at [483, 272] on input "87" at bounding box center [662, 281] width 420 height 19
drag, startPoint x: 483, startPoint y: 256, endPoint x: 345, endPoint y: 256, distance: 138.6
click at [345, 272] on div "Break Room Countertop Total Linear Footage: 87" at bounding box center [451, 285] width 851 height 27
drag, startPoint x: 480, startPoint y: 282, endPoint x: 411, endPoint y: 284, distance: 68.5
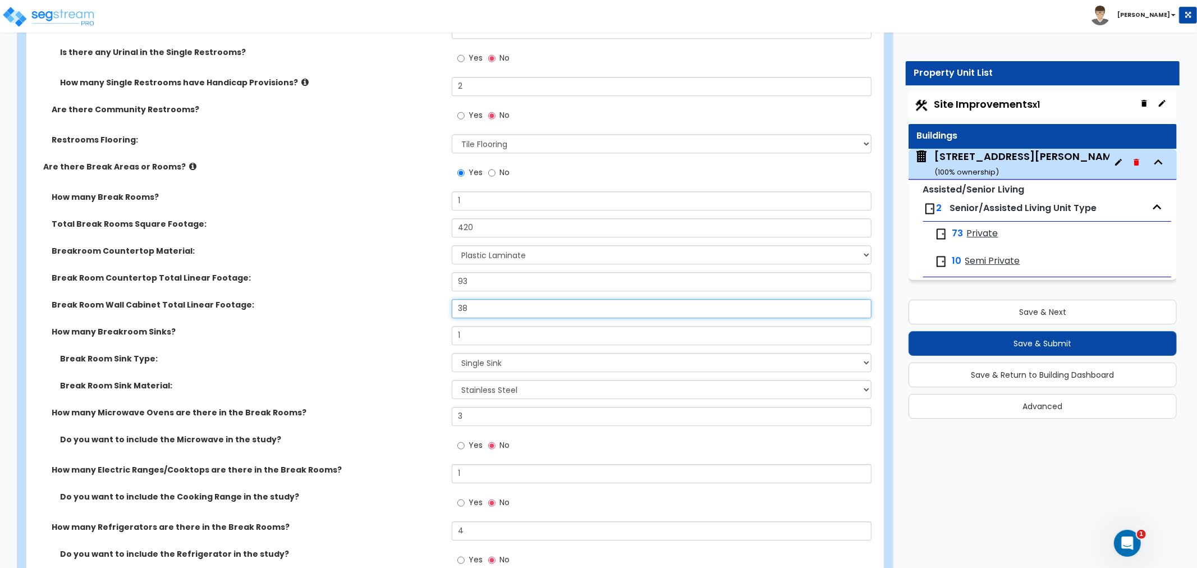
click at [411, 299] on div "Break Room Wall Cabinet Total Linear Footage: 38" at bounding box center [451, 312] width 851 height 27
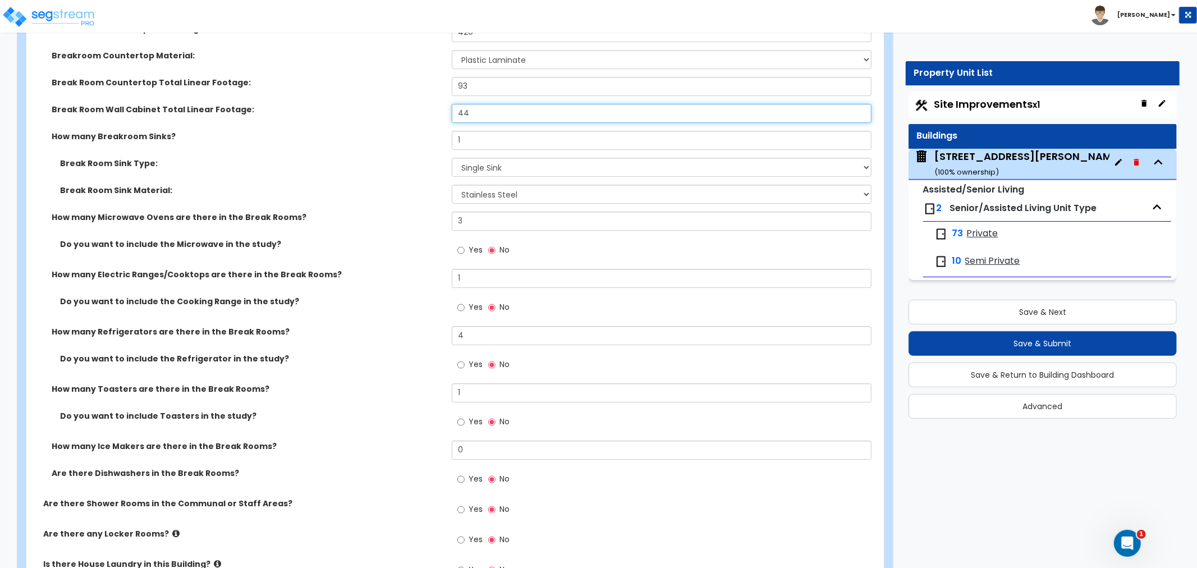
scroll to position [6659, 0]
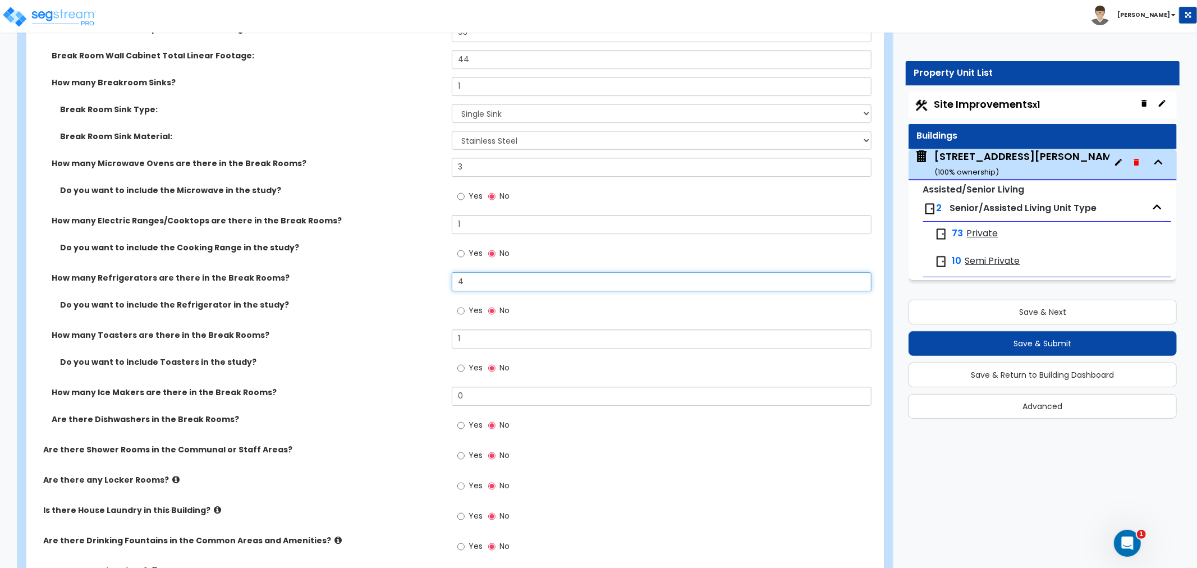
drag, startPoint x: 474, startPoint y: 256, endPoint x: 383, endPoint y: 271, distance: 92.1
click at [383, 272] on div "How many Refrigerators are there in the Break Rooms? 4" at bounding box center [451, 285] width 851 height 27
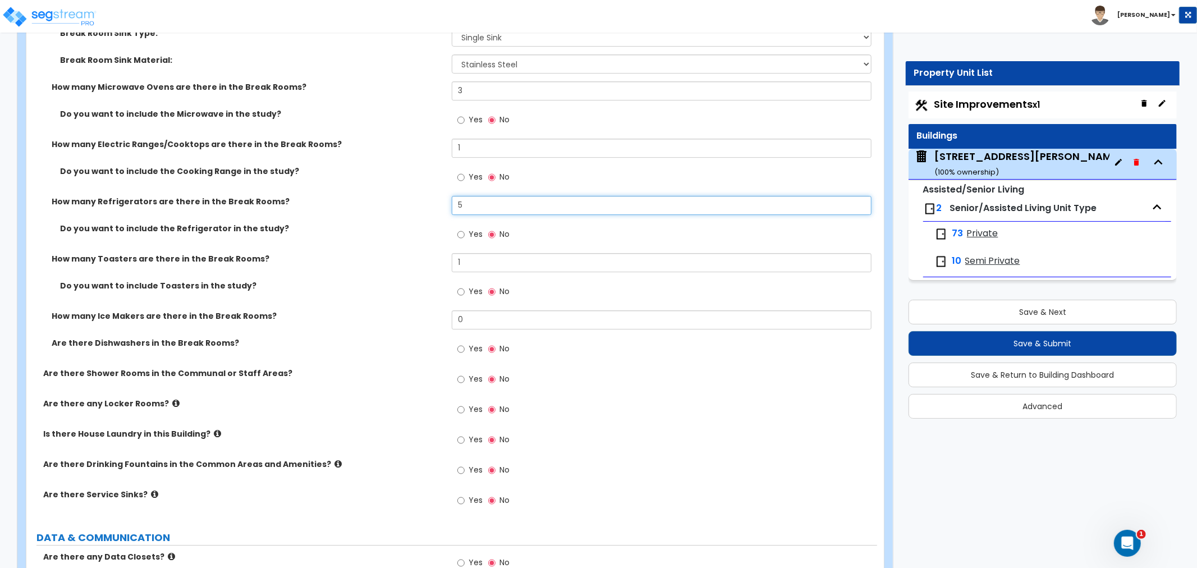
scroll to position [6722, 0]
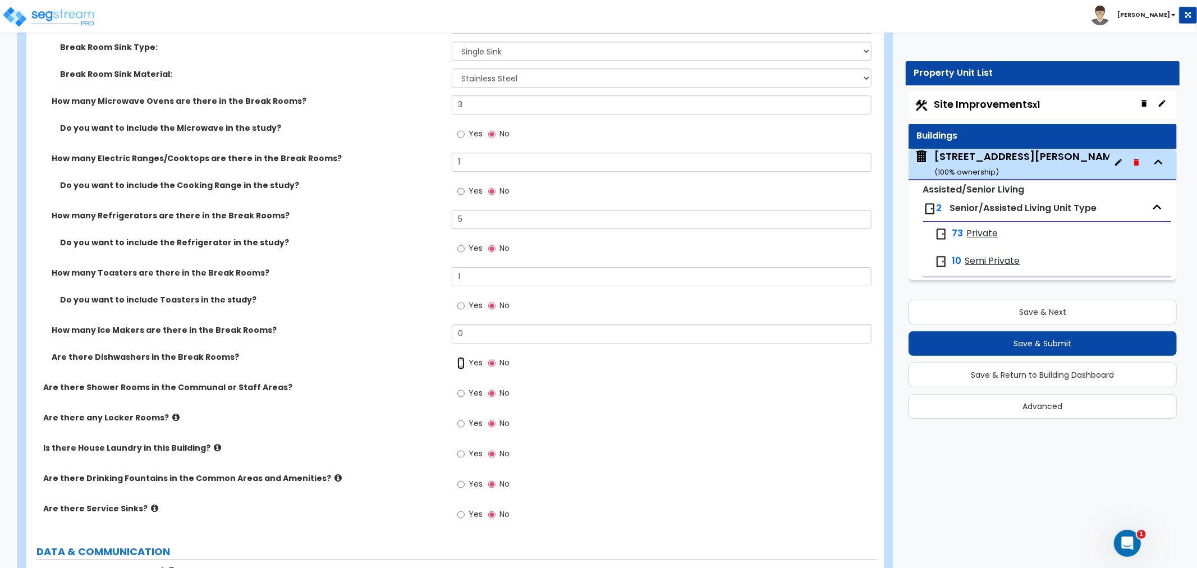
click at [461, 357] on input "Yes" at bounding box center [460, 363] width 7 height 12
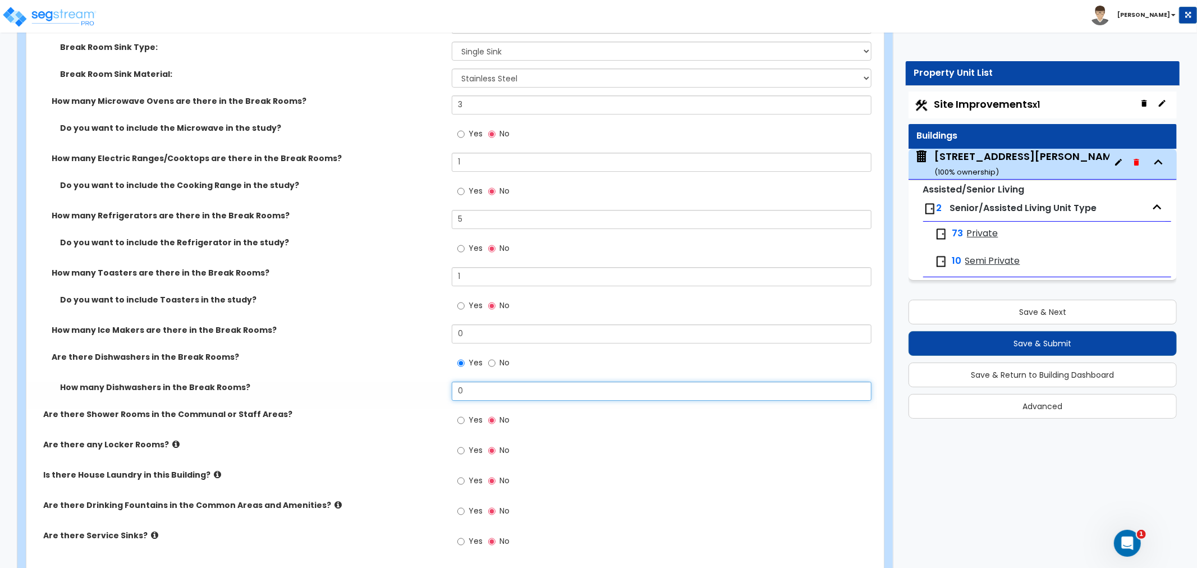
drag, startPoint x: 482, startPoint y: 366, endPoint x: 406, endPoint y: 363, distance: 75.9
click at [406, 382] on div "How many Dishwashers in the Break Rooms? 0" at bounding box center [451, 395] width 851 height 27
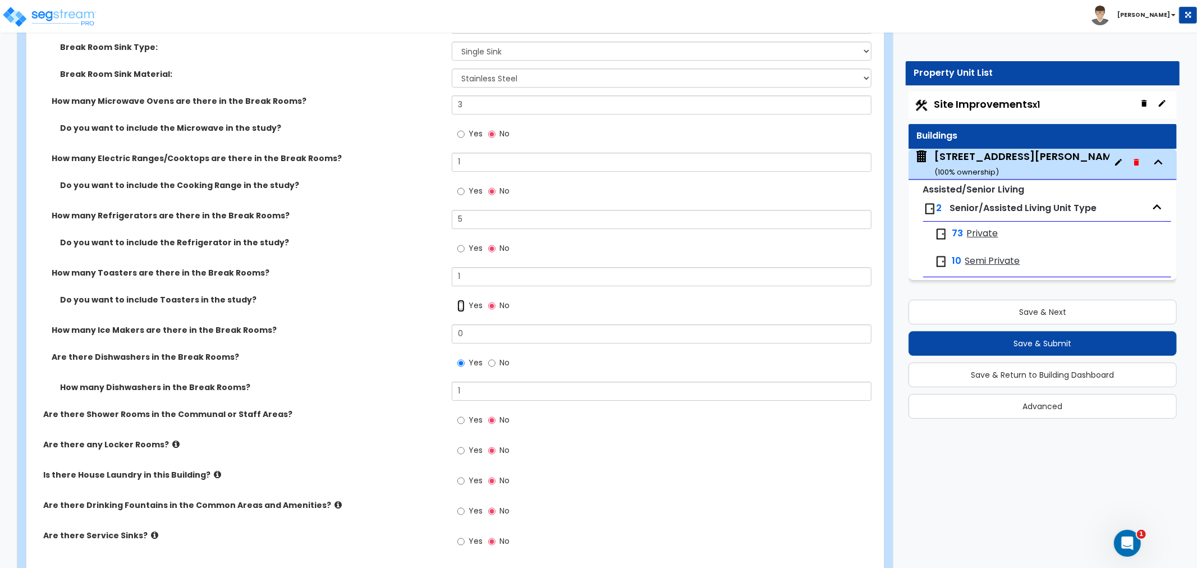
click at [461, 300] on input "Yes" at bounding box center [460, 306] width 7 height 12
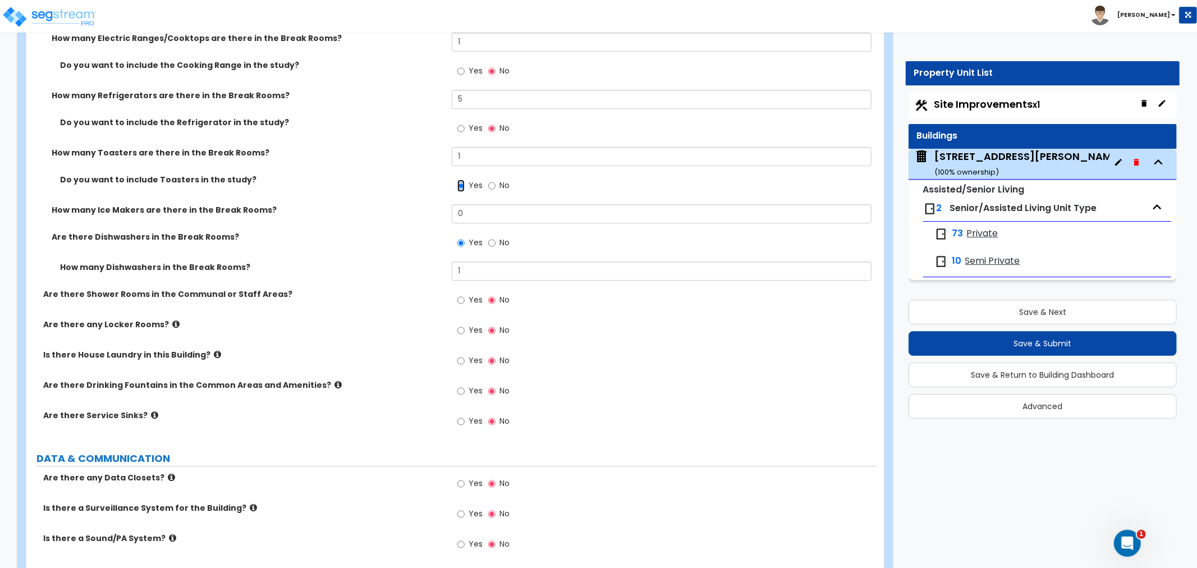
scroll to position [6847, 0]
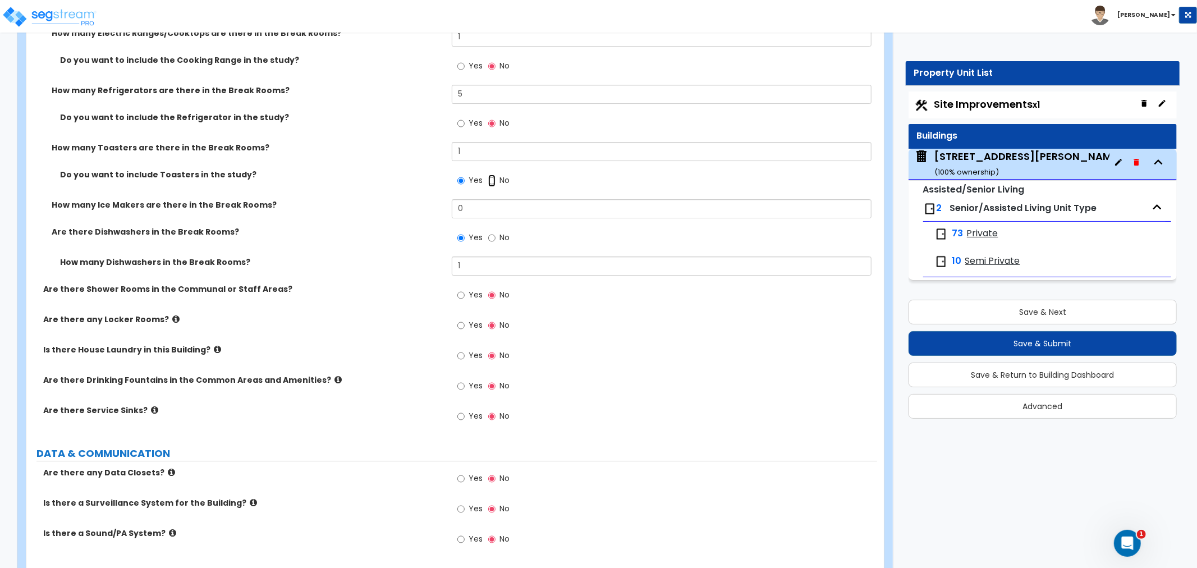
click at [491, 175] on input "No" at bounding box center [491, 181] width 7 height 12
click at [464, 350] on input "Yes" at bounding box center [460, 356] width 7 height 12
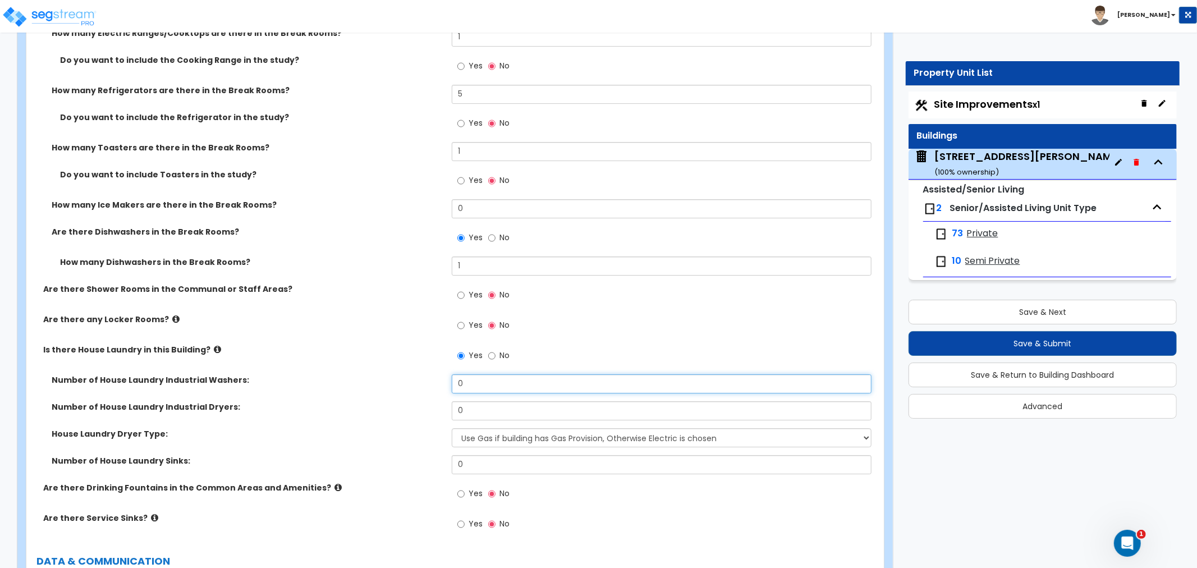
drag, startPoint x: 487, startPoint y: 355, endPoint x: 456, endPoint y: 355, distance: 31.4
click at [456, 374] on input "0" at bounding box center [662, 383] width 420 height 19
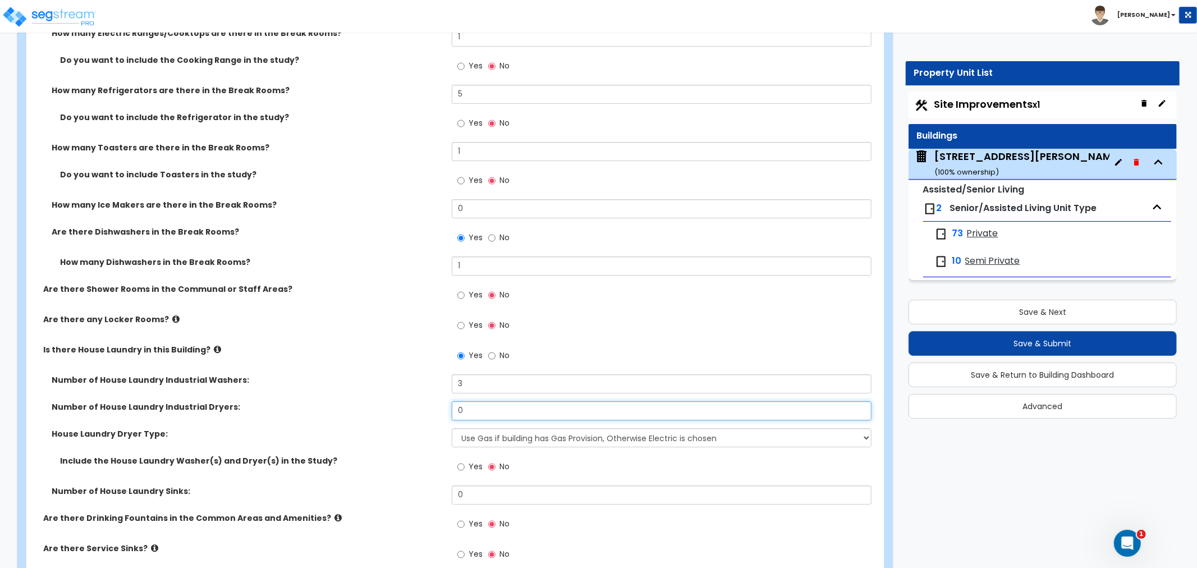
drag, startPoint x: 480, startPoint y: 384, endPoint x: 421, endPoint y: 390, distance: 59.8
click at [421, 401] on div "Number of House Laundry Industrial Dryers: 0" at bounding box center [451, 414] width 851 height 27
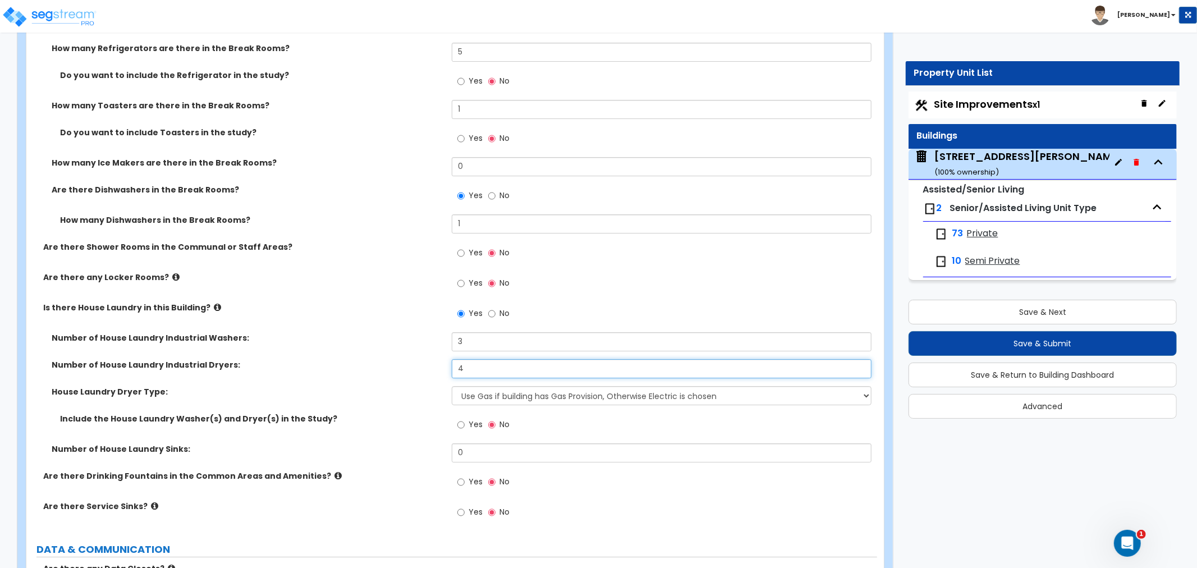
scroll to position [6909, 0]
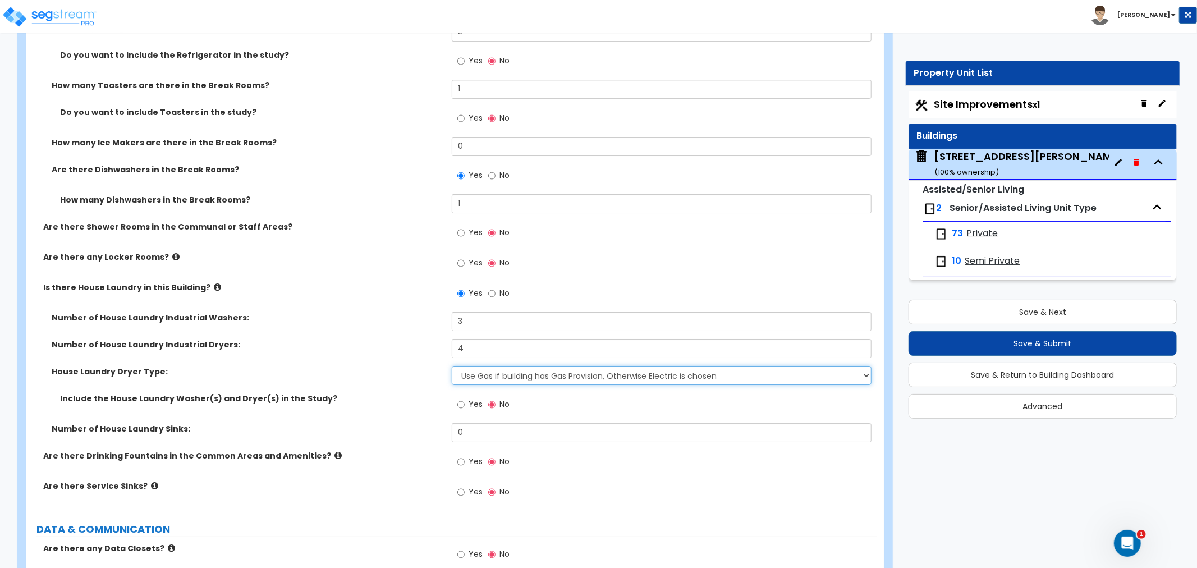
click at [487, 366] on select "Use Gas if building has Gas Provision, Otherwise Electric is chosen Gas Electric" at bounding box center [662, 375] width 420 height 19
click at [452, 366] on select "Use Gas if building has Gas Provision, Otherwise Electric is chosen Gas Electric" at bounding box center [662, 375] width 420 height 19
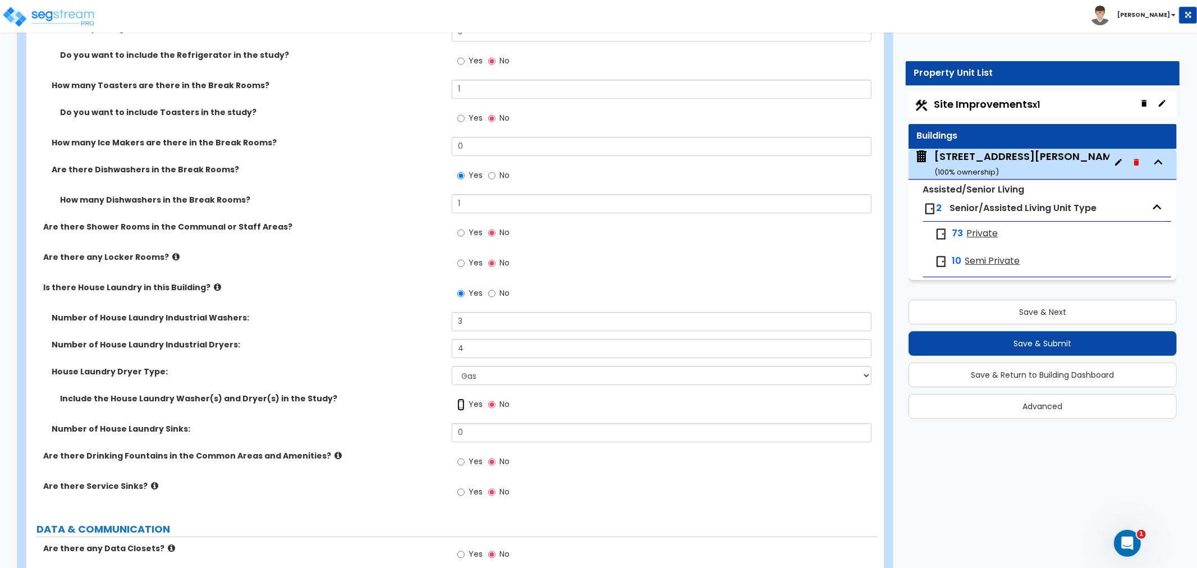
click at [461, 398] on input "Yes" at bounding box center [460, 404] width 7 height 12
drag, startPoint x: 483, startPoint y: 406, endPoint x: 417, endPoint y: 407, distance: 65.7
click at [417, 423] on div "Number of House Laundry Sinks: 0" at bounding box center [451, 436] width 851 height 27
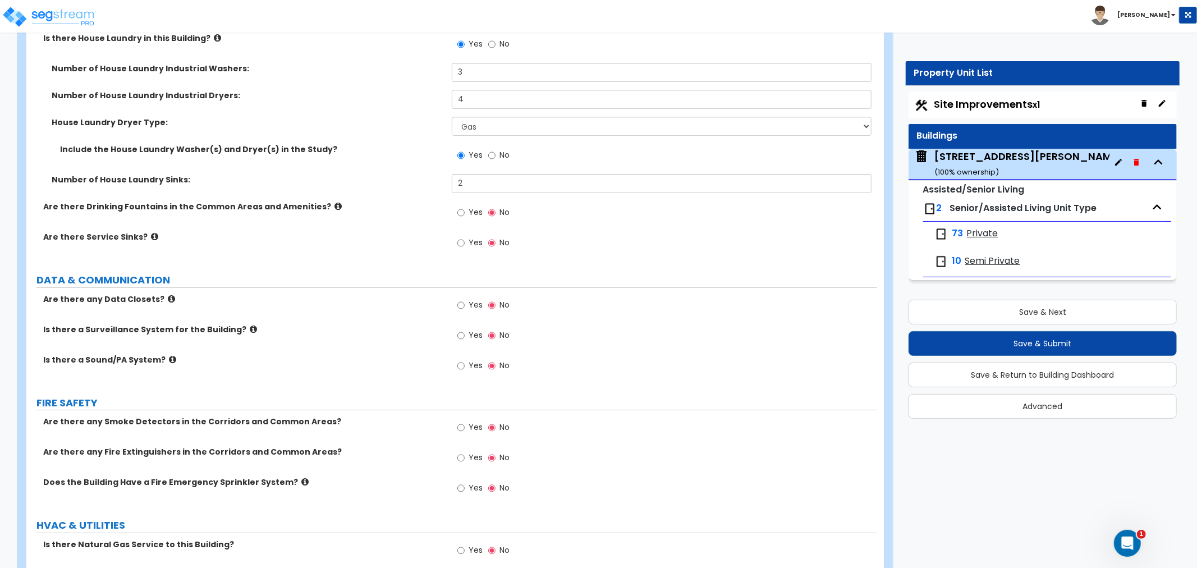
scroll to position [7221, 0]
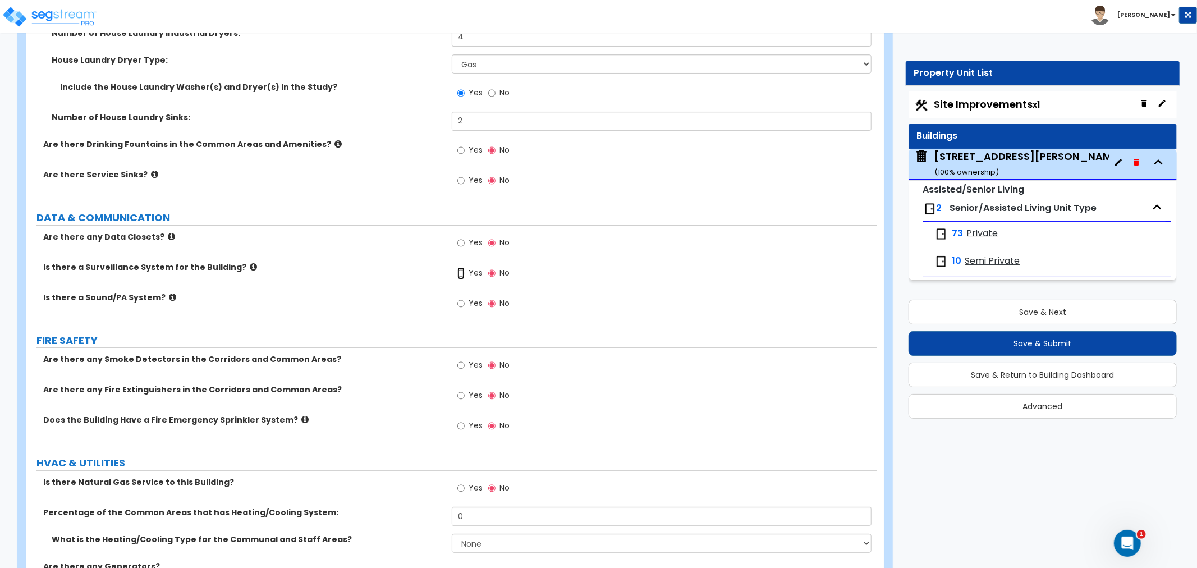
click at [457, 267] on input "Yes" at bounding box center [460, 273] width 7 height 12
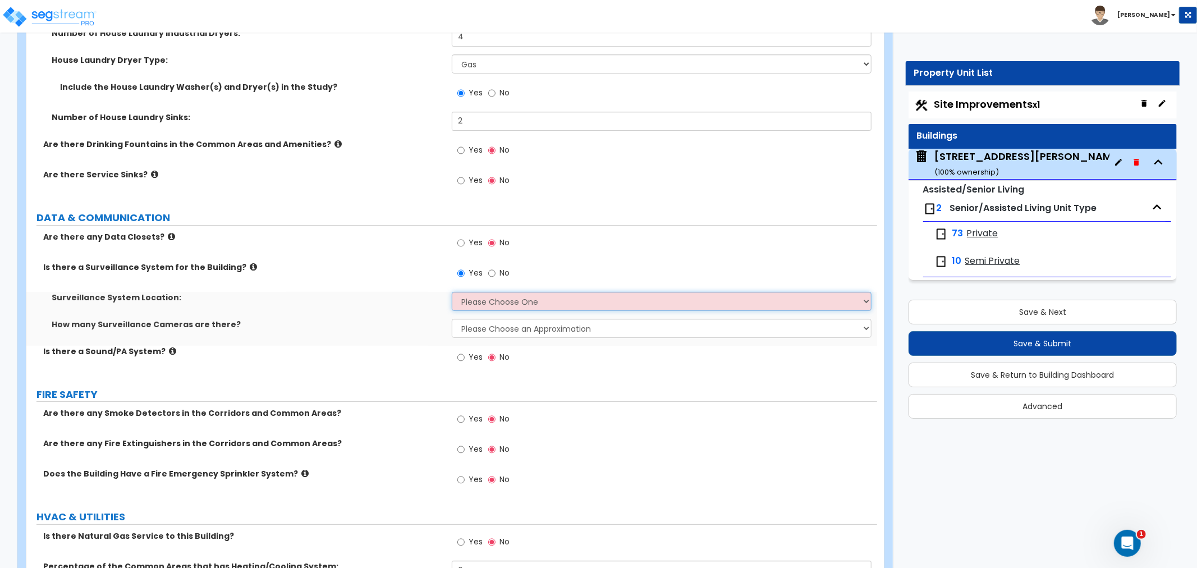
click at [475, 292] on select "Please Choose One Inside the Building Outside the Building Both Inside & Outside" at bounding box center [662, 301] width 420 height 19
click at [452, 292] on select "Please Choose One Inside the Building Outside the Building Both Inside & Outside" at bounding box center [662, 301] width 420 height 19
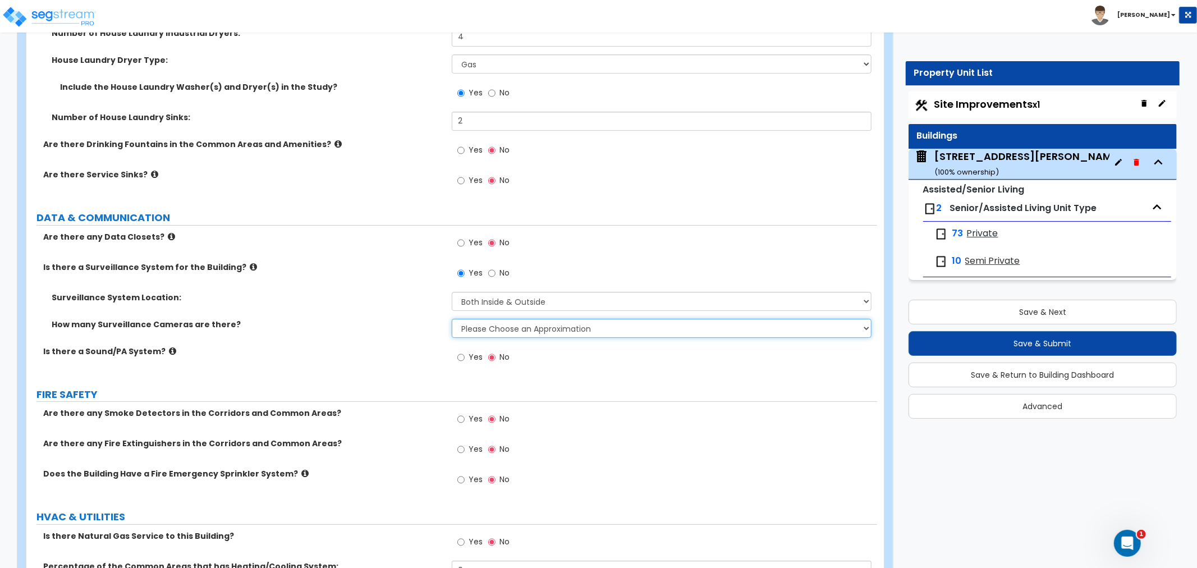
click at [471, 319] on select "Please Choose an Approximation Barely Noticed Any Noticed a Couple Frequently S…" at bounding box center [662, 328] width 420 height 19
click at [452, 319] on select "Please Choose an Approximation Barely Noticed Any Noticed a Couple Frequently S…" at bounding box center [662, 328] width 420 height 19
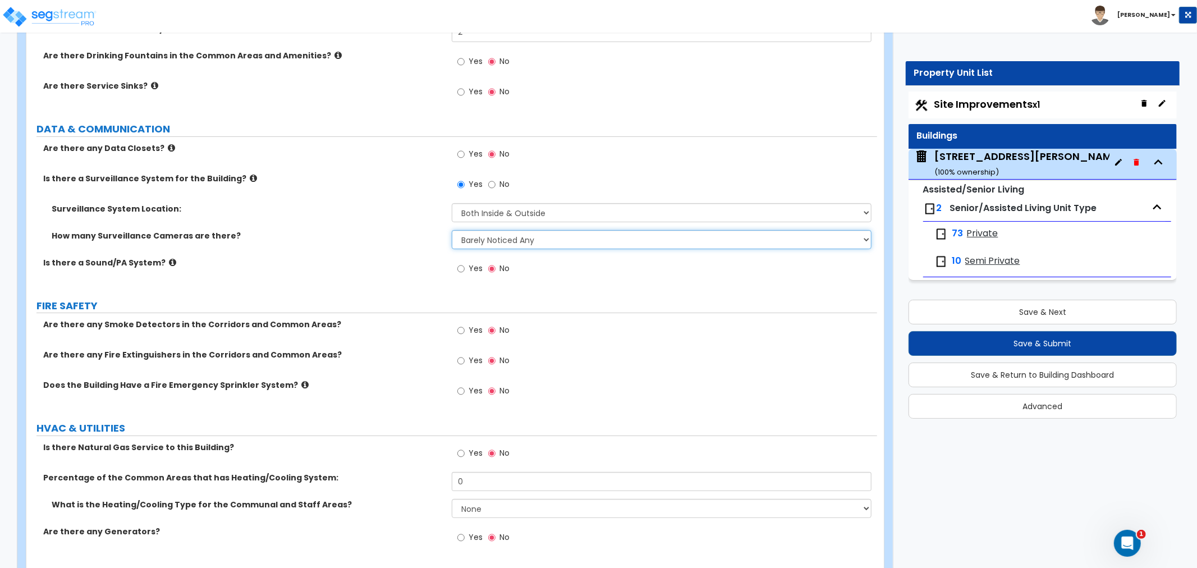
scroll to position [7323, 0]
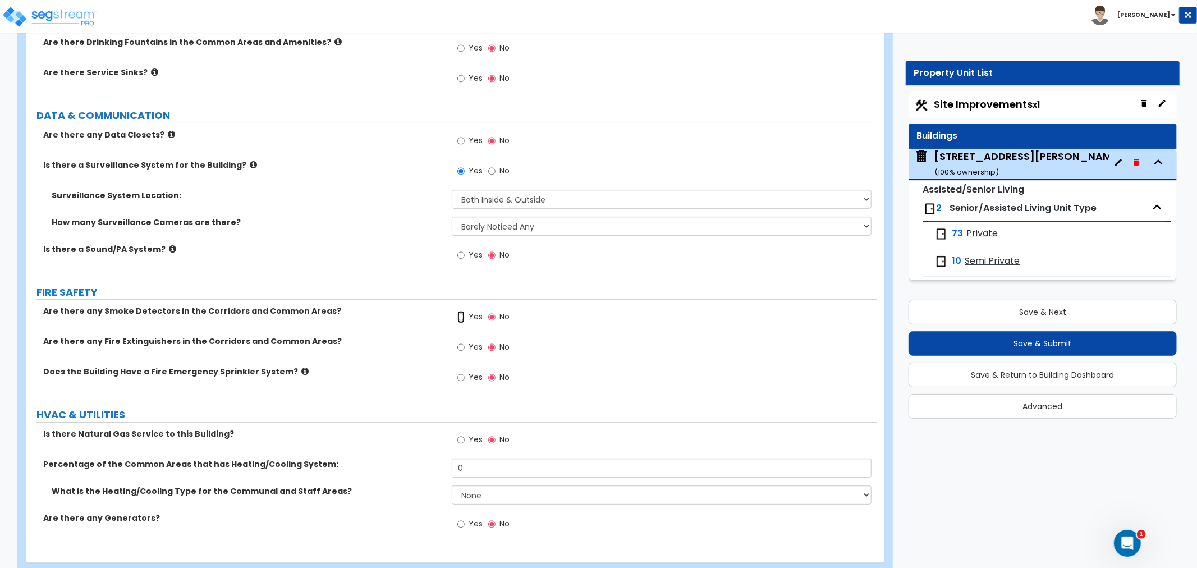
click at [461, 311] on input "Yes" at bounding box center [460, 317] width 7 height 12
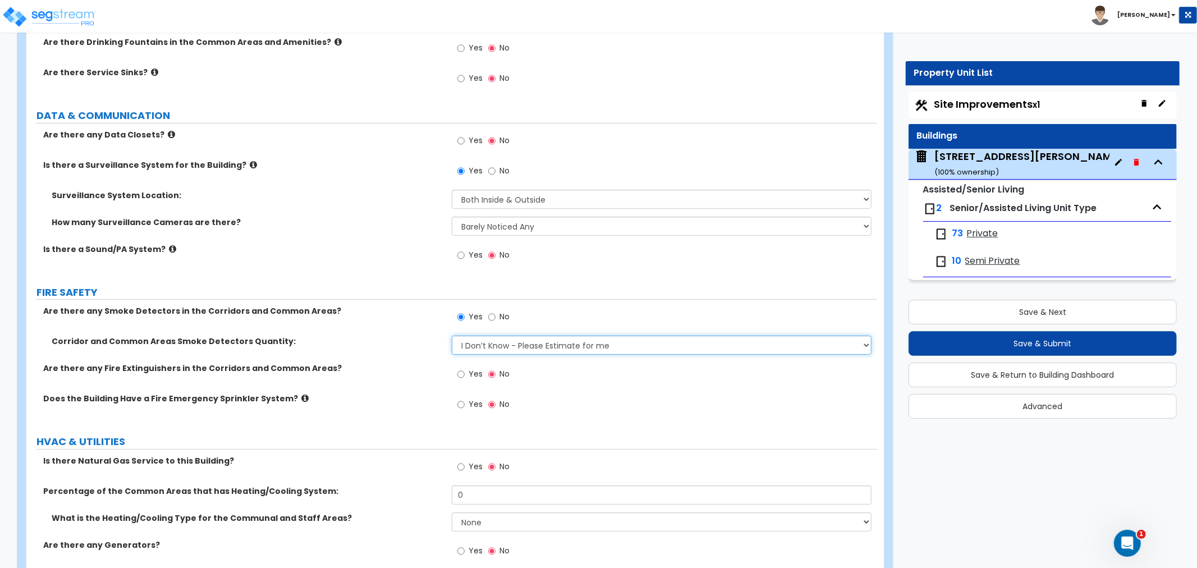
click at [463, 336] on select "I Don’t Know - Please Estimate for me I want to Enter the Number of Smoke Detec…" at bounding box center [662, 345] width 420 height 19
click at [452, 336] on select "I Don’t Know - Please Estimate for me I want to Enter the Number of Smoke Detec…" at bounding box center [662, 345] width 420 height 19
click at [464, 368] on input "Yes" at bounding box center [460, 374] width 7 height 12
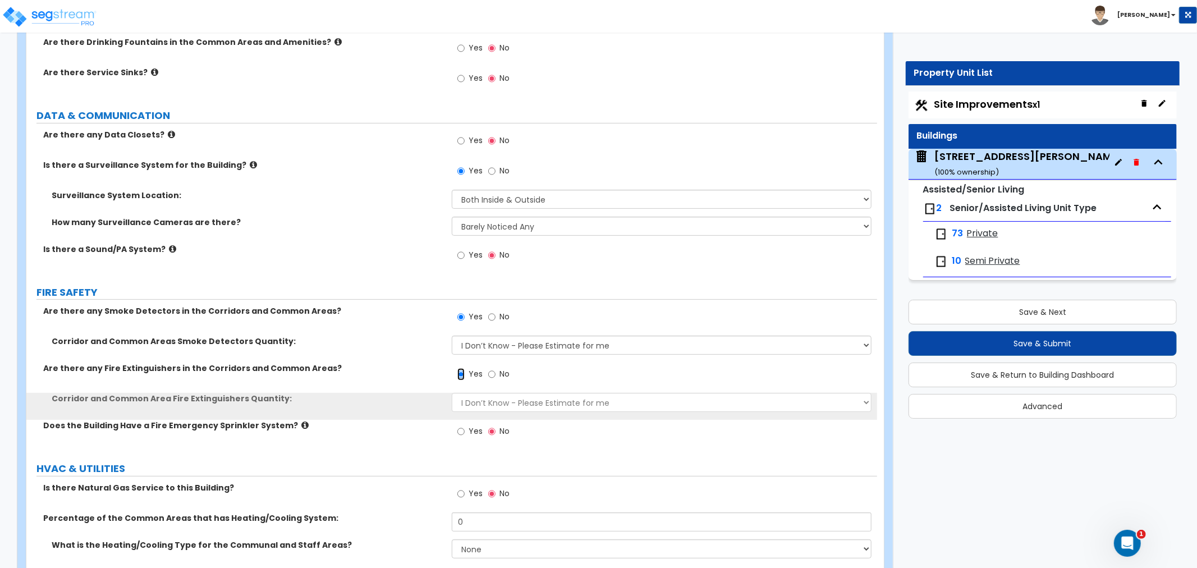
scroll to position [7377, 0]
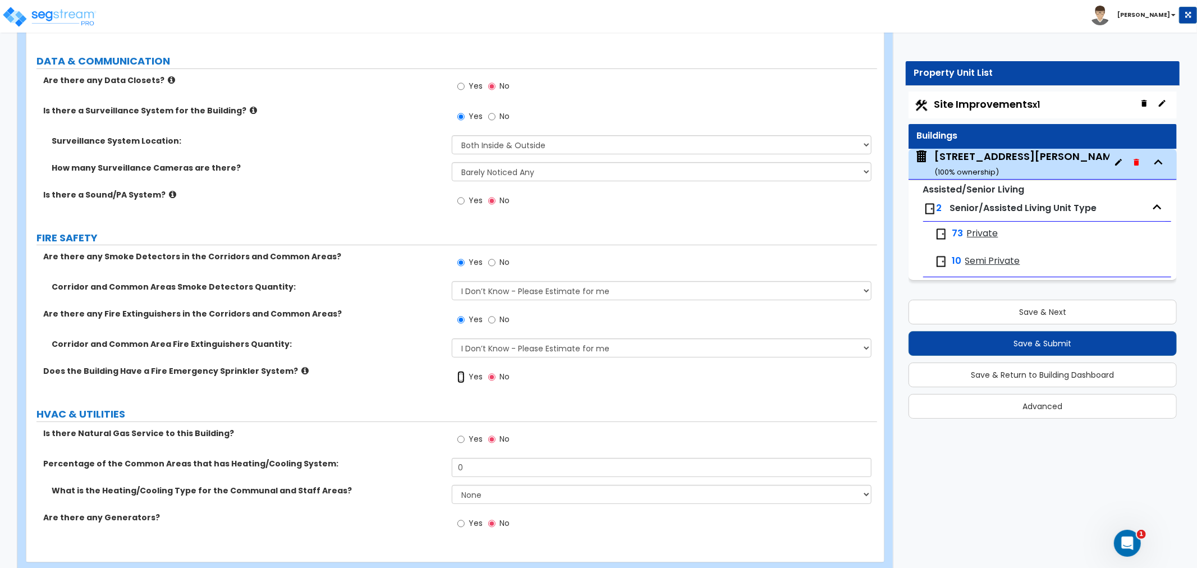
click at [461, 371] on input "Yes" at bounding box center [460, 377] width 7 height 12
click at [464, 433] on input "Yes" at bounding box center [460, 439] width 7 height 12
drag, startPoint x: 480, startPoint y: 446, endPoint x: 402, endPoint y: 444, distance: 78.0
click at [402, 458] on div "Percentage of the Common Areas that has Heating/Cooling System: 0" at bounding box center [451, 471] width 851 height 27
click at [466, 485] on select "None Heat Only Centralized Heating & Cooling Thru Wall Air Conditioners Mini Sp…" at bounding box center [662, 494] width 420 height 19
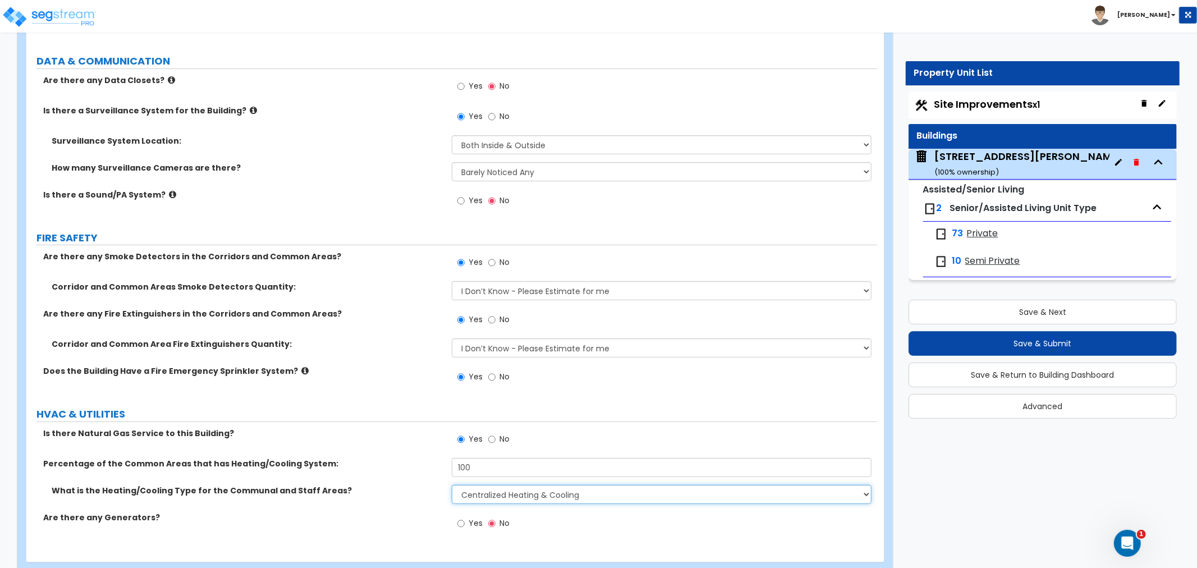
click at [452, 485] on select "None Heat Only Centralized Heating & Cooling Thru Wall Air Conditioners Mini Sp…" at bounding box center [662, 494] width 420 height 19
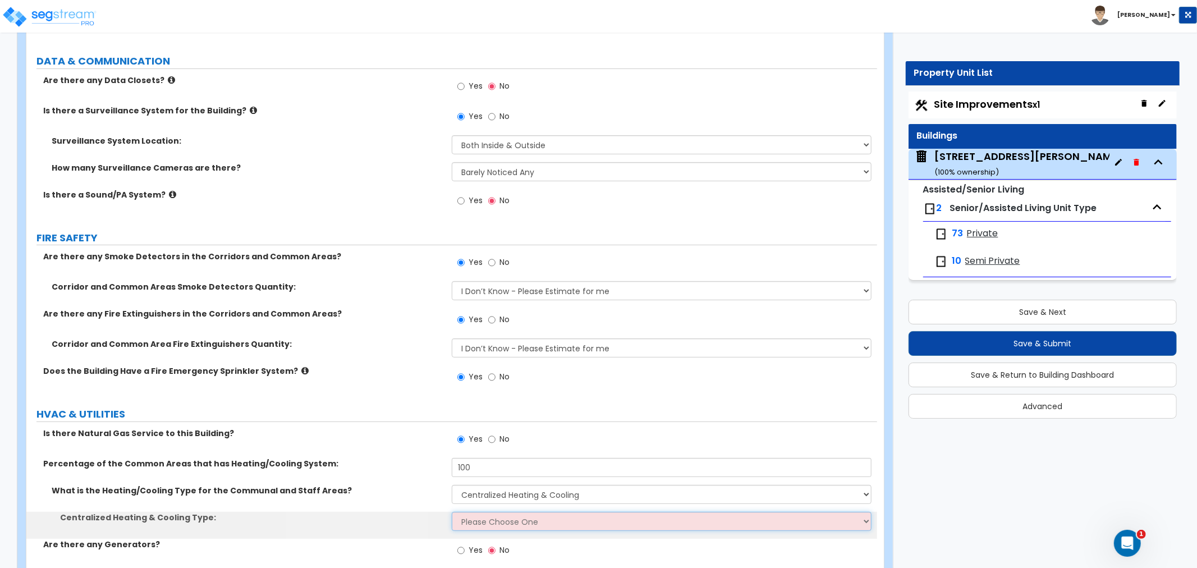
click at [464, 512] on select "Please Choose One Rooftop Unit Furnace-Condenser Forced Air Split Heating/Cooli…" at bounding box center [662, 521] width 420 height 19
click at [452, 512] on select "Please Choose One Rooftop Unit Furnace-Condenser Forced Air Split Heating/Cooli…" at bounding box center [662, 521] width 420 height 19
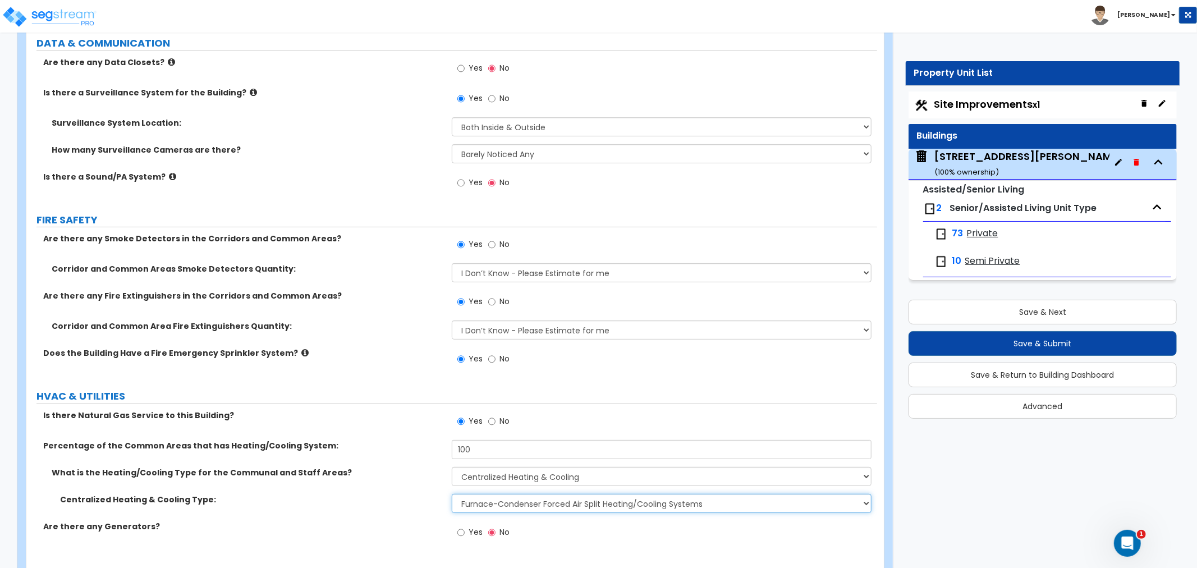
scroll to position [7404, 0]
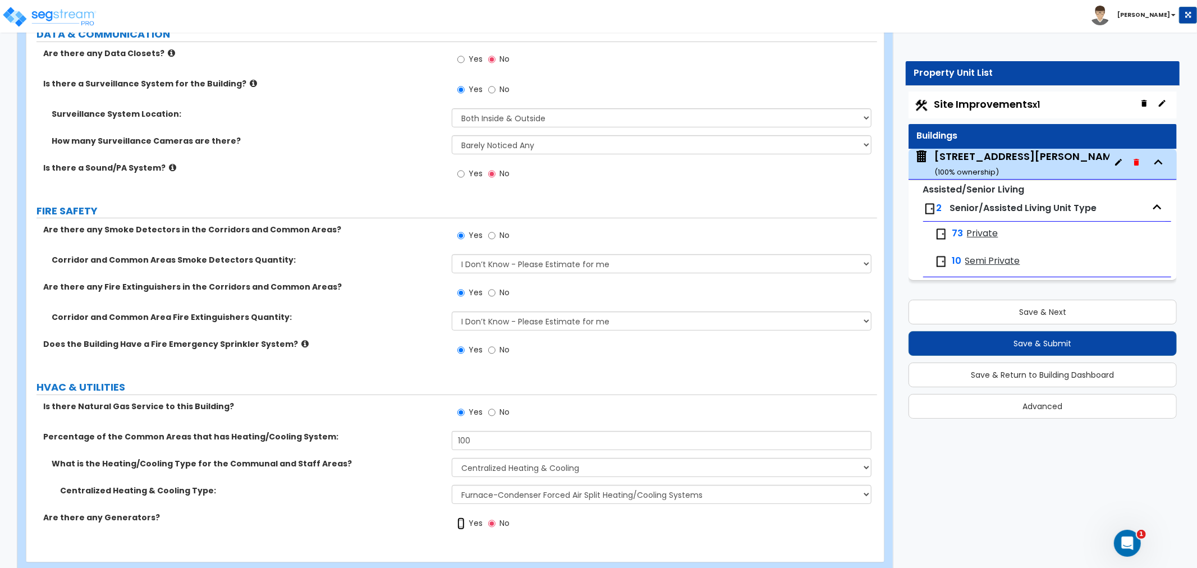
click at [460, 517] on input "Yes" at bounding box center [460, 523] width 7 height 12
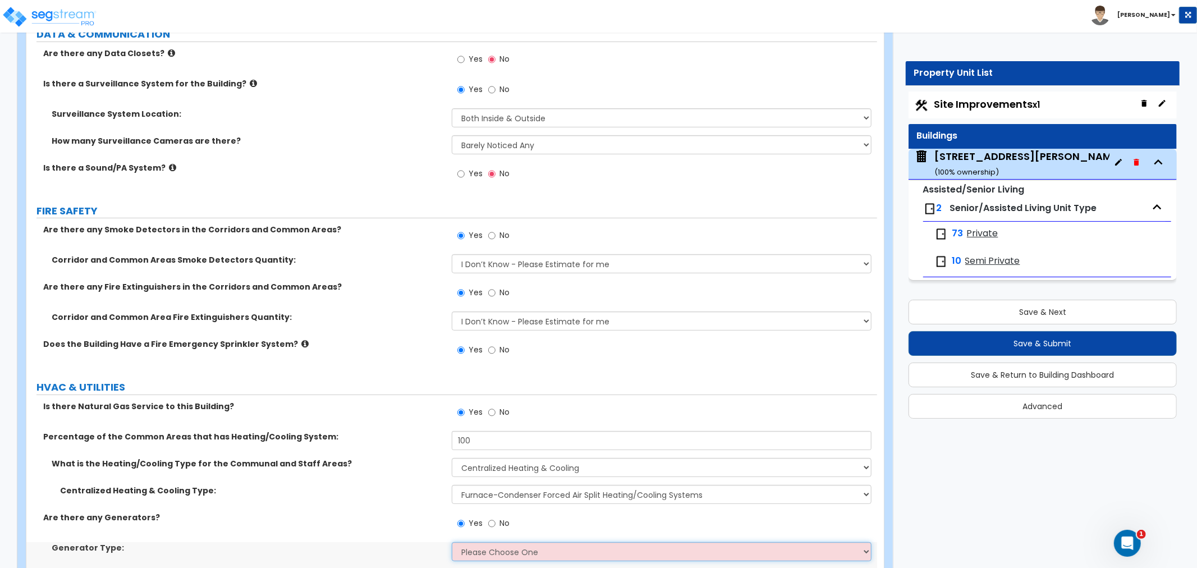
click at [484, 542] on select "Please Choose One Gas Diesel" at bounding box center [662, 551] width 420 height 19
click at [452, 542] on select "Please Choose One Gas Diesel" at bounding box center [662, 551] width 420 height 19
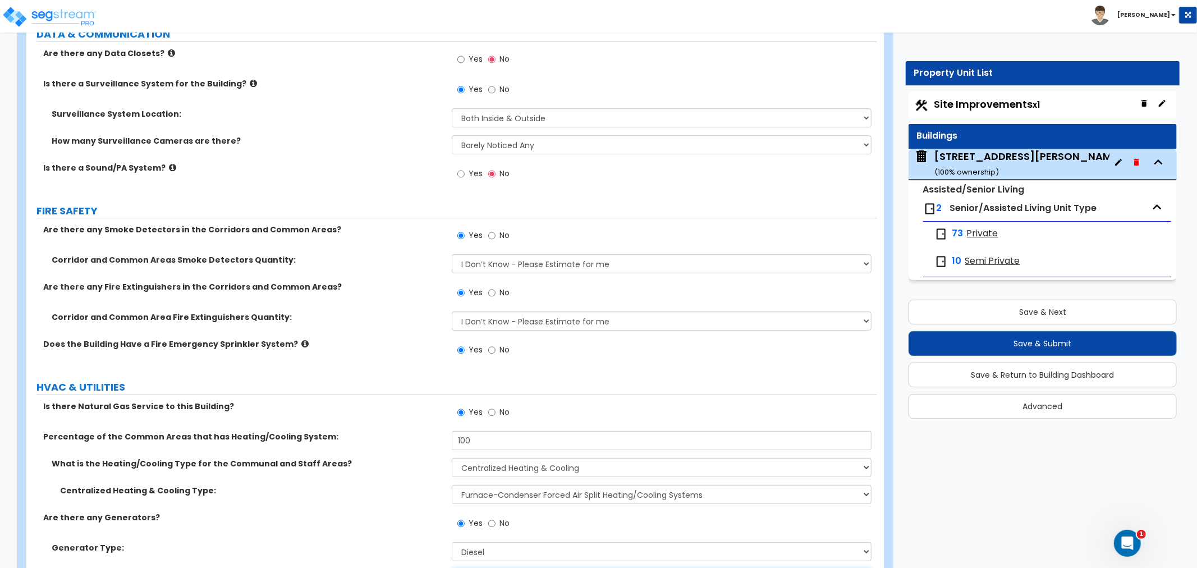
drag, startPoint x: 481, startPoint y: 553, endPoint x: 480, endPoint y: 547, distance: 6.3
click at [481, 567] on select "None 1 2 3" at bounding box center [662, 578] width 420 height 19
click at [452, 567] on select "None 1 2 3" at bounding box center [662, 578] width 420 height 19
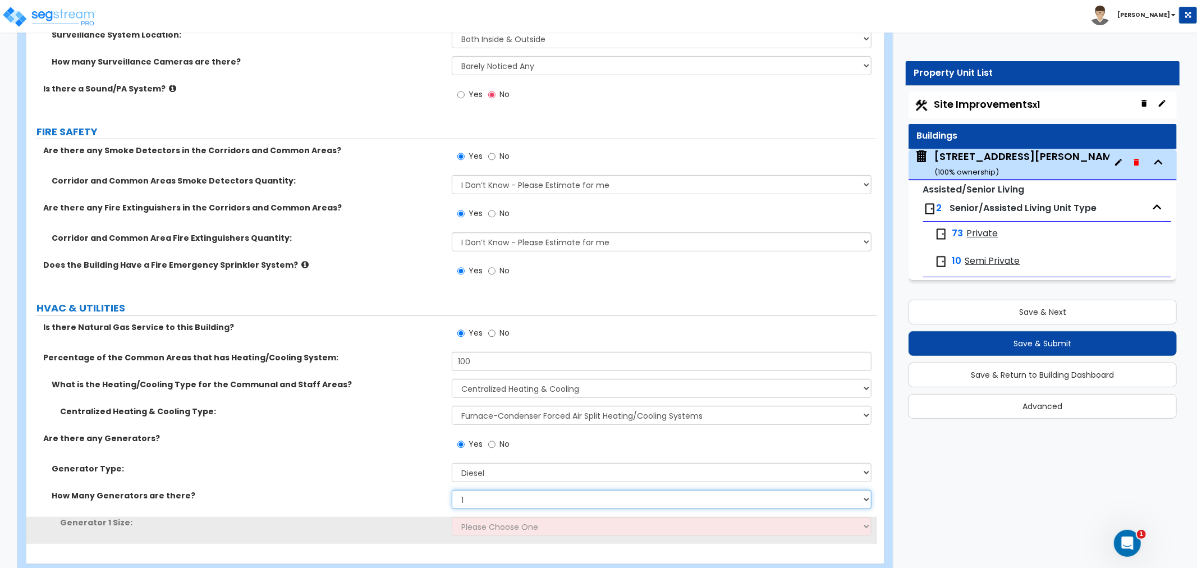
scroll to position [7484, 0]
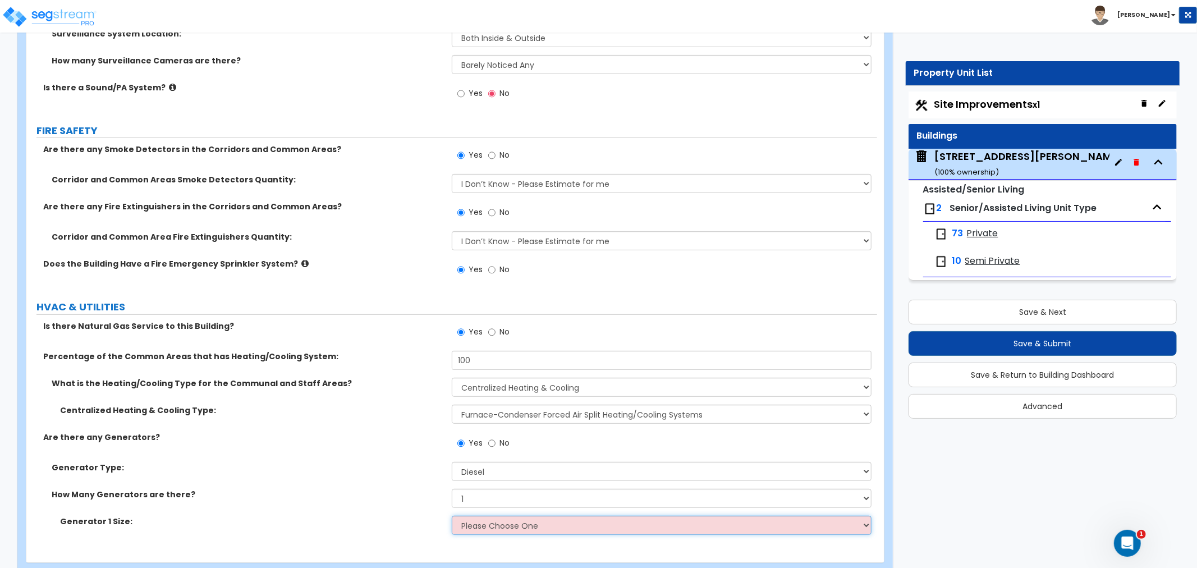
click at [486, 516] on select "Please Choose One 30kW 50kW 75kW 100kW 125 kW 150 kW 175 kW 200 kW 250 kW 300 k…" at bounding box center [662, 525] width 420 height 19
click at [452, 516] on select "Please Choose One 30kW 50kW 75kW 100kW 125 kW 150 kW 175 kW 200 kW 250 kW 300 k…" at bounding box center [662, 525] width 420 height 19
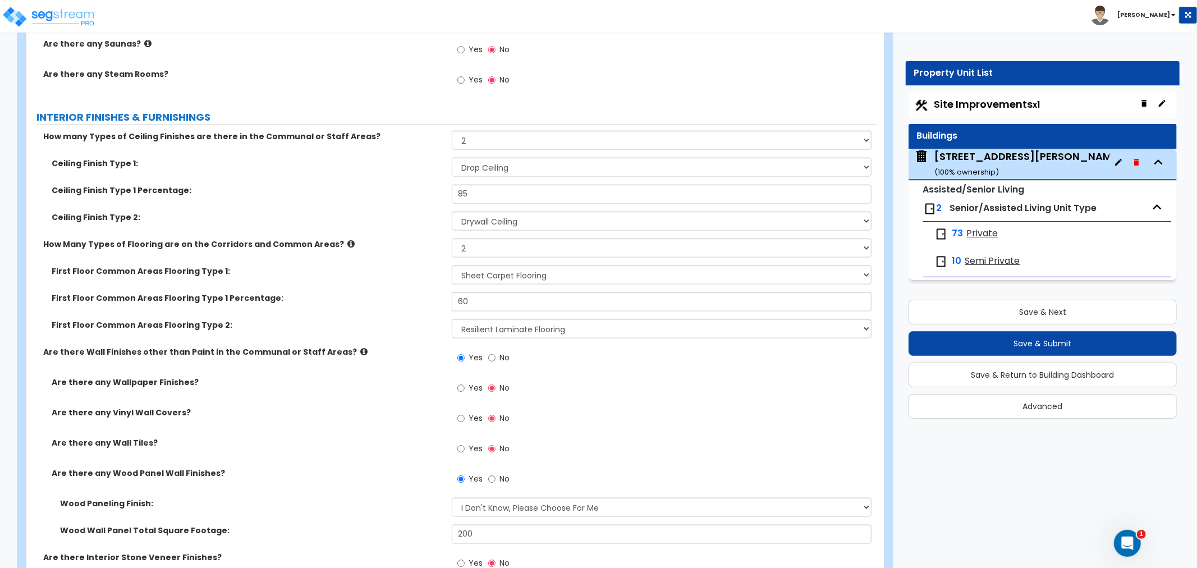
scroll to position [4491, 0]
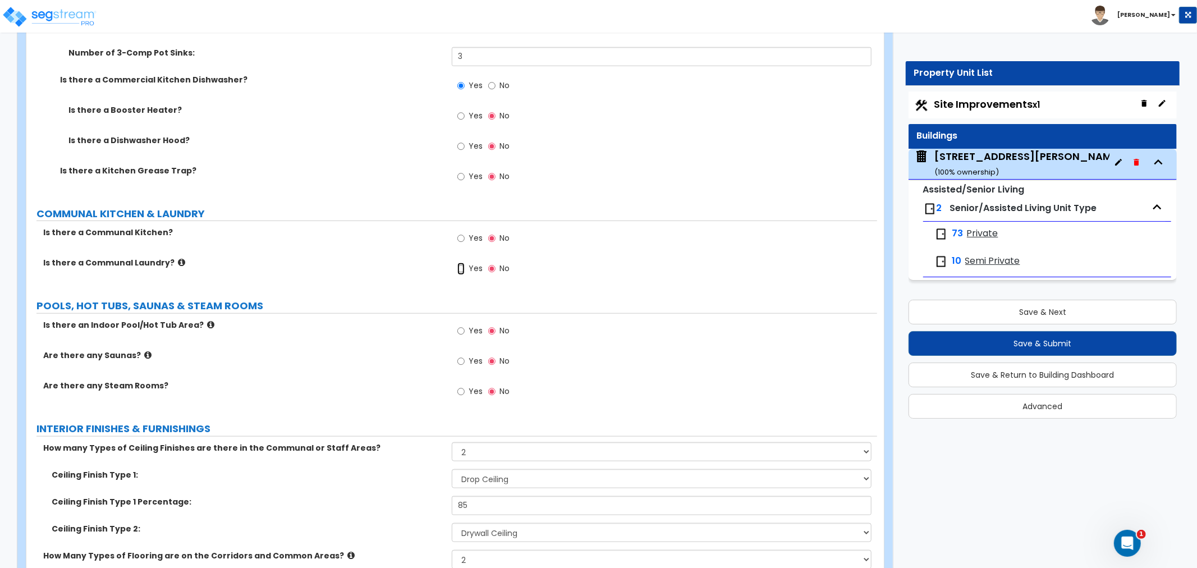
click at [461, 263] on input "Yes" at bounding box center [460, 269] width 7 height 12
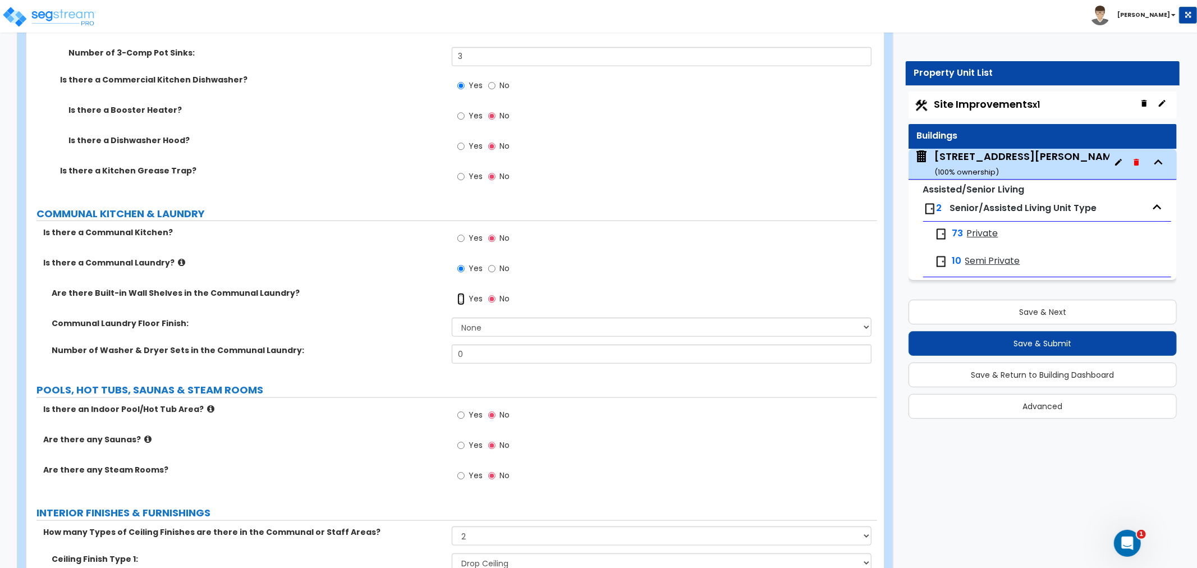
click at [461, 293] on input "Yes" at bounding box center [460, 299] width 7 height 12
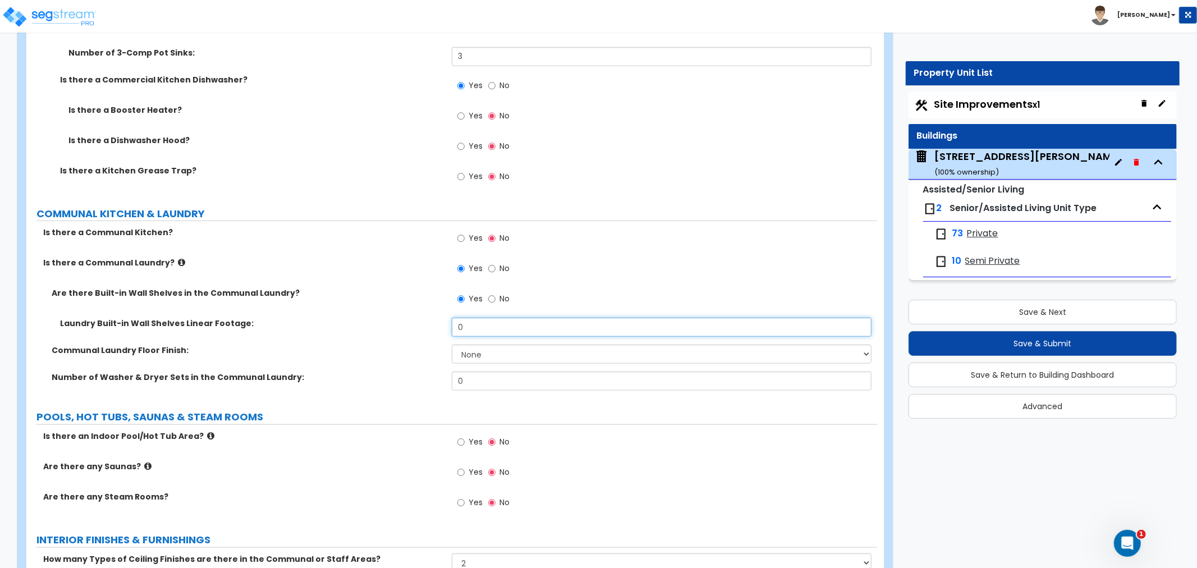
drag, startPoint x: 489, startPoint y: 300, endPoint x: 424, endPoint y: 303, distance: 65.2
click at [424, 318] on div "Laundry Built-in Wall Shelves Linear Footage: 0" at bounding box center [451, 331] width 851 height 27
click at [484, 345] on select "None Tile Flooring Hardwood Flooring Resilient Laminate Flooring VCT Flooring S…" at bounding box center [662, 354] width 420 height 19
click at [452, 345] on select "None Tile Flooring Hardwood Flooring Resilient Laminate Flooring VCT Flooring S…" at bounding box center [662, 354] width 420 height 19
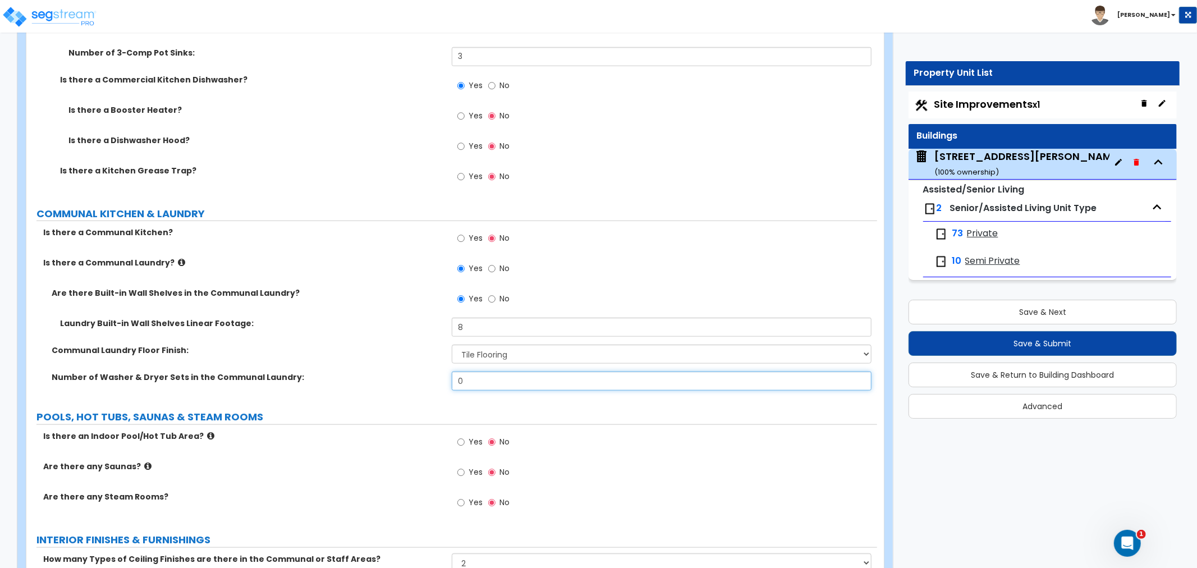
drag, startPoint x: 496, startPoint y: 355, endPoint x: 430, endPoint y: 354, distance: 66.2
click at [430, 372] on div "Number of Washer & Dryer Sets in the Communal Laundry: 0" at bounding box center [451, 385] width 851 height 27
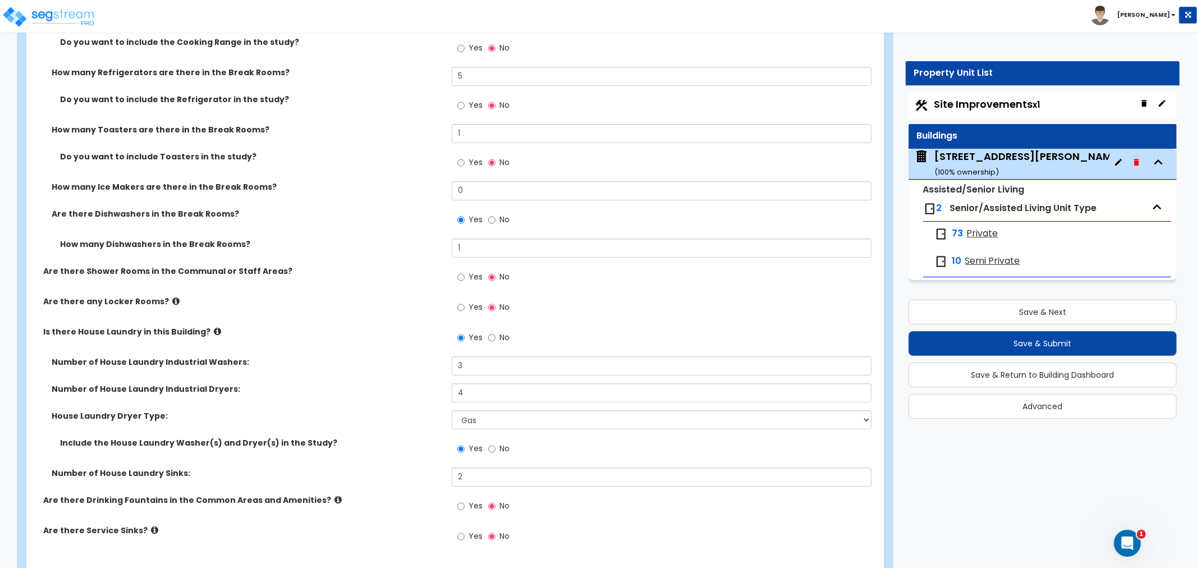
scroll to position [6972, 0]
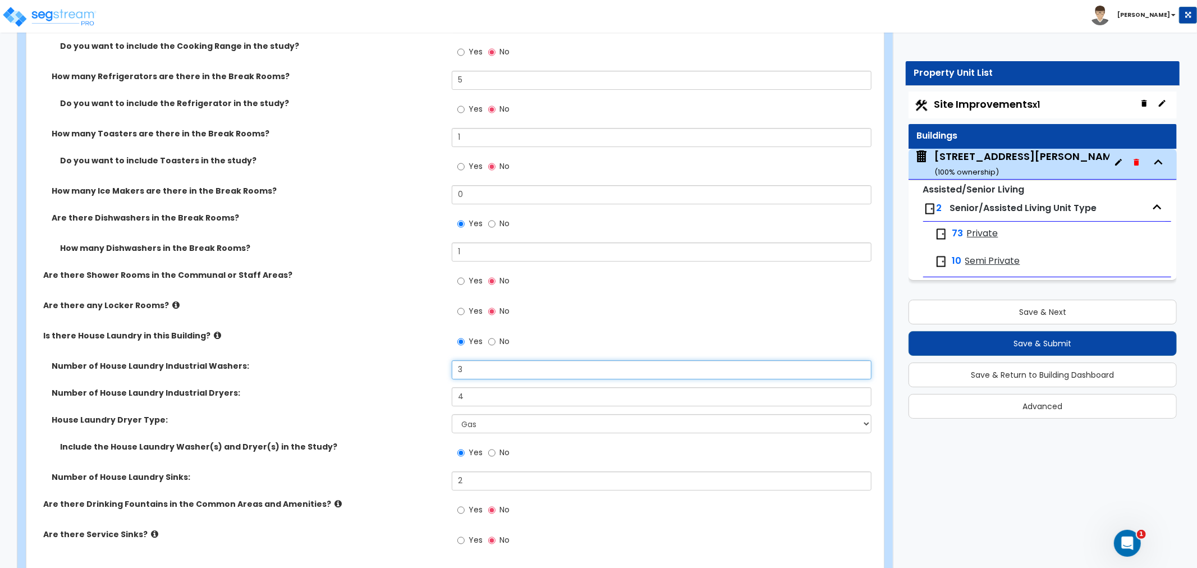
drag, startPoint x: 479, startPoint y: 334, endPoint x: 421, endPoint y: 340, distance: 58.6
click at [421, 360] on div "Number of House Laundry Industrial Washers: 3" at bounding box center [451, 373] width 851 height 27
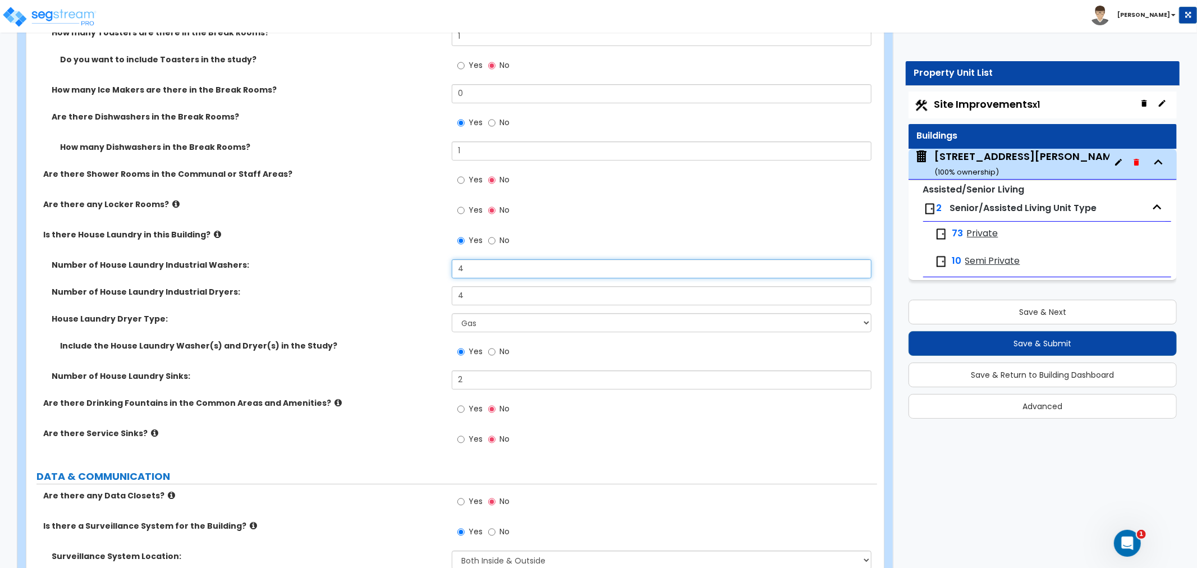
scroll to position [7346, 0]
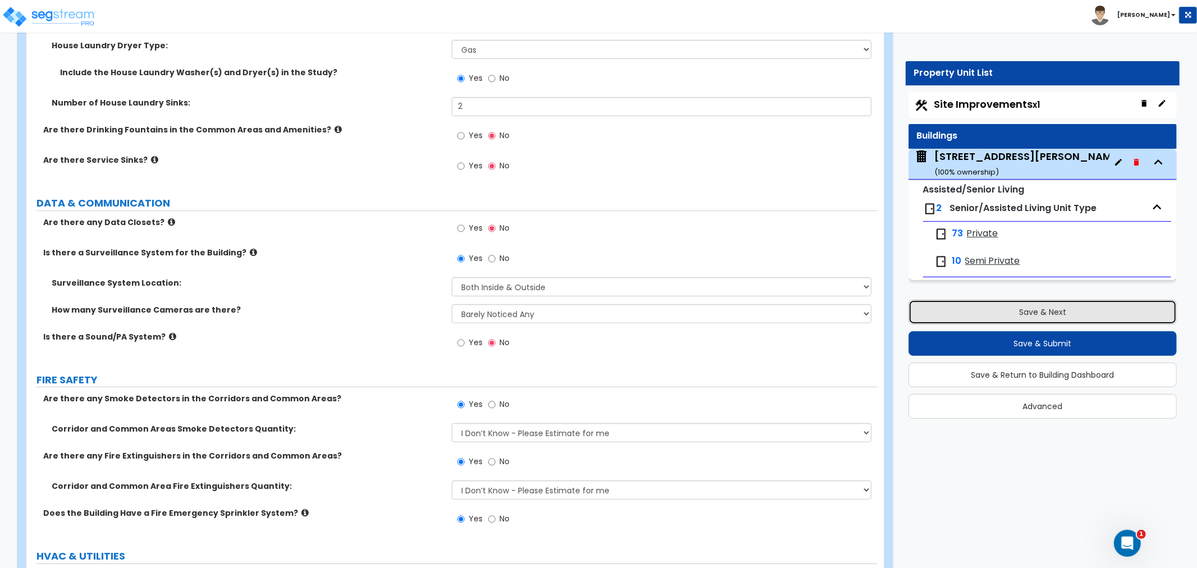
click at [991, 311] on button "Save & Next" at bounding box center [1043, 312] width 268 height 25
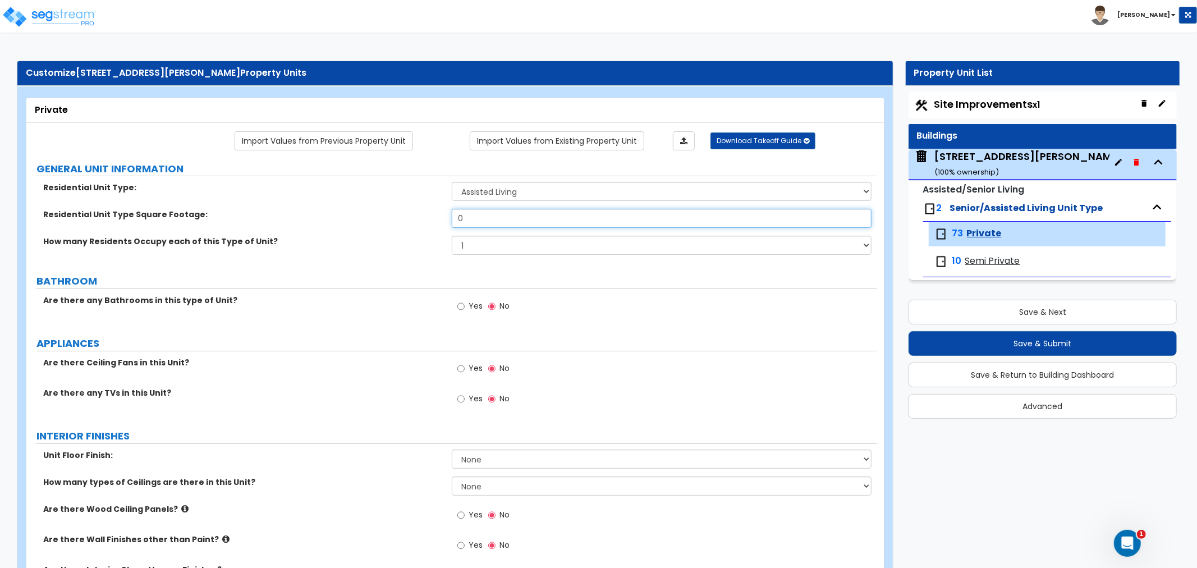
drag, startPoint x: 483, startPoint y: 219, endPoint x: 423, endPoint y: 216, distance: 60.1
click at [423, 216] on div "Residential Unit Type Square Footage: 0" at bounding box center [451, 222] width 851 height 27
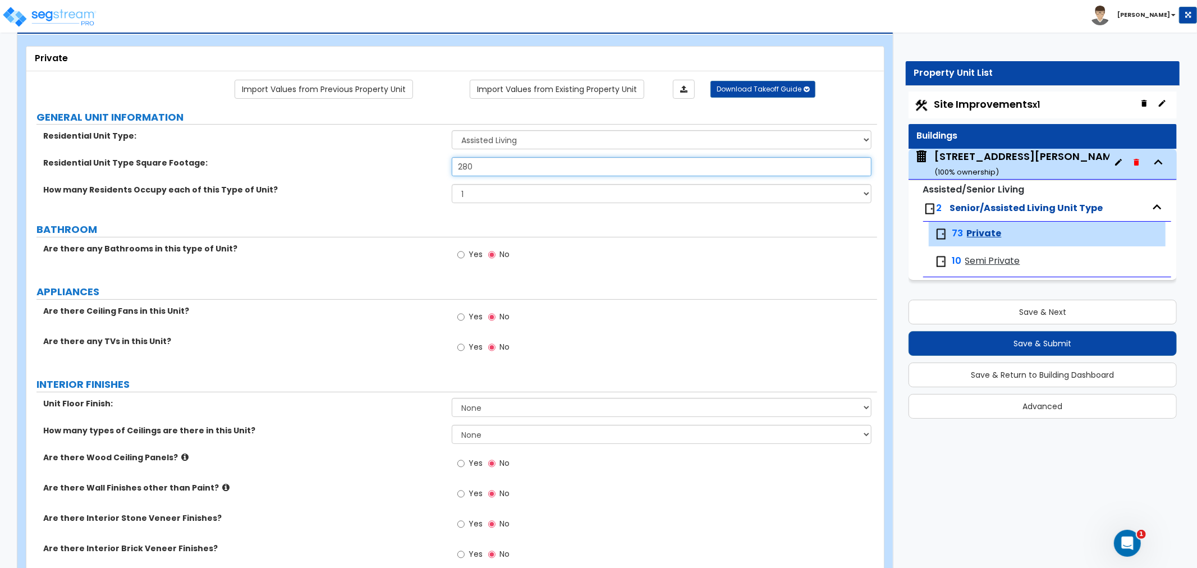
scroll to position [125, 0]
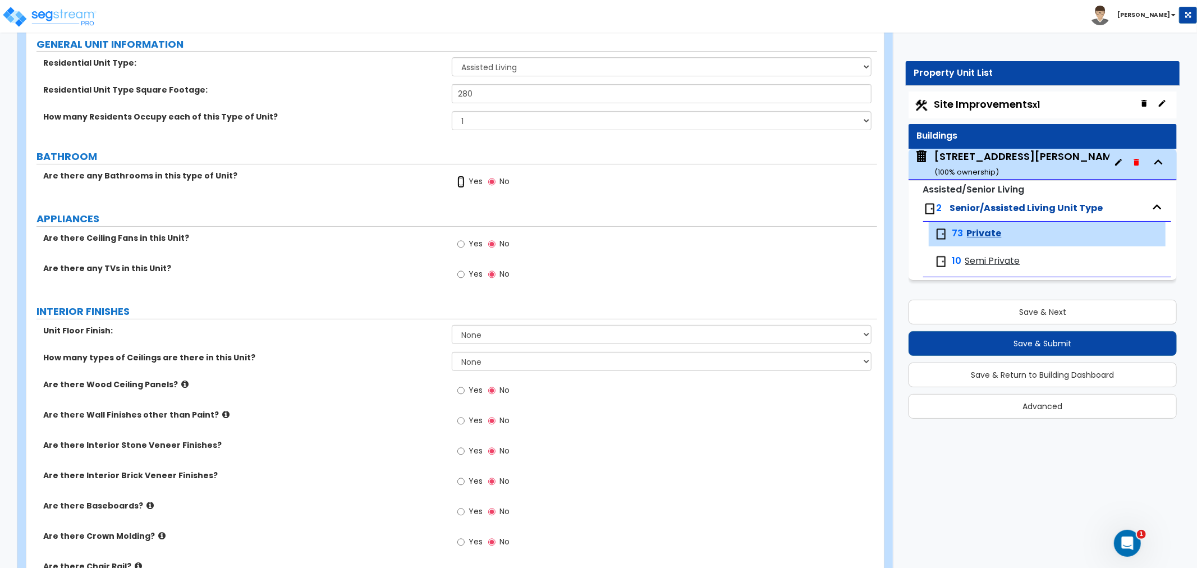
click at [461, 181] on input "Yes" at bounding box center [460, 182] width 7 height 12
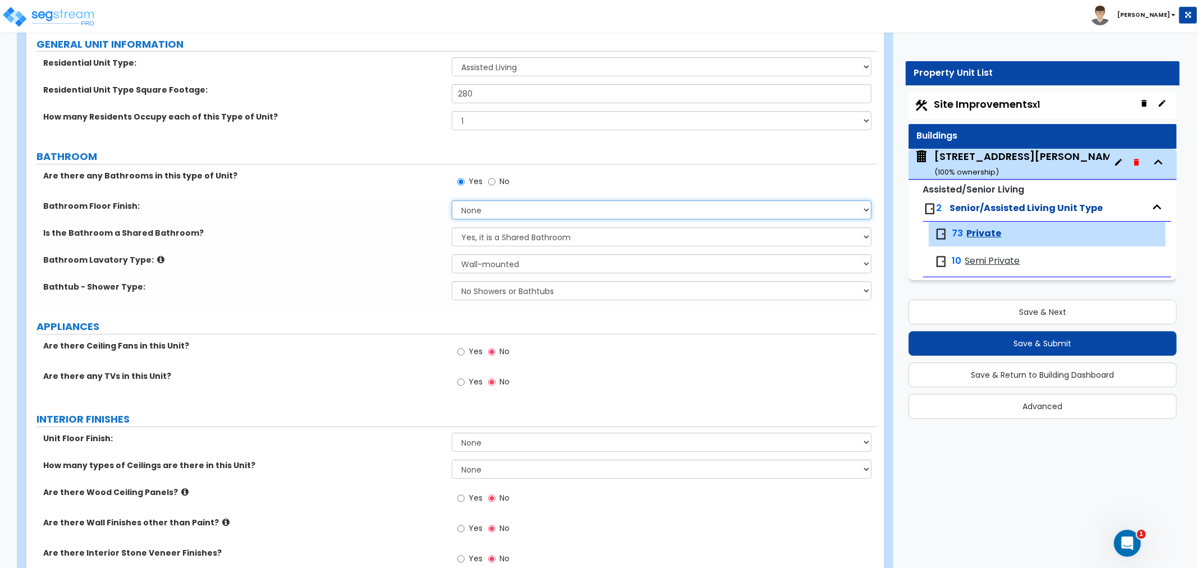
click at [476, 211] on select "None Tile Flooring Hardwood Flooring Resilient Laminate Flooring VCT Flooring S…" at bounding box center [662, 209] width 420 height 19
click at [452, 200] on select "None Tile Flooring Hardwood Flooring Resilient Laminate Flooring VCT Flooring S…" at bounding box center [662, 209] width 420 height 19
click at [485, 239] on select "Yes, it is a Shared Bathroom No, the Bathrooms are Private Bathrooms" at bounding box center [662, 236] width 420 height 19
click at [452, 227] on select "Yes, it is a Shared Bathroom No, the Bathrooms are Private Bathrooms" at bounding box center [662, 236] width 420 height 19
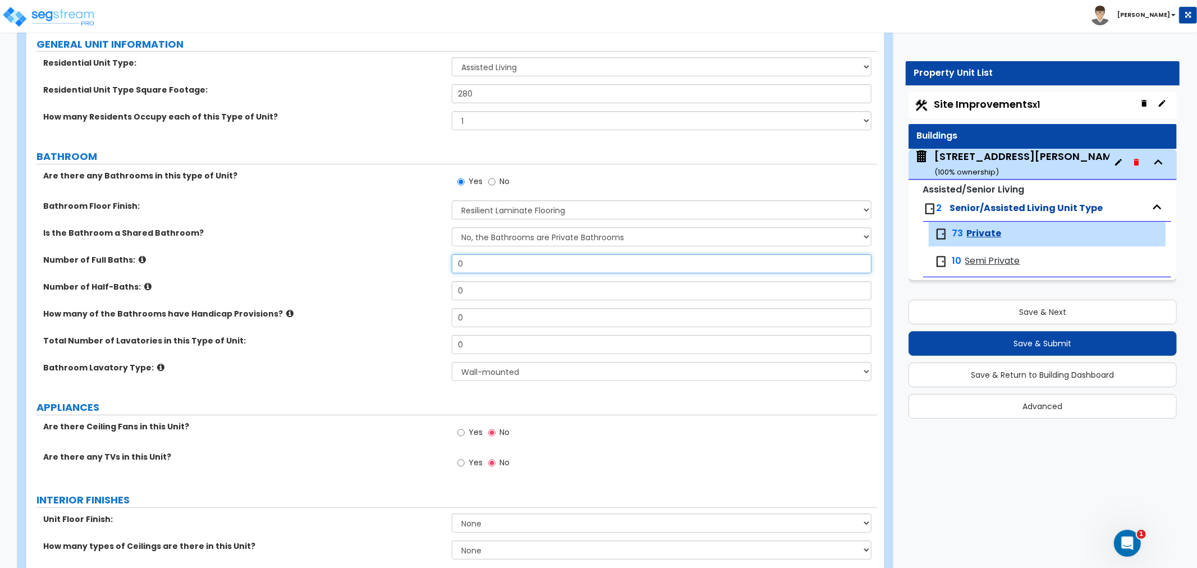
drag, startPoint x: 484, startPoint y: 268, endPoint x: 446, endPoint y: 269, distance: 37.6
click at [446, 269] on div "Number of Full Baths: 0" at bounding box center [451, 267] width 851 height 27
drag, startPoint x: 490, startPoint y: 290, endPoint x: 448, endPoint y: 291, distance: 42.1
click at [448, 291] on div "Number of Half-Baths: 0" at bounding box center [451, 294] width 851 height 27
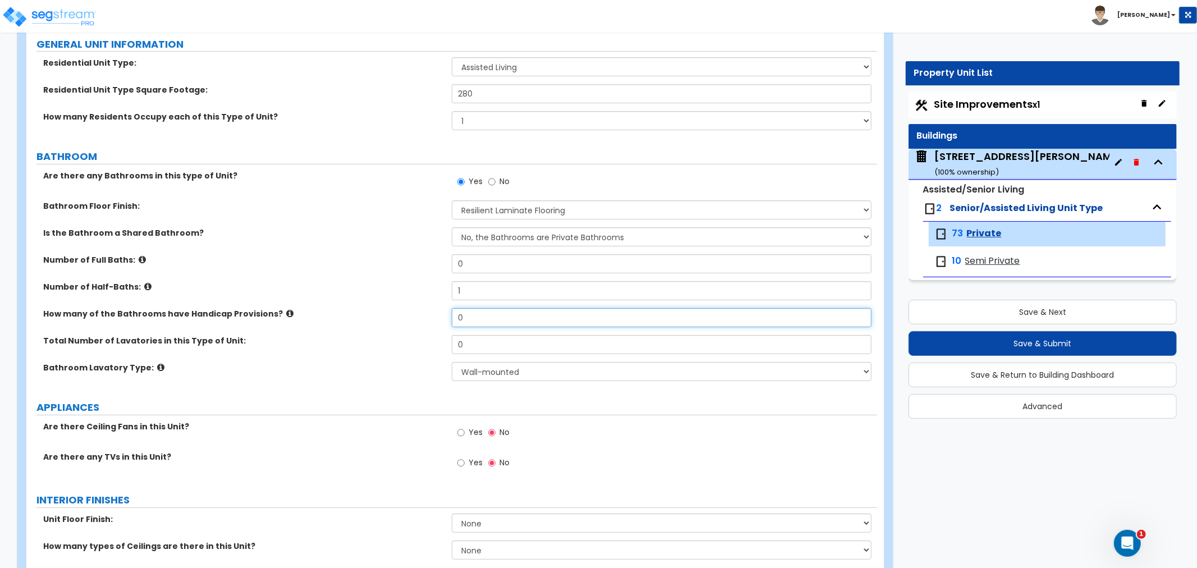
drag, startPoint x: 470, startPoint y: 319, endPoint x: 411, endPoint y: 320, distance: 58.9
click at [411, 320] on div "How many of the Bathrooms have Handicap Provisions? 0" at bounding box center [451, 321] width 851 height 27
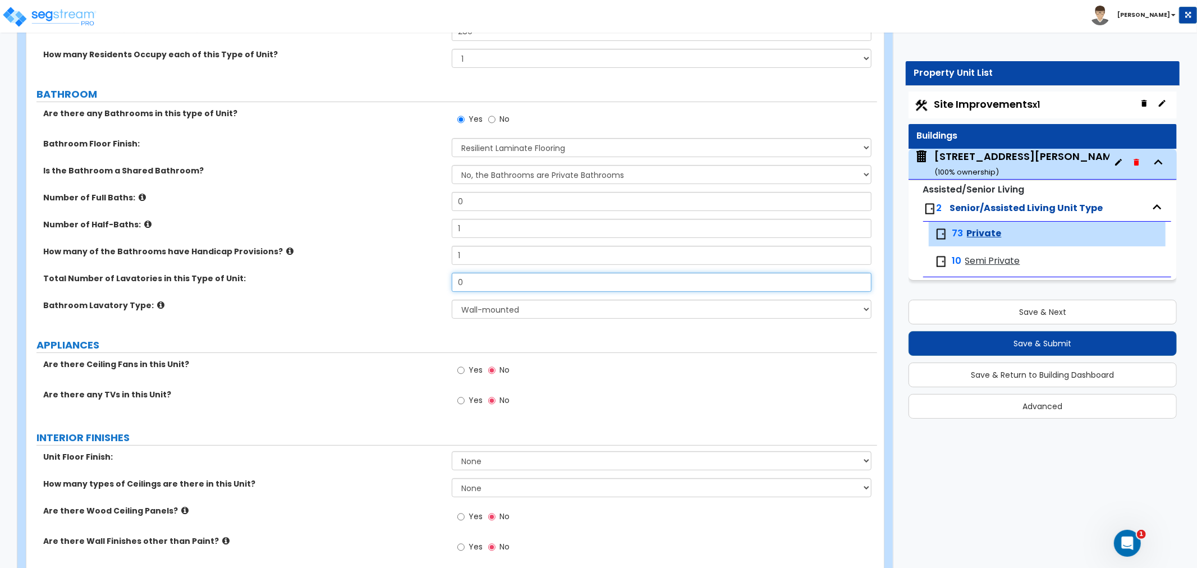
drag, startPoint x: 470, startPoint y: 283, endPoint x: 405, endPoint y: 281, distance: 65.1
click at [405, 281] on div "Total Number of Lavatories in this Type of Unit: 0" at bounding box center [451, 286] width 851 height 27
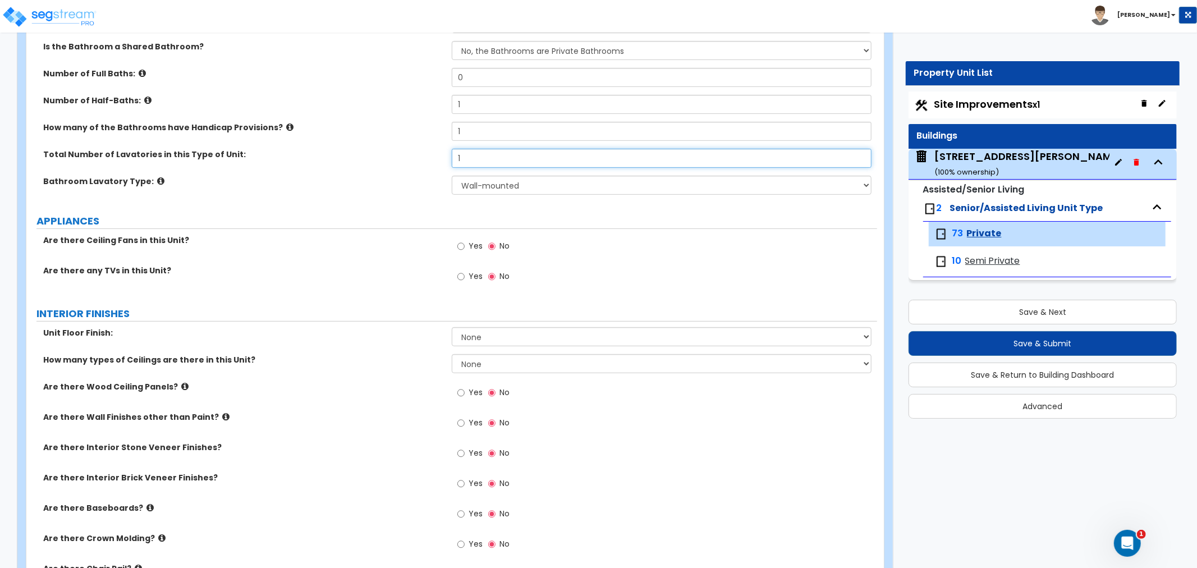
scroll to position [311, 0]
click at [459, 274] on input "Yes" at bounding box center [460, 276] width 7 height 12
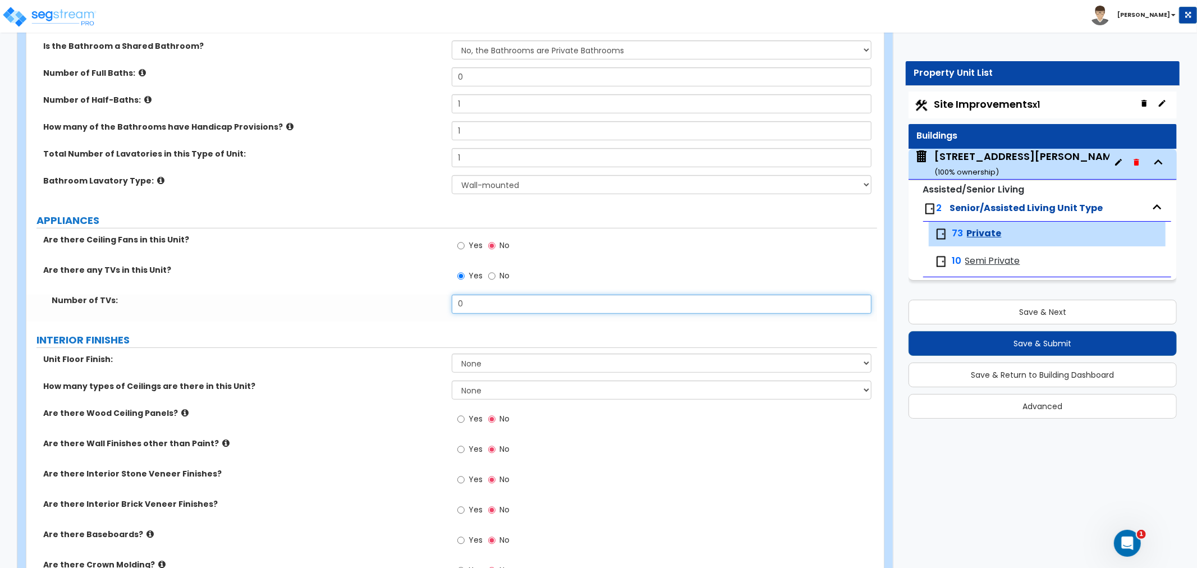
drag, startPoint x: 484, startPoint y: 303, endPoint x: 363, endPoint y: 307, distance: 121.8
click at [363, 307] on div "Number of TVs: 0" at bounding box center [451, 308] width 851 height 27
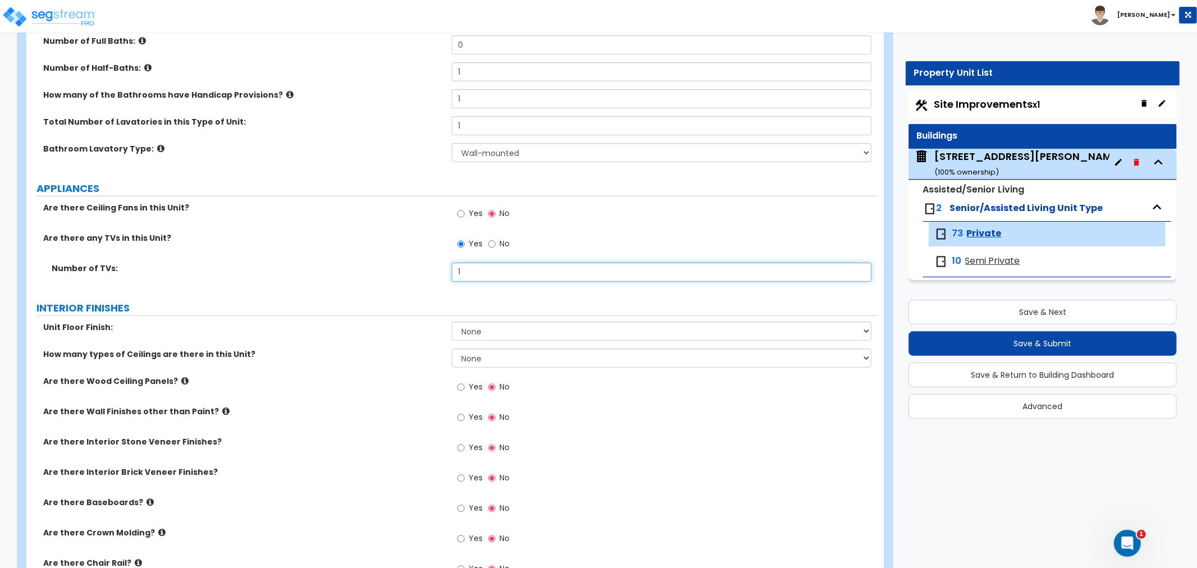
scroll to position [374, 0]
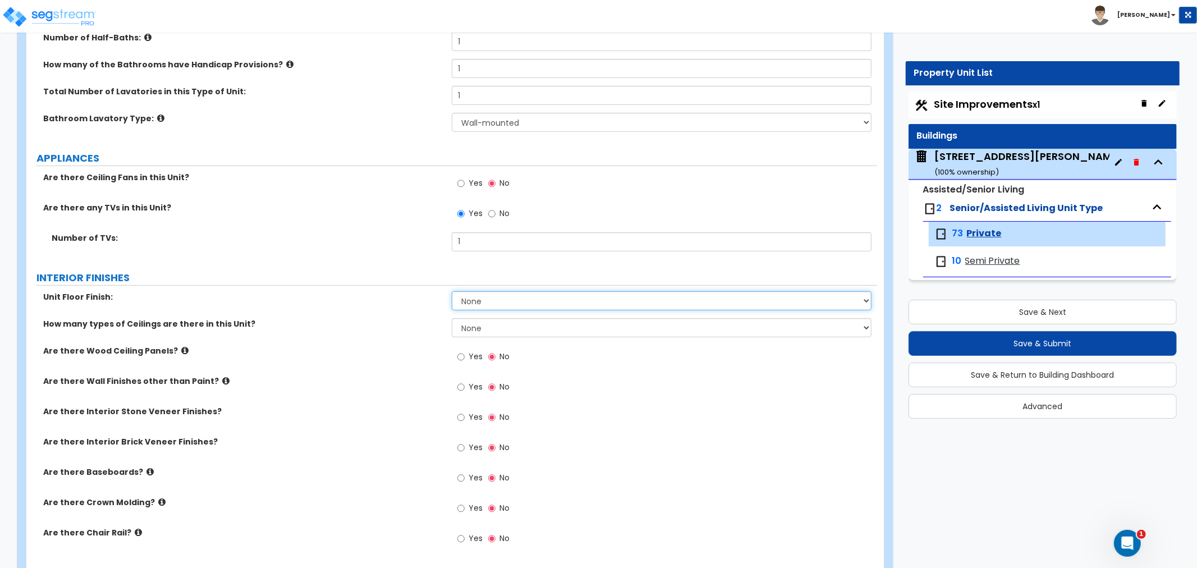
click at [474, 305] on select "None Tile Flooring Hardwood Flooring Resilient Laminate Flooring VCT Flooring S…" at bounding box center [662, 300] width 420 height 19
click at [452, 291] on select "None Tile Flooring Hardwood Flooring Resilient Laminate Flooring VCT Flooring S…" at bounding box center [662, 300] width 420 height 19
click at [474, 327] on select "None 1 2 3" at bounding box center [662, 327] width 420 height 19
click at [452, 318] on select "None 1 2 3" at bounding box center [662, 327] width 420 height 19
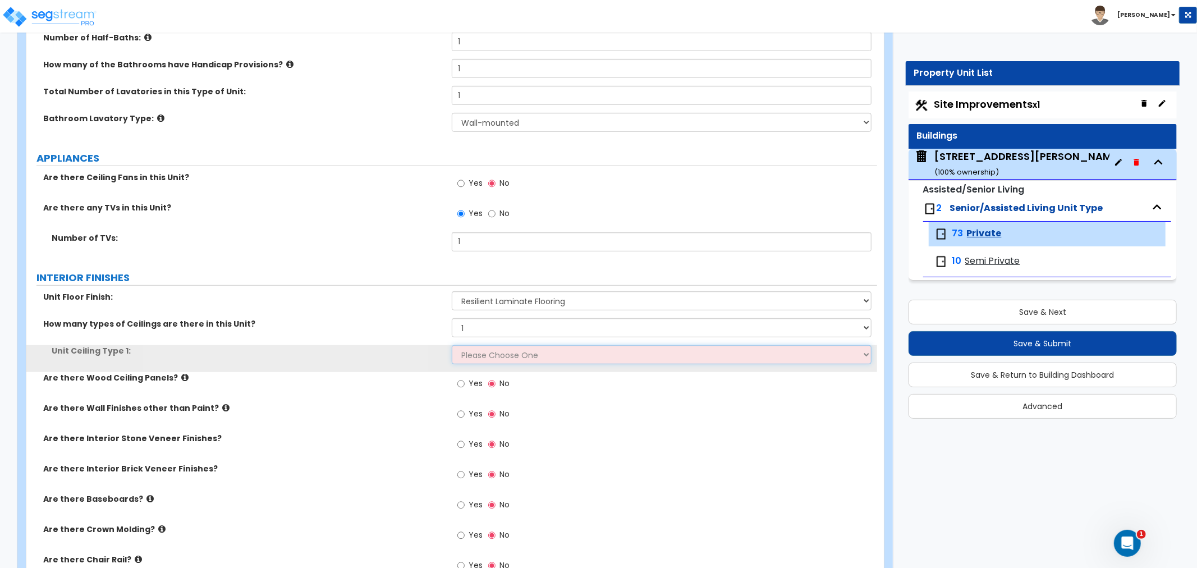
click at [474, 351] on select "Please Choose One Drop Ceiling Drywall Ceiling Open Ceiling" at bounding box center [662, 354] width 420 height 19
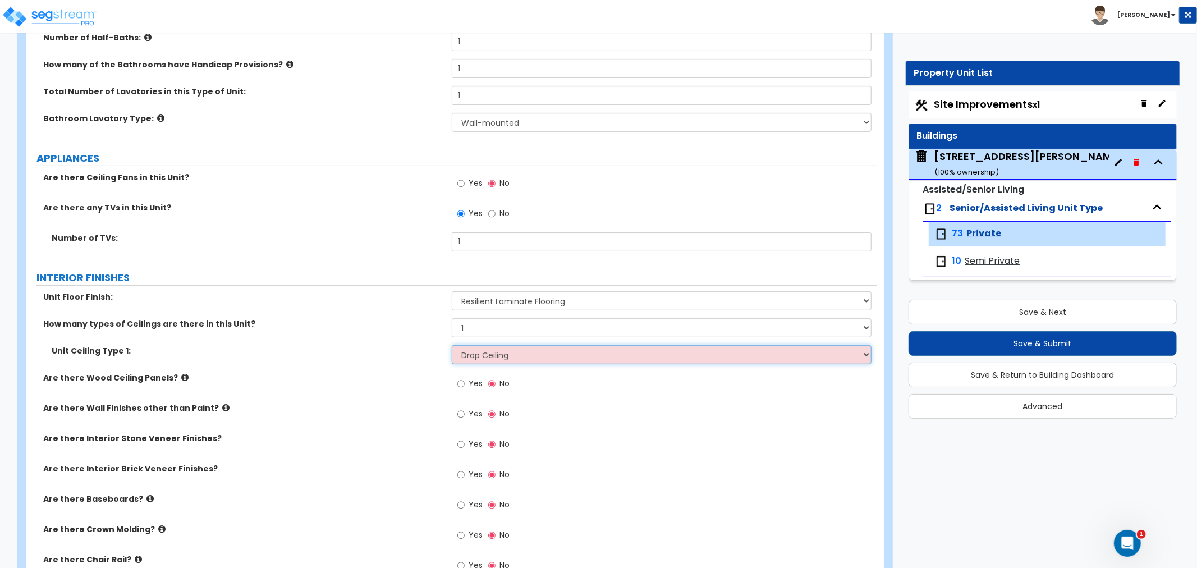
click at [452, 345] on select "Please Choose One Drop Ceiling Drywall Ceiling Open Ceiling" at bounding box center [662, 354] width 420 height 19
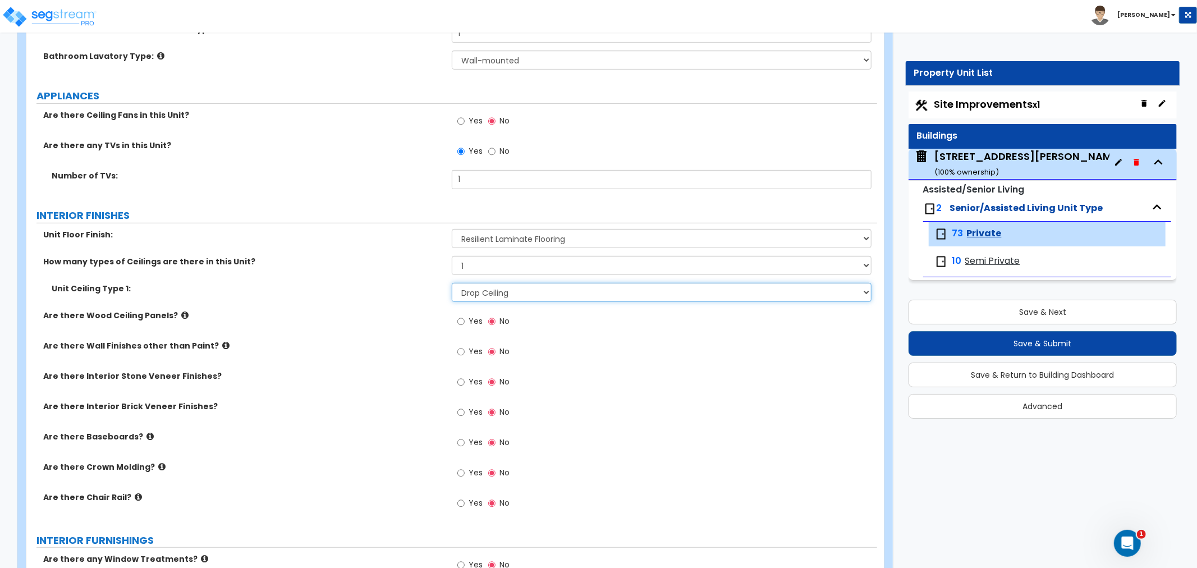
scroll to position [498, 0]
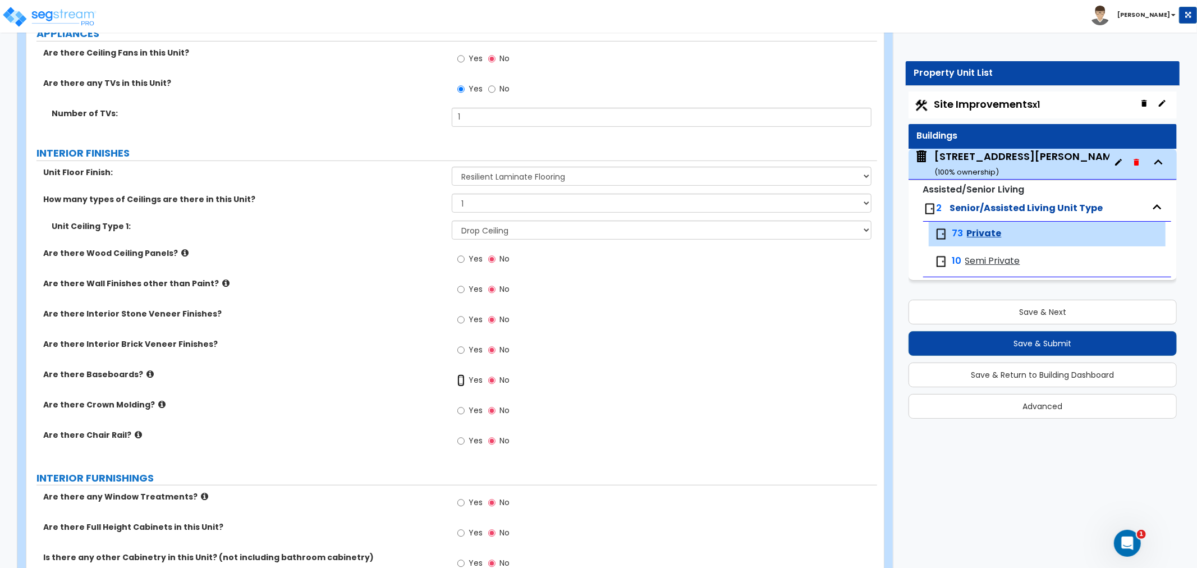
click at [459, 378] on input "Yes" at bounding box center [460, 380] width 7 height 12
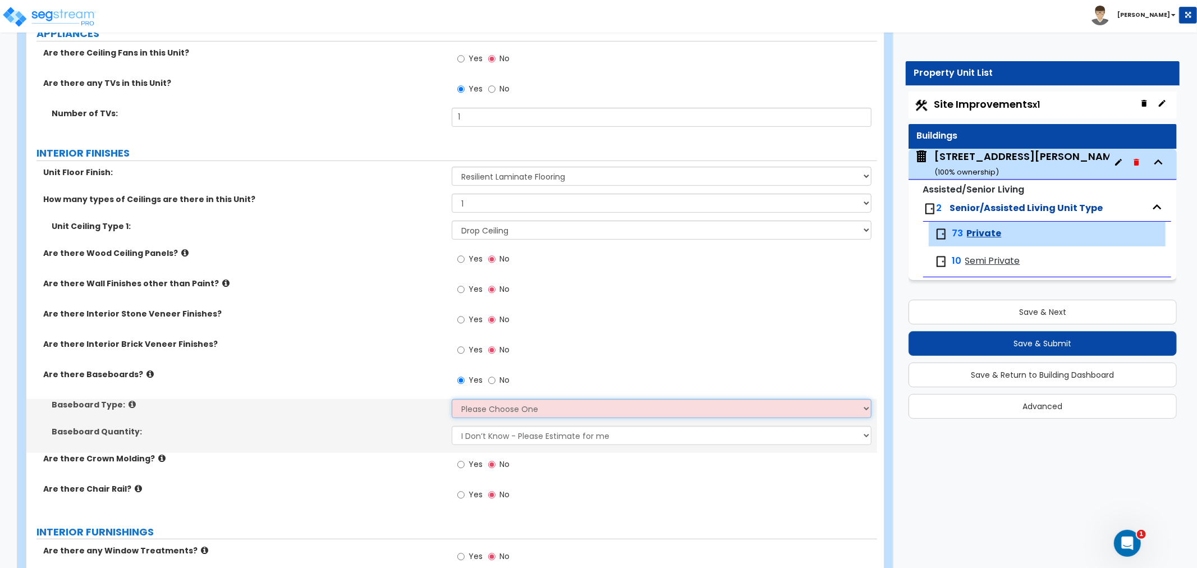
click at [470, 405] on select "Please Choose One Wood Vinyl Carpet Tile" at bounding box center [662, 408] width 420 height 19
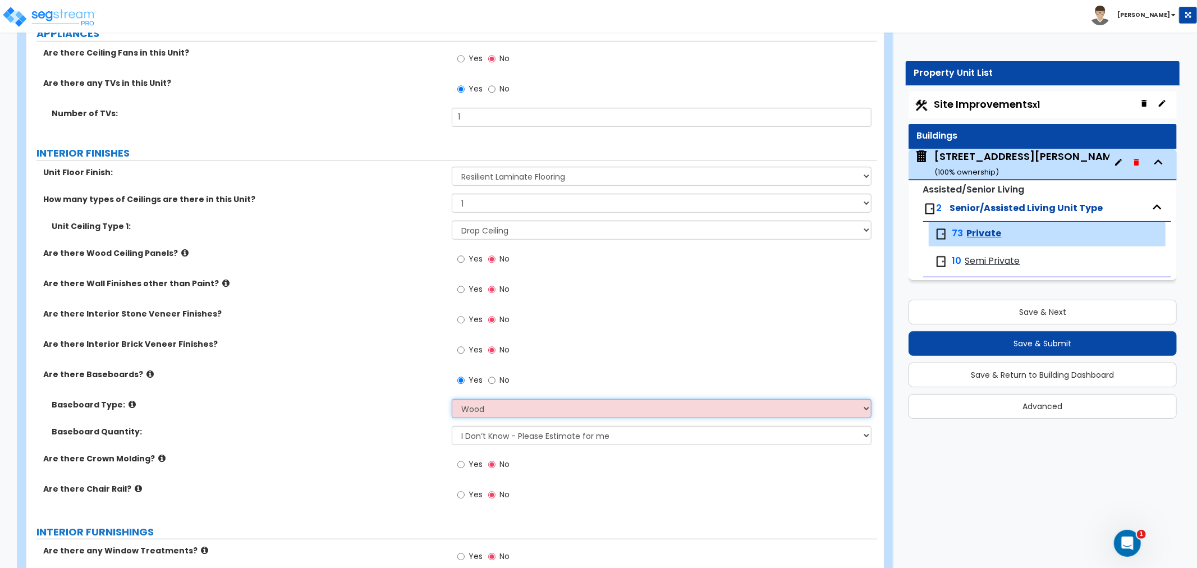
click at [452, 399] on select "Please Choose One Wood Vinyl Carpet Tile" at bounding box center [662, 408] width 420 height 19
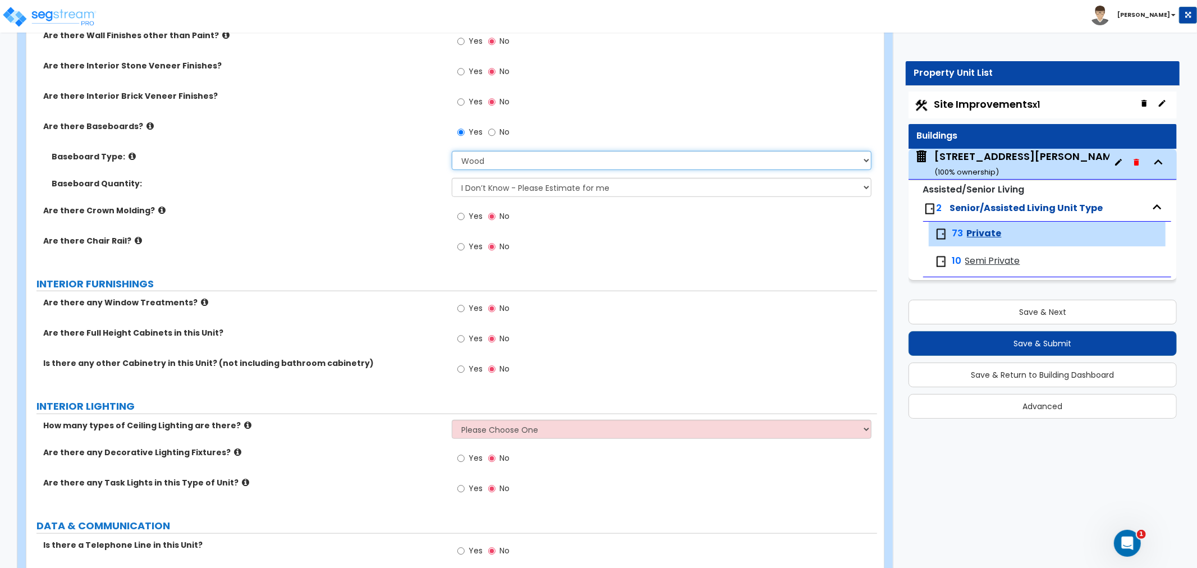
scroll to position [748, 0]
click at [461, 306] on input "Yes" at bounding box center [460, 307] width 7 height 12
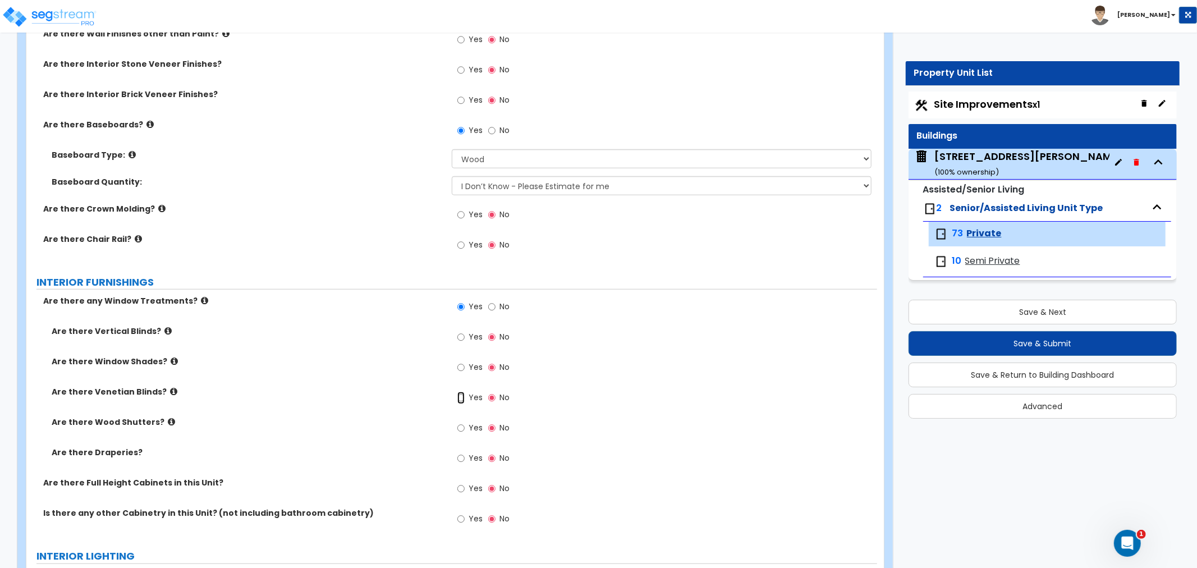
click at [461, 400] on input "Yes" at bounding box center [460, 398] width 7 height 12
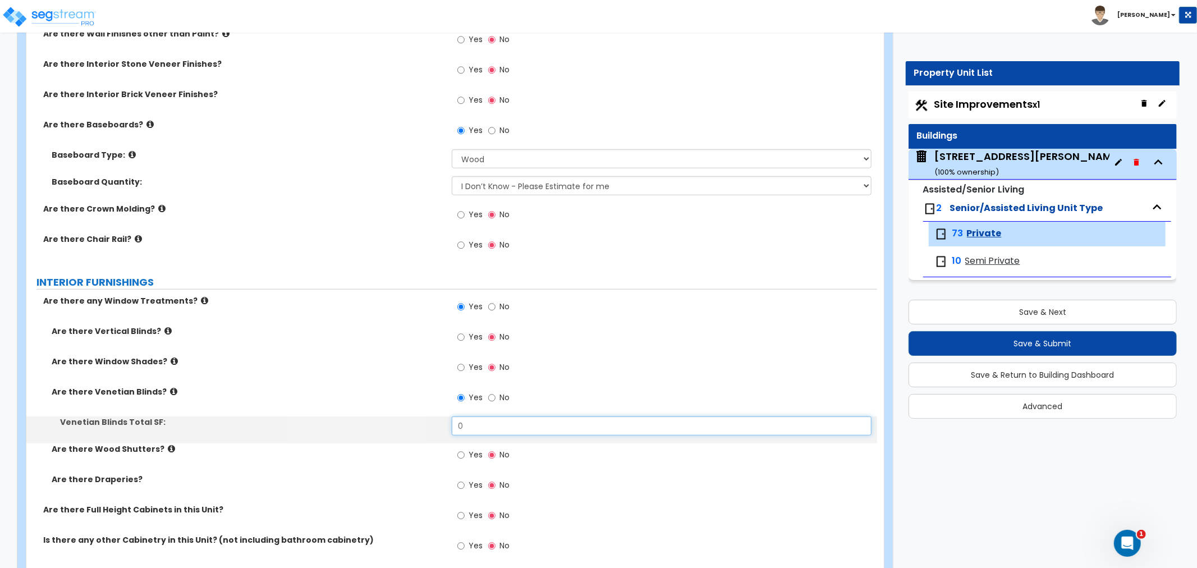
drag, startPoint x: 474, startPoint y: 425, endPoint x: 413, endPoint y: 425, distance: 61.2
click at [413, 425] on div "Venetian Blinds Total SF: 0" at bounding box center [451, 429] width 851 height 27
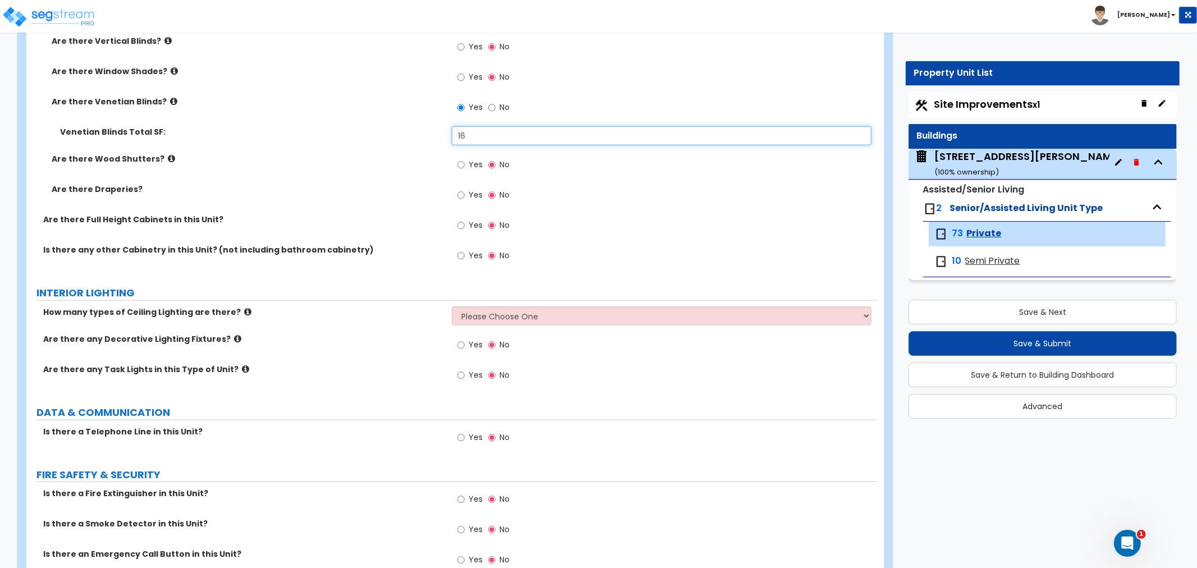
scroll to position [1060, 0]
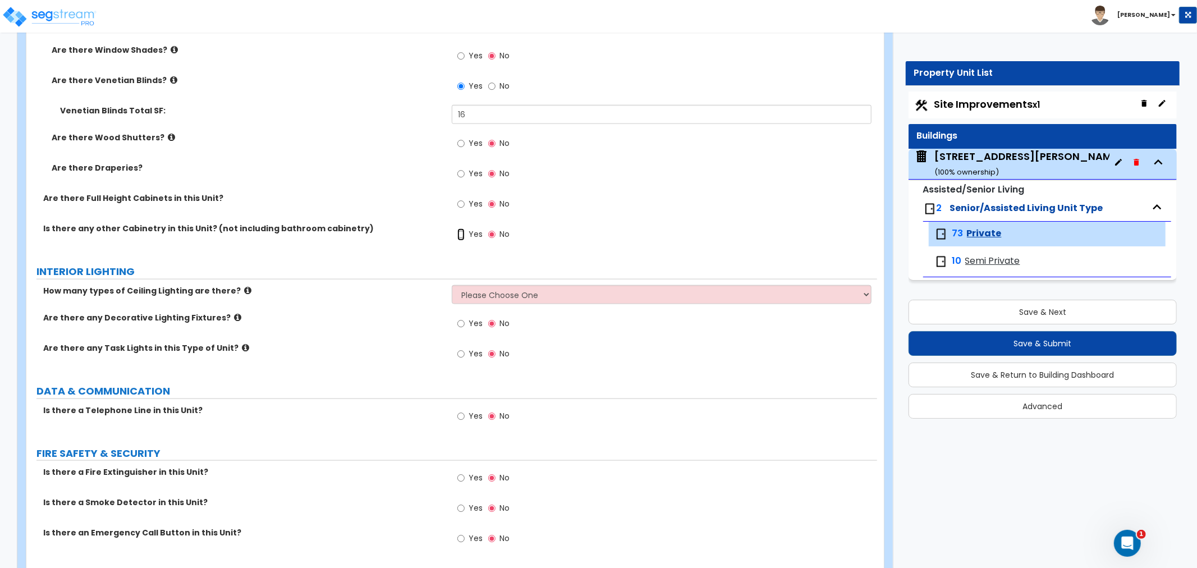
click at [460, 235] on input "Yes" at bounding box center [460, 234] width 7 height 12
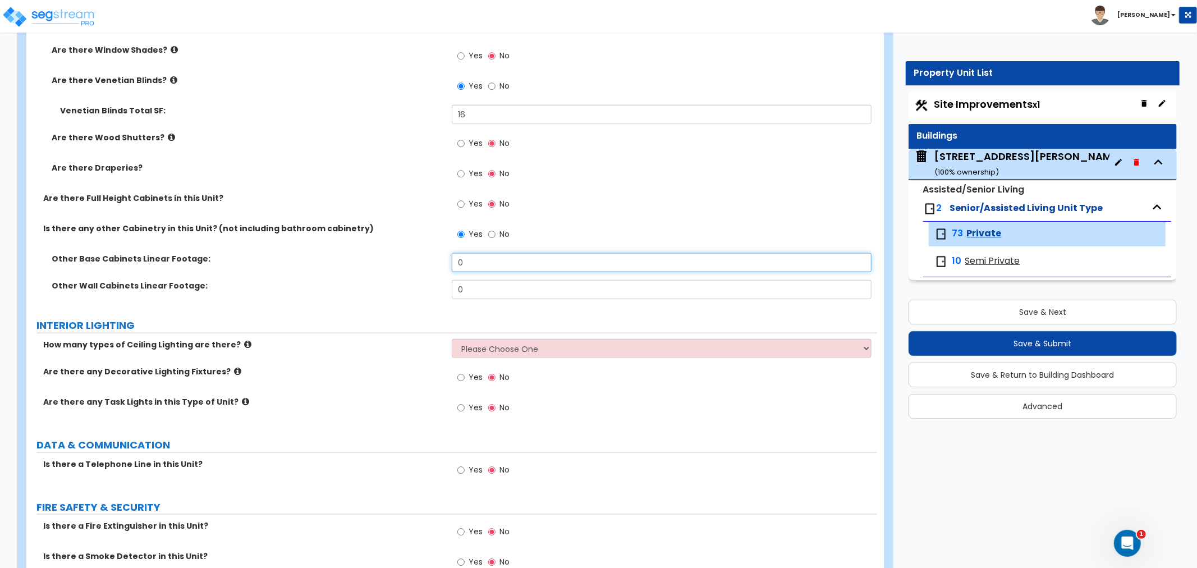
drag, startPoint x: 481, startPoint y: 262, endPoint x: 391, endPoint y: 261, distance: 89.8
click at [391, 261] on div "Other Base Cabinets Linear Footage: 0" at bounding box center [451, 266] width 851 height 27
drag, startPoint x: 500, startPoint y: 285, endPoint x: 436, endPoint y: 290, distance: 64.1
click at [436, 290] on div "Other Wall Cabinets Linear Footage: 0" at bounding box center [451, 293] width 851 height 27
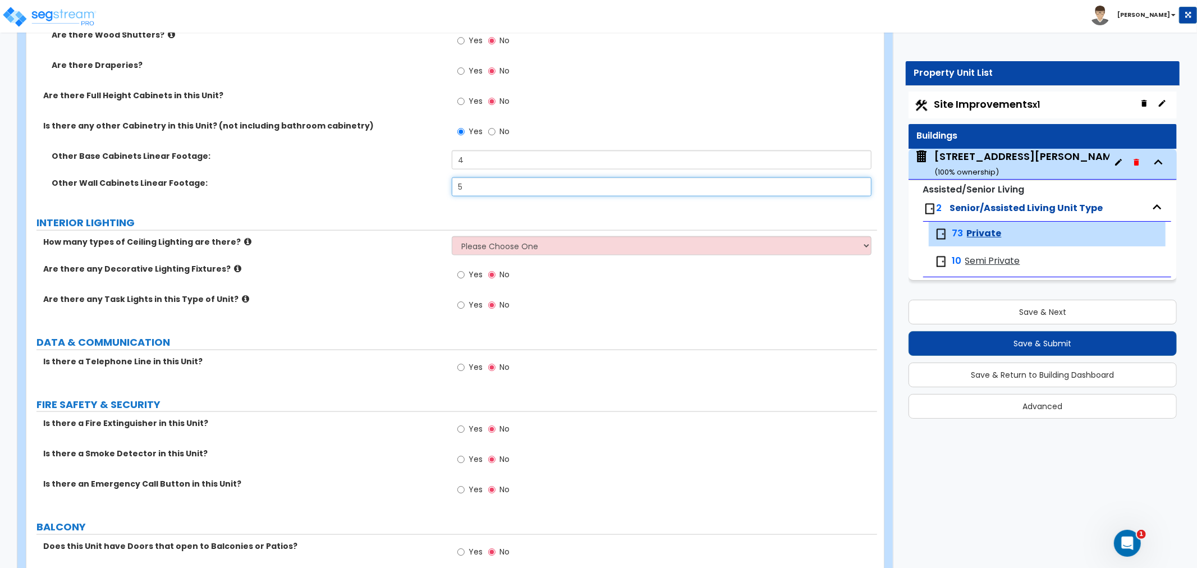
scroll to position [1185, 0]
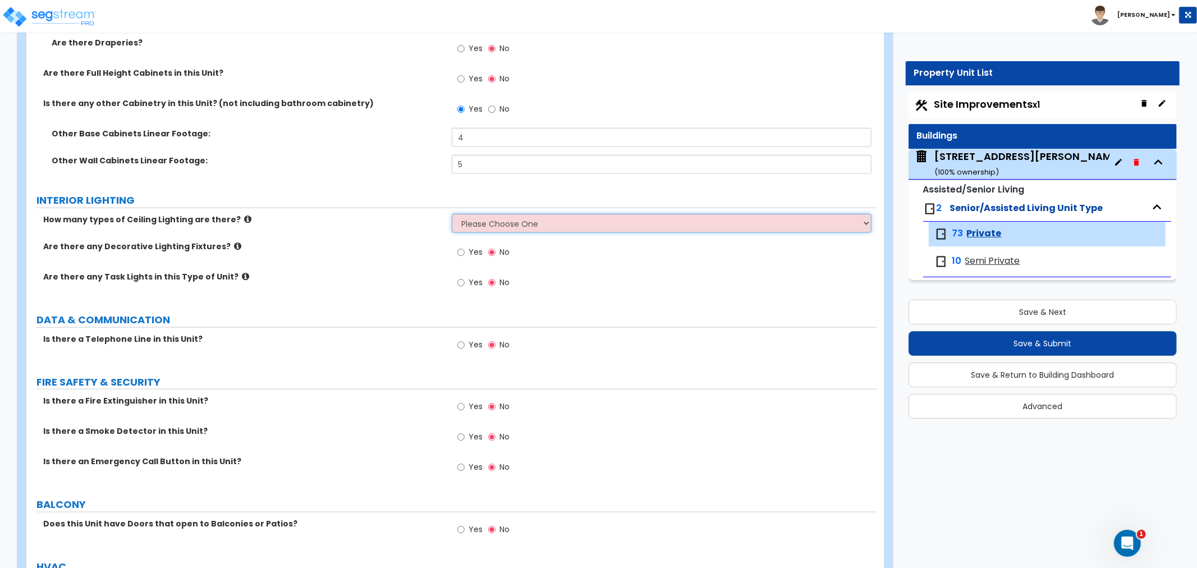
click at [474, 226] on select "Please Choose One 1 2 3" at bounding box center [662, 223] width 420 height 19
click at [452, 214] on select "Please Choose One 1 2 3" at bounding box center [662, 223] width 420 height 19
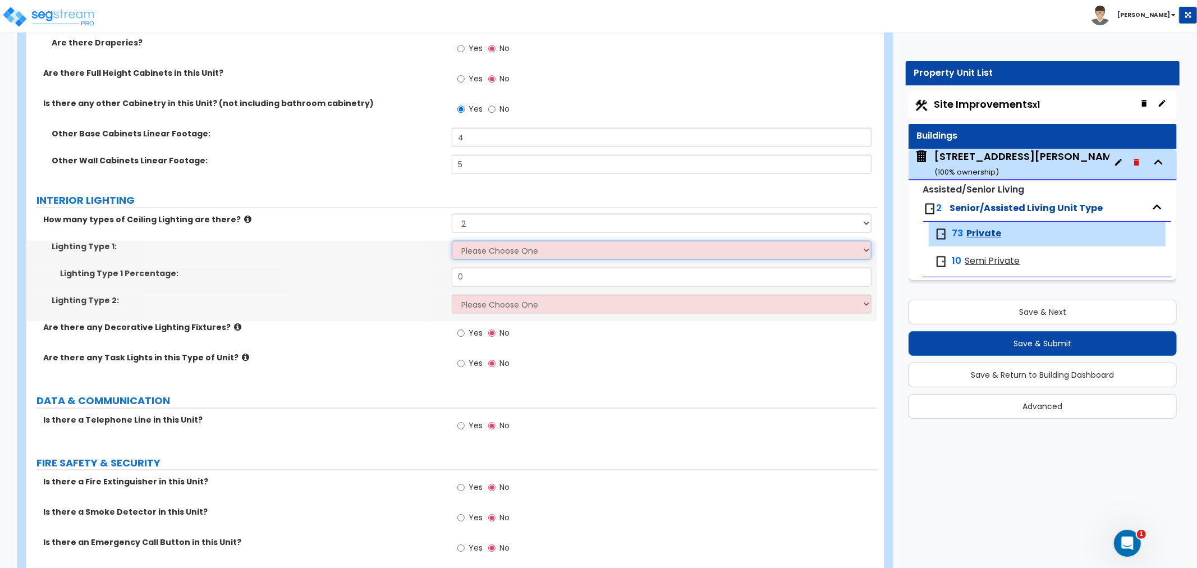
click at [471, 250] on select "Please Choose One LED Surface-Mounted LED Recessed Fluorescent Surface-Mounted …" at bounding box center [662, 250] width 420 height 19
click at [452, 241] on select "Please Choose One LED Surface-Mounted LED Recessed Fluorescent Surface-Mounted …" at bounding box center [662, 250] width 420 height 19
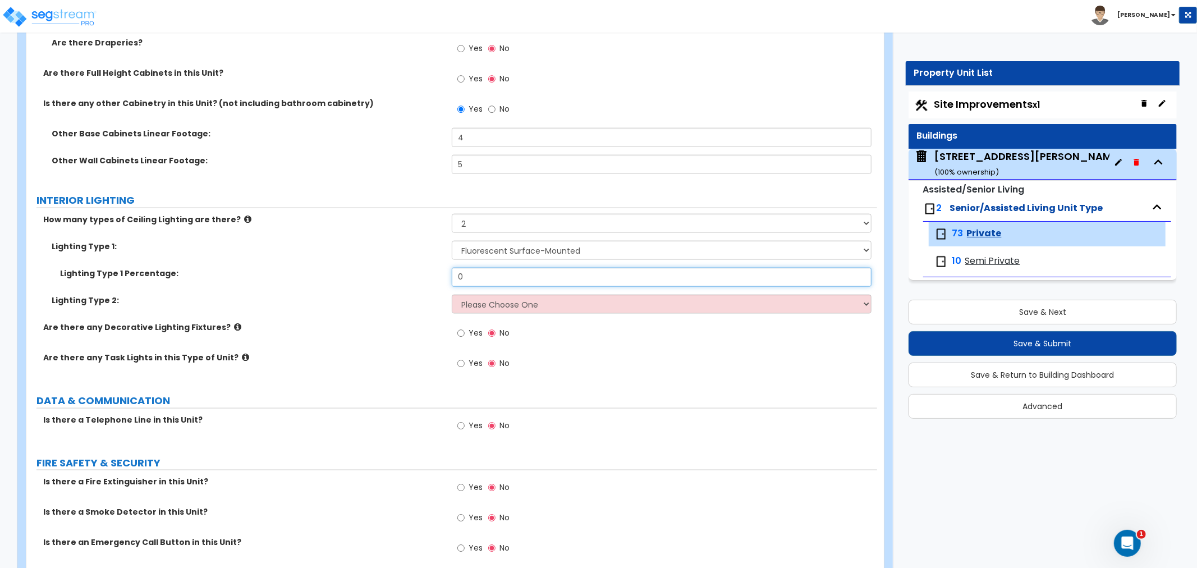
drag, startPoint x: 481, startPoint y: 281, endPoint x: 409, endPoint y: 282, distance: 72.4
click at [409, 282] on div "Lighting Type 1 Percentage: 0" at bounding box center [451, 281] width 851 height 27
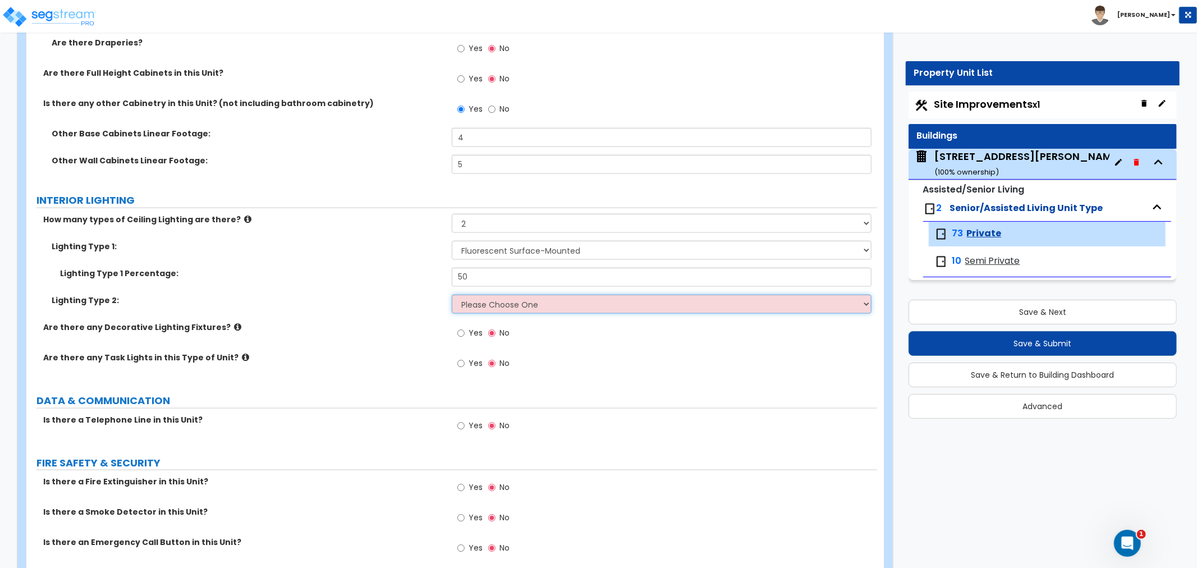
click at [485, 300] on select "Please Choose One LED Surface-Mounted LED Recessed Fluorescent Surface-Mounted …" at bounding box center [662, 304] width 420 height 19
click at [452, 295] on select "Please Choose One LED Surface-Mounted LED Recessed Fluorescent Surface-Mounted …" at bounding box center [662, 304] width 420 height 19
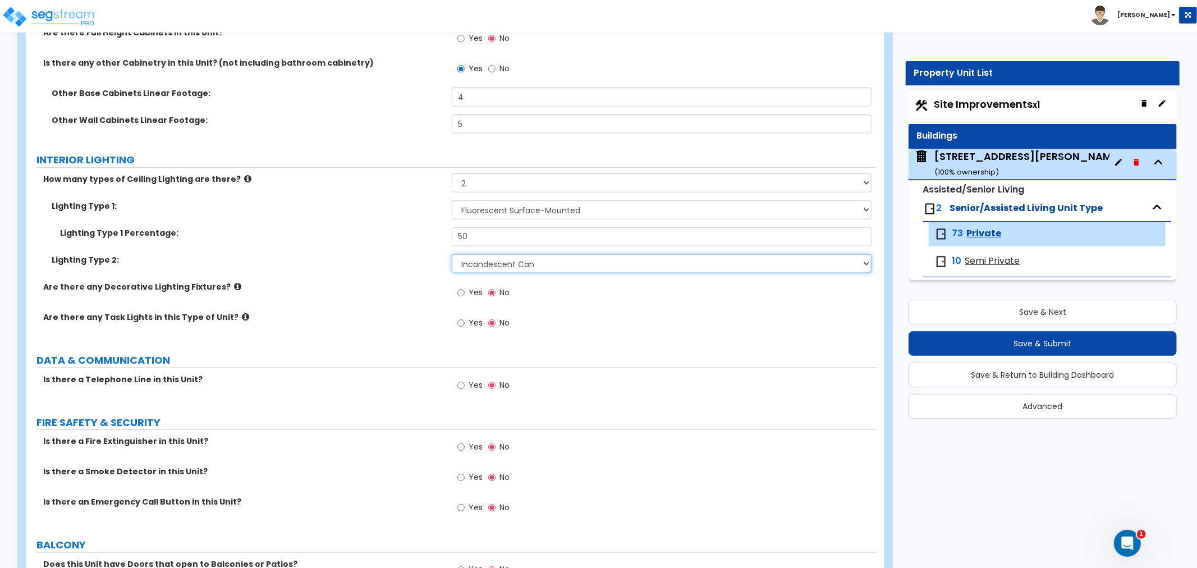
scroll to position [1247, 0]
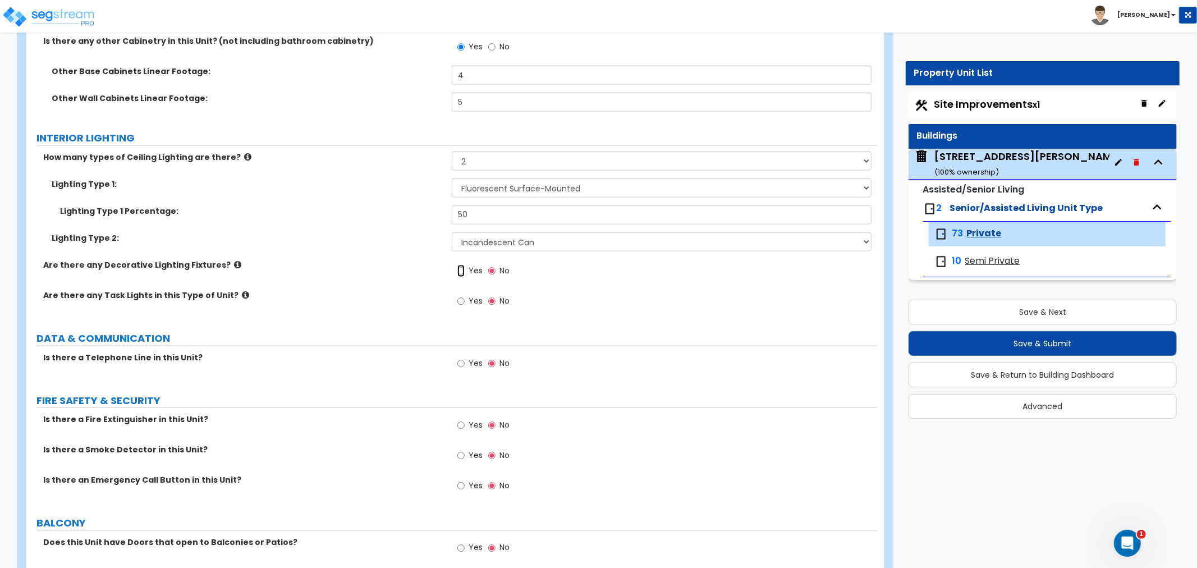
click at [462, 267] on input "Yes" at bounding box center [460, 271] width 7 height 12
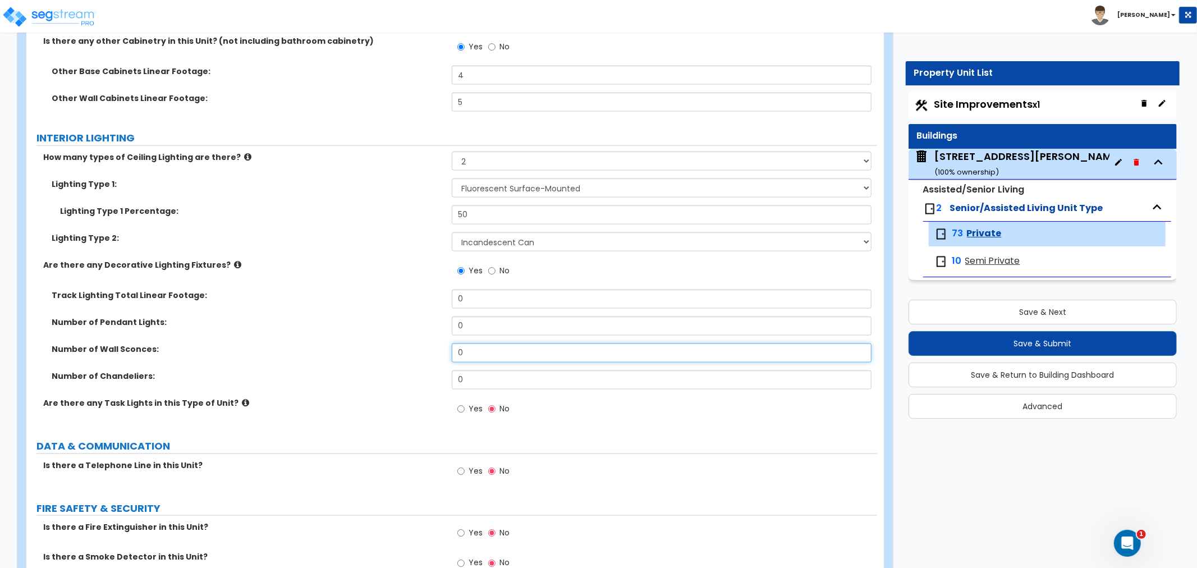
drag, startPoint x: 474, startPoint y: 347, endPoint x: 399, endPoint y: 349, distance: 74.7
click at [401, 349] on div "Number of Wall Sconces: 0" at bounding box center [451, 356] width 851 height 27
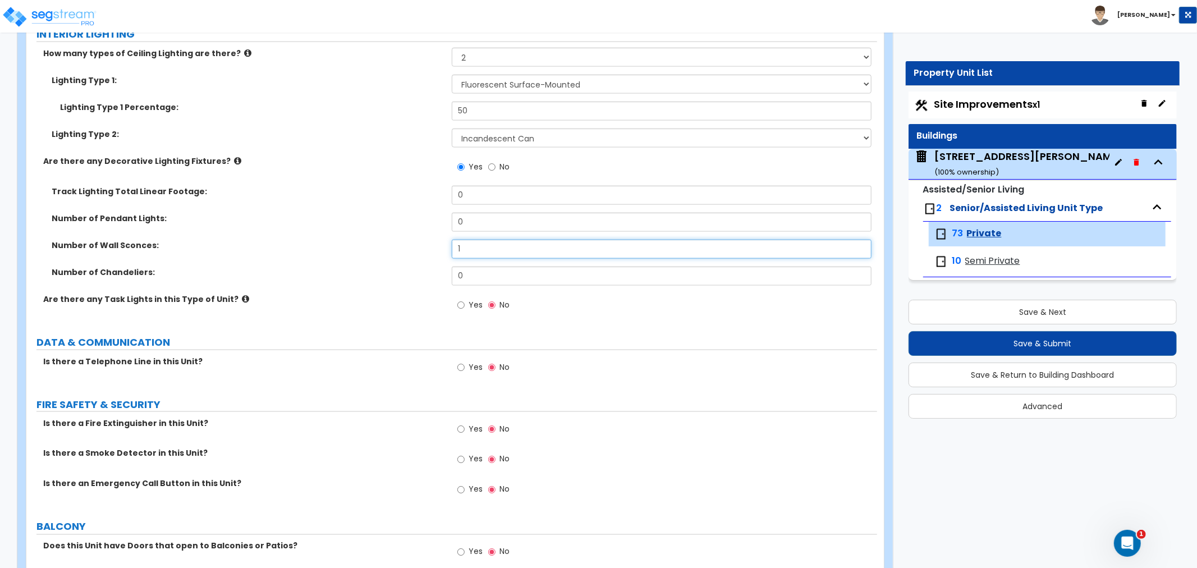
scroll to position [1434, 0]
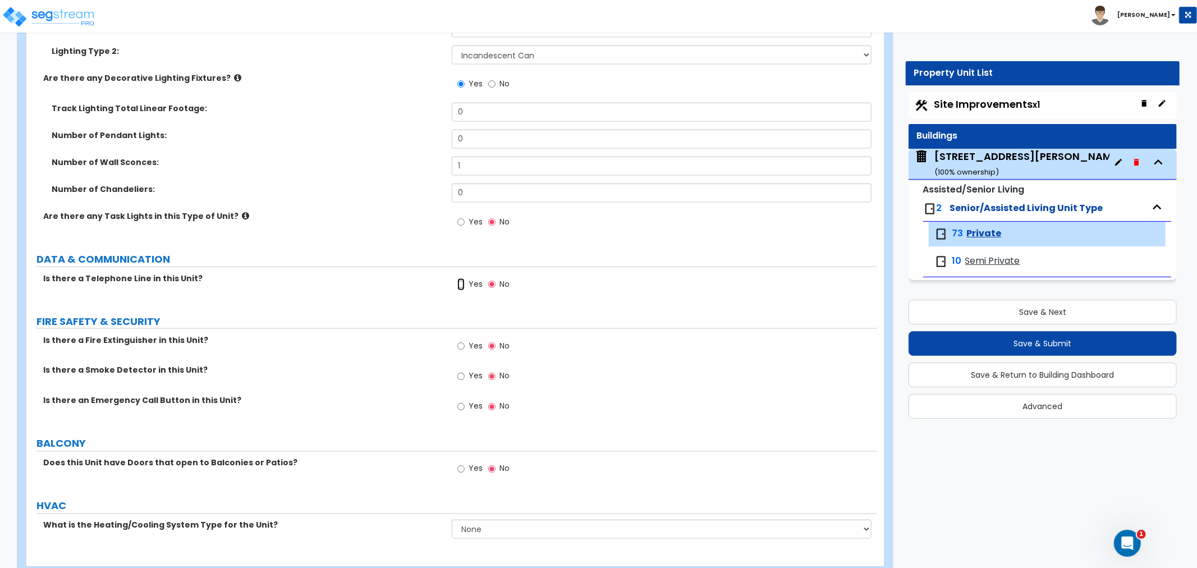
click at [462, 283] on input "Yes" at bounding box center [460, 284] width 7 height 12
click at [458, 348] on input "Yes" at bounding box center [460, 346] width 7 height 12
click at [459, 376] on input "Yes" at bounding box center [460, 376] width 7 height 12
click at [460, 407] on input "Yes" at bounding box center [460, 407] width 7 height 12
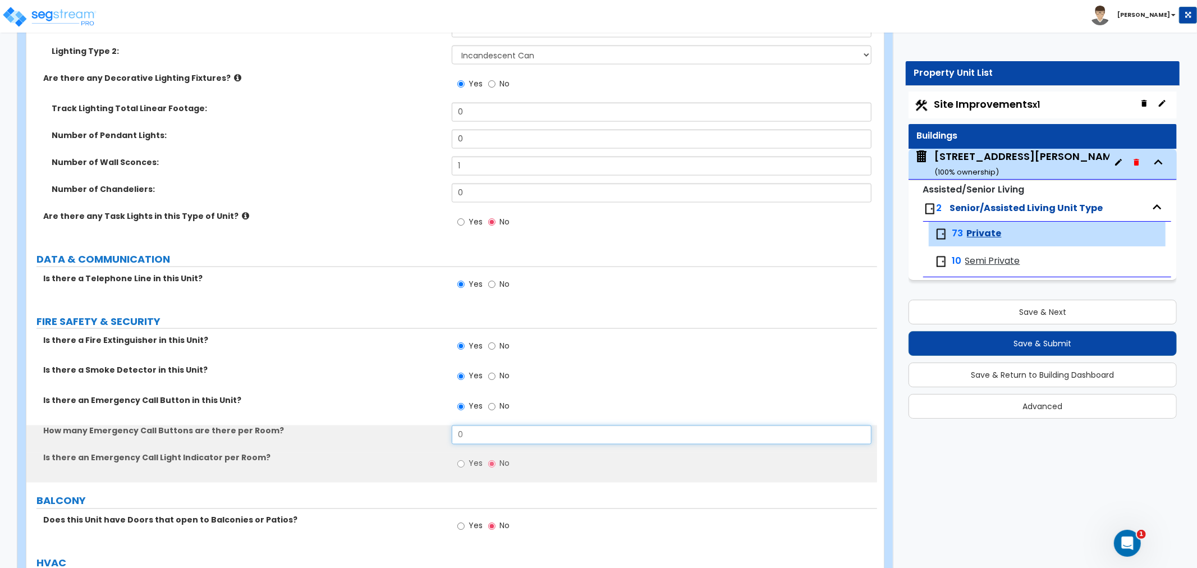
drag, startPoint x: 471, startPoint y: 435, endPoint x: 434, endPoint y: 433, distance: 37.1
click at [434, 433] on div "How many Emergency Call Buttons are there per Room? 0" at bounding box center [451, 438] width 851 height 27
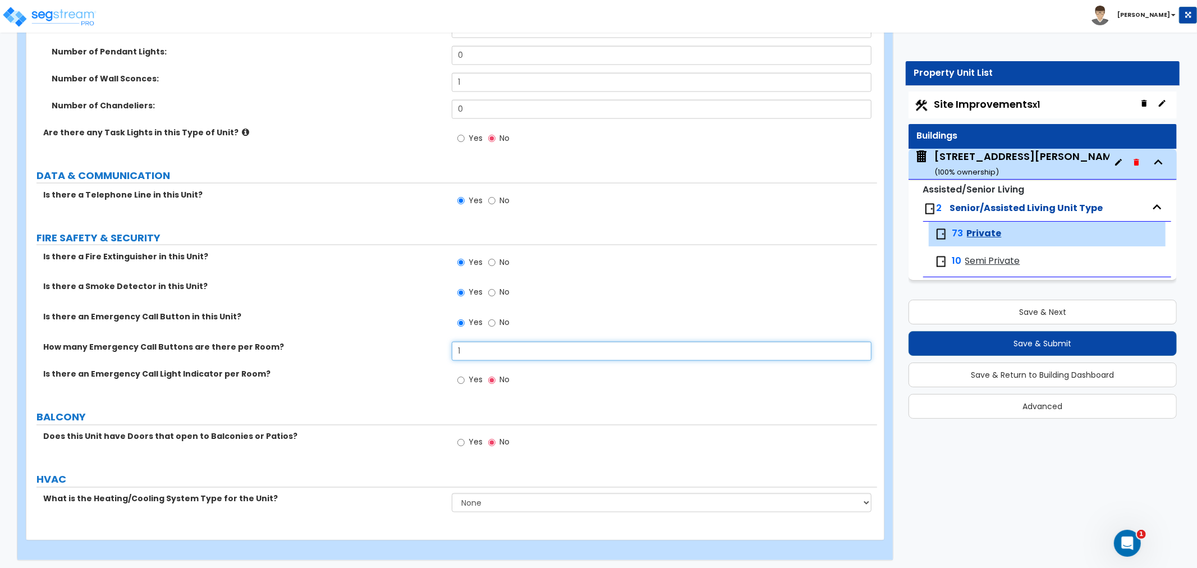
scroll to position [1521, 0]
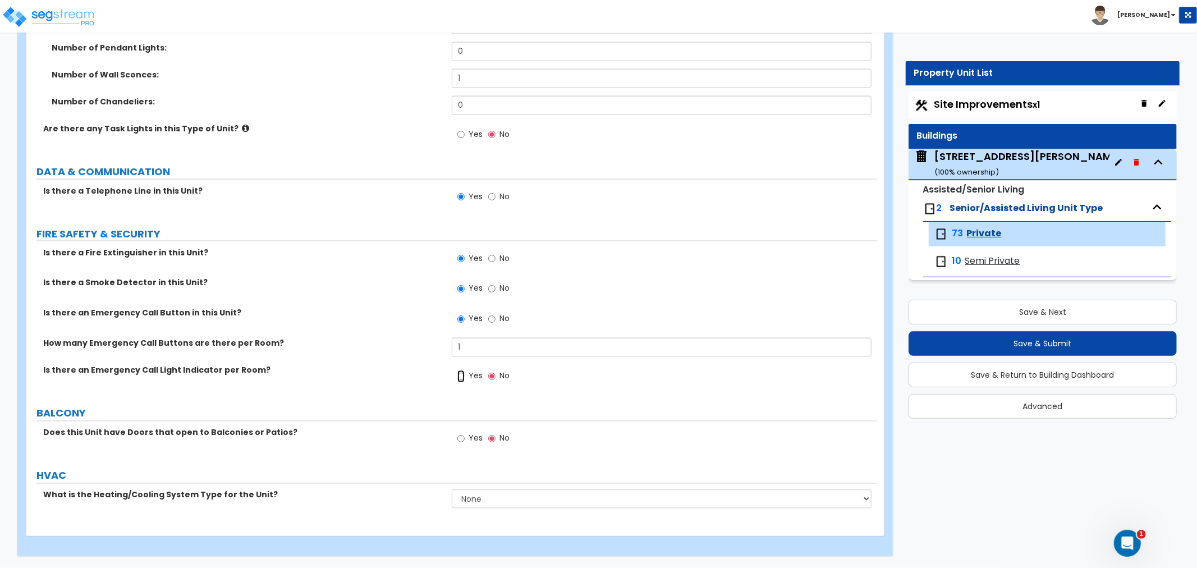
click at [462, 374] on input "Yes" at bounding box center [460, 376] width 7 height 12
click at [458, 439] on input "Yes" at bounding box center [460, 439] width 7 height 12
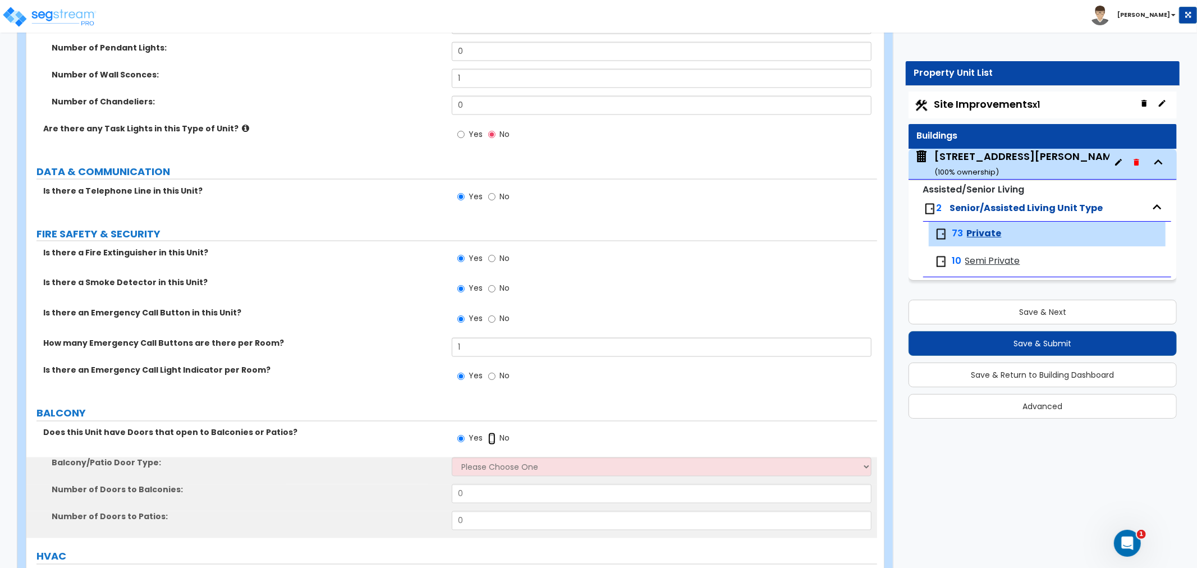
click at [493, 439] on input "No" at bounding box center [491, 439] width 7 height 12
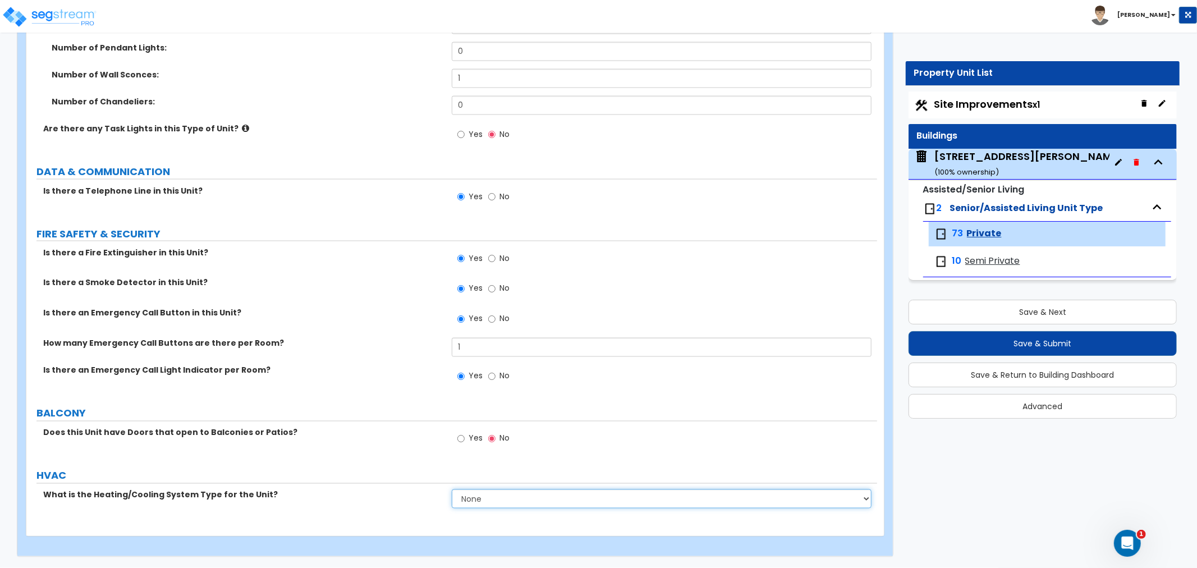
click at [515, 501] on select "None Heat Only Centralized Heating & Cooling Thru Wall Air Conditioners Mini Sp…" at bounding box center [662, 498] width 420 height 19
click at [452, 489] on select "None Heat Only Centralized Heating & Cooling Thru Wall Air Conditioners Mini Sp…" at bounding box center [662, 498] width 420 height 19
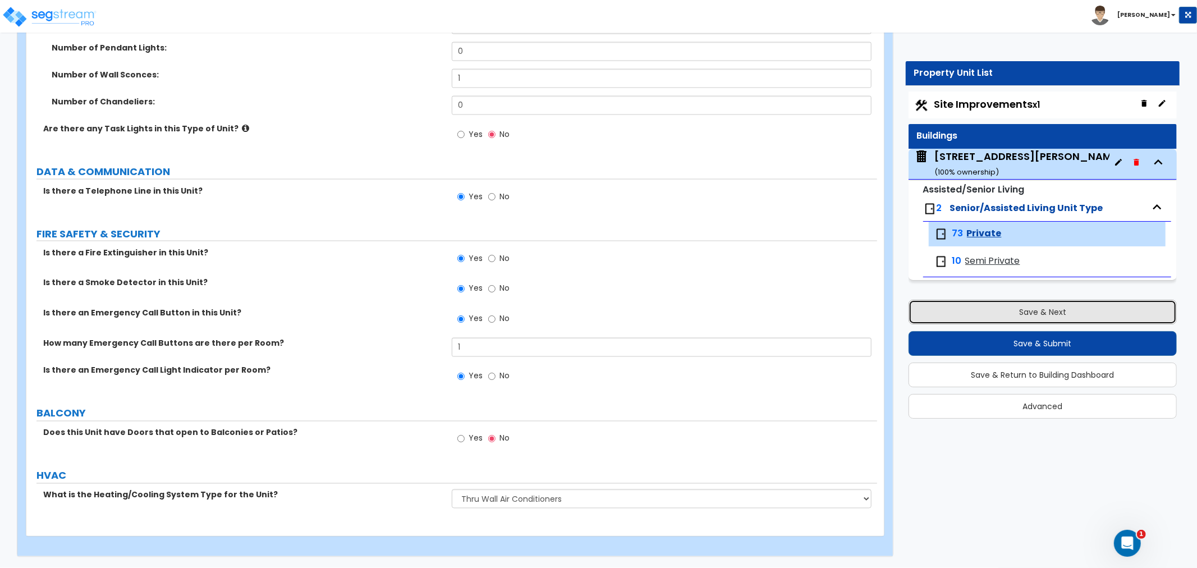
click at [979, 312] on button "Save & Next" at bounding box center [1043, 312] width 268 height 25
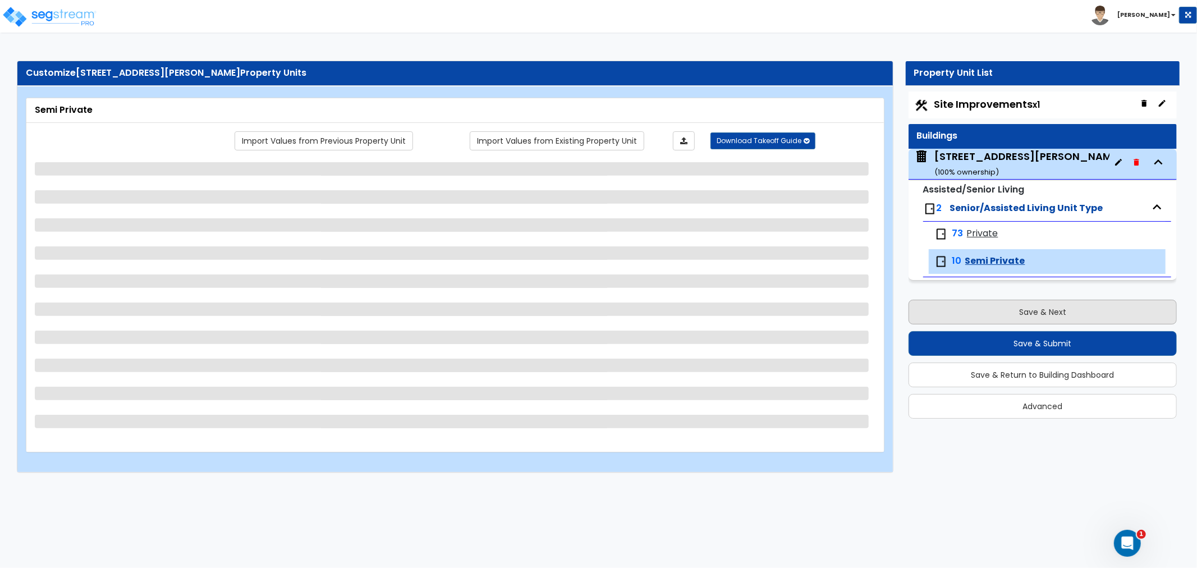
scroll to position [0, 0]
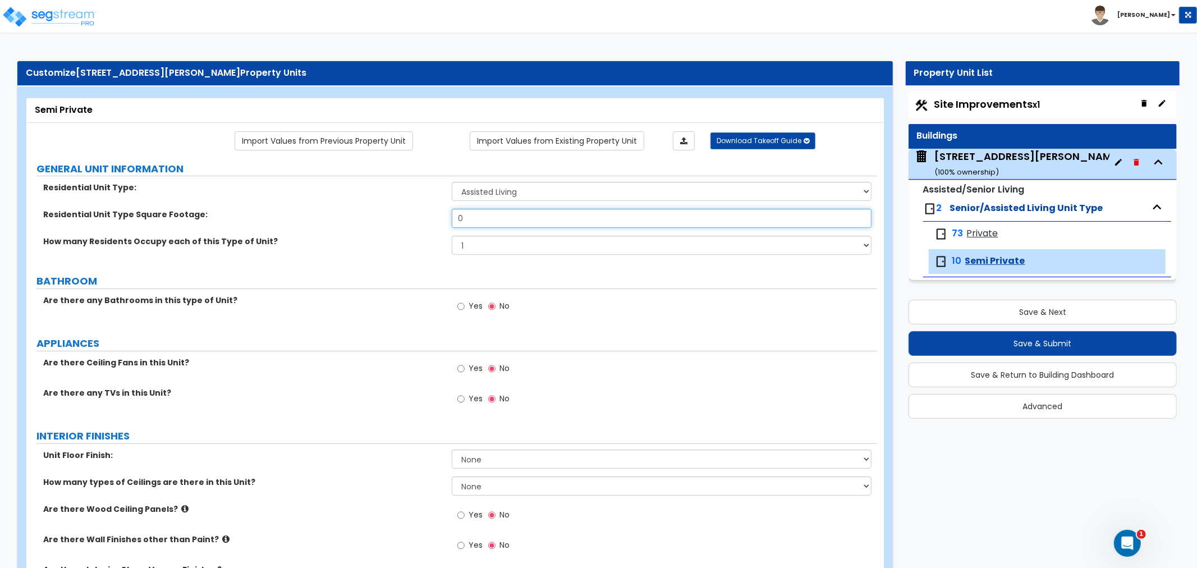
drag, startPoint x: 475, startPoint y: 219, endPoint x: 387, endPoint y: 216, distance: 88.2
click at [387, 216] on div "Residential Unit Type Square Footage: 0" at bounding box center [451, 222] width 851 height 27
drag, startPoint x: 478, startPoint y: 247, endPoint x: 476, endPoint y: 253, distance: 6.0
click at [478, 247] on select "1 2 3 4 5" at bounding box center [662, 245] width 420 height 19
click at [452, 236] on select "1 2 3 4 5" at bounding box center [662, 245] width 420 height 19
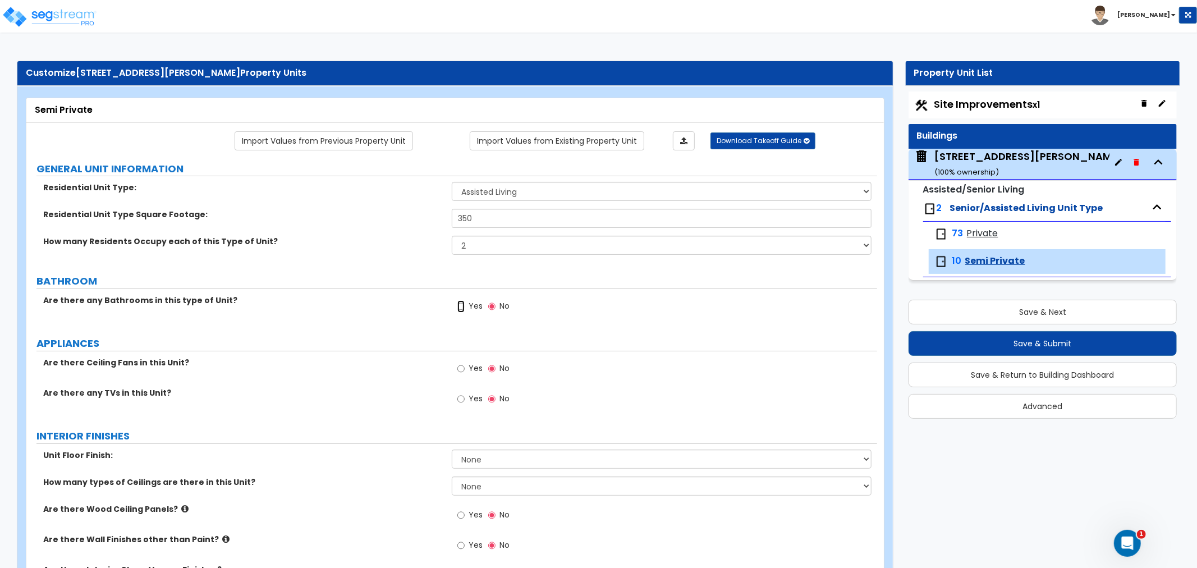
click at [457, 305] on input "Yes" at bounding box center [460, 306] width 7 height 12
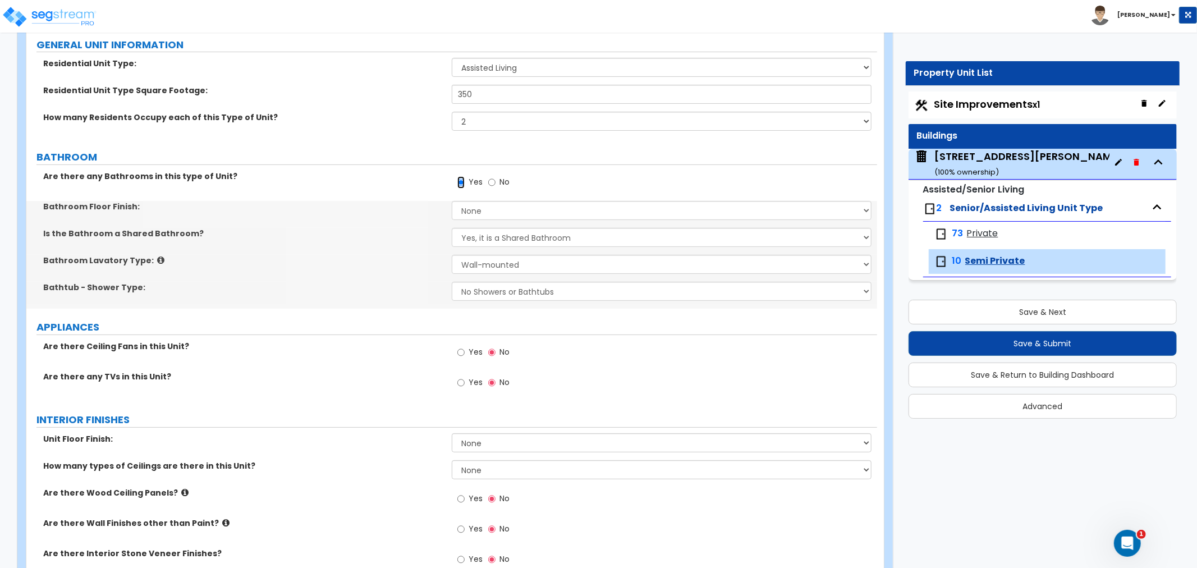
scroll to position [125, 0]
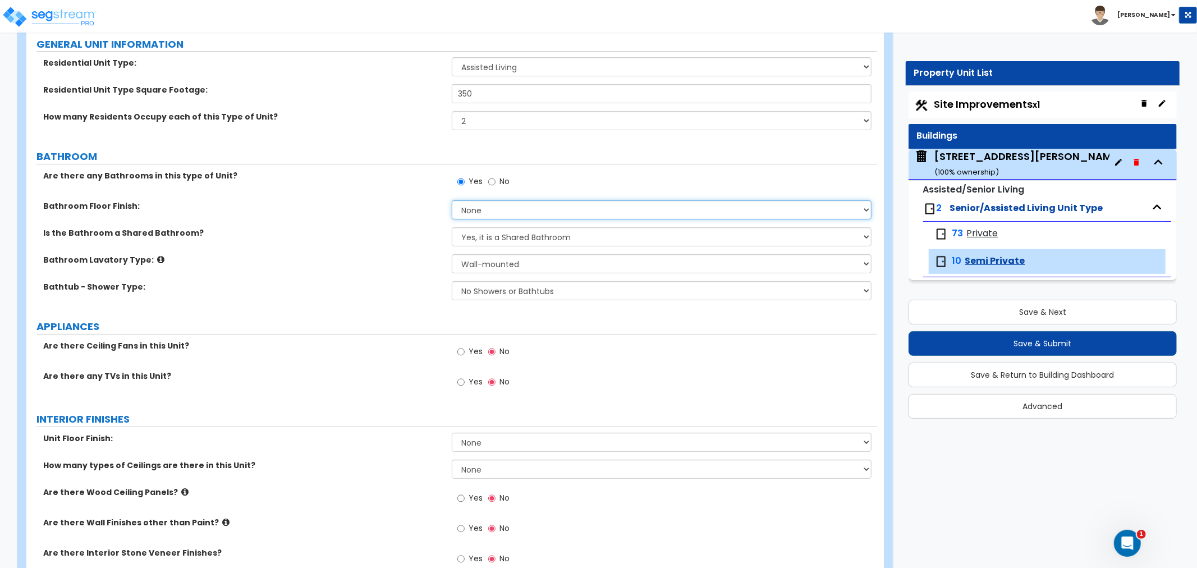
click at [485, 209] on select "None Tile Flooring Hardwood Flooring Resilient Laminate Flooring VCT Flooring S…" at bounding box center [662, 209] width 420 height 19
click at [452, 200] on select "None Tile Flooring Hardwood Flooring Resilient Laminate Flooring VCT Flooring S…" at bounding box center [662, 209] width 420 height 19
click at [481, 239] on select "Yes, it is a Shared Bathroom No, the Bathrooms are Private Bathrooms" at bounding box center [662, 236] width 420 height 19
click at [452, 227] on select "Yes, it is a Shared Bathroom No, the Bathrooms are Private Bathrooms" at bounding box center [662, 236] width 420 height 19
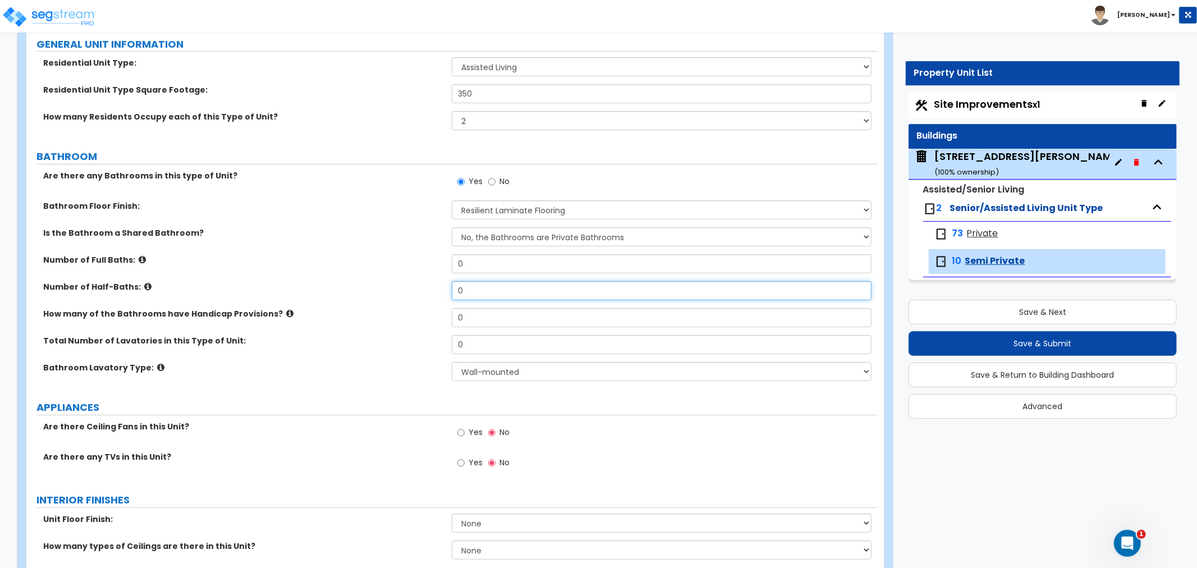
drag, startPoint x: 484, startPoint y: 288, endPoint x: 440, endPoint y: 292, distance: 44.5
click at [440, 292] on div "Number of Half-Baths: 0" at bounding box center [451, 294] width 851 height 27
drag, startPoint x: 487, startPoint y: 317, endPoint x: 411, endPoint y: 318, distance: 75.8
click at [411, 318] on div "How many of the Bathrooms have Handicap Provisions? 0" at bounding box center [451, 321] width 851 height 27
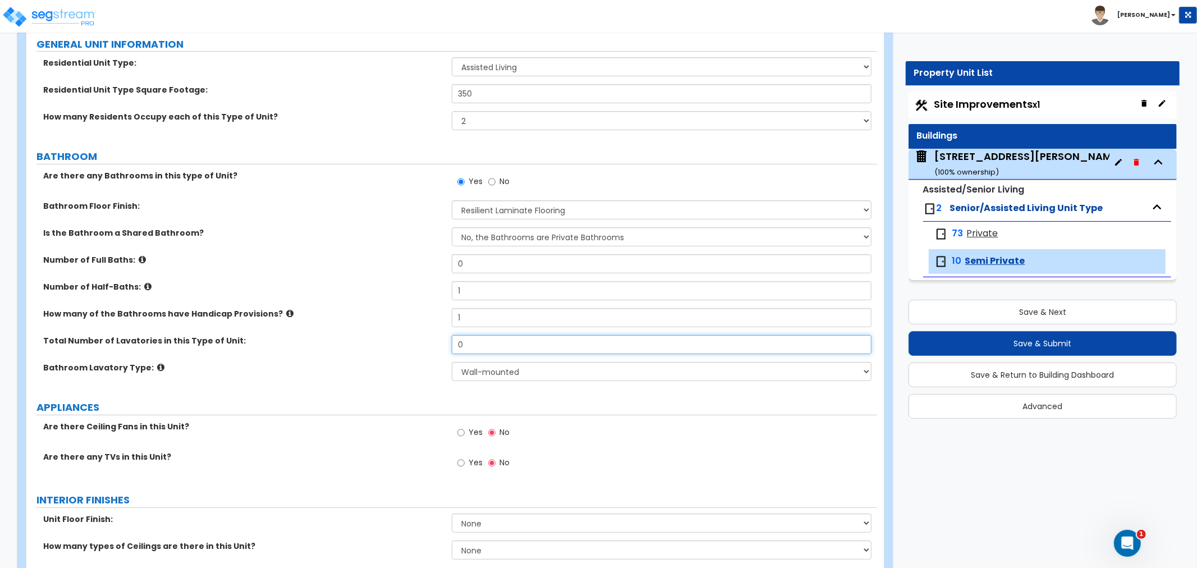
click at [473, 344] on input "0" at bounding box center [662, 344] width 420 height 19
click at [427, 345] on div "Total Number of Lavatories in this Type of Unit: 0" at bounding box center [451, 348] width 851 height 27
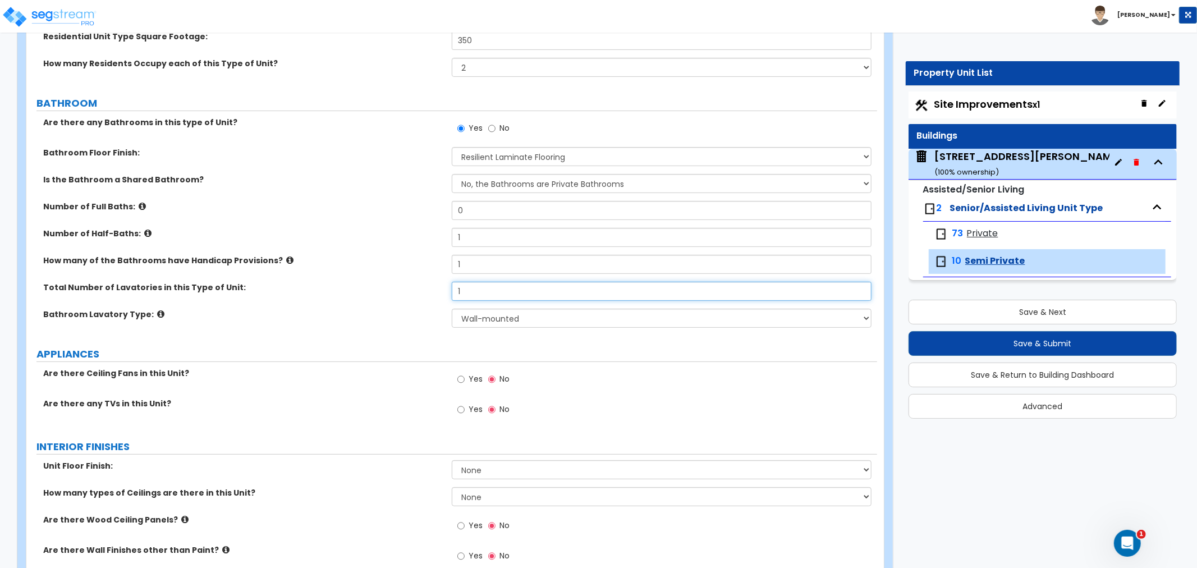
scroll to position [311, 0]
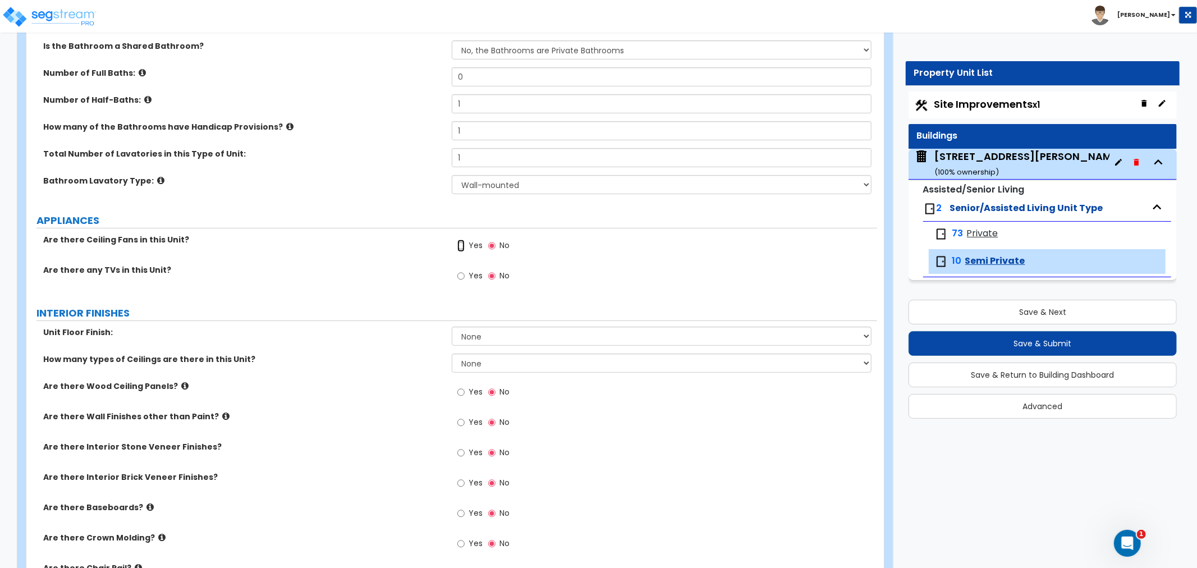
click at [459, 246] on input "Yes" at bounding box center [460, 246] width 7 height 12
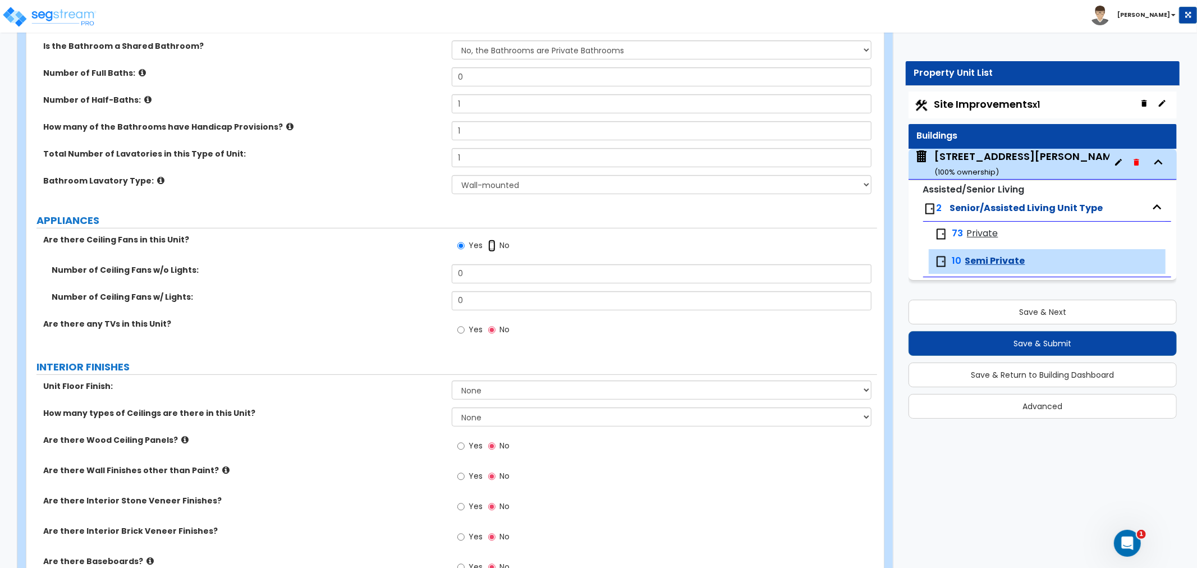
click at [489, 246] on input "No" at bounding box center [491, 246] width 7 height 12
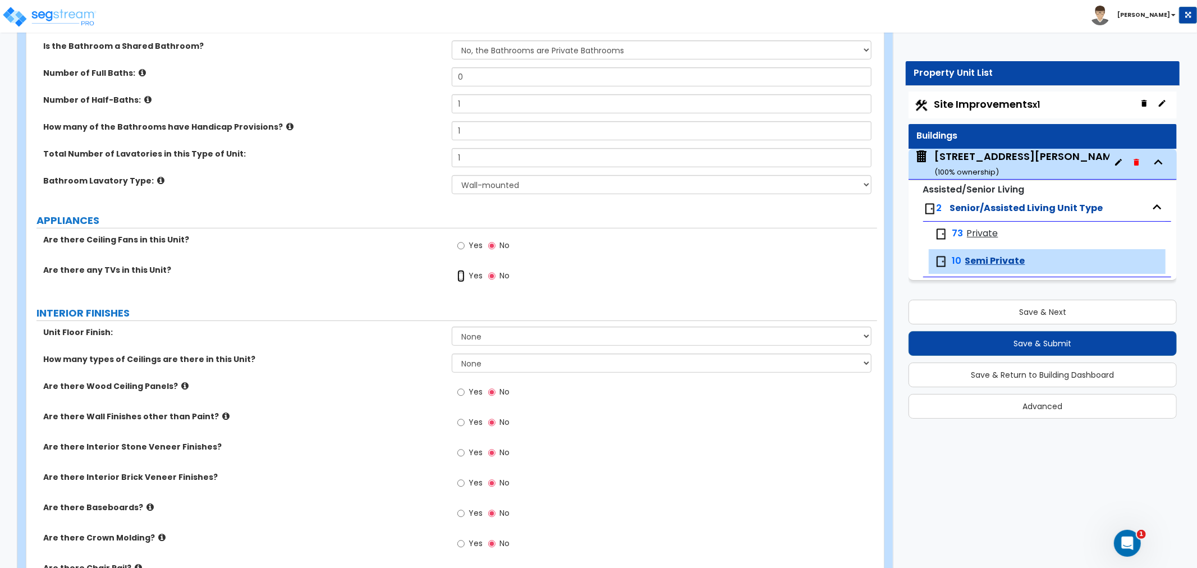
click at [461, 277] on input "Yes" at bounding box center [460, 276] width 7 height 12
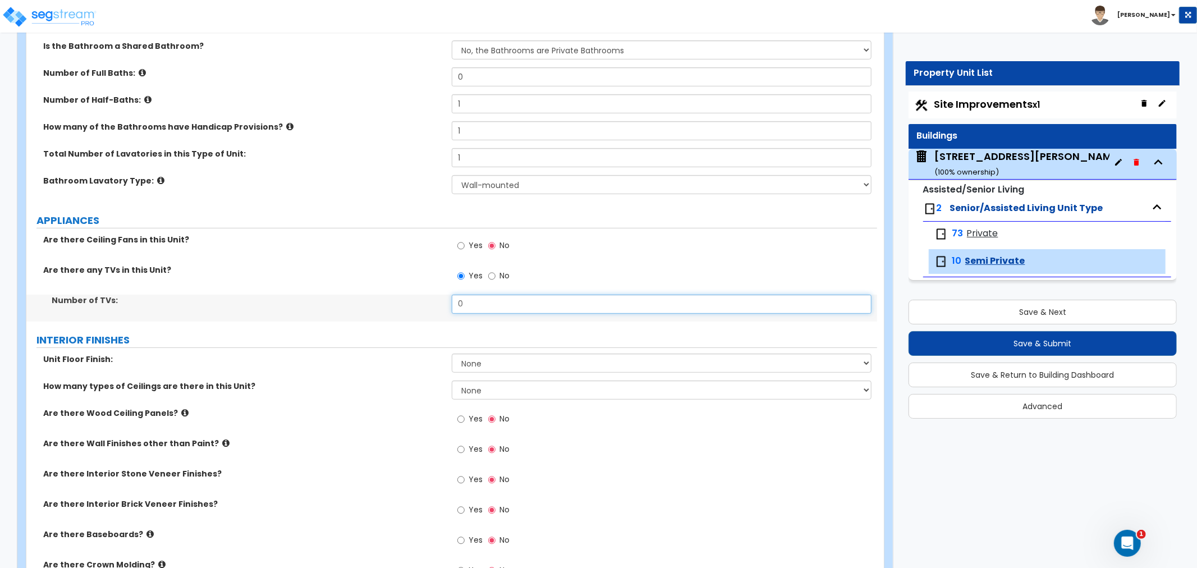
drag, startPoint x: 475, startPoint y: 304, endPoint x: 391, endPoint y: 304, distance: 84.2
click at [391, 304] on div "Number of TVs: 0" at bounding box center [451, 308] width 851 height 27
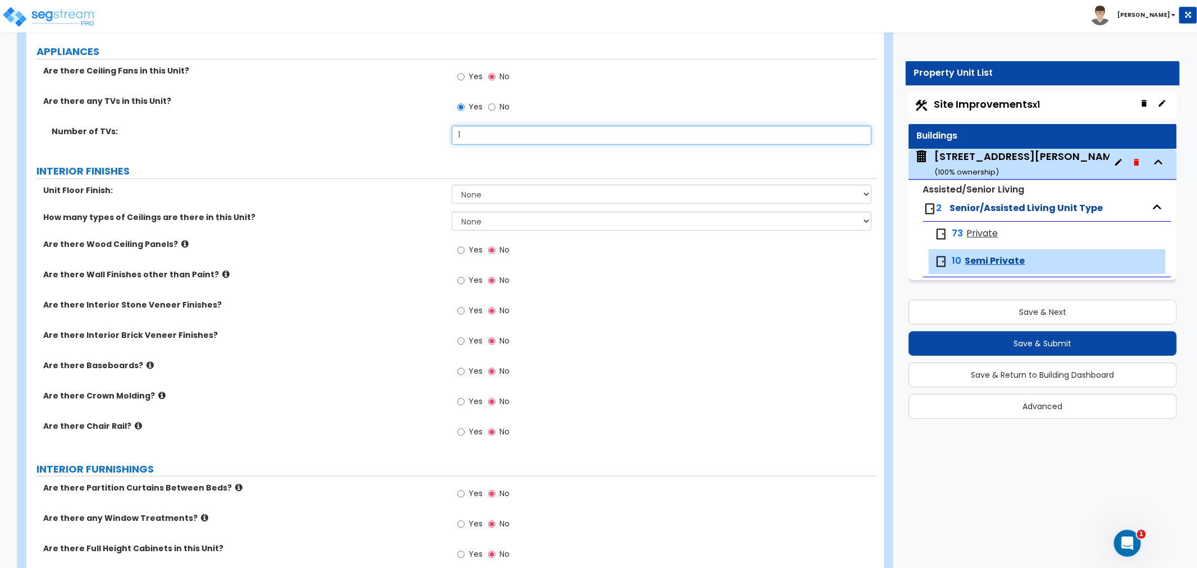
scroll to position [498, 0]
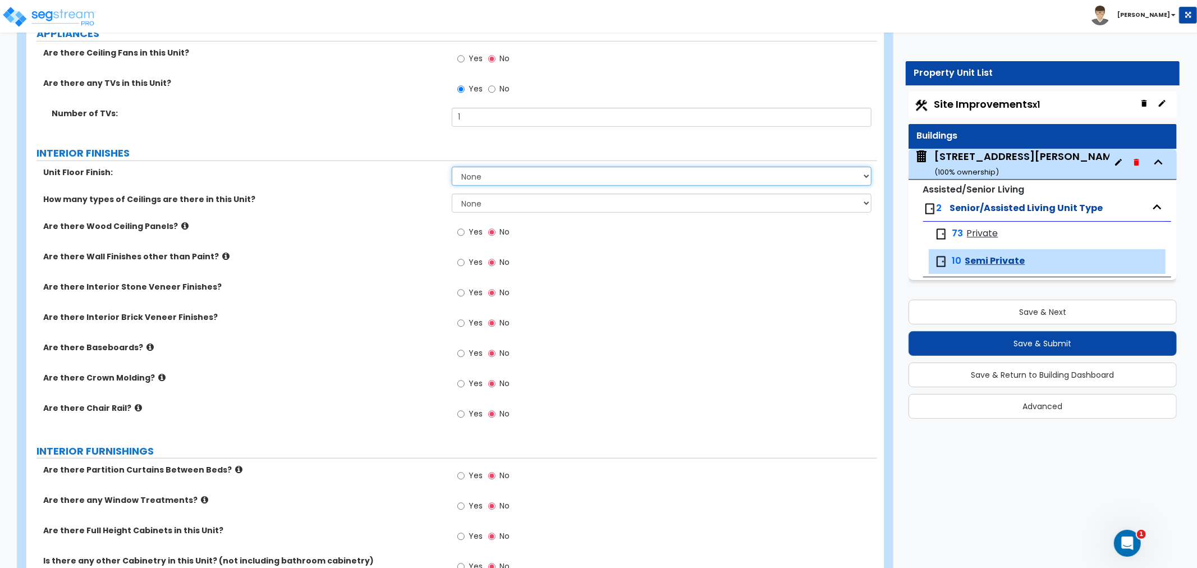
click at [469, 180] on select "None Tile Flooring Hardwood Flooring Resilient Laminate Flooring VCT Flooring S…" at bounding box center [662, 176] width 420 height 19
click at [452, 167] on select "None Tile Flooring Hardwood Flooring Resilient Laminate Flooring VCT Flooring S…" at bounding box center [662, 176] width 420 height 19
click at [467, 205] on select "None 1 2 3" at bounding box center [662, 203] width 420 height 19
click at [452, 194] on select "None 1 2 3" at bounding box center [662, 203] width 420 height 19
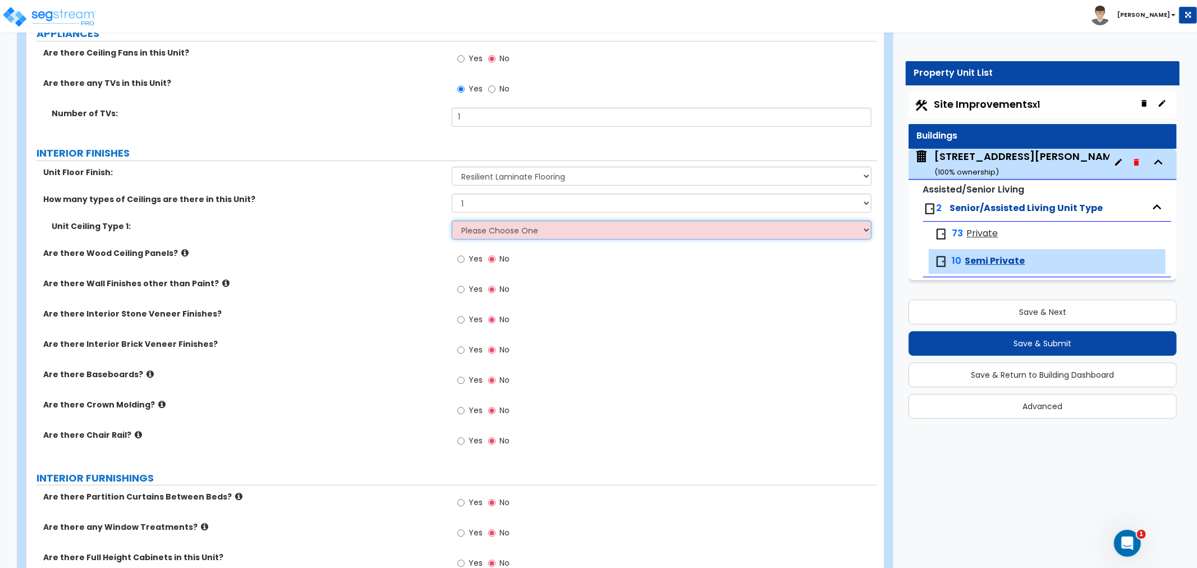
click at [469, 229] on select "Please Choose One Drop Ceiling Drywall Ceiling Open Ceiling" at bounding box center [662, 230] width 420 height 19
click at [452, 221] on select "Please Choose One Drop Ceiling Drywall Ceiling Open Ceiling" at bounding box center [662, 230] width 420 height 19
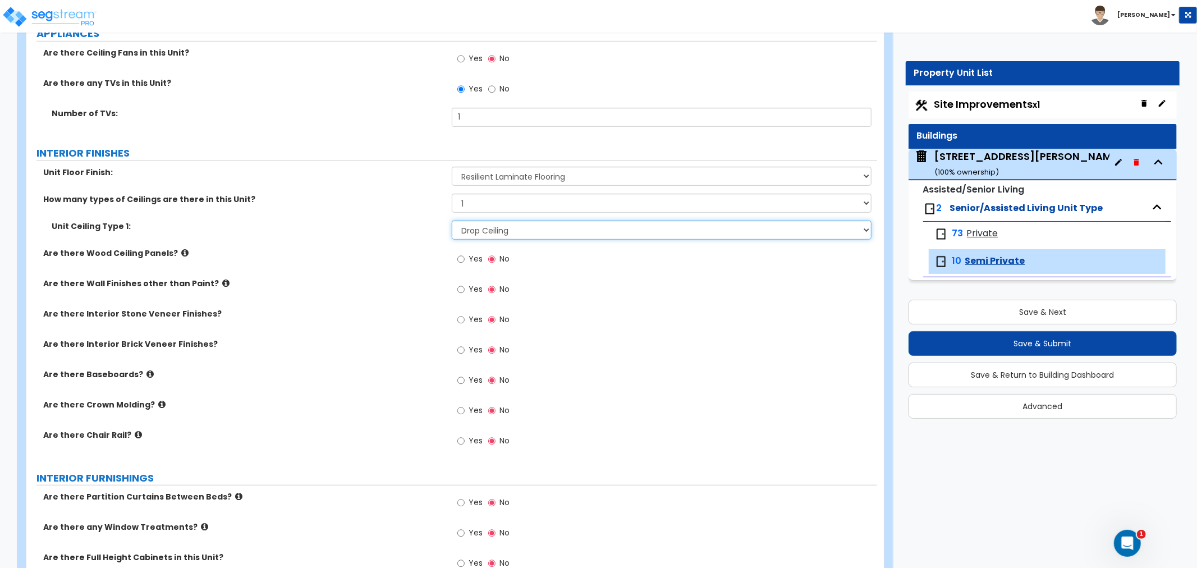
scroll to position [561, 0]
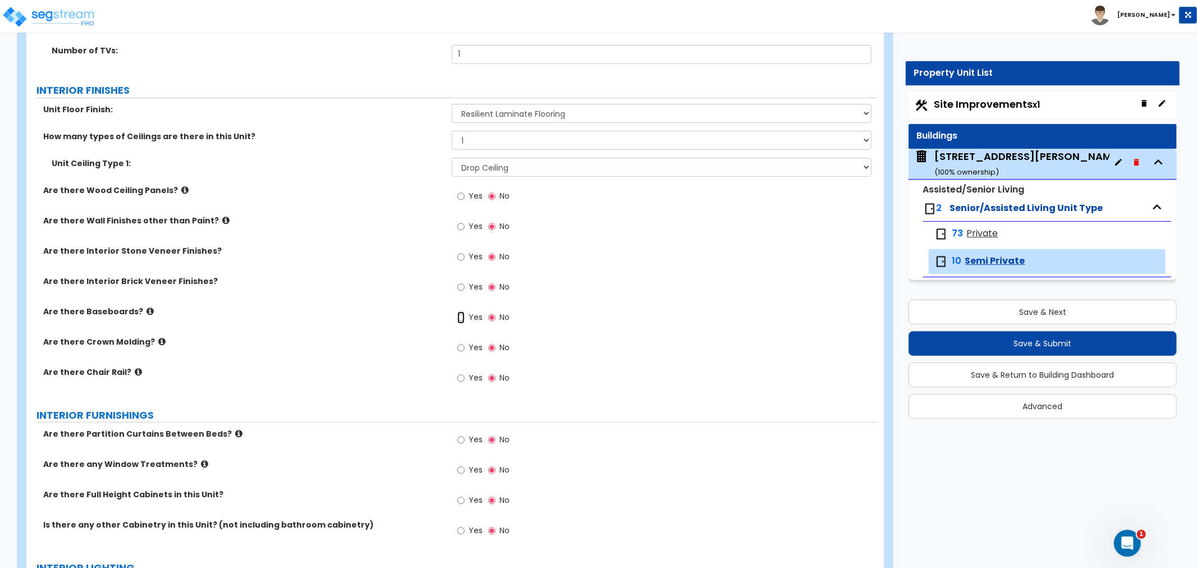
click at [462, 317] on input "Yes" at bounding box center [460, 317] width 7 height 12
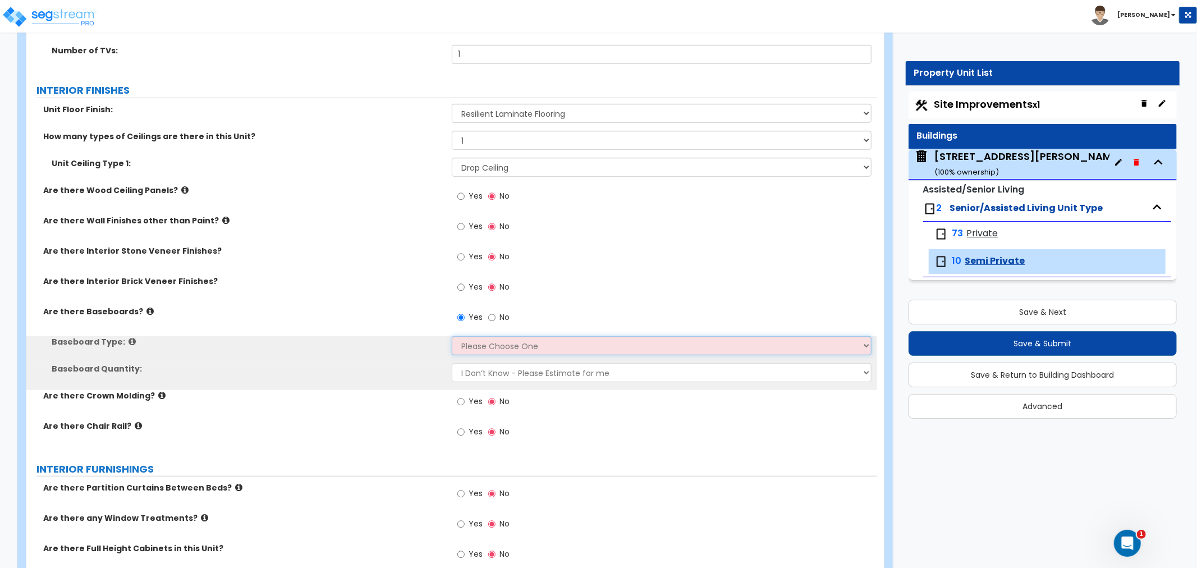
click at [461, 345] on select "Please Choose One Wood Vinyl Carpet Tile" at bounding box center [662, 345] width 420 height 19
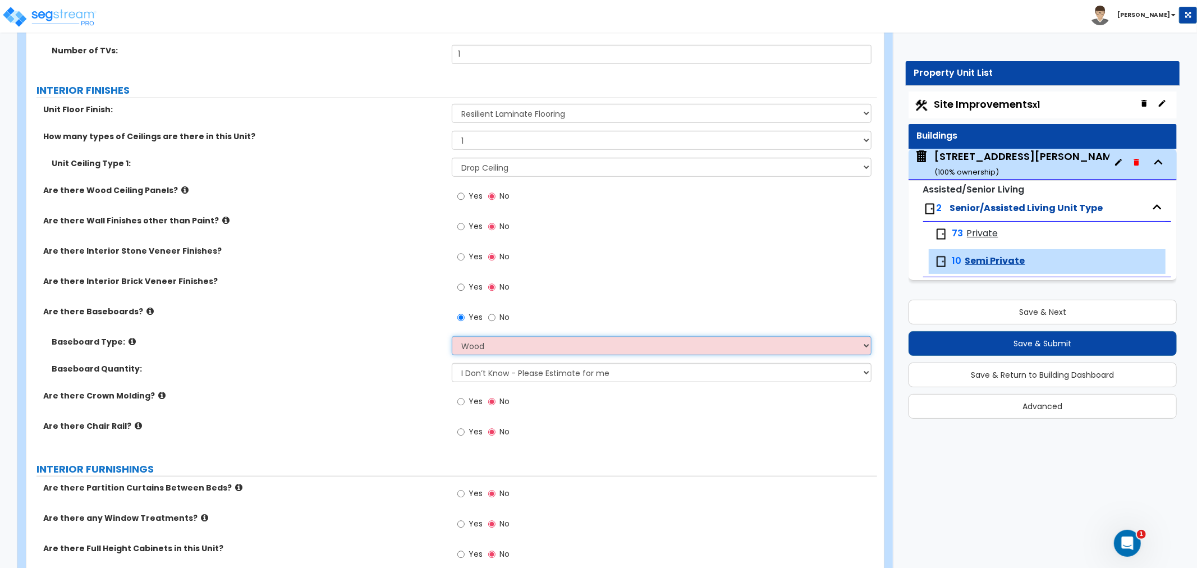
click at [452, 336] on select "Please Choose One Wood Vinyl Carpet Tile" at bounding box center [662, 345] width 420 height 19
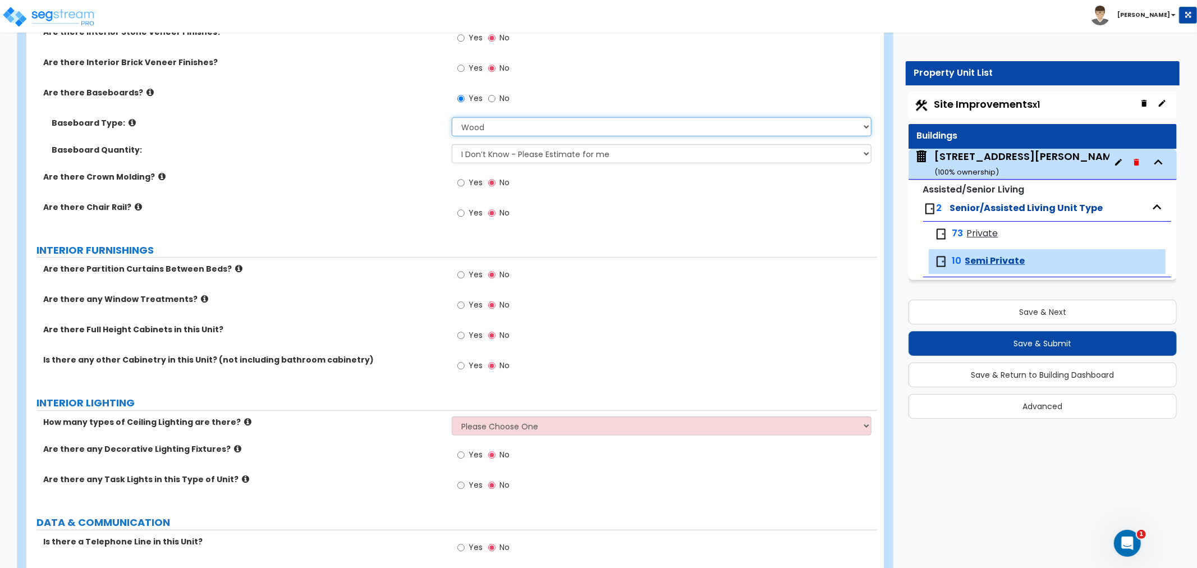
scroll to position [810, 0]
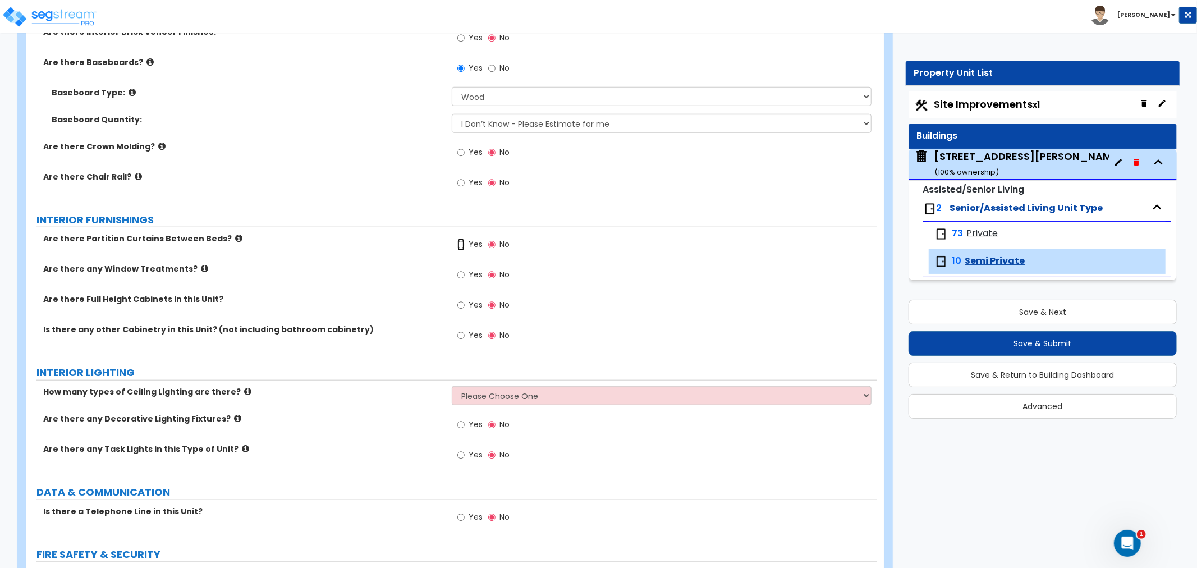
click at [461, 244] on input "Yes" at bounding box center [460, 245] width 7 height 12
click at [461, 273] on input "Yes" at bounding box center [460, 275] width 7 height 12
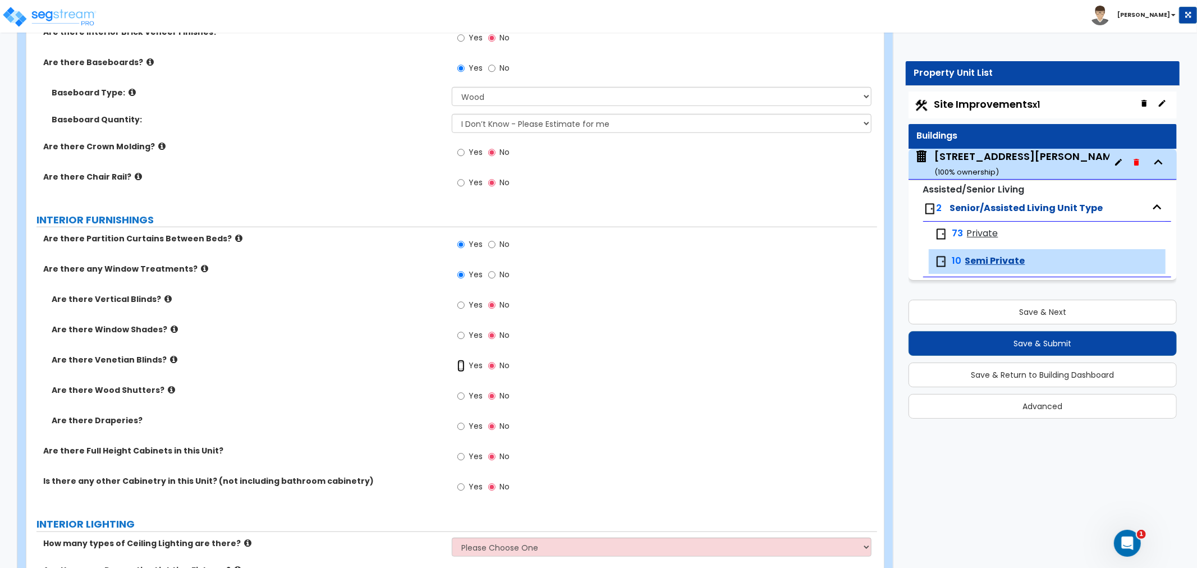
click at [458, 366] on input "Yes" at bounding box center [460, 366] width 7 height 12
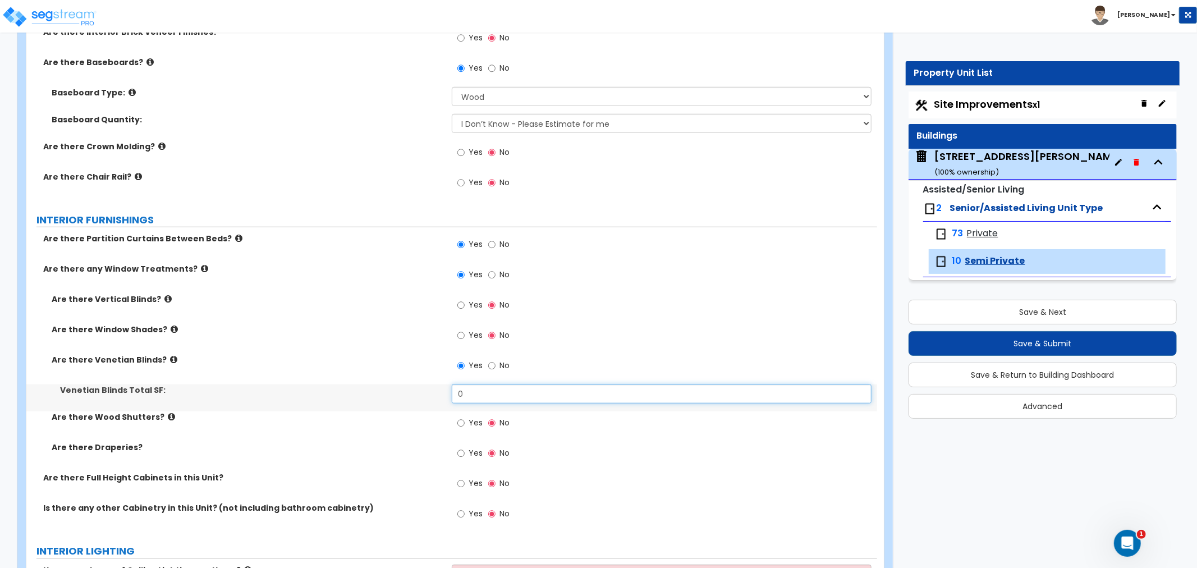
drag, startPoint x: 464, startPoint y: 393, endPoint x: 393, endPoint y: 389, distance: 70.8
click at [393, 389] on div "Venetian Blinds Total SF: 0" at bounding box center [451, 397] width 851 height 27
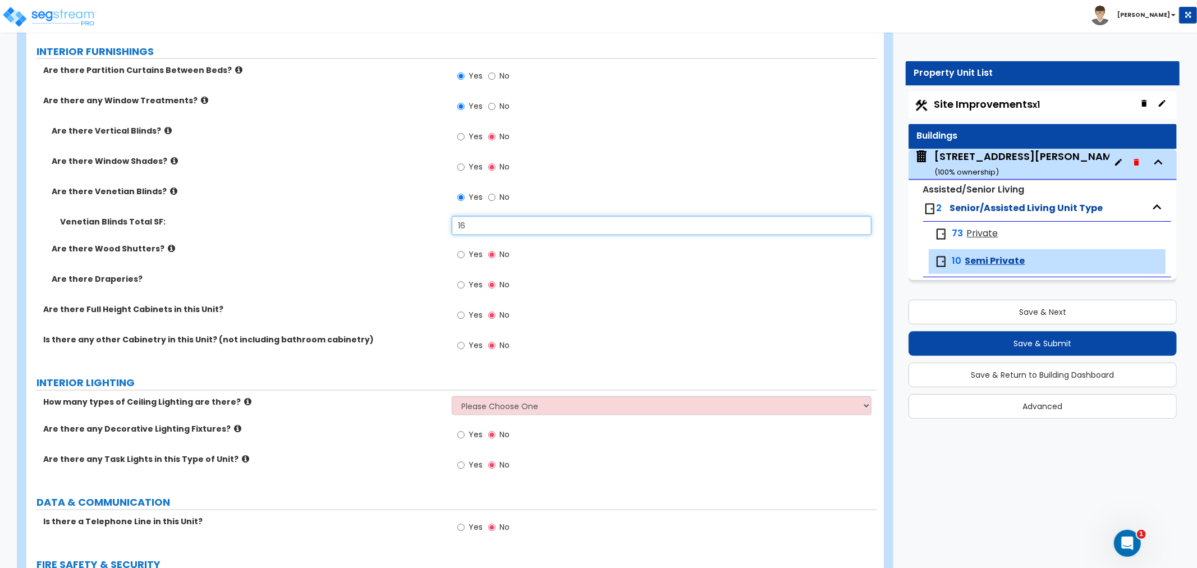
scroll to position [997, 0]
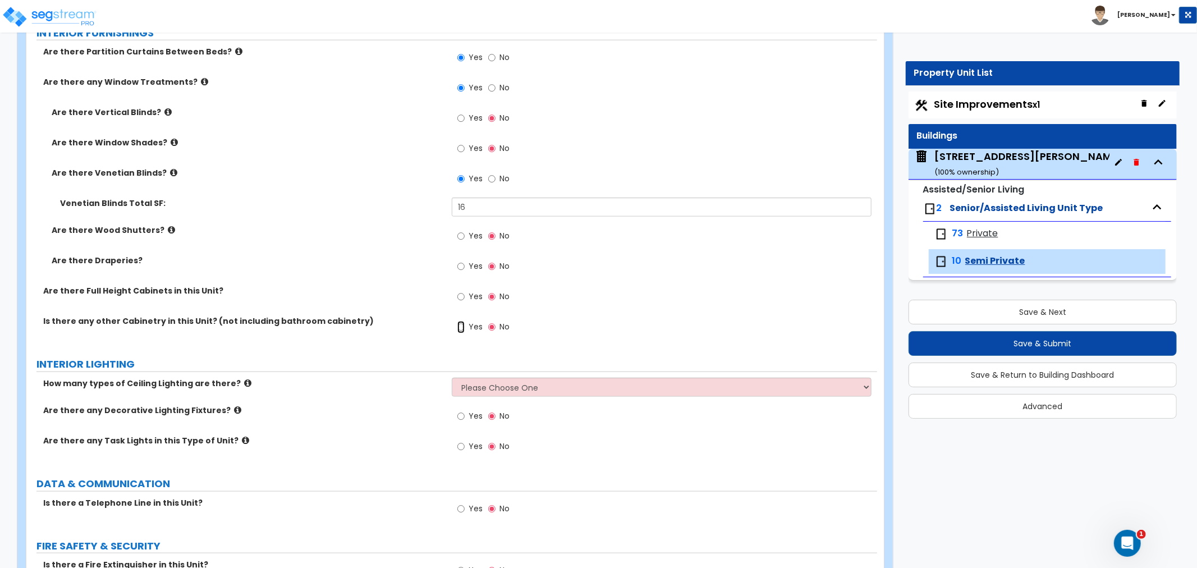
click at [457, 327] on input "Yes" at bounding box center [460, 327] width 7 height 12
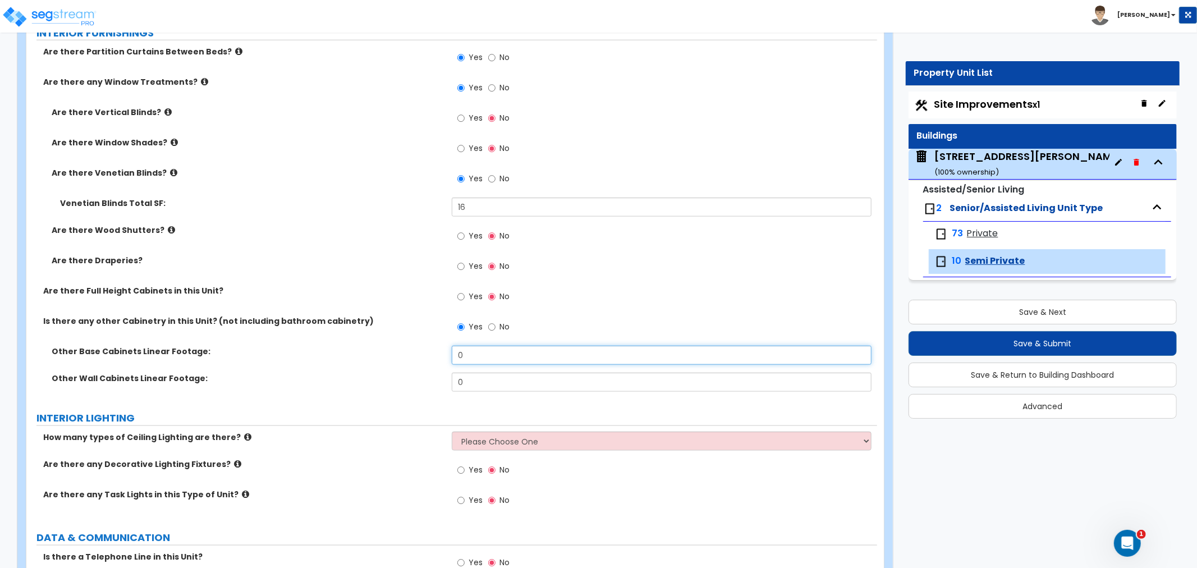
drag, startPoint x: 479, startPoint y: 351, endPoint x: 381, endPoint y: 349, distance: 98.8
click at [381, 349] on div "Other Base Cabinets Linear Footage: 0" at bounding box center [451, 359] width 851 height 27
drag, startPoint x: 480, startPoint y: 380, endPoint x: 388, endPoint y: 374, distance: 92.8
click at [388, 374] on div "Other Wall Cabinets Linear Footage: 0" at bounding box center [451, 386] width 851 height 27
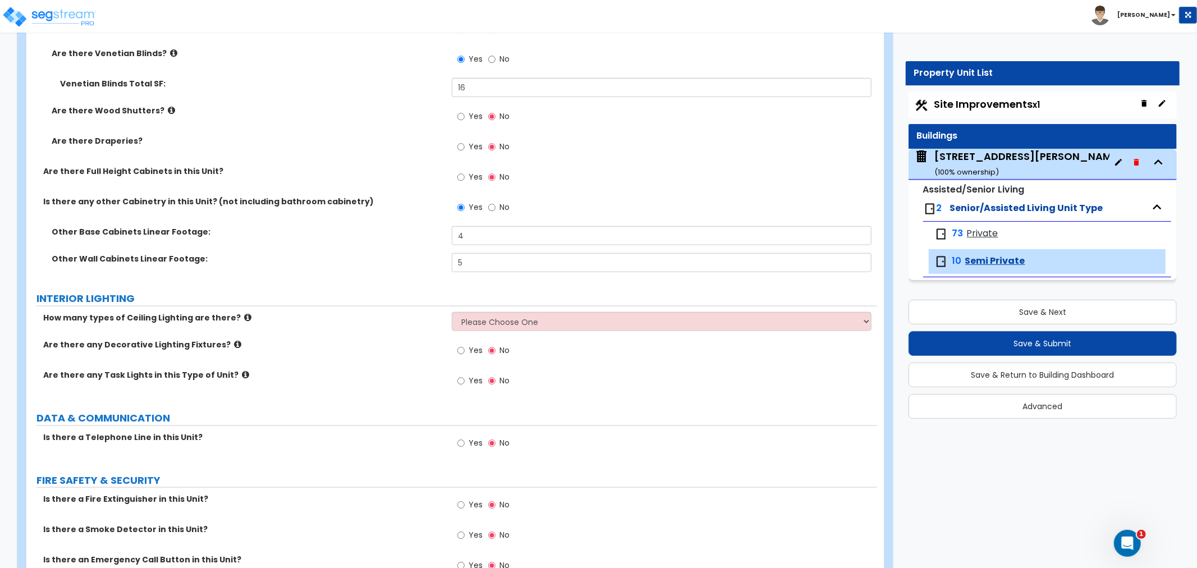
scroll to position [1122, 0]
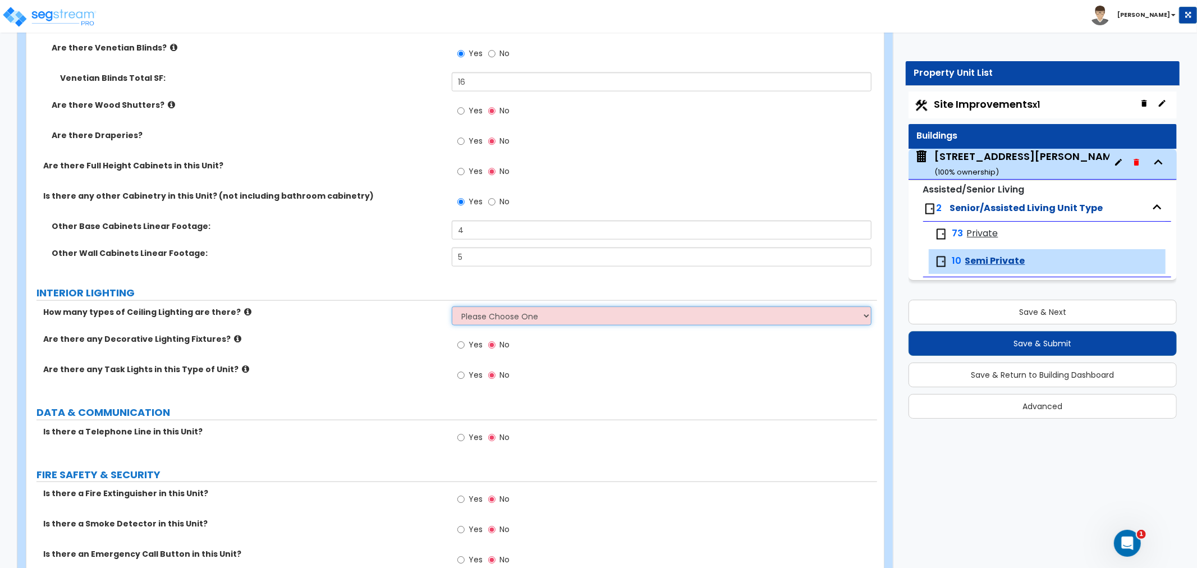
click at [510, 317] on select "Please Choose One 1 2 3" at bounding box center [662, 315] width 420 height 19
click at [452, 306] on select "Please Choose One 1 2 3" at bounding box center [662, 315] width 420 height 19
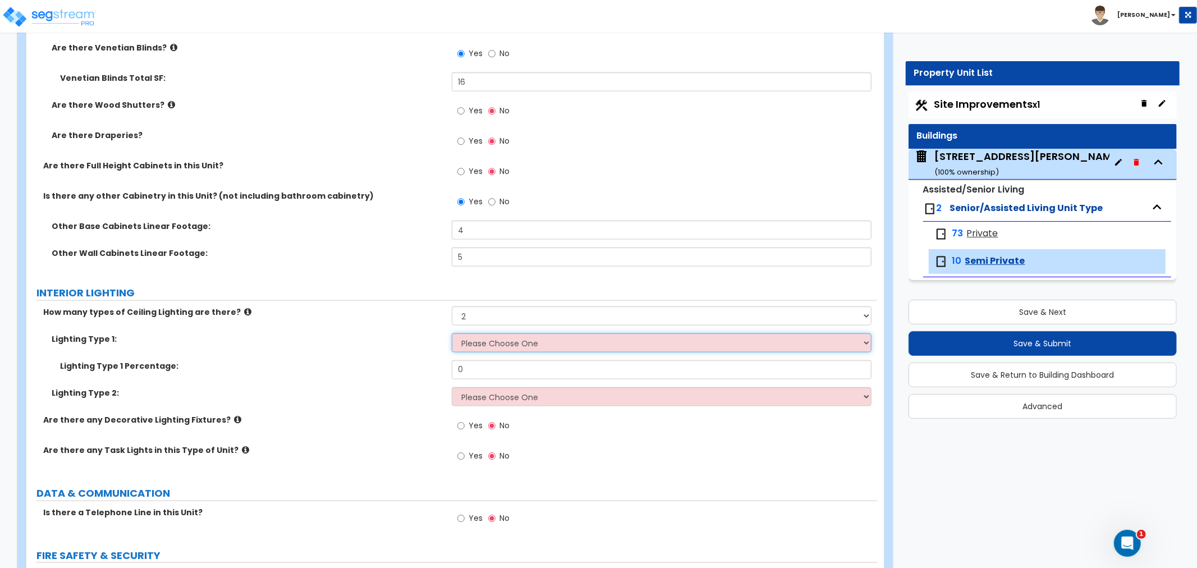
click at [473, 341] on select "Please Choose One LED Surface-Mounted LED Recessed Fluorescent Surface-Mounted …" at bounding box center [662, 342] width 420 height 19
click at [492, 337] on select "Please Choose One LED Surface-Mounted LED Recessed Fluorescent Surface-Mounted …" at bounding box center [662, 342] width 420 height 19
click at [452, 333] on select "Please Choose One LED Surface-Mounted LED Recessed Fluorescent Surface-Mounted …" at bounding box center [662, 342] width 420 height 19
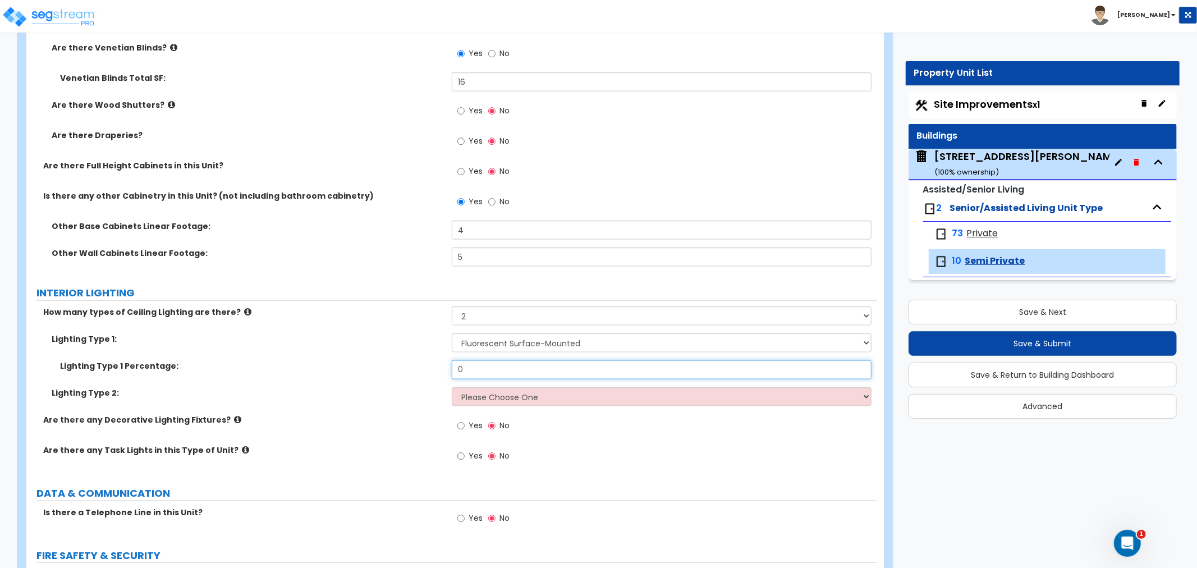
drag, startPoint x: 485, startPoint y: 368, endPoint x: 396, endPoint y: 360, distance: 89.5
click at [396, 360] on div "Lighting Type 1 Percentage: 0" at bounding box center [451, 373] width 851 height 27
click at [469, 400] on select "Please Choose One LED Surface-Mounted LED Recessed Fluorescent Surface-Mounted …" at bounding box center [662, 396] width 420 height 19
click at [452, 387] on select "Please Choose One LED Surface-Mounted LED Recessed Fluorescent Surface-Mounted …" at bounding box center [662, 396] width 420 height 19
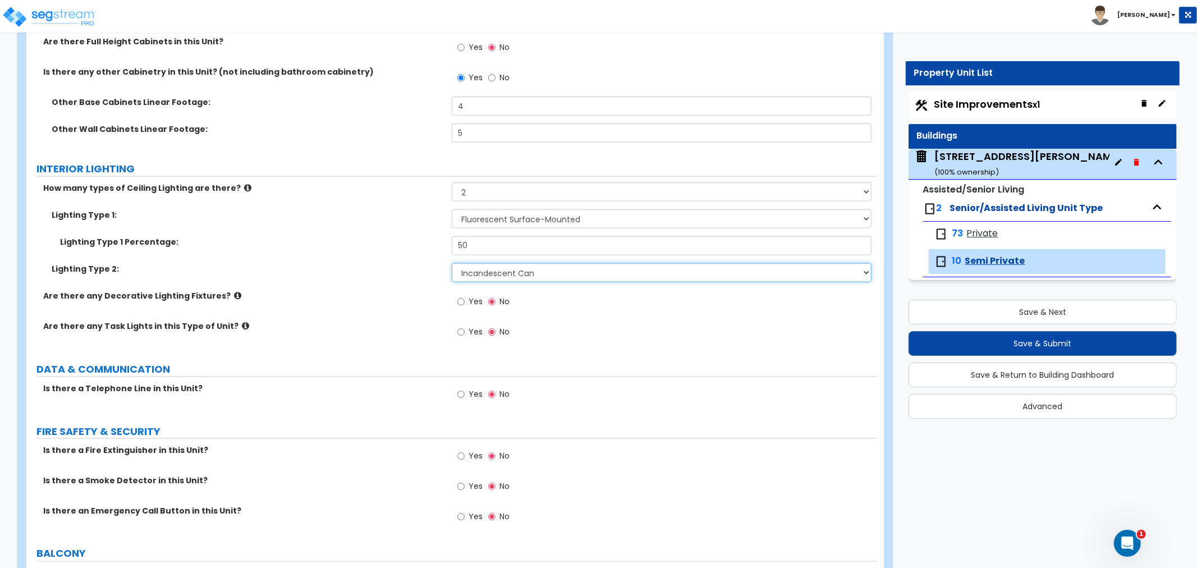
scroll to position [1247, 0]
click at [455, 298] on div "Yes No" at bounding box center [483, 303] width 63 height 26
click at [464, 302] on input "Yes" at bounding box center [460, 301] width 7 height 12
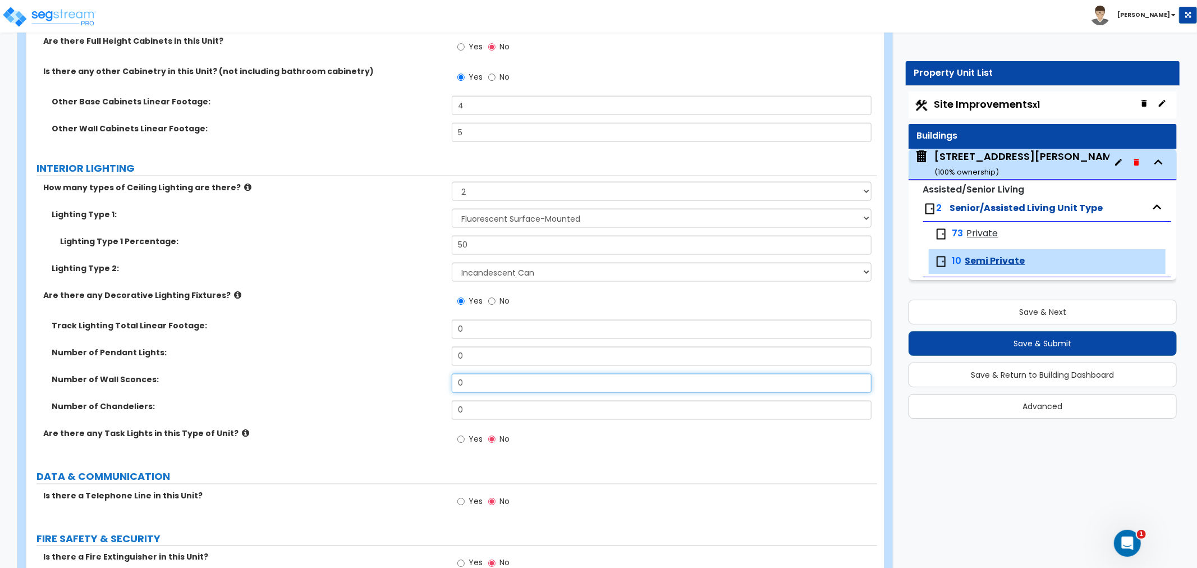
drag, startPoint x: 478, startPoint y: 378, endPoint x: 412, endPoint y: 379, distance: 66.2
click at [412, 379] on div "Number of Wall Sconces: 0" at bounding box center [451, 387] width 851 height 27
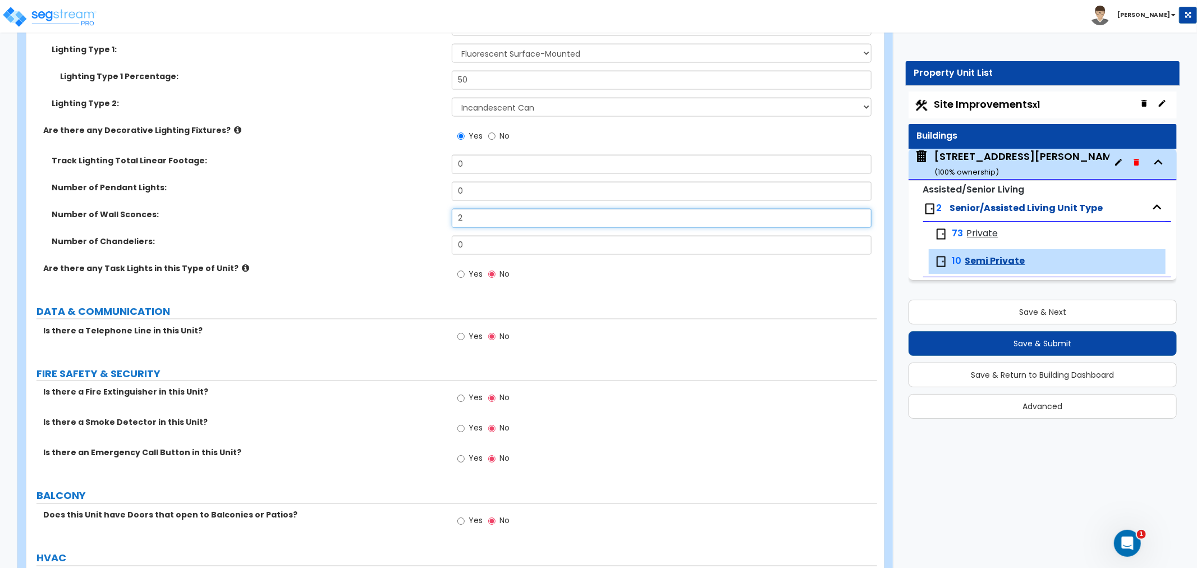
scroll to position [1434, 0]
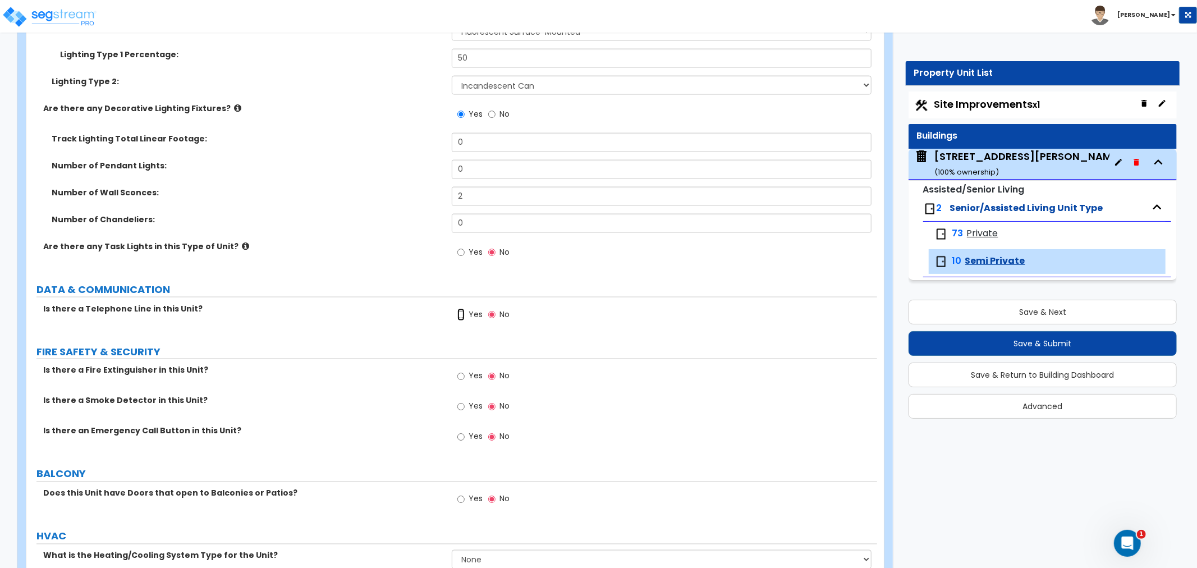
click at [461, 315] on input "Yes" at bounding box center [460, 315] width 7 height 12
click at [461, 378] on input "Yes" at bounding box center [460, 376] width 7 height 12
click at [458, 407] on input "Yes" at bounding box center [460, 407] width 7 height 12
click at [458, 437] on input "Yes" at bounding box center [460, 437] width 7 height 12
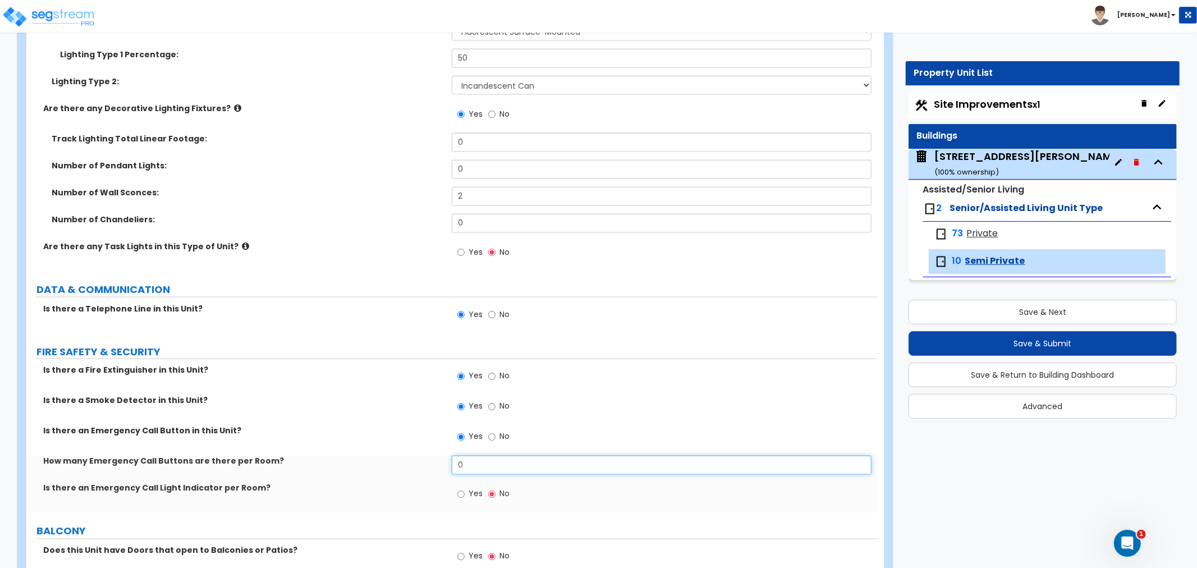
drag, startPoint x: 477, startPoint y: 473, endPoint x: 437, endPoint y: 457, distance: 43.4
click at [437, 457] on div "How many Emergency Call Buttons are there per Room? 0" at bounding box center [451, 469] width 851 height 27
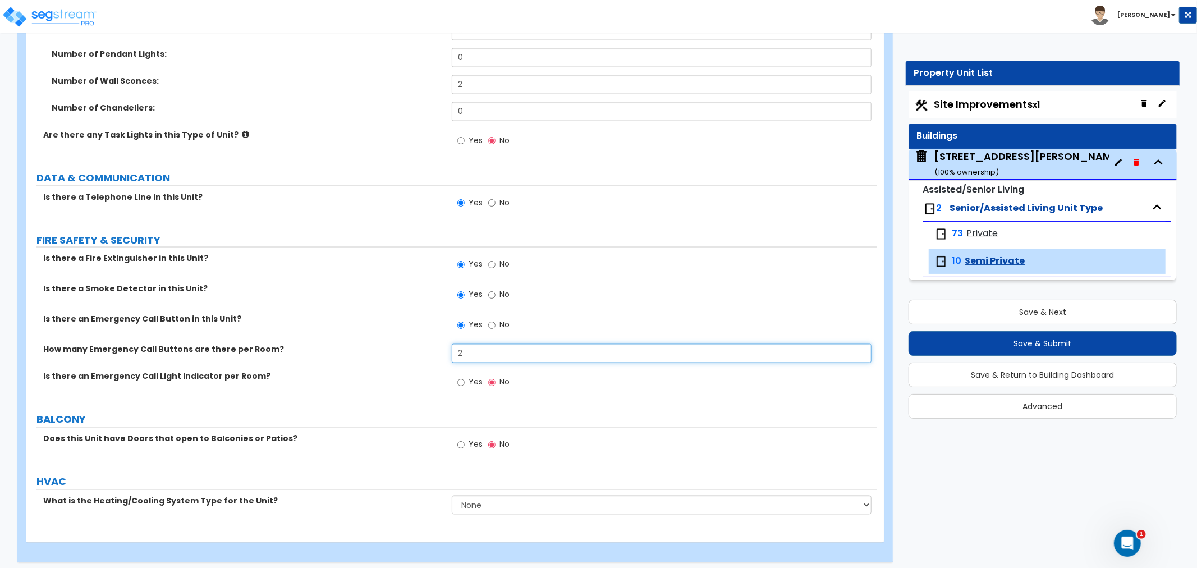
scroll to position [1551, 0]
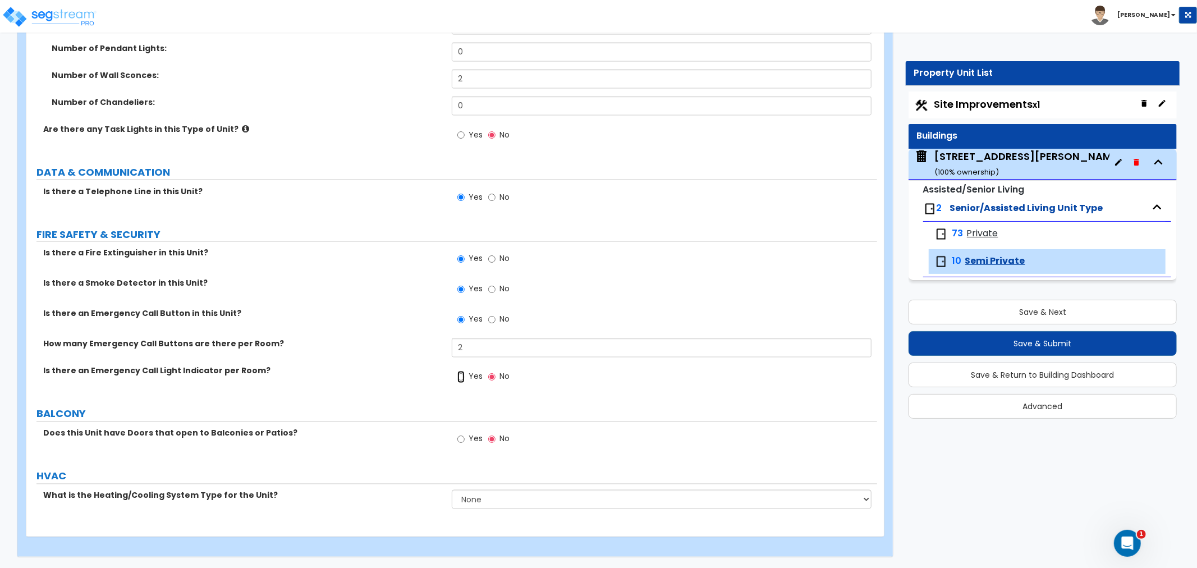
click at [461, 378] on input "Yes" at bounding box center [460, 377] width 7 height 12
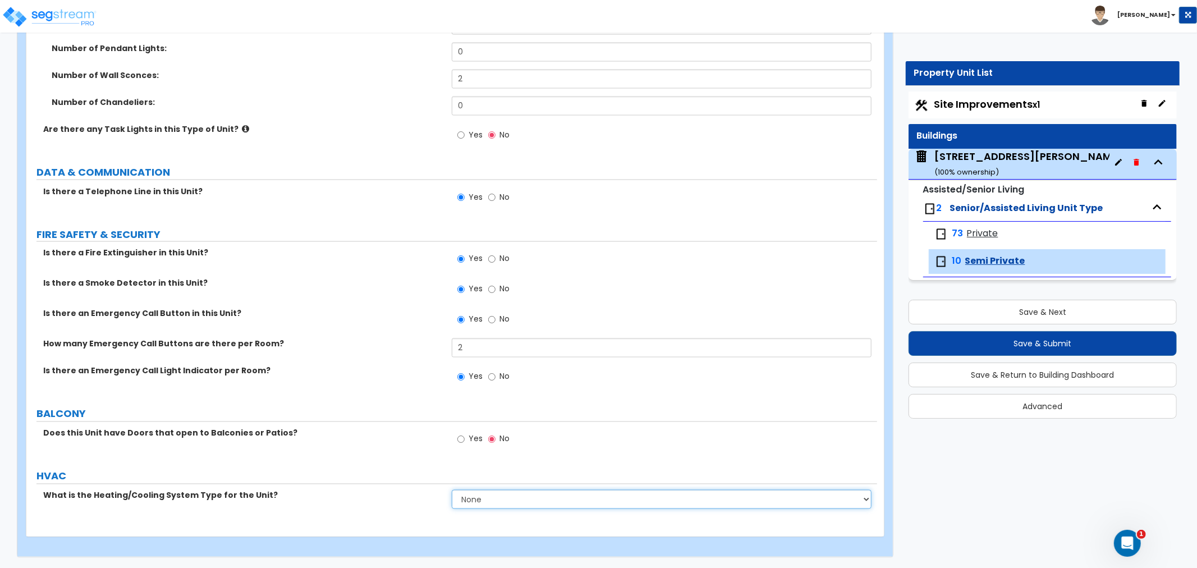
click at [479, 498] on select "None Heat Only Centralized Heating & Cooling Thru Wall Air Conditioners Mini Sp…" at bounding box center [662, 499] width 420 height 19
click at [452, 490] on select "None Heat Only Centralized Heating & Cooling Thru Wall Air Conditioners Mini Sp…" at bounding box center [662, 499] width 420 height 19
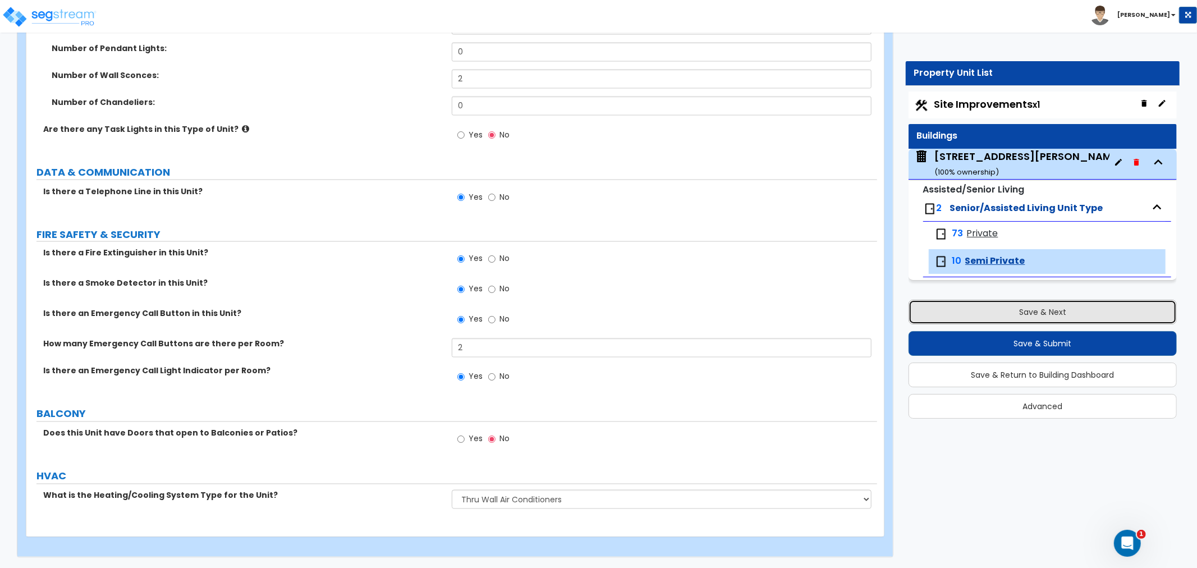
click at [1014, 312] on button "Save & Next" at bounding box center [1043, 312] width 268 height 25
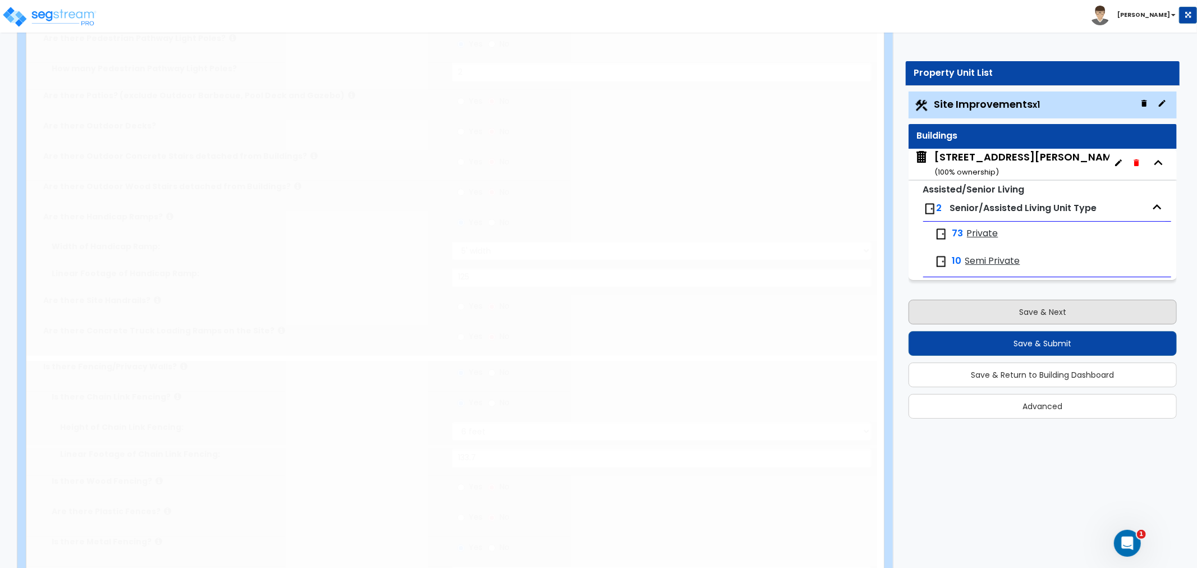
scroll to position [0, 0]
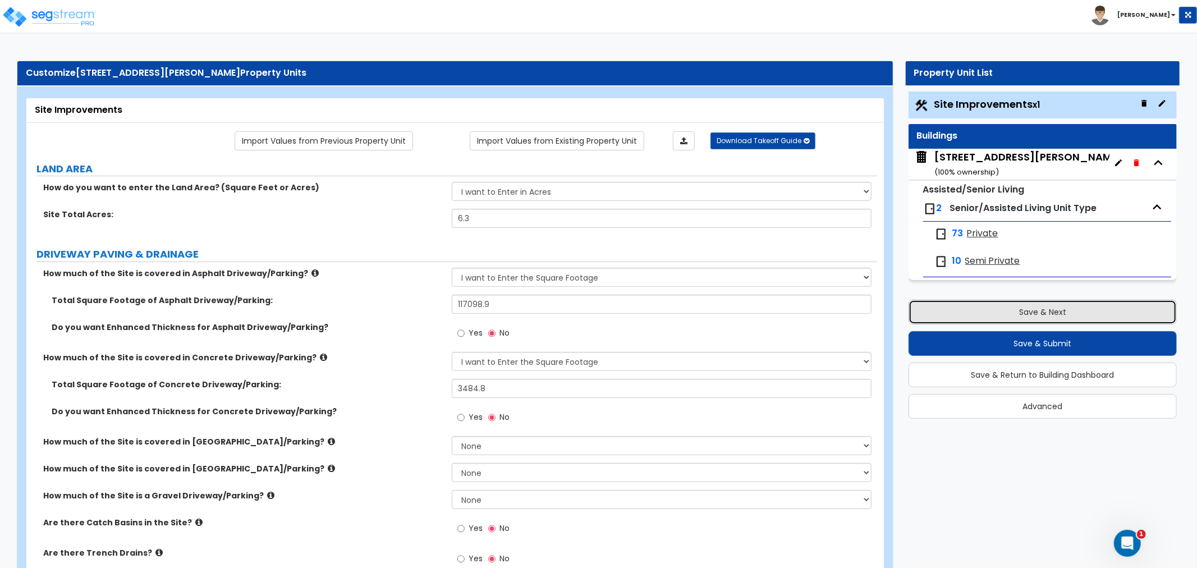
click at [1042, 312] on button "Save & Next" at bounding box center [1043, 312] width 268 height 25
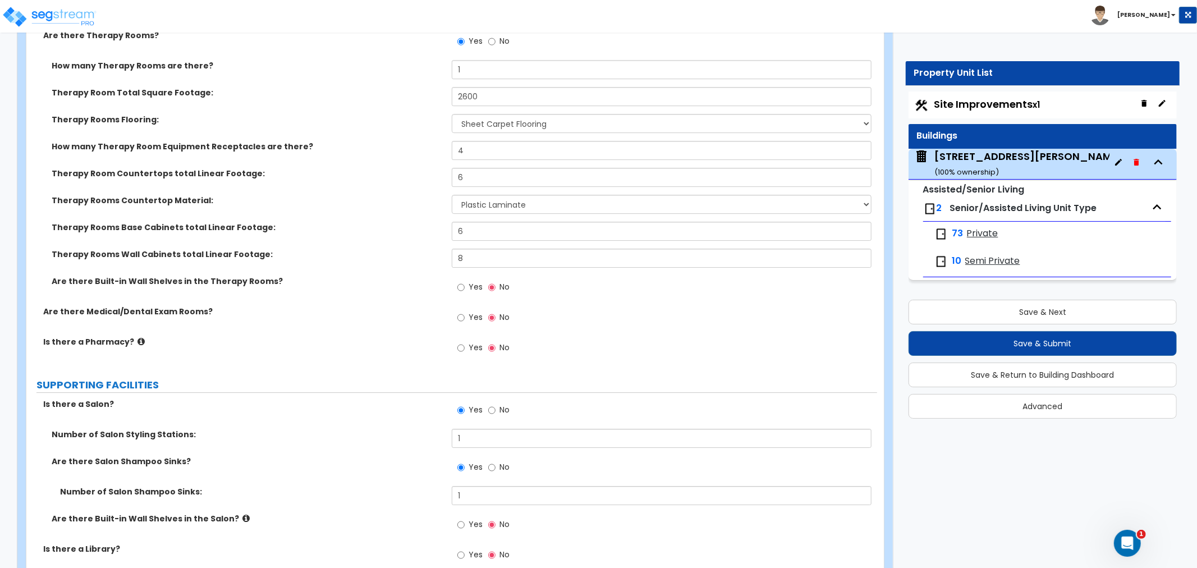
scroll to position [3118, 0]
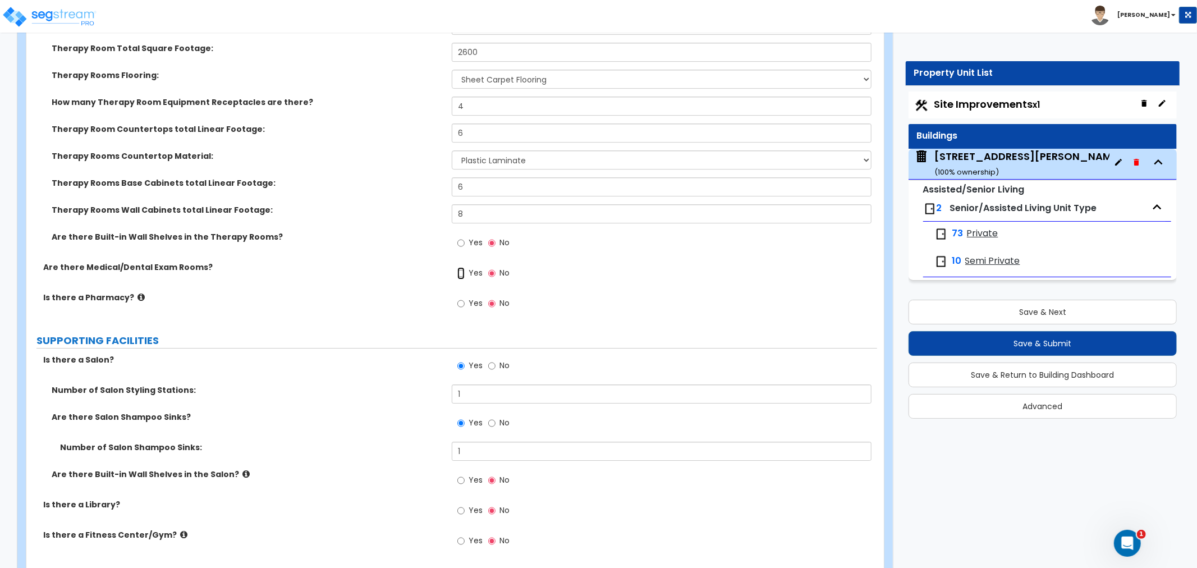
click at [461, 267] on input "Yes" at bounding box center [460, 273] width 7 height 12
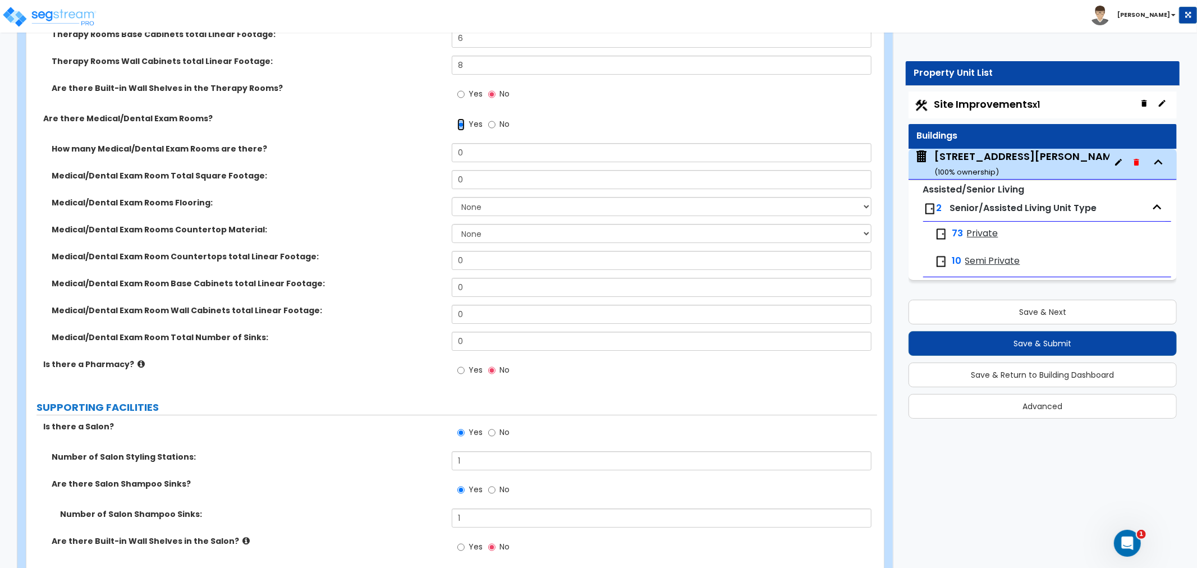
scroll to position [3304, 0]
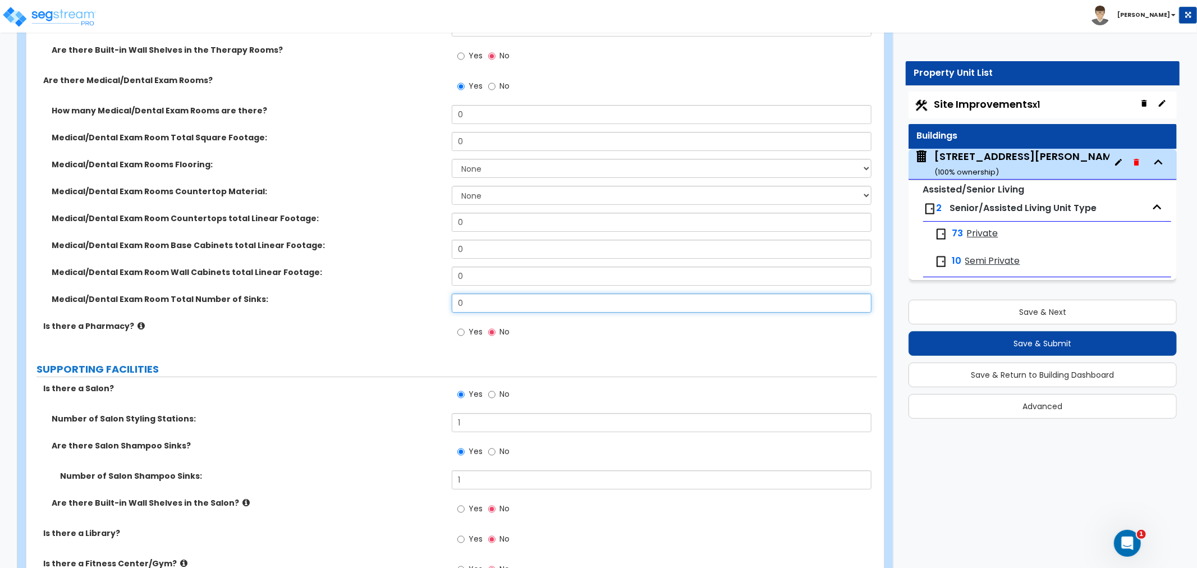
drag, startPoint x: 485, startPoint y: 287, endPoint x: 401, endPoint y: 288, distance: 83.6
click at [401, 294] on div "Medical/Dental Exam Room Total Number of Sinks: 0" at bounding box center [451, 307] width 851 height 27
drag, startPoint x: 490, startPoint y: 294, endPoint x: 442, endPoint y: 296, distance: 48.3
click at [442, 296] on div "Medical/Dental Exam Room Total Number of Sinks: 5" at bounding box center [451, 307] width 851 height 27
drag, startPoint x: 478, startPoint y: 290, endPoint x: 446, endPoint y: 291, distance: 32.6
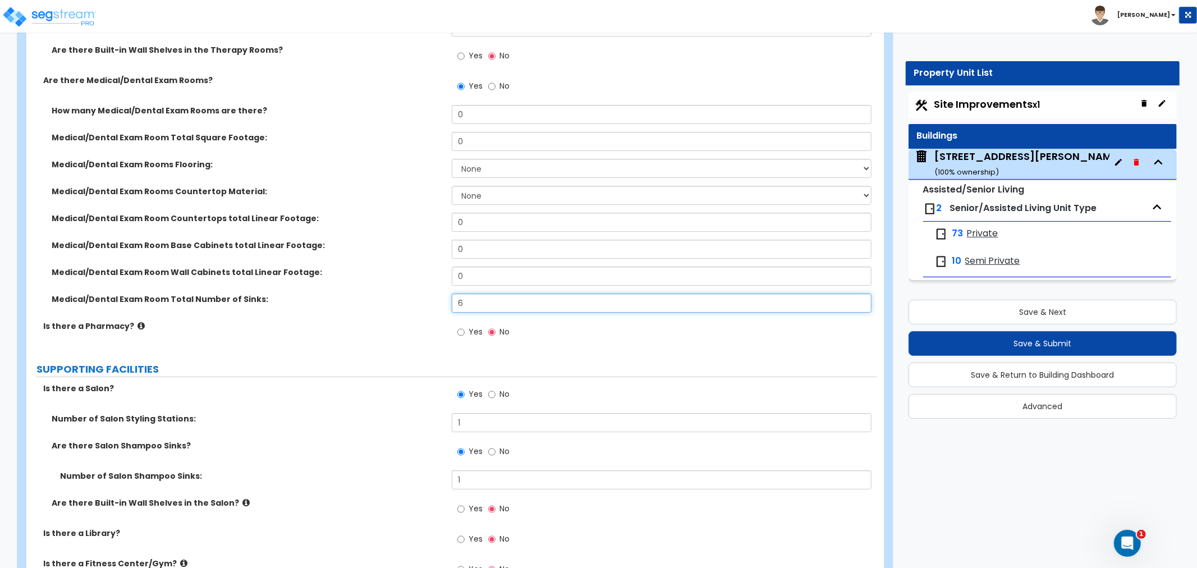
click at [446, 294] on div "Medical/Dental Exam Room Total Number of Sinks: 6" at bounding box center [451, 307] width 851 height 27
click at [330, 306] on div "Medical/Dental Exam Room Total Number of Sinks: 7" at bounding box center [451, 307] width 851 height 27
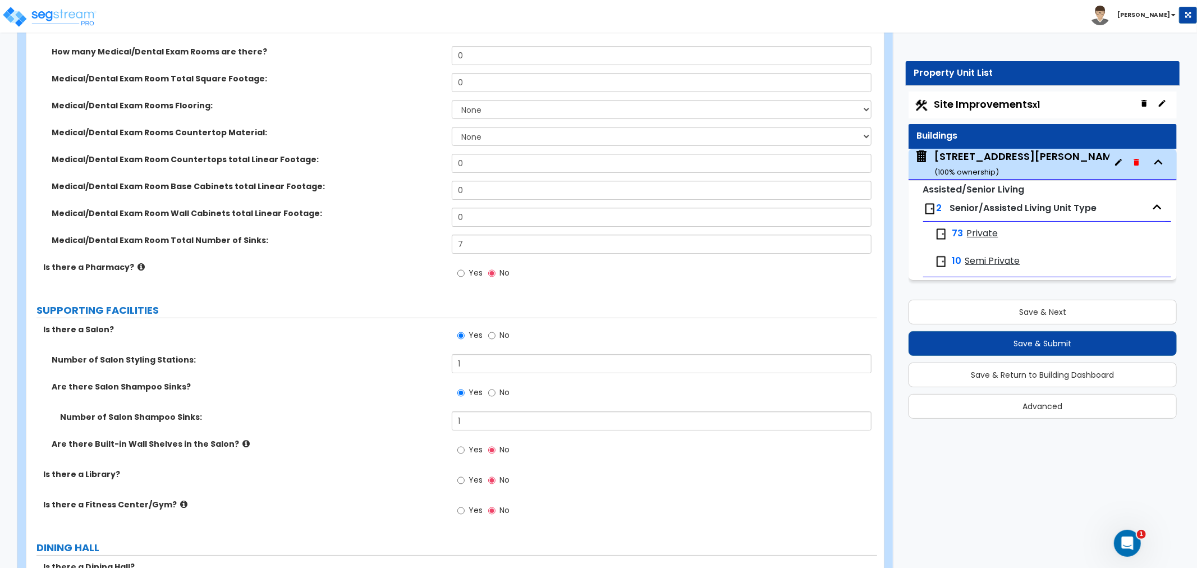
scroll to position [3367, 0]
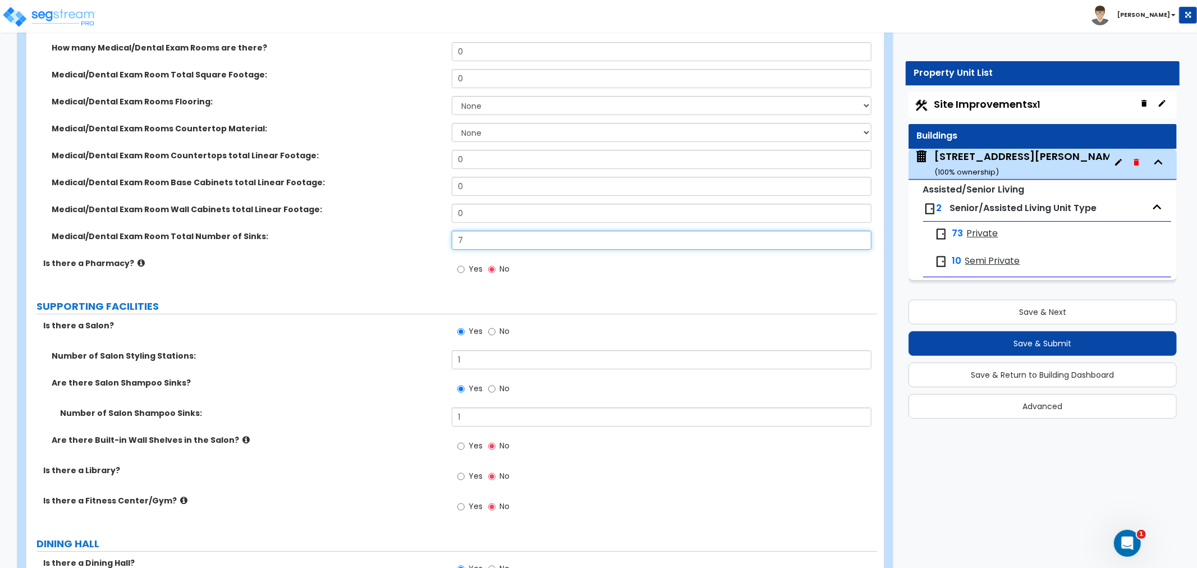
drag, startPoint x: 424, startPoint y: 233, endPoint x: 418, endPoint y: 234, distance: 6.2
click at [418, 234] on div "Medical/Dental Exam Room Total Number of Sinks: 7" at bounding box center [451, 244] width 851 height 27
click at [378, 273] on div "Is there a Pharmacy? Yes No" at bounding box center [451, 273] width 851 height 30
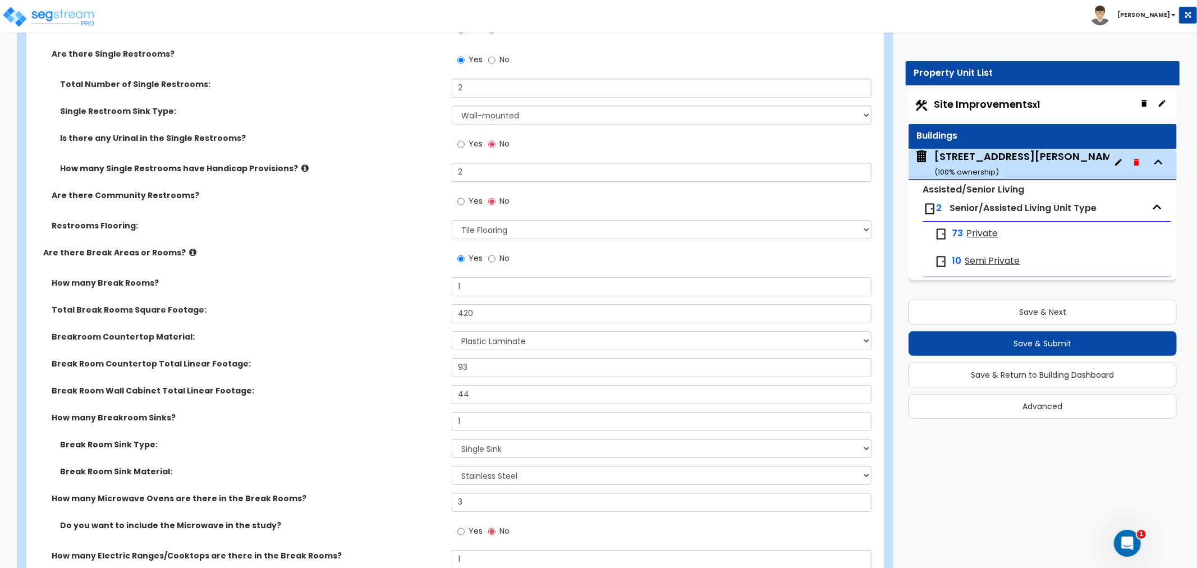
scroll to position [6735, 0]
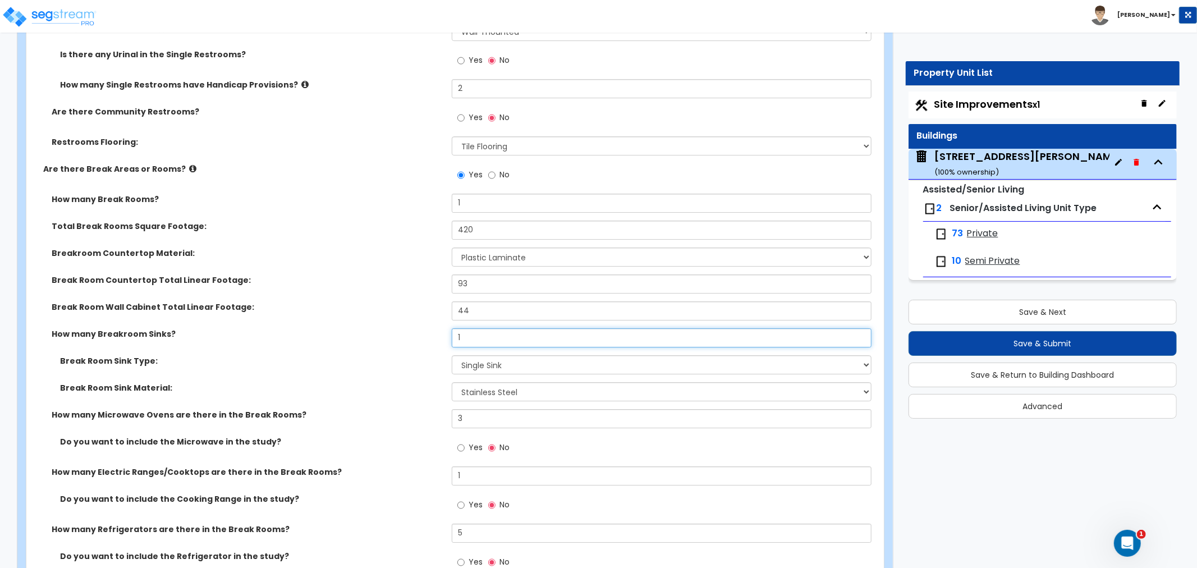
drag, startPoint x: 484, startPoint y: 309, endPoint x: 447, endPoint y: 317, distance: 37.2
click at [447, 328] on div "How many Breakroom Sinks? 1" at bounding box center [451, 341] width 851 height 27
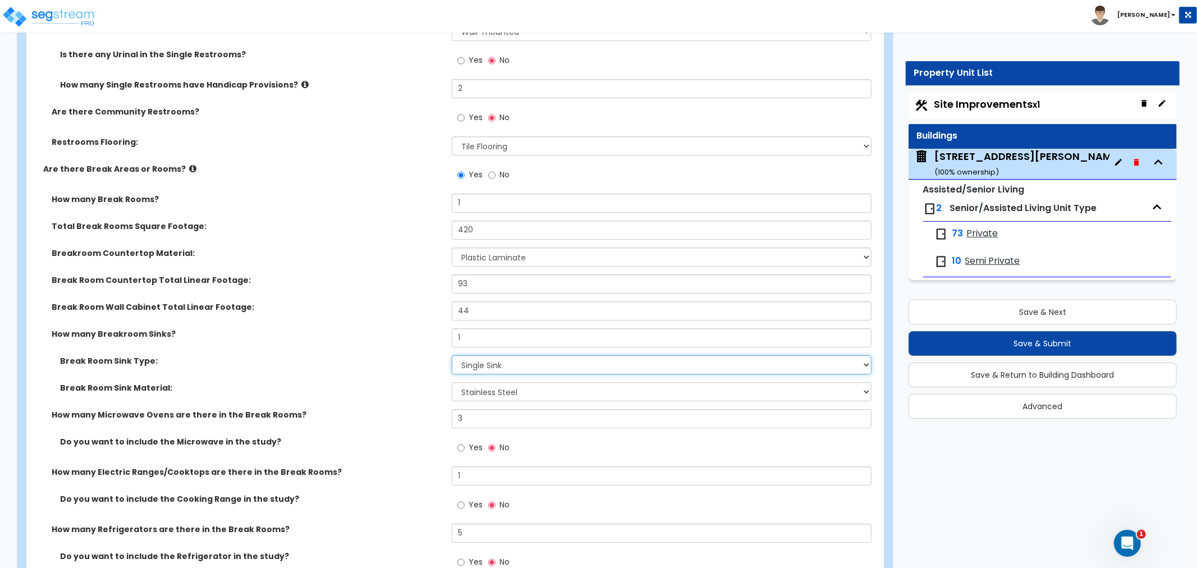
click at [484, 355] on select "Please Choose One Single Sink Double Sink" at bounding box center [662, 364] width 420 height 19
click at [452, 355] on select "Please Choose One Single Sink Double Sink" at bounding box center [662, 364] width 420 height 19
click at [410, 355] on div "Break Room Sink Type: Please Choose One Single Sink Double Sink" at bounding box center [451, 368] width 851 height 27
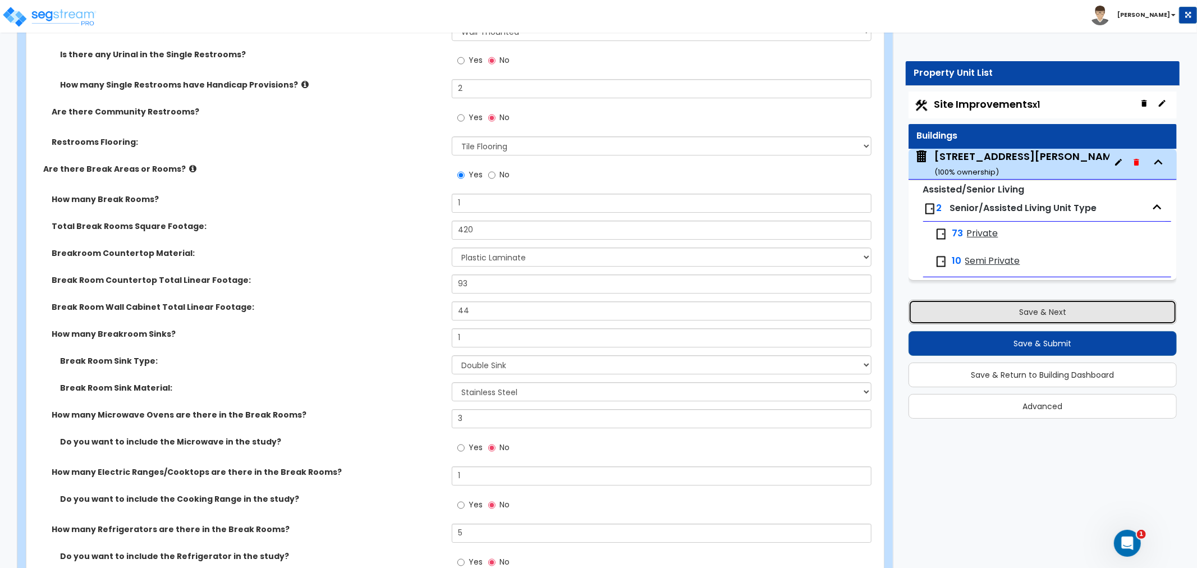
click at [993, 311] on button "Save & Next" at bounding box center [1043, 312] width 268 height 25
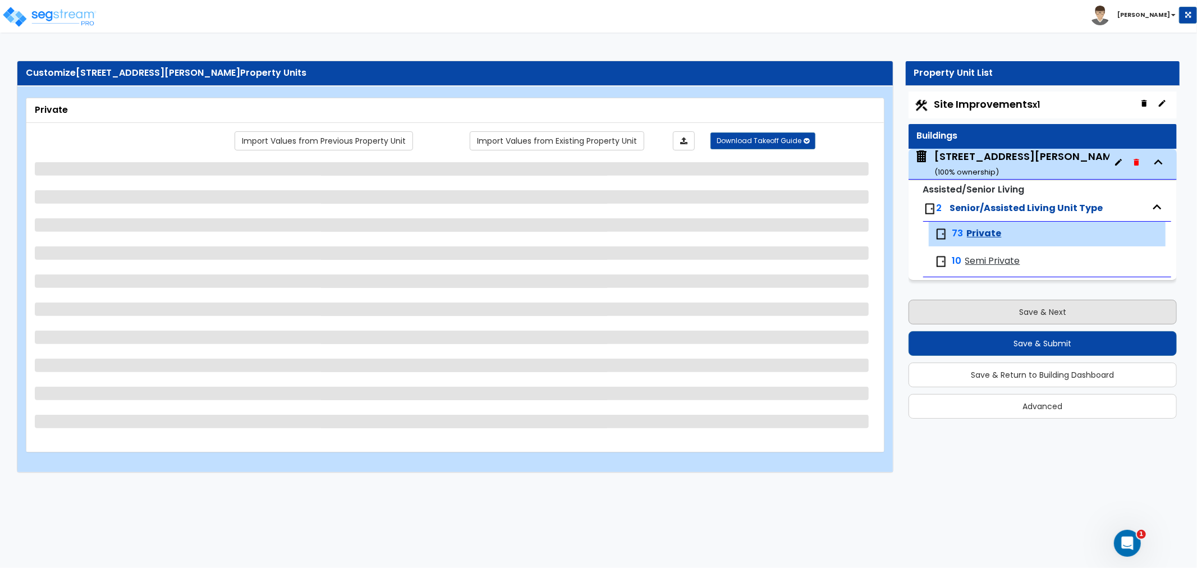
scroll to position [0, 0]
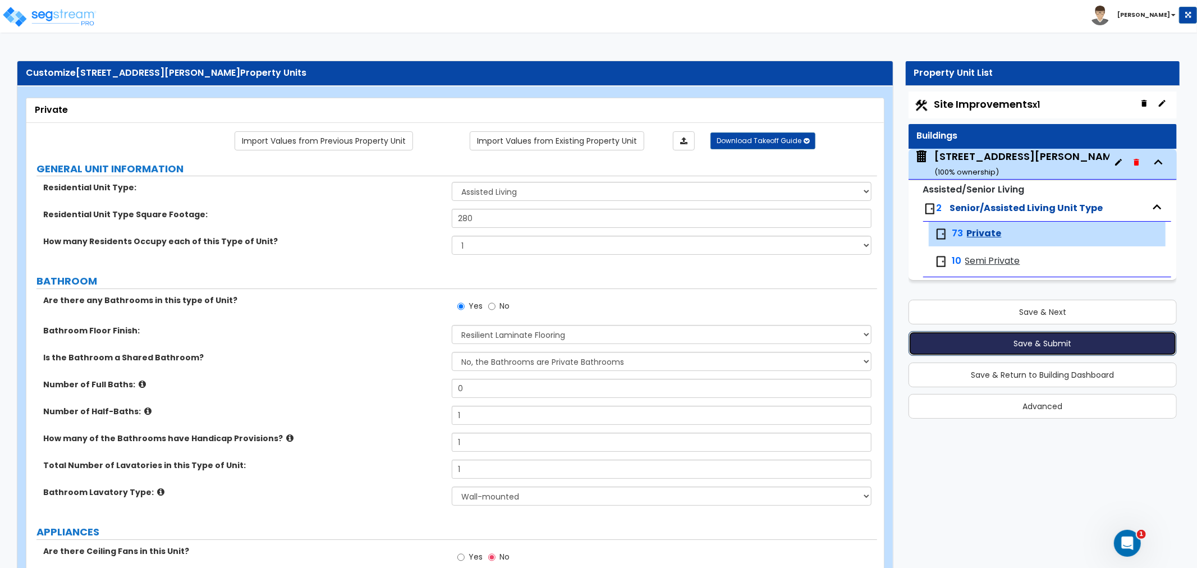
click at [1047, 345] on button "Save & Submit" at bounding box center [1043, 343] width 268 height 25
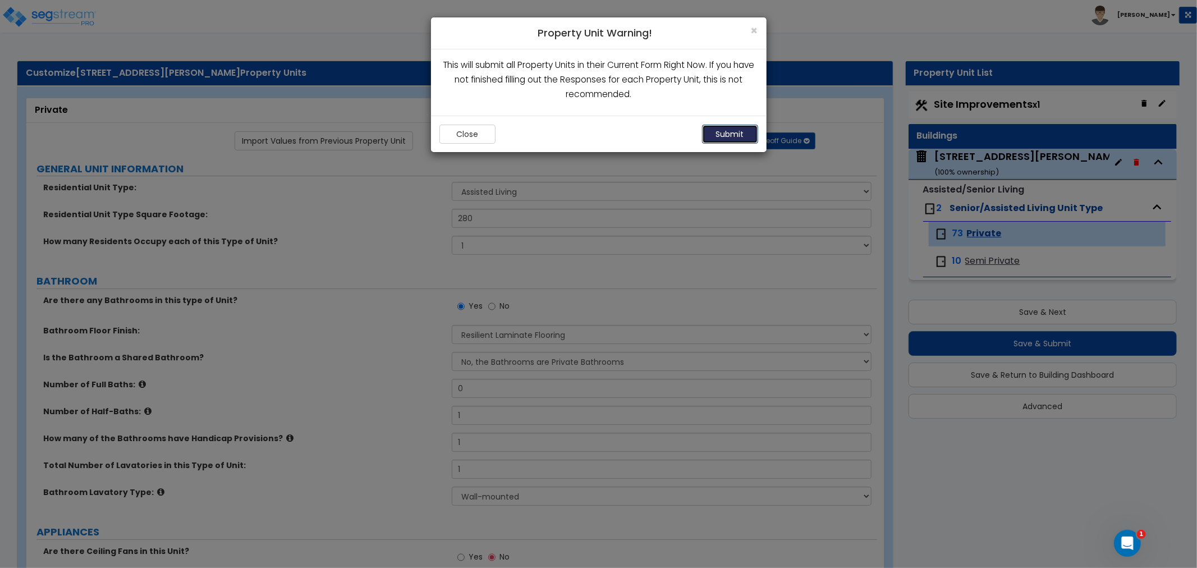
click at [715, 136] on button "Submit" at bounding box center [730, 134] width 56 height 19
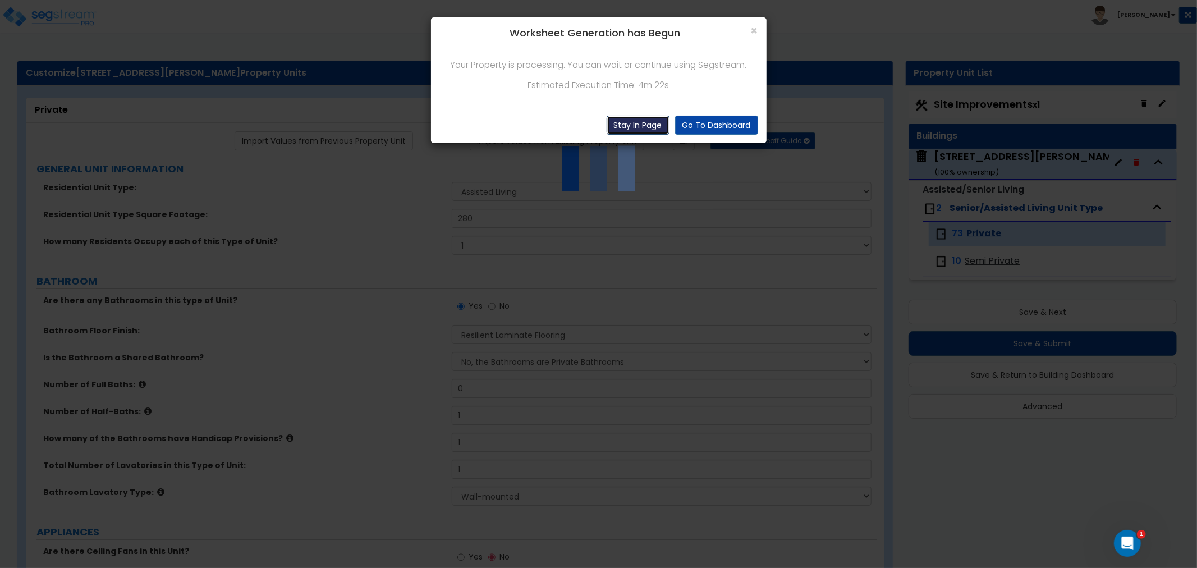
click at [645, 122] on button "Stay In Page" at bounding box center [638, 125] width 63 height 19
